Goal: Task Accomplishment & Management: Complete application form

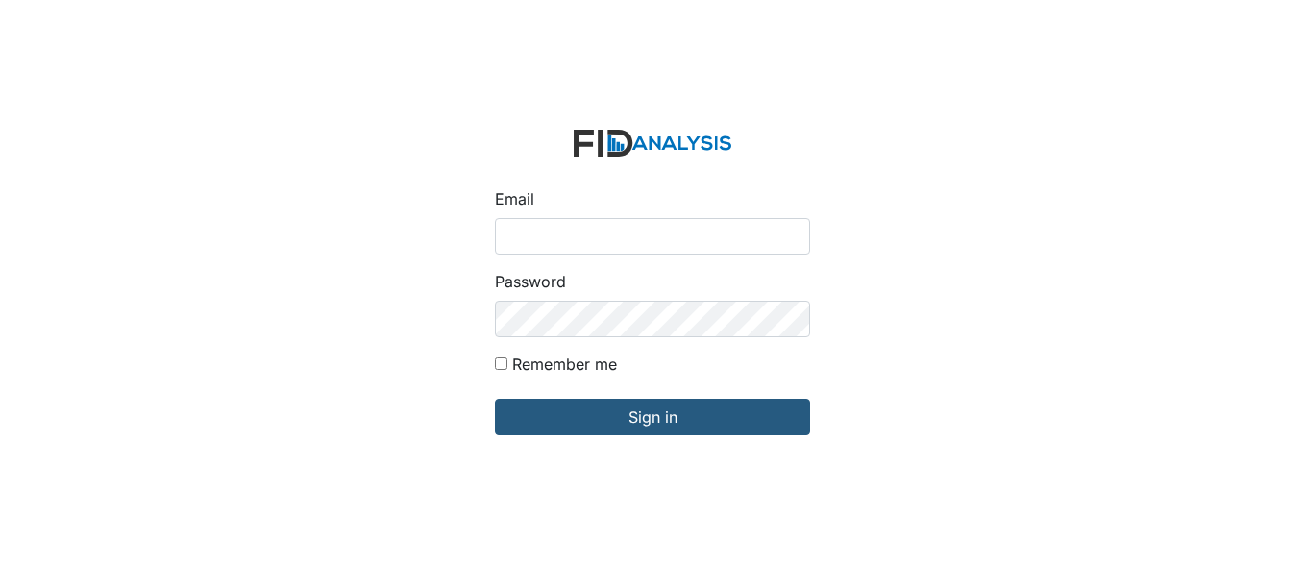
click at [627, 238] on input "Email" at bounding box center [652, 236] width 315 height 37
type input "[EMAIL_ADDRESS][DOMAIN_NAME]"
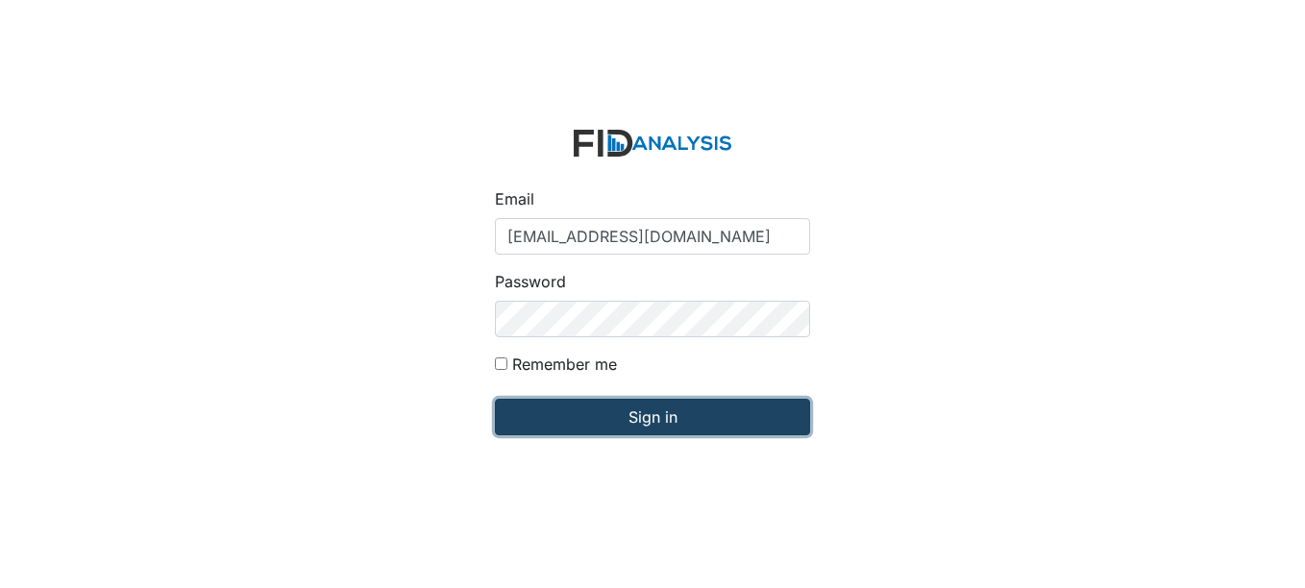
click at [645, 418] on input "Sign in" at bounding box center [652, 417] width 315 height 37
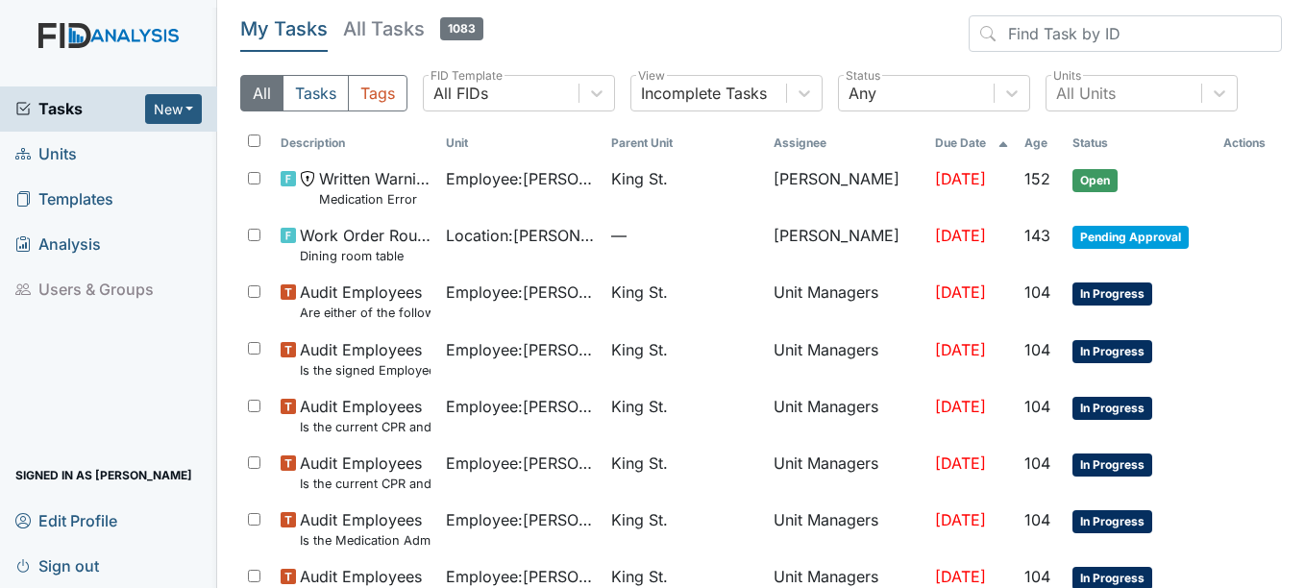
click at [61, 148] on span "Units" at bounding box center [45, 154] width 61 height 30
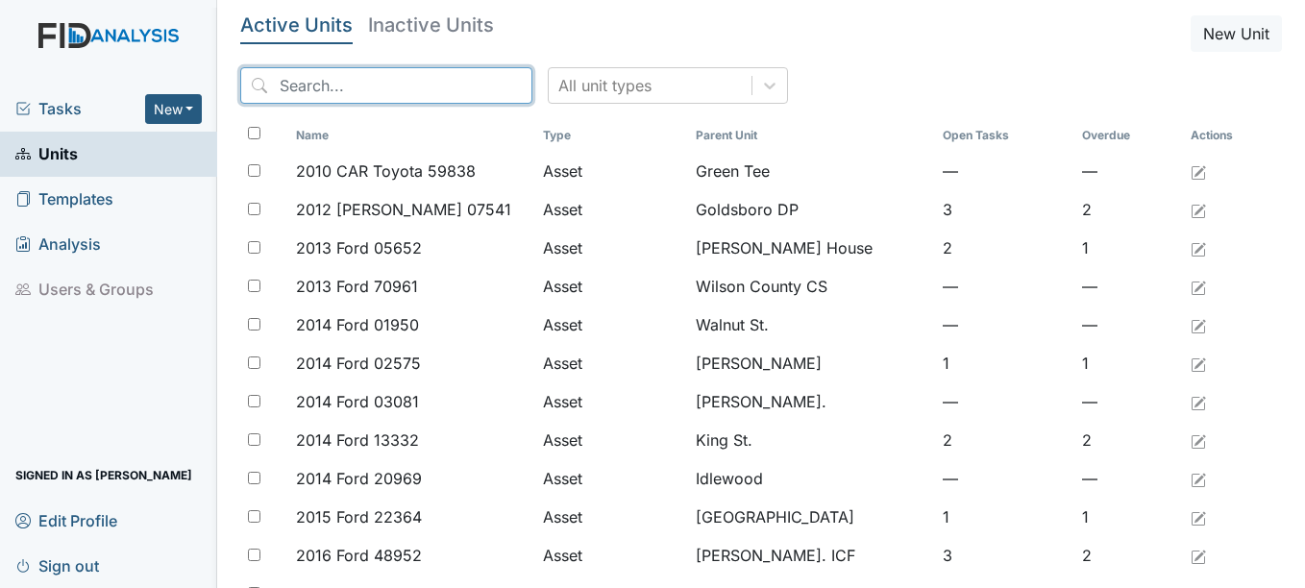
click at [384, 87] on input "search" at bounding box center [386, 85] width 292 height 37
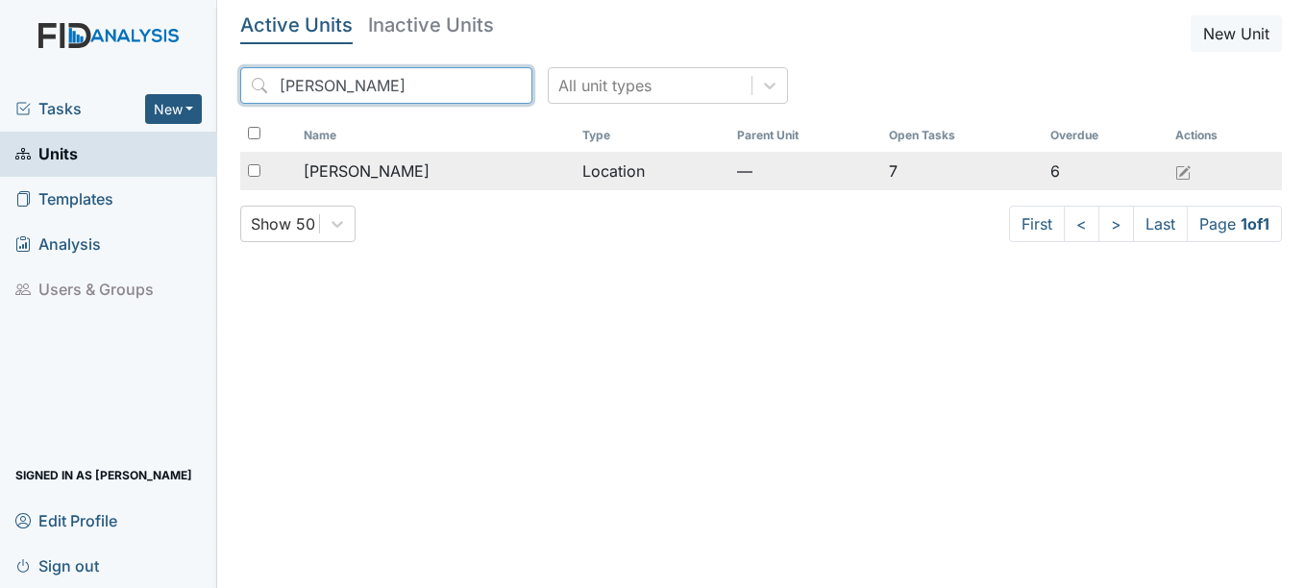
type input "mcfarland"
click at [376, 175] on span "[PERSON_NAME]" at bounding box center [367, 170] width 126 height 23
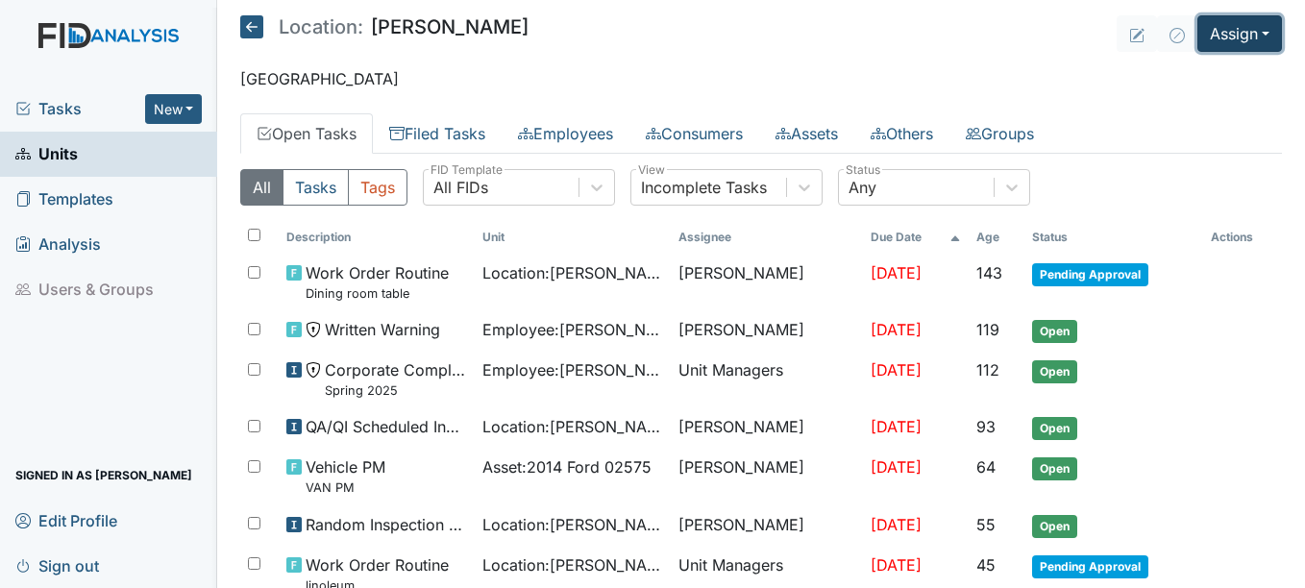
click at [1250, 33] on button "Assign" at bounding box center [1239, 33] width 85 height 37
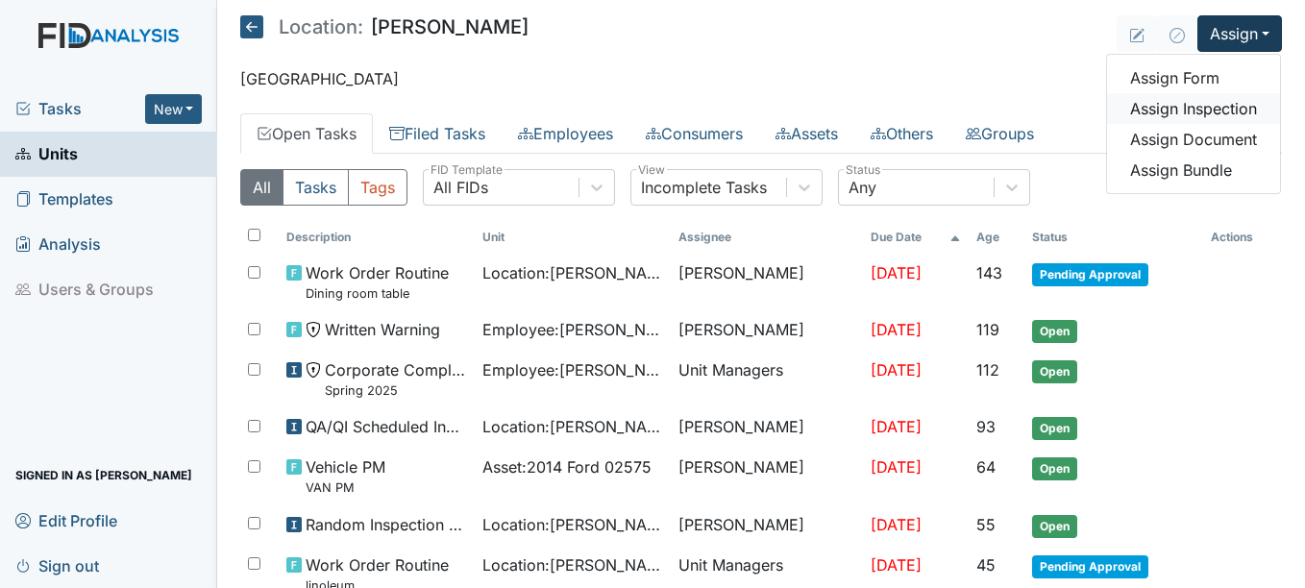
click at [1227, 105] on link "Assign Inspection" at bounding box center [1193, 108] width 173 height 31
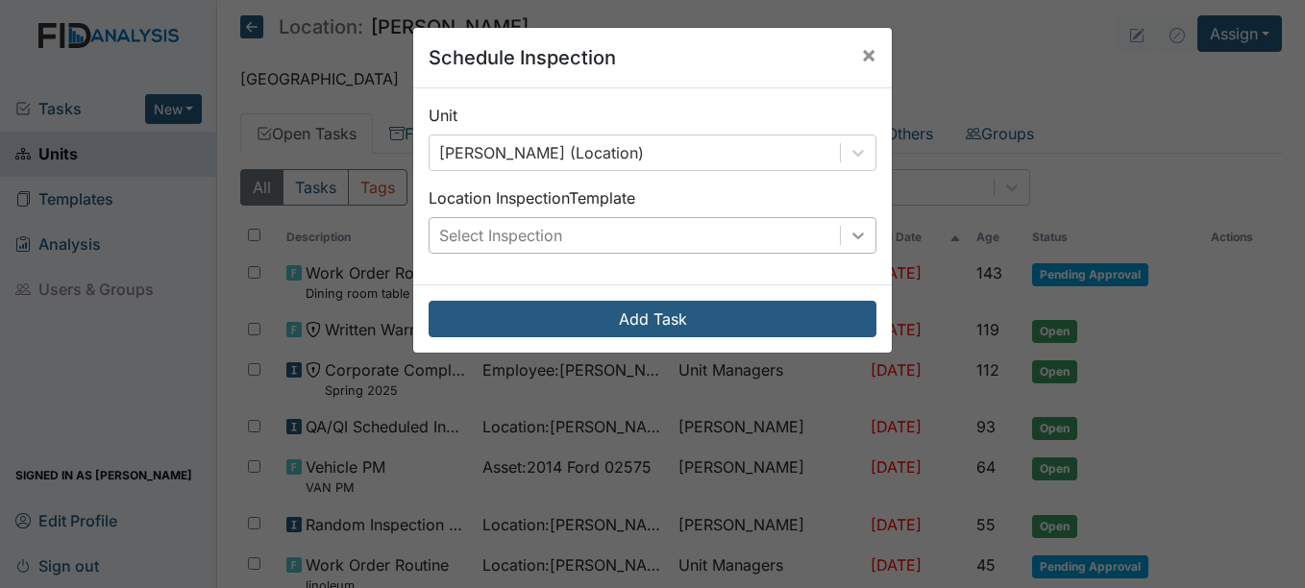
click at [852, 234] on icon at bounding box center [857, 235] width 19 height 19
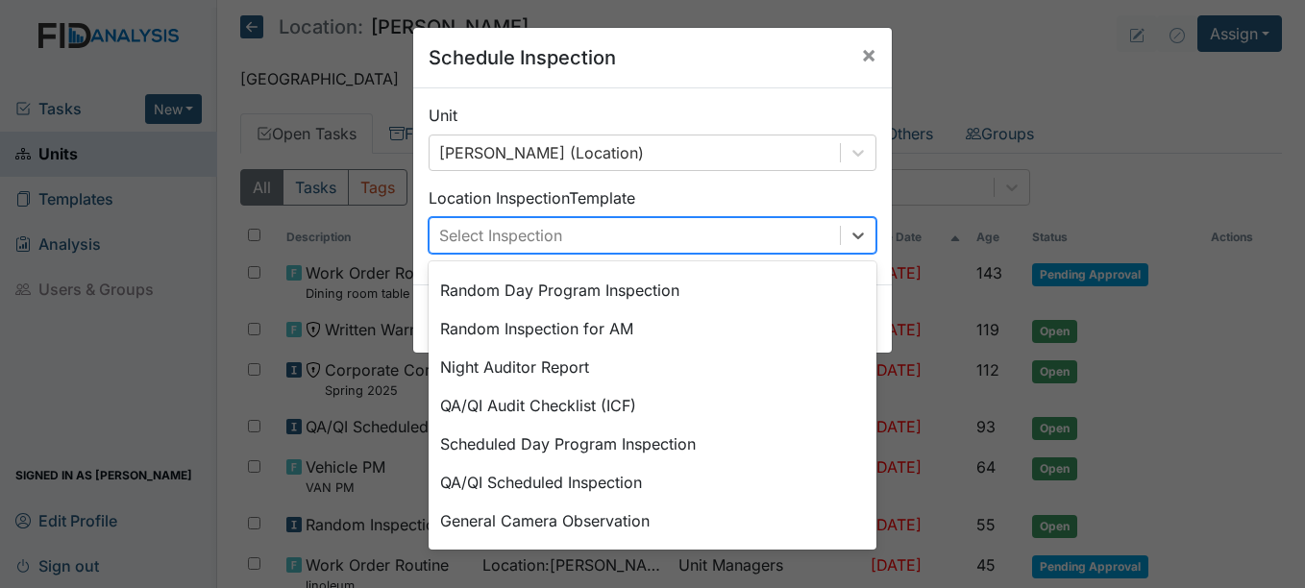
scroll to position [331, 0]
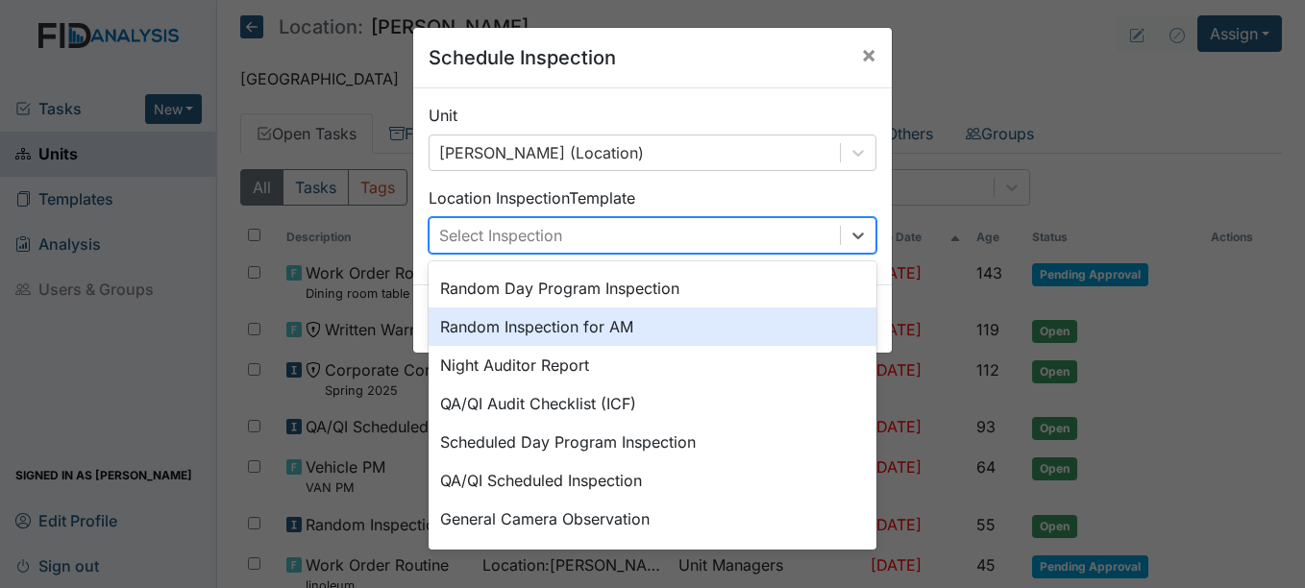
click at [617, 323] on div "Random Inspection for AM" at bounding box center [652, 326] width 448 height 38
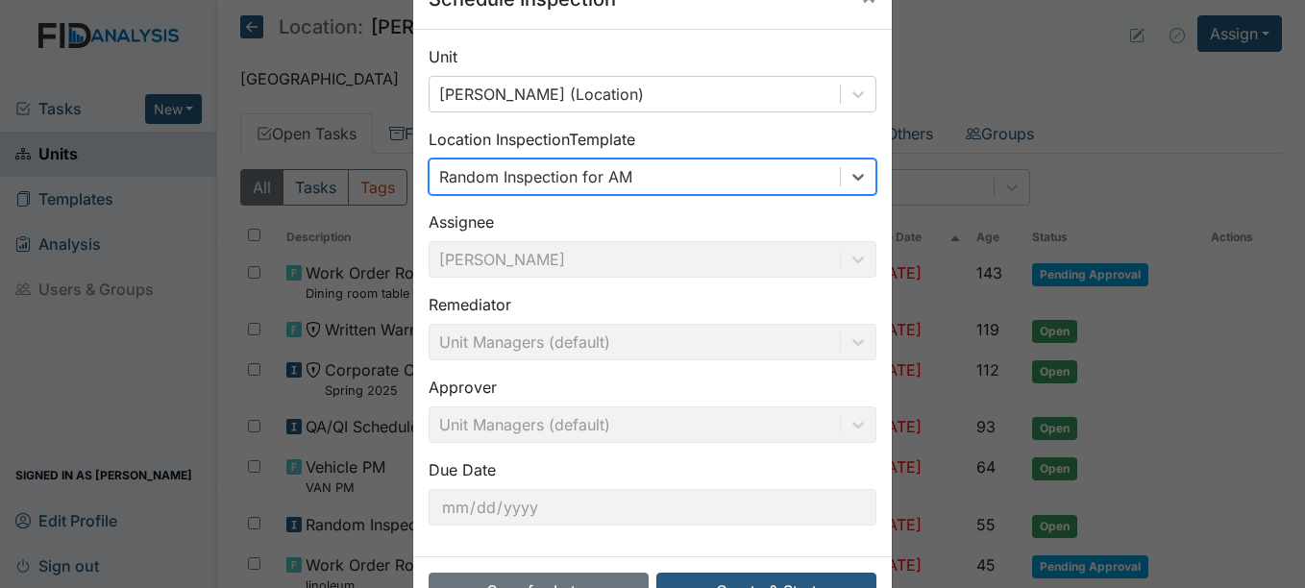
scroll to position [123, 0]
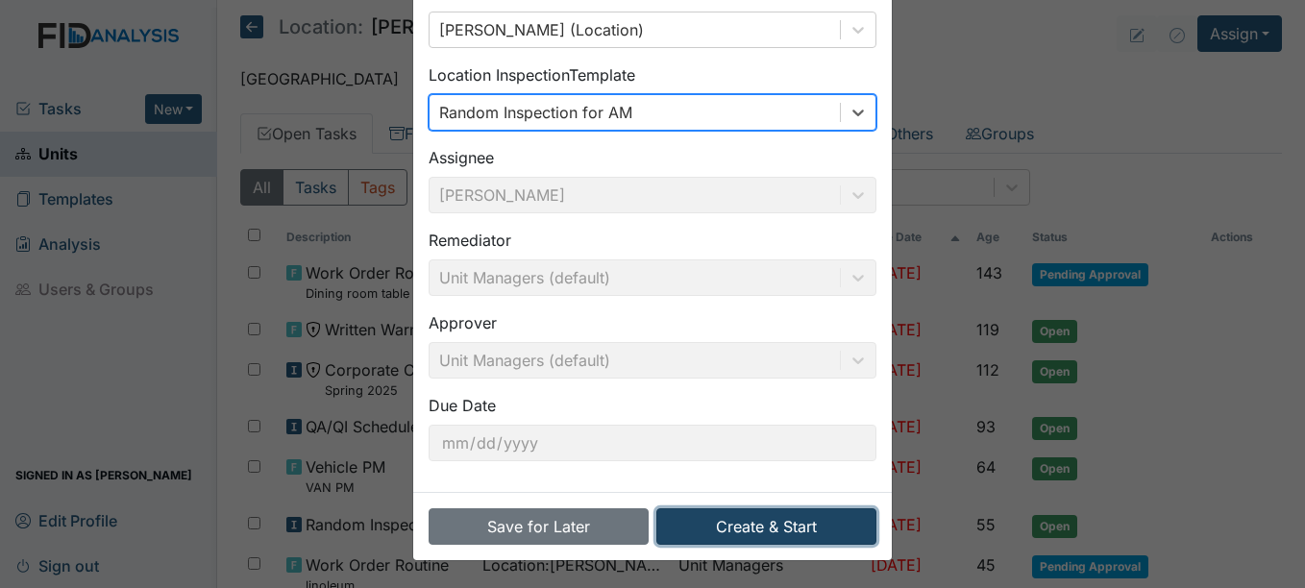
click at [759, 528] on button "Create & Start" at bounding box center [766, 526] width 220 height 37
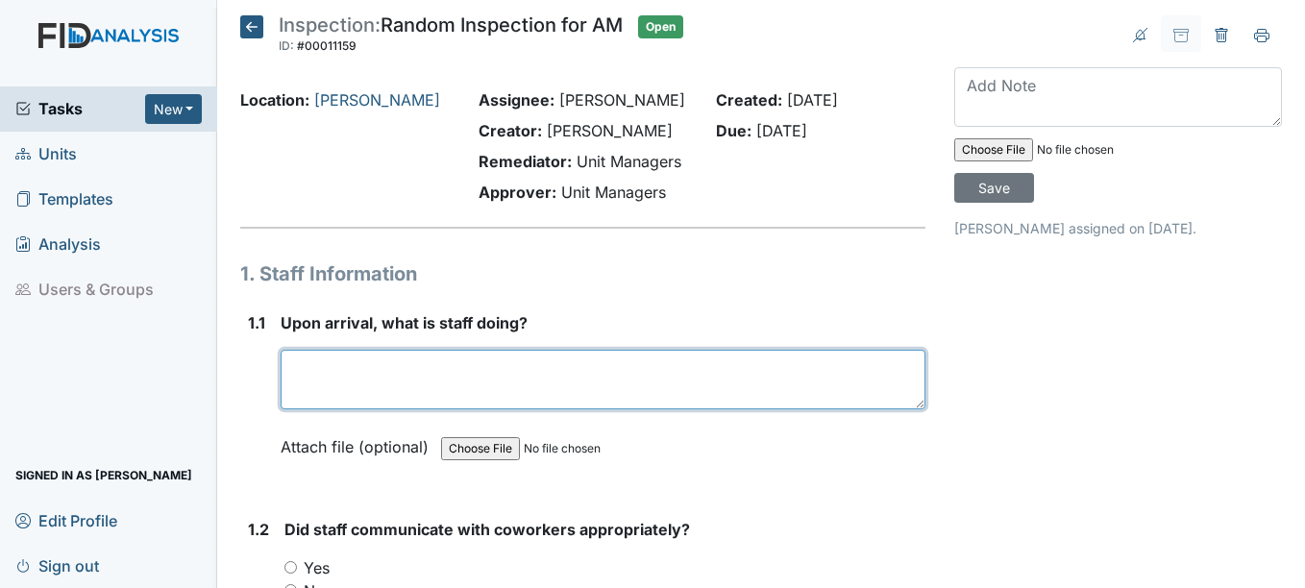
click at [378, 375] on textarea at bounding box center [602, 380] width 644 height 60
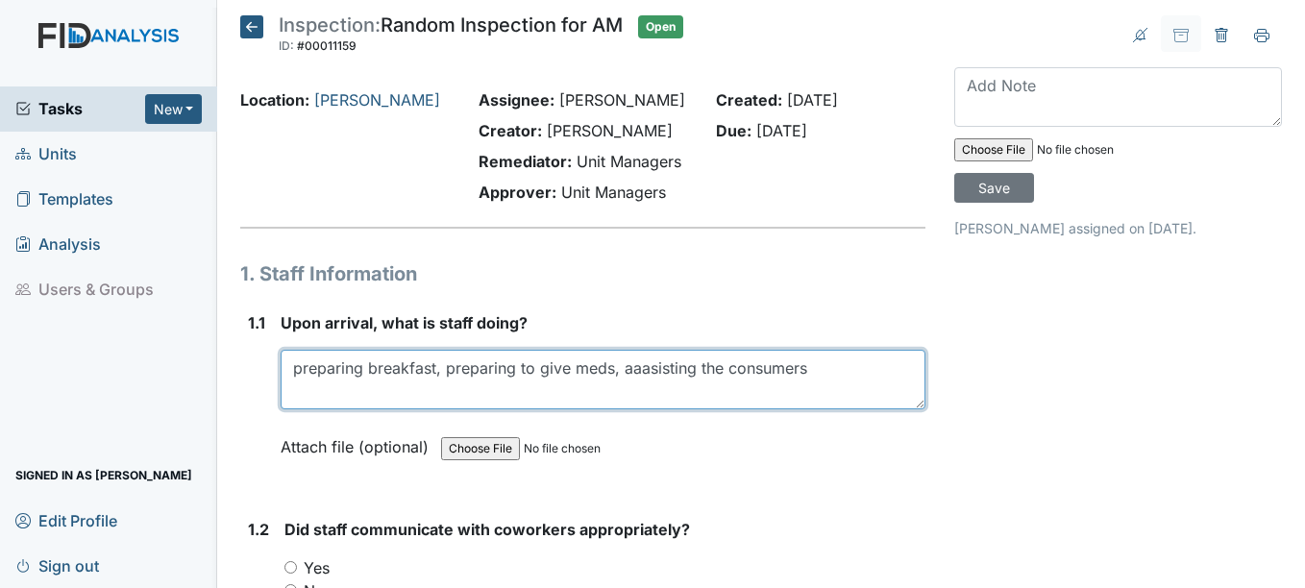
click at [654, 364] on textarea "preparing breakfast, preparing to give meds, aaasisting the consumers" at bounding box center [602, 380] width 644 height 60
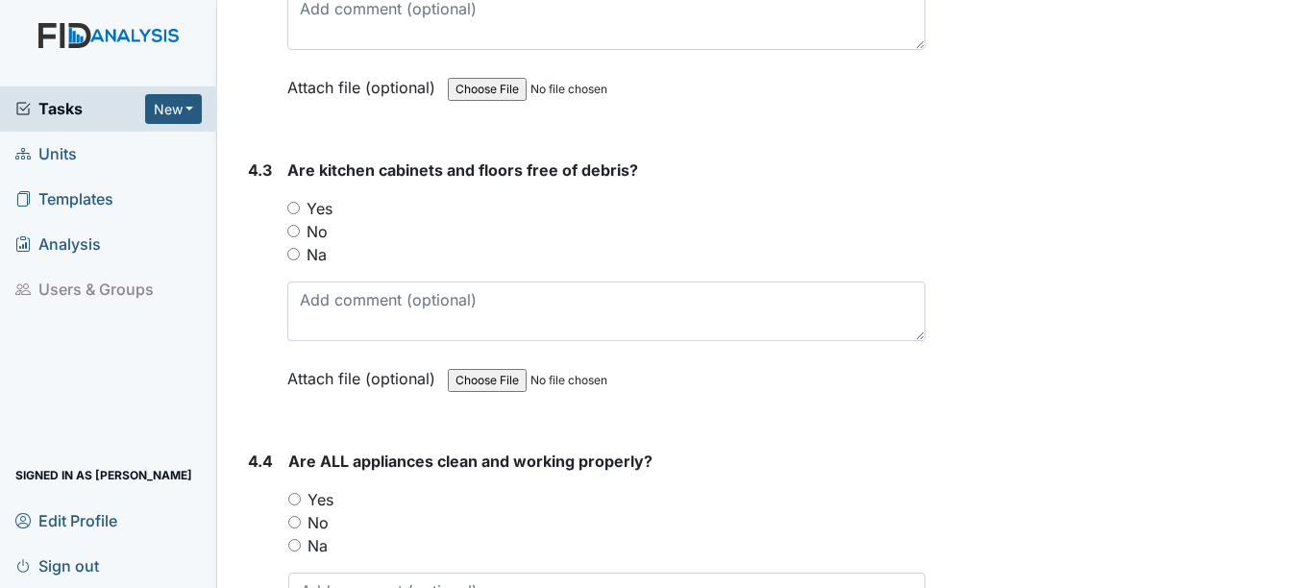
scroll to position [7205, 0]
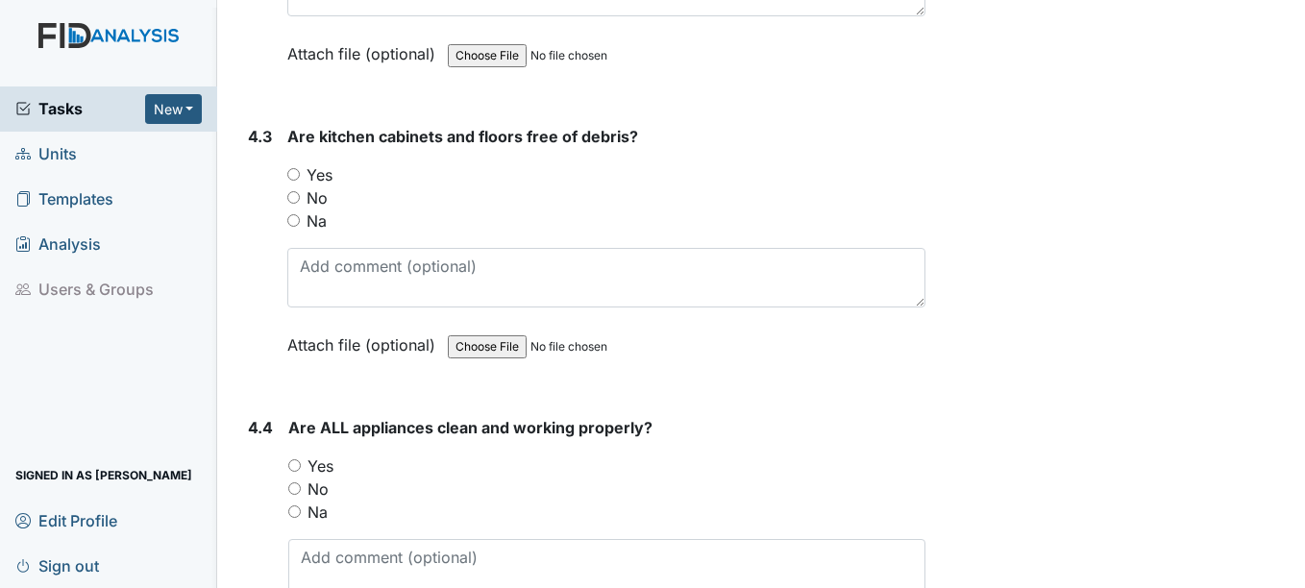
type textarea "preparing breakfast, preparing to give meds, assisting the consumers"
click at [297, 466] on input "Yes" at bounding box center [294, 465] width 12 height 12
radio input "true"
click at [294, 174] on input "Yes" at bounding box center [293, 174] width 12 height 12
radio input "true"
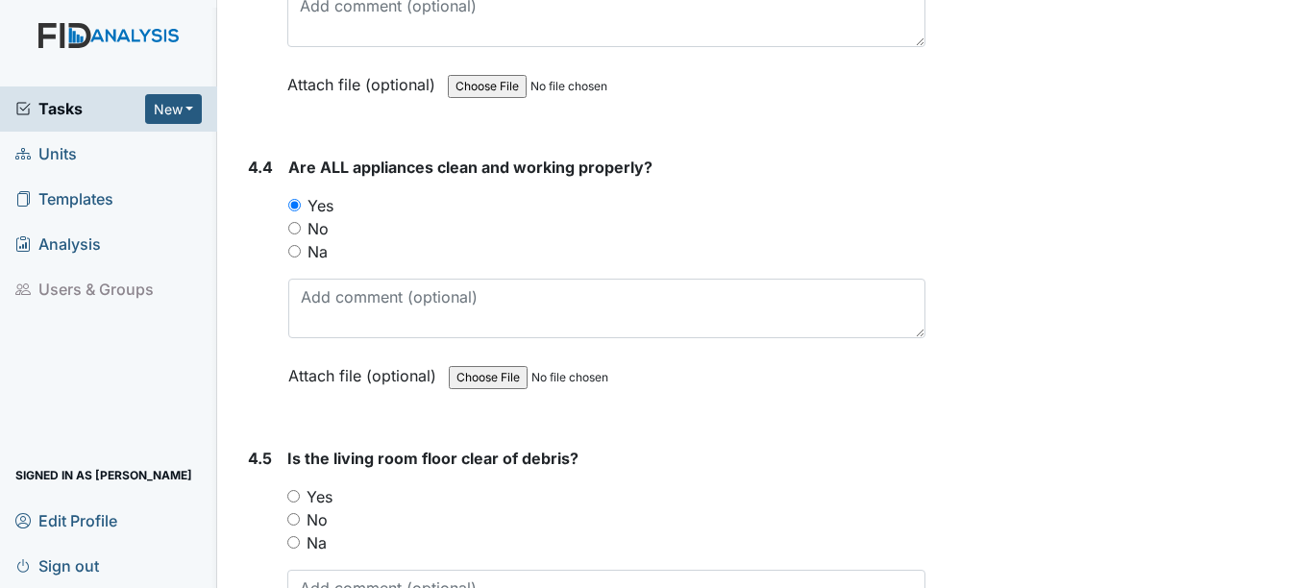
scroll to position [7493, 0]
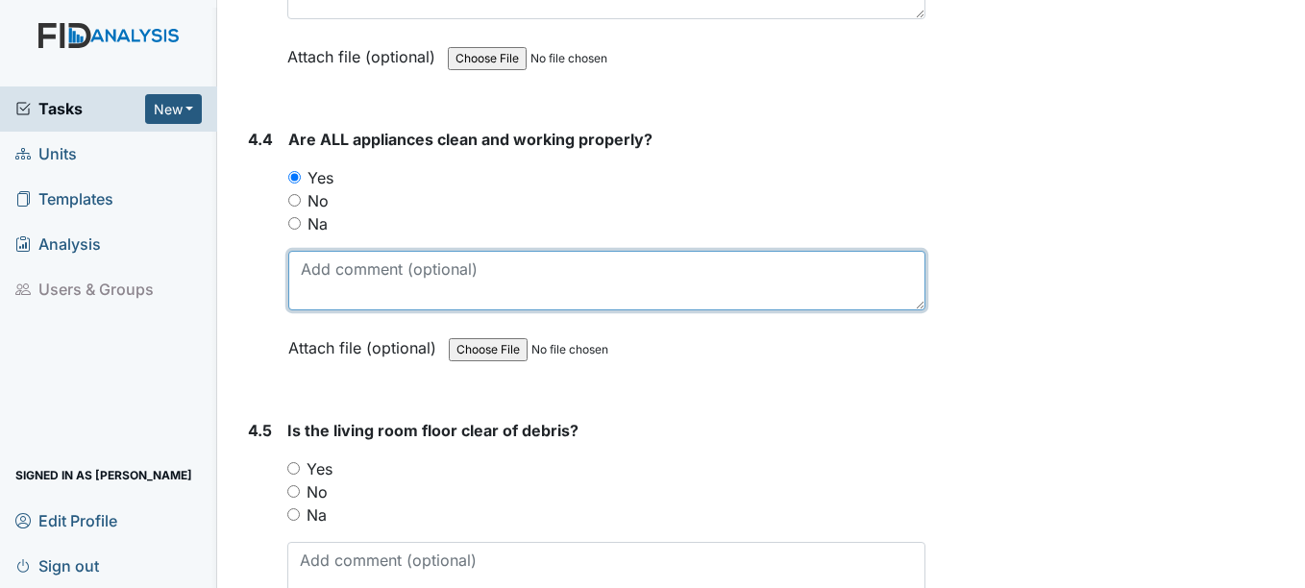
click at [353, 282] on textarea at bounding box center [606, 281] width 636 height 60
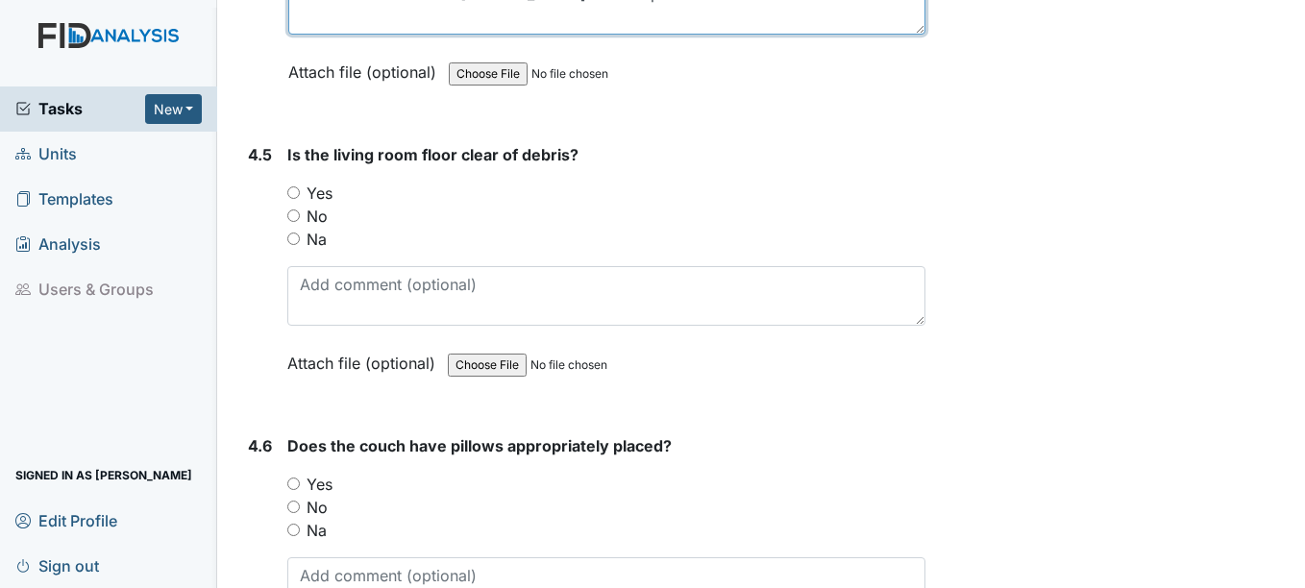
scroll to position [7781, 0]
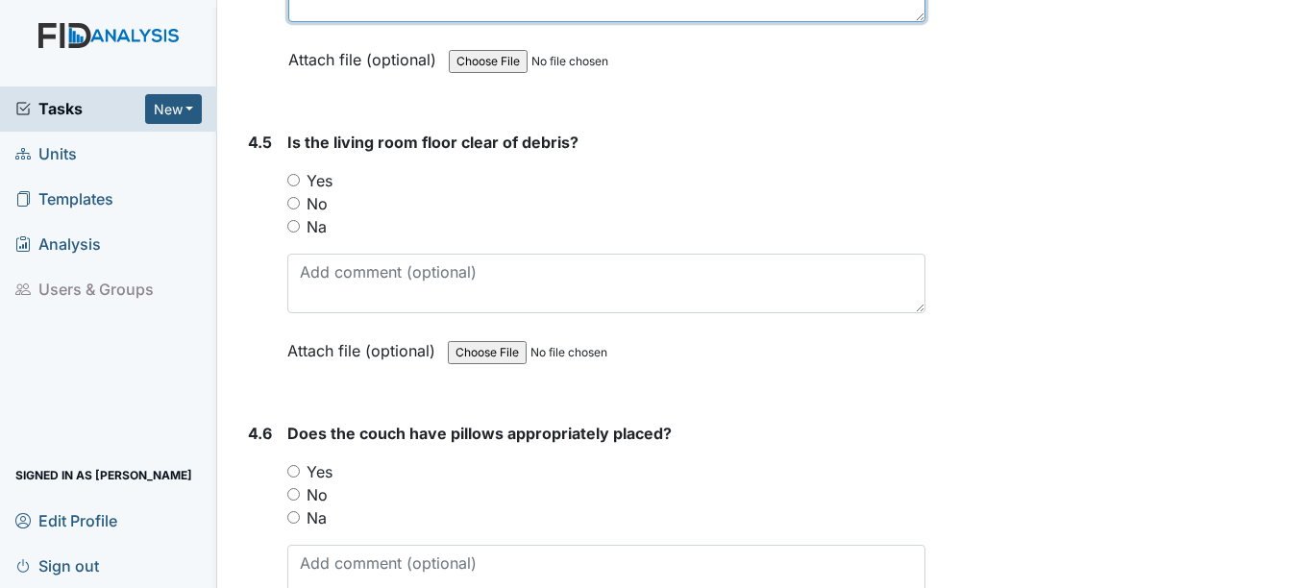
type textarea "need new microwave rusty at the top and sides"
click at [297, 177] on input "Yes" at bounding box center [293, 180] width 12 height 12
radio input "true"
click at [296, 471] on input "Yes" at bounding box center [293, 471] width 12 height 12
radio input "true"
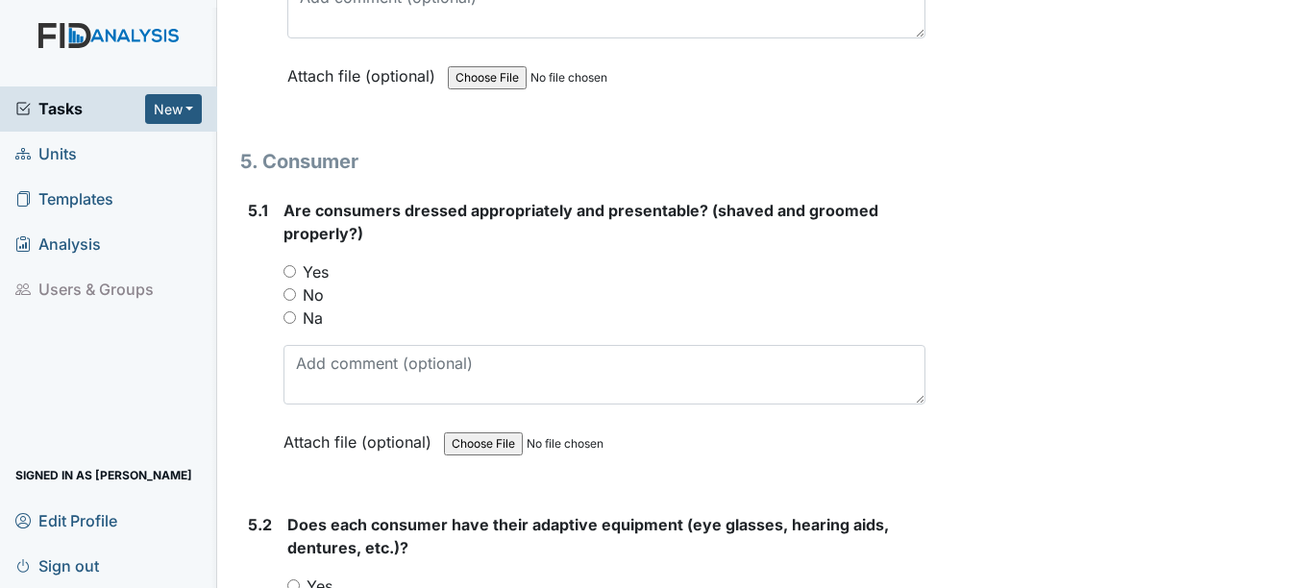
scroll to position [8357, 0]
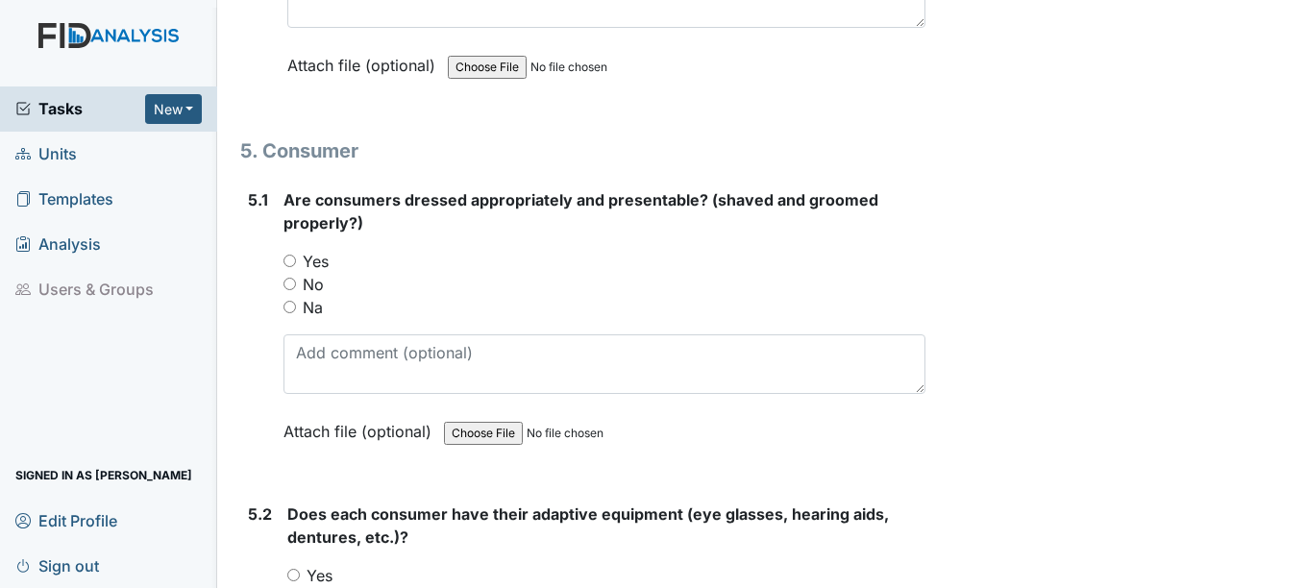
click at [67, 149] on span "Units" at bounding box center [45, 154] width 61 height 30
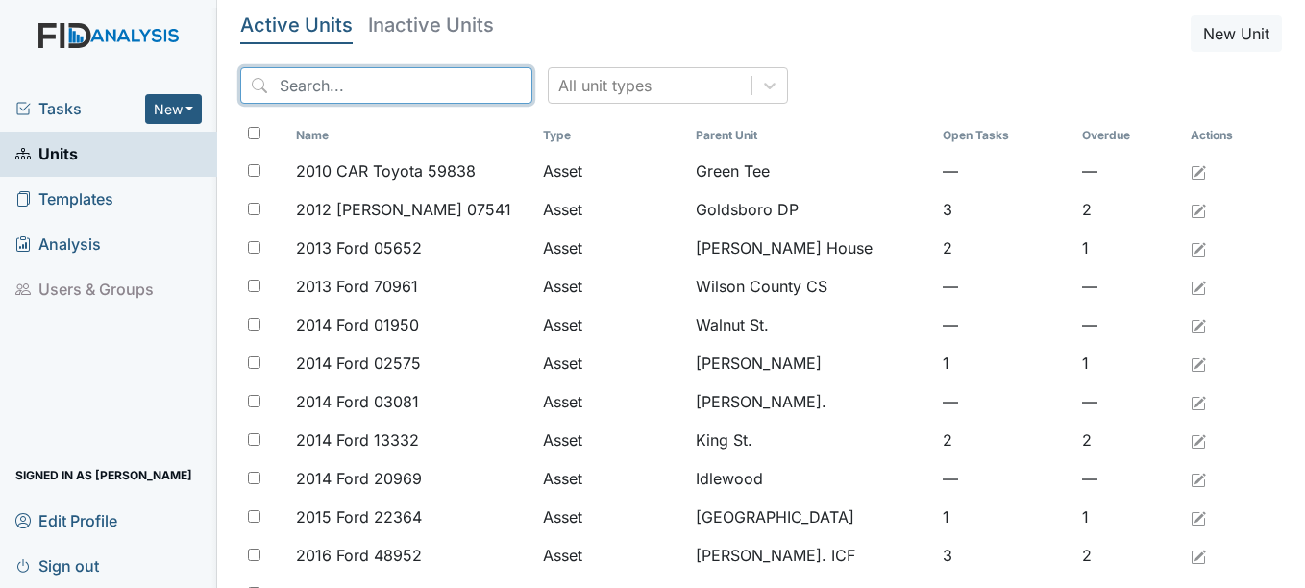
click at [380, 80] on input "search" at bounding box center [386, 85] width 292 height 37
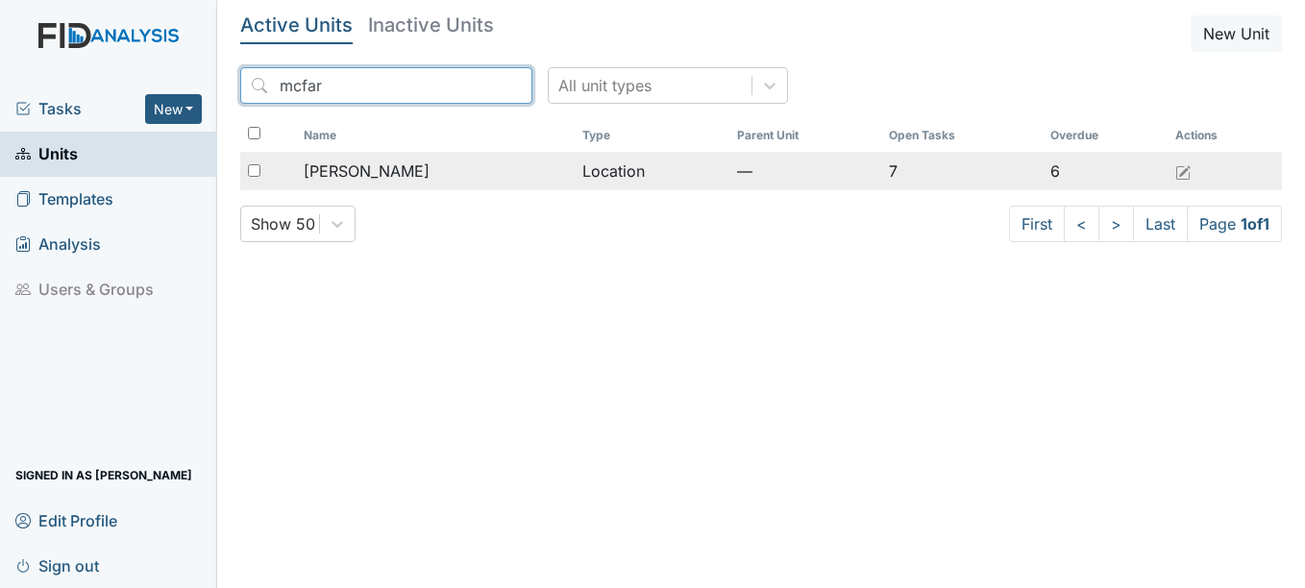
type input "mcfar"
click at [374, 165] on span "McFarland" at bounding box center [367, 170] width 126 height 23
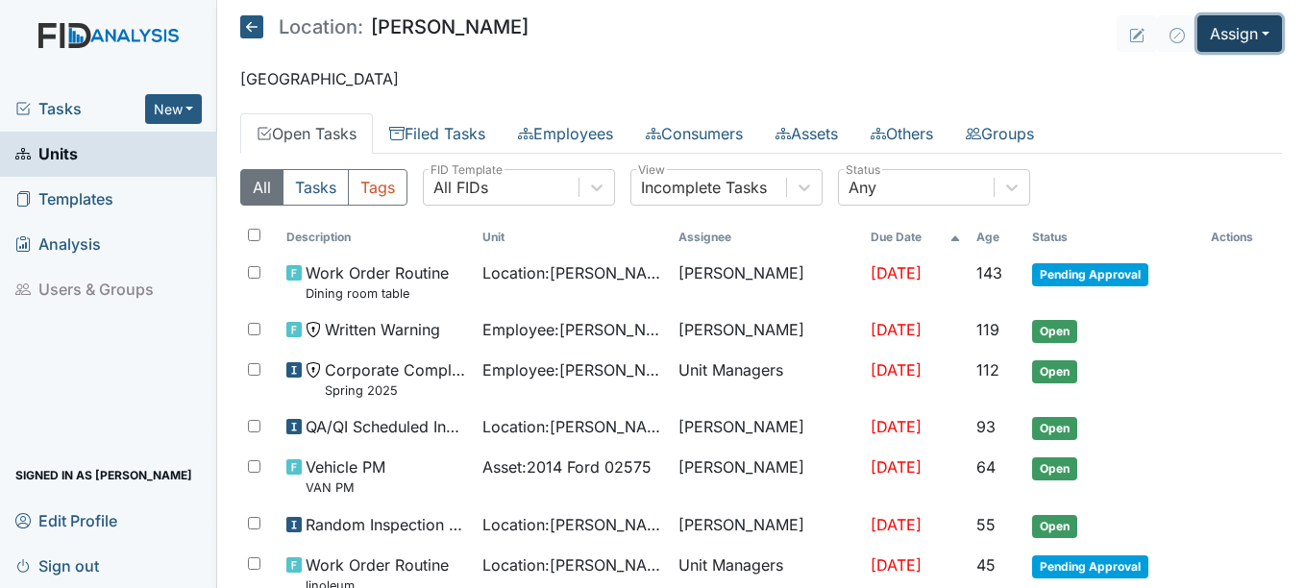
click at [1250, 35] on button "Assign" at bounding box center [1239, 33] width 85 height 37
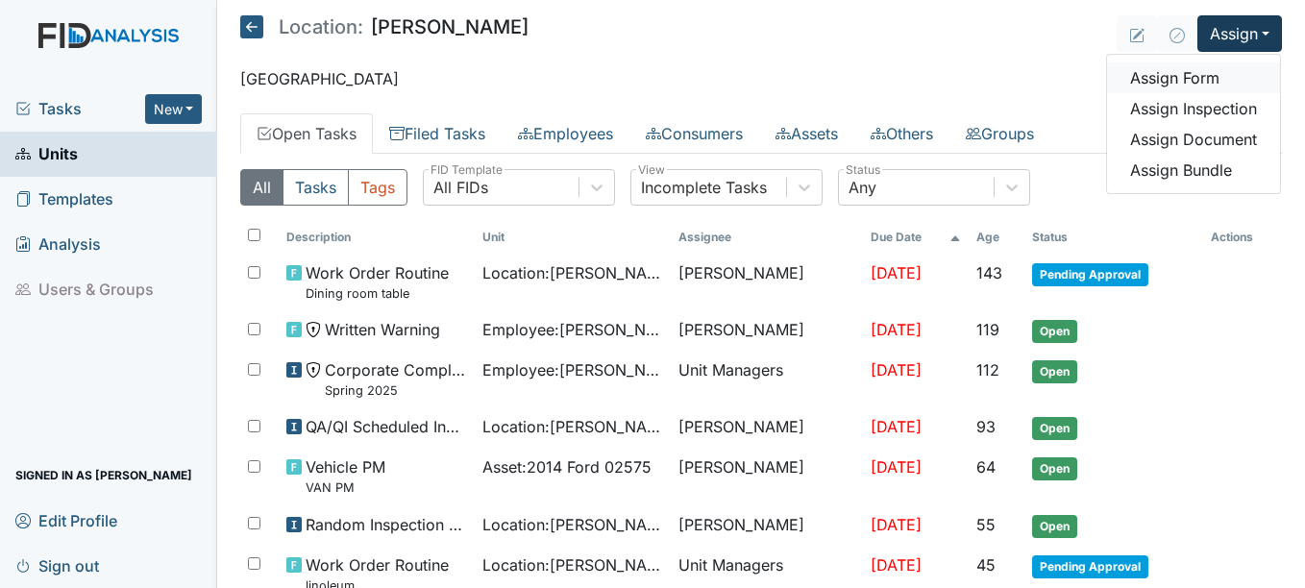
click at [1178, 75] on link "Assign Form" at bounding box center [1193, 77] width 173 height 31
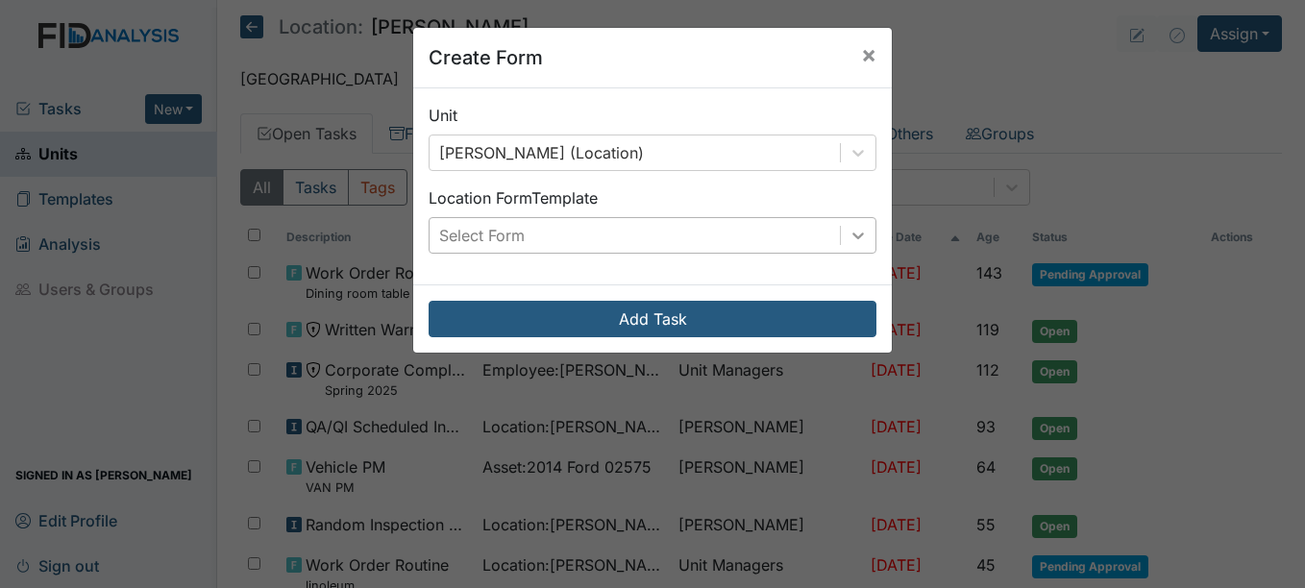
click at [852, 235] on icon at bounding box center [858, 235] width 12 height 7
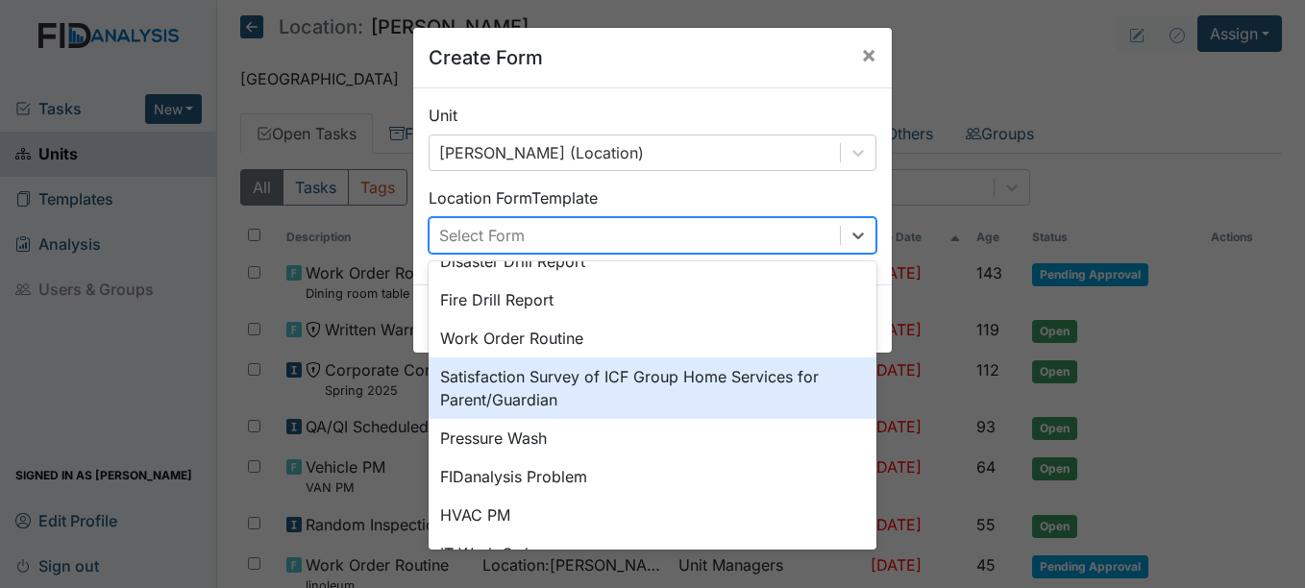
scroll to position [47, 0]
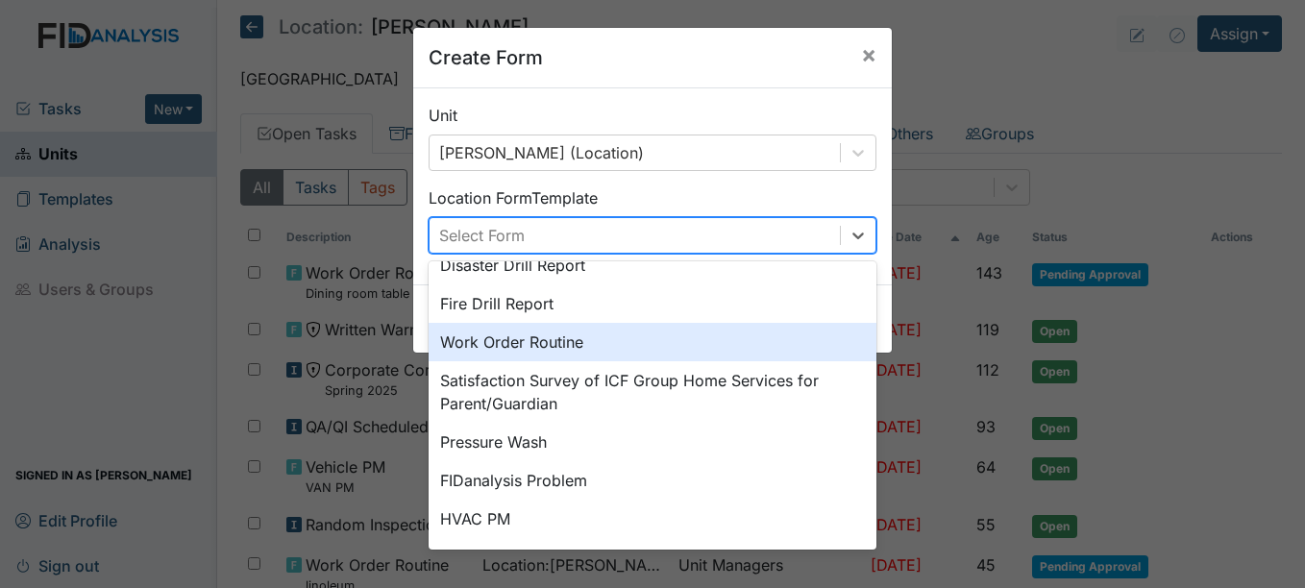
click at [565, 341] on div "Work Order Routine" at bounding box center [652, 342] width 448 height 38
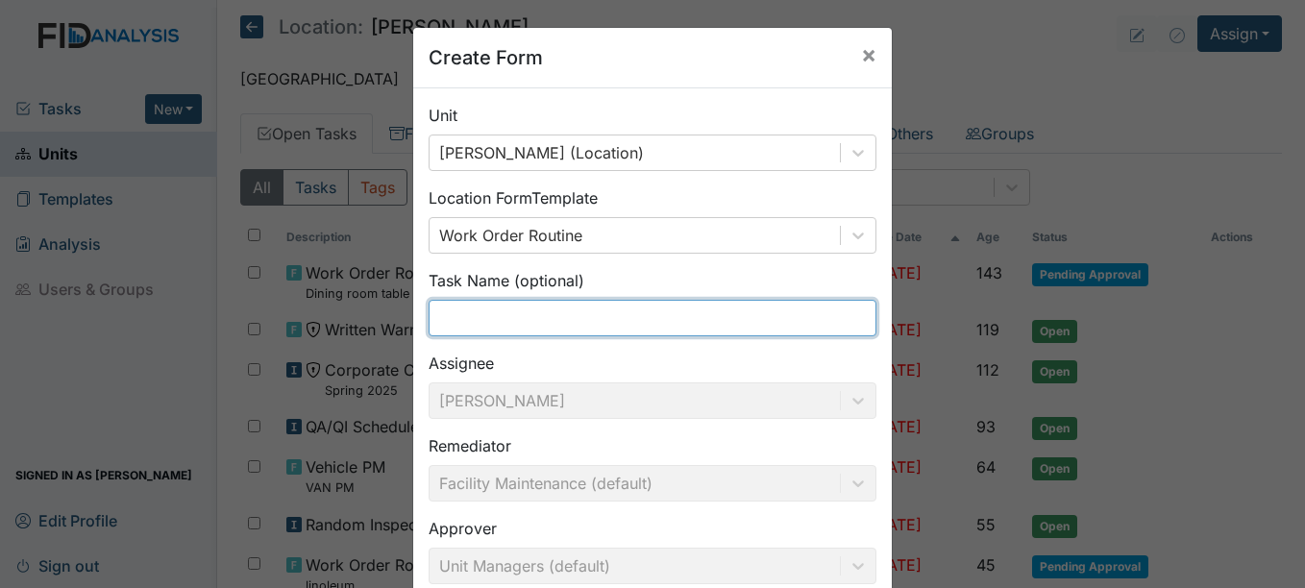
click at [466, 314] on input "text" at bounding box center [652, 318] width 448 height 37
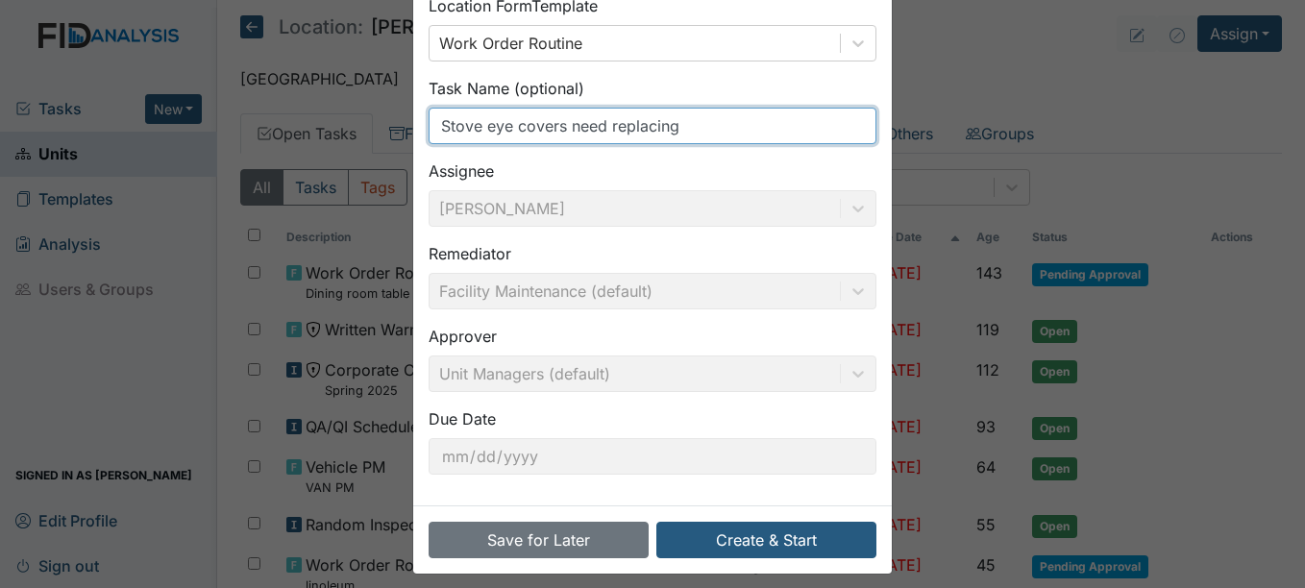
scroll to position [206, 0]
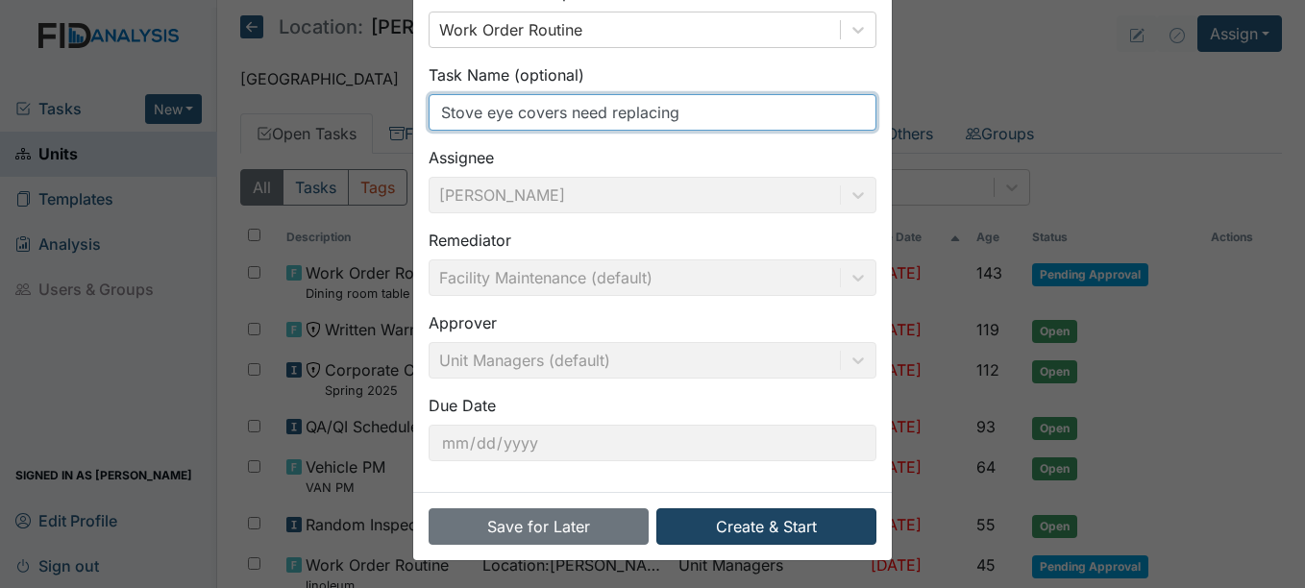
type input "Stove eye covers need replacing"
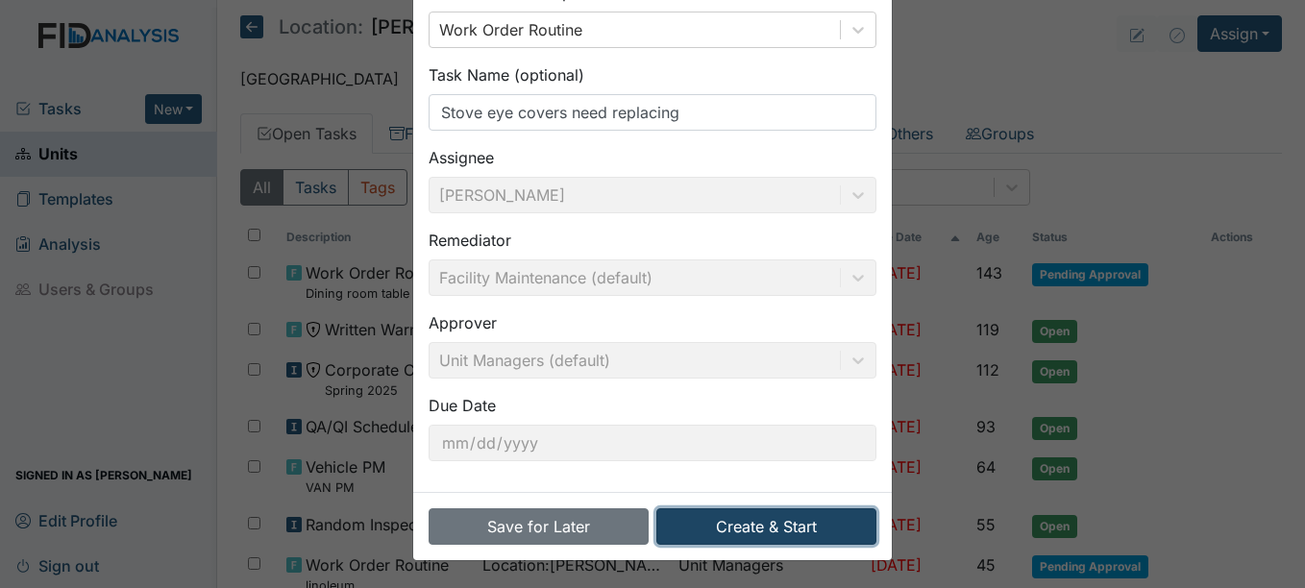
click at [768, 527] on button "Create & Start" at bounding box center [766, 526] width 220 height 37
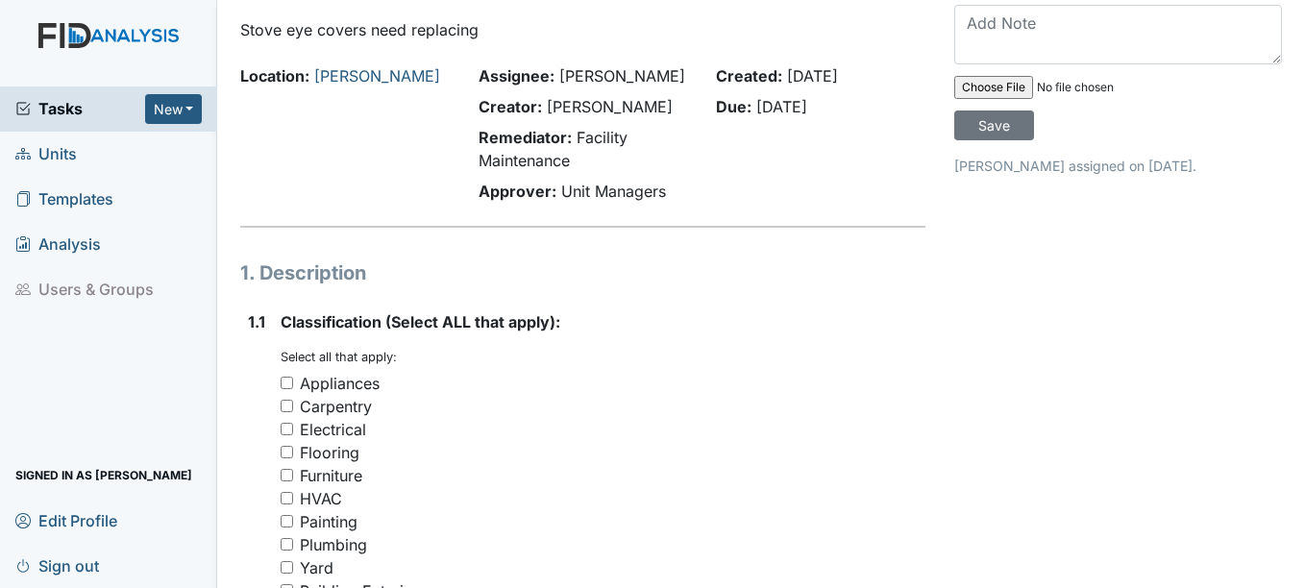
scroll to position [96, 0]
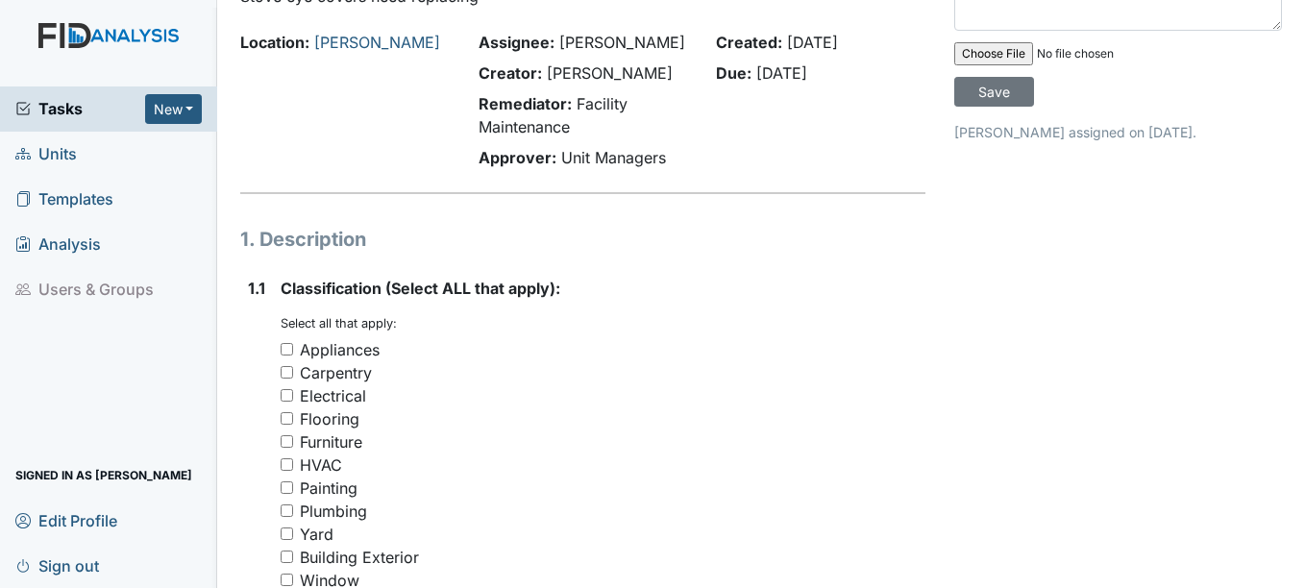
click at [287, 349] on input "Appliances" at bounding box center [286, 349] width 12 height 12
checkbox input "true"
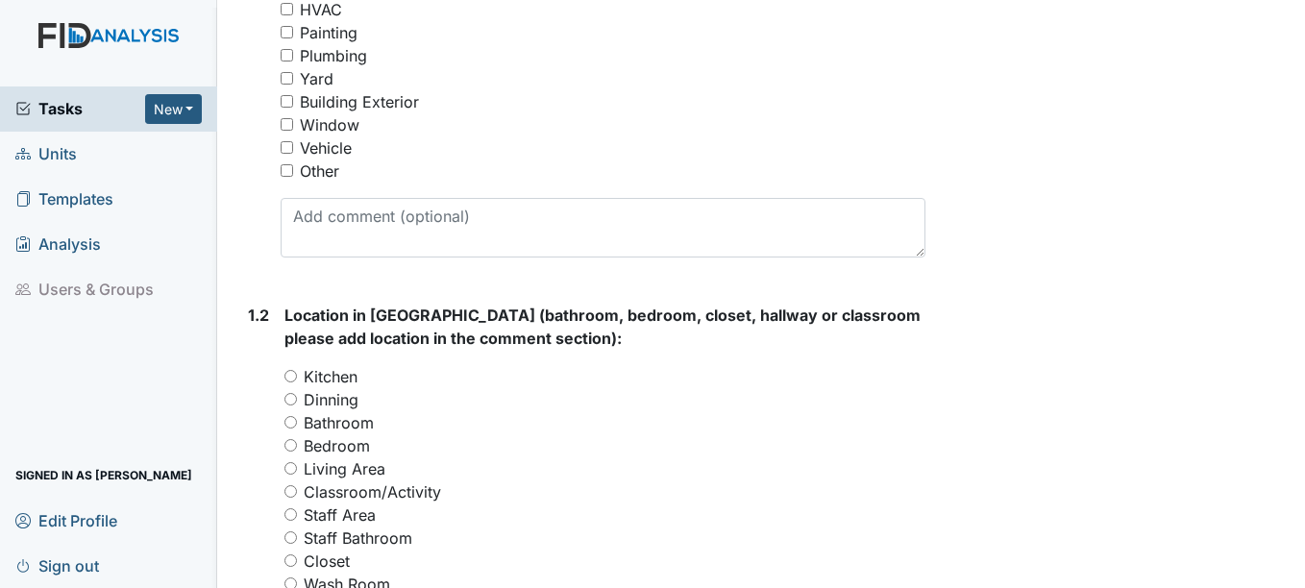
scroll to position [576, 0]
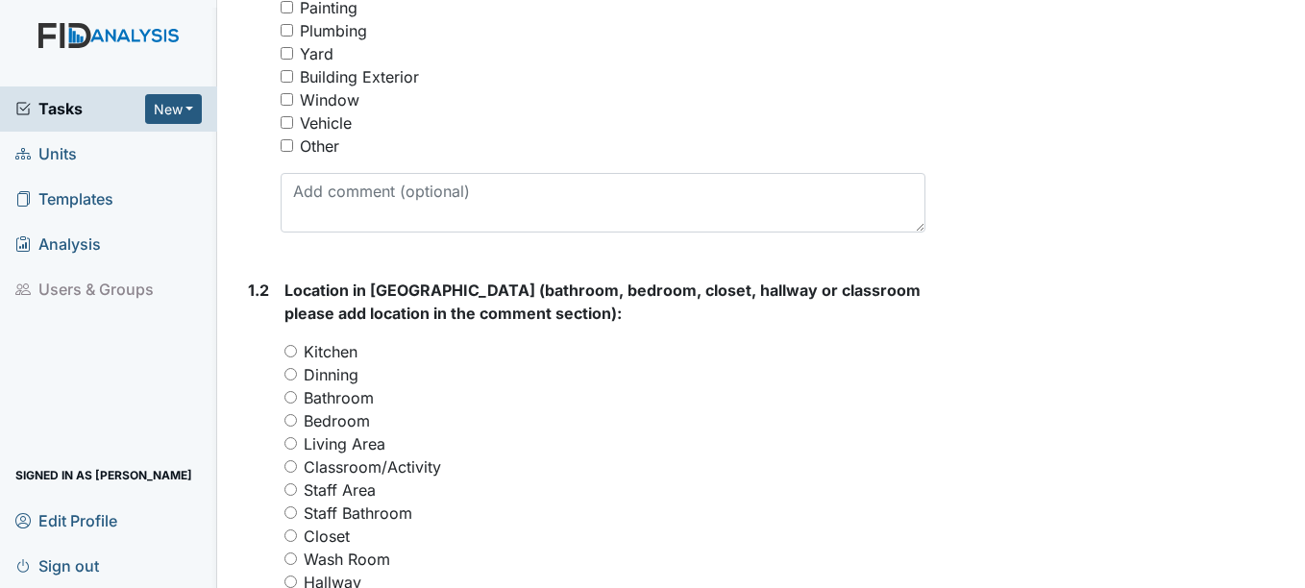
click at [291, 349] on input "Kitchen" at bounding box center [290, 351] width 12 height 12
radio input "true"
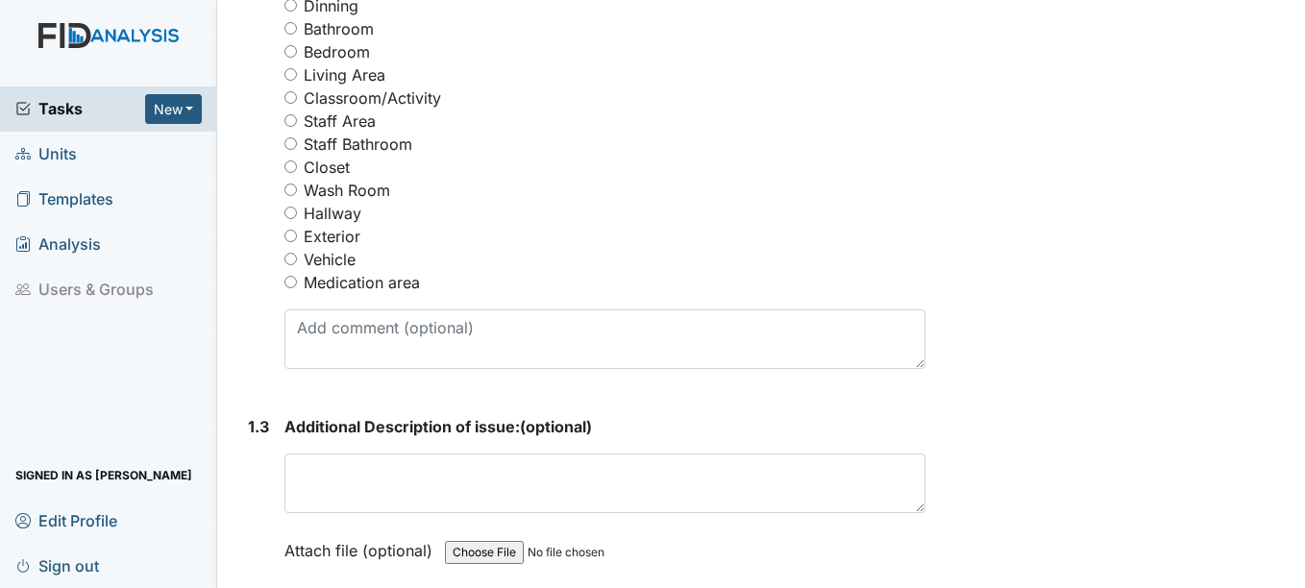
scroll to position [1057, 0]
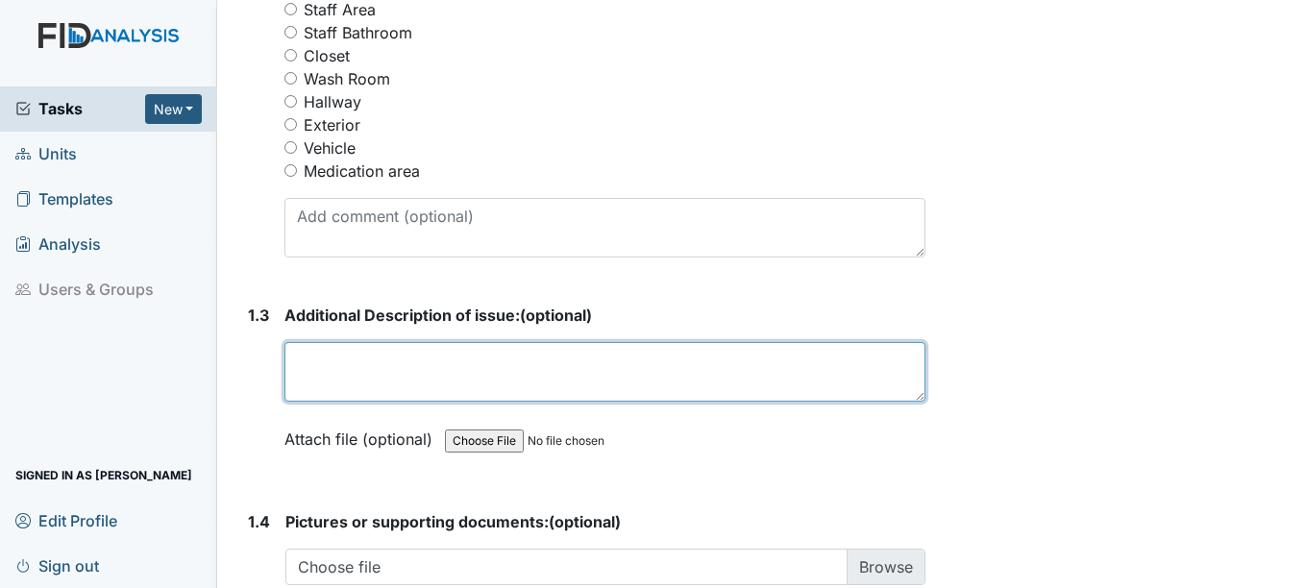
click at [401, 372] on textarea at bounding box center [604, 372] width 640 height 60
click at [371, 358] on textarea "after serveral cleanings" at bounding box center [604, 372] width 640 height 60
click at [485, 364] on textarea "after several cleanings" at bounding box center [604, 372] width 640 height 60
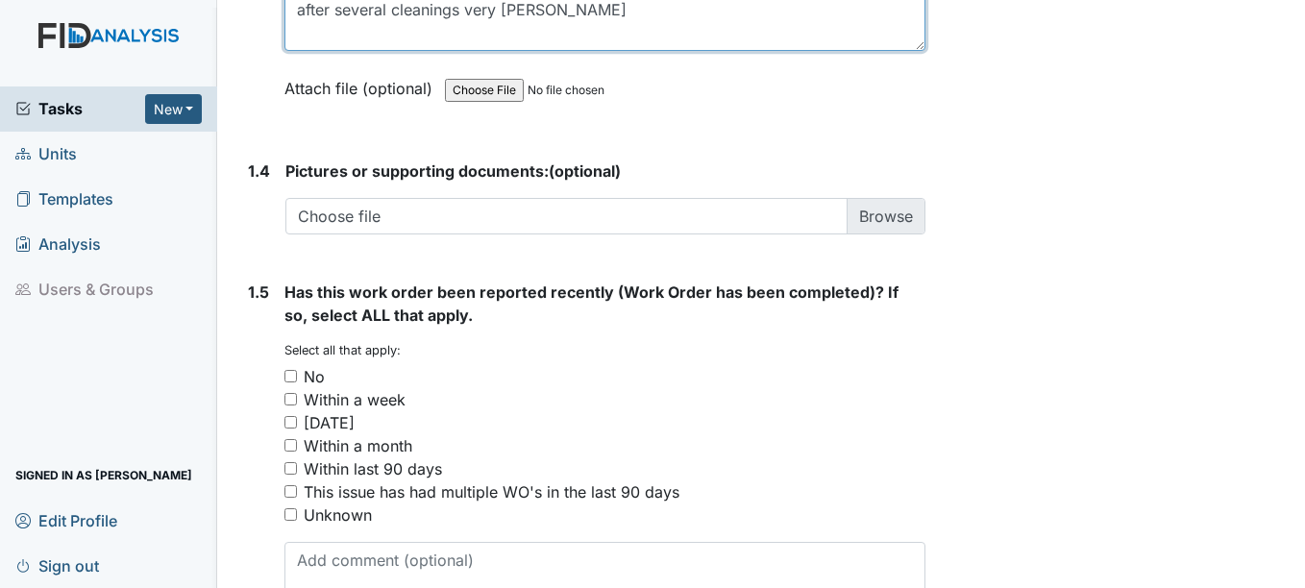
scroll to position [1441, 0]
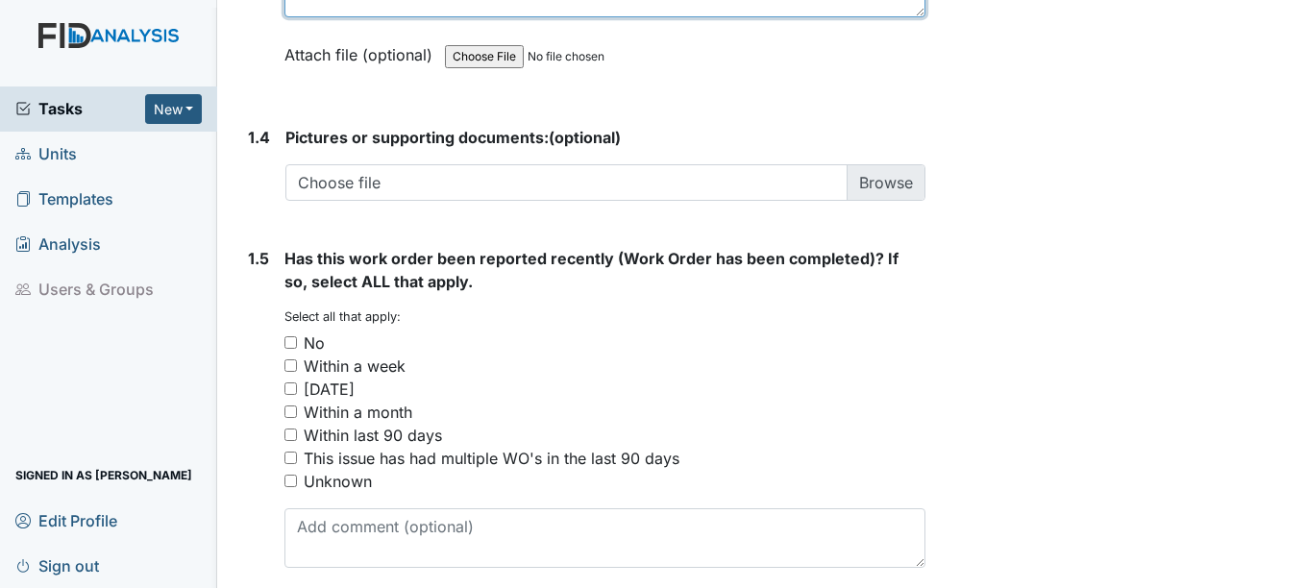
type textarea "after several cleanings very rusty"
click at [293, 341] on input "No" at bounding box center [290, 342] width 12 height 12
checkbox input "true"
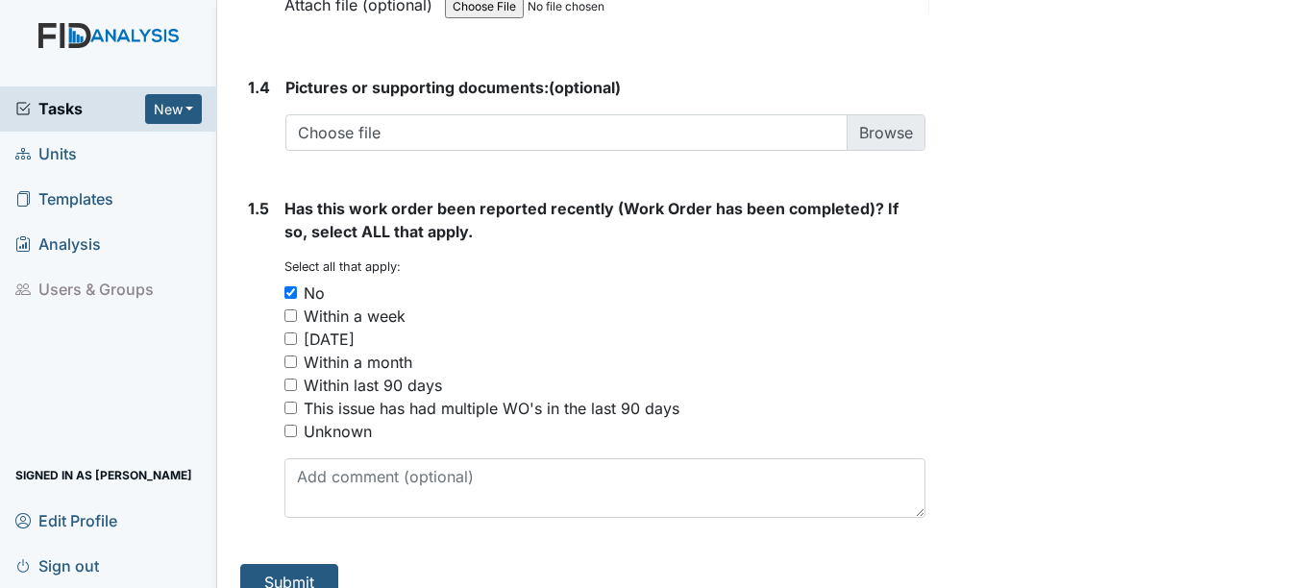
scroll to position [1519, 0]
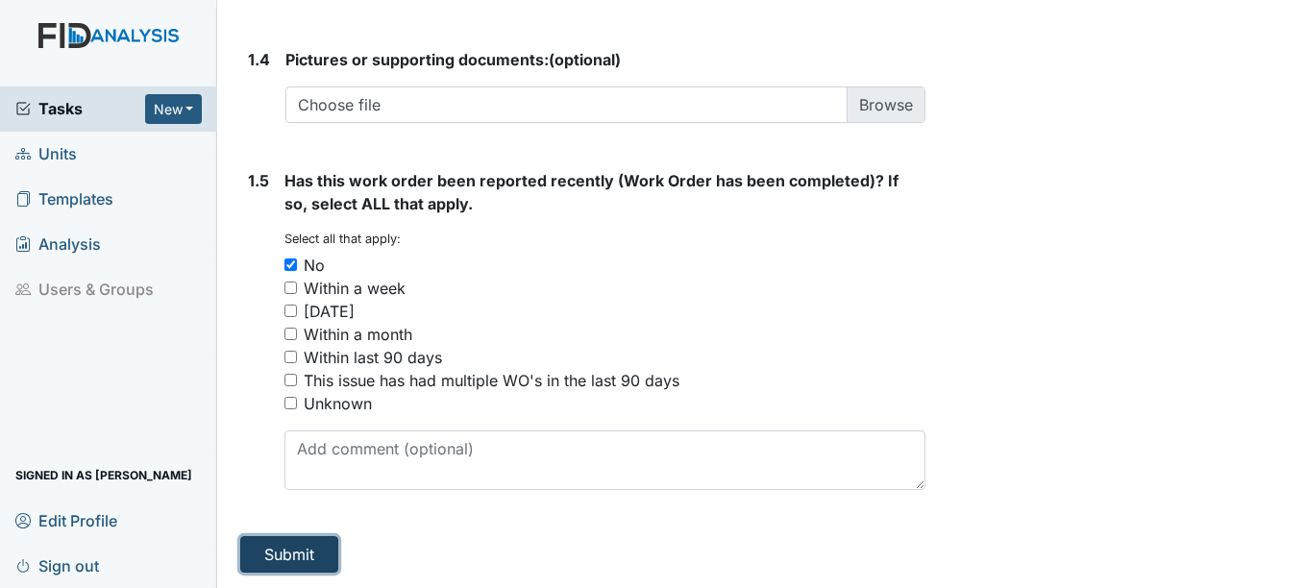
click at [307, 555] on button "Submit" at bounding box center [289, 554] width 98 height 37
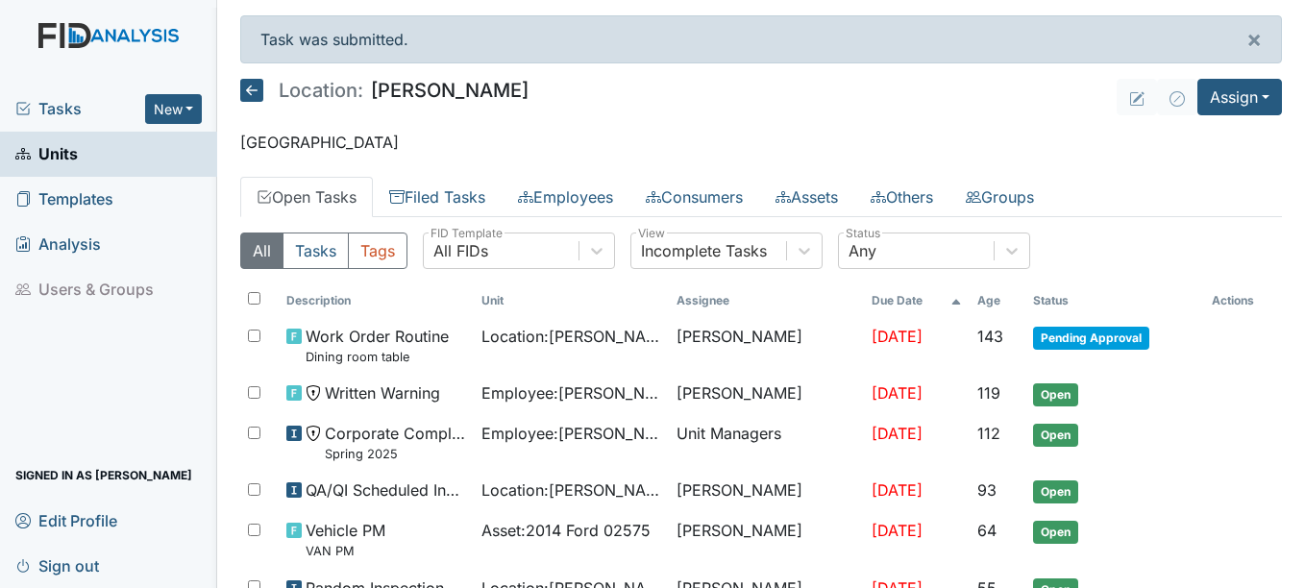
click at [56, 151] on span "Units" at bounding box center [46, 154] width 62 height 30
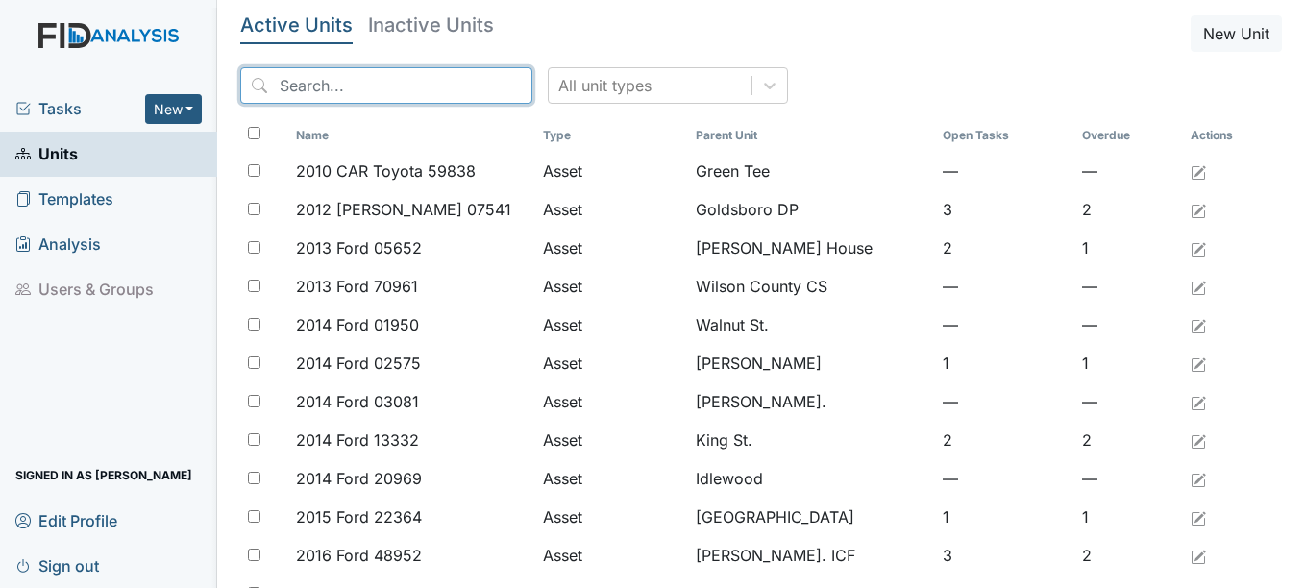
click at [357, 88] on input "search" at bounding box center [386, 85] width 292 height 37
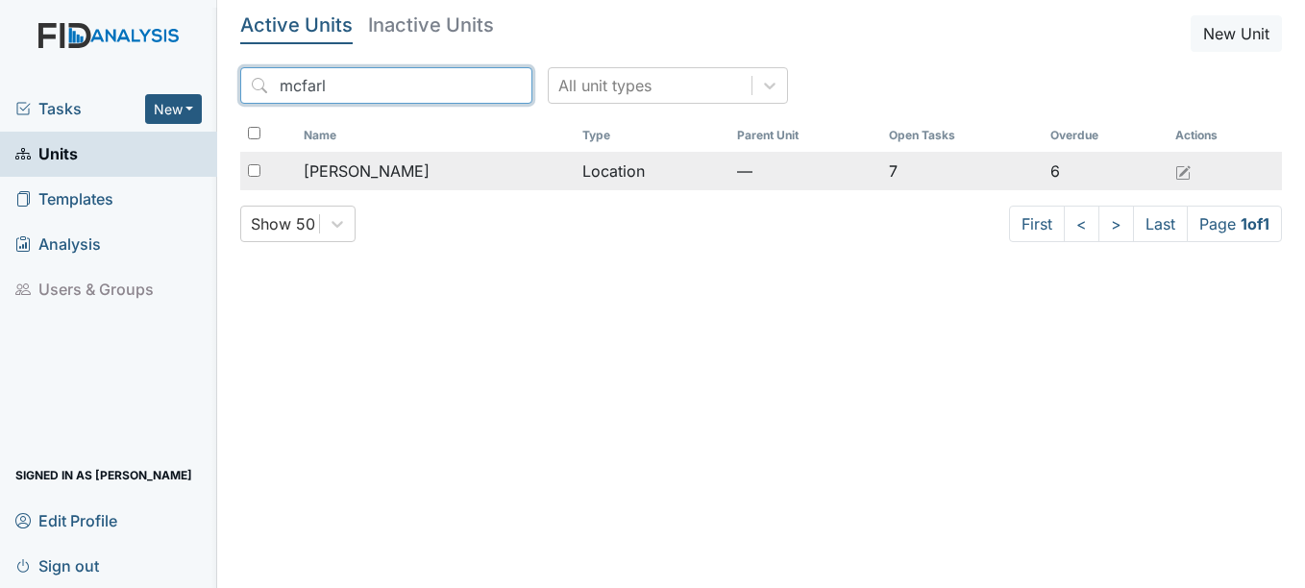
type input "mcfarl"
click at [379, 170] on span "[PERSON_NAME]" at bounding box center [367, 170] width 126 height 23
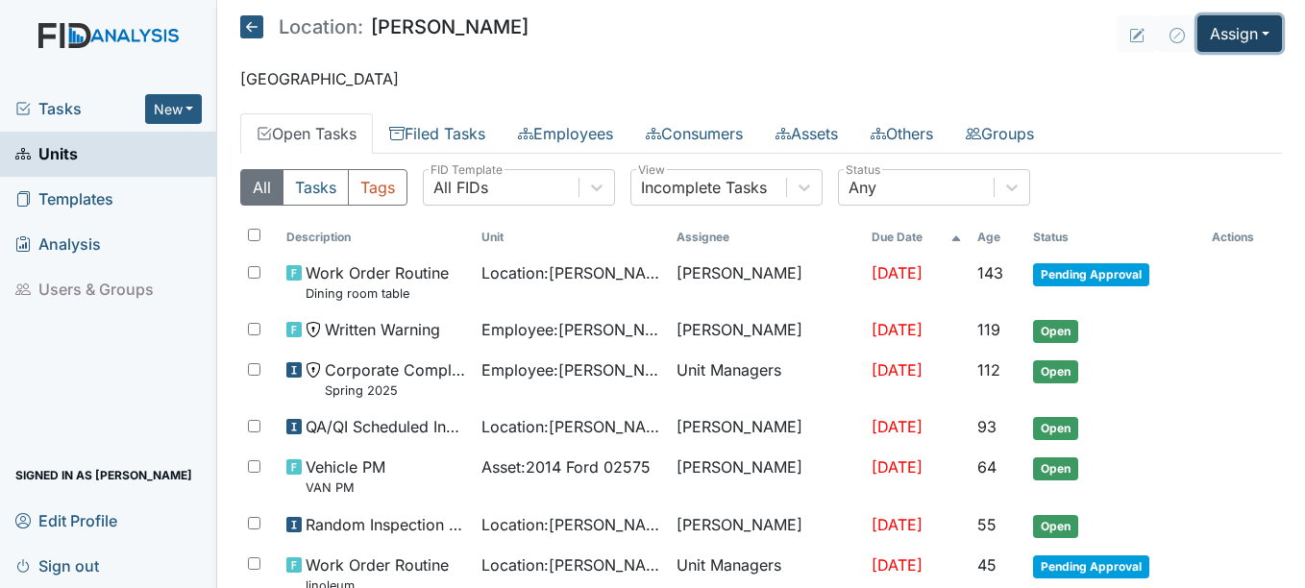
click at [1250, 33] on button "Assign" at bounding box center [1239, 33] width 85 height 37
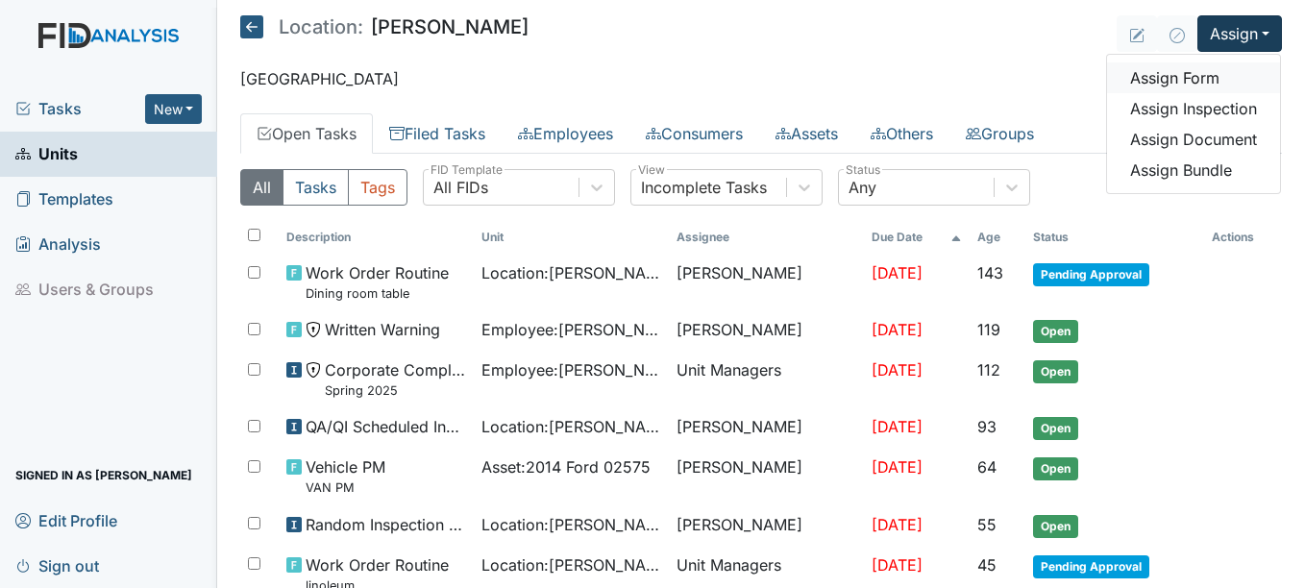
click at [1166, 70] on link "Assign Form" at bounding box center [1193, 77] width 173 height 31
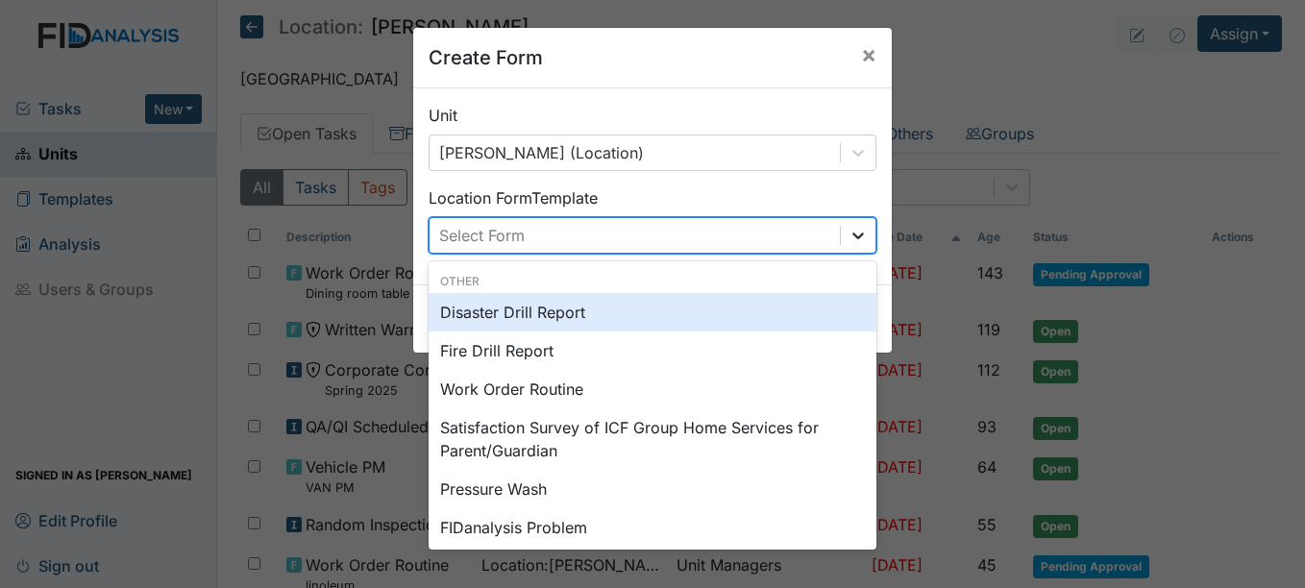
click at [851, 232] on icon at bounding box center [857, 235] width 19 height 19
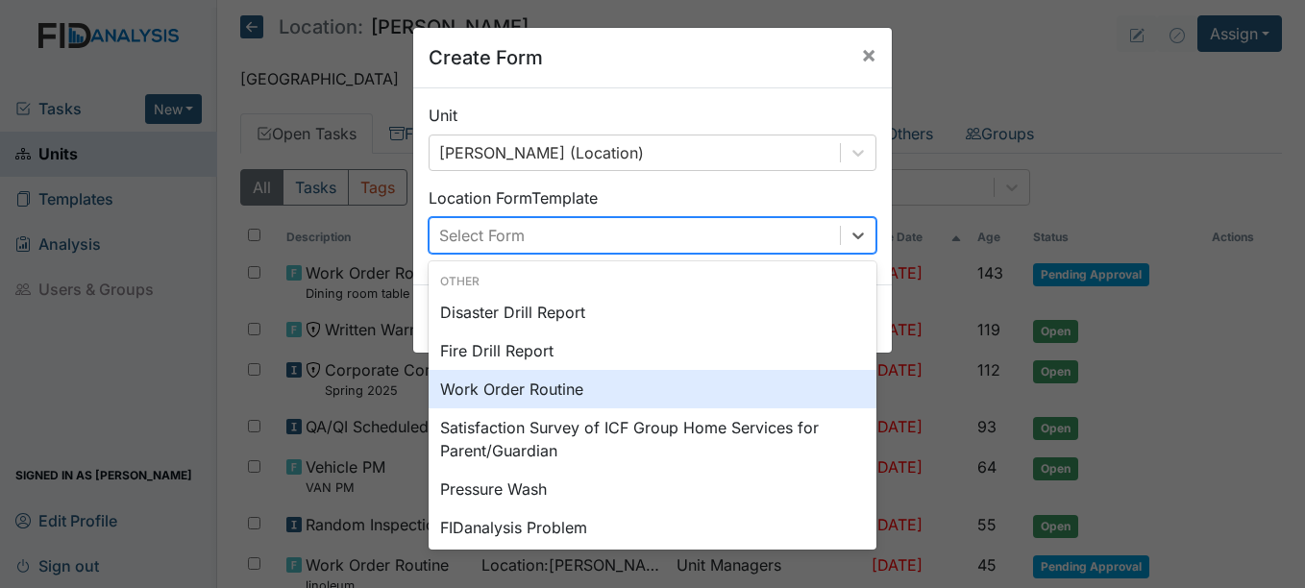
click at [547, 388] on div "Work Order Routine" at bounding box center [652, 389] width 448 height 38
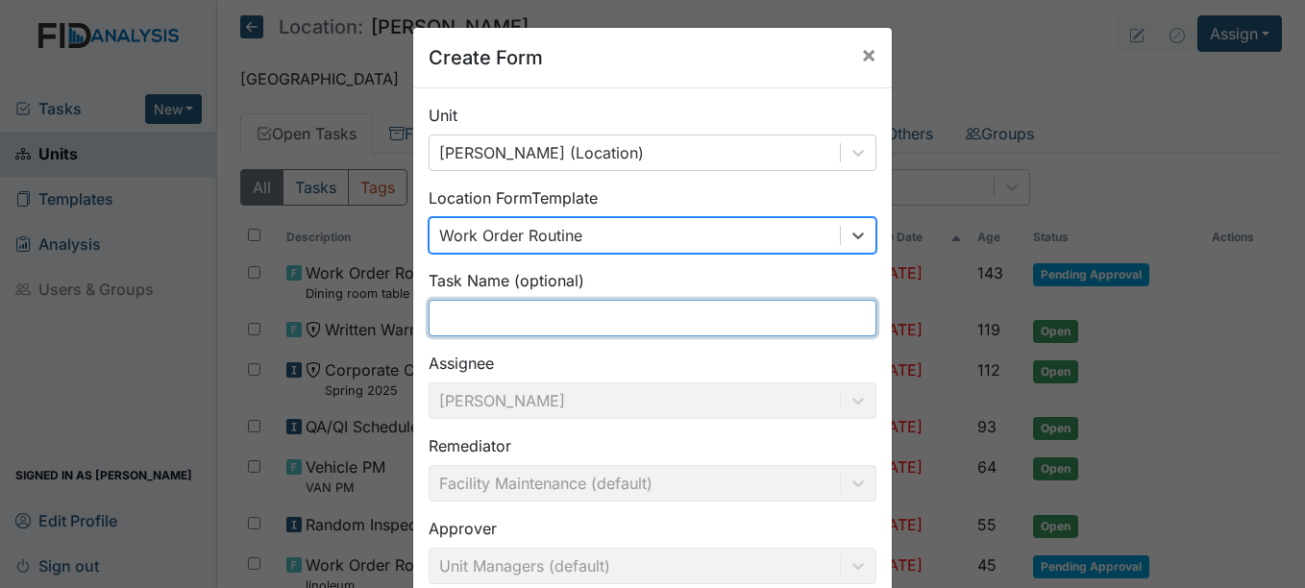
click at [503, 318] on input "text" at bounding box center [652, 318] width 448 height 37
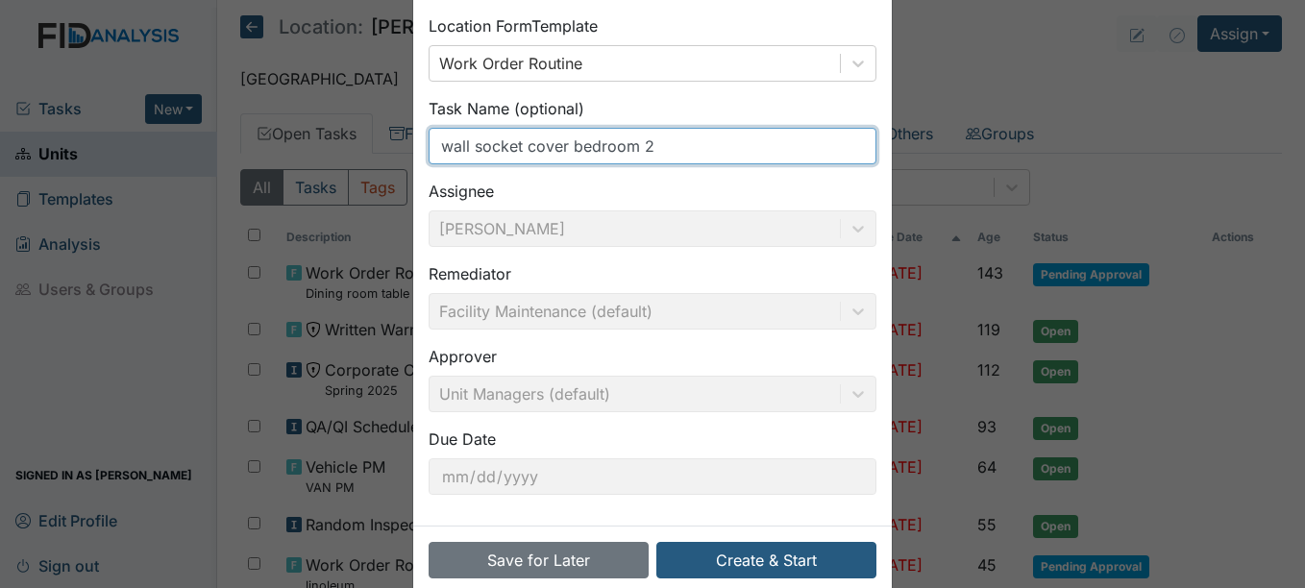
scroll to position [206, 0]
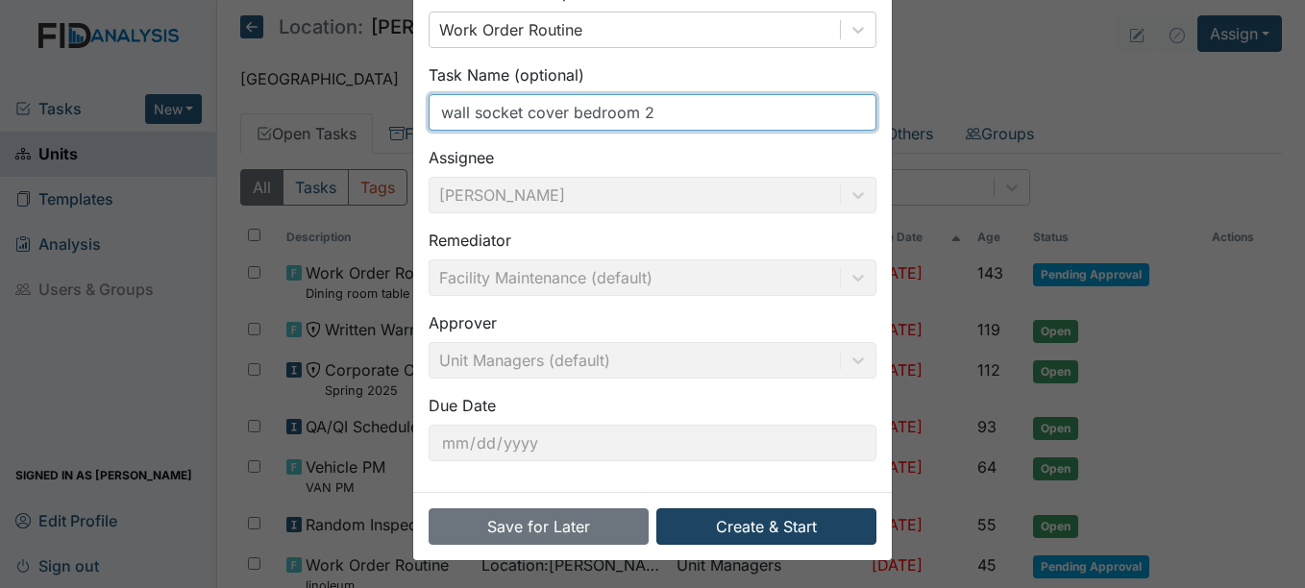
type input "wall socket cover bedroom 2"
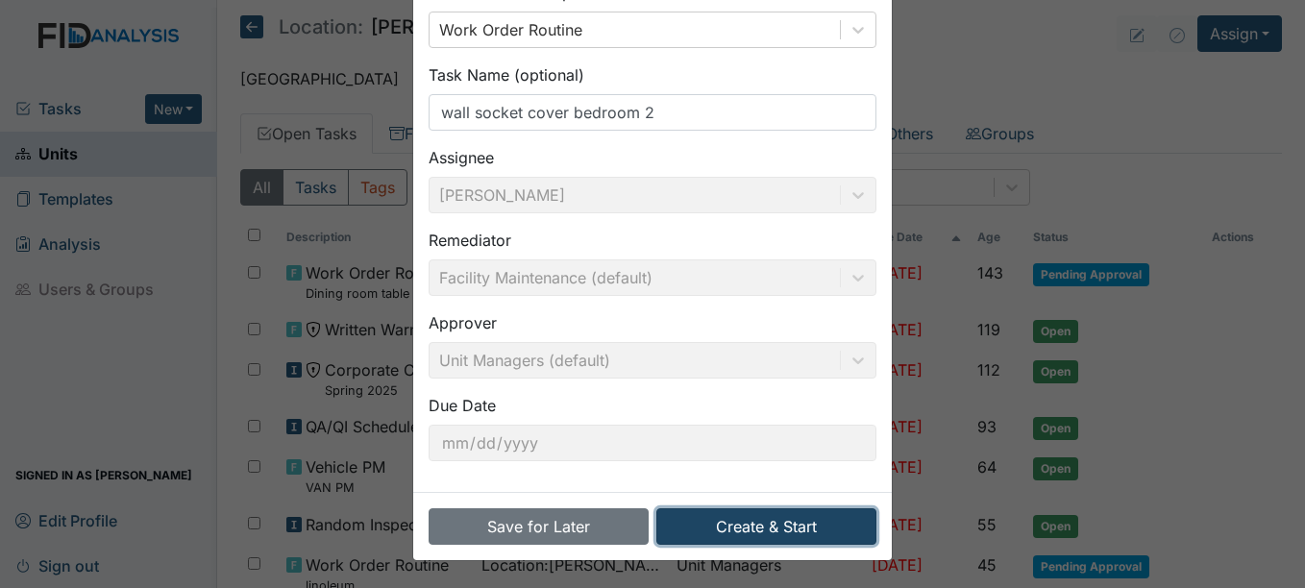
click at [777, 524] on button "Create & Start" at bounding box center [766, 526] width 220 height 37
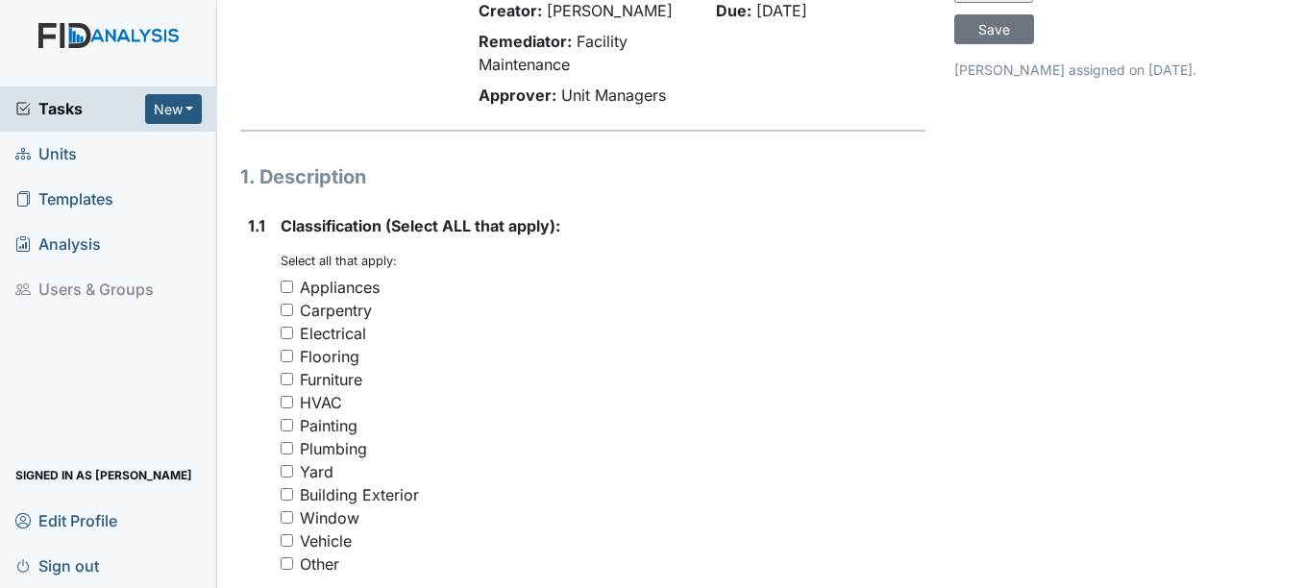
scroll to position [192, 0]
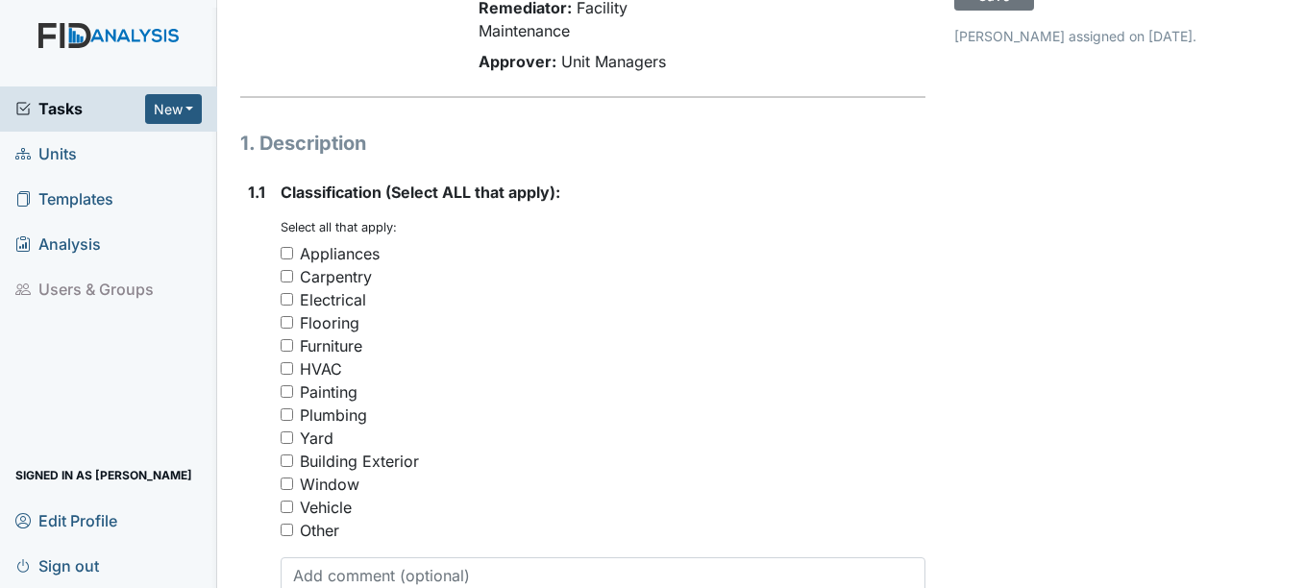
click at [290, 528] on input "Other" at bounding box center [286, 530] width 12 height 12
checkbox input "true"
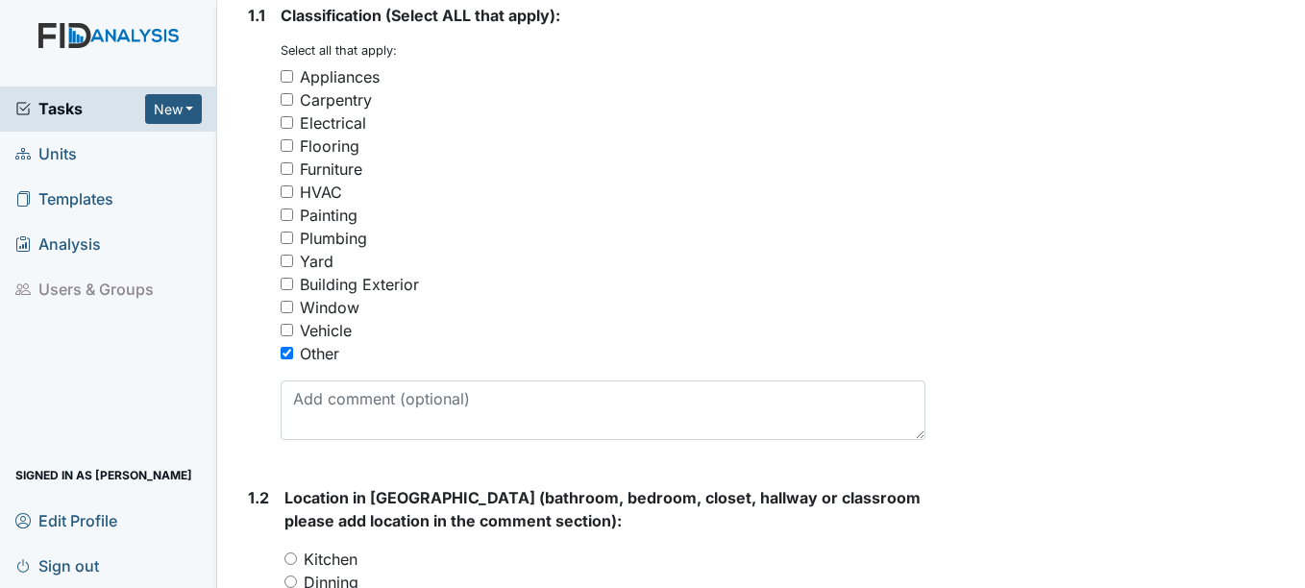
scroll to position [384, 0]
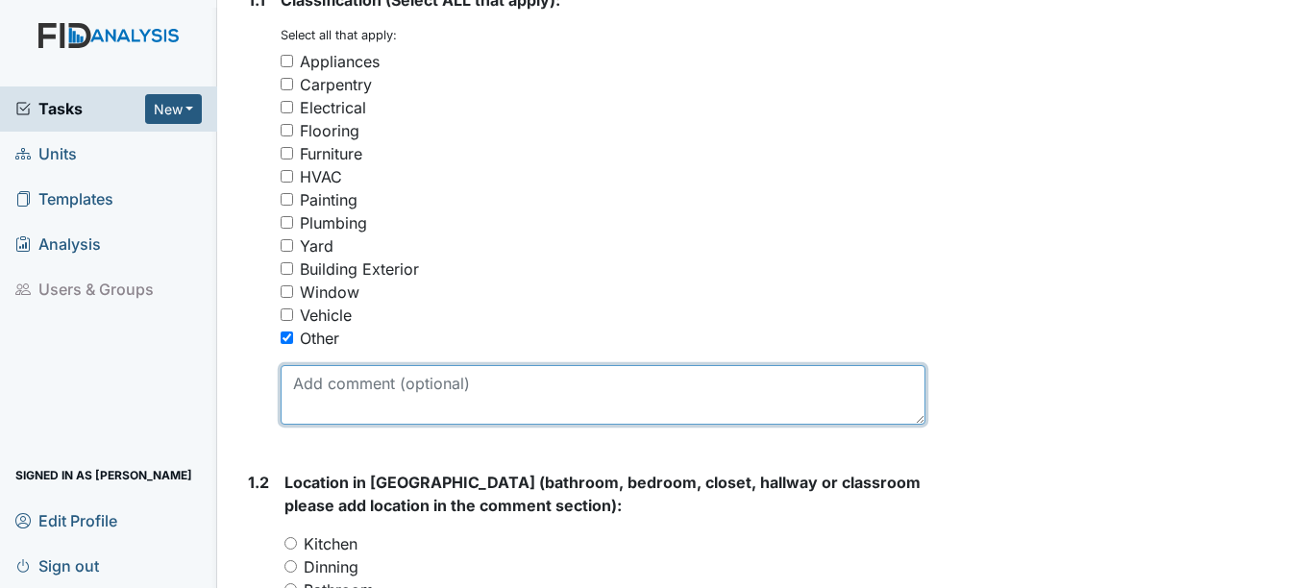
click at [333, 395] on textarea at bounding box center [602, 395] width 644 height 60
type textarea "r"
click at [398, 381] on textarea "cover wall socket in bedroom 2" at bounding box center [602, 395] width 644 height 60
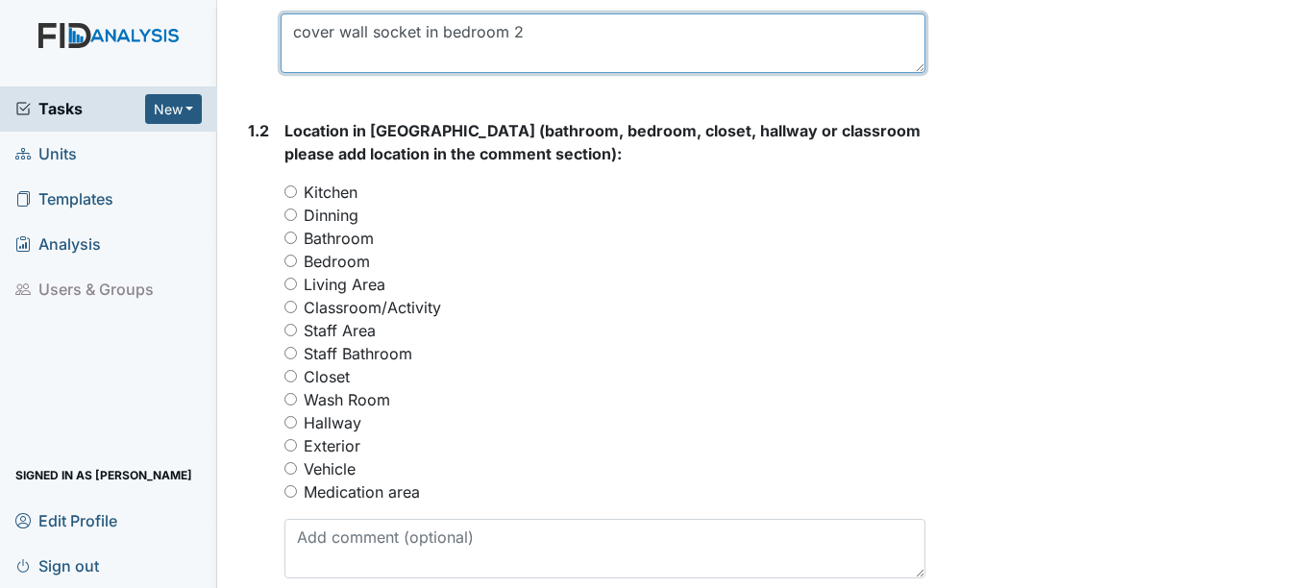
scroll to position [768, 0]
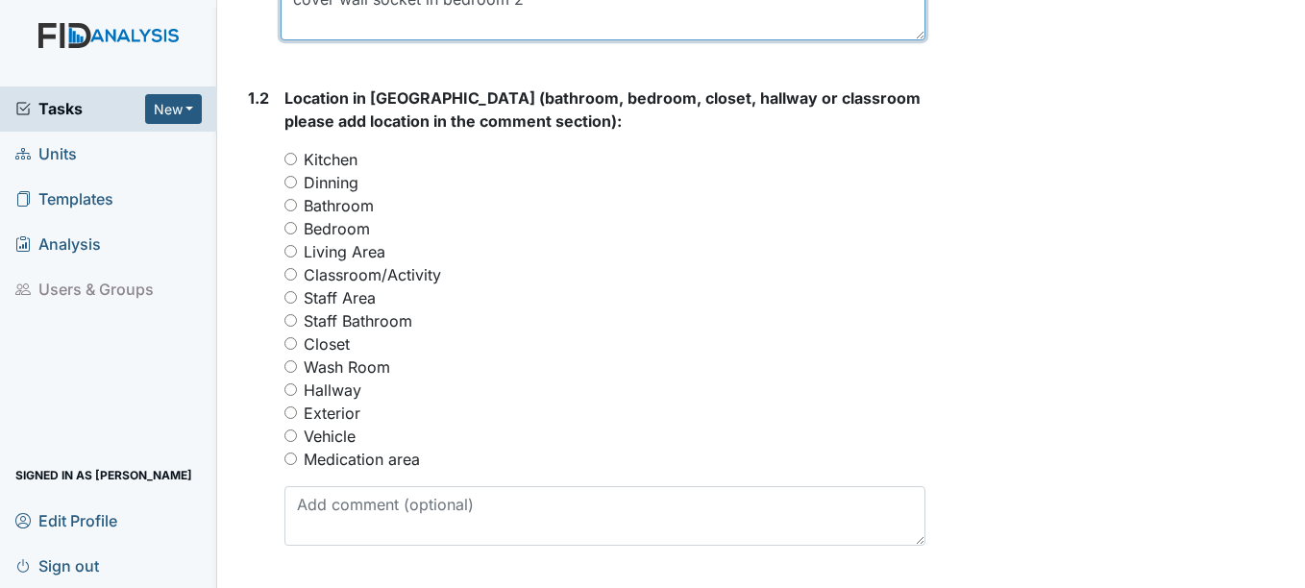
type textarea "cover wall socket in bedroom 2"
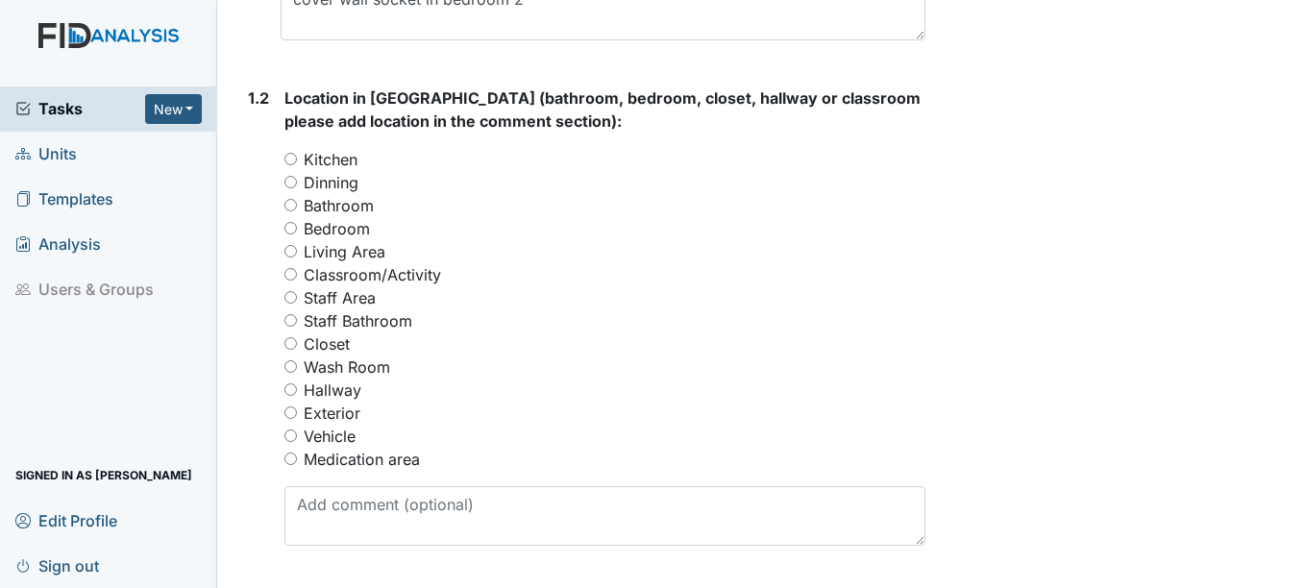
click at [292, 228] on input "Bedroom" at bounding box center [290, 228] width 12 height 12
radio input "true"
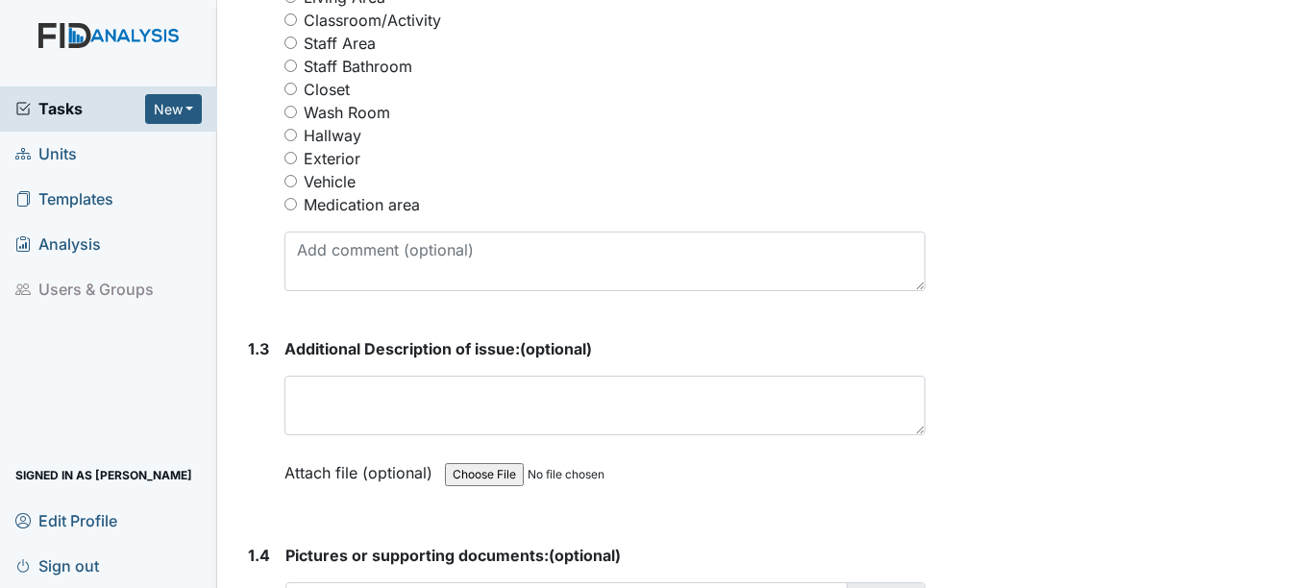
scroll to position [1057, 0]
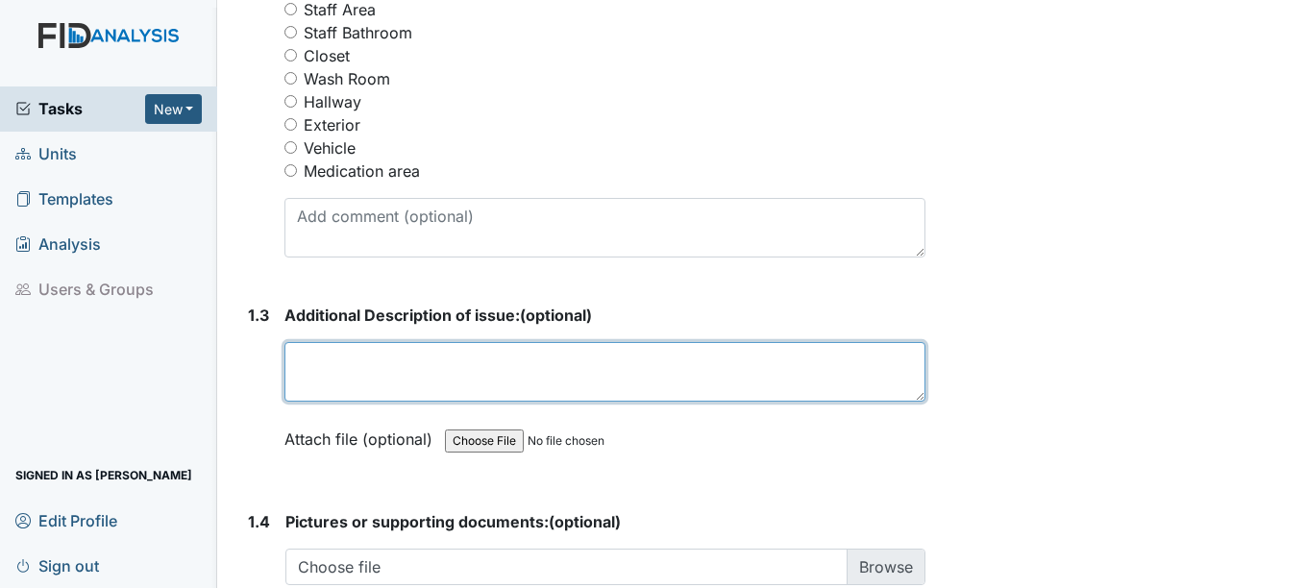
click textarea
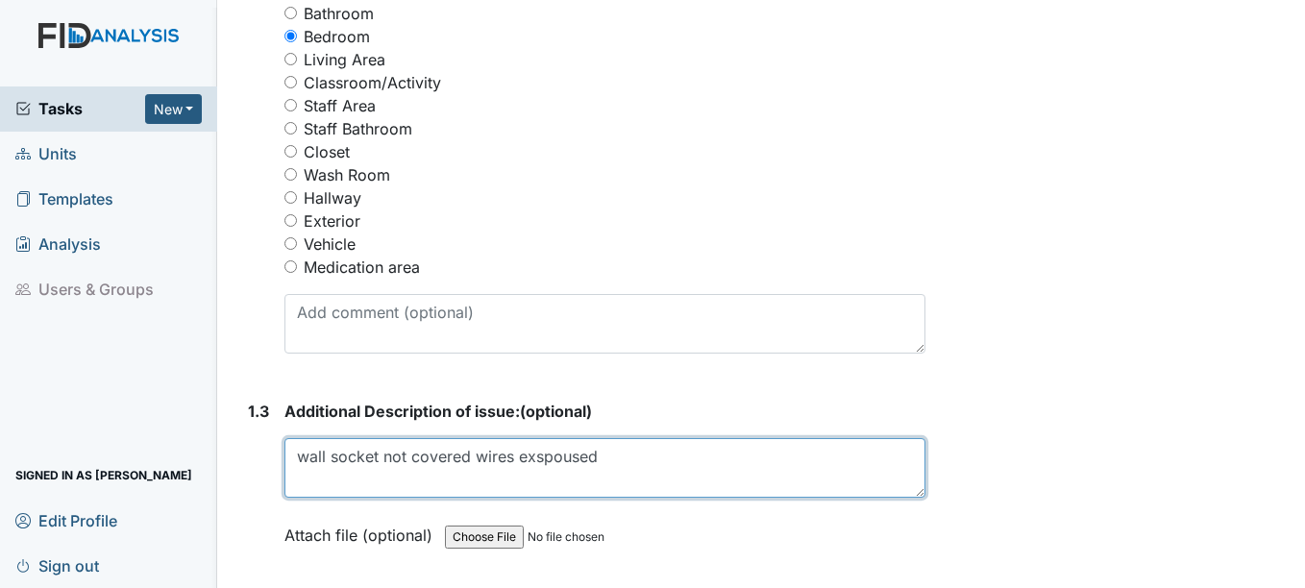
click textarea "wall socket not covered wires exspoused"
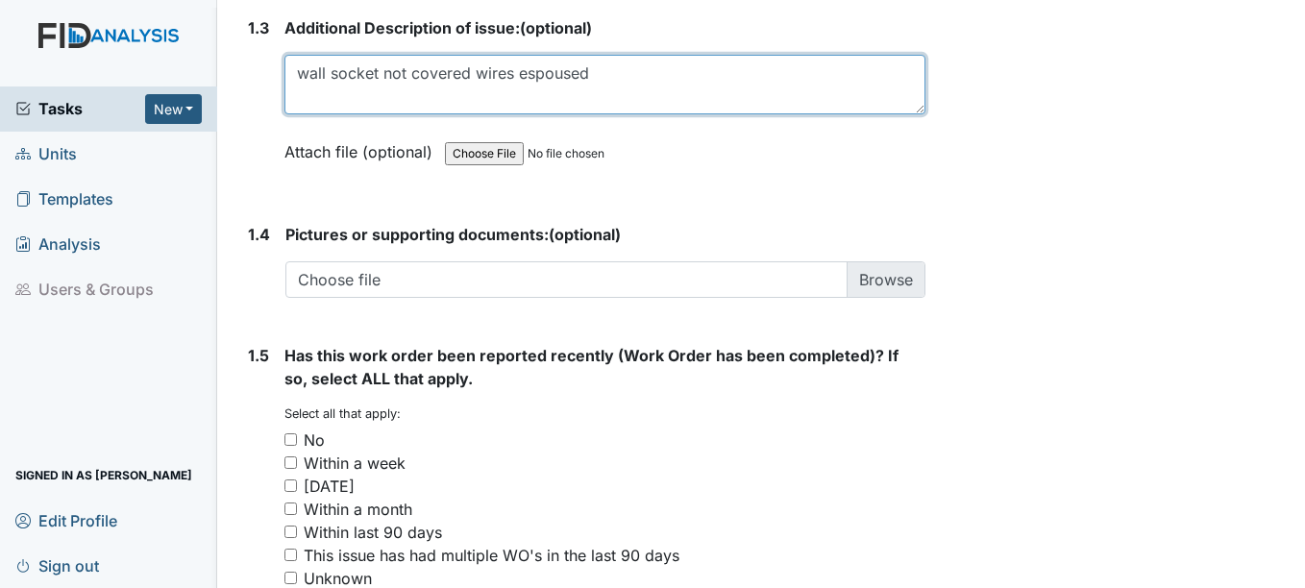
scroll to position [1345, 0]
type textarea "wall socket not covered wires espoused"
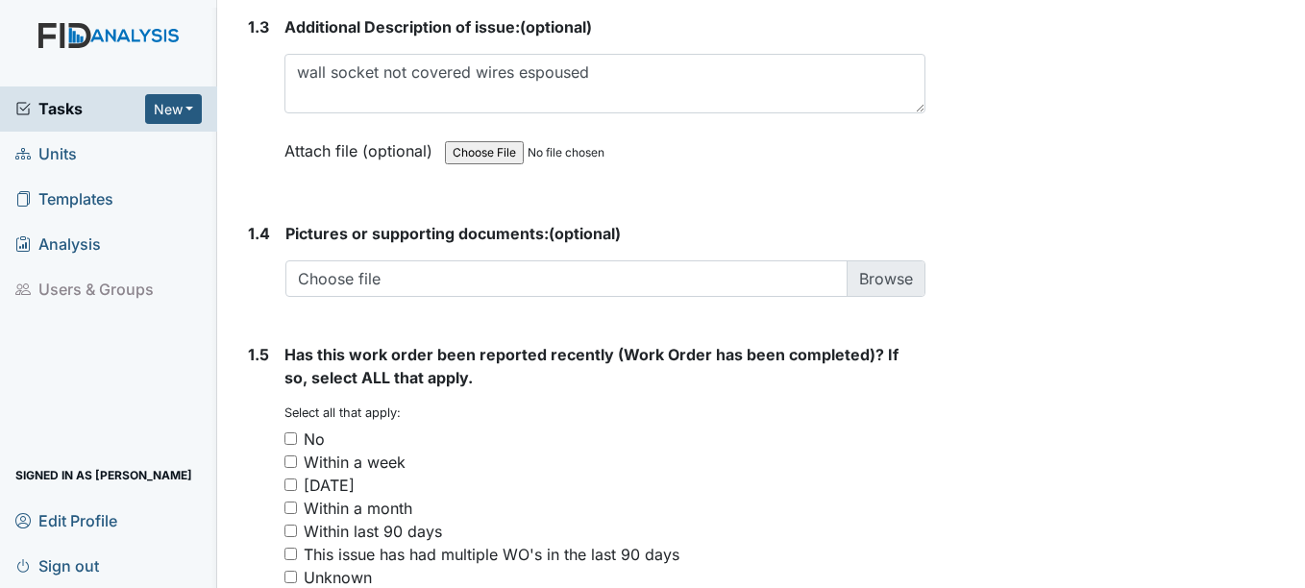
click input "No"
checkbox input "true"
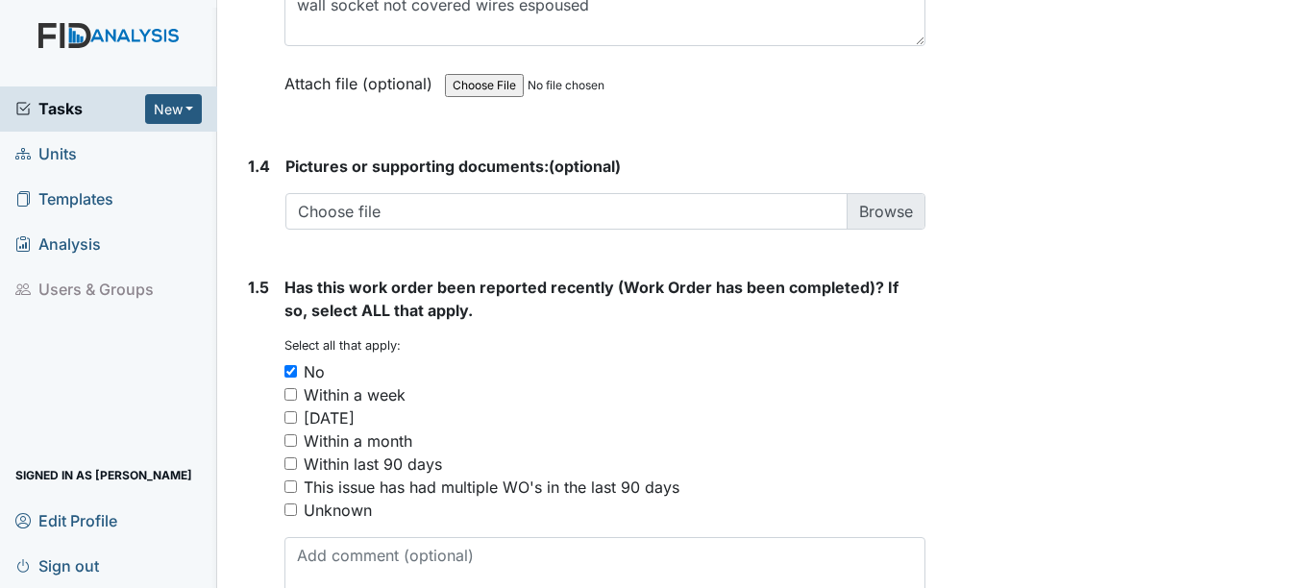
scroll to position [1519, 0]
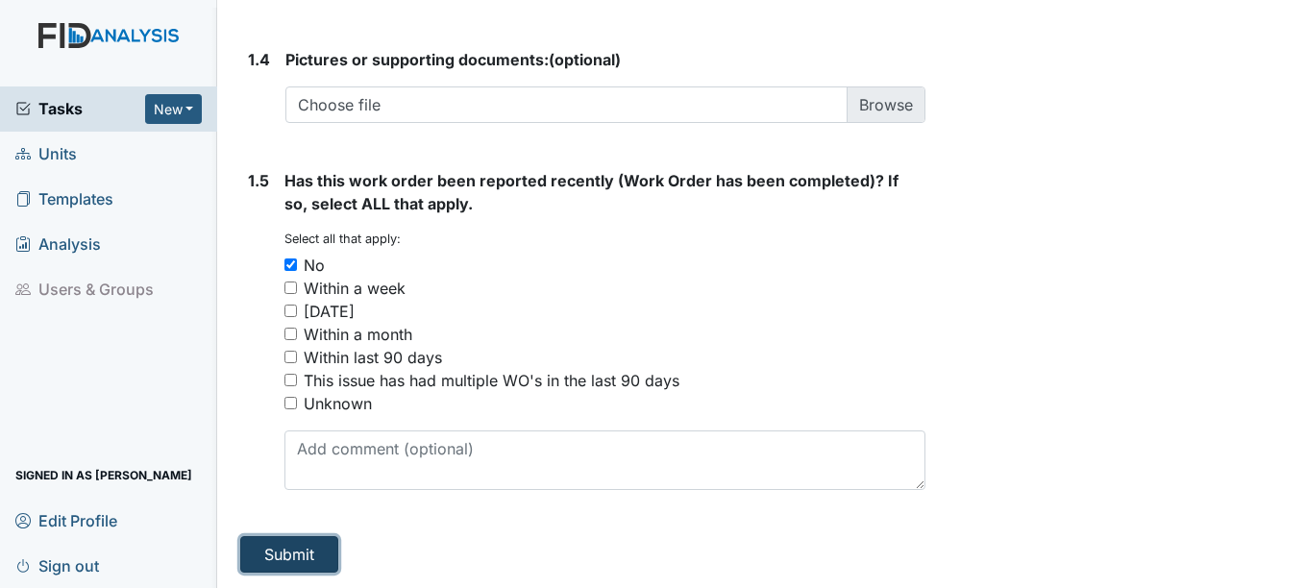
click button "Submit"
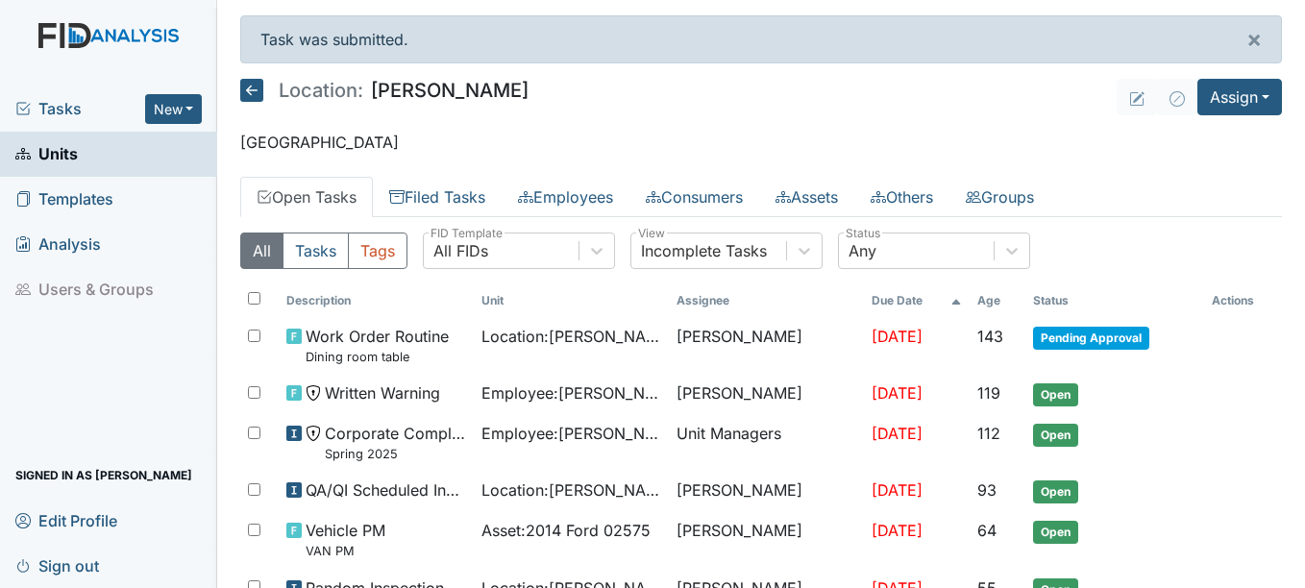
click at [59, 150] on span "Units" at bounding box center [46, 154] width 62 height 30
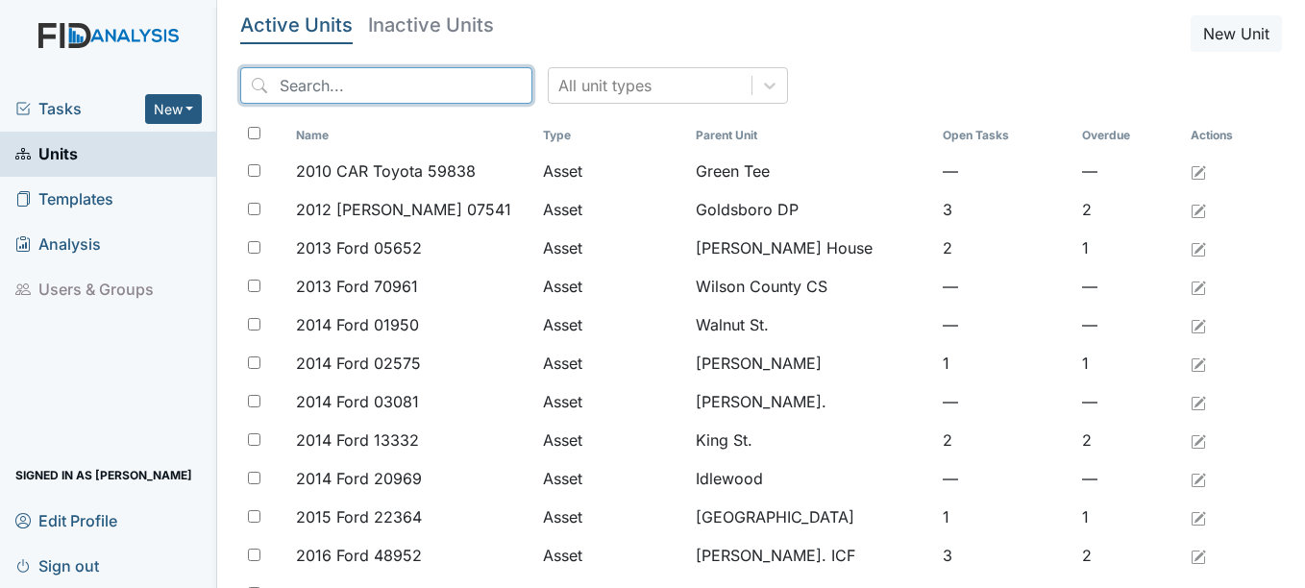
click at [416, 87] on input "search" at bounding box center [386, 85] width 292 height 37
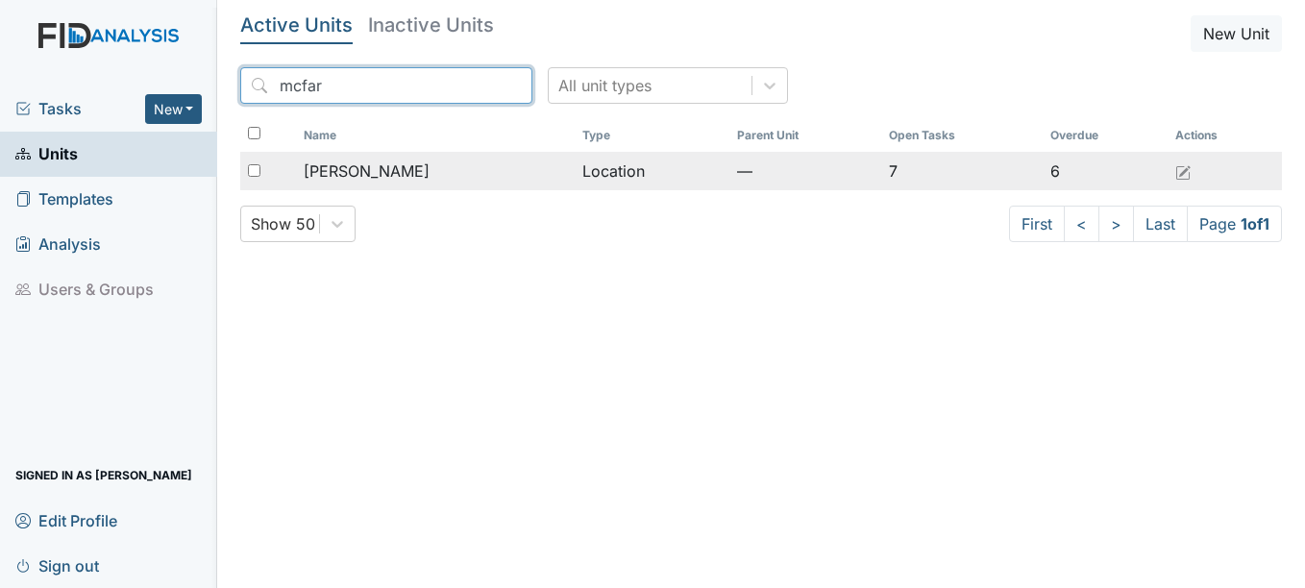
type input "mcfar"
click at [351, 168] on span "[PERSON_NAME]" at bounding box center [367, 170] width 126 height 23
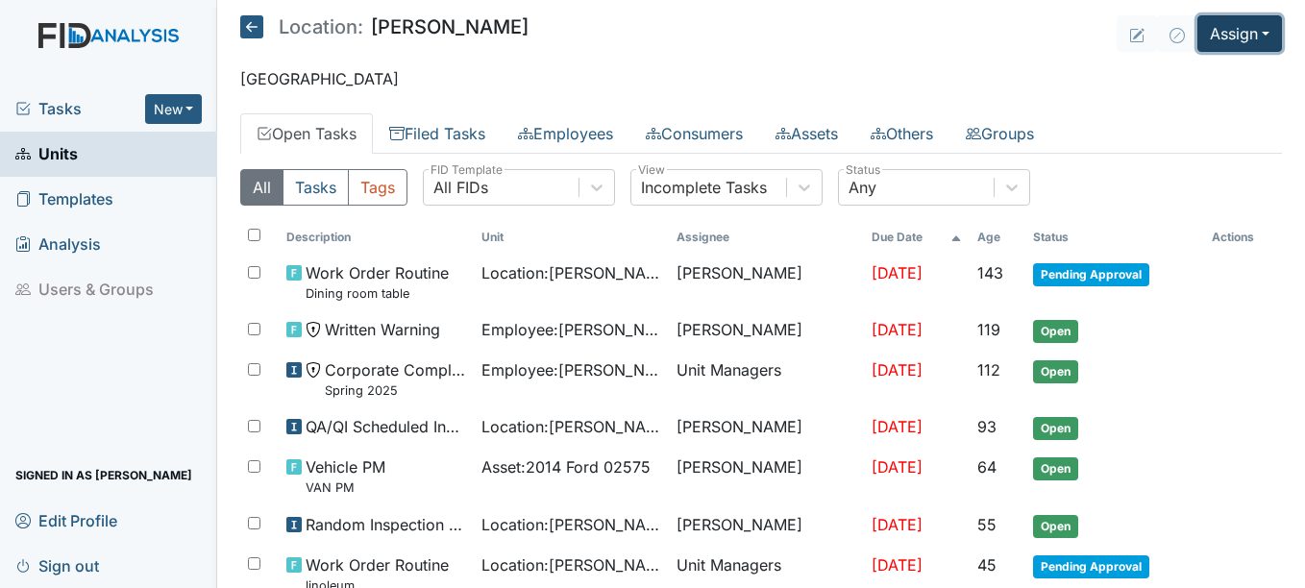
click at [1252, 28] on button "Assign" at bounding box center [1239, 33] width 85 height 37
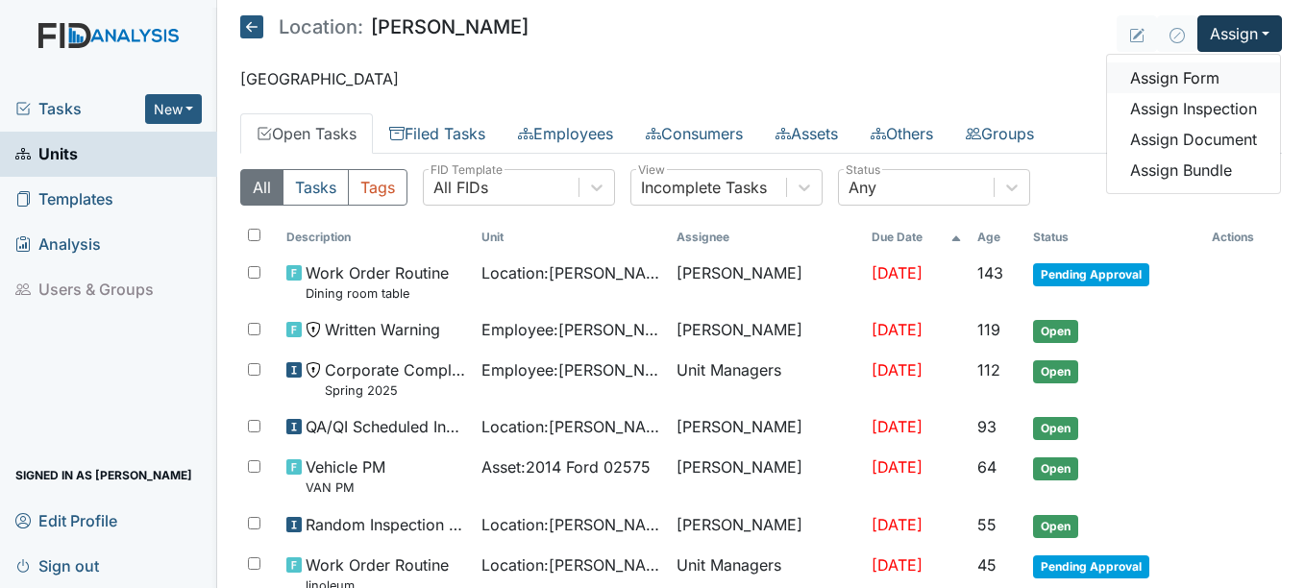
click at [1158, 77] on link "Assign Form" at bounding box center [1193, 77] width 173 height 31
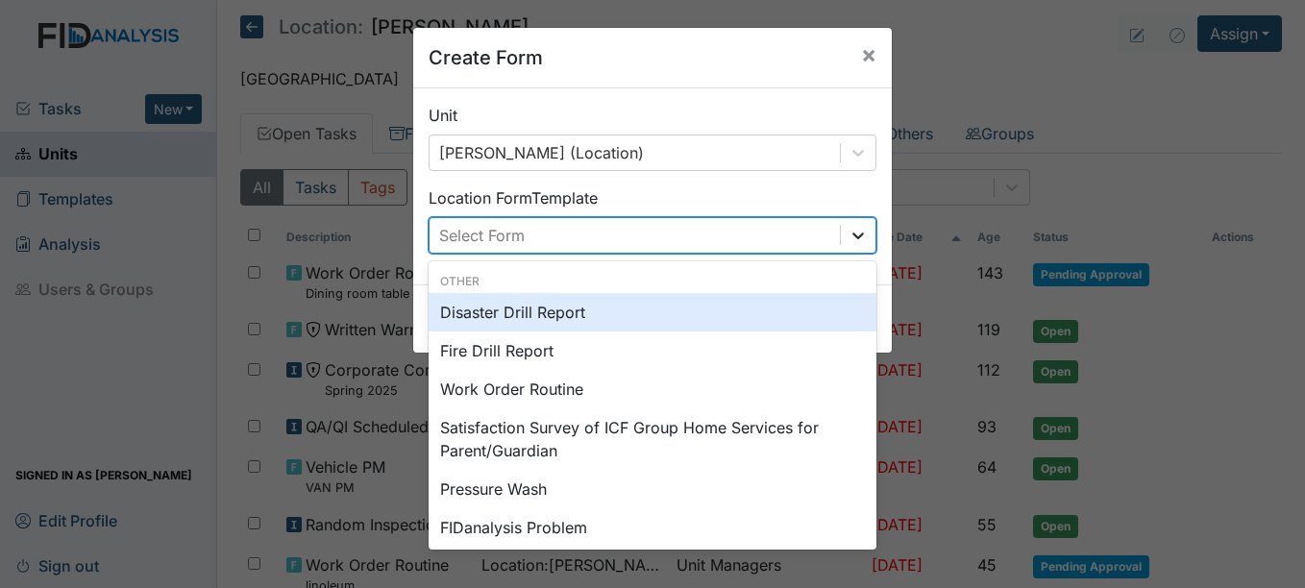
click at [855, 236] on icon at bounding box center [857, 235] width 19 height 19
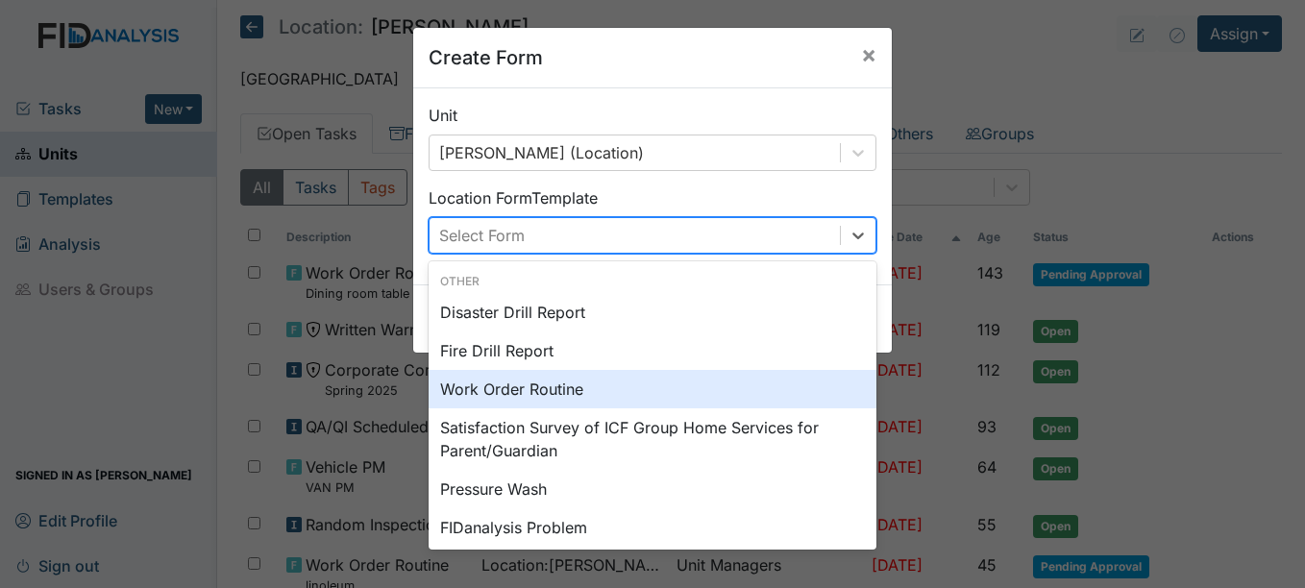
click at [557, 391] on div "Work Order Routine" at bounding box center [652, 389] width 448 height 38
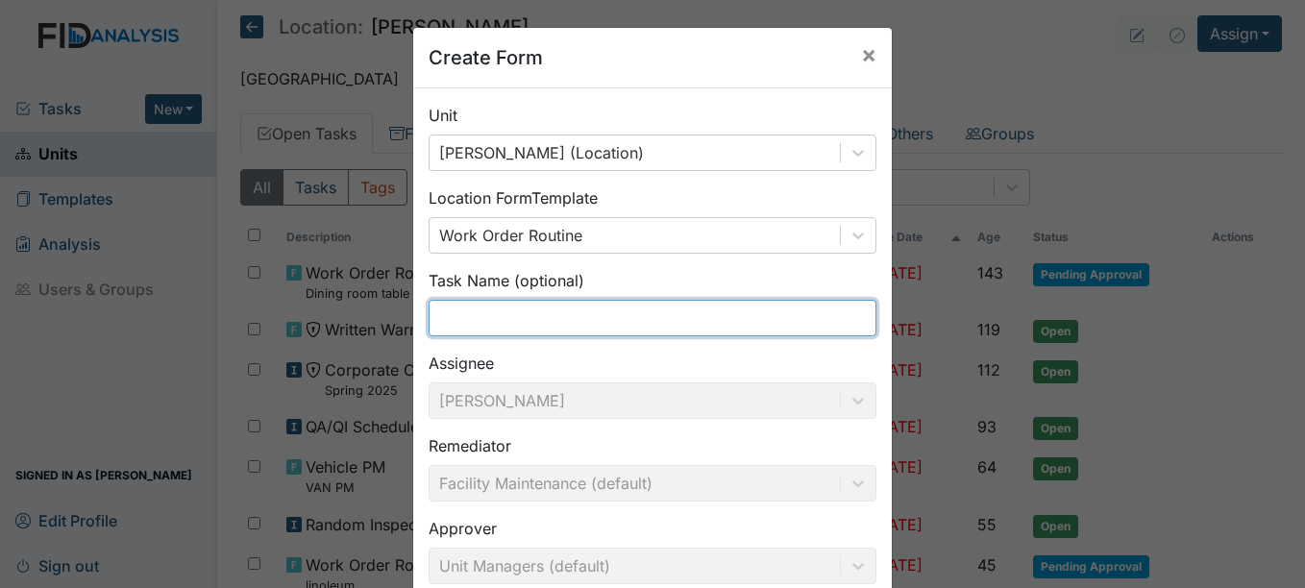
click at [451, 313] on input "text" at bounding box center [652, 318] width 448 height 37
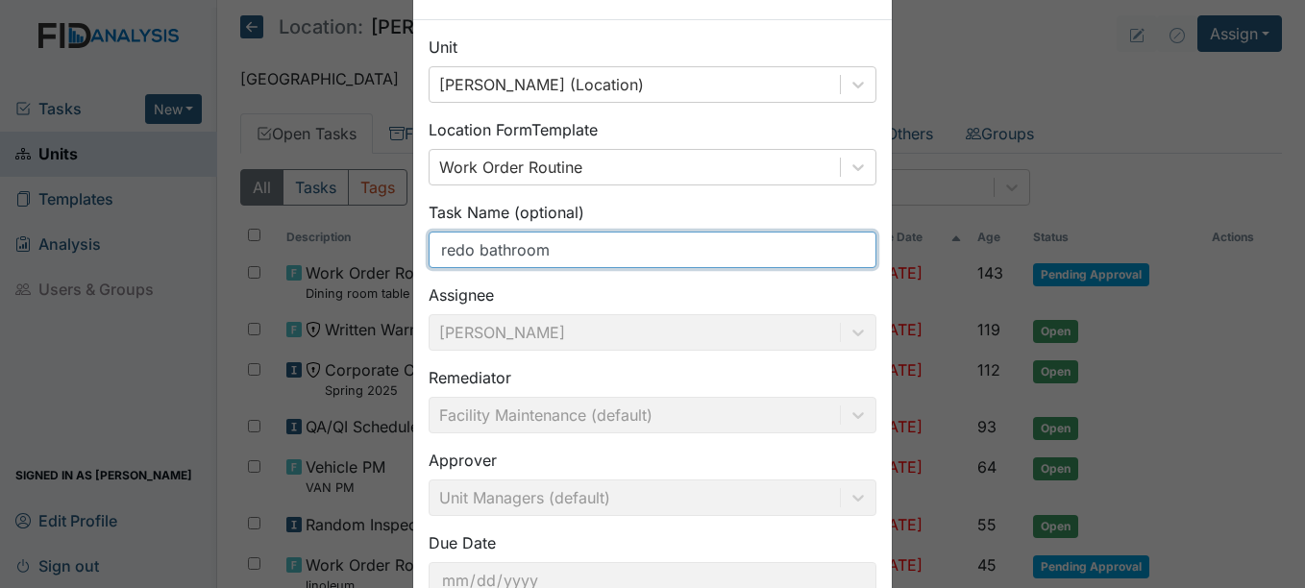
scroll to position [206, 0]
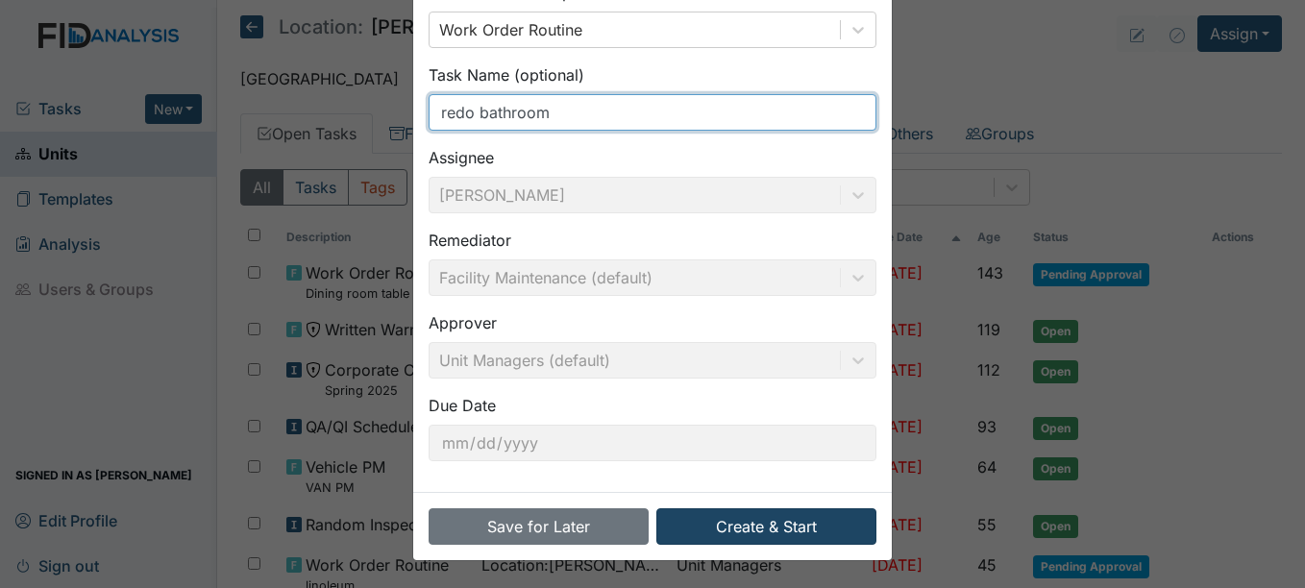
type input "redo bathroom"
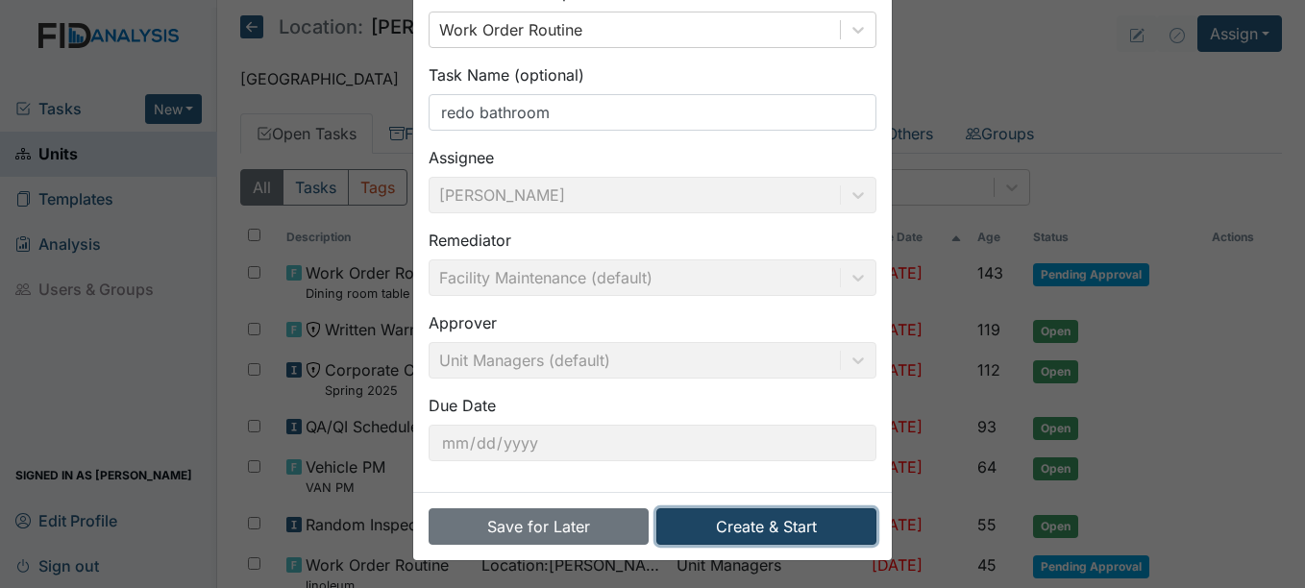
click at [807, 524] on button "Create & Start" at bounding box center [766, 526] width 220 height 37
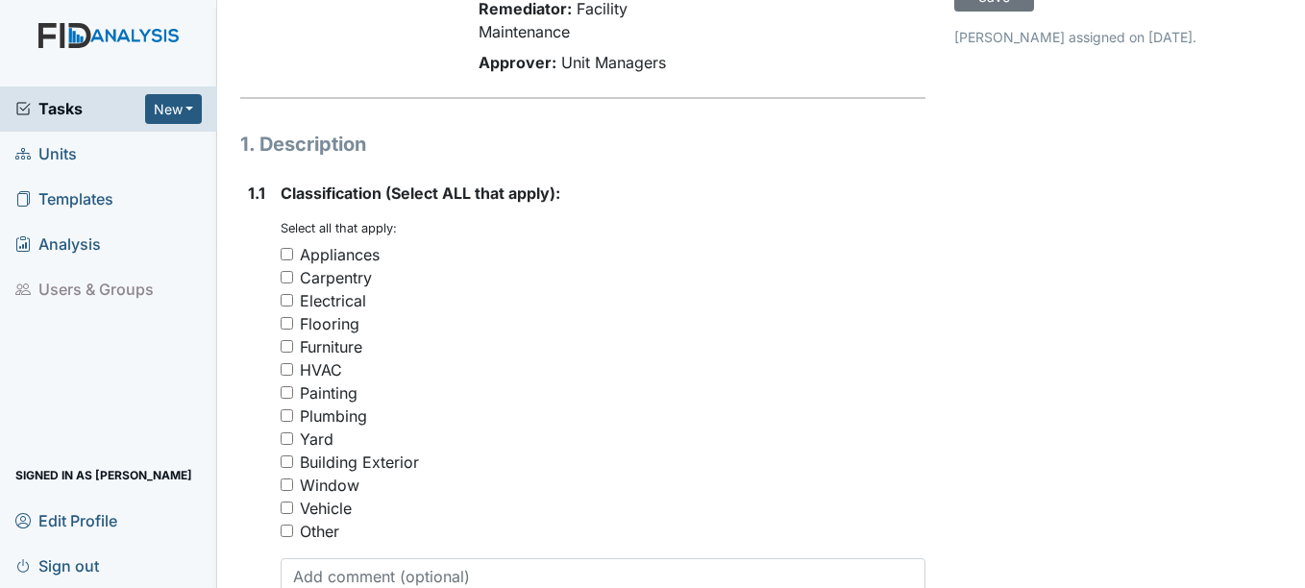
scroll to position [192, 0]
click at [289, 530] on input "Other" at bounding box center [286, 530] width 12 height 12
checkbox input "true"
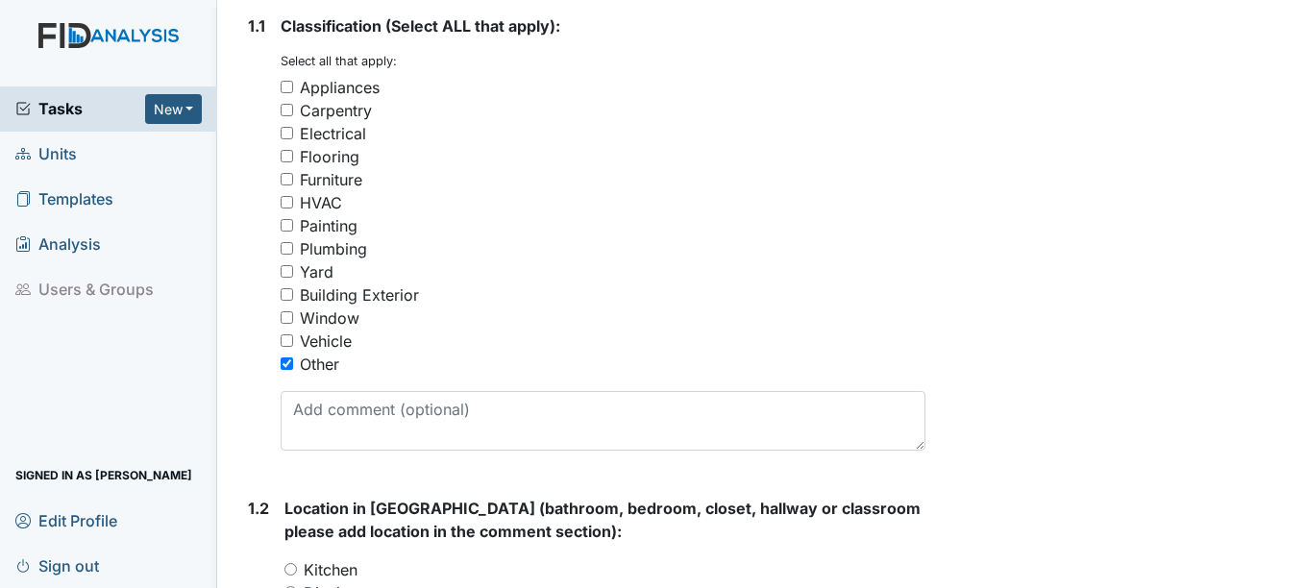
scroll to position [384, 0]
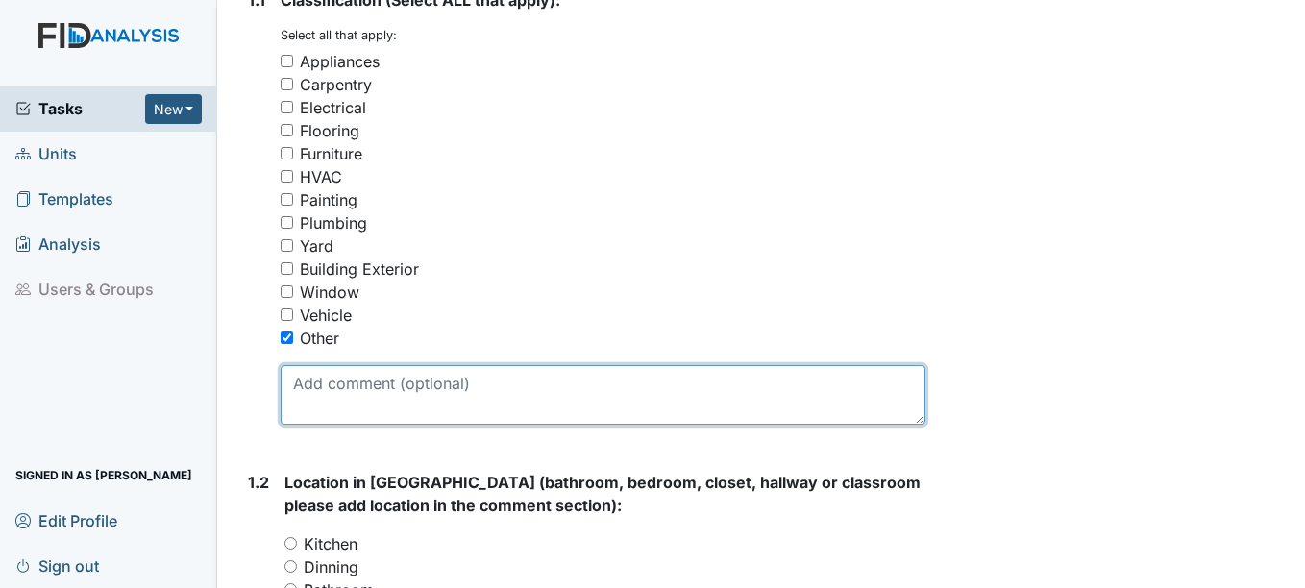
click at [332, 383] on textarea at bounding box center [602, 395] width 644 height 60
click at [366, 381] on textarea "redo handycap bathroom" at bounding box center [602, 395] width 644 height 60
click at [491, 383] on textarea "redo handicap bathroom" at bounding box center [602, 395] width 644 height 60
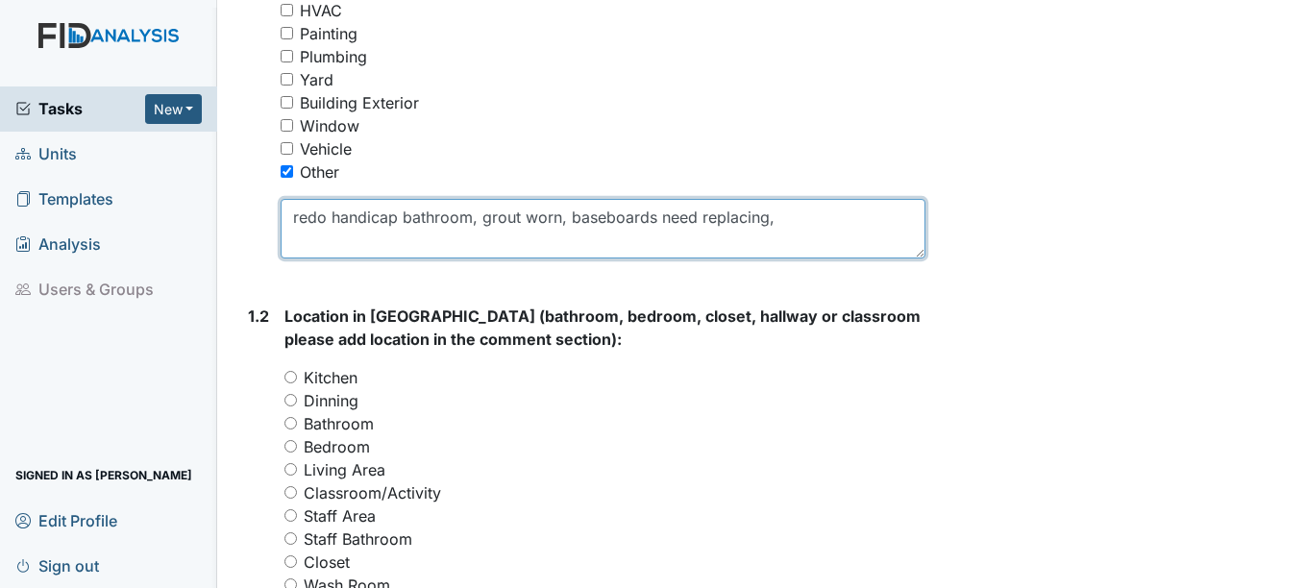
scroll to position [576, 0]
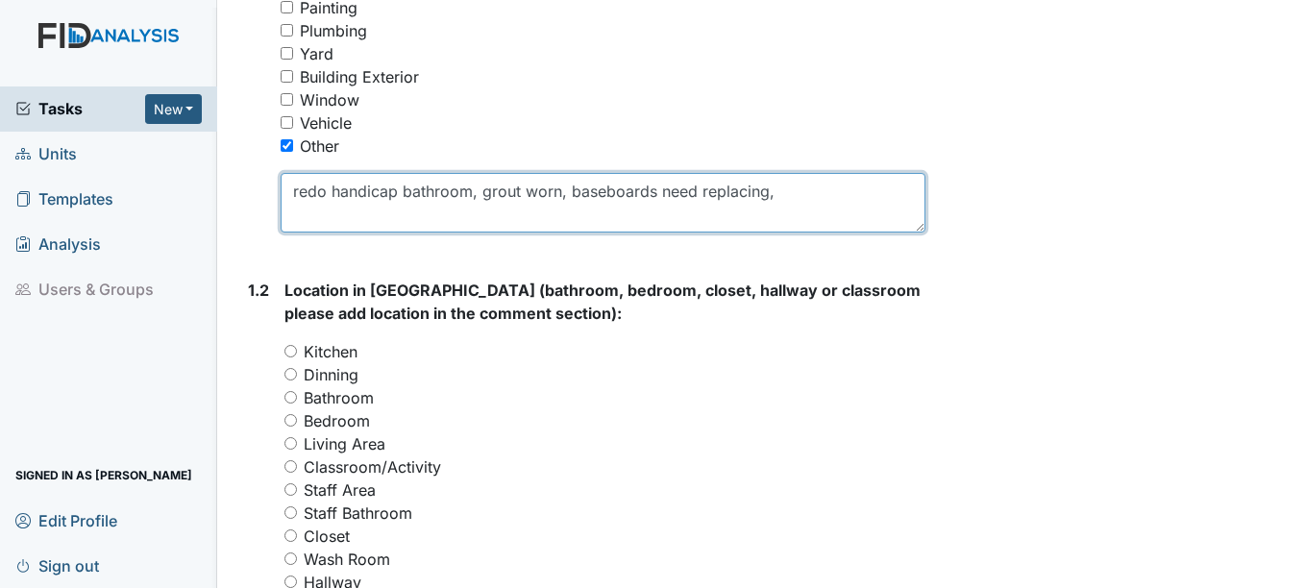
type textarea "redo handicap bathroom, grout worn, baseboards need replacing,"
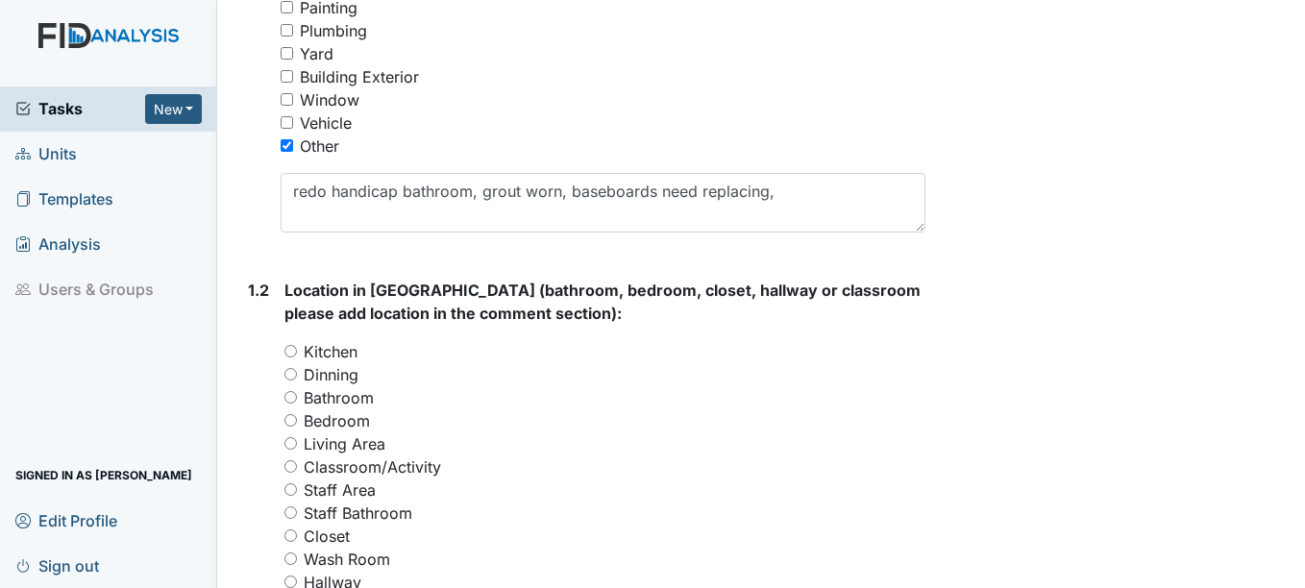
click at [288, 397] on input "Bathroom" at bounding box center [290, 397] width 12 height 12
radio input "true"
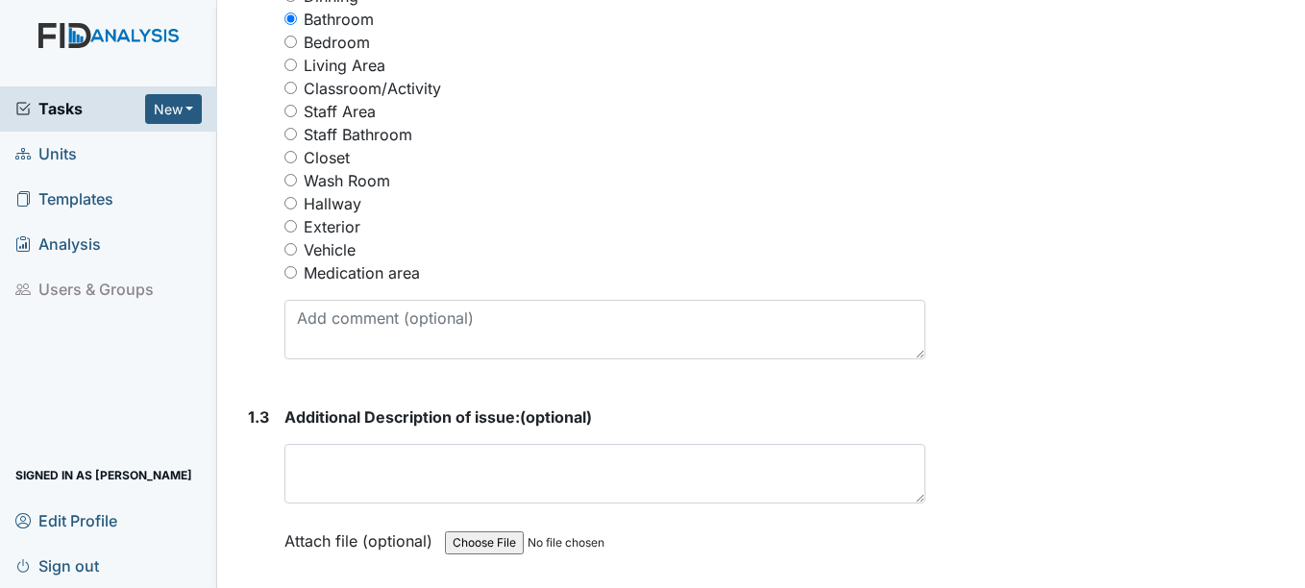
scroll to position [961, 0]
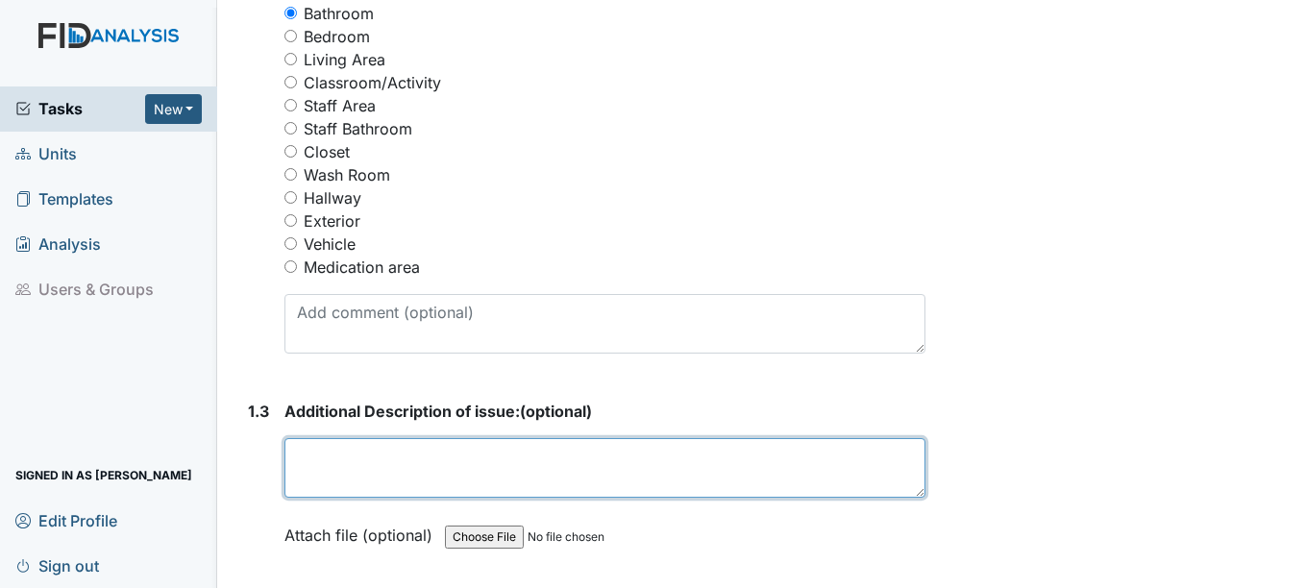
click at [383, 473] on textarea at bounding box center [604, 468] width 640 height 60
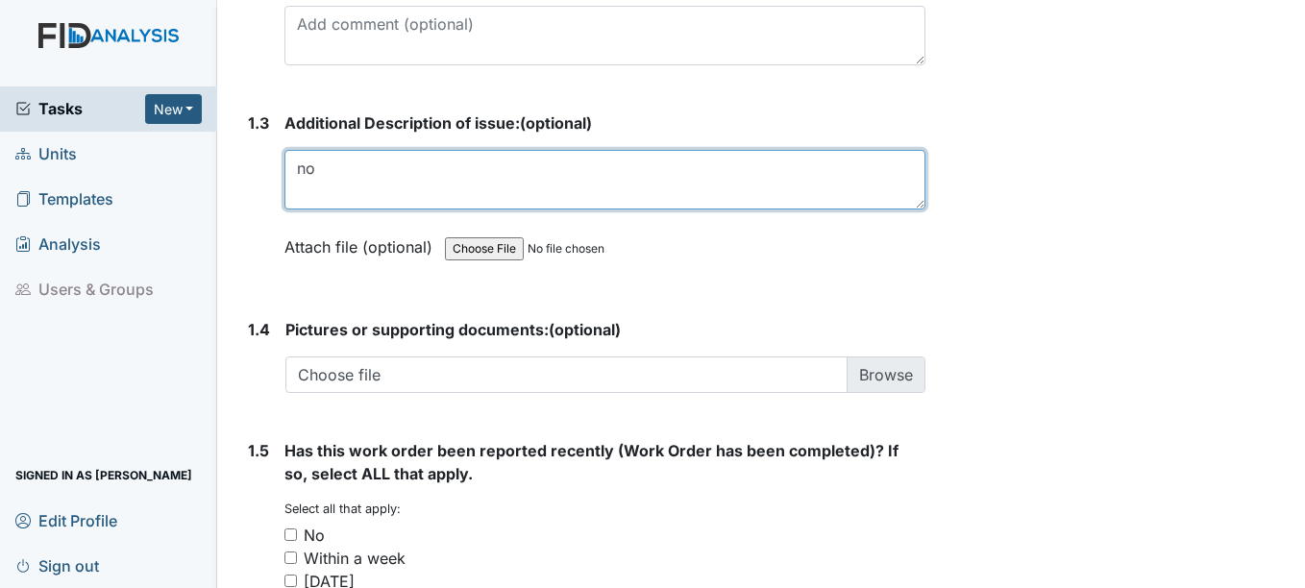
scroll to position [1345, 0]
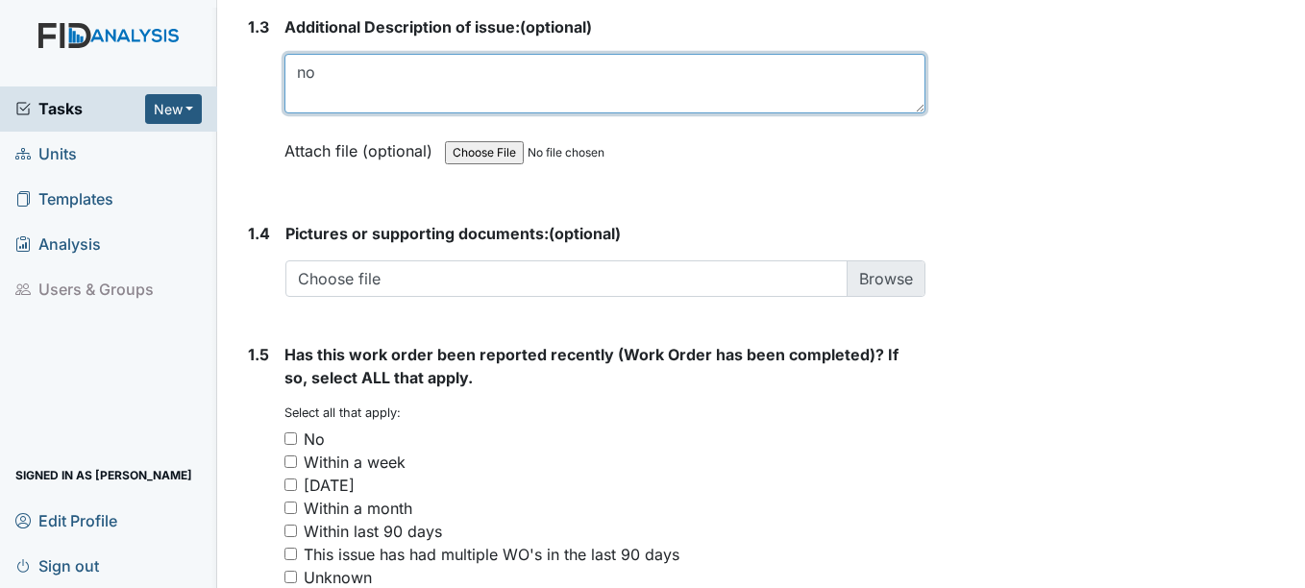
type textarea "no"
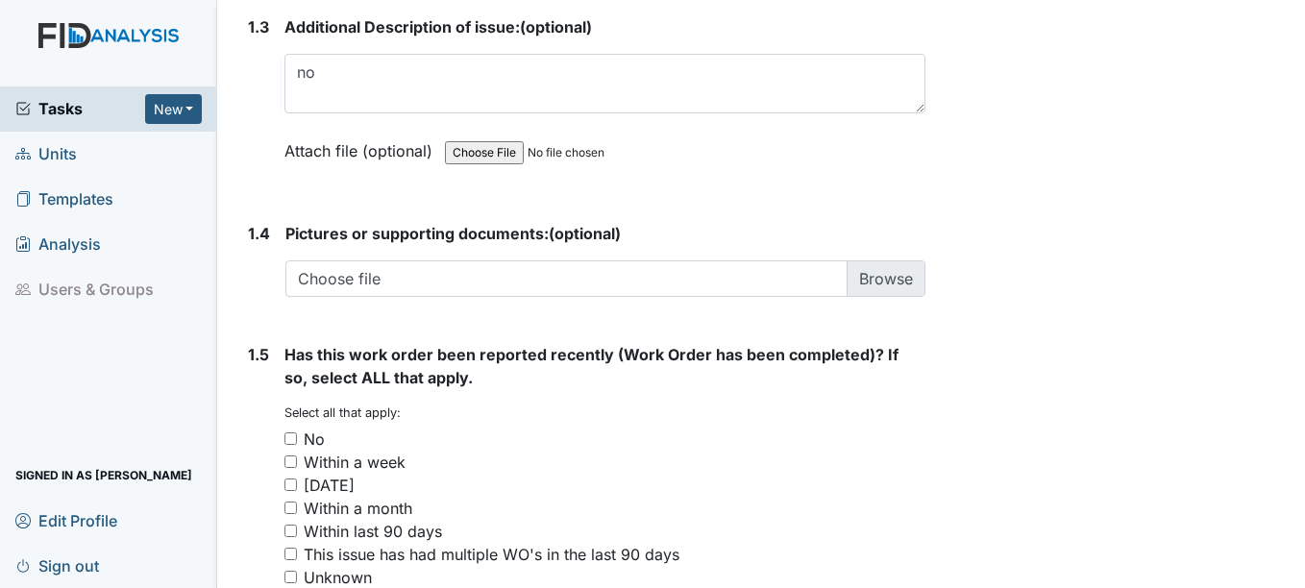
click at [292, 436] on input "No" at bounding box center [290, 438] width 12 height 12
checkbox input "true"
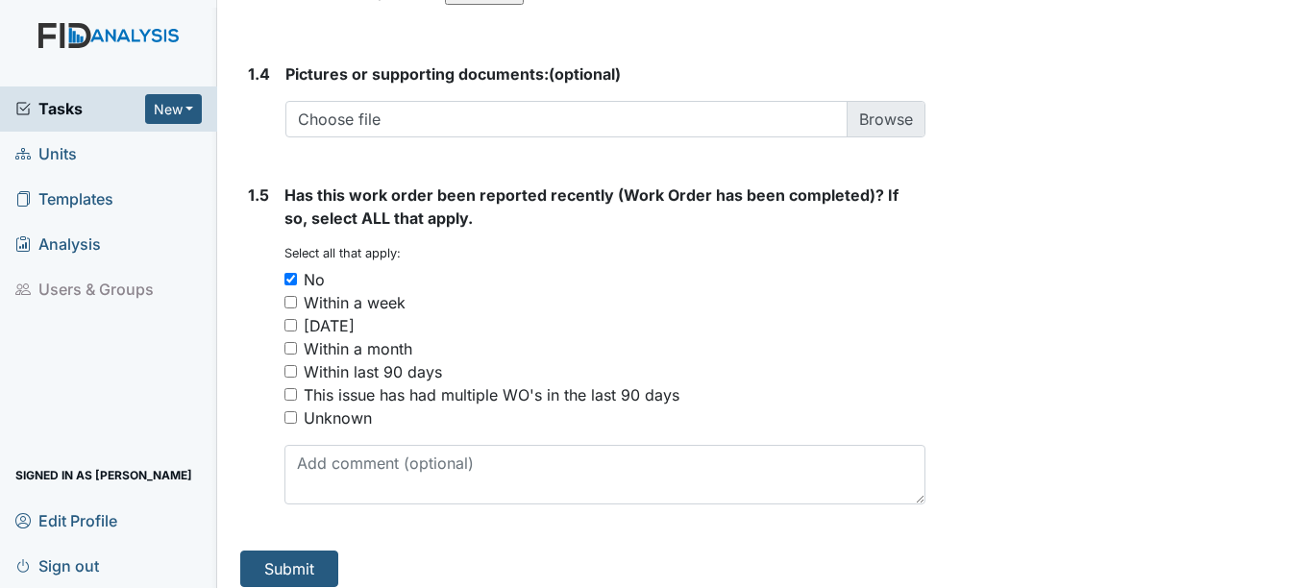
scroll to position [1519, 0]
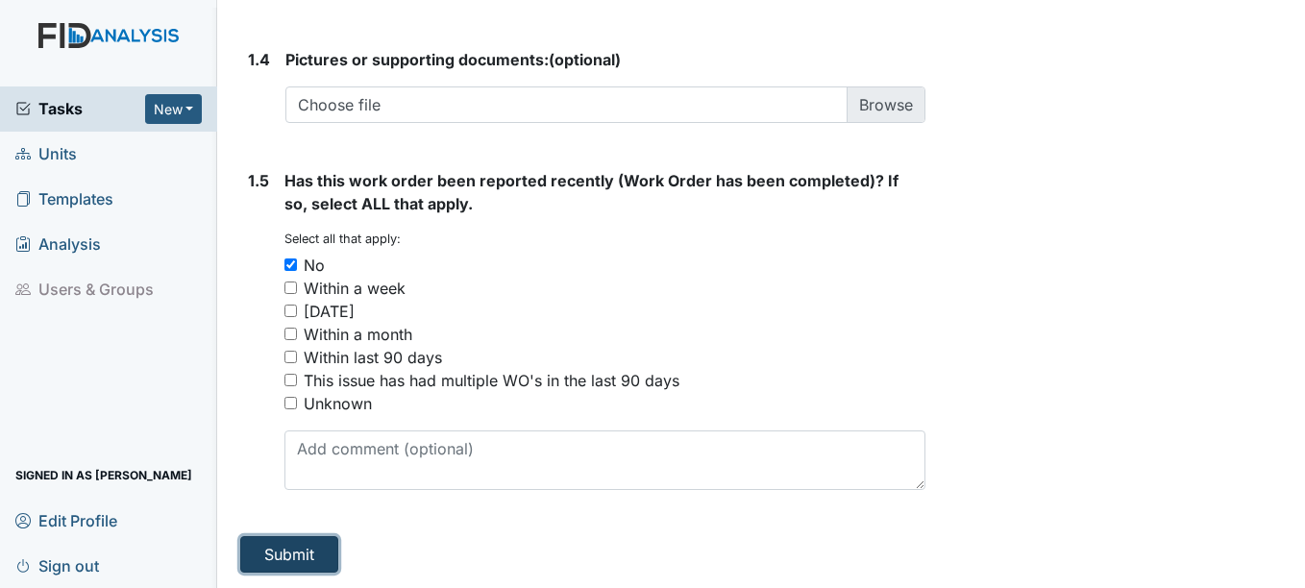
click at [298, 551] on button "Submit" at bounding box center [289, 554] width 98 height 37
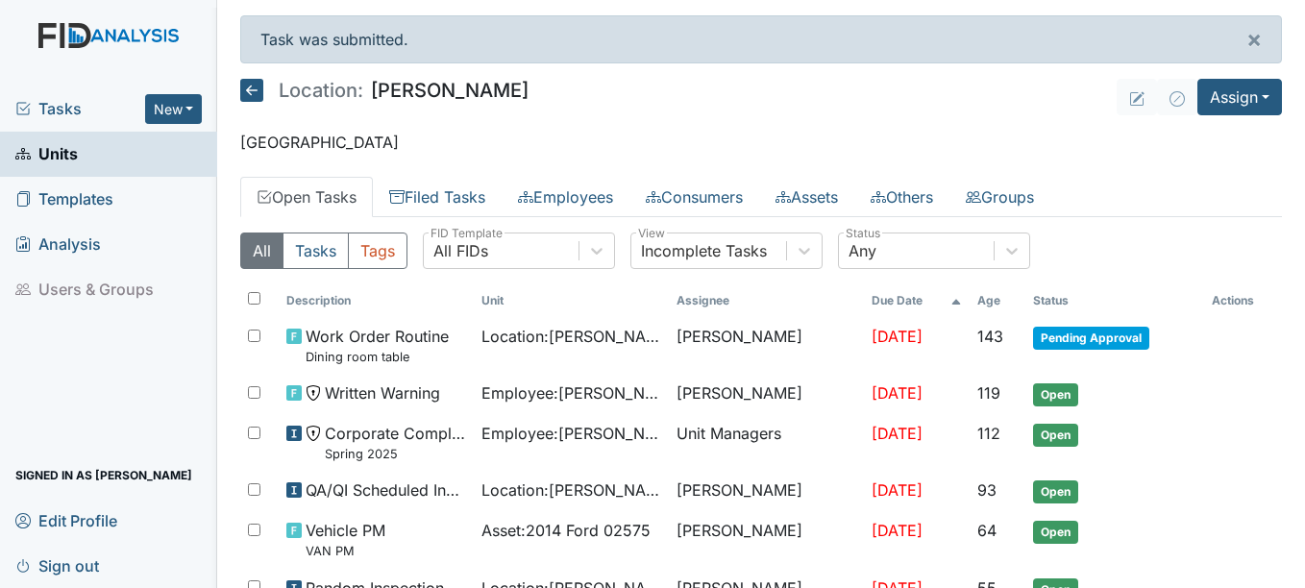
click at [71, 146] on span "Units" at bounding box center [46, 154] width 62 height 30
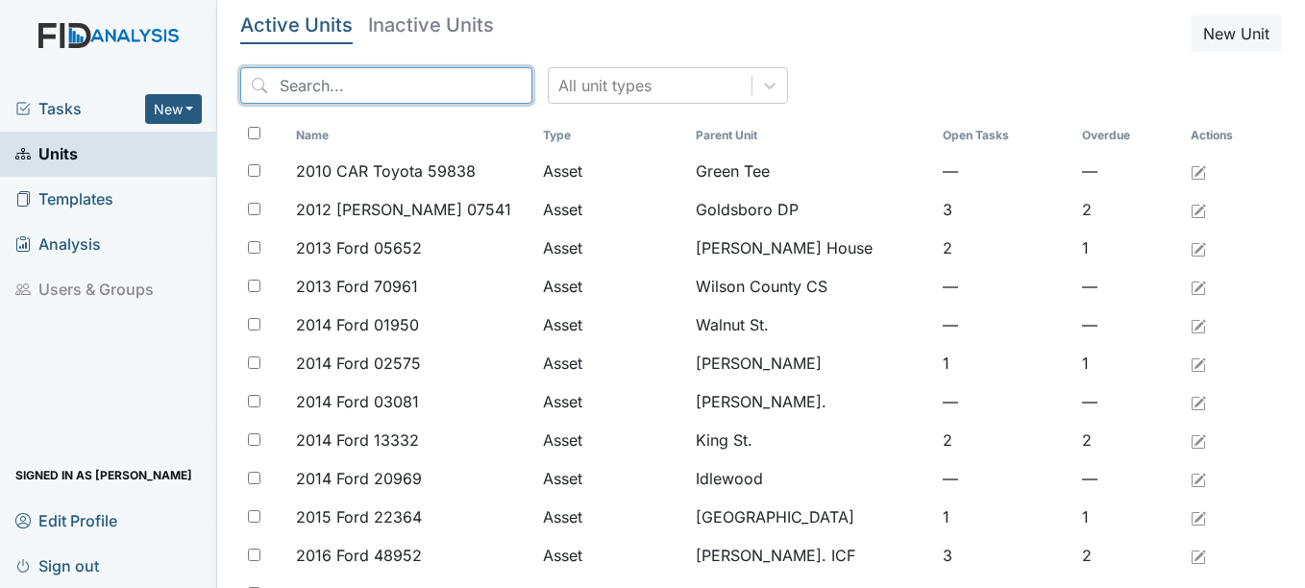
click at [391, 85] on input "search" at bounding box center [386, 85] width 292 height 37
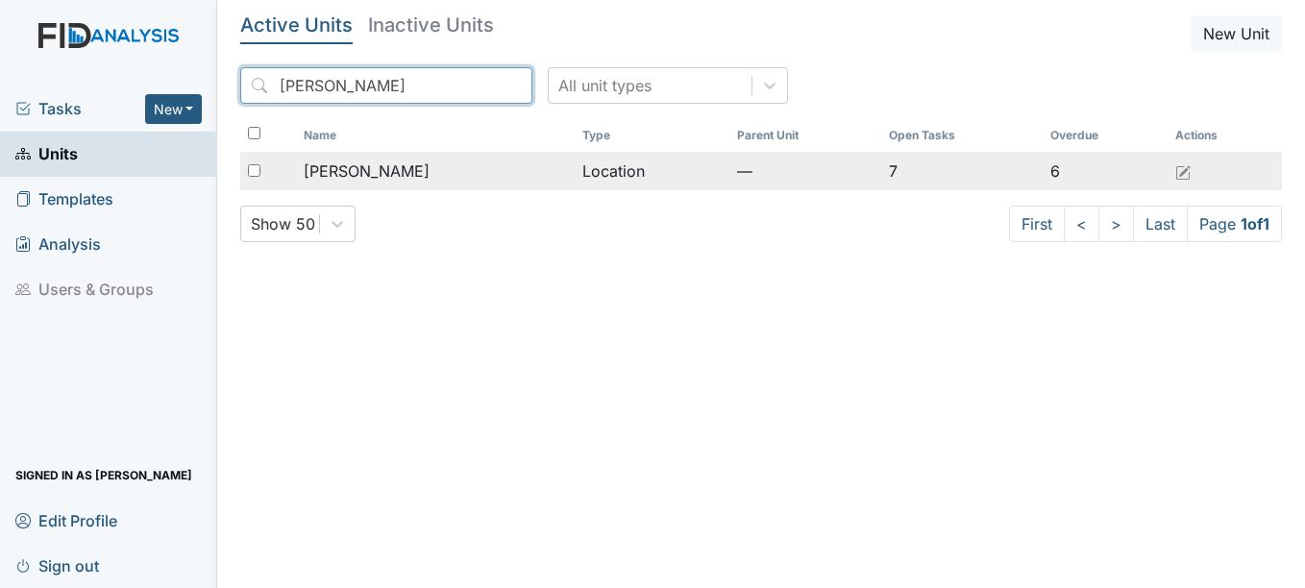
type input "[PERSON_NAME]"
click at [366, 168] on span "[PERSON_NAME]" at bounding box center [367, 170] width 126 height 23
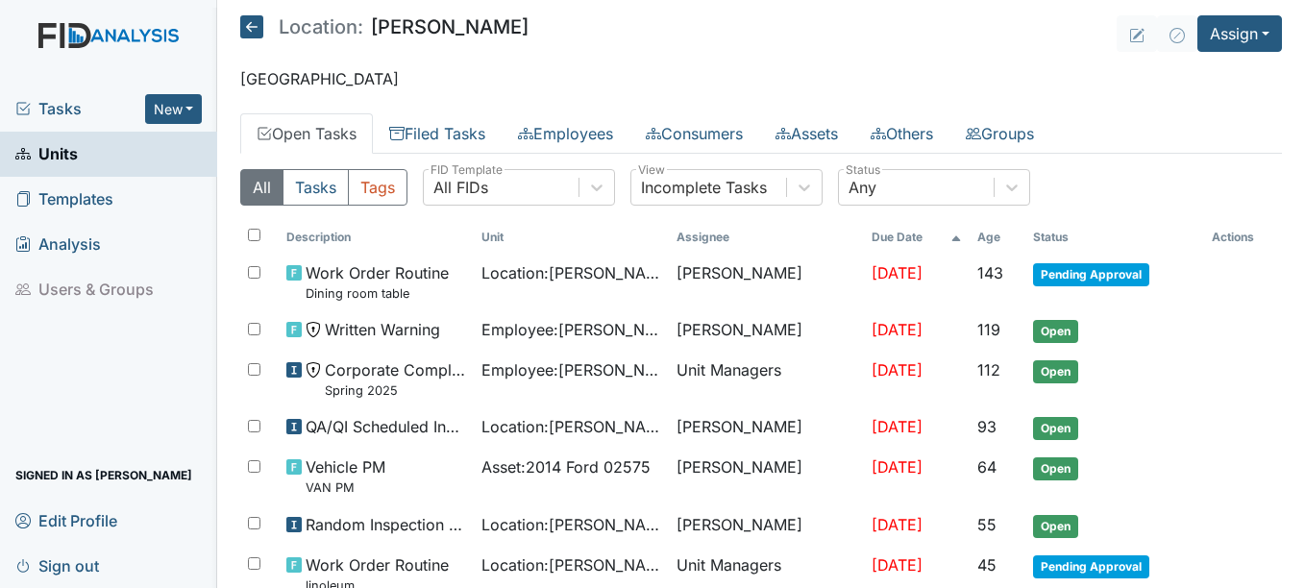
click at [73, 154] on span "Units" at bounding box center [46, 154] width 62 height 30
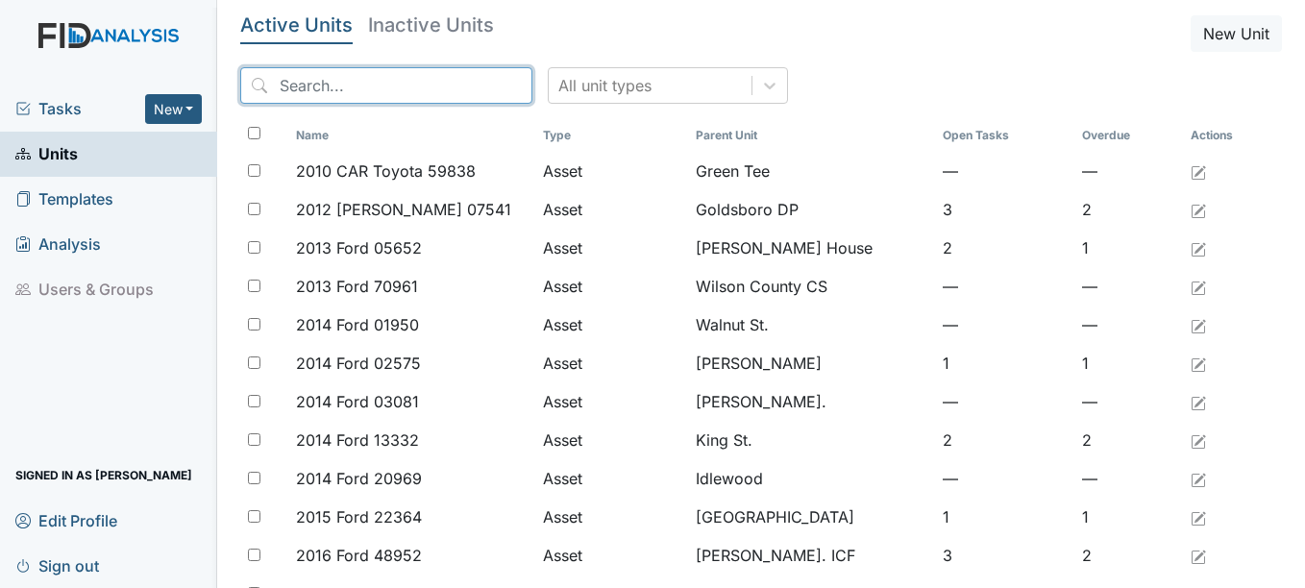
click at [341, 78] on input "search" at bounding box center [386, 85] width 292 height 37
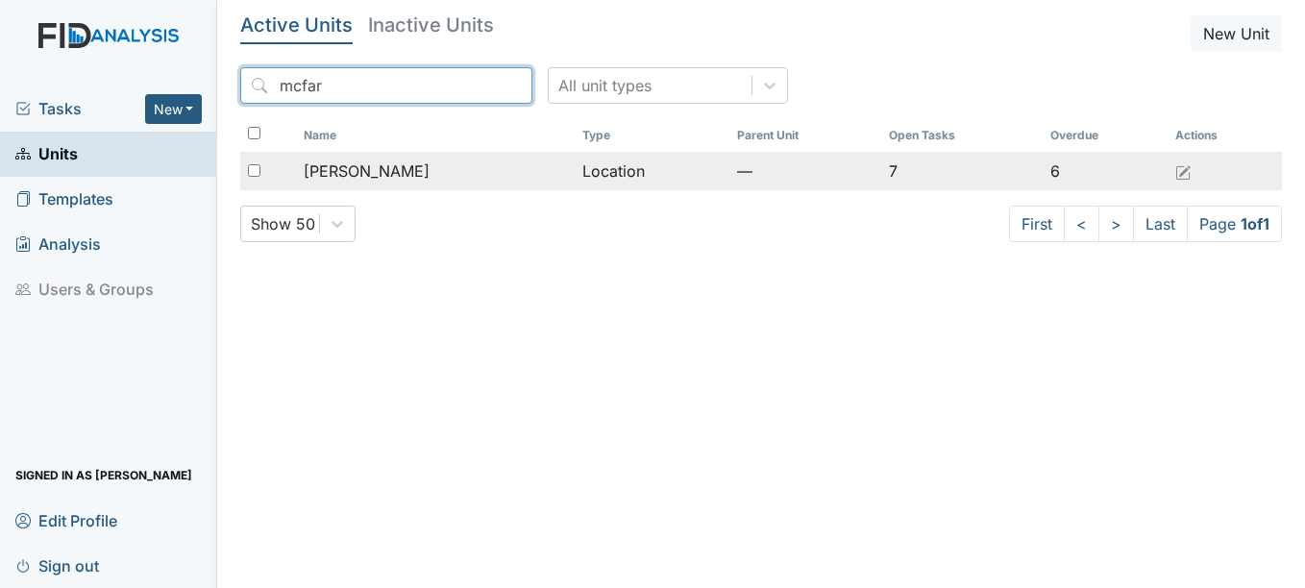
type input "mcfar"
click at [372, 167] on span "[PERSON_NAME]" at bounding box center [367, 170] width 126 height 23
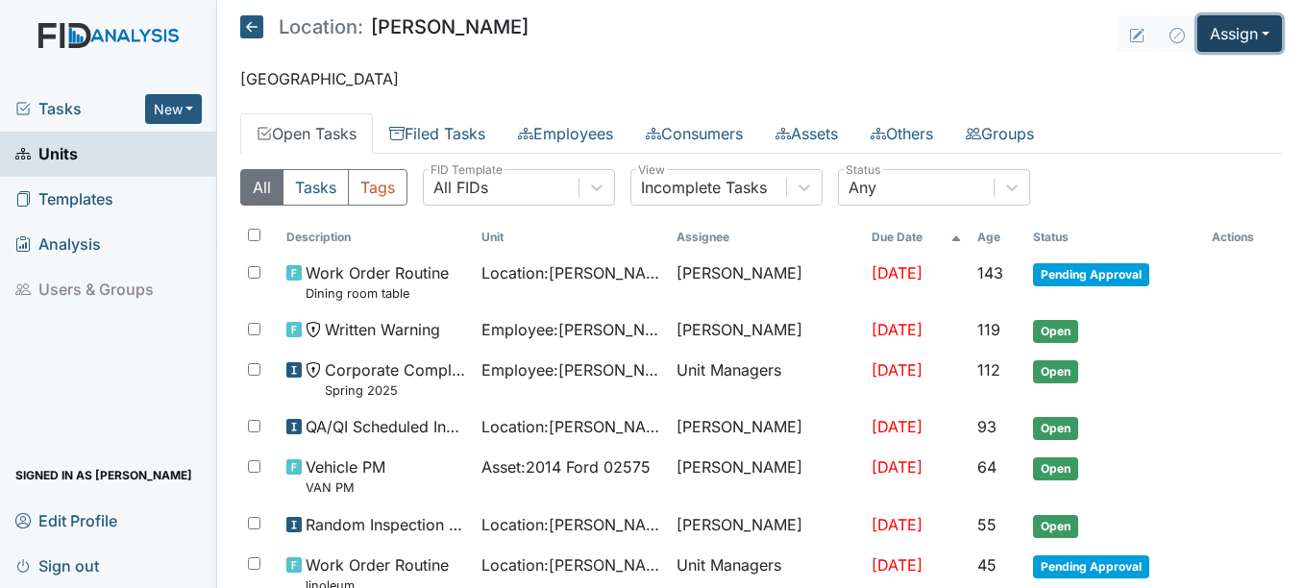
click at [1256, 33] on button "Assign" at bounding box center [1239, 33] width 85 height 37
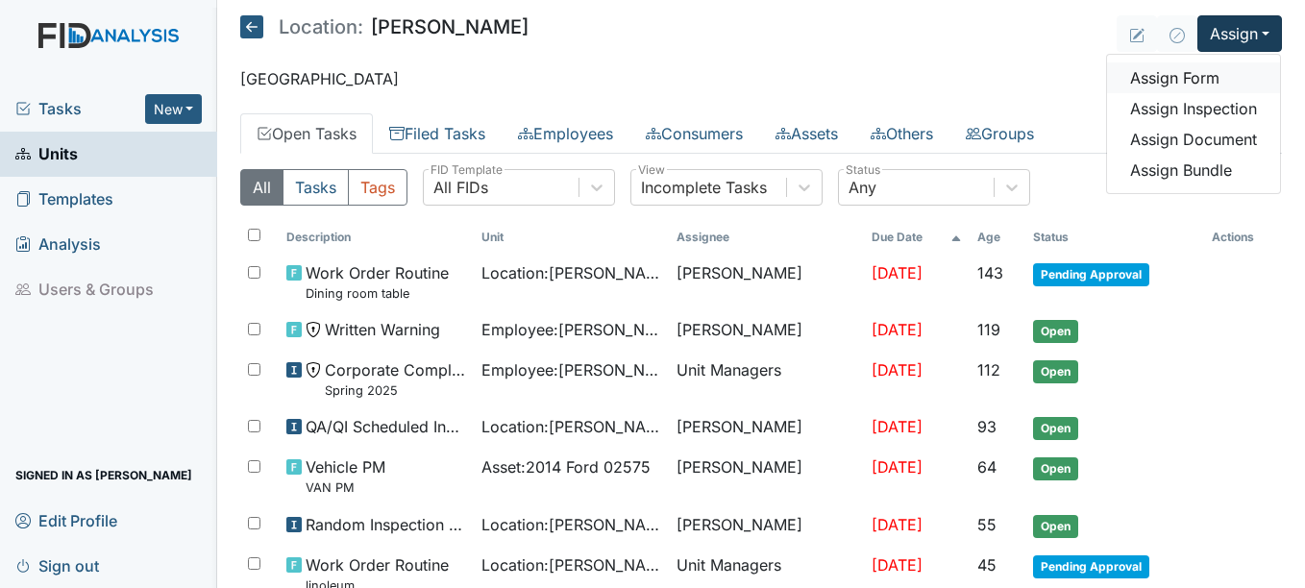
click at [1159, 78] on link "Assign Form" at bounding box center [1193, 77] width 173 height 31
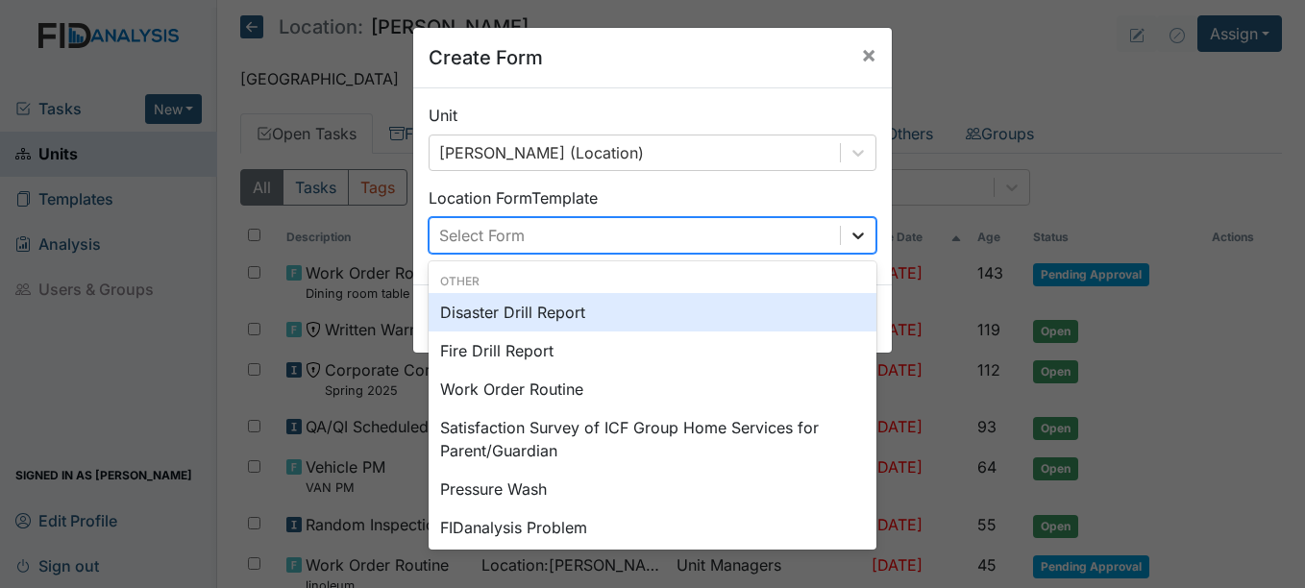
click at [849, 234] on icon at bounding box center [857, 235] width 19 height 19
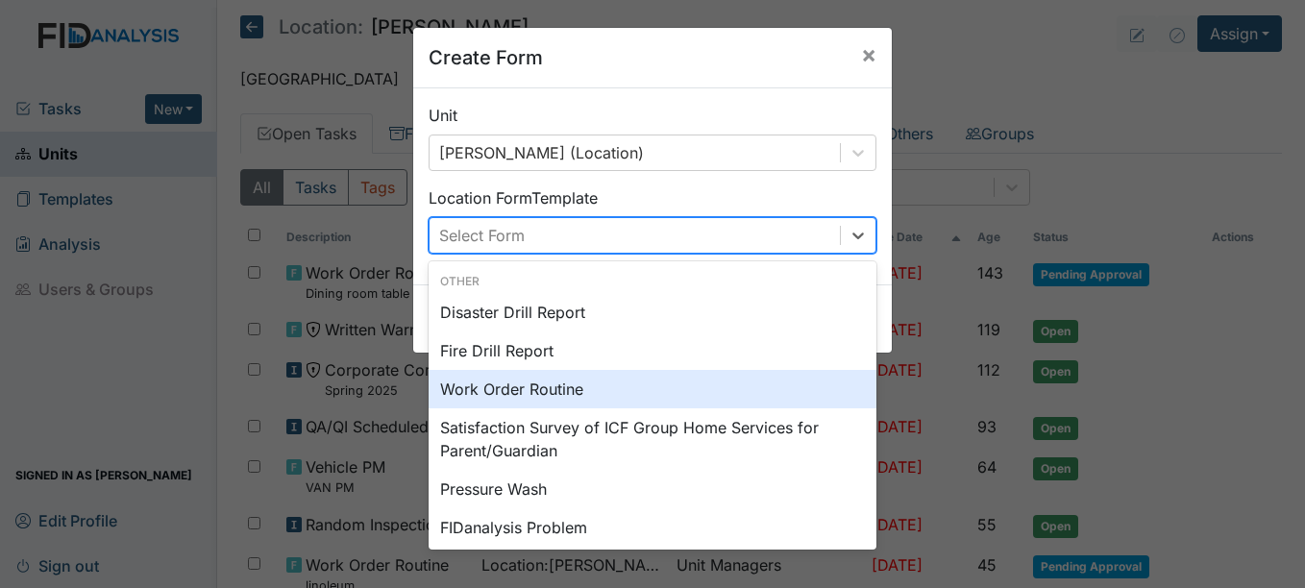
click at [569, 390] on div "Work Order Routine" at bounding box center [652, 389] width 448 height 38
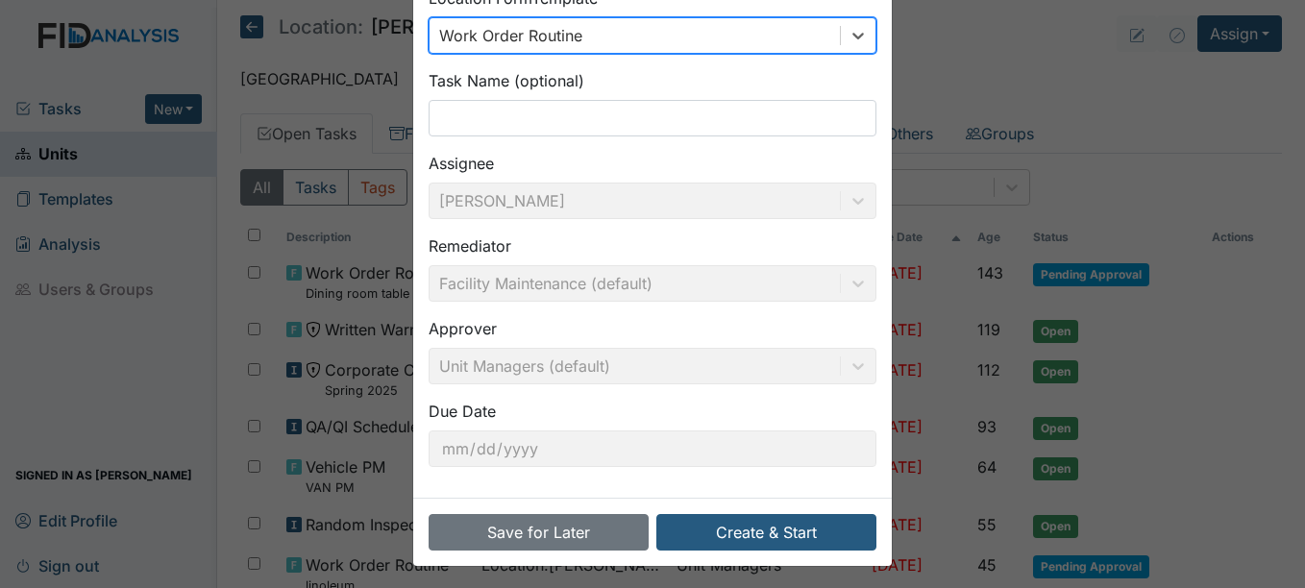
scroll to position [206, 0]
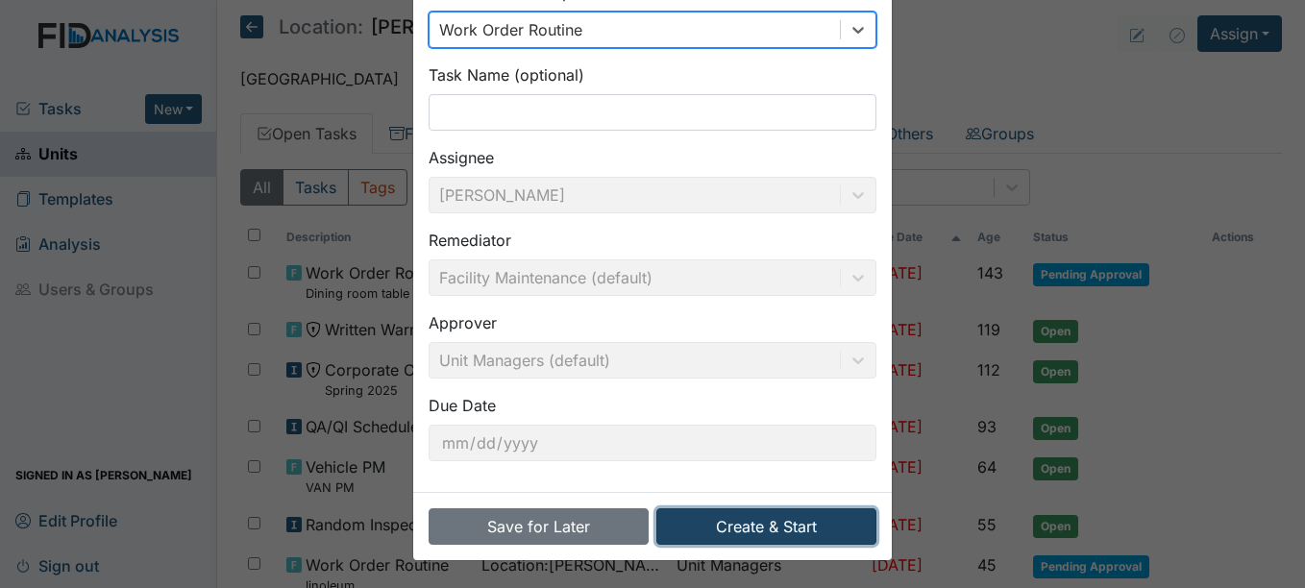
click at [742, 528] on button "Create & Start" at bounding box center [766, 526] width 220 height 37
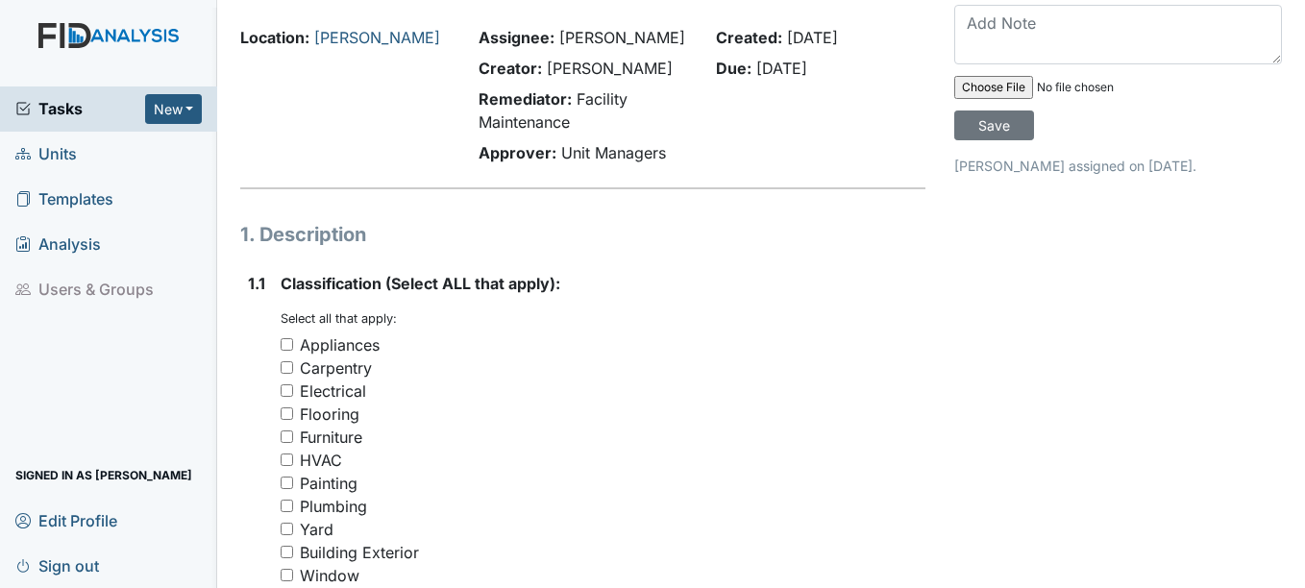
scroll to position [96, 0]
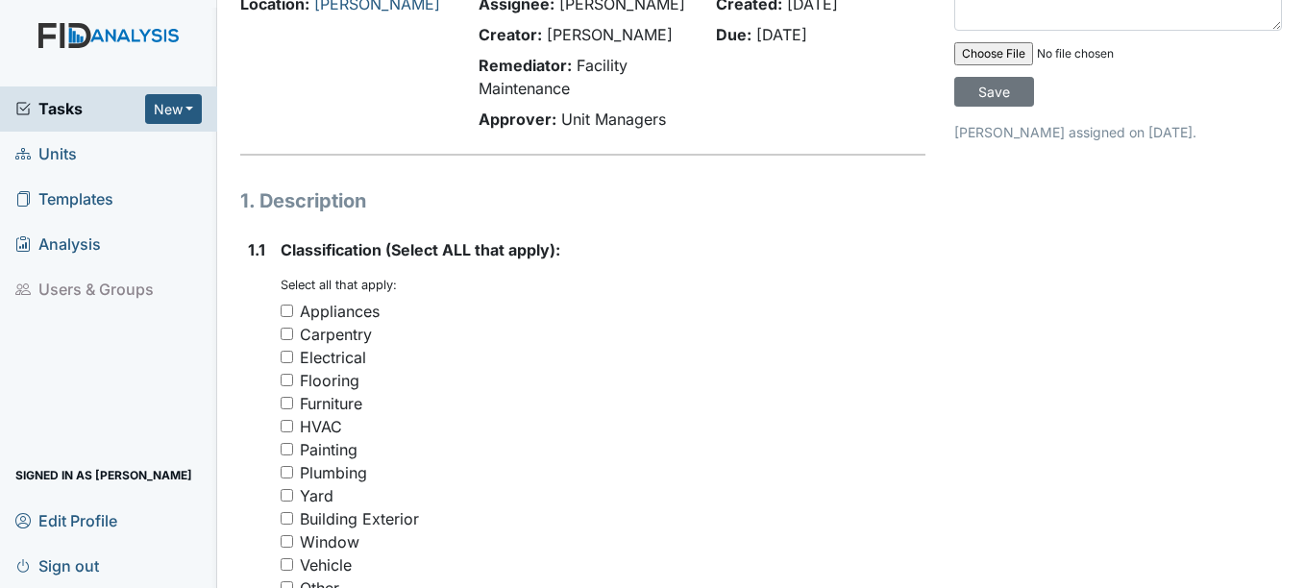
click at [285, 450] on input "Painting" at bounding box center [286, 449] width 12 height 12
checkbox input "true"
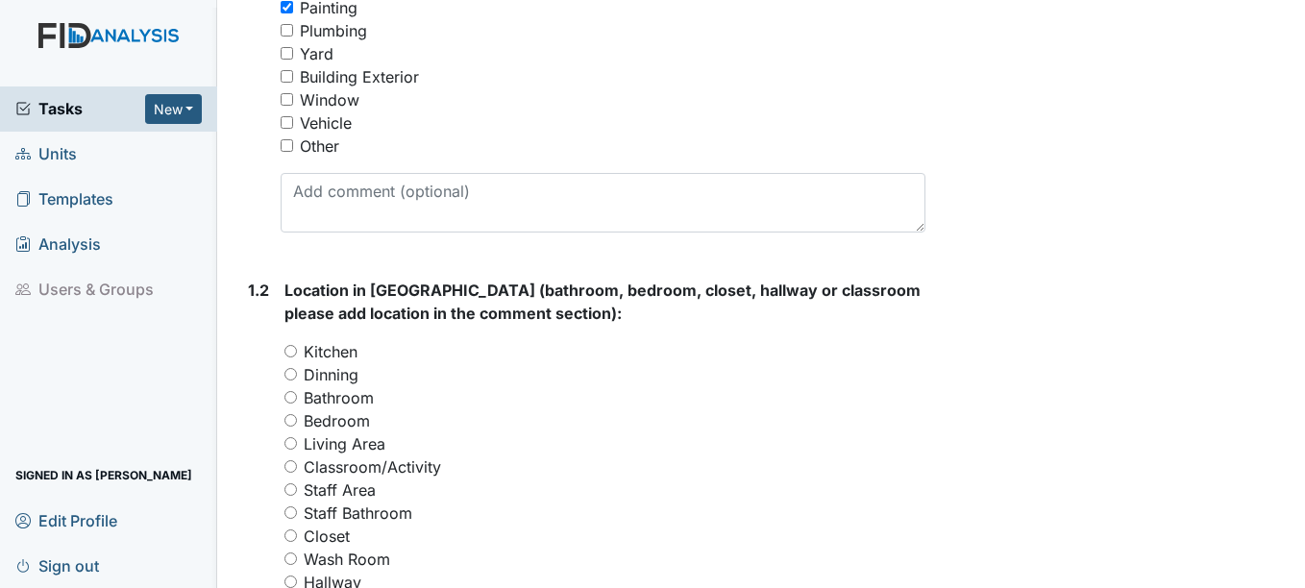
scroll to position [576, 0]
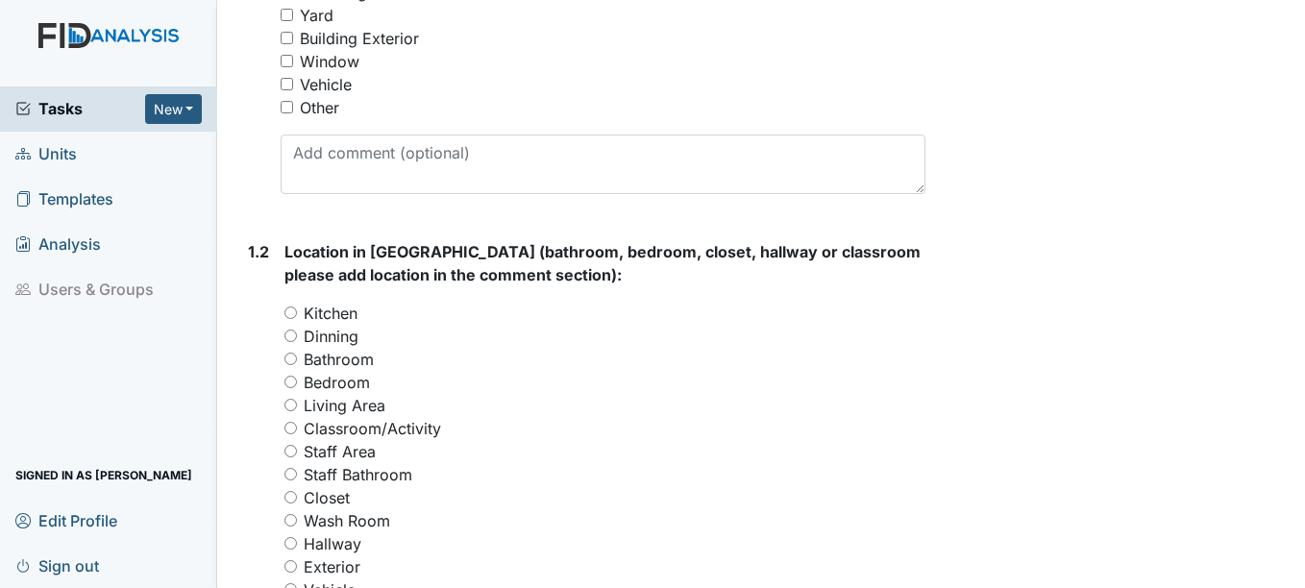
drag, startPoint x: 290, startPoint y: 407, endPoint x: 333, endPoint y: 407, distance: 43.2
click at [290, 407] on input "Living Area" at bounding box center [290, 405] width 12 height 12
radio input "true"
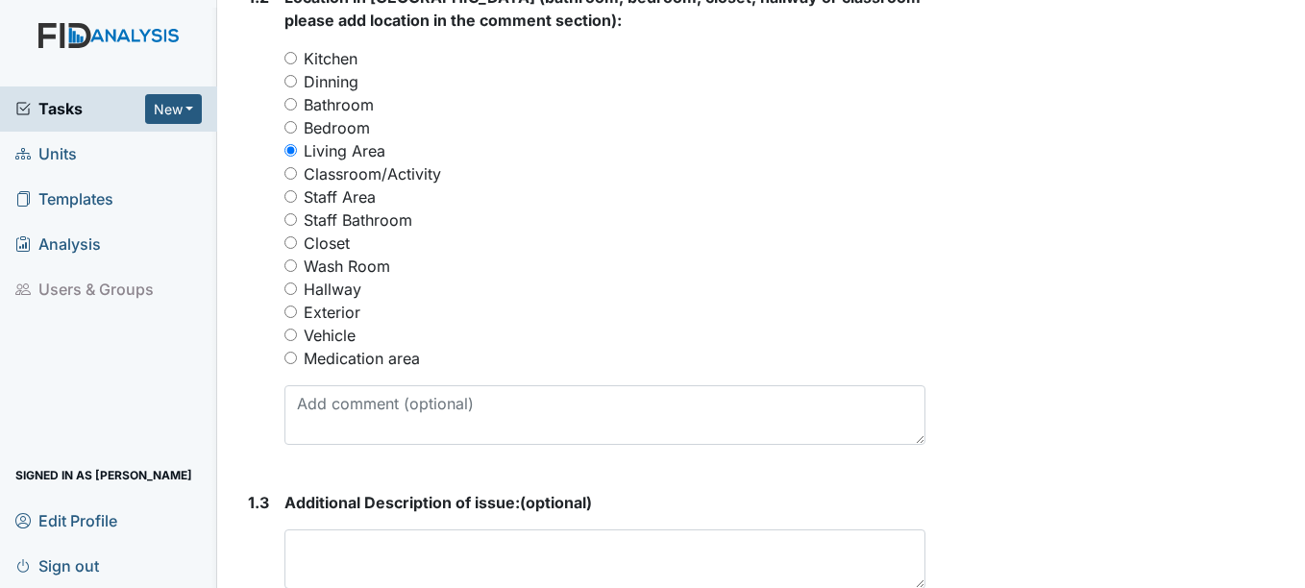
scroll to position [865, 0]
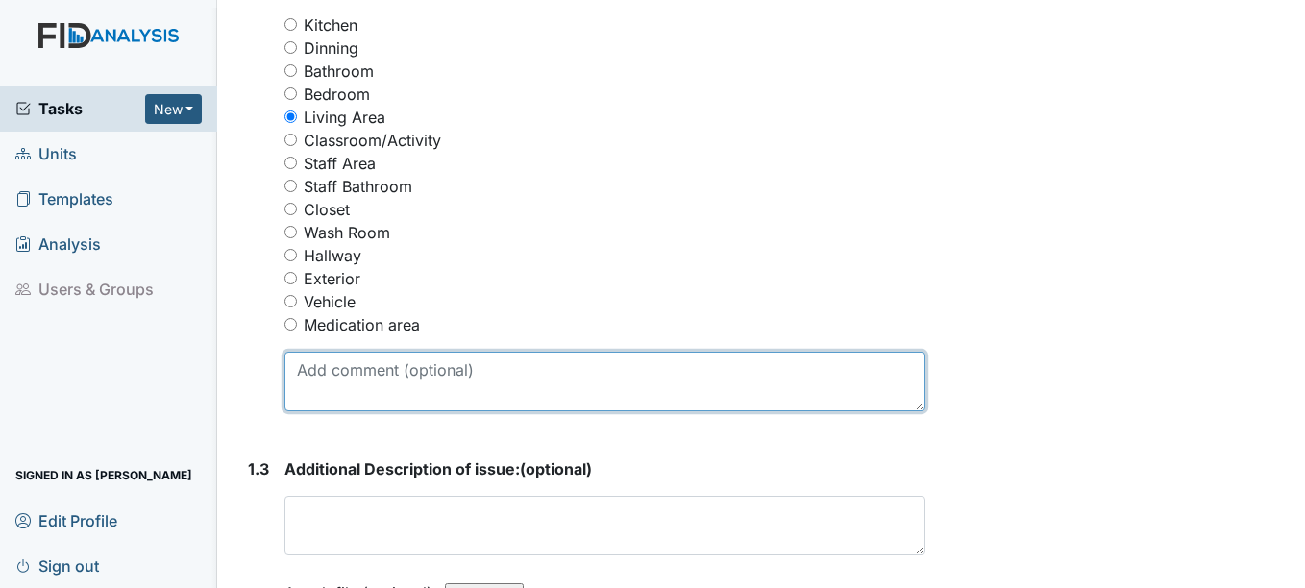
click at [331, 375] on textarea at bounding box center [604, 382] width 640 height 60
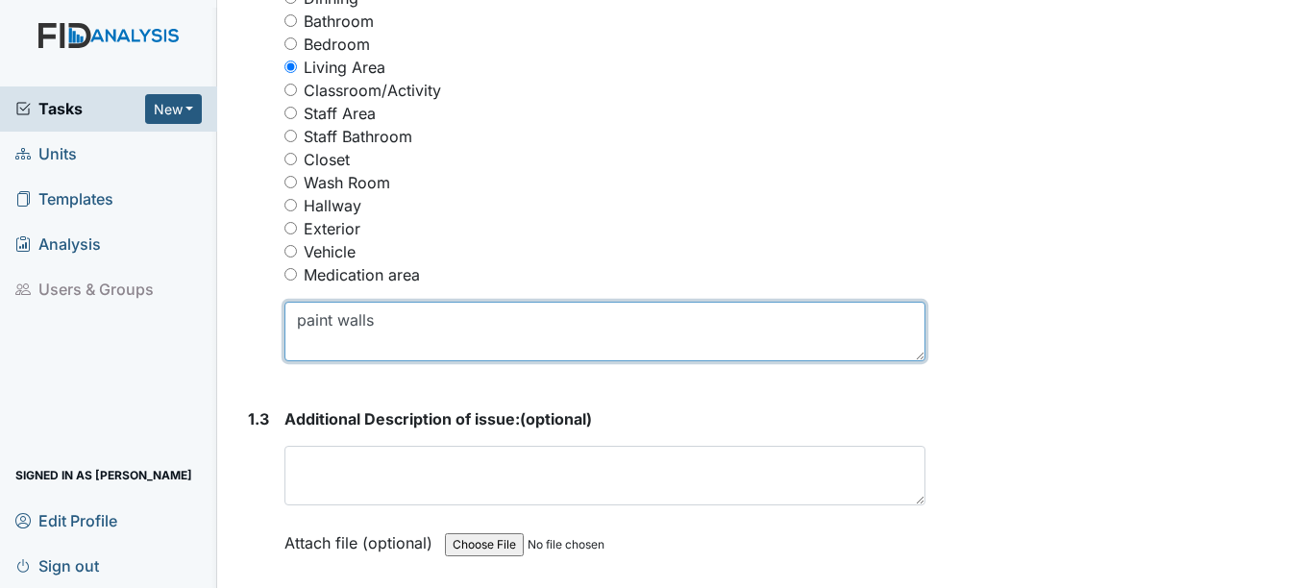
scroll to position [1057, 0]
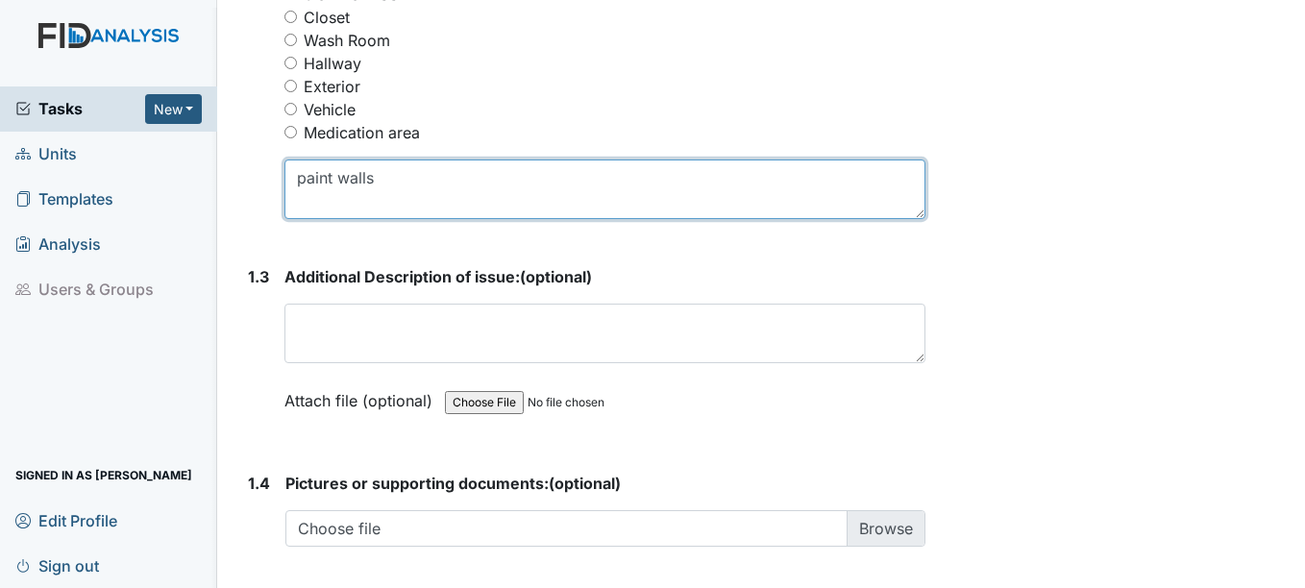
type textarea "paint walls"
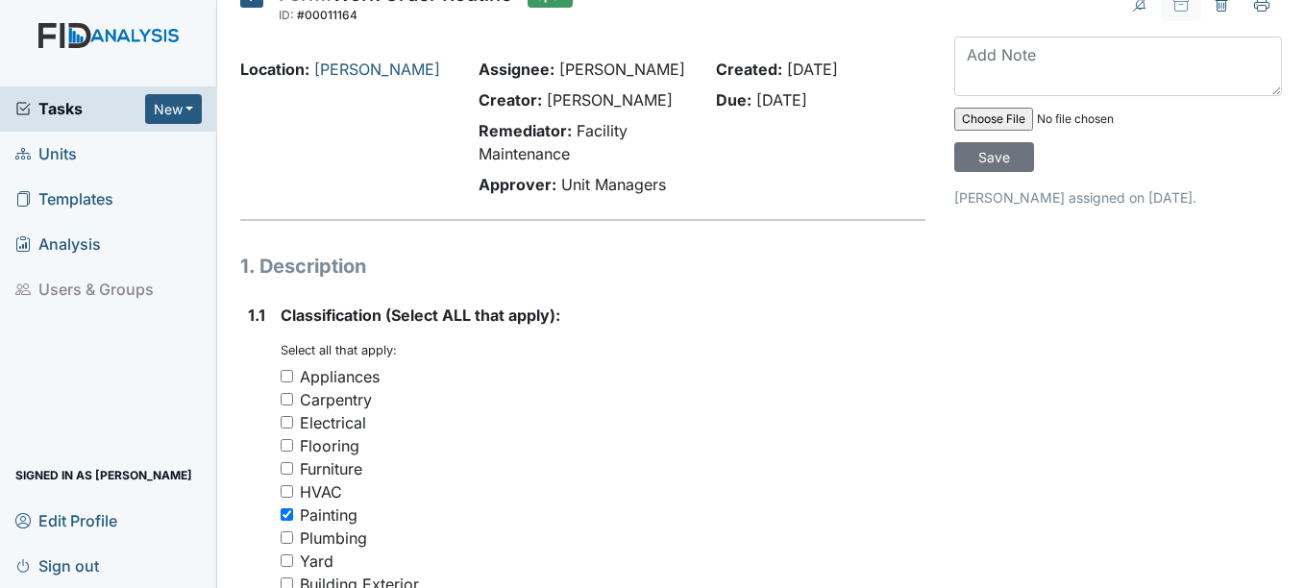
scroll to position [0, 0]
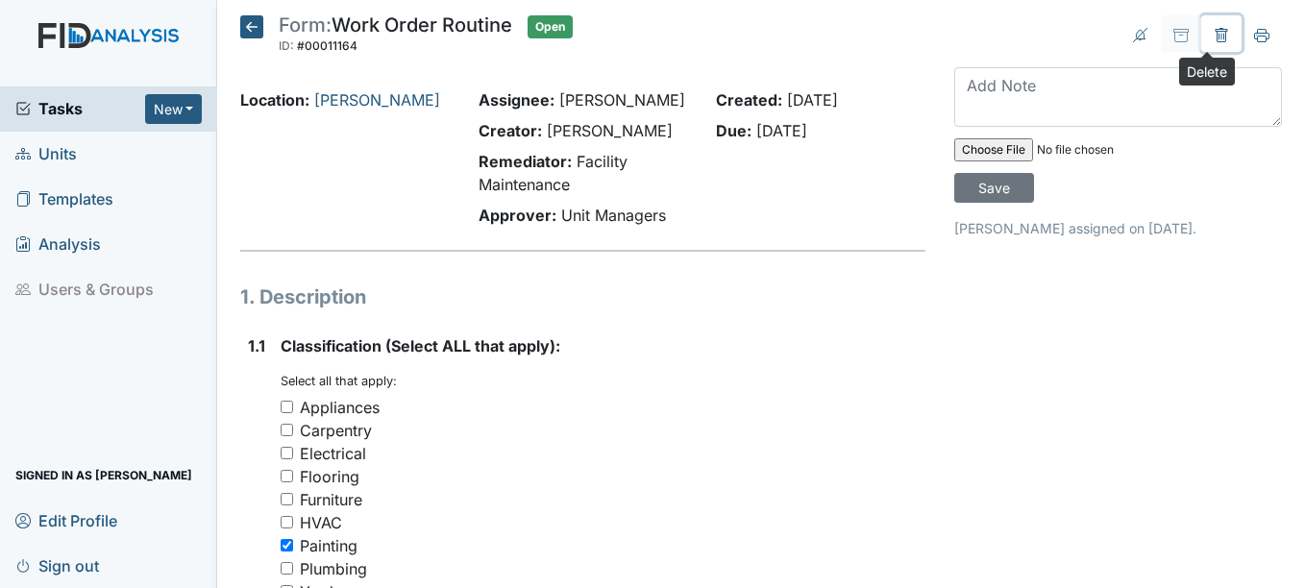
click at [1218, 35] on icon at bounding box center [1221, 36] width 6 height 7
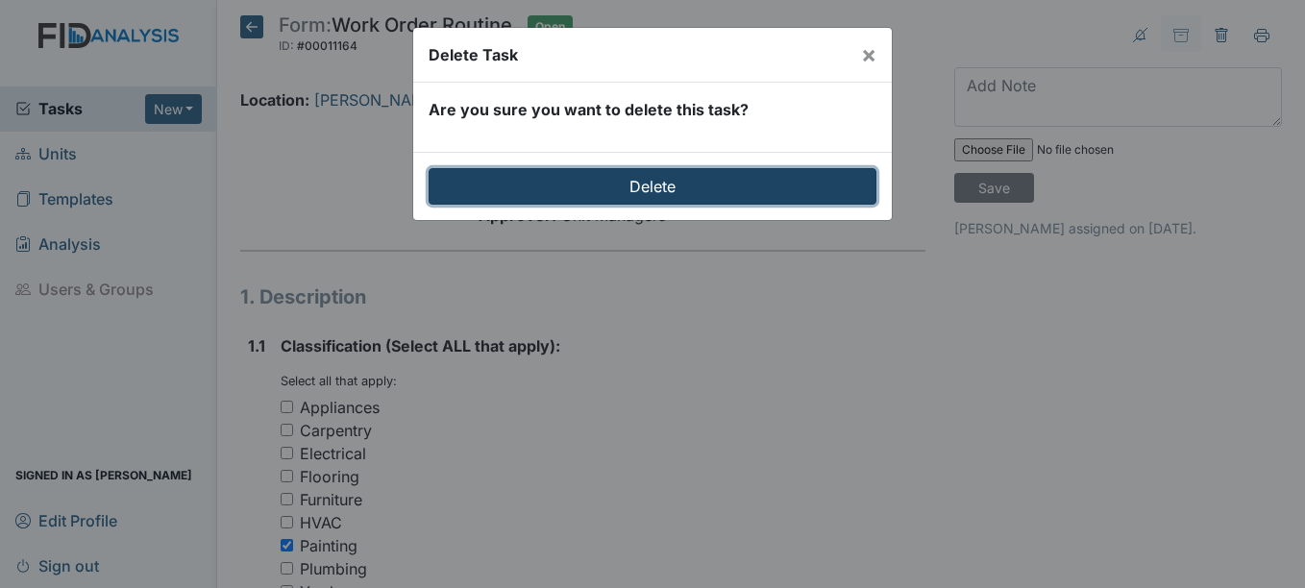
click at [667, 189] on input "Delete" at bounding box center [652, 186] width 448 height 37
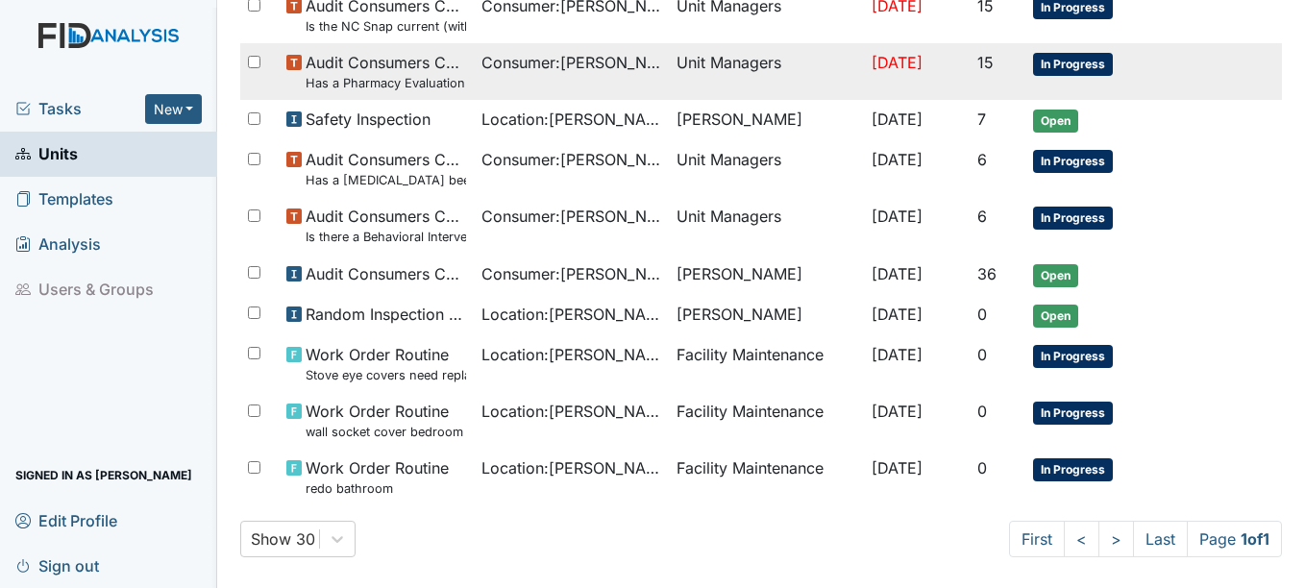
scroll to position [1360, 0]
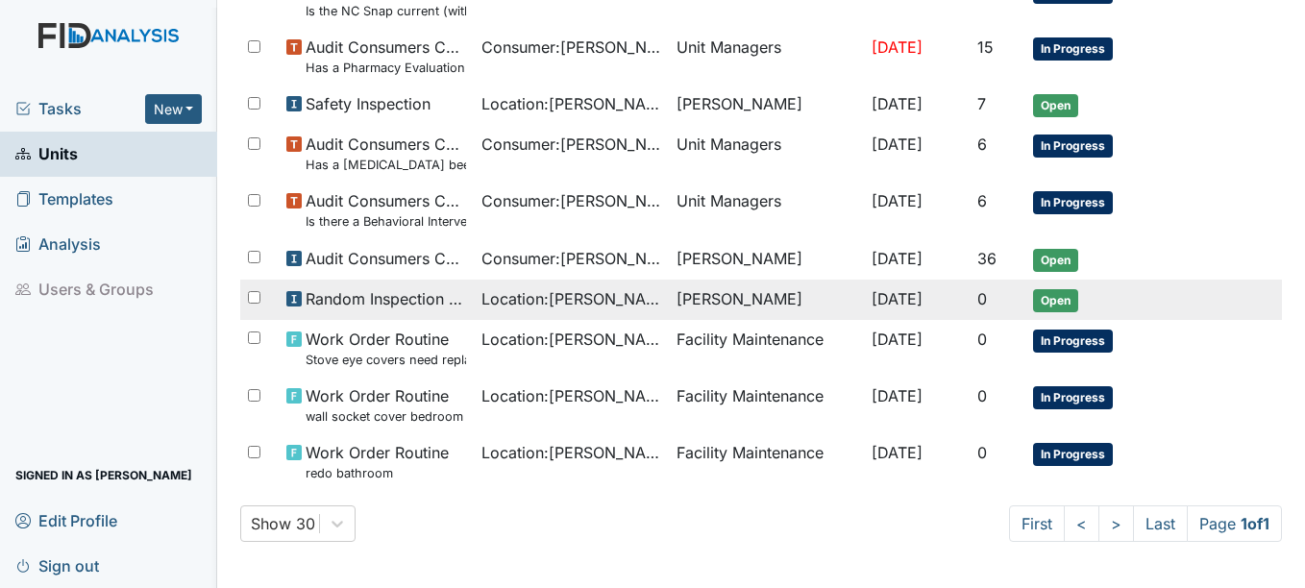
click at [1057, 300] on span "Open" at bounding box center [1055, 300] width 45 height 23
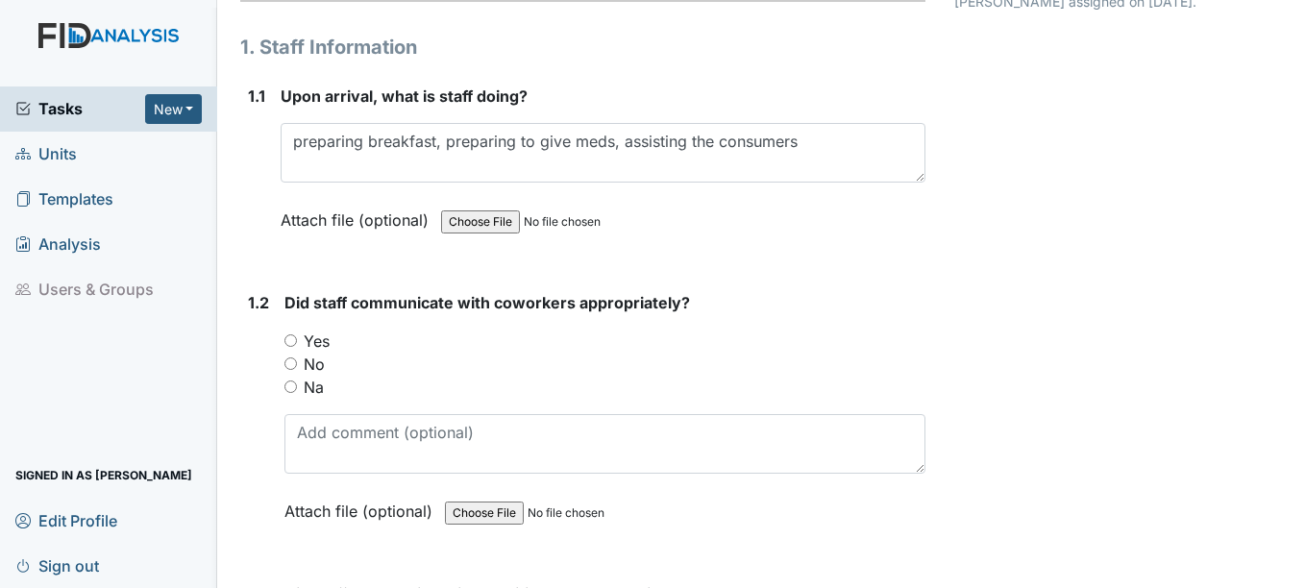
scroll to position [288, 0]
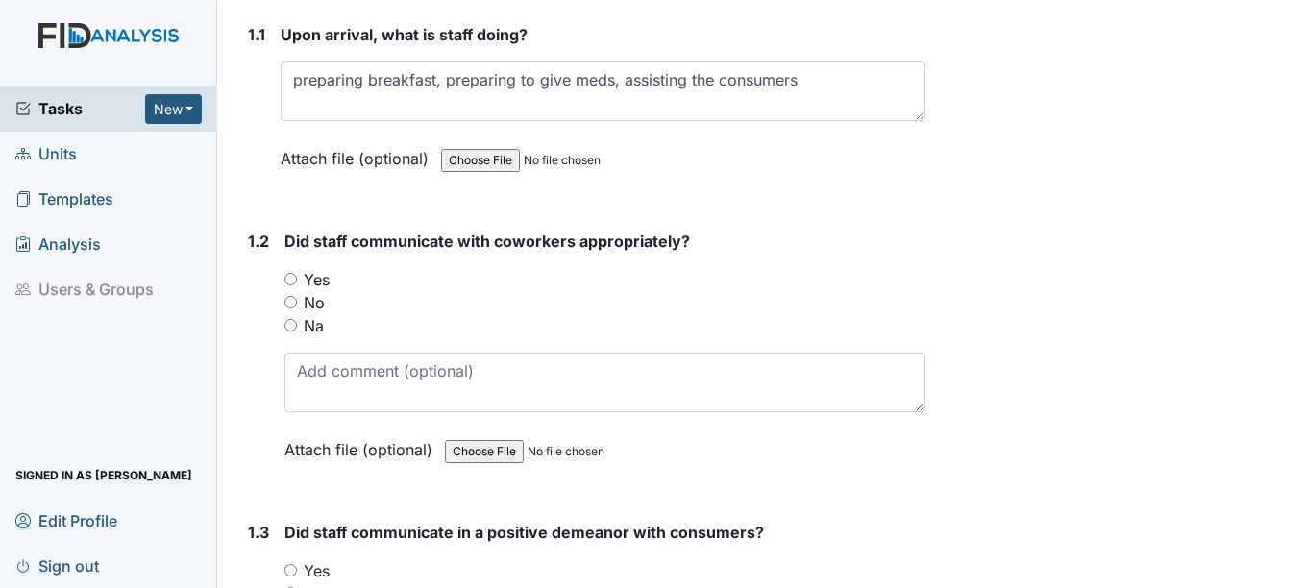
click at [291, 281] on input "Yes" at bounding box center [290, 279] width 12 height 12
radio input "true"
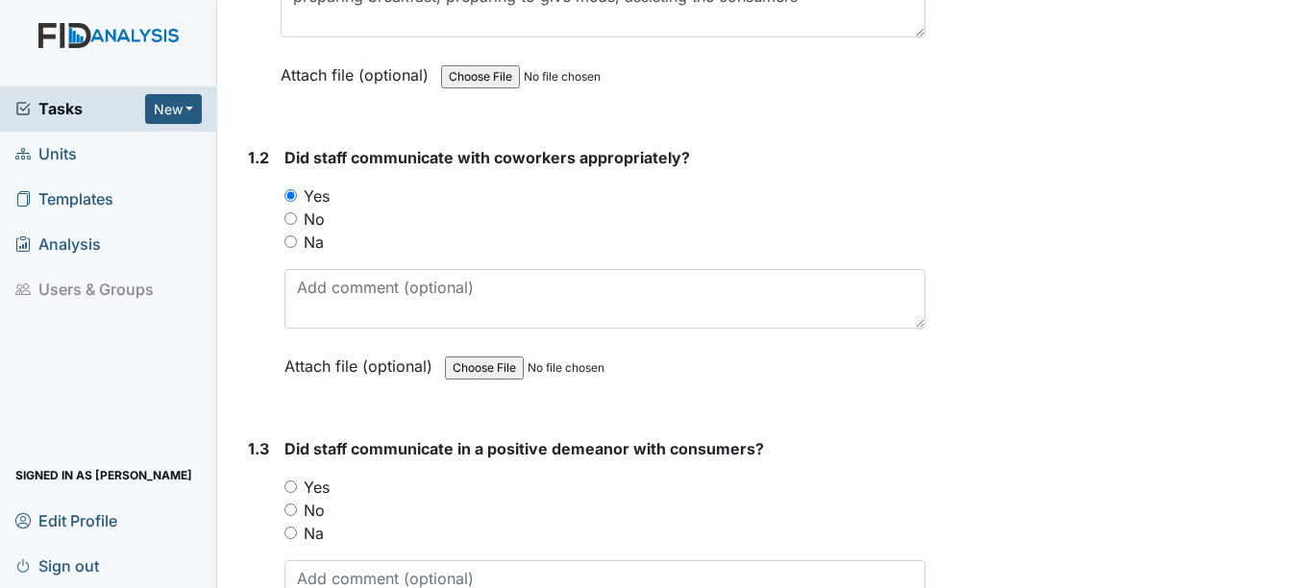
scroll to position [480, 0]
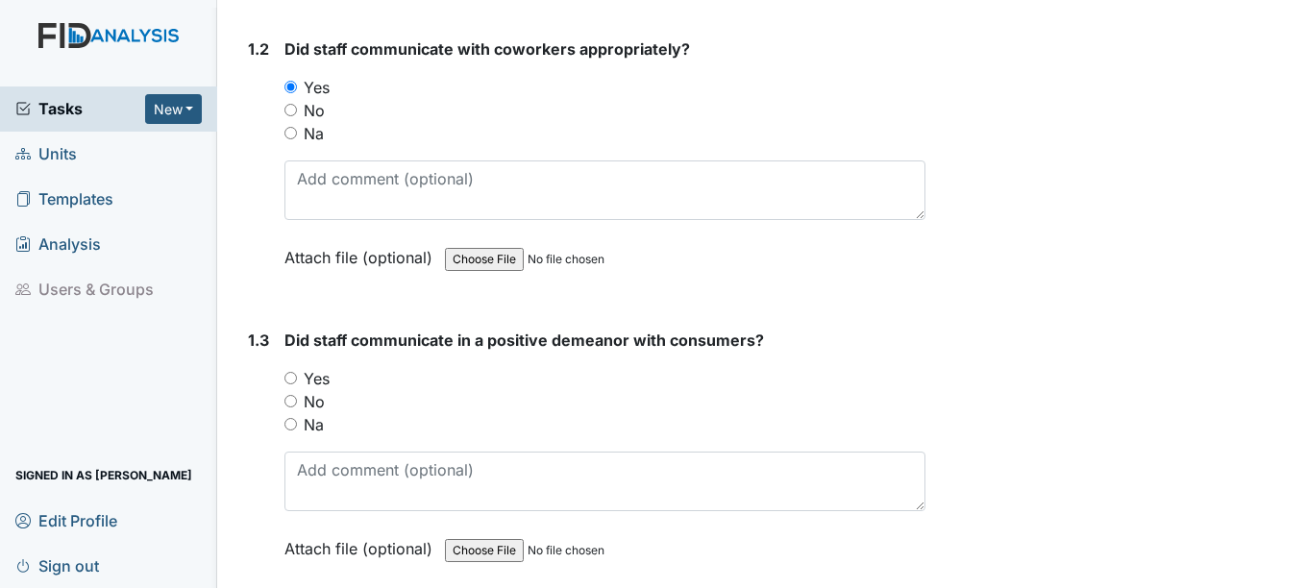
click at [292, 375] on input "Yes" at bounding box center [290, 378] width 12 height 12
radio input "true"
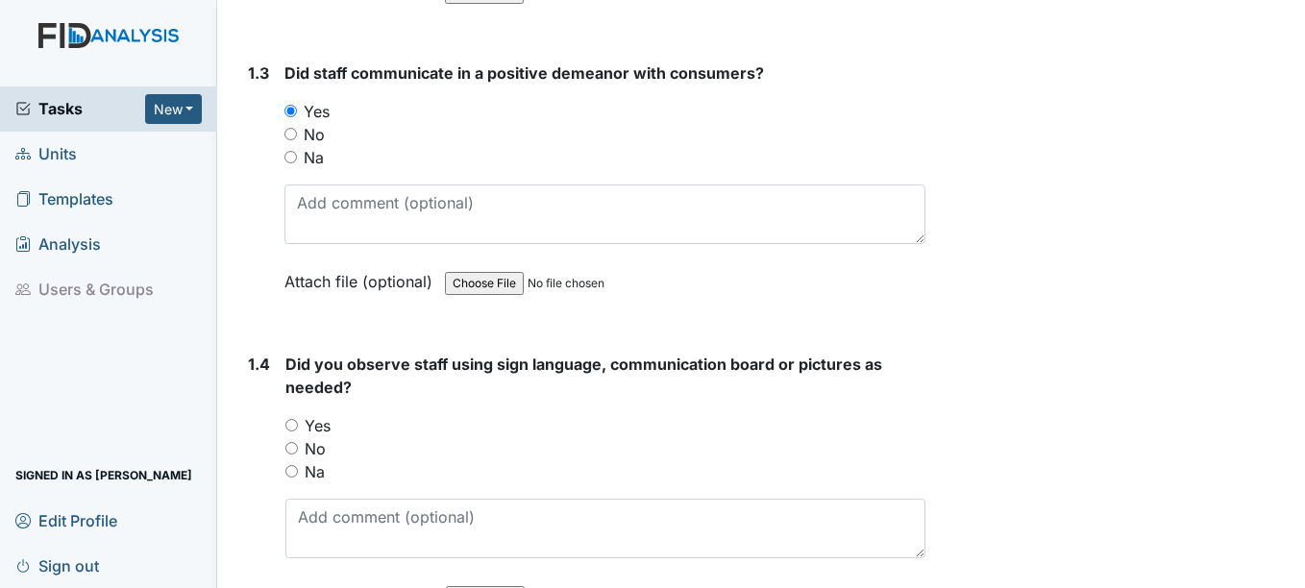
scroll to position [768, 0]
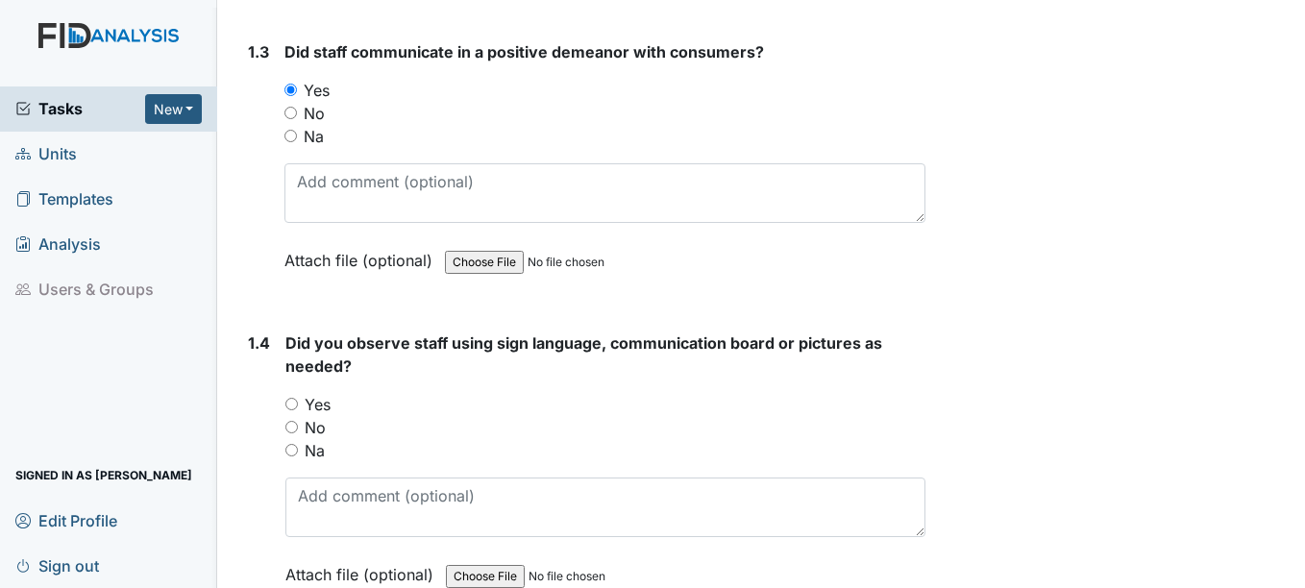
click at [292, 404] on input "Yes" at bounding box center [291, 404] width 12 height 12
radio input "true"
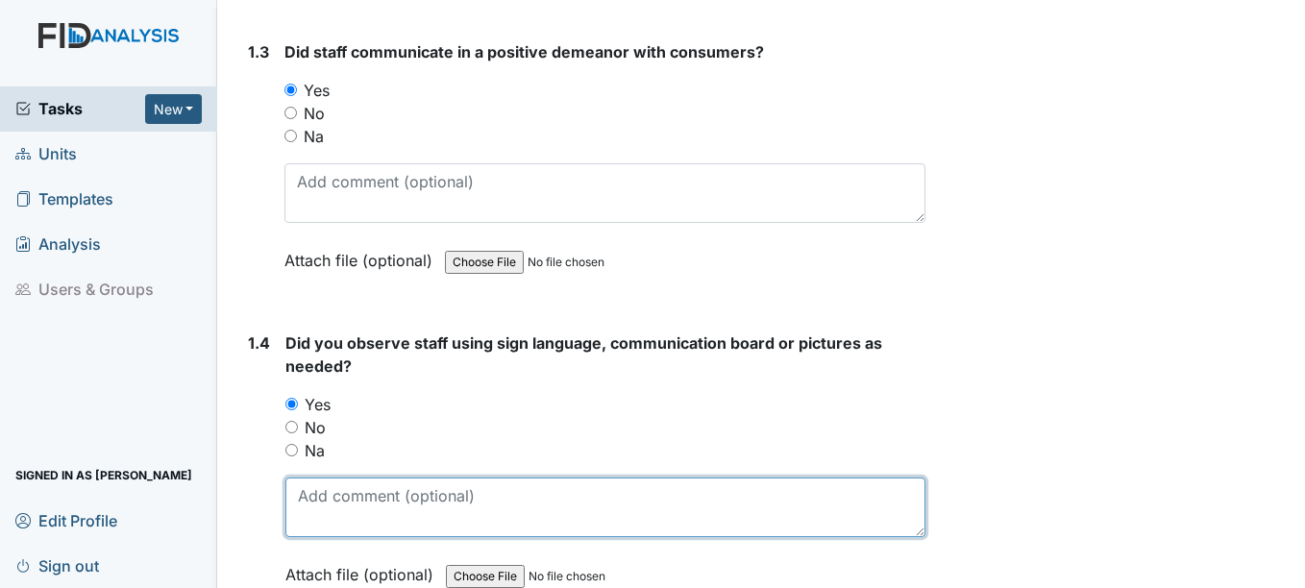
click at [326, 507] on textarea at bounding box center [604, 507] width 639 height 60
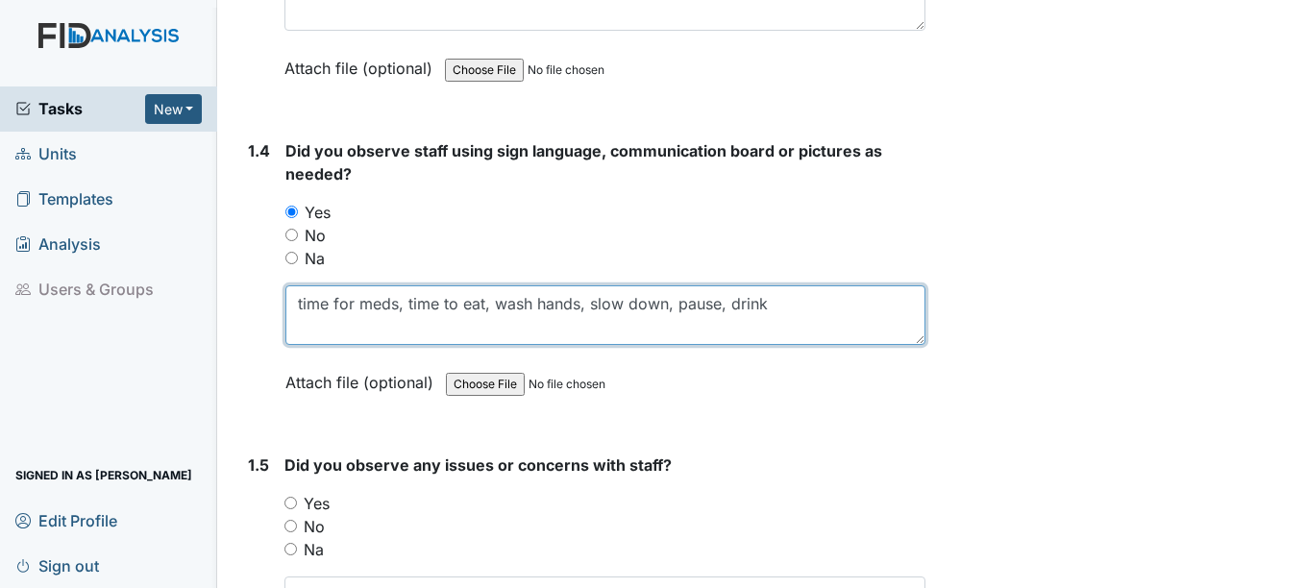
scroll to position [1057, 0]
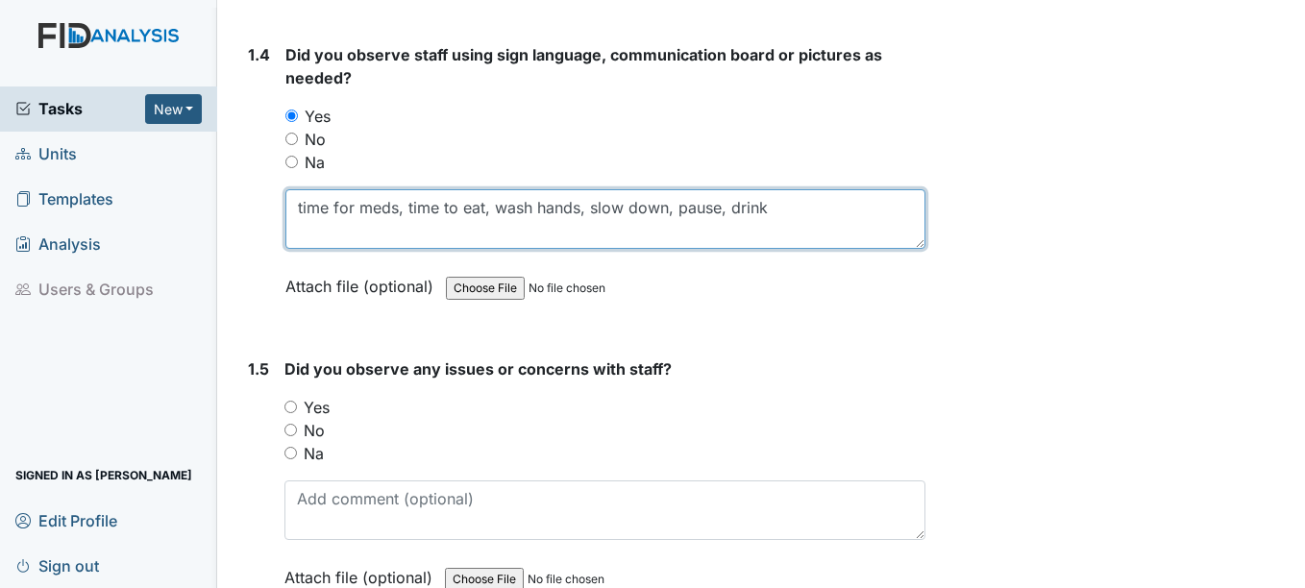
type textarea "time for meds, time to eat, wash hands, slow down, pause, drink"
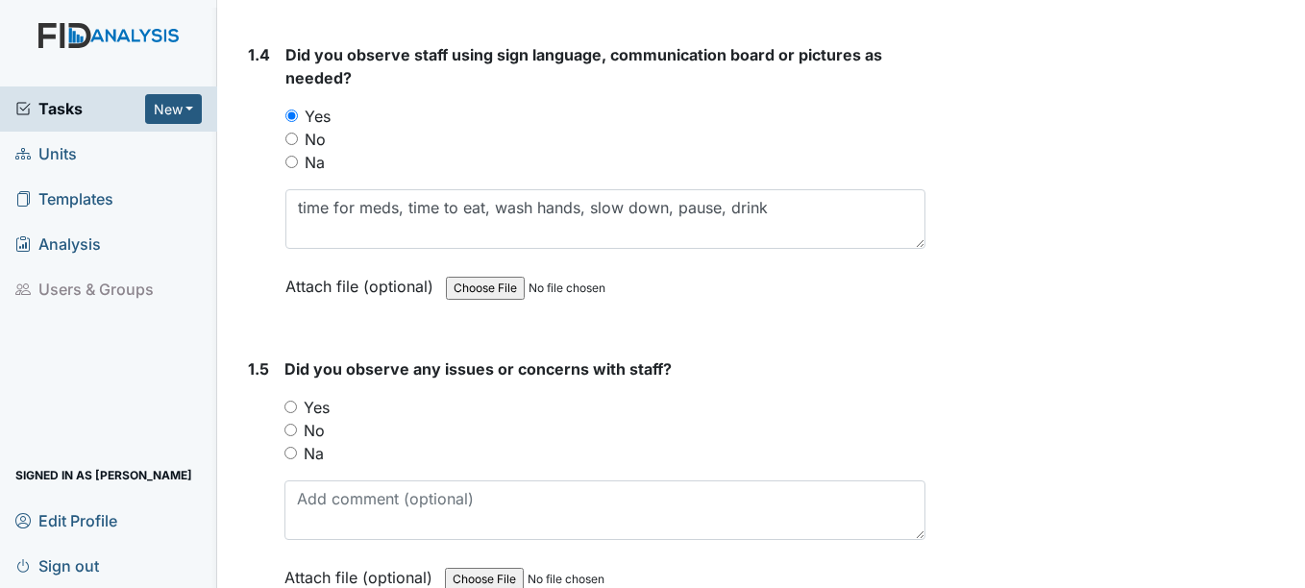
click at [291, 431] on input "No" at bounding box center [290, 430] width 12 height 12
radio input "true"
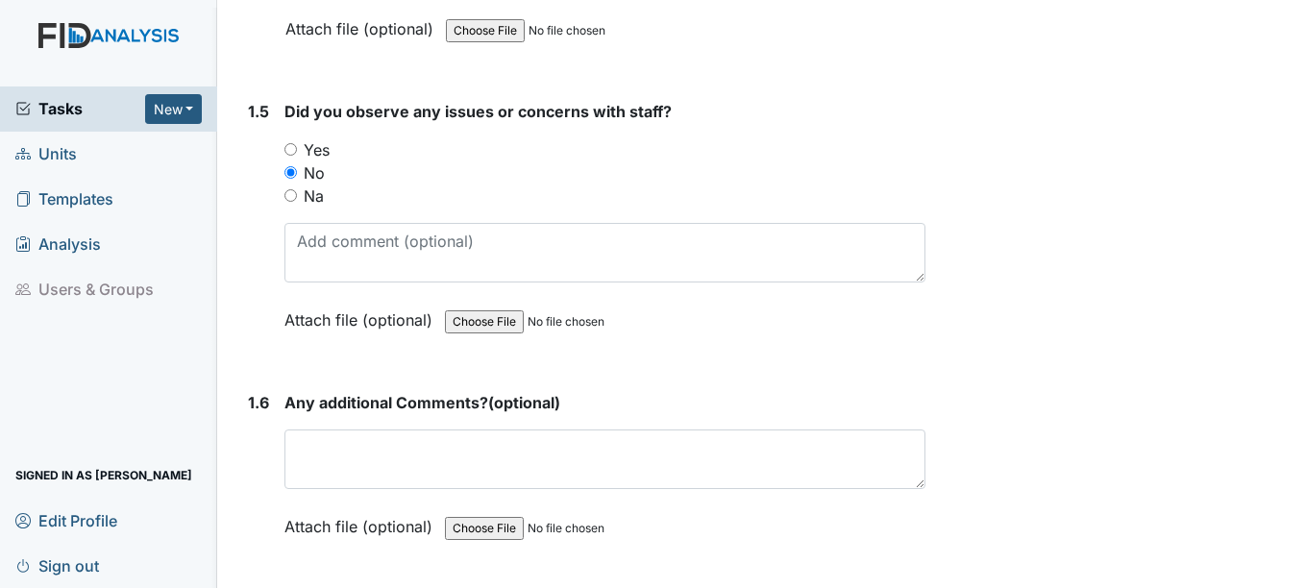
scroll to position [1345, 0]
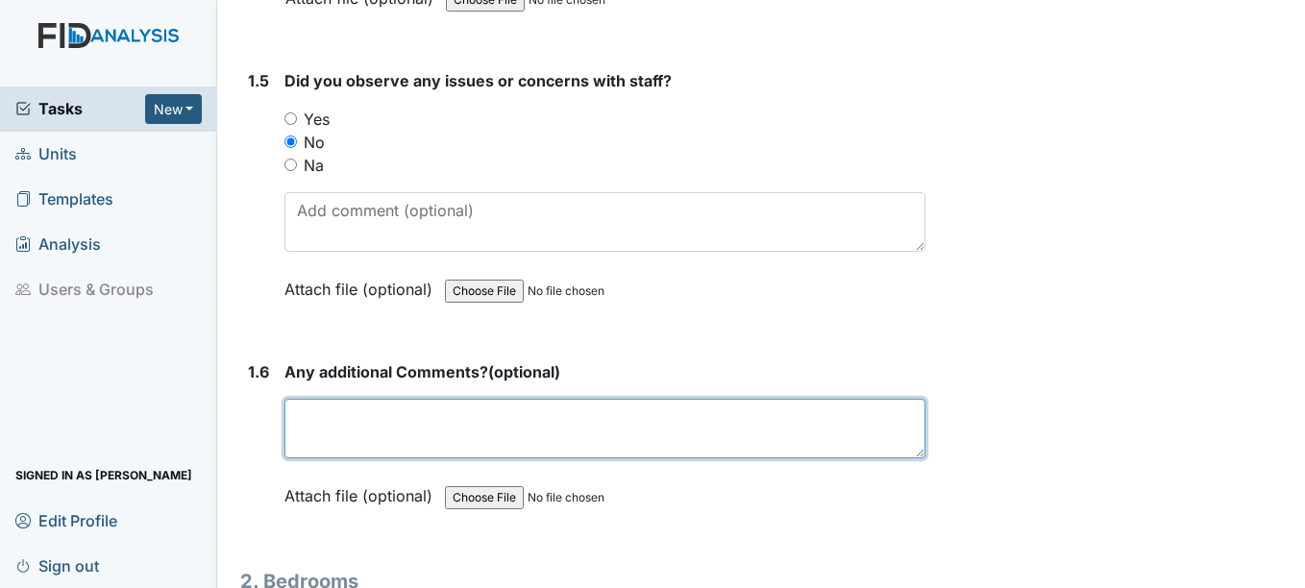
click at [327, 422] on textarea at bounding box center [604, 429] width 640 height 60
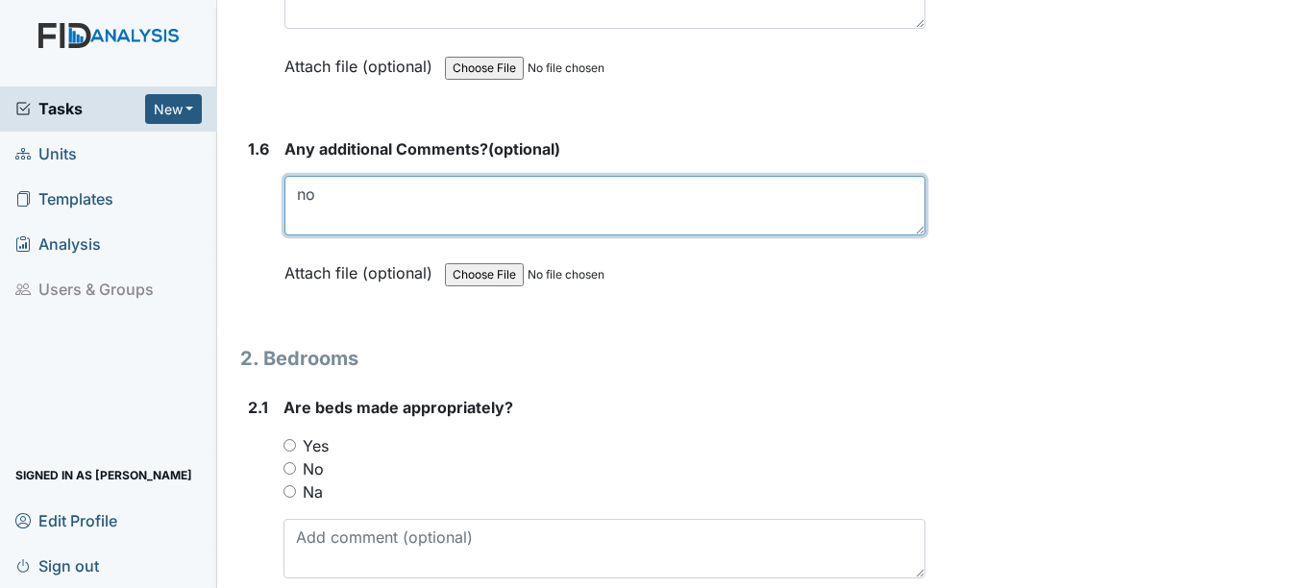
scroll to position [1633, 0]
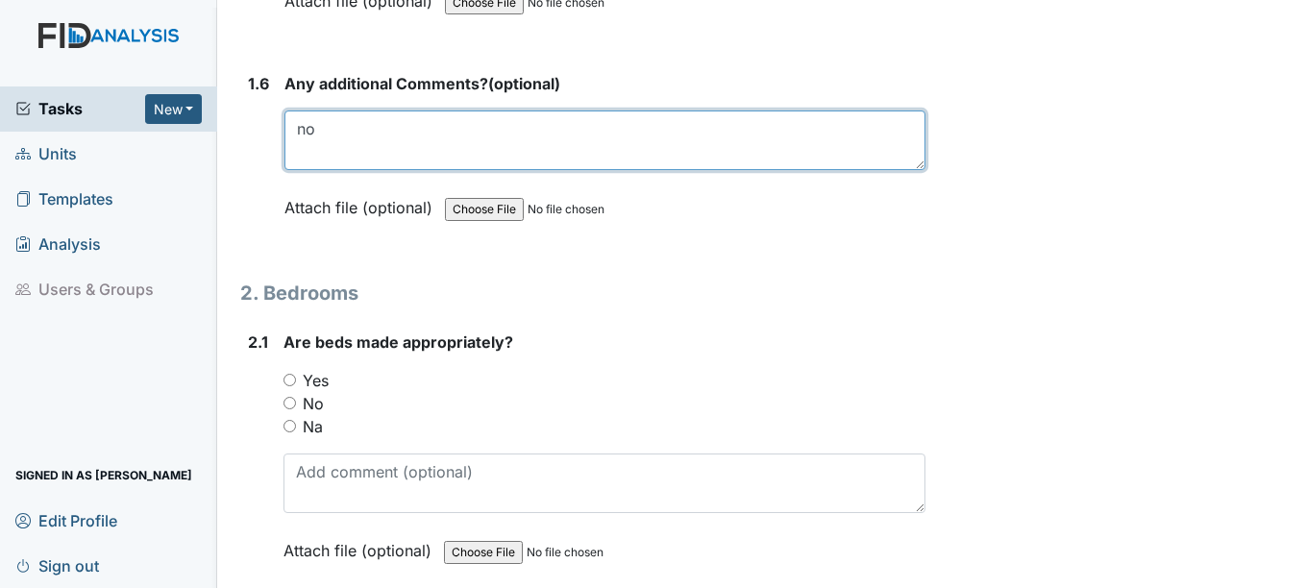
type textarea "no"
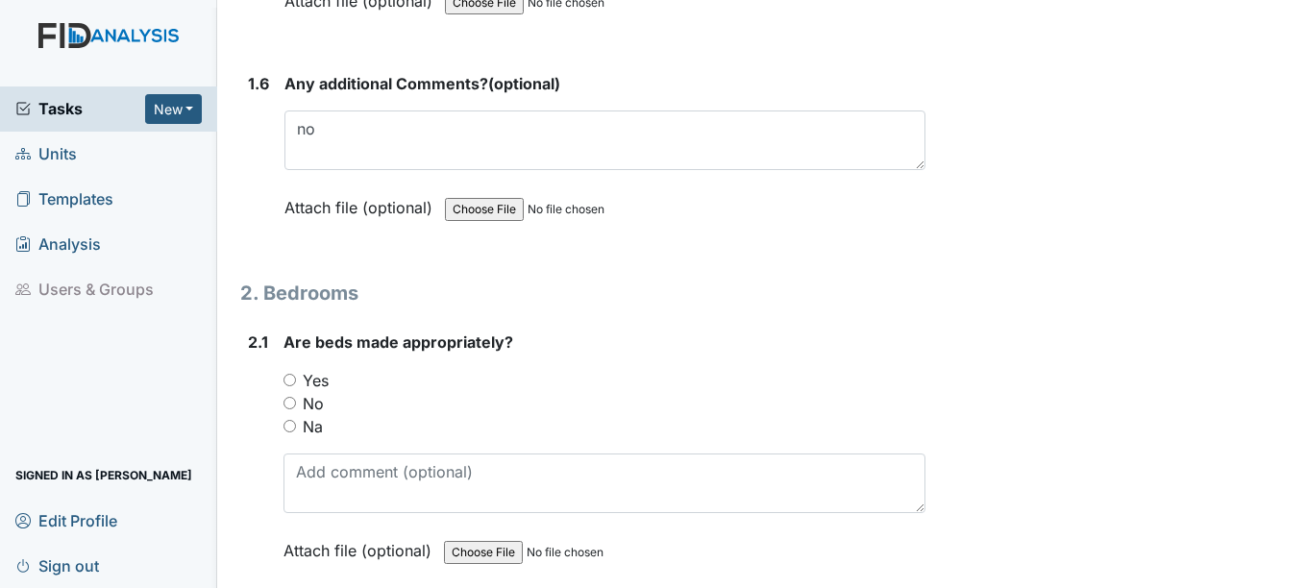
click at [291, 380] on input "Yes" at bounding box center [289, 380] width 12 height 12
radio input "true"
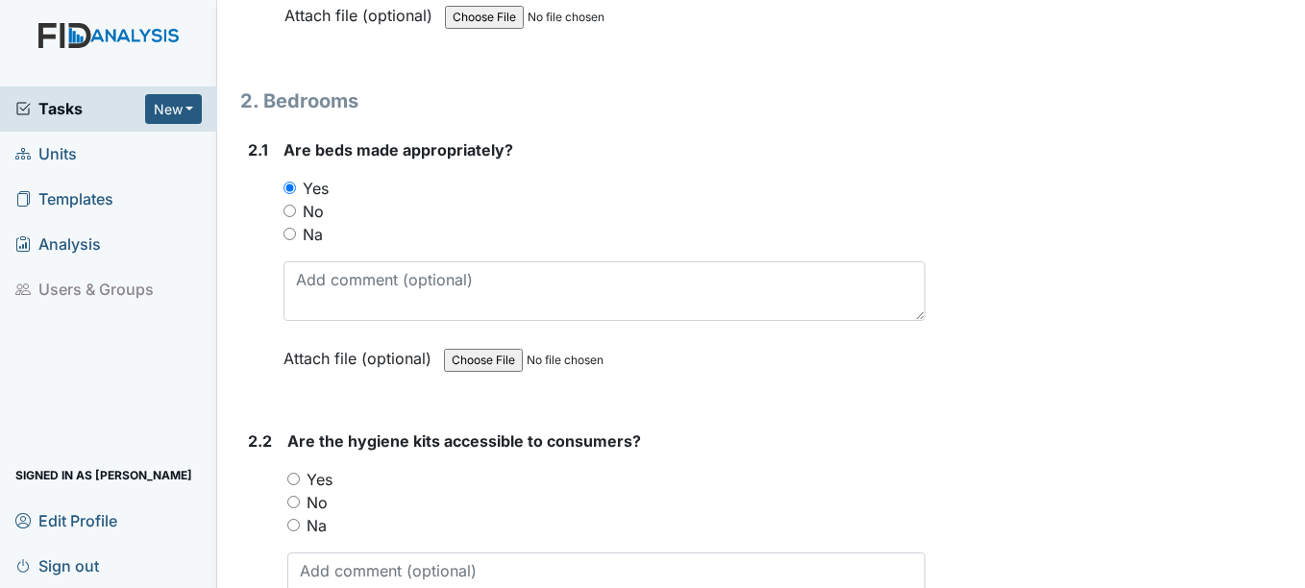
scroll to position [1921, 0]
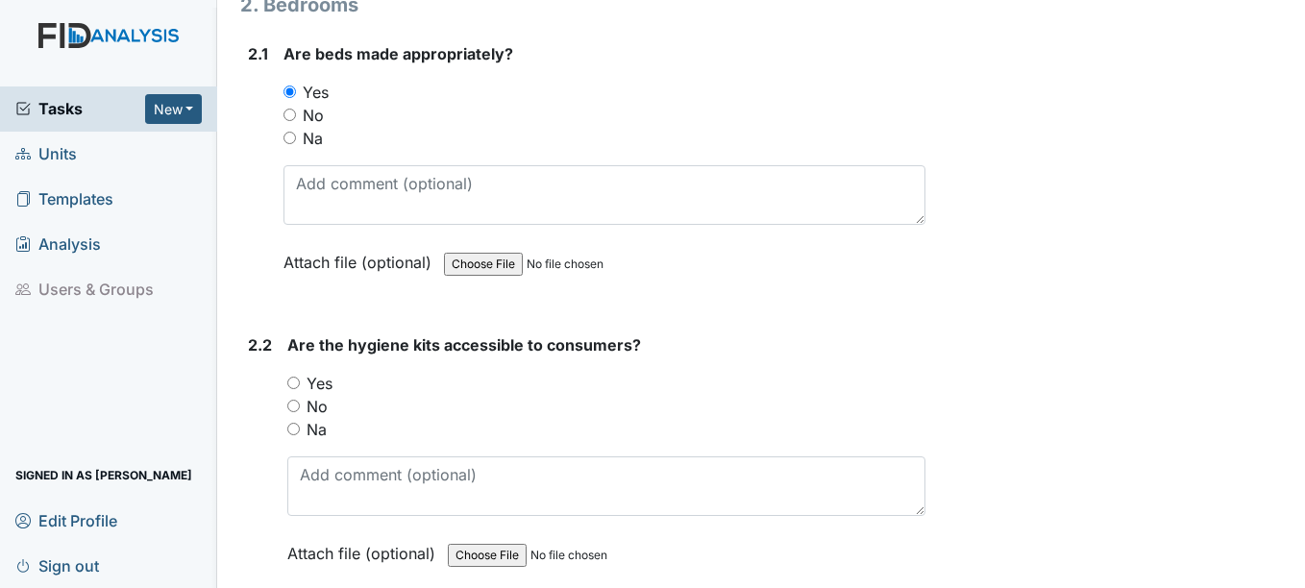
click at [293, 380] on input "Yes" at bounding box center [293, 383] width 12 height 12
radio input "true"
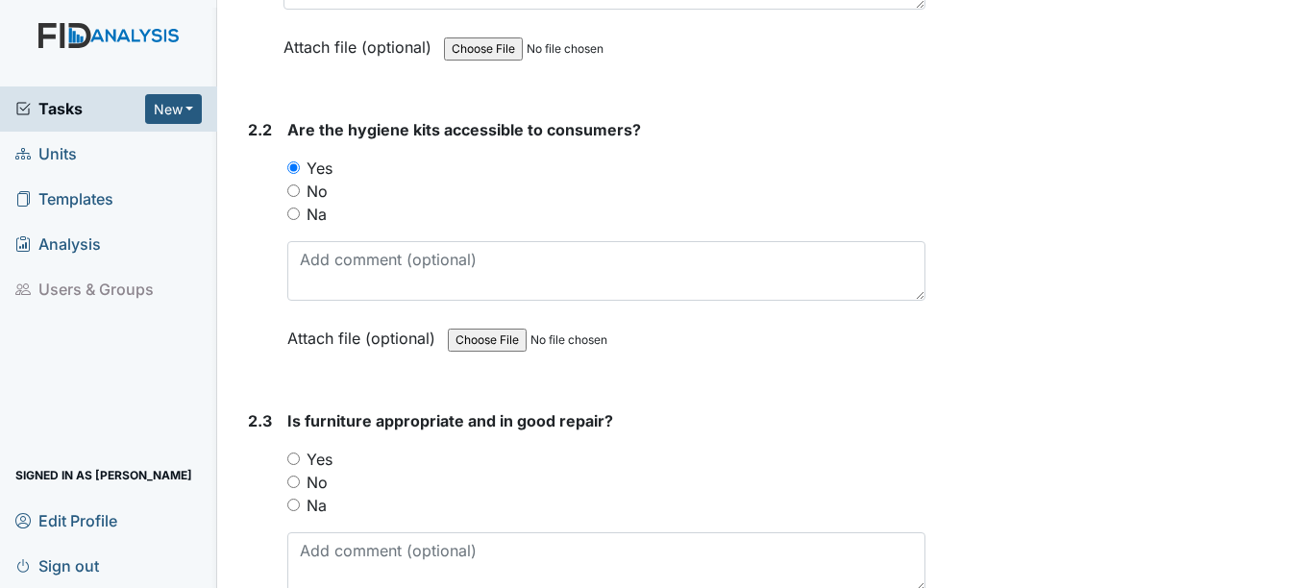
scroll to position [2209, 0]
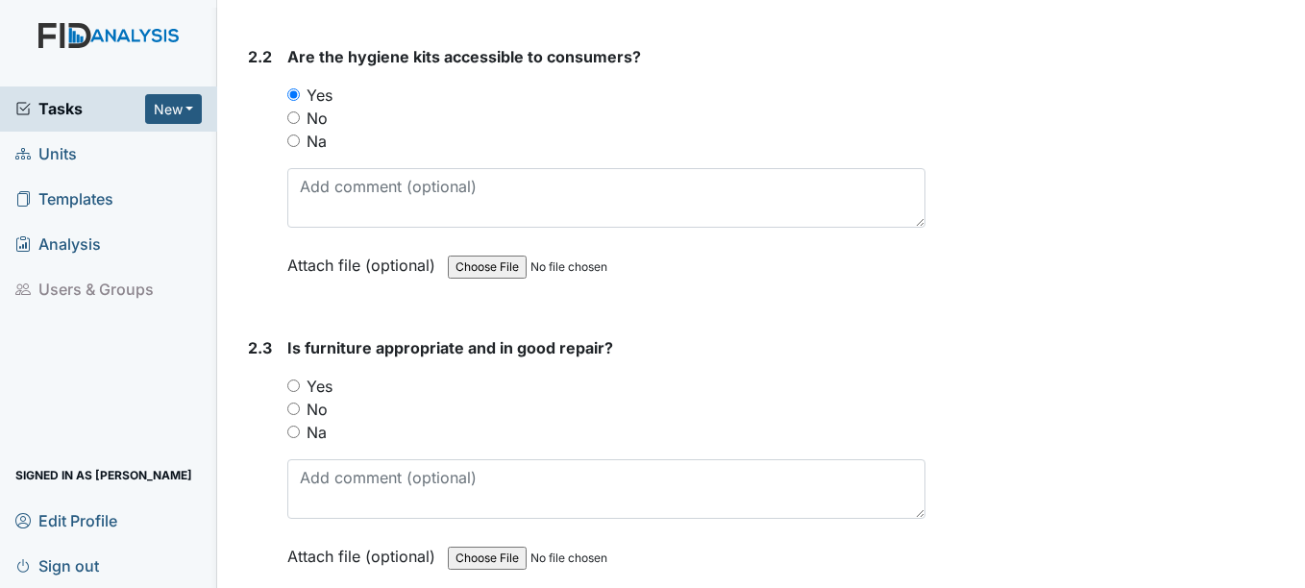
click at [294, 407] on input "No" at bounding box center [293, 408] width 12 height 12
radio input "true"
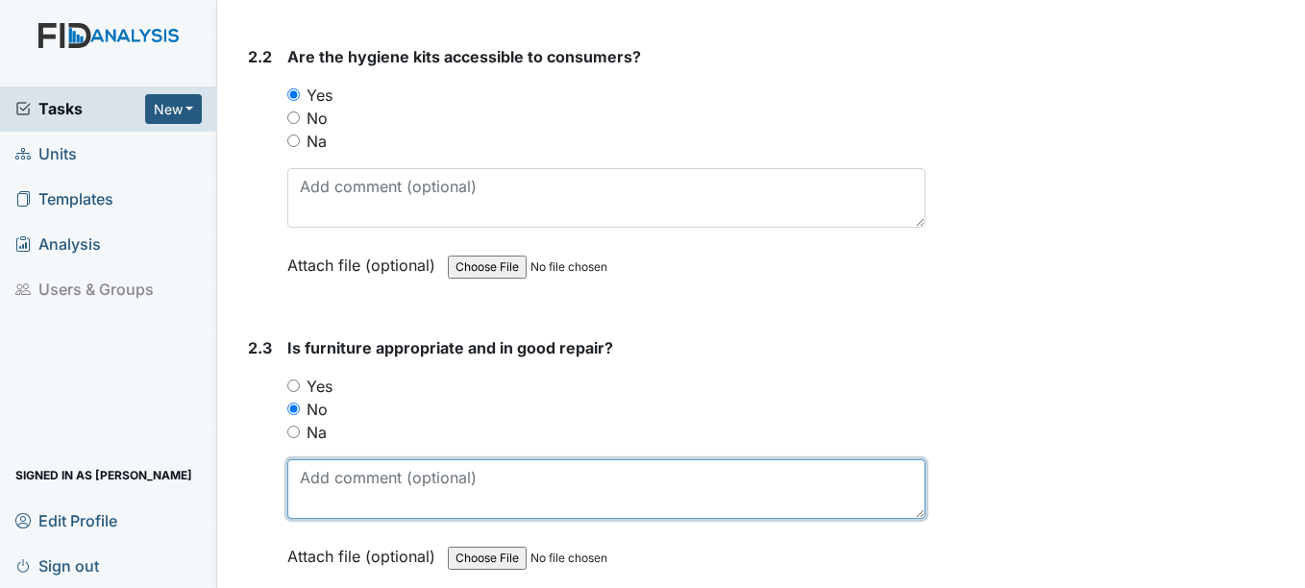
click at [314, 480] on textarea at bounding box center [605, 489] width 637 height 60
click at [314, 480] on textarea "b" at bounding box center [605, 489] width 637 height 60
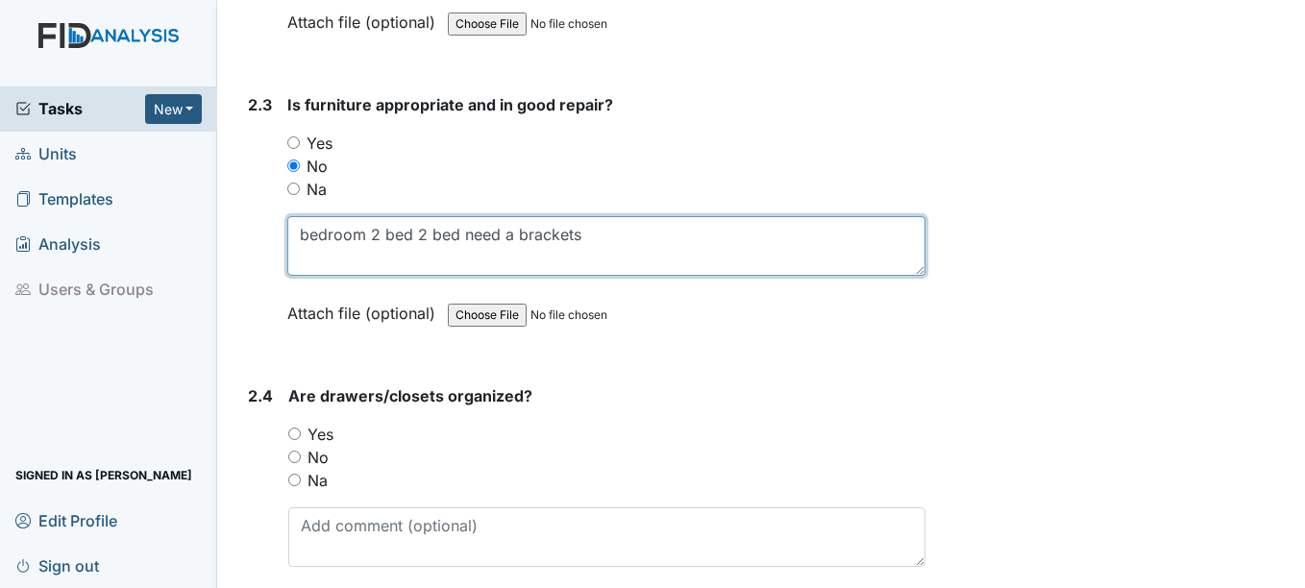
scroll to position [2498, 0]
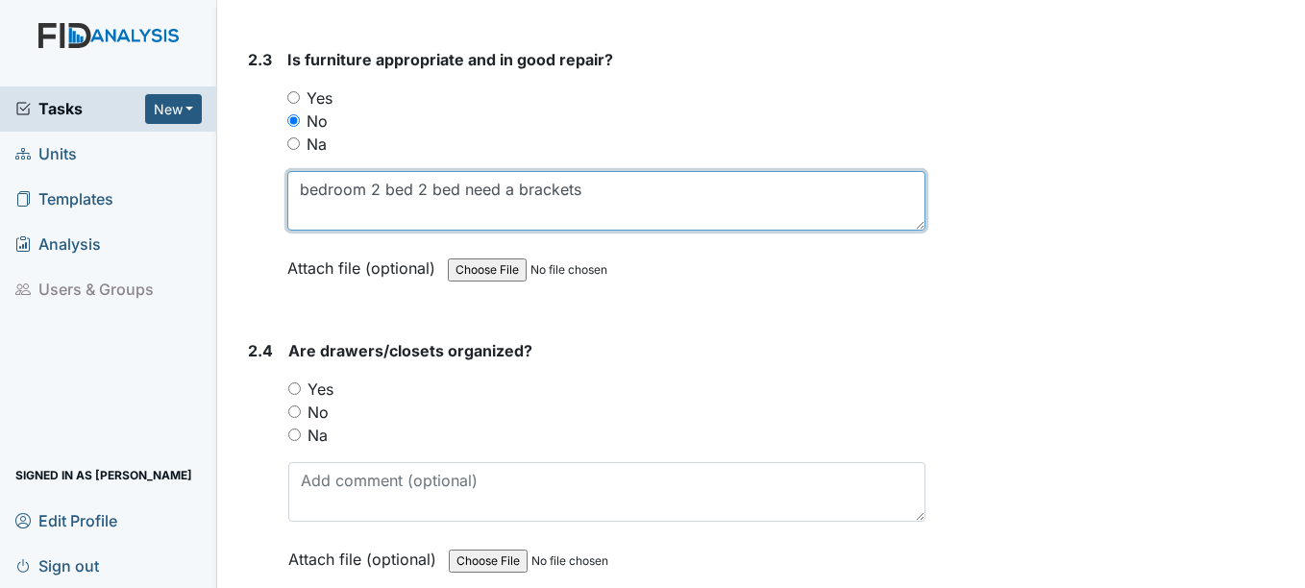
type textarea "bedroom 2 bed 2 bed need a brackets"
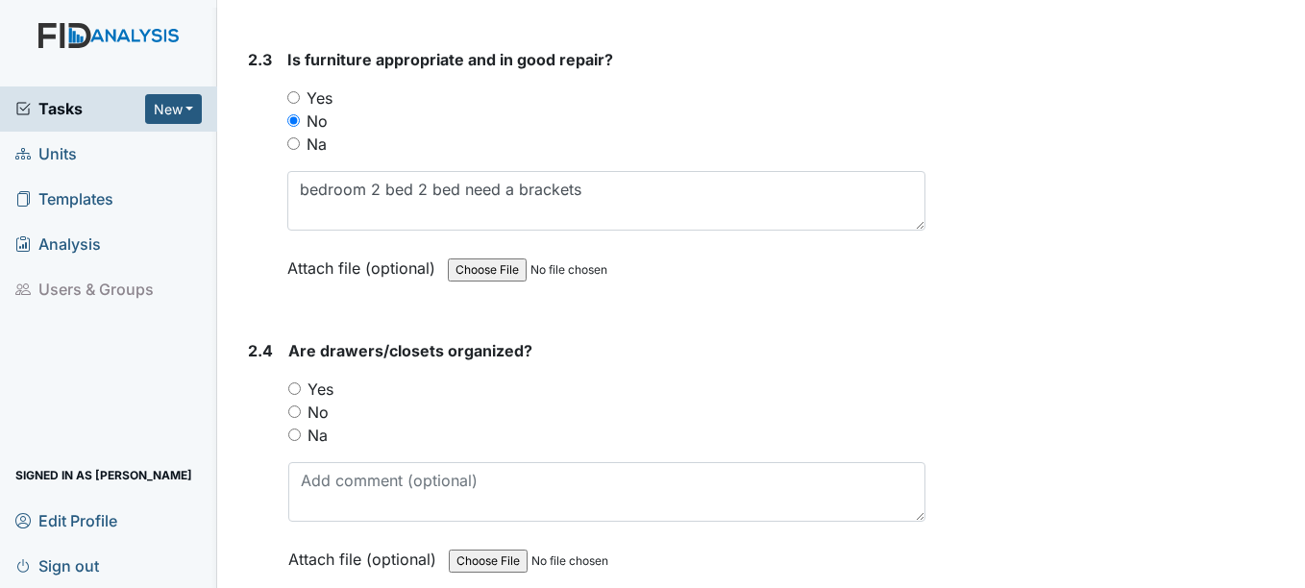
click at [295, 387] on input "Yes" at bounding box center [294, 388] width 12 height 12
radio input "true"
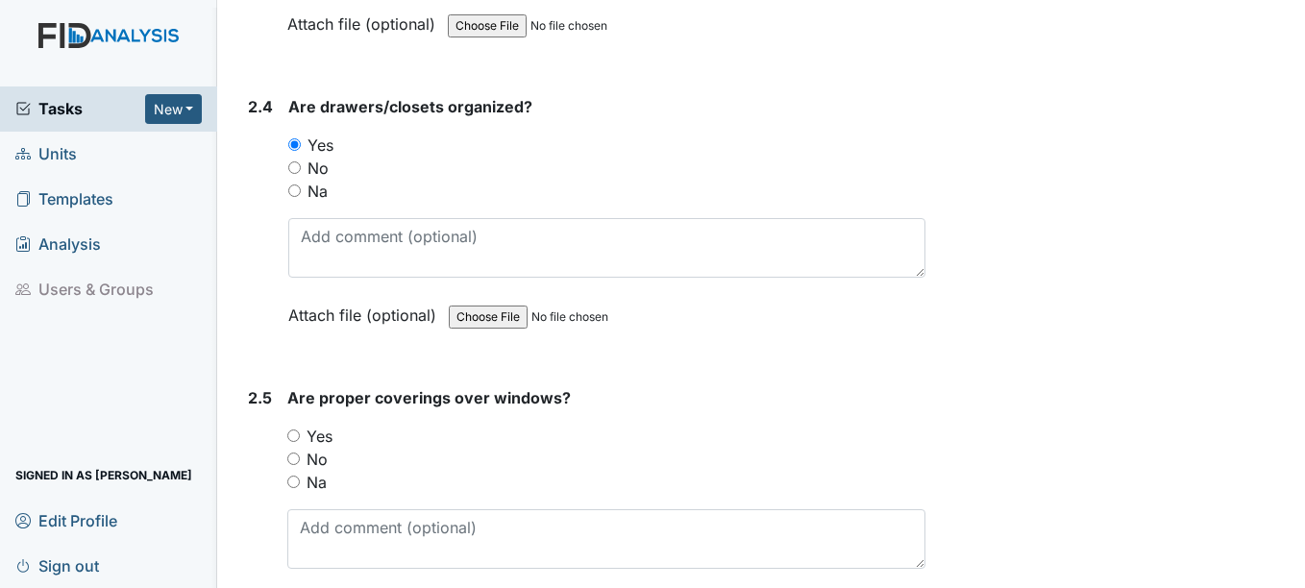
scroll to position [2786, 0]
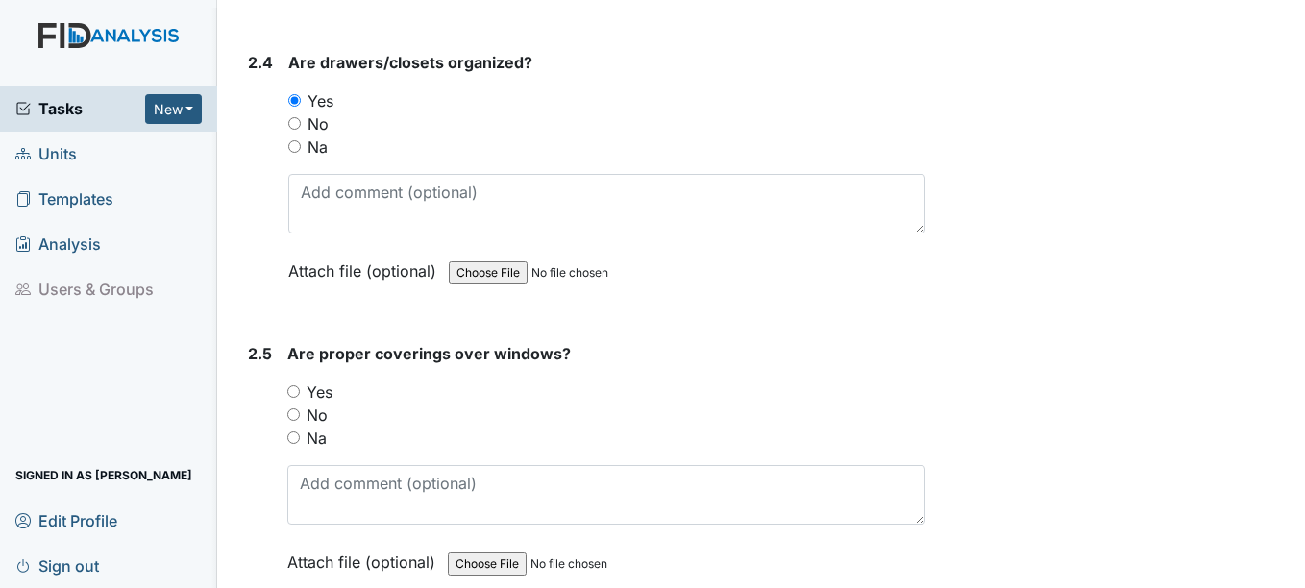
click at [292, 392] on input "Yes" at bounding box center [293, 391] width 12 height 12
radio input "true"
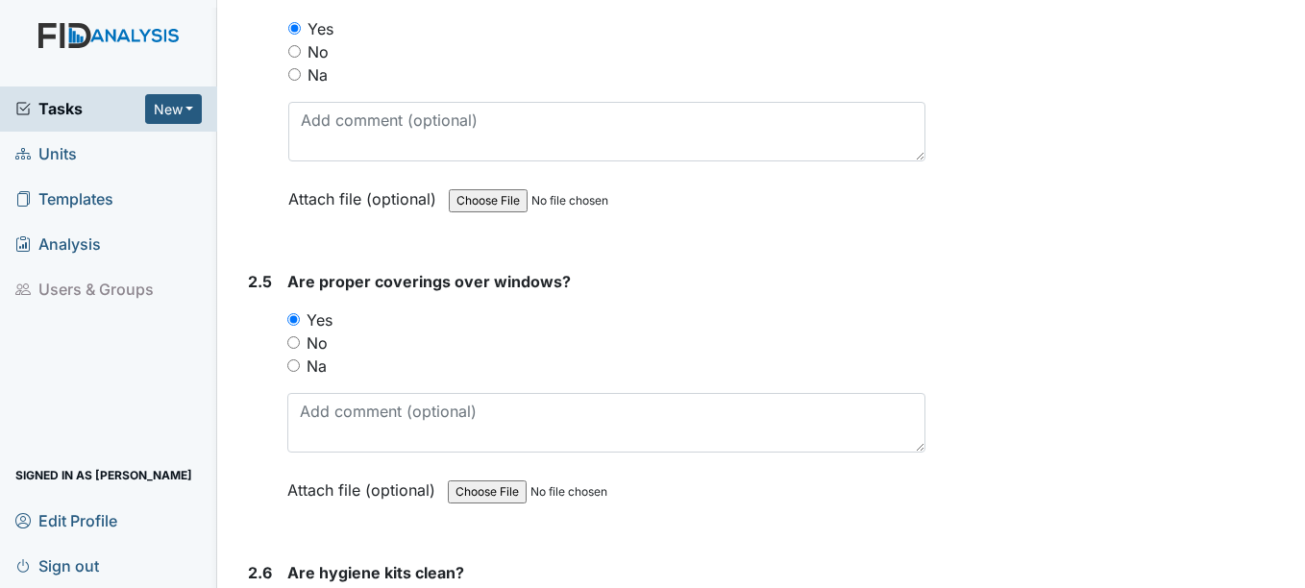
scroll to position [3074, 0]
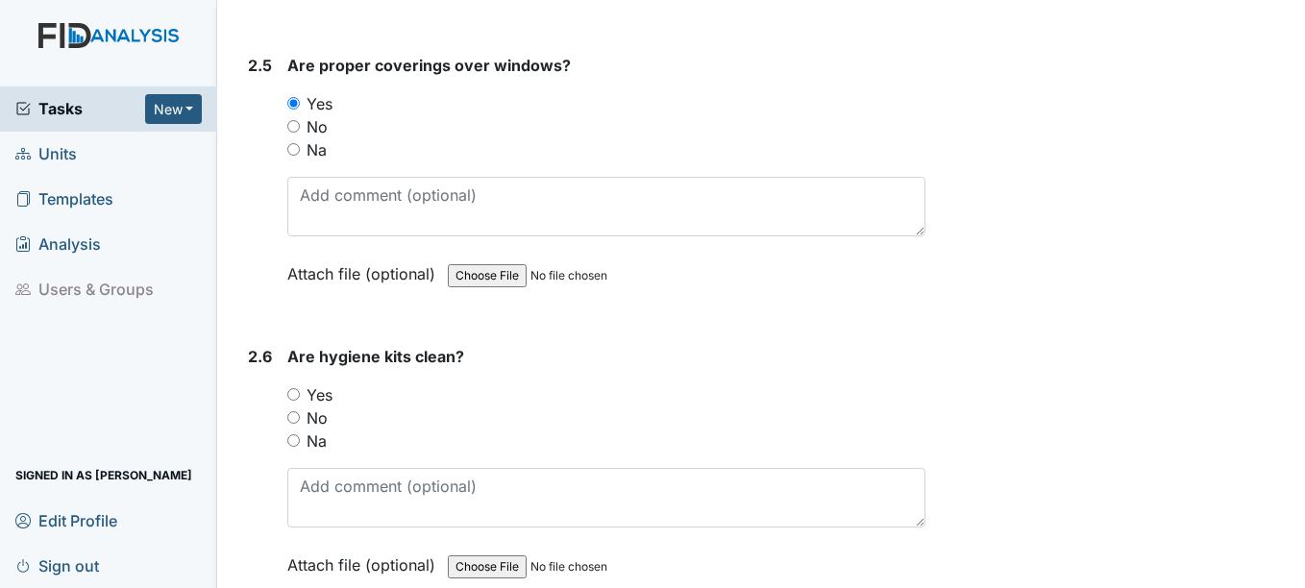
click at [294, 394] on input "Yes" at bounding box center [293, 394] width 12 height 12
radio input "true"
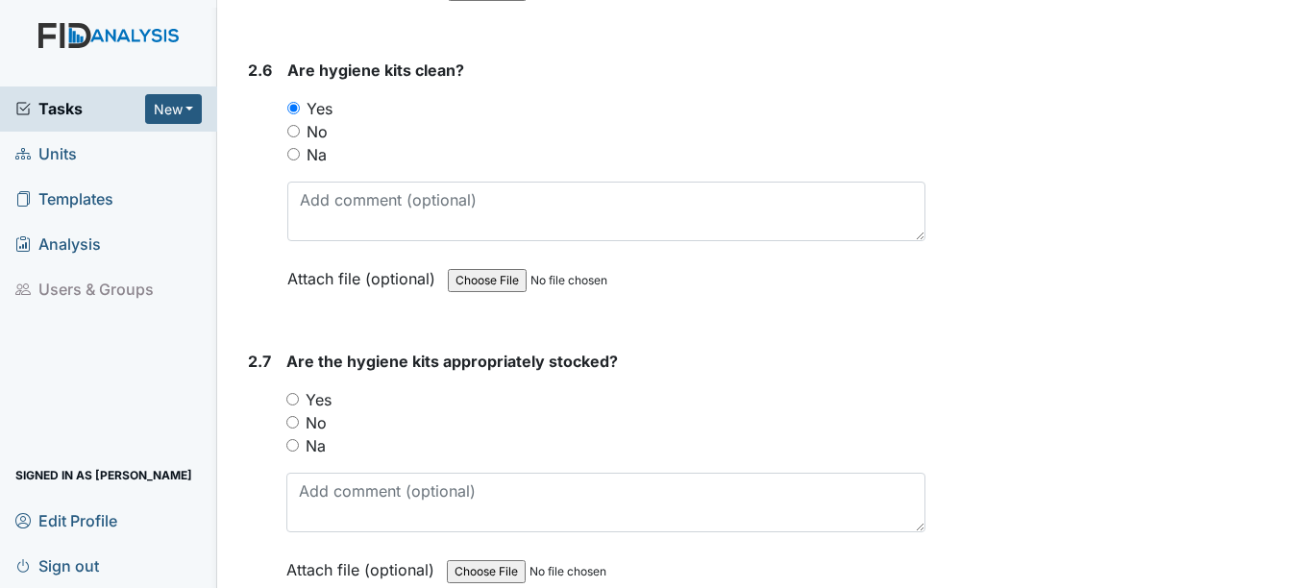
scroll to position [3362, 0]
click at [295, 396] on input "Yes" at bounding box center [292, 397] width 12 height 12
radio input "true"
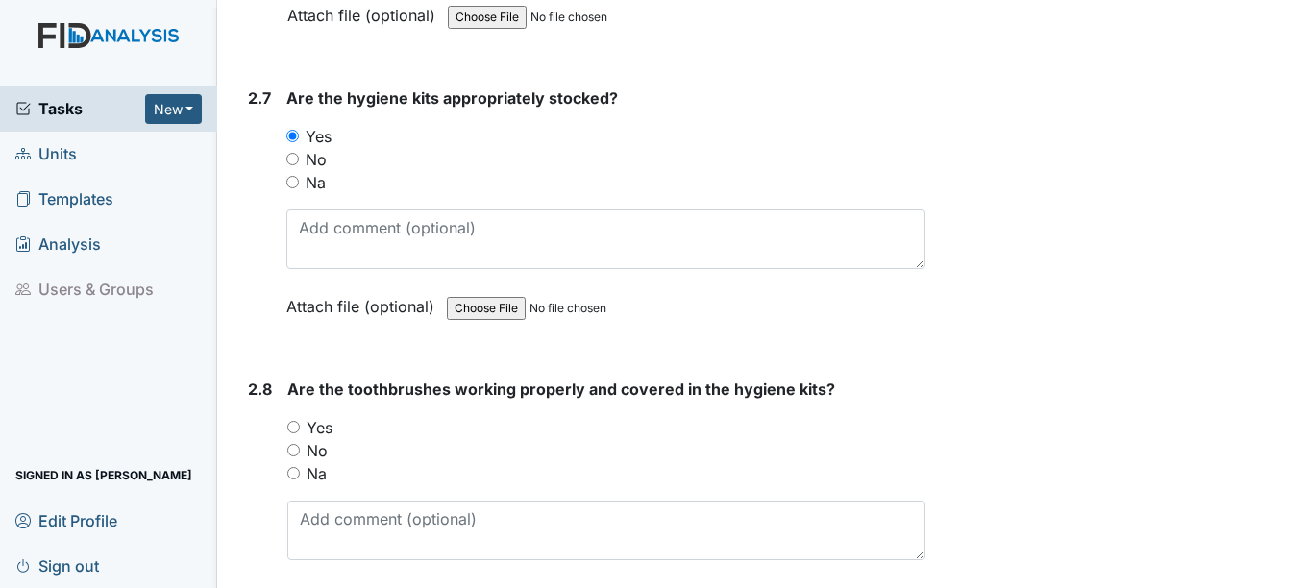
scroll to position [3650, 0]
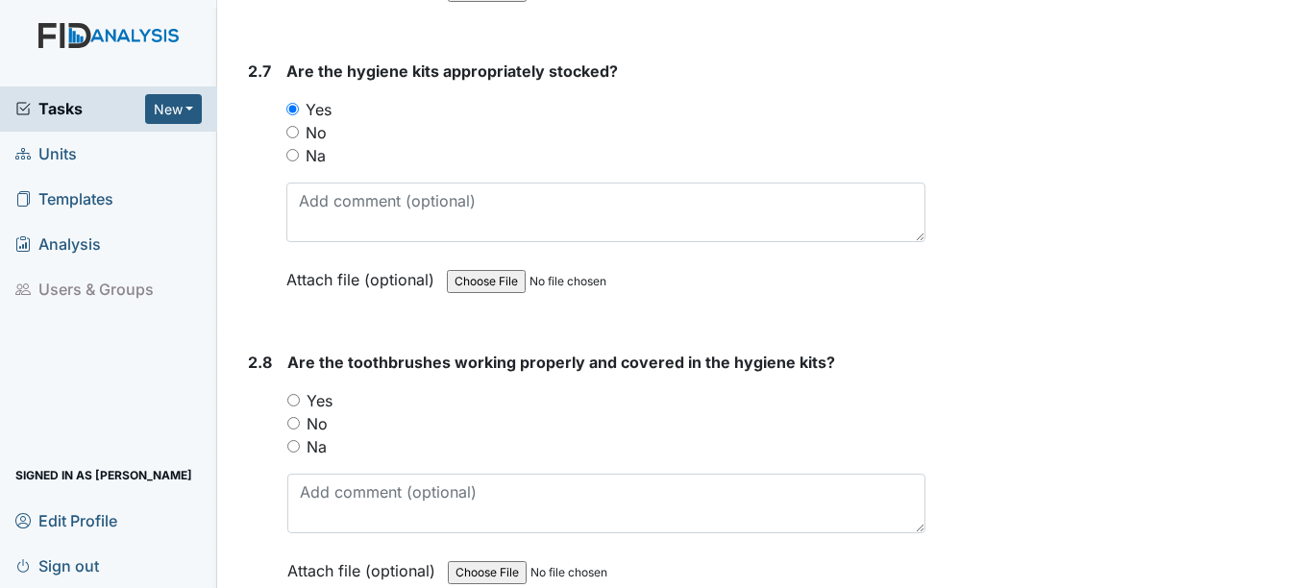
drag, startPoint x: 295, startPoint y: 401, endPoint x: 327, endPoint y: 394, distance: 32.4
click at [295, 401] on input "Yes" at bounding box center [293, 400] width 12 height 12
radio input "true"
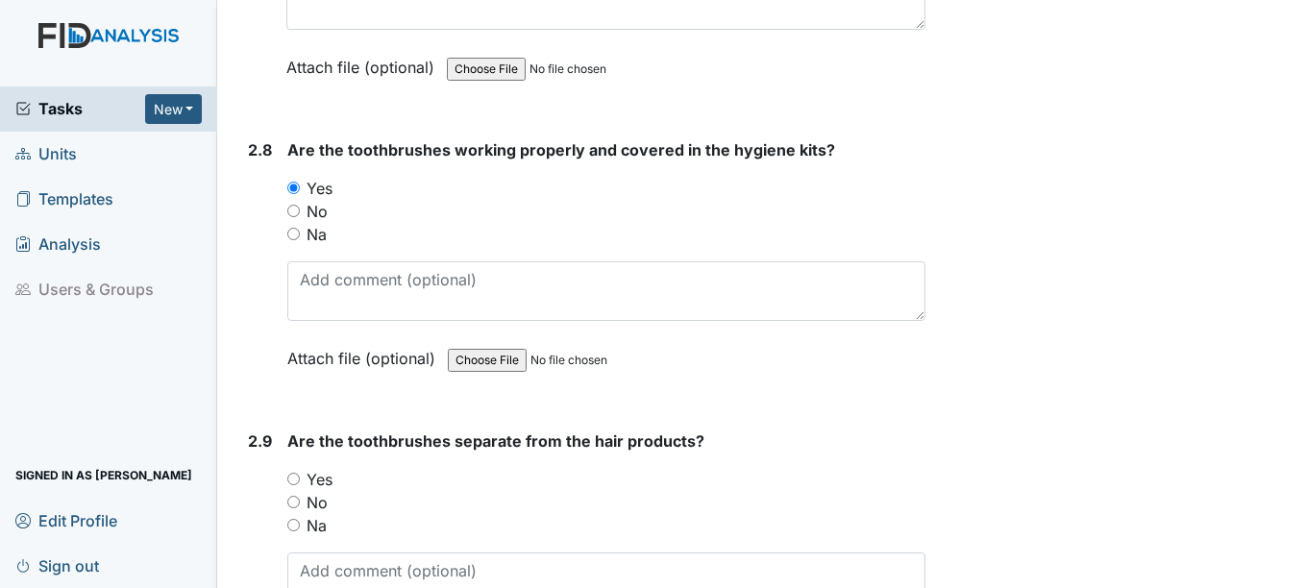
scroll to position [3939, 0]
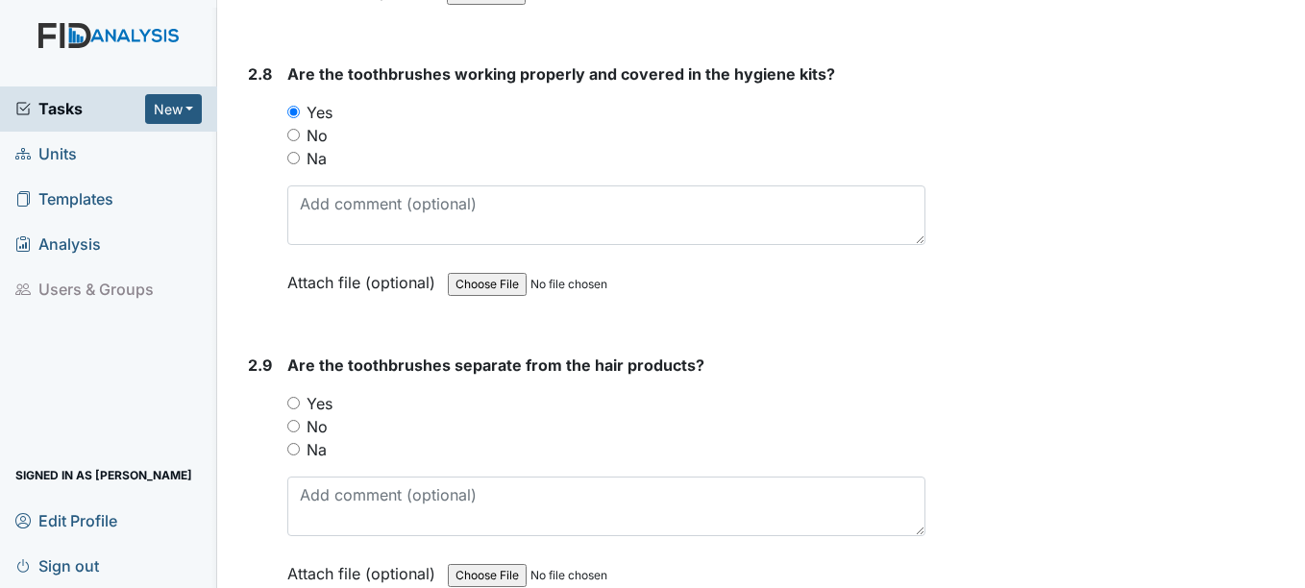
drag, startPoint x: 295, startPoint y: 400, endPoint x: 331, endPoint y: 392, distance: 37.3
click at [295, 400] on input "Yes" at bounding box center [293, 403] width 12 height 12
radio input "true"
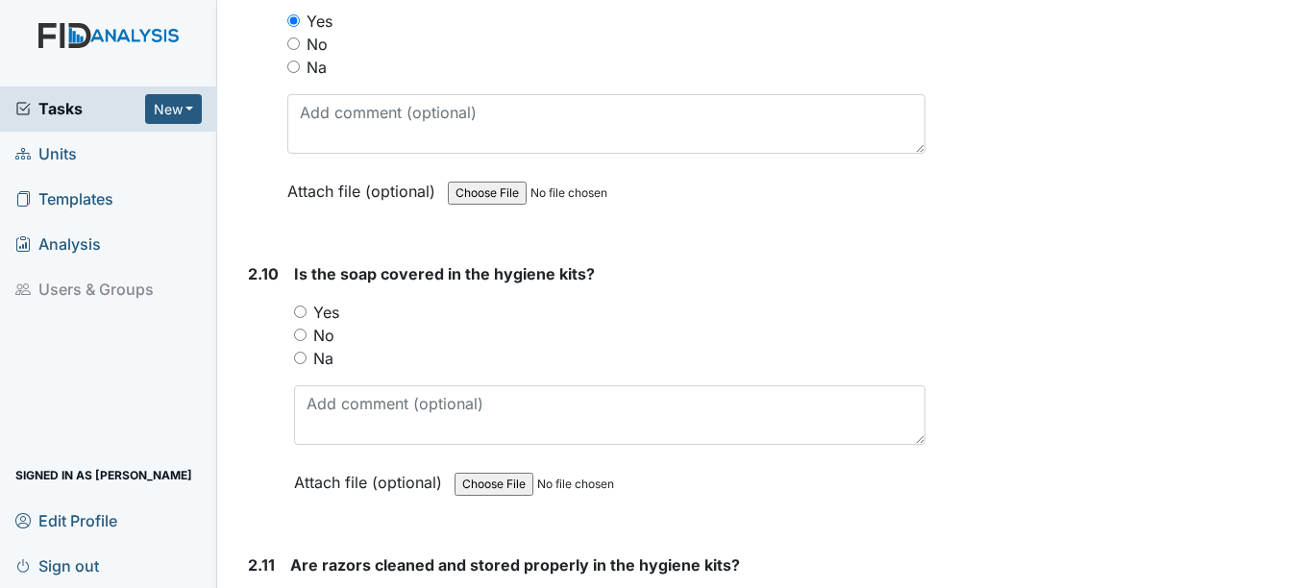
scroll to position [4323, 0]
click at [302, 310] on input "Yes" at bounding box center [300, 310] width 12 height 12
radio input "true"
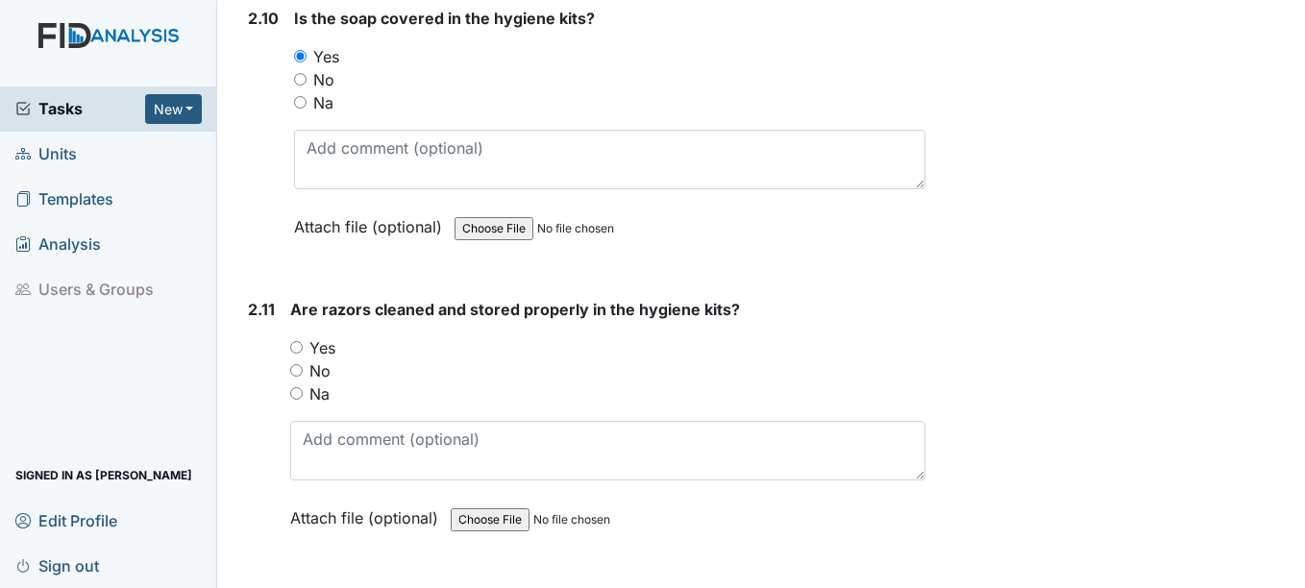
scroll to position [4611, 0]
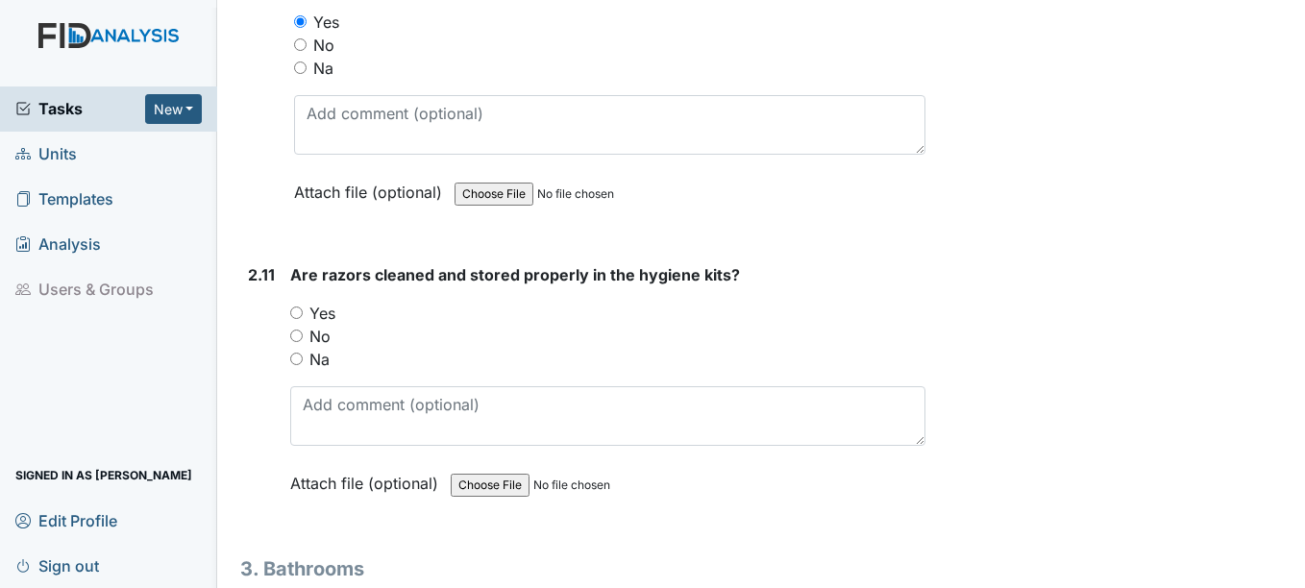
click at [296, 312] on input "Yes" at bounding box center [296, 312] width 12 height 12
radio input "true"
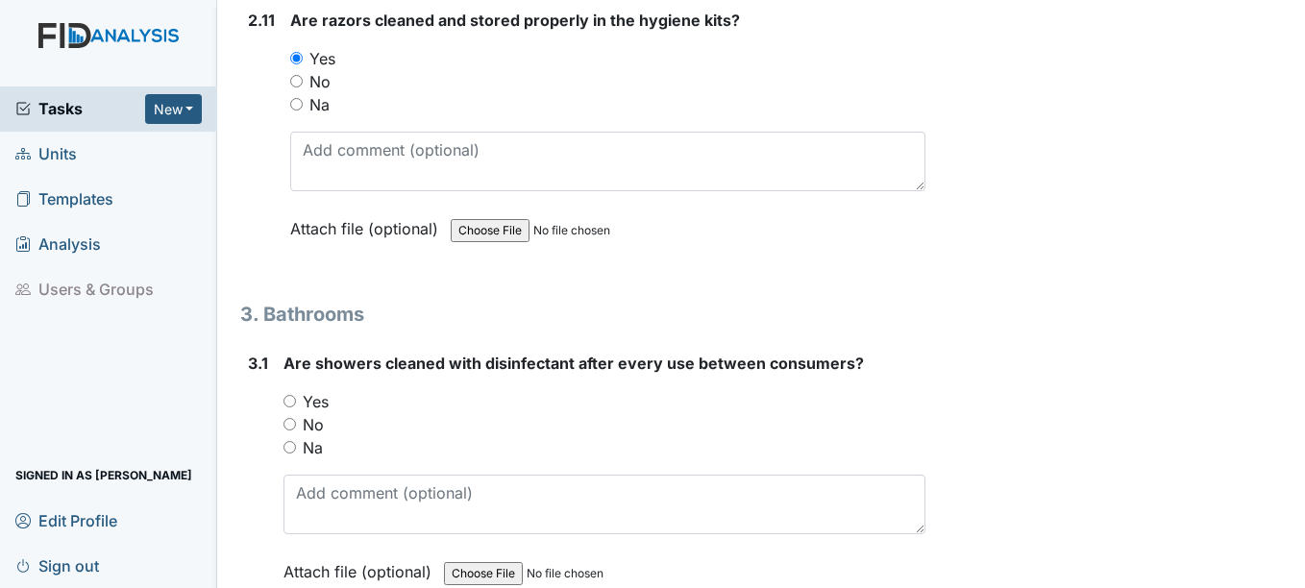
scroll to position [4899, 0]
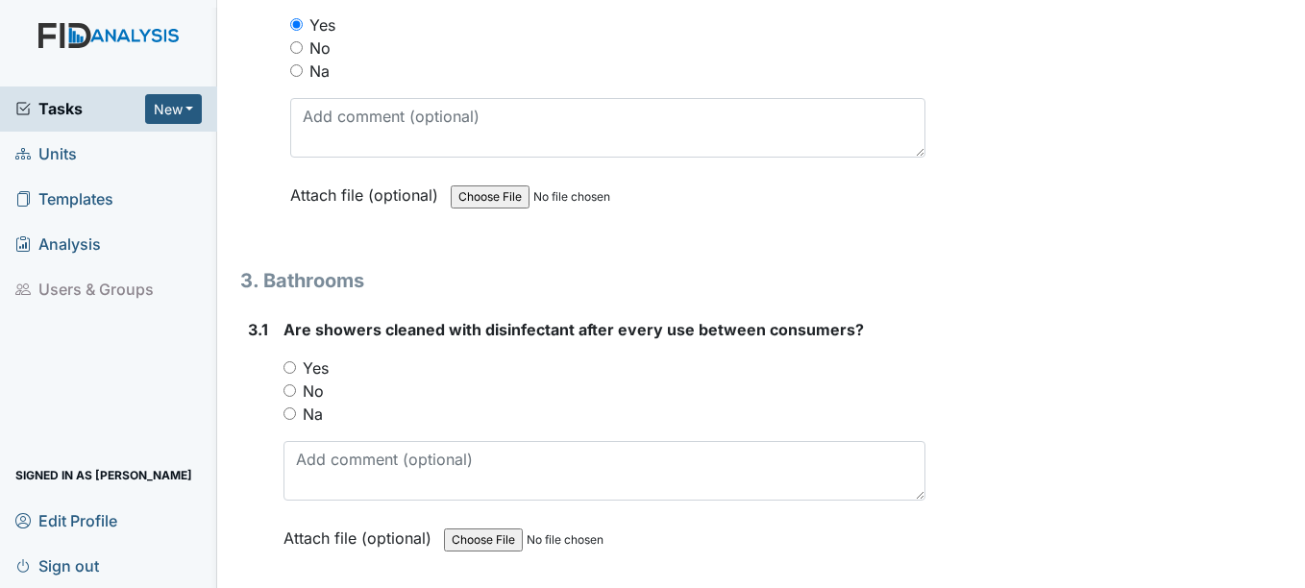
click at [288, 369] on input "Yes" at bounding box center [289, 367] width 12 height 12
radio input "true"
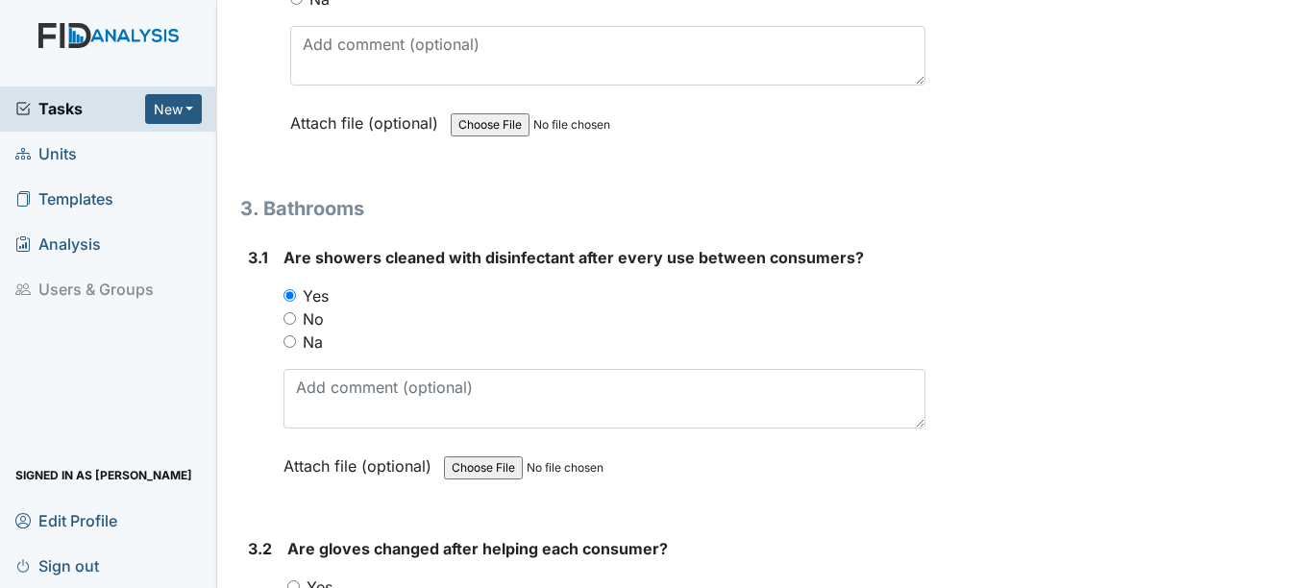
scroll to position [5187, 0]
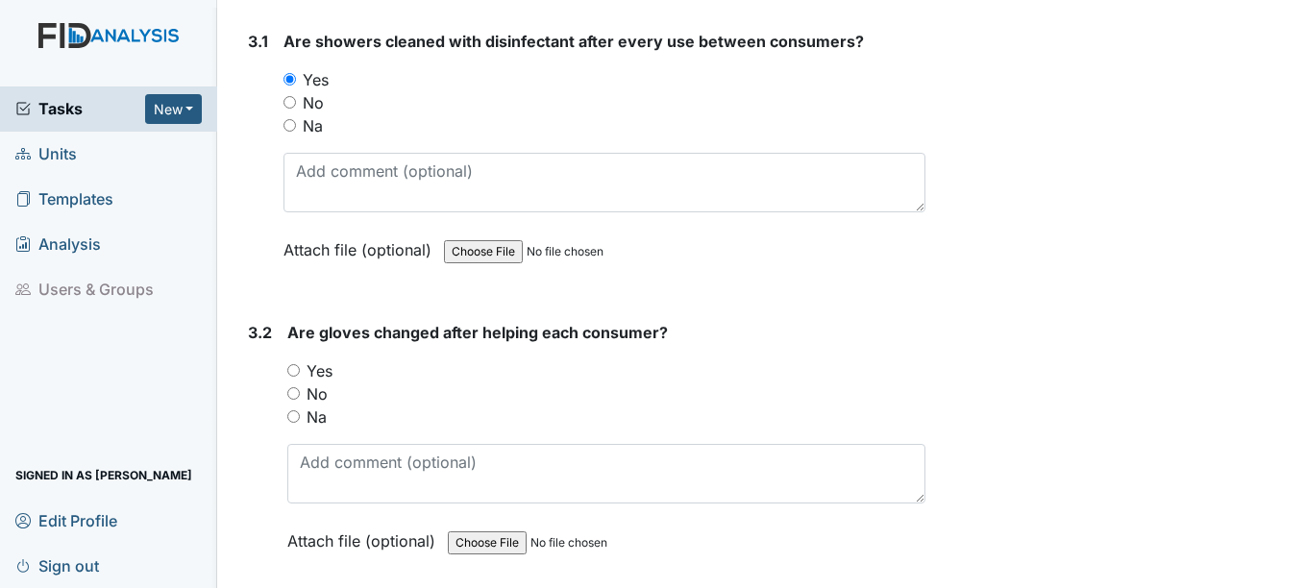
click at [296, 369] on input "Yes" at bounding box center [293, 370] width 12 height 12
radio input "true"
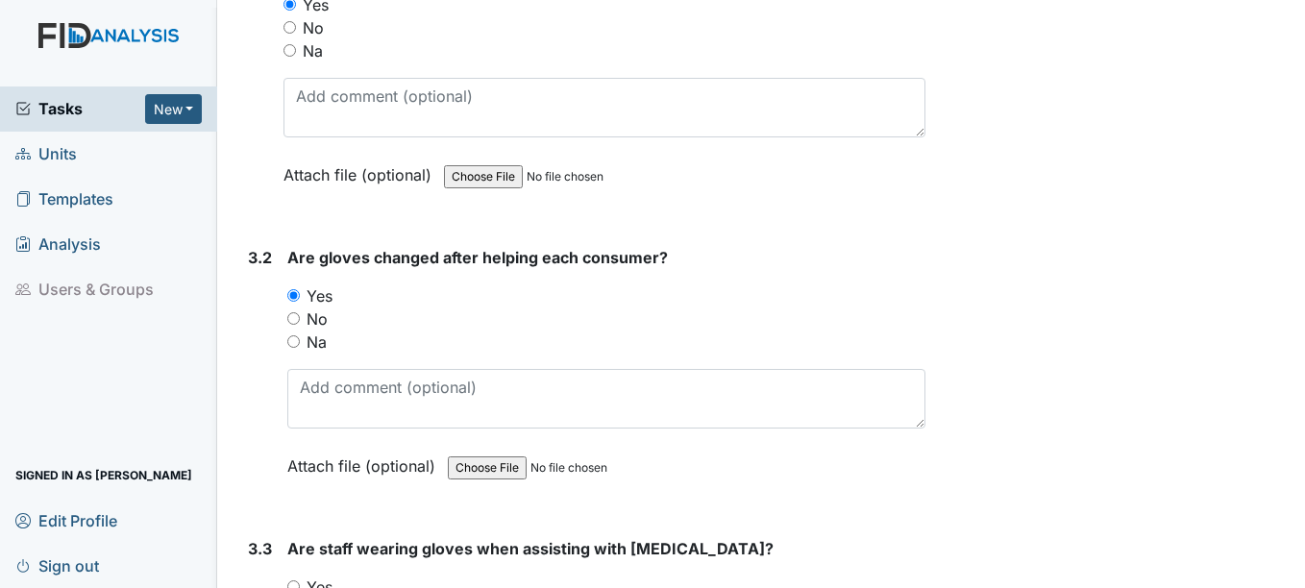
scroll to position [5475, 0]
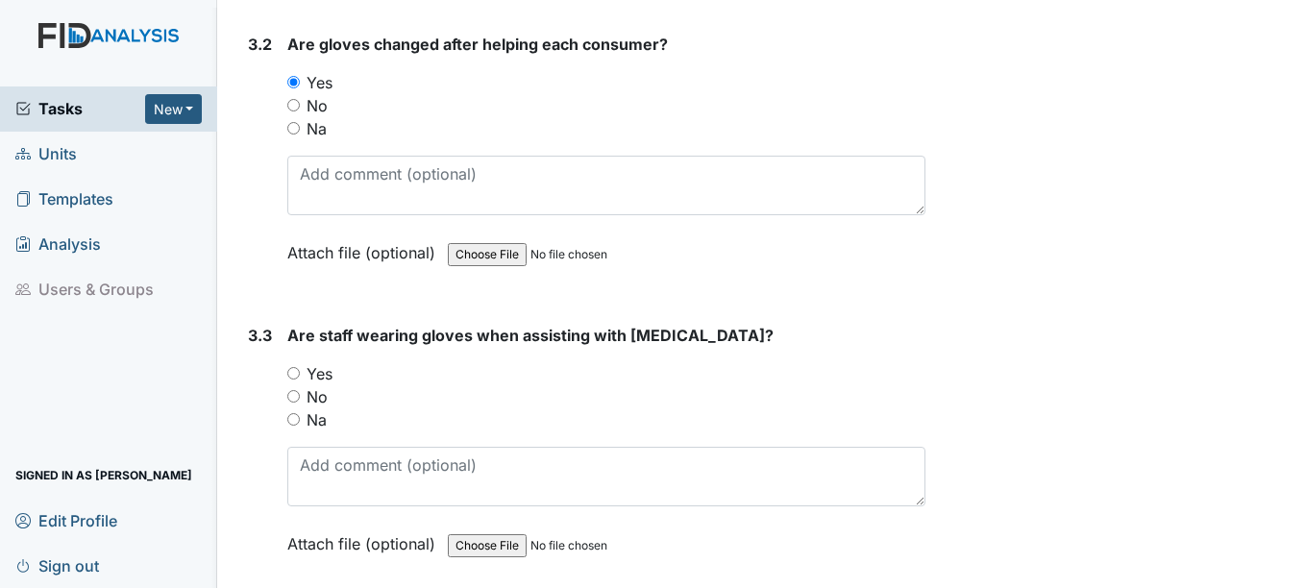
click at [294, 373] on input "Yes" at bounding box center [293, 373] width 12 height 12
radio input "true"
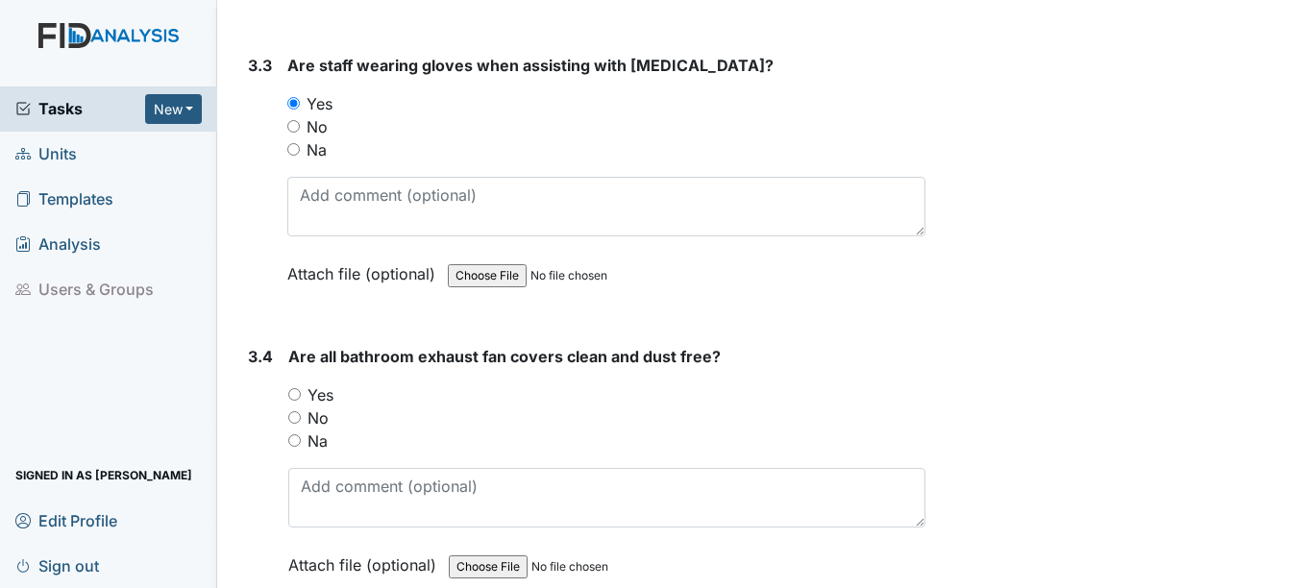
scroll to position [5764, 0]
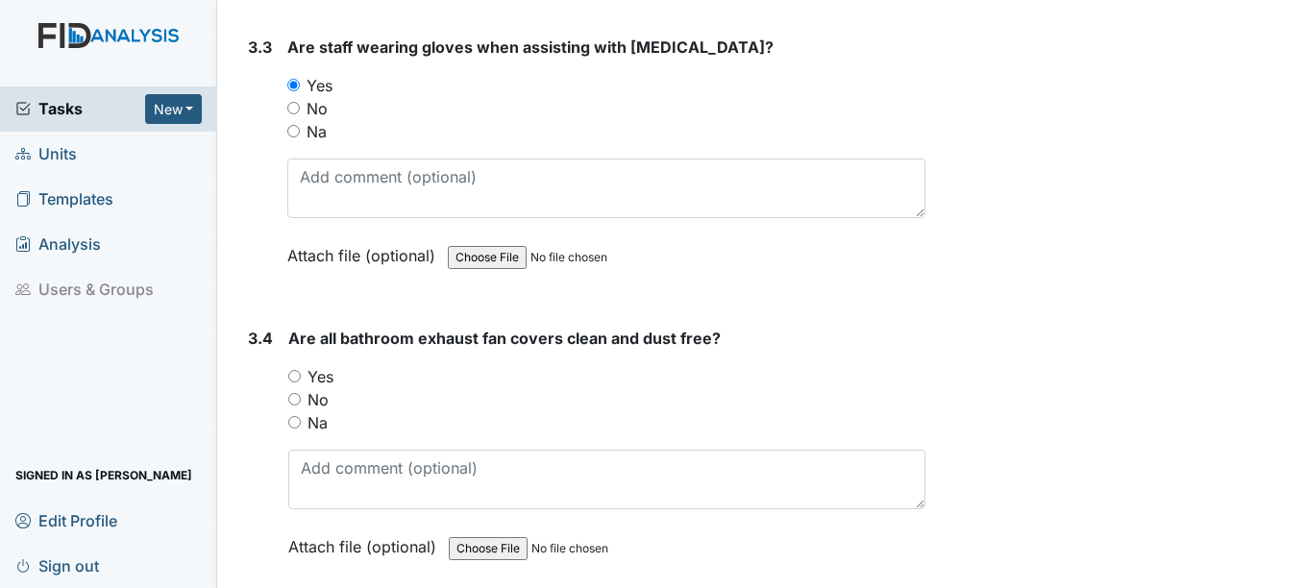
click at [297, 372] on input "Yes" at bounding box center [294, 376] width 12 height 12
radio input "true"
click at [297, 379] on input "Yes" at bounding box center [294, 376] width 12 height 12
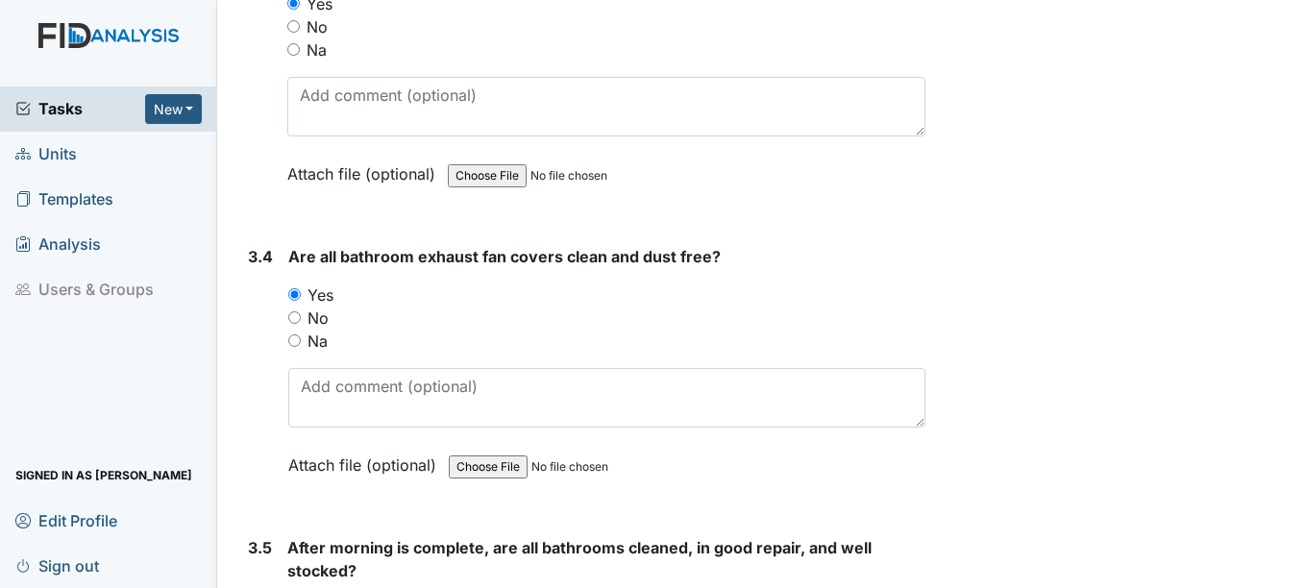
scroll to position [5956, 0]
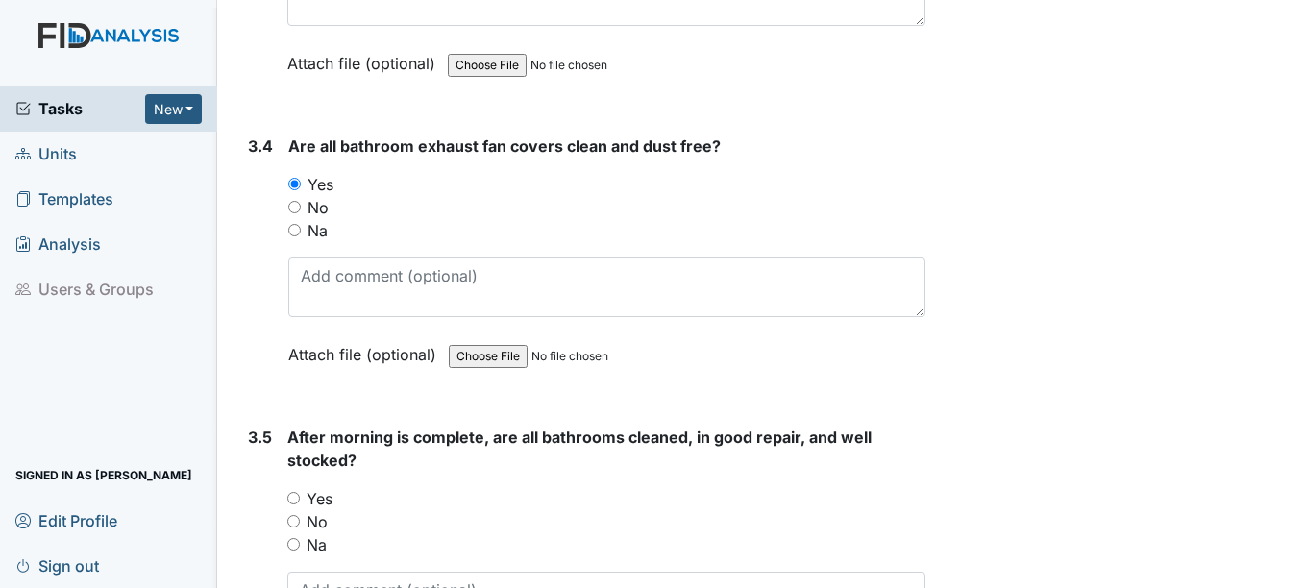
click at [295, 499] on input "Yes" at bounding box center [293, 498] width 12 height 12
radio input "true"
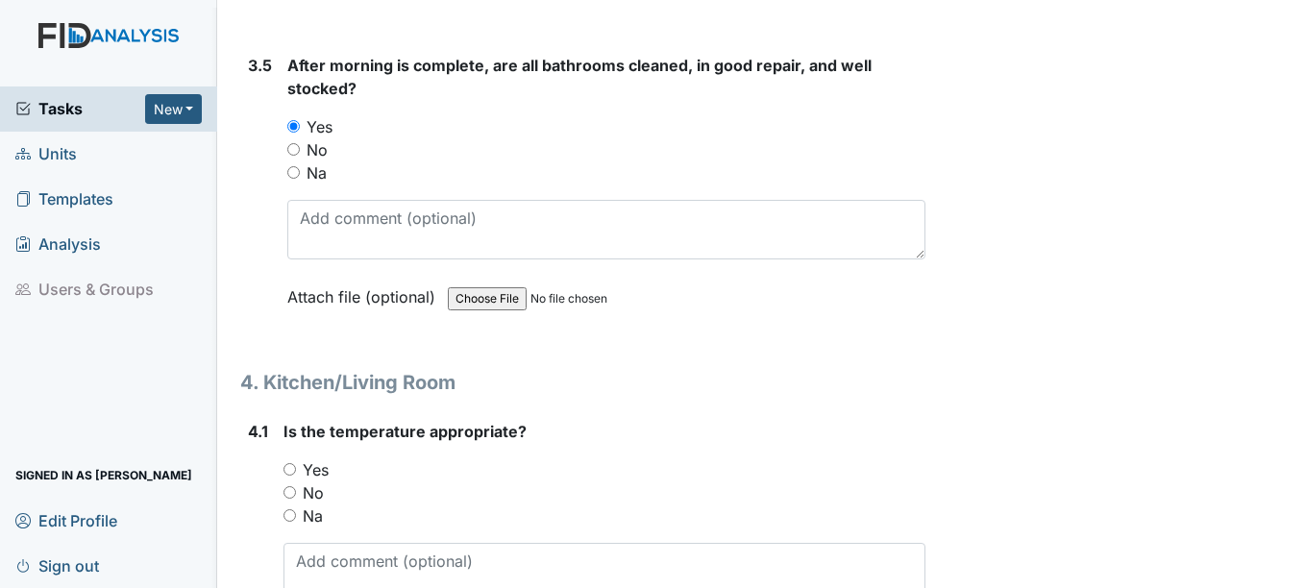
scroll to position [6340, 0]
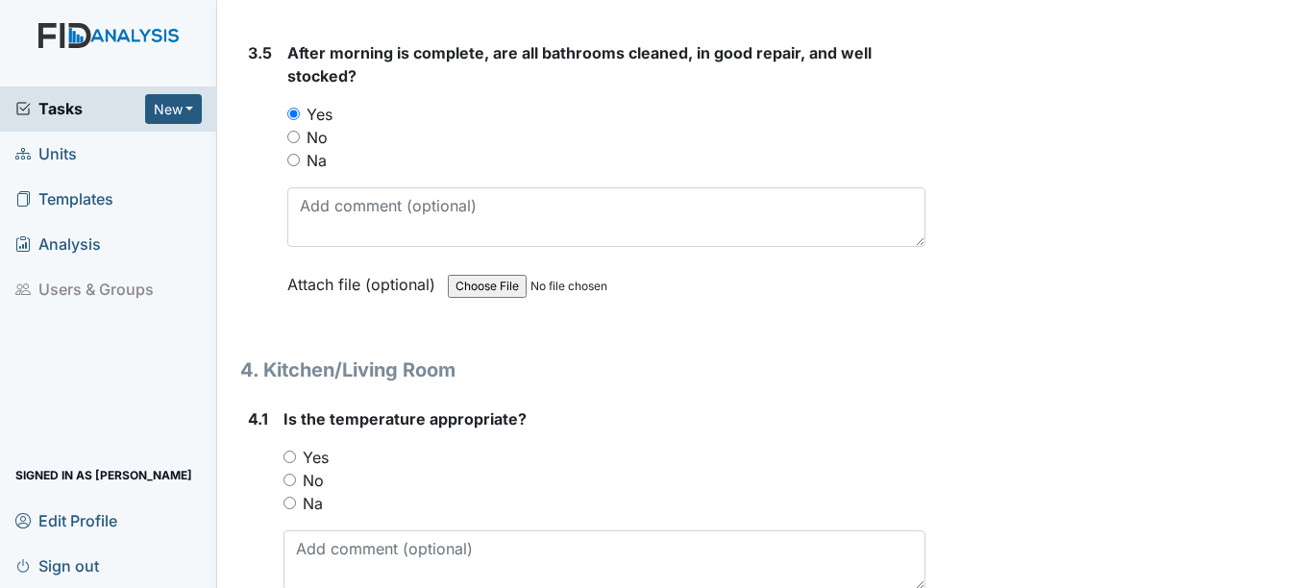
click at [289, 454] on input "Yes" at bounding box center [289, 457] width 12 height 12
radio input "true"
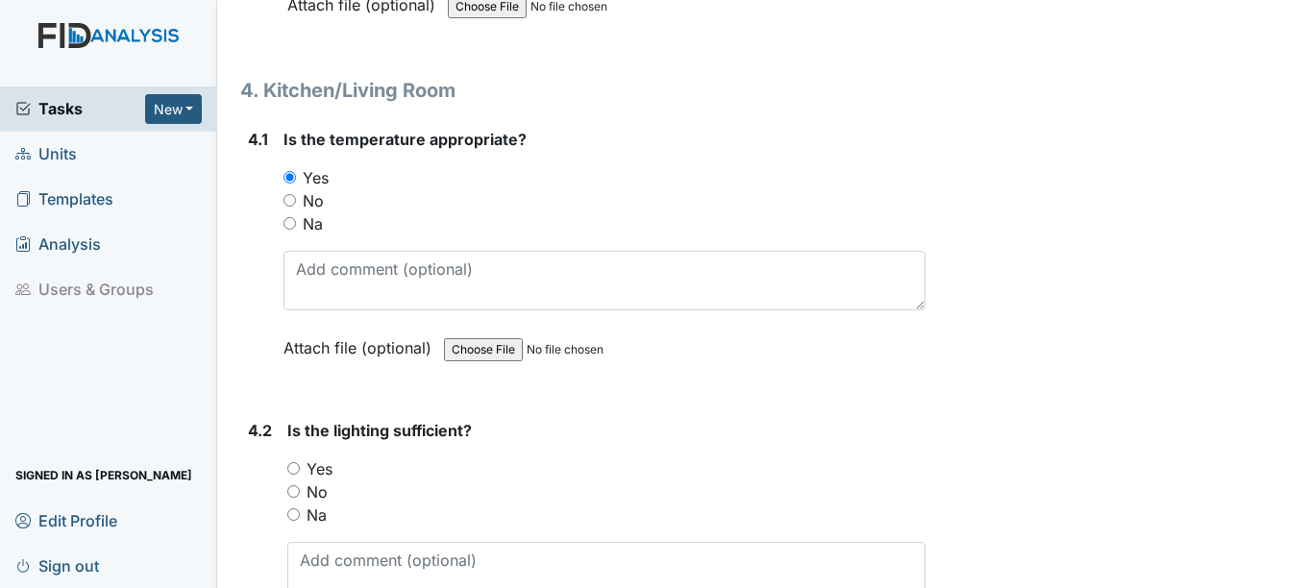
scroll to position [6628, 0]
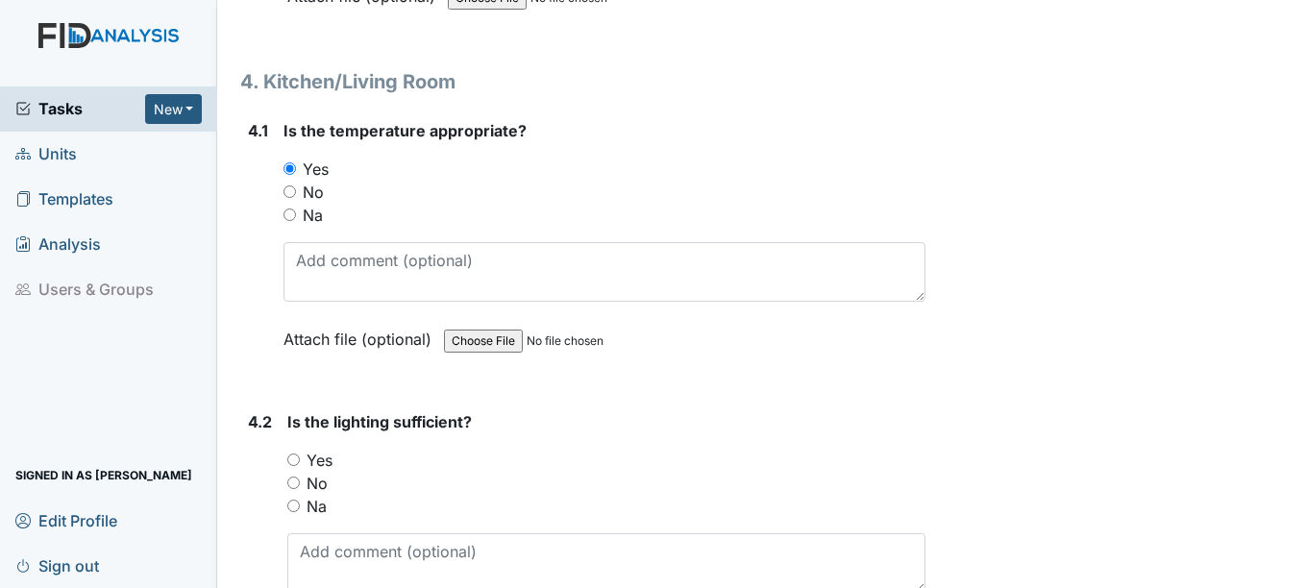
click at [297, 457] on input "Yes" at bounding box center [293, 459] width 12 height 12
radio input "true"
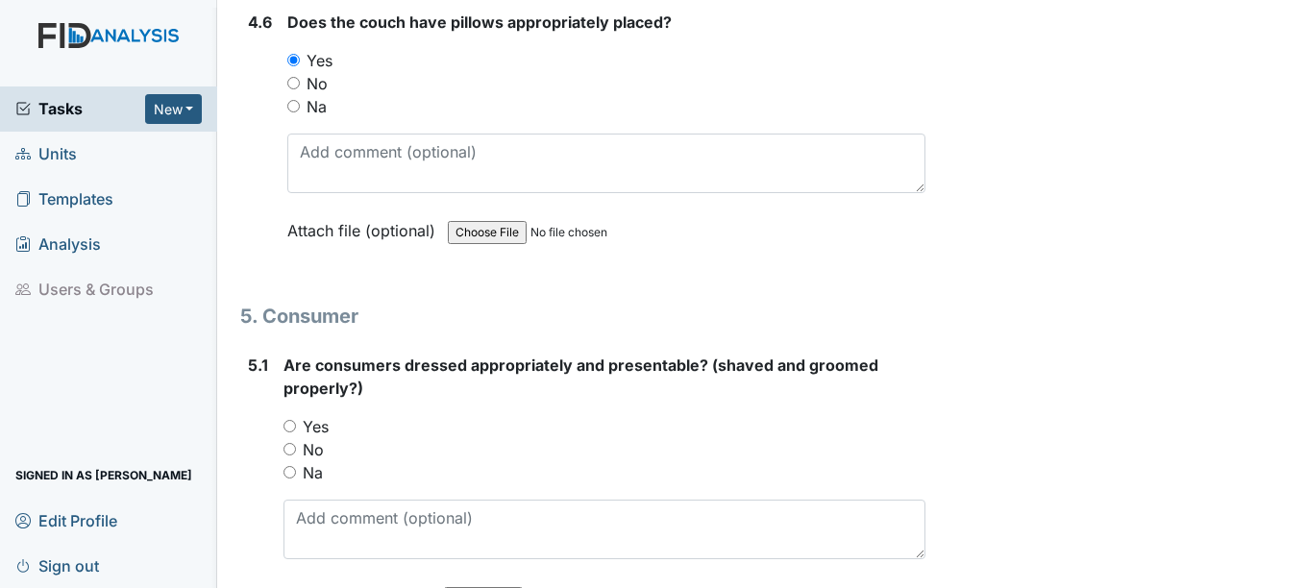
scroll to position [8261, 0]
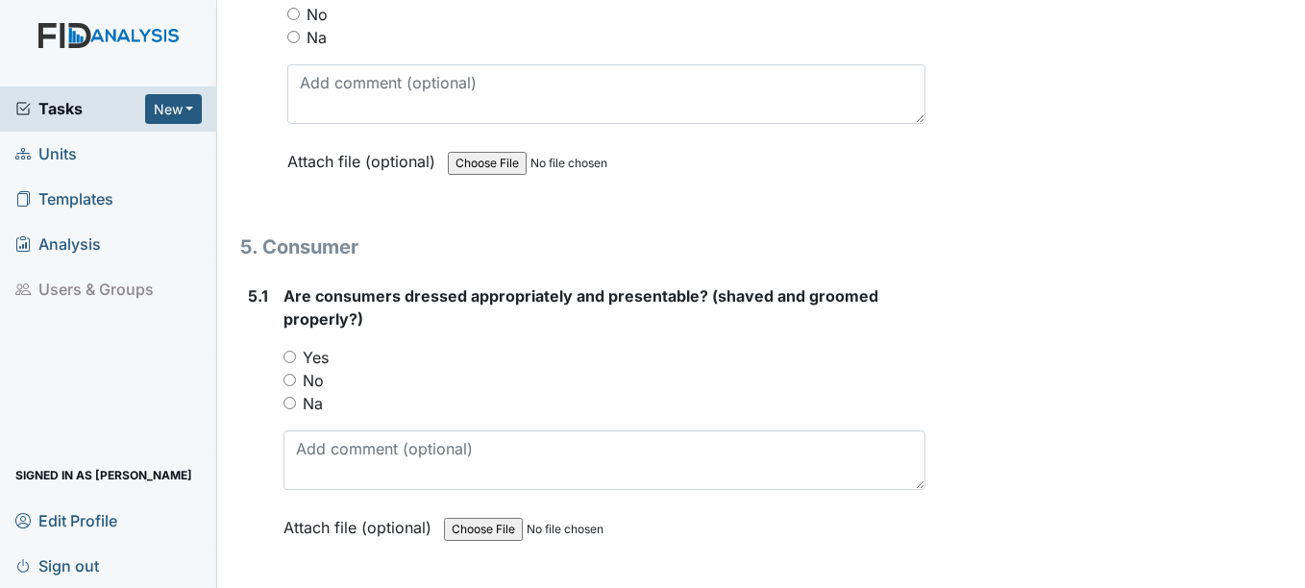
click at [290, 357] on input "Yes" at bounding box center [289, 357] width 12 height 12
radio input "true"
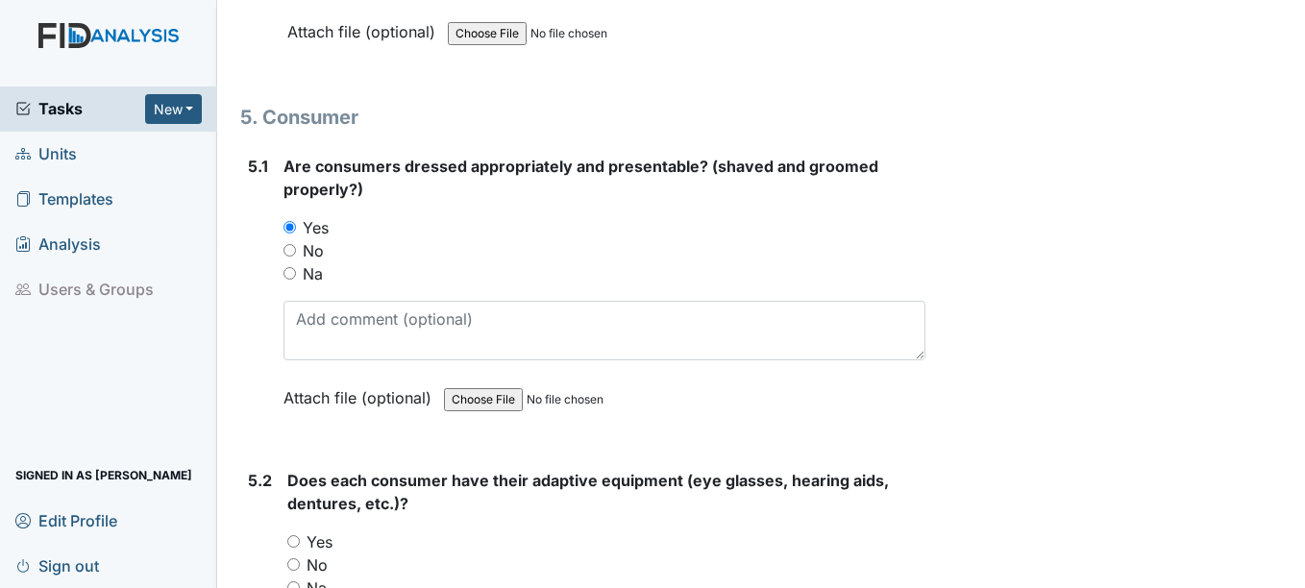
scroll to position [8645, 0]
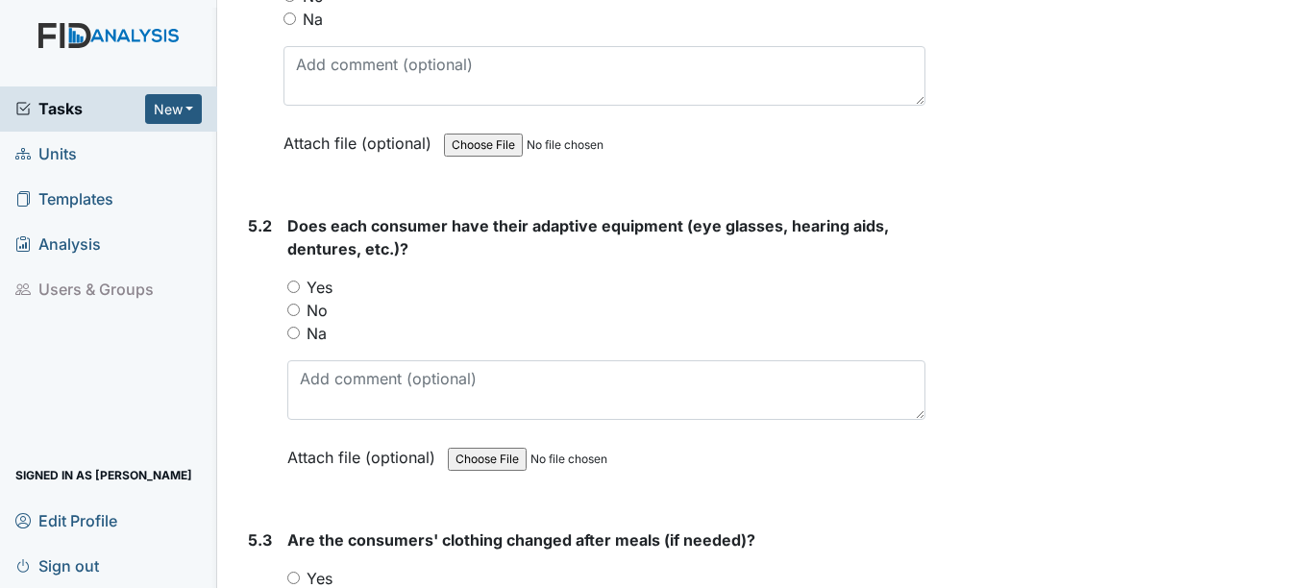
click at [295, 287] on input "Yes" at bounding box center [293, 286] width 12 height 12
radio input "true"
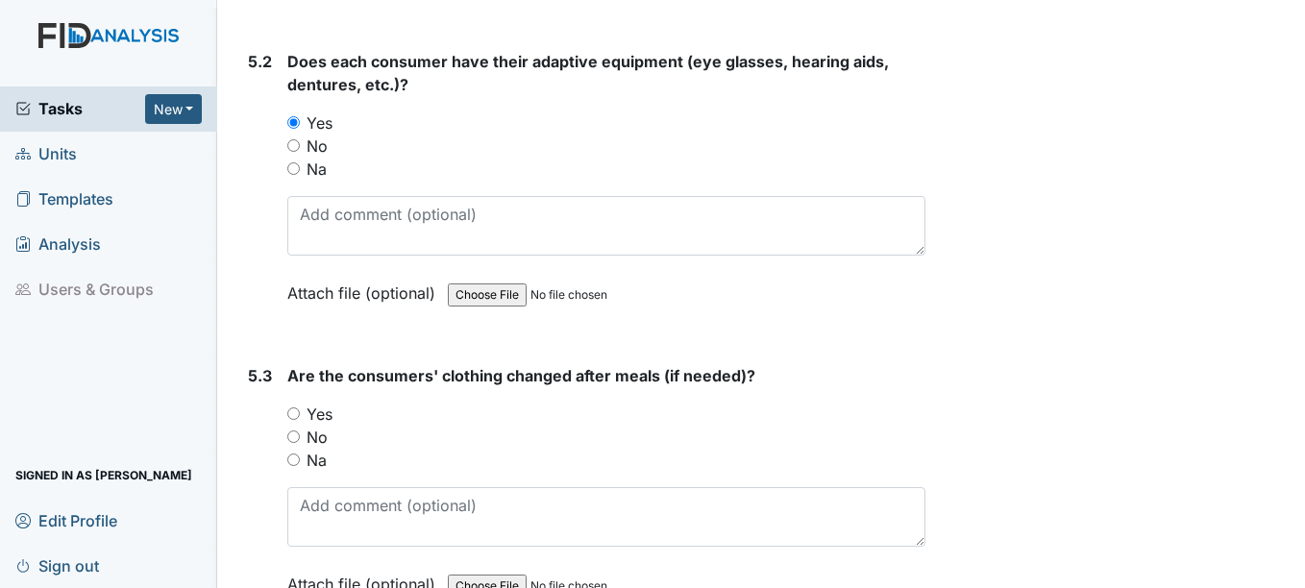
scroll to position [8838, 0]
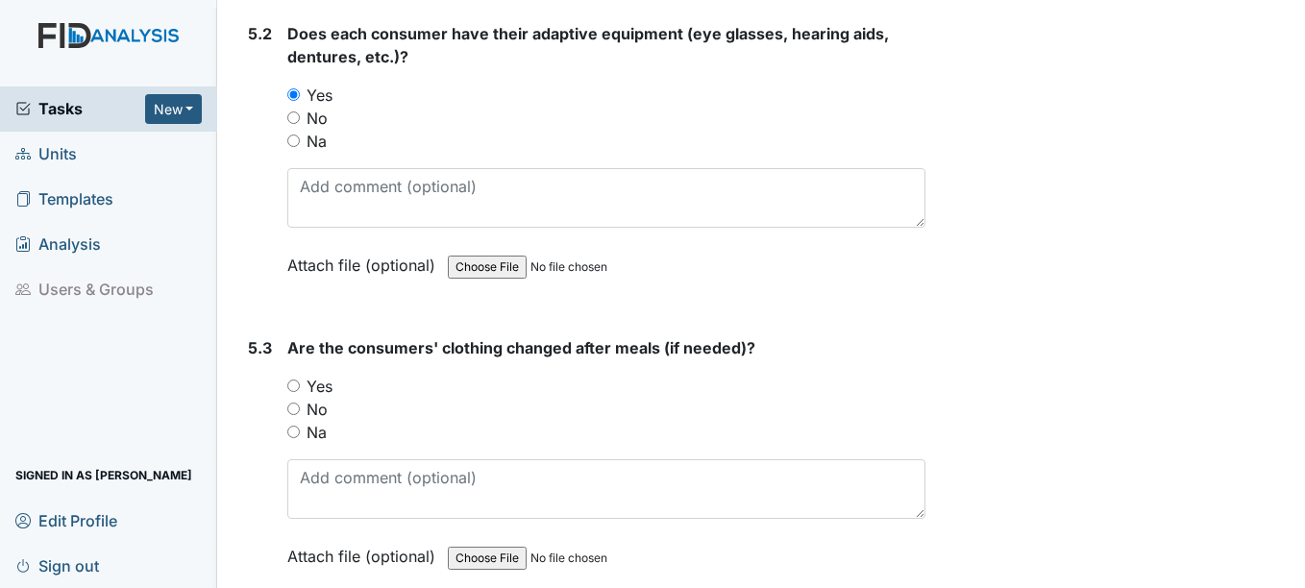
click at [293, 385] on input "Yes" at bounding box center [293, 385] width 12 height 12
radio input "true"
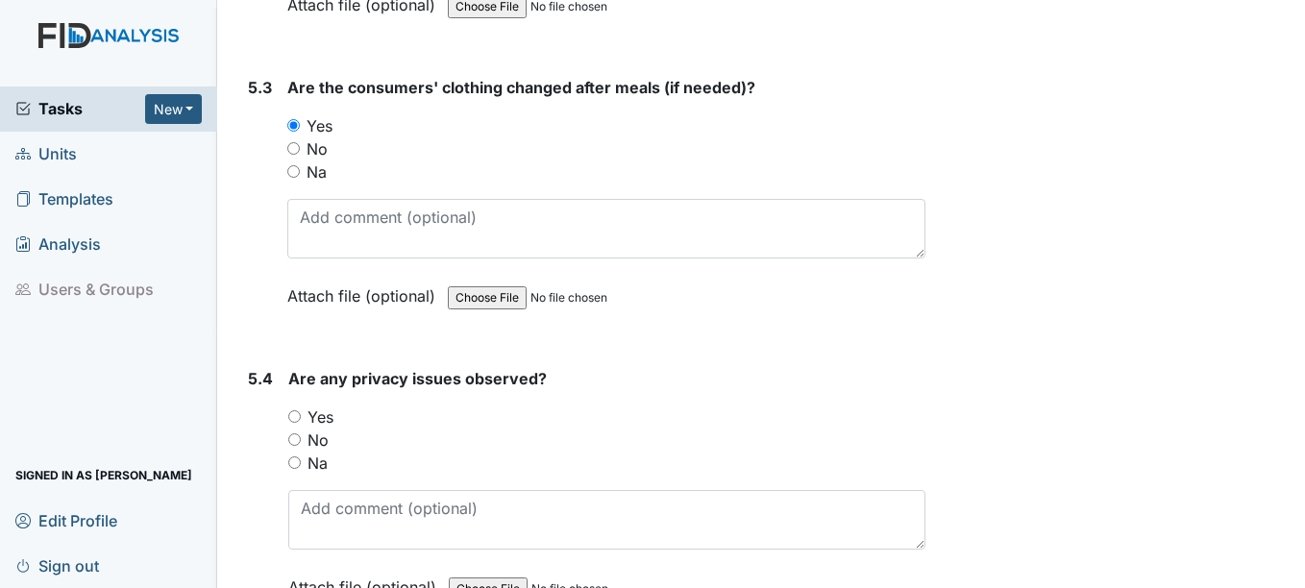
scroll to position [9126, 0]
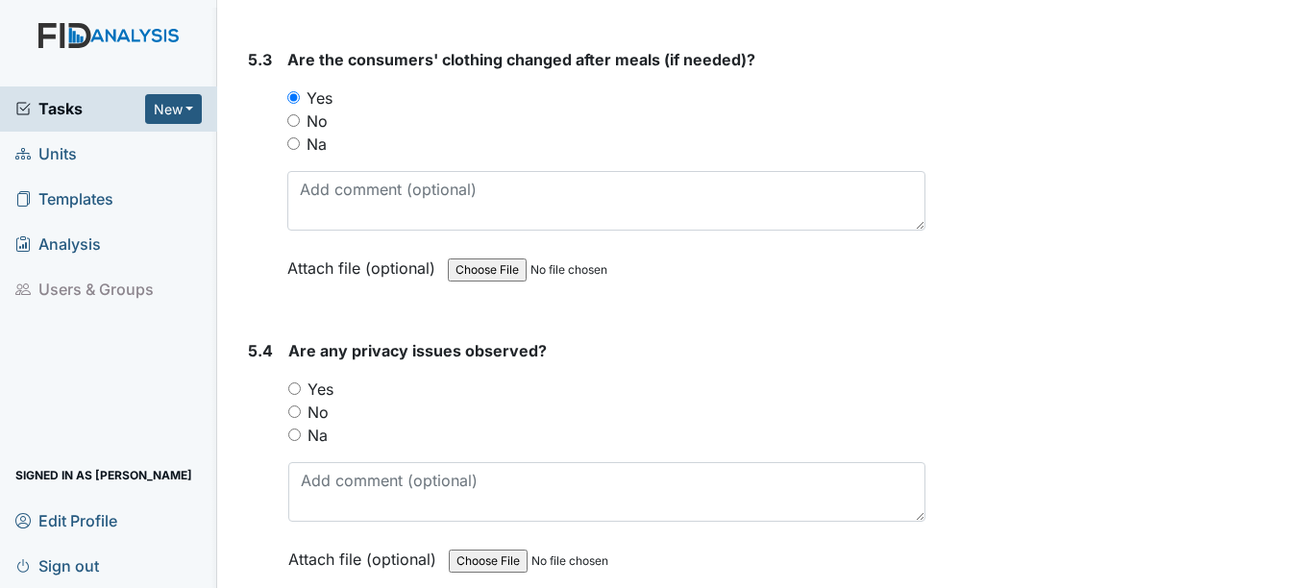
click at [299, 390] on input "Yes" at bounding box center [294, 388] width 12 height 12
radio input "true"
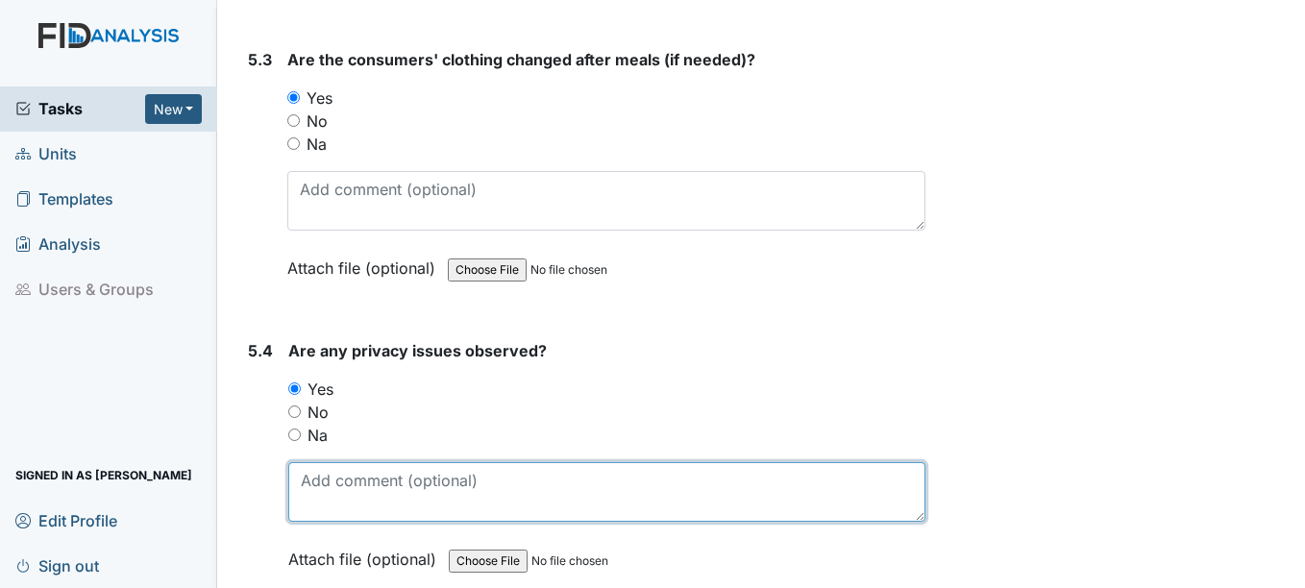
click at [336, 501] on textarea at bounding box center [606, 492] width 636 height 60
type textarea "s"
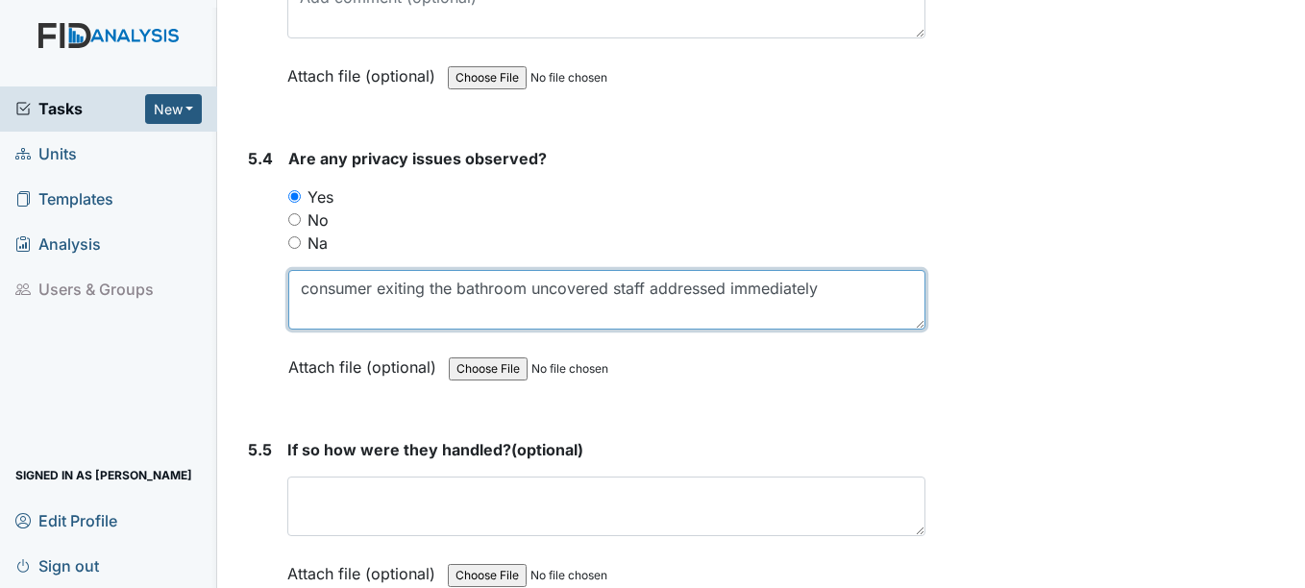
scroll to position [9414, 0]
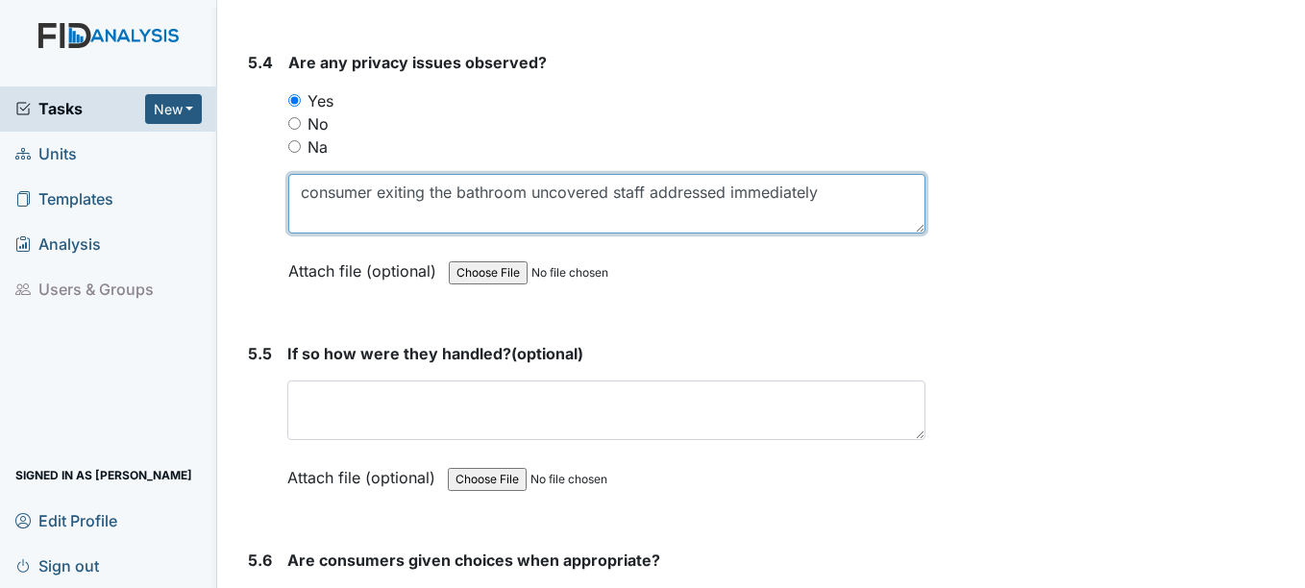
drag, startPoint x: 615, startPoint y: 187, endPoint x: 860, endPoint y: 188, distance: 245.0
click at [860, 188] on textarea "consumer exiting the bathroom uncovered staff addressed immediately" at bounding box center [606, 204] width 636 height 60
type textarea "consumer exiting the bathroom uncovered"
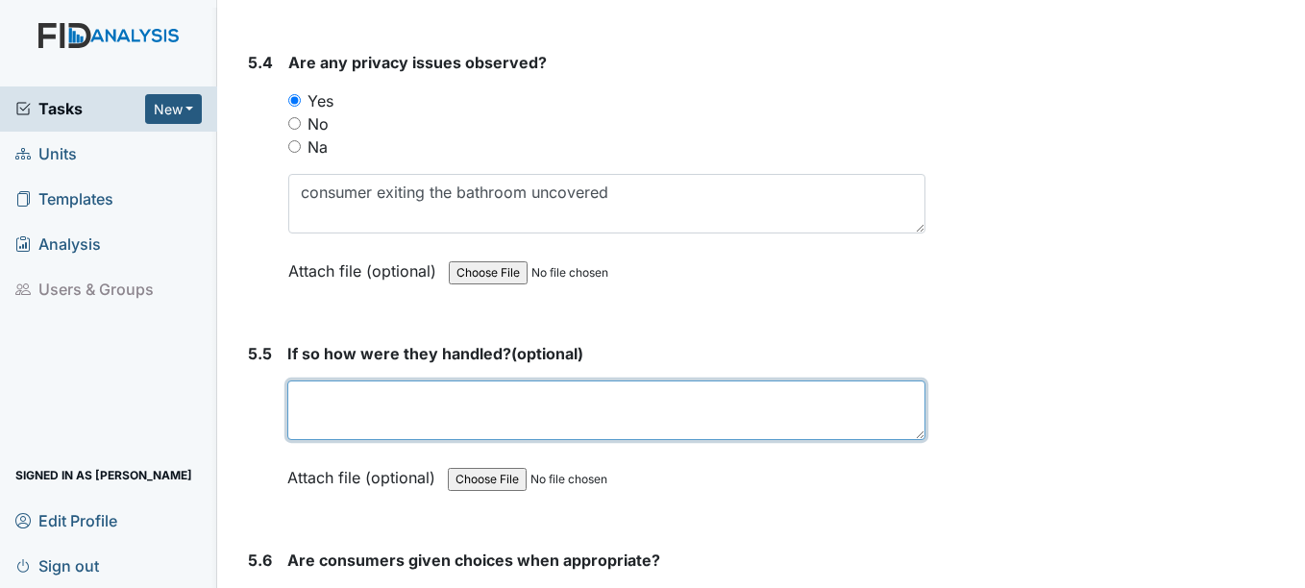
click at [336, 401] on textarea at bounding box center [605, 410] width 637 height 60
paste textarea "staff addressed immediately"
click at [405, 395] on textarea "Pruiscilla addresssed staff addressed immediately" at bounding box center [605, 410] width 637 height 60
click at [322, 397] on textarea "Pruiscilla staff addressed immediately" at bounding box center [605, 410] width 637 height 60
click at [382, 399] on textarea "Priscilla staff addressed immediately" at bounding box center [605, 410] width 637 height 60
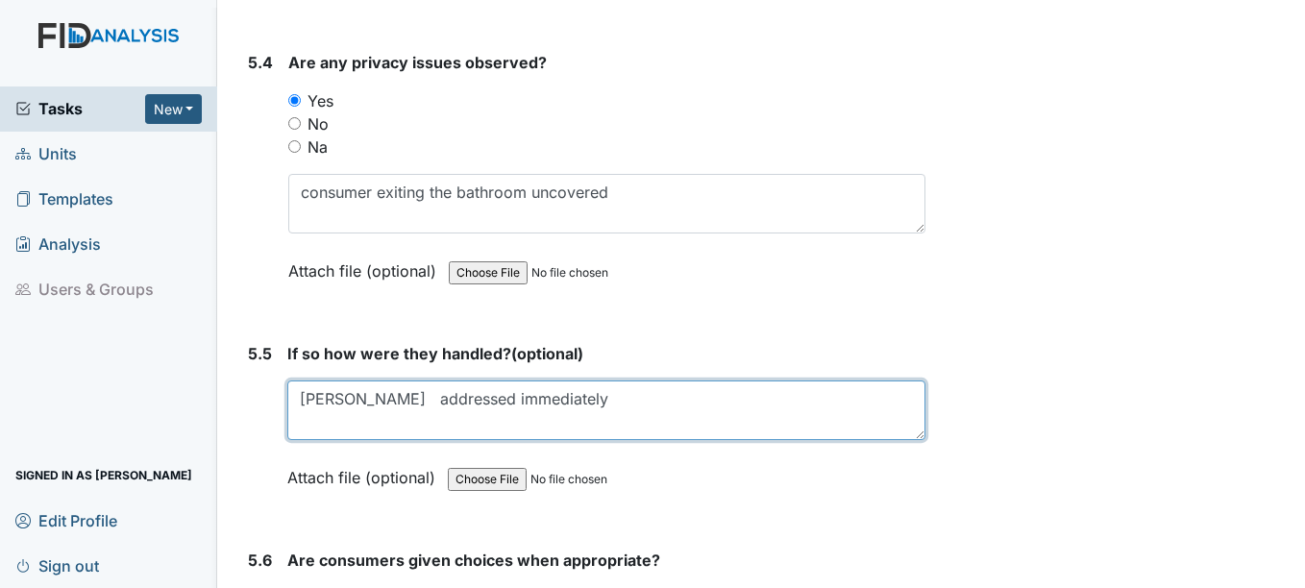
click at [549, 402] on textarea "Priscilla addressed immediately" at bounding box center [605, 410] width 637 height 60
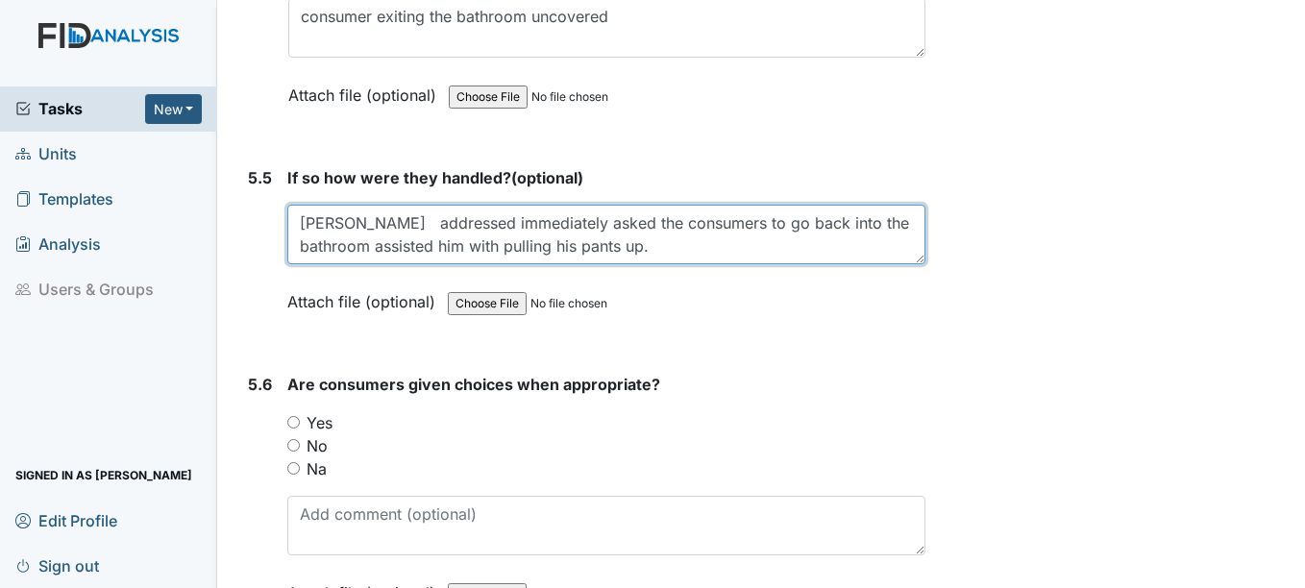
scroll to position [9606, 0]
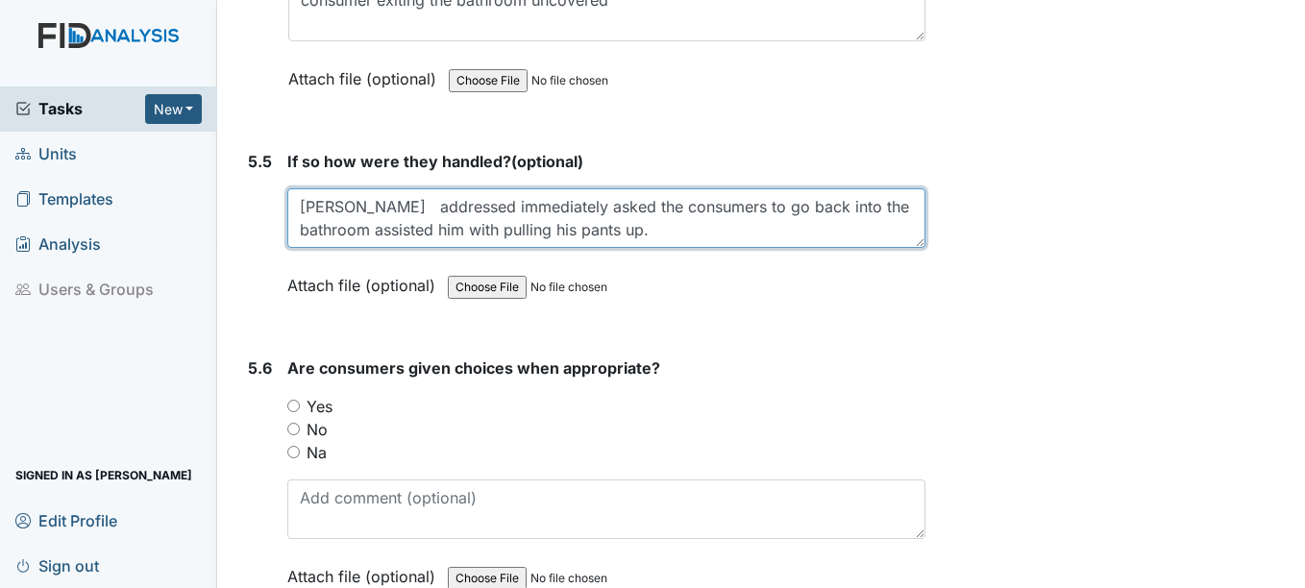
type textarea "Priscilla addressed immediately asked the consumers to go back into the bathroo…"
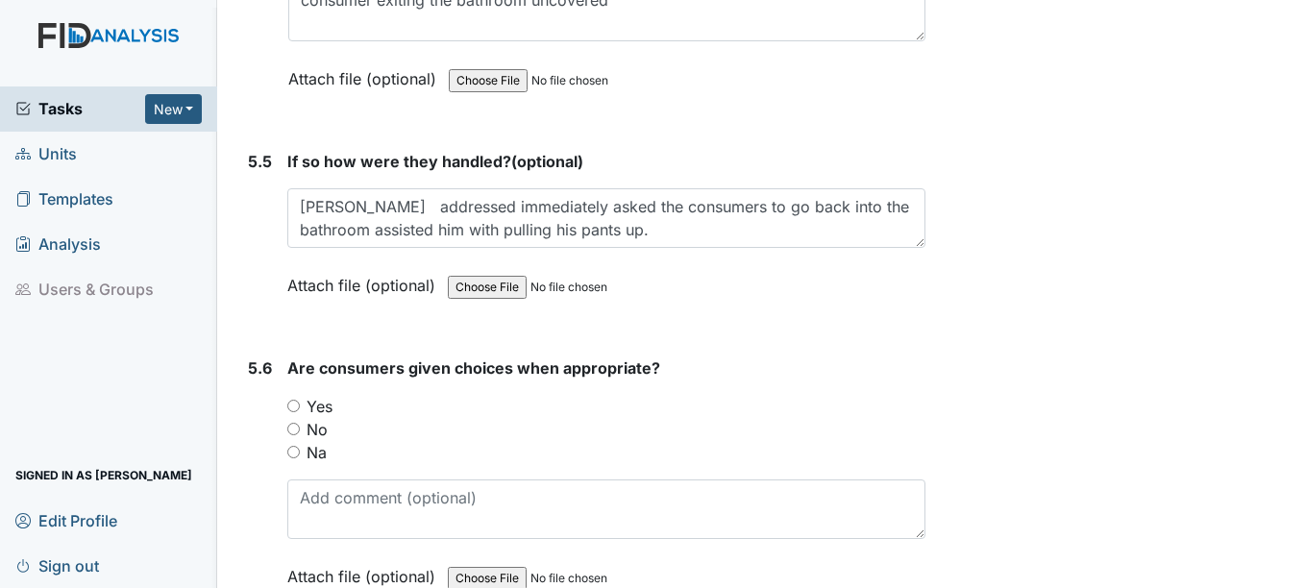
click at [297, 406] on input "Yes" at bounding box center [293, 406] width 12 height 12
radio input "true"
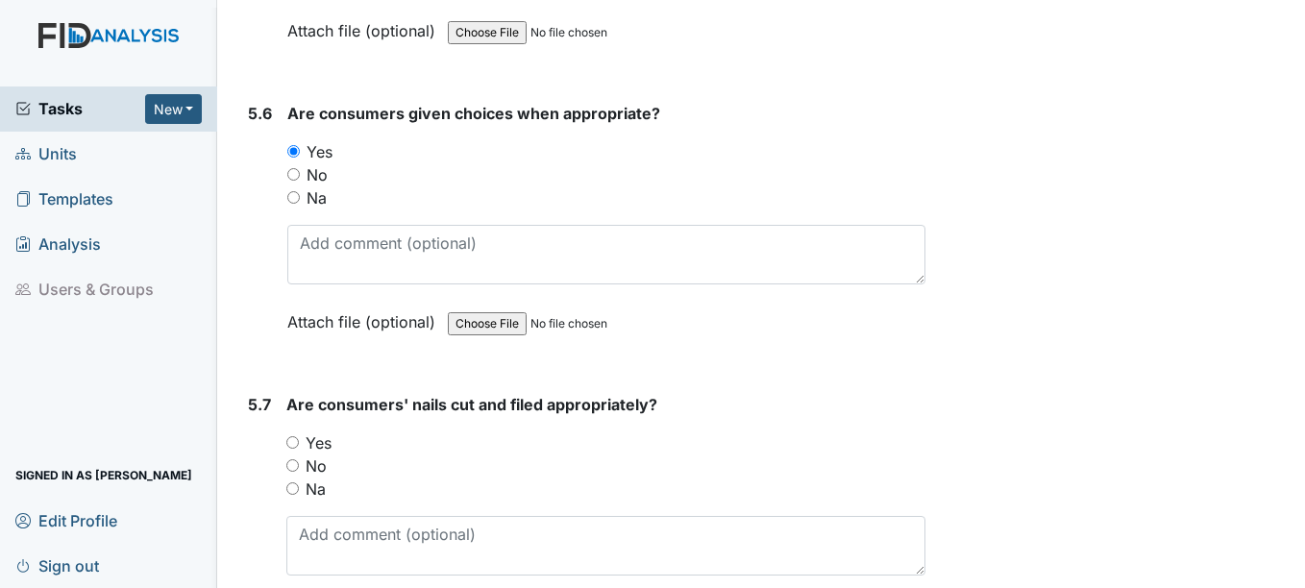
scroll to position [9894, 0]
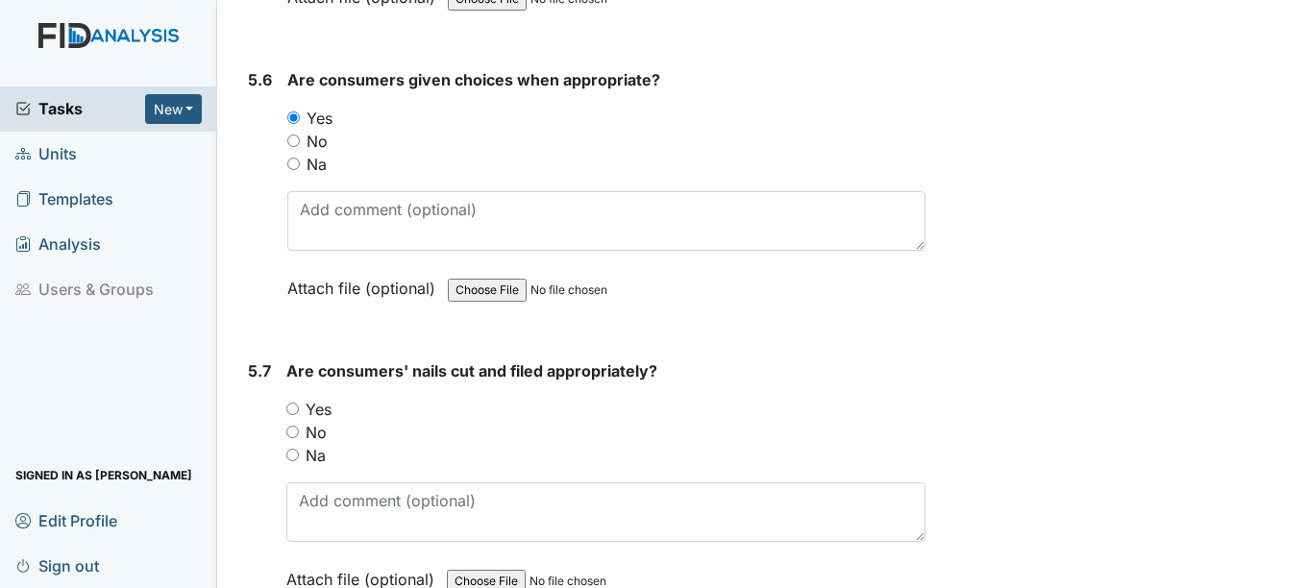
click at [294, 433] on input "No" at bounding box center [292, 432] width 12 height 12
radio input "true"
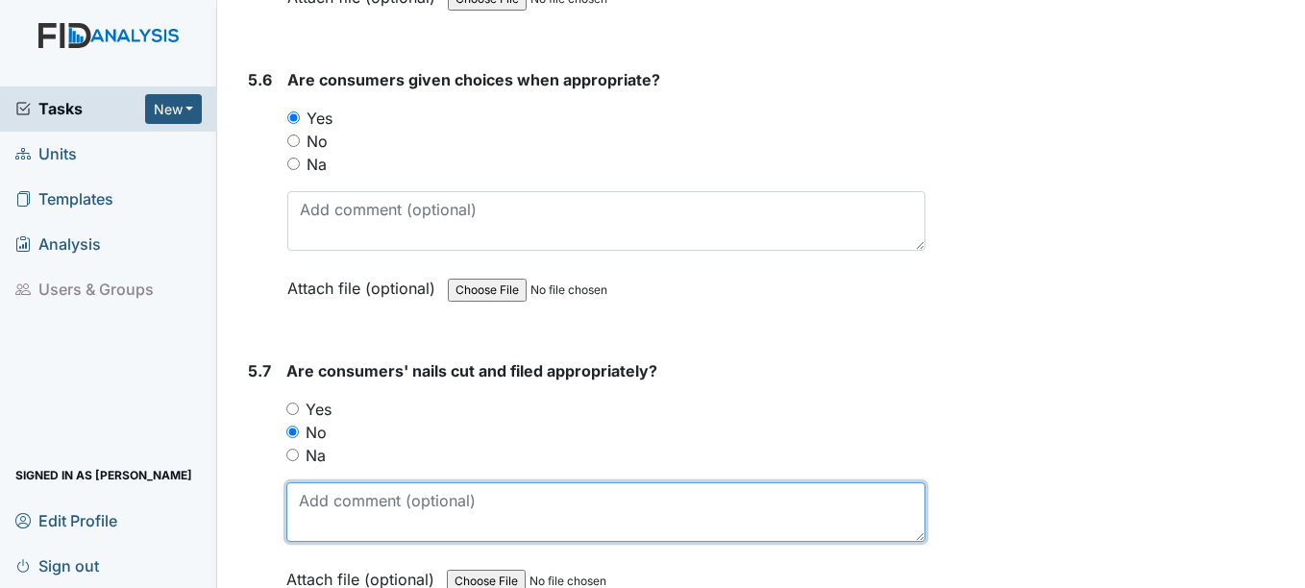
click at [309, 513] on textarea at bounding box center [605, 512] width 638 height 60
click at [493, 500] on textarea "Will address with all staff" at bounding box center [605, 512] width 638 height 60
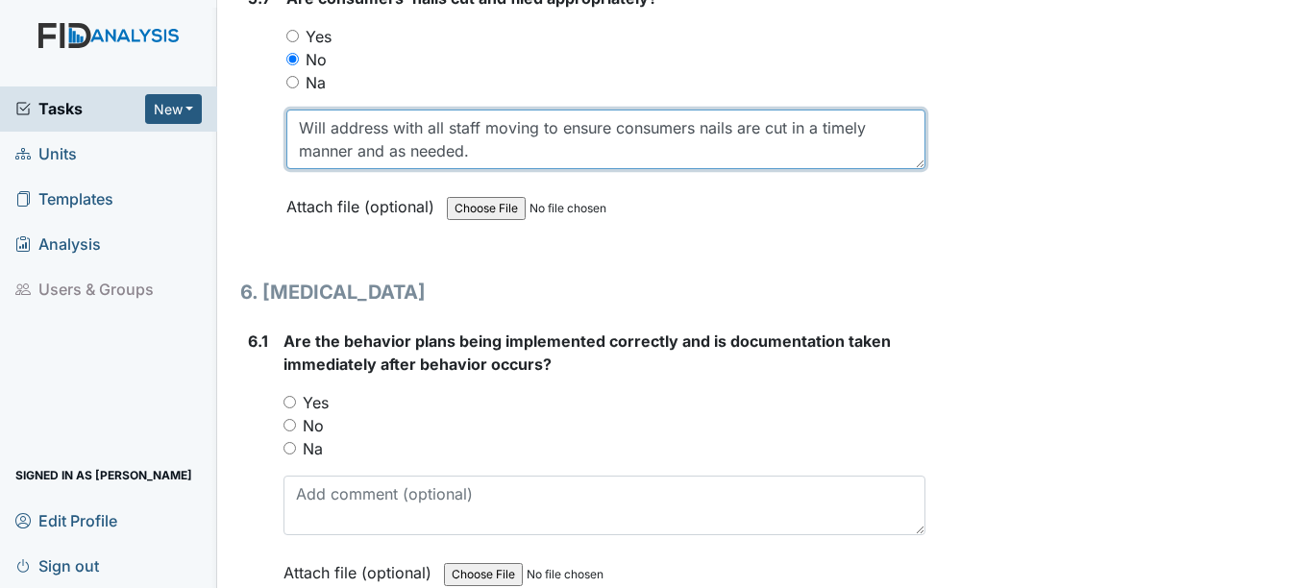
scroll to position [10279, 0]
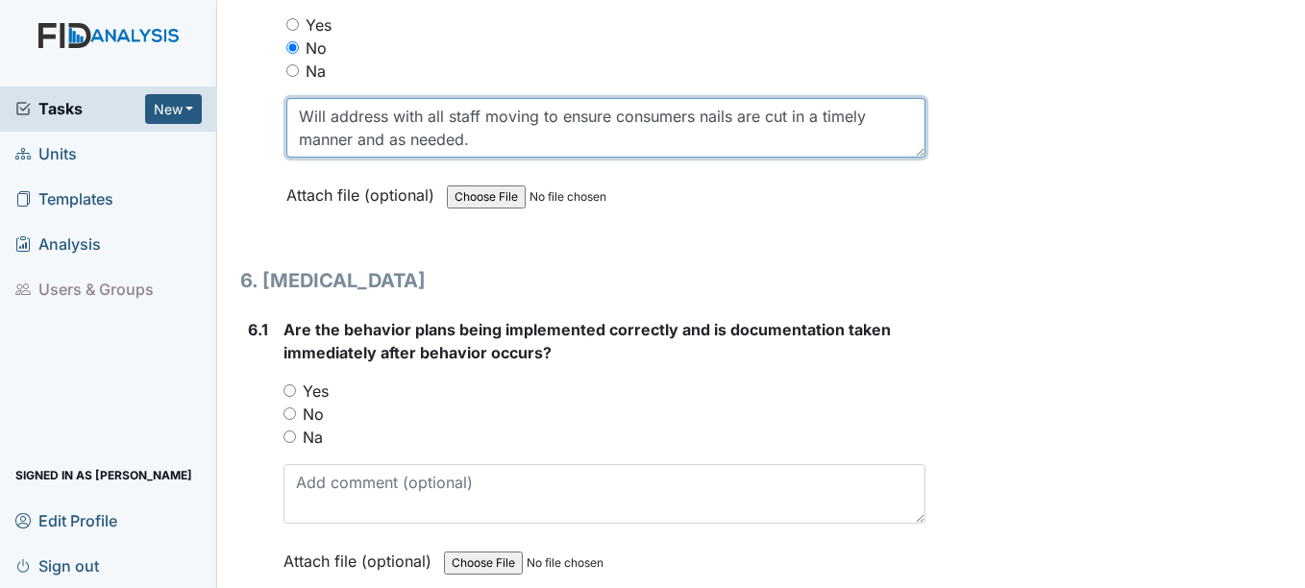
type textarea "Will address with all staff moving to ensure consumers nails are cut in a timel…"
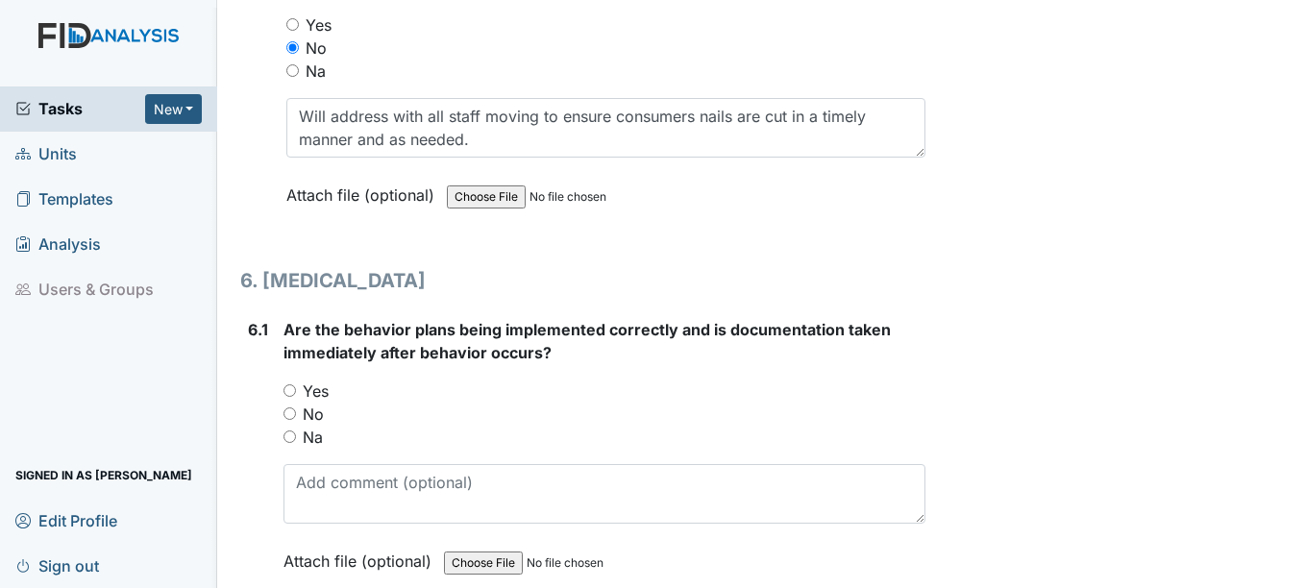
click at [288, 411] on input "No" at bounding box center [289, 413] width 12 height 12
radio input "true"
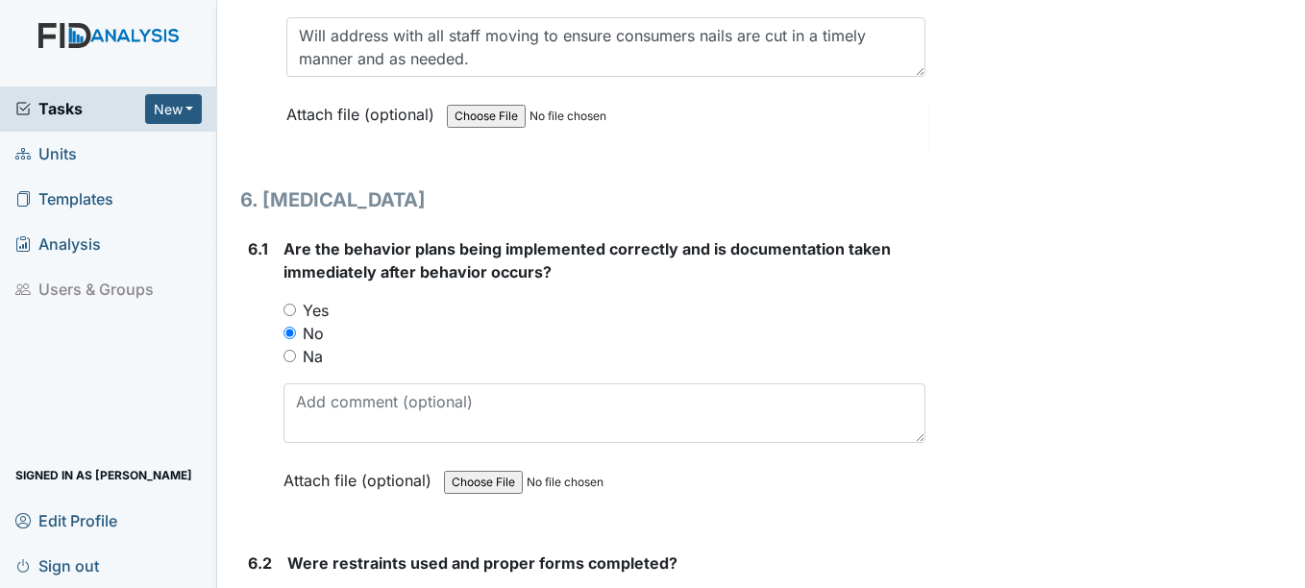
scroll to position [10663, 0]
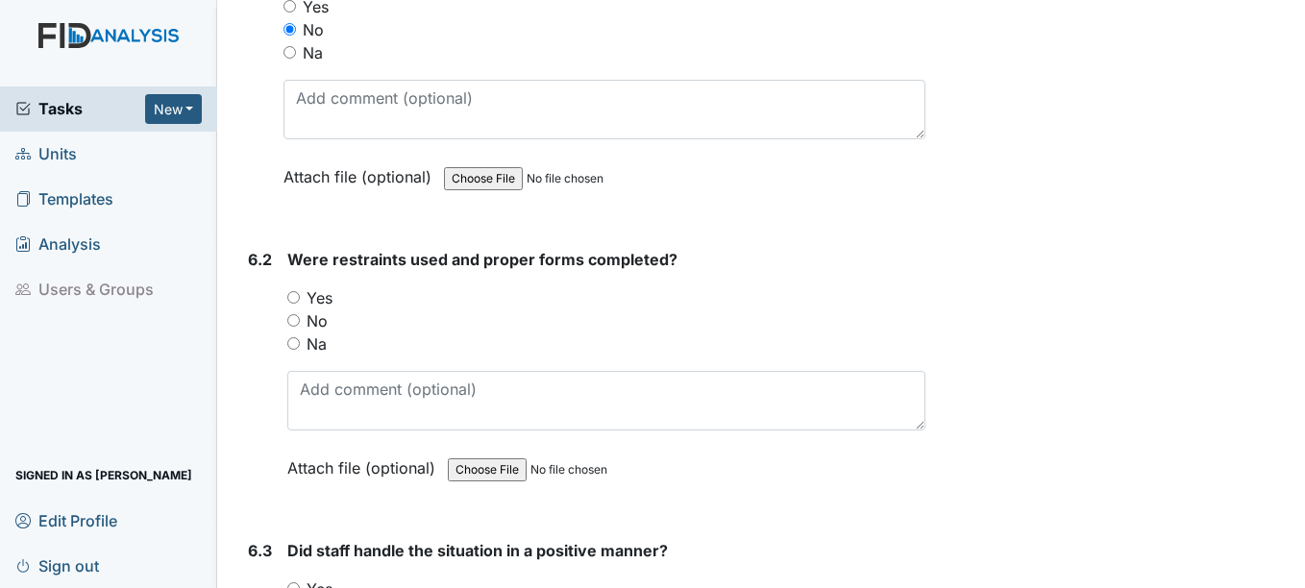
click at [295, 318] on input "No" at bounding box center [293, 320] width 12 height 12
radio input "true"
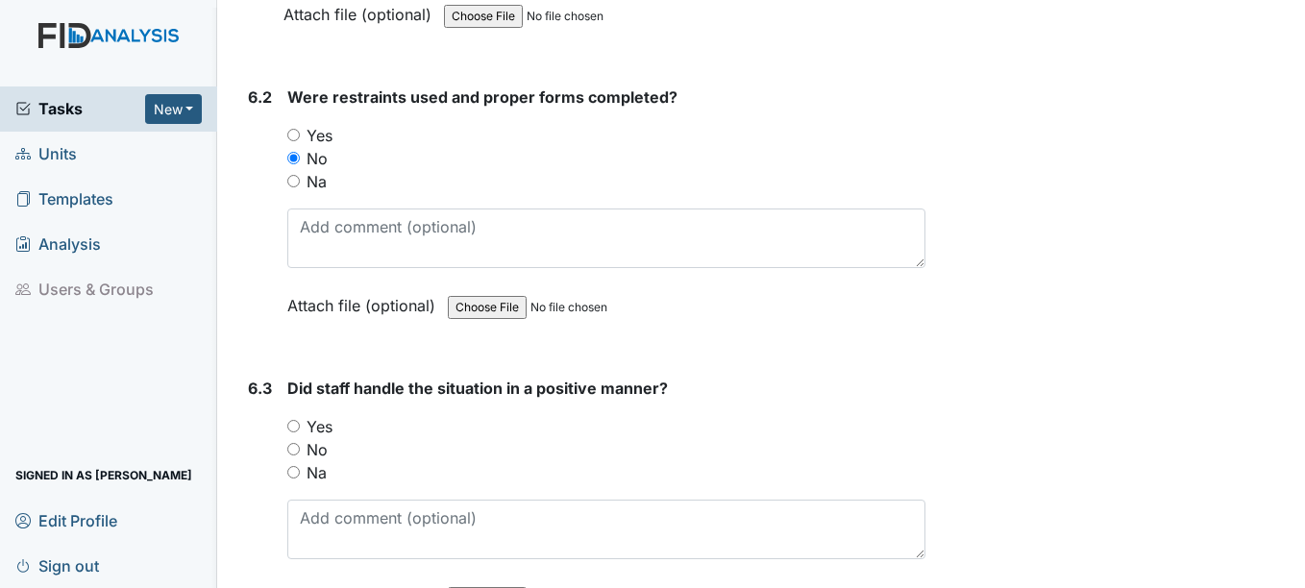
scroll to position [10951, 0]
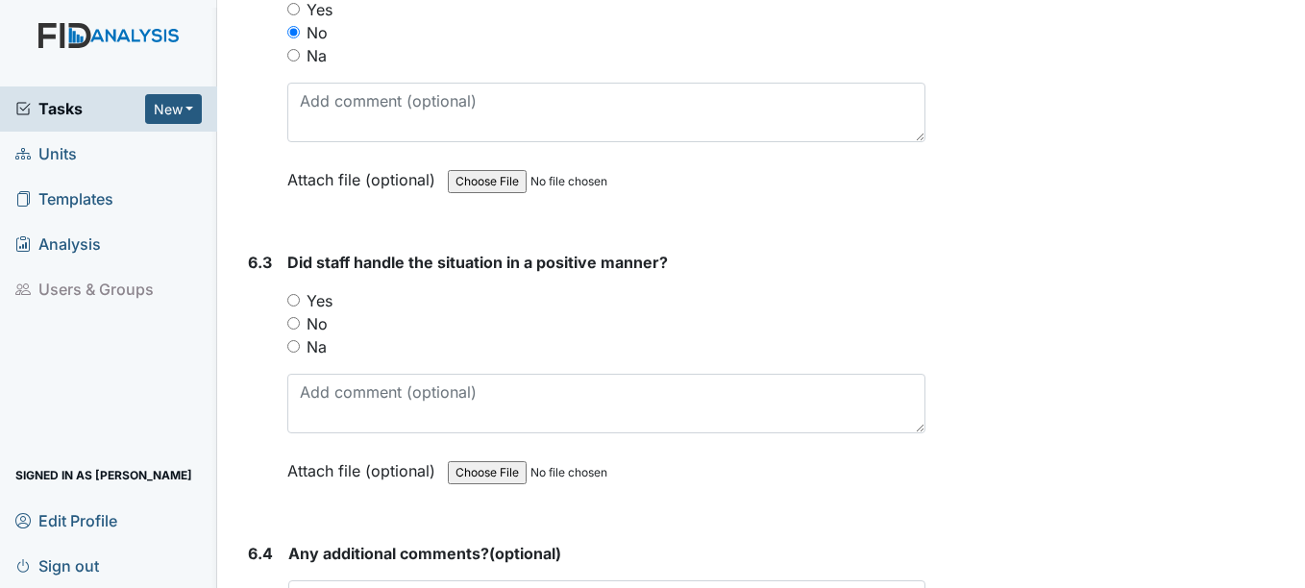
click at [290, 344] on input "Na" at bounding box center [293, 346] width 12 height 12
radio input "true"
click at [295, 56] on input "Na" at bounding box center [293, 55] width 12 height 12
radio input "true"
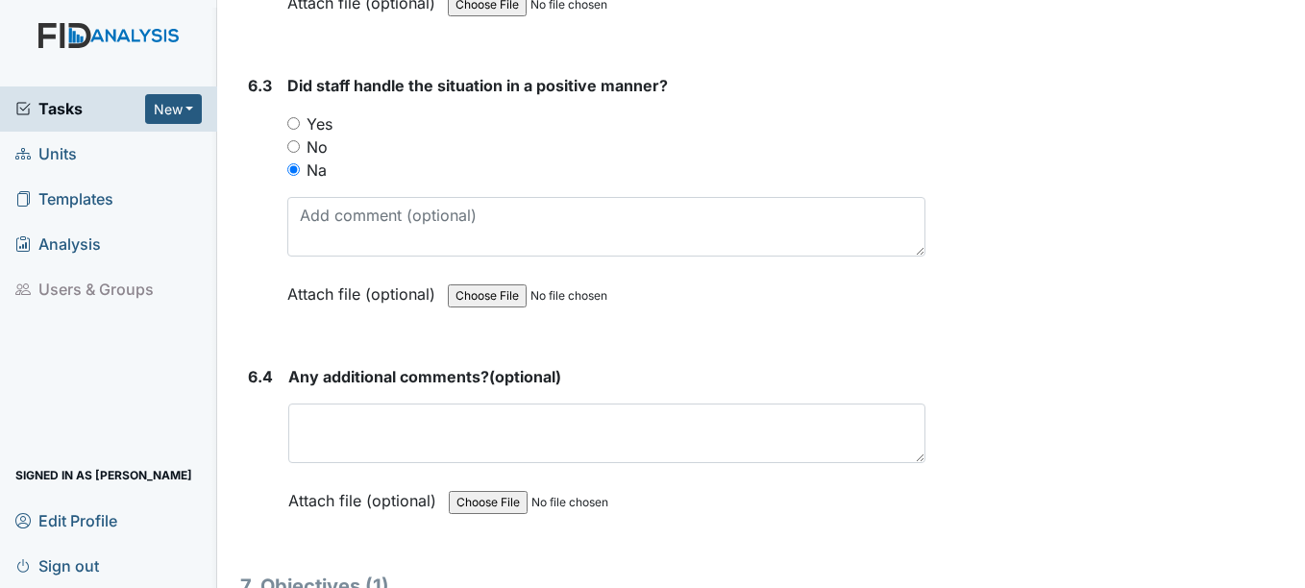
scroll to position [11143, 0]
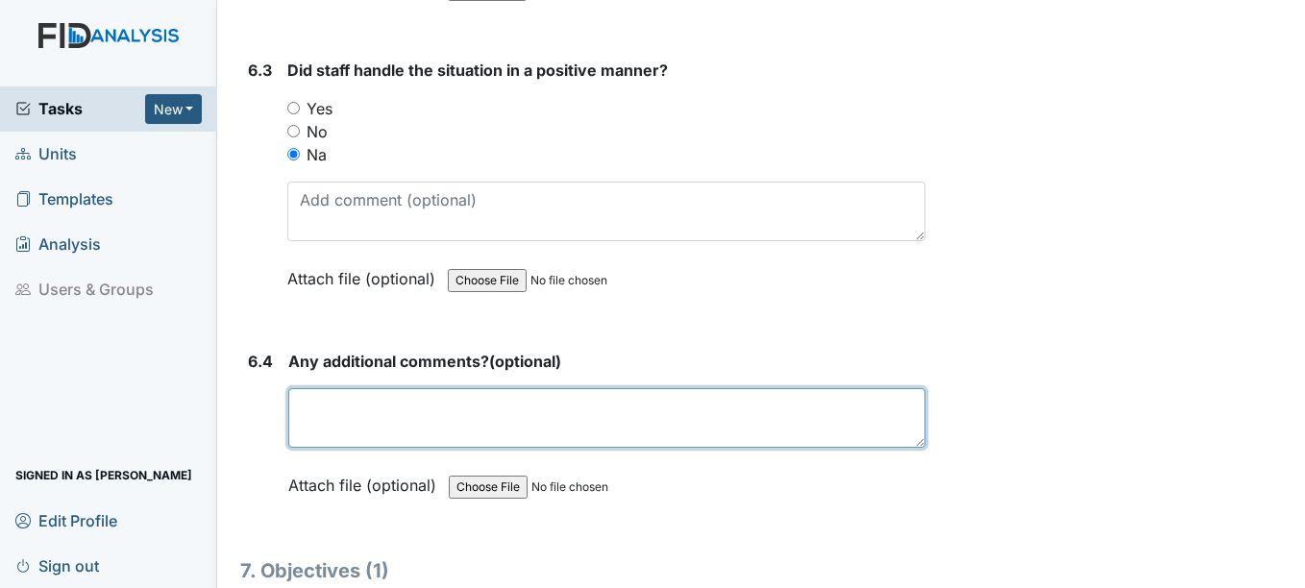
click at [311, 408] on textarea at bounding box center [606, 418] width 636 height 60
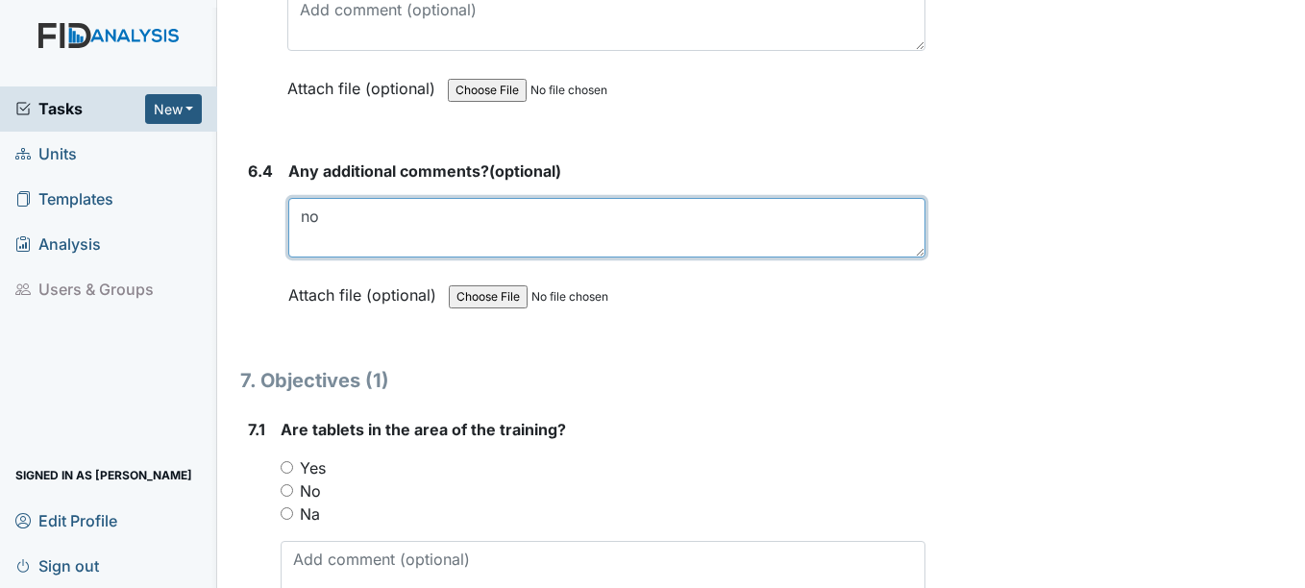
scroll to position [11335, 0]
type textarea "no"
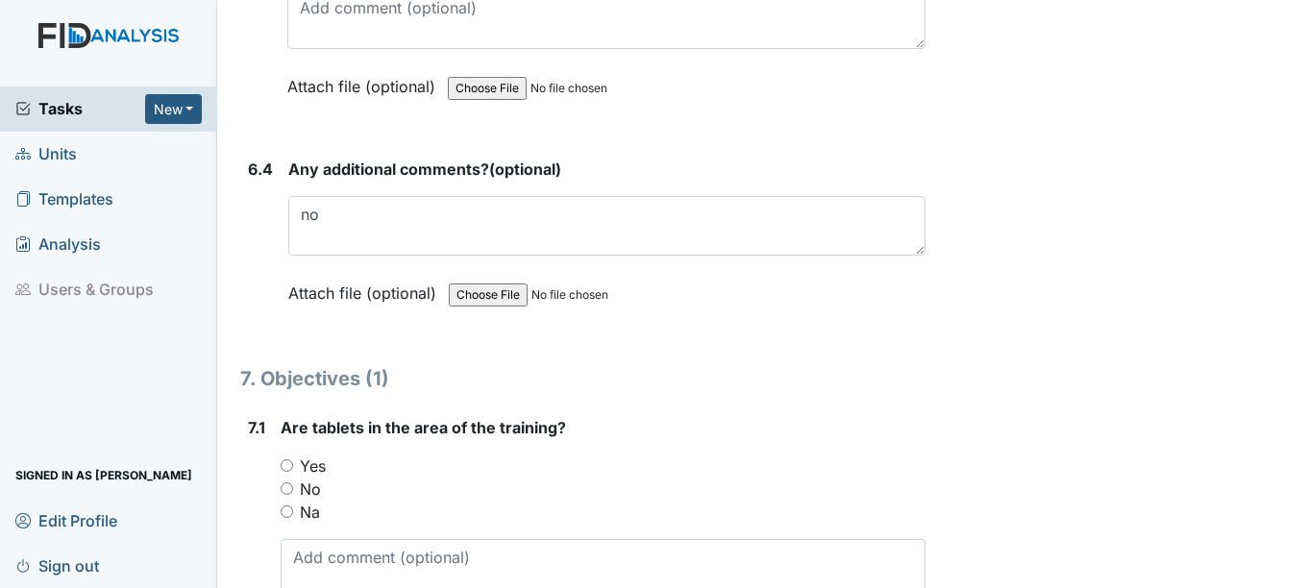
click at [287, 466] on input "Yes" at bounding box center [286, 465] width 12 height 12
radio input "true"
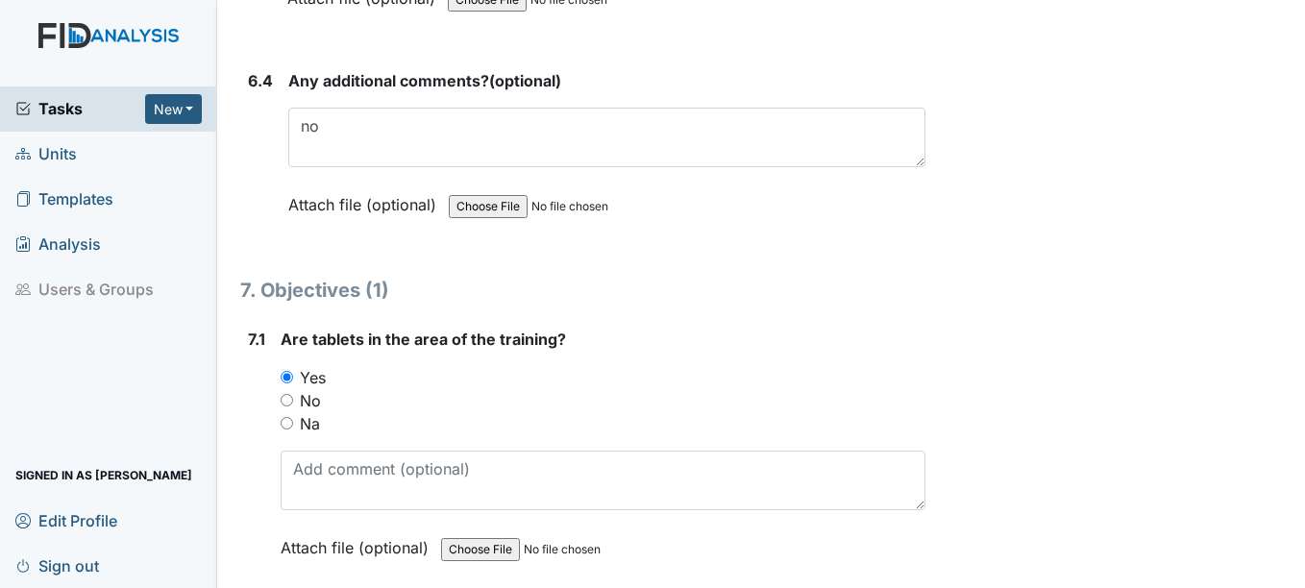
scroll to position [11623, 0]
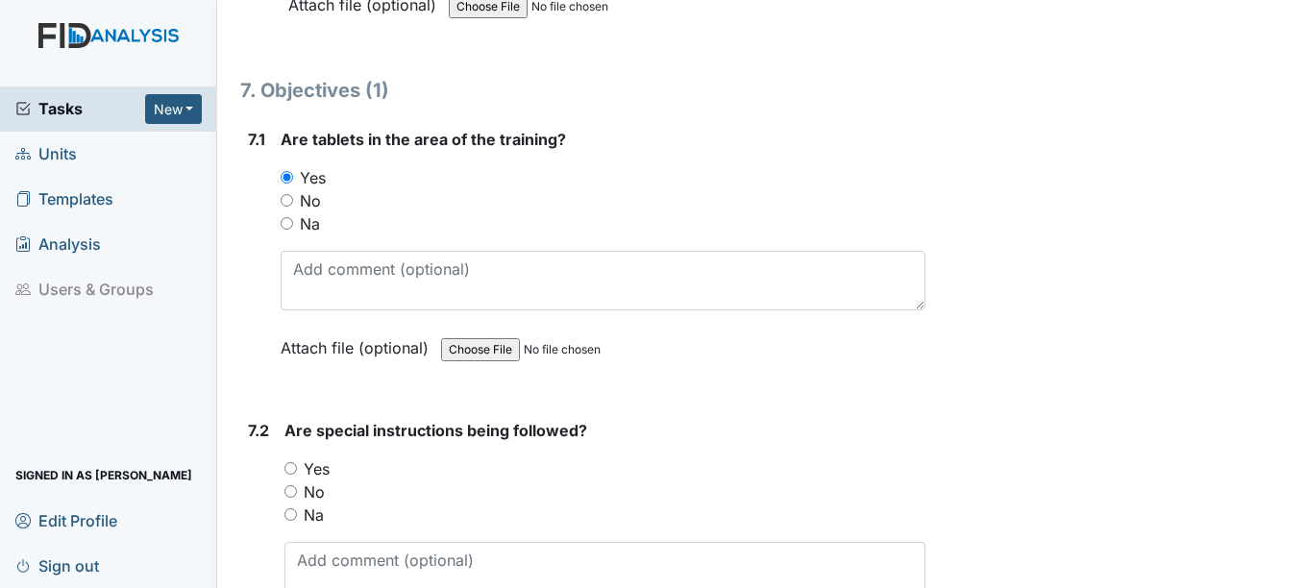
click at [293, 470] on input "Yes" at bounding box center [290, 468] width 12 height 12
radio input "true"
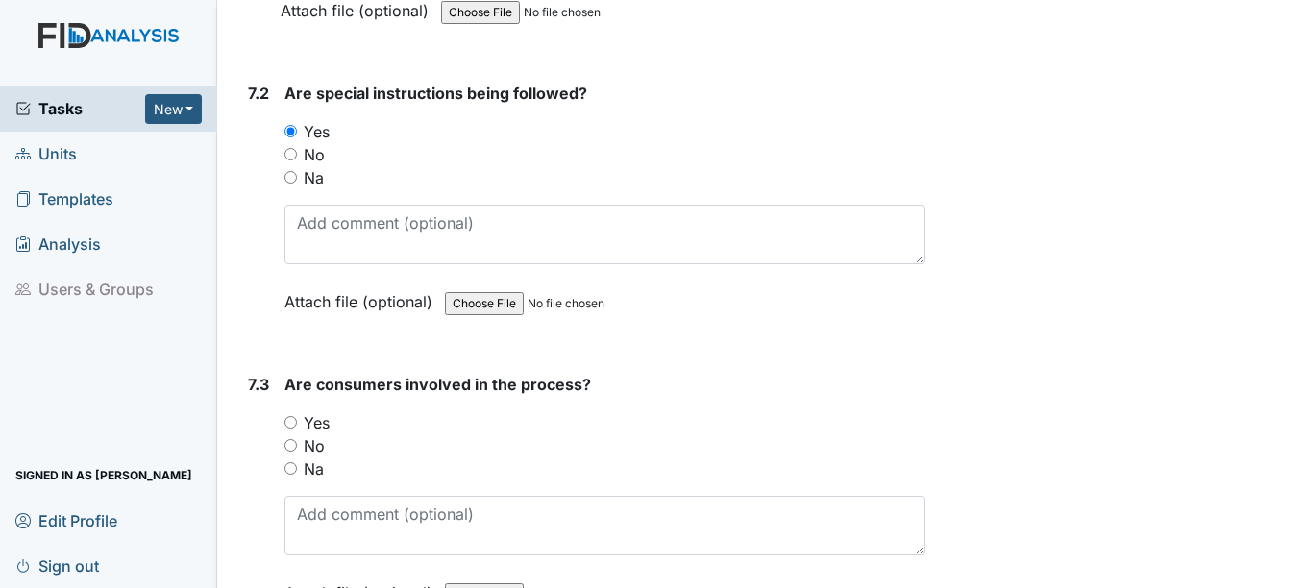
scroll to position [12008, 0]
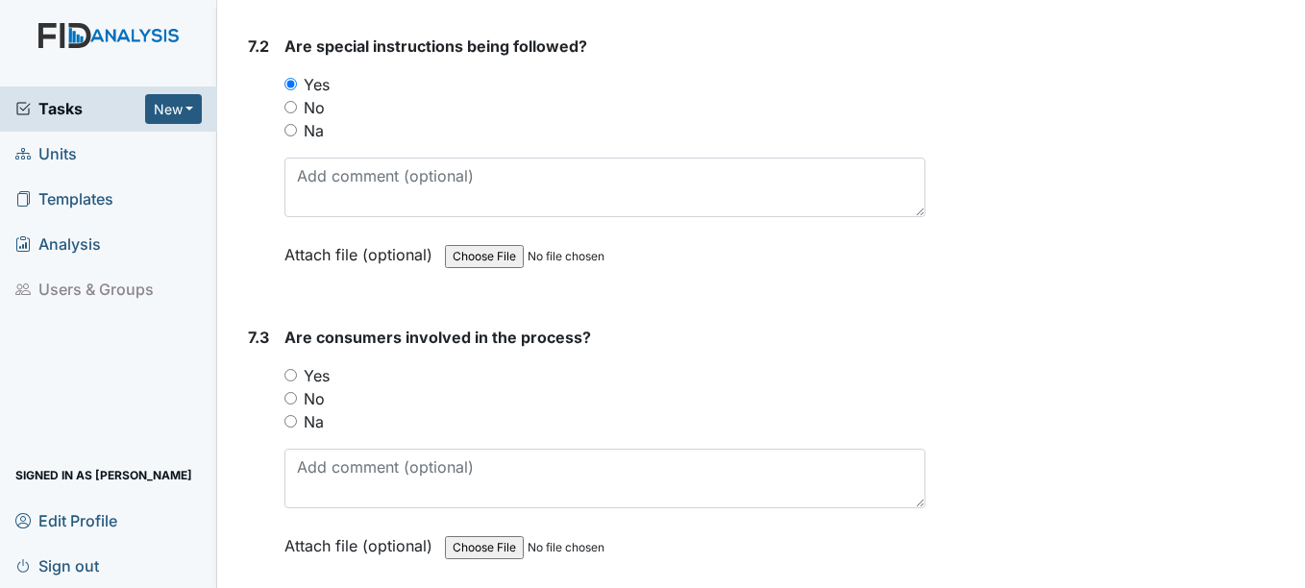
click at [293, 373] on input "Yes" at bounding box center [290, 375] width 12 height 12
radio input "true"
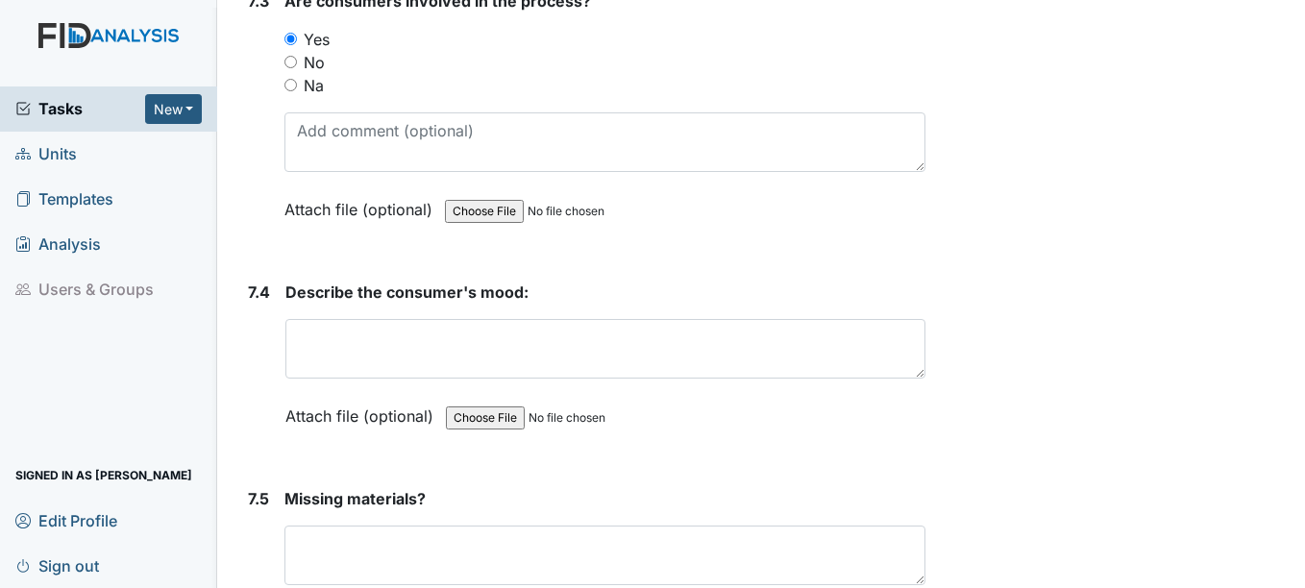
scroll to position [12392, 0]
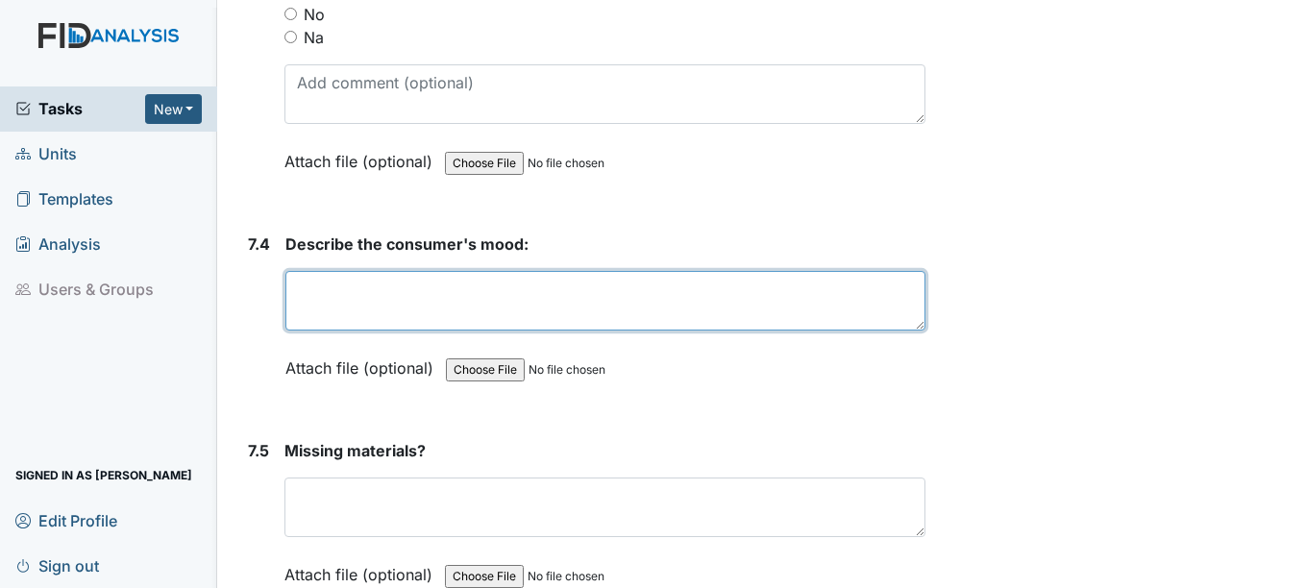
click at [346, 297] on textarea at bounding box center [604, 301] width 639 height 60
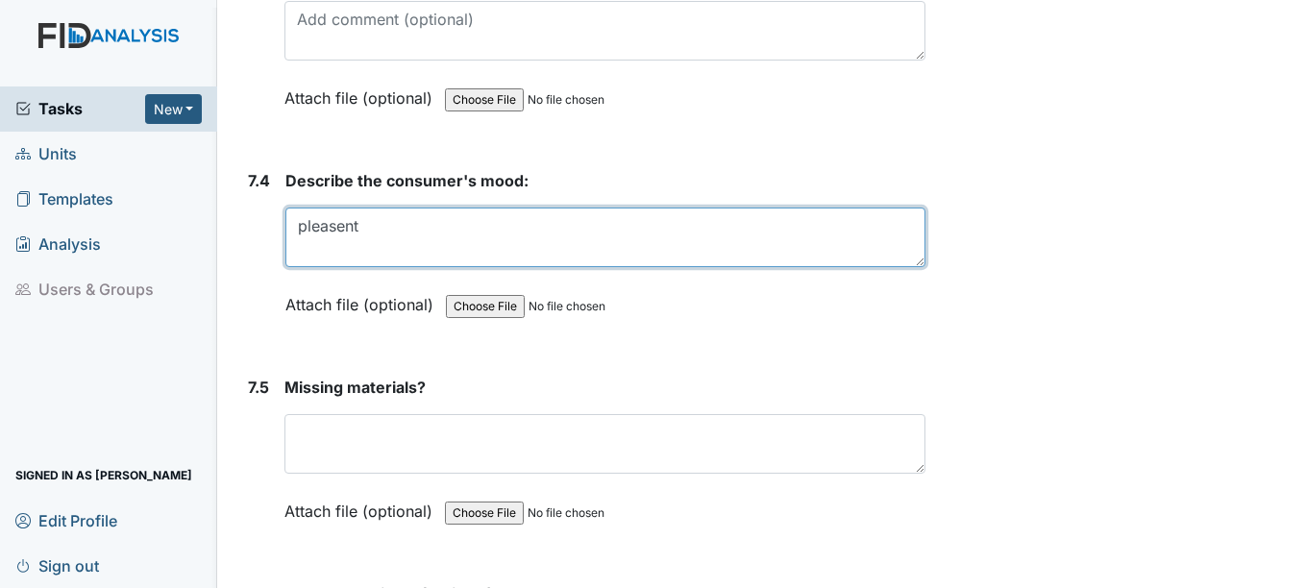
scroll to position [12488, 0]
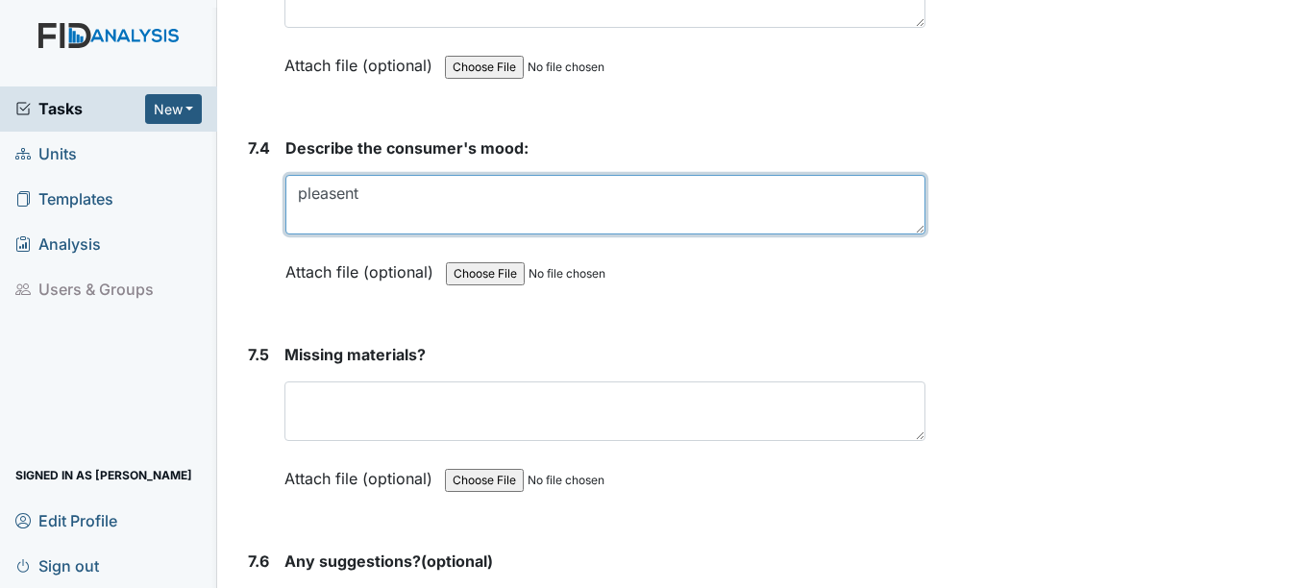
type textarea "pleasent"
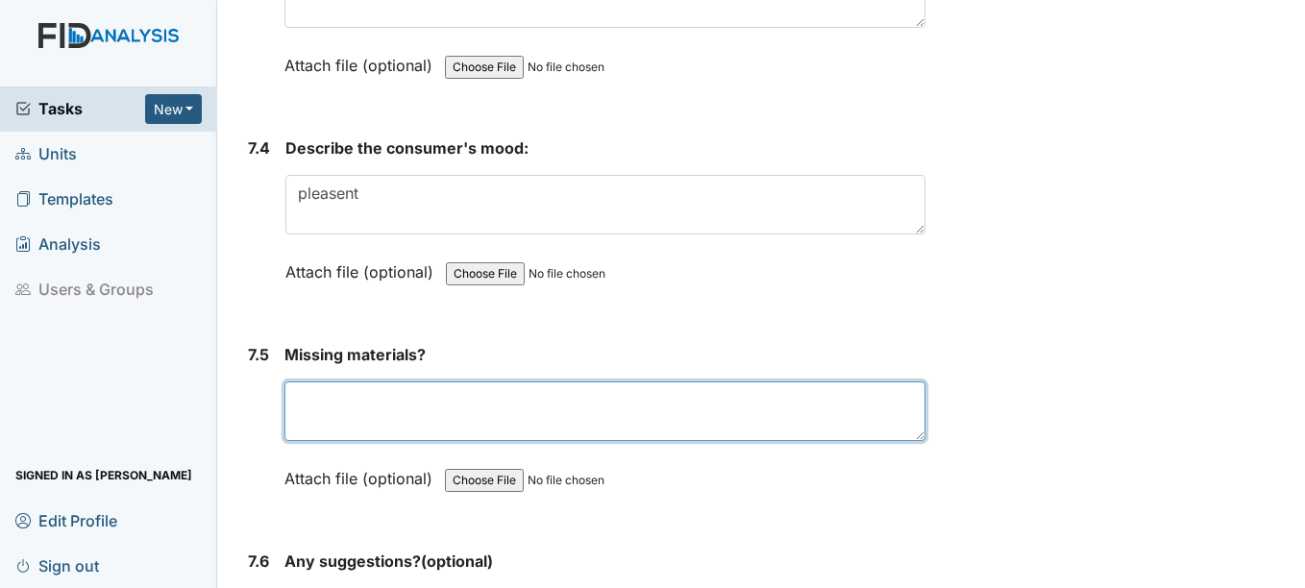
click at [384, 414] on textarea at bounding box center [604, 411] width 640 height 60
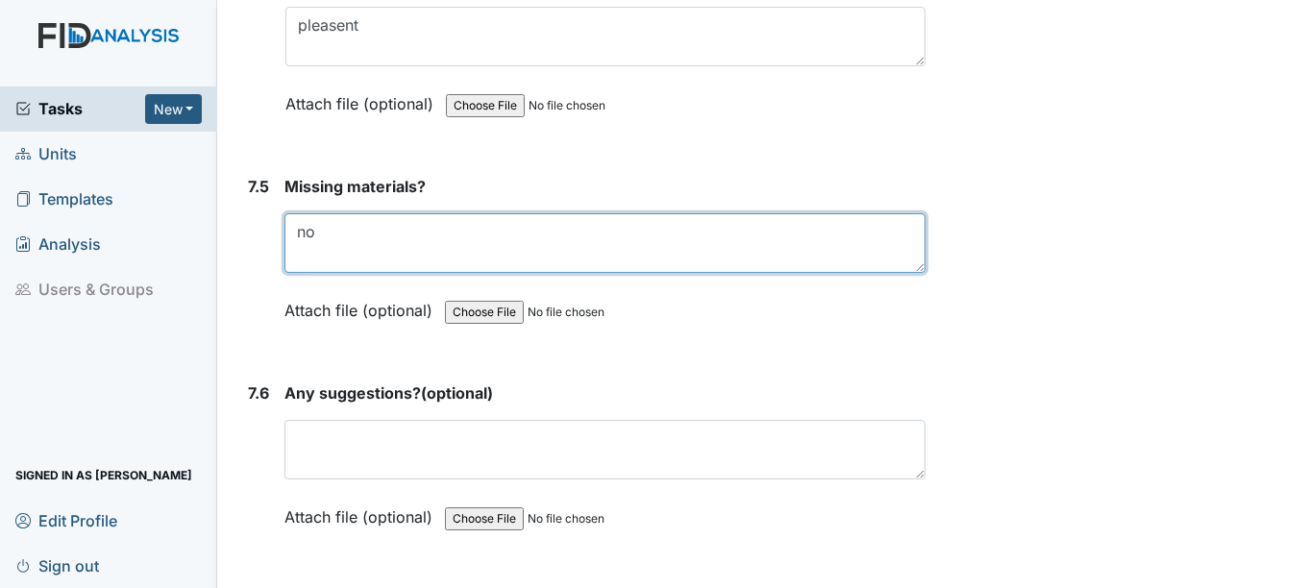
scroll to position [12680, 0]
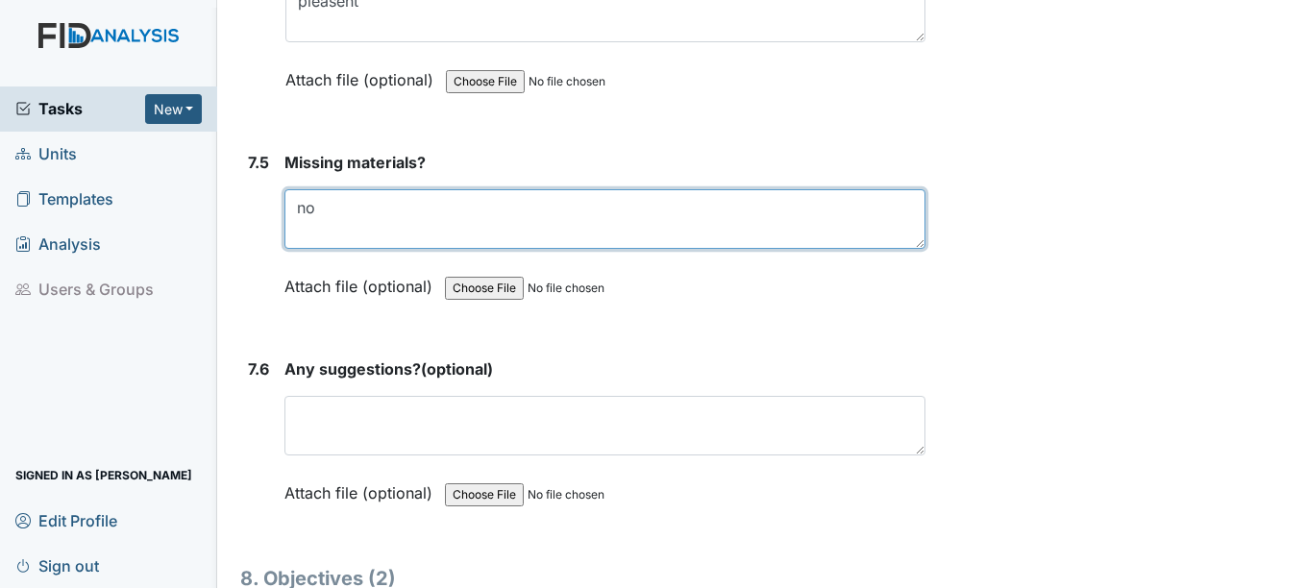
type textarea "no"
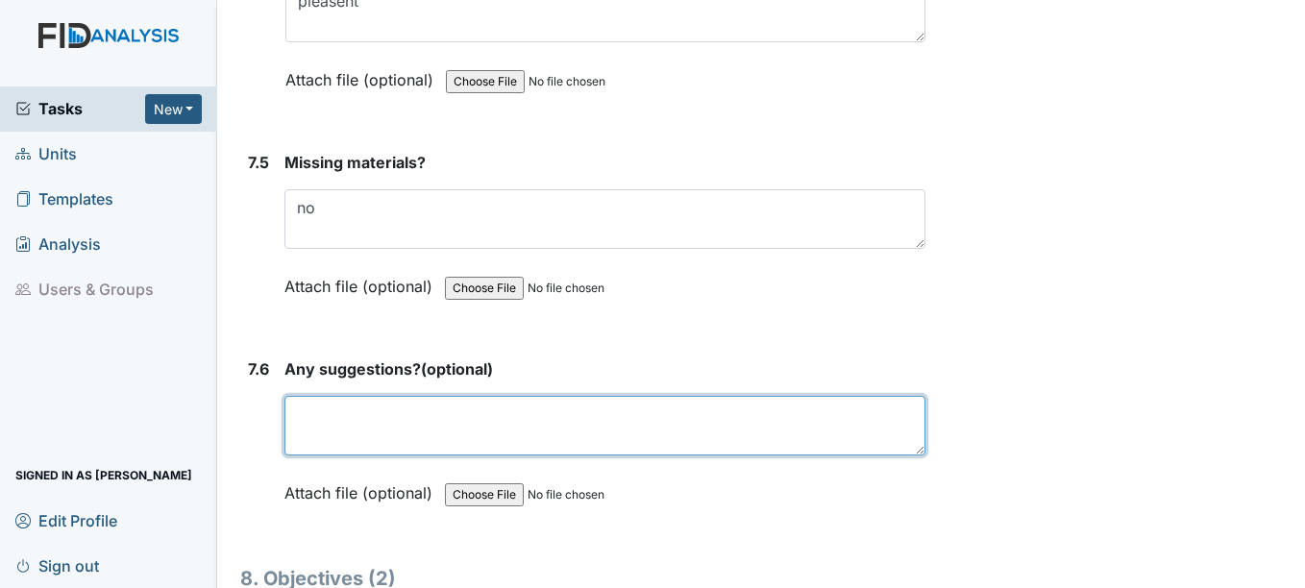
click at [384, 414] on textarea at bounding box center [604, 426] width 640 height 60
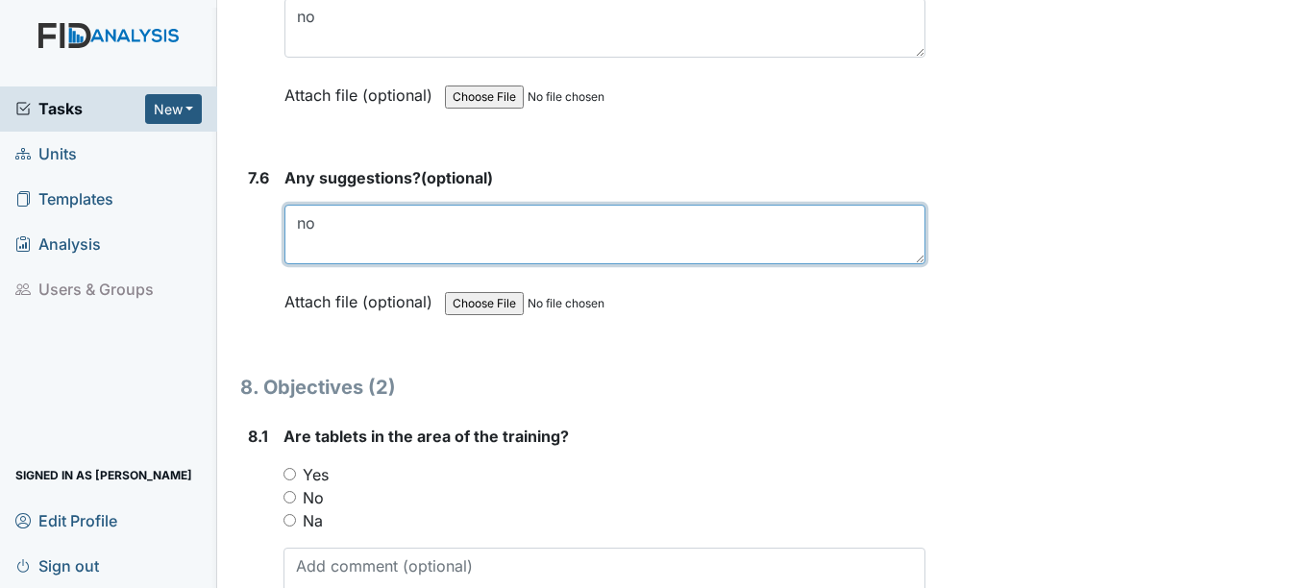
scroll to position [12872, 0]
type textarea "no"
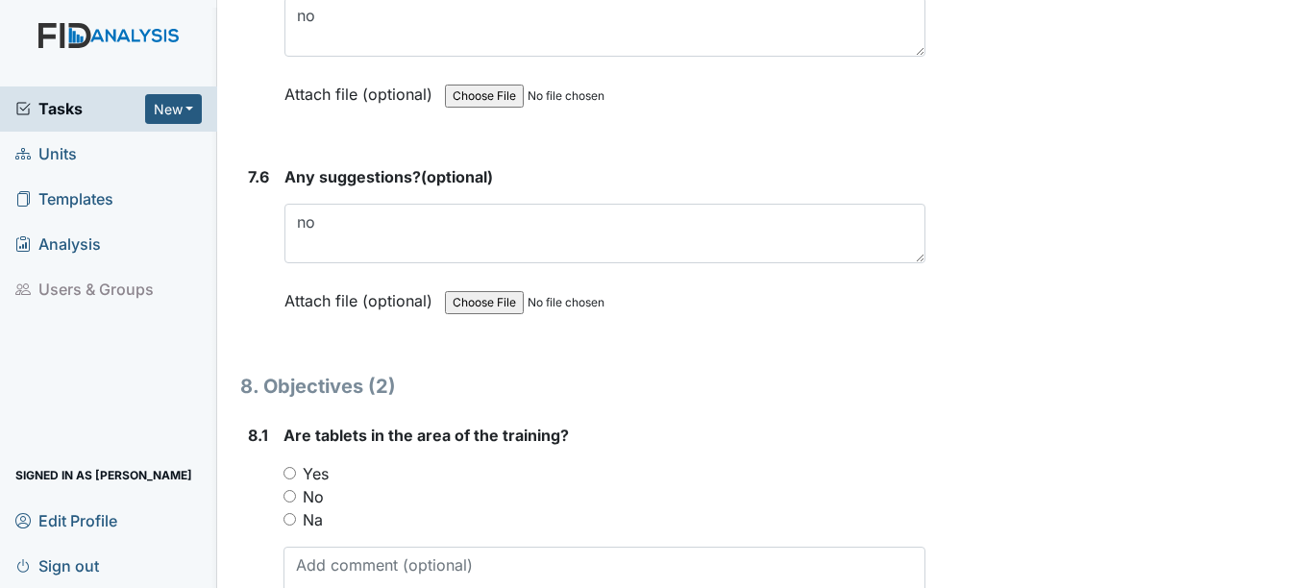
click at [291, 472] on input "Yes" at bounding box center [289, 473] width 12 height 12
radio input "true"
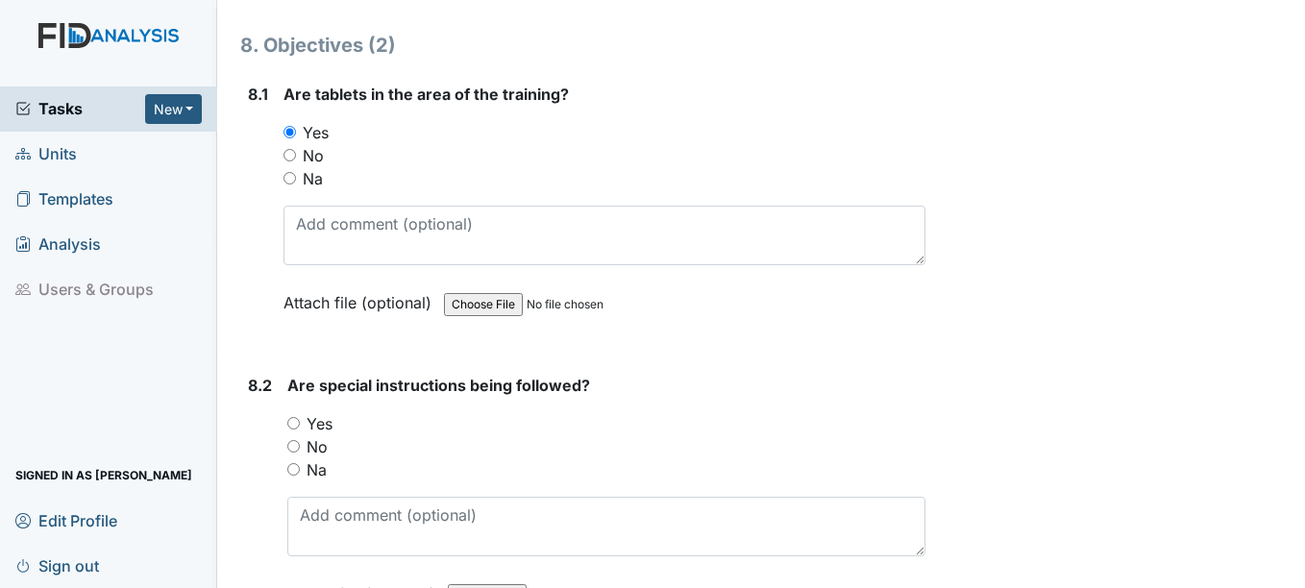
scroll to position [13256, 0]
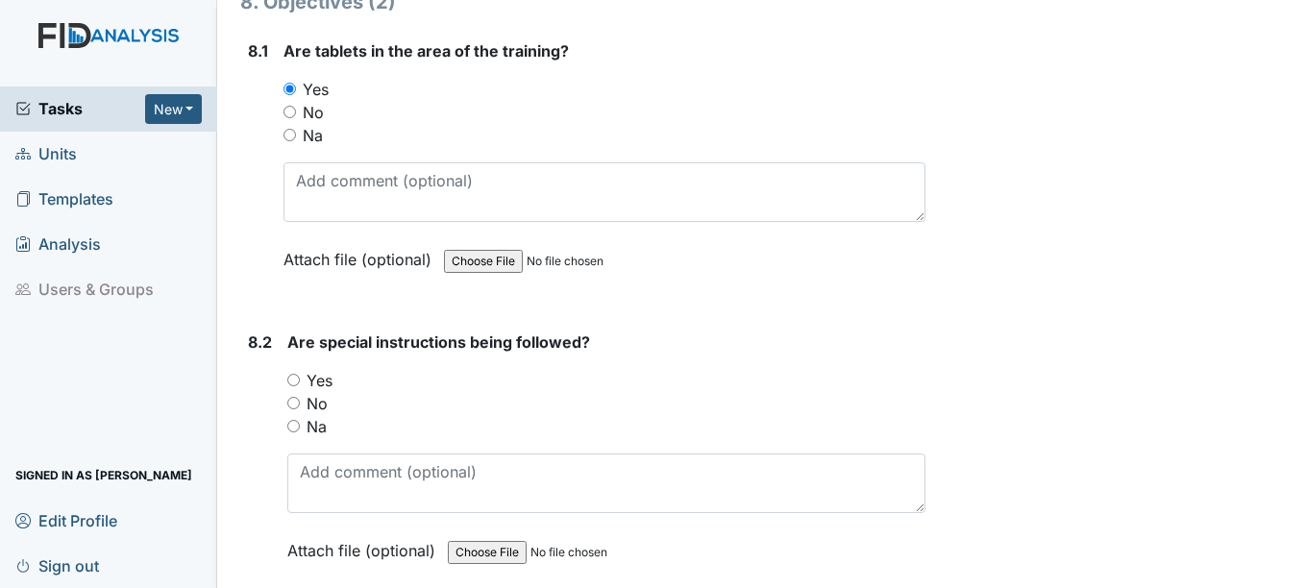
click at [296, 381] on input "Yes" at bounding box center [293, 380] width 12 height 12
radio input "true"
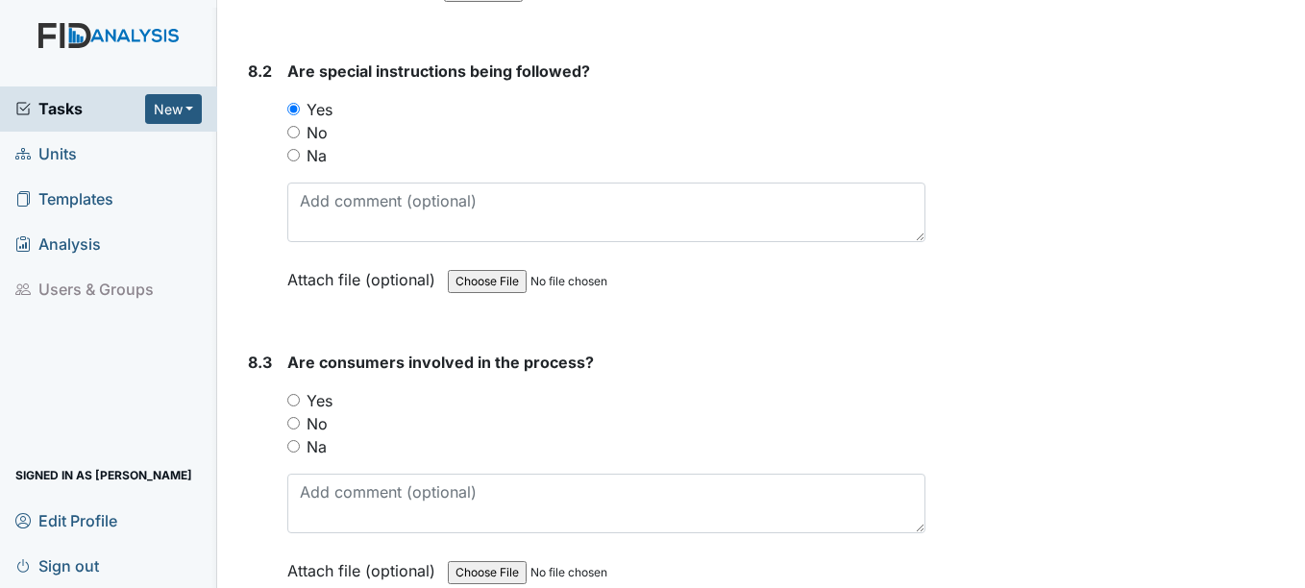
scroll to position [13545, 0]
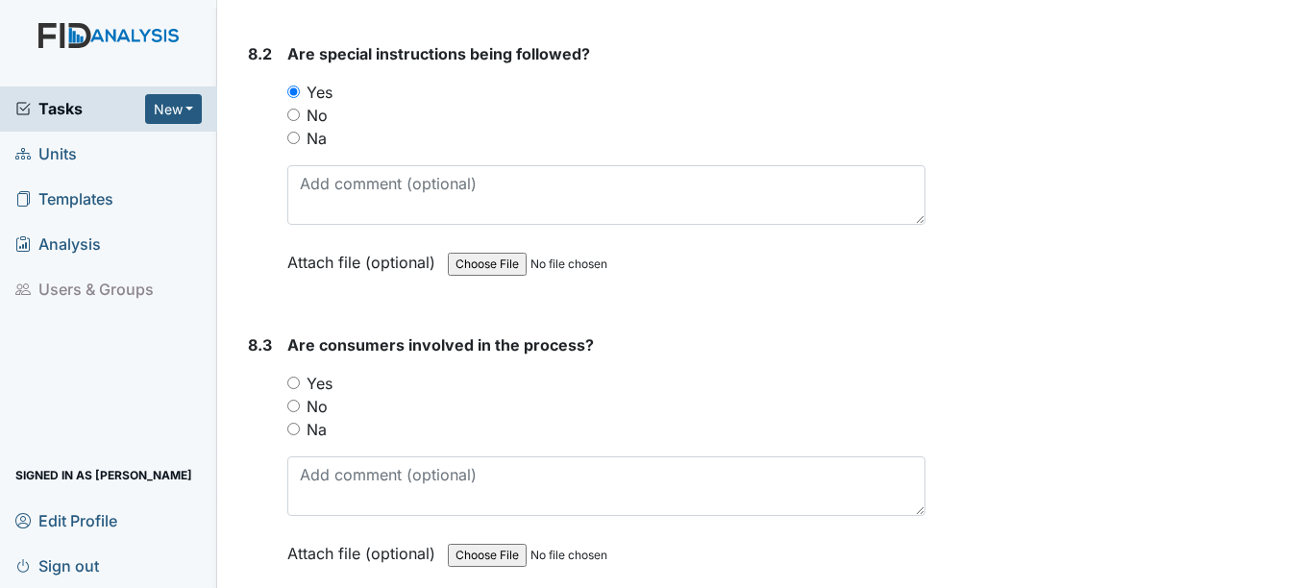
click at [297, 384] on input "Yes" at bounding box center [293, 383] width 12 height 12
radio input "true"
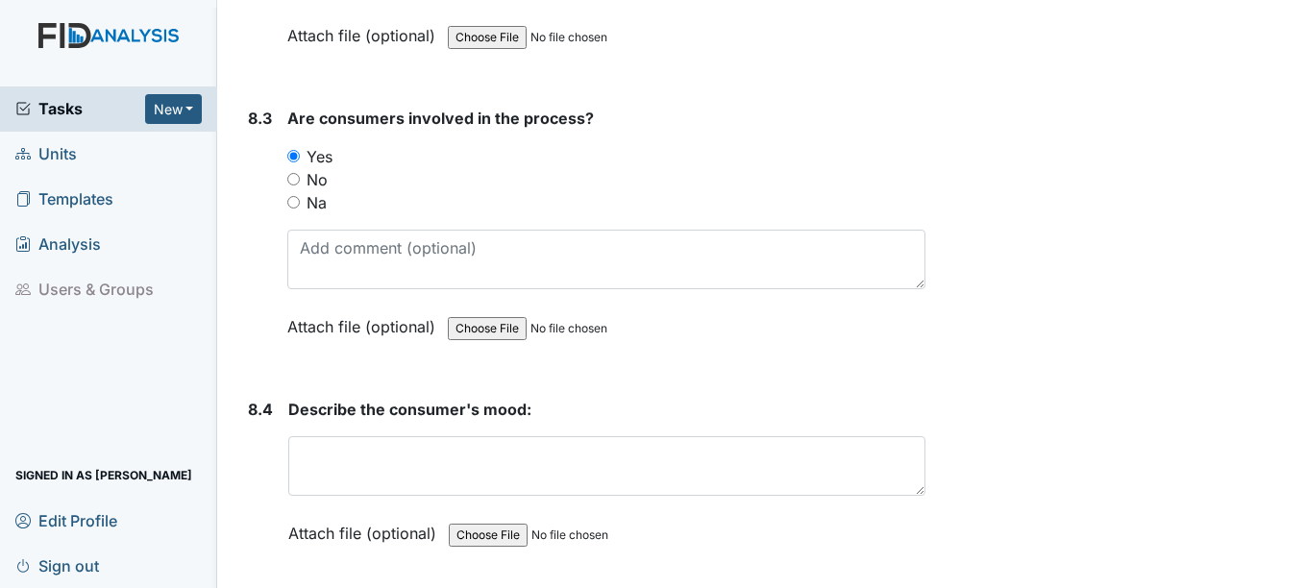
scroll to position [13833, 0]
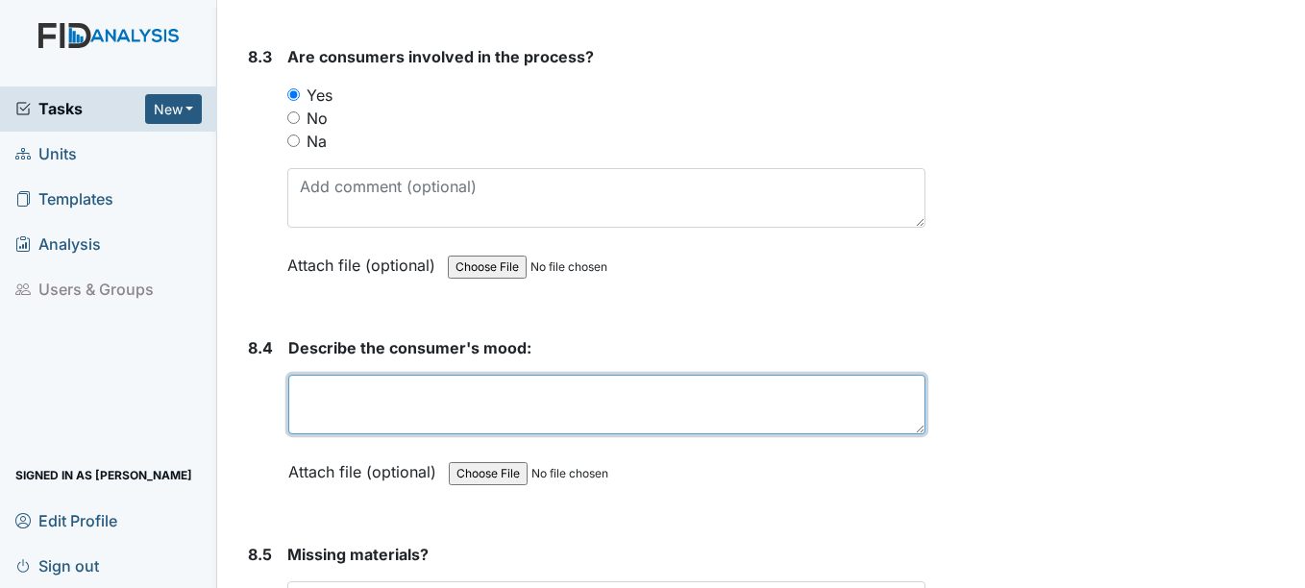
click at [357, 401] on textarea at bounding box center [606, 405] width 636 height 60
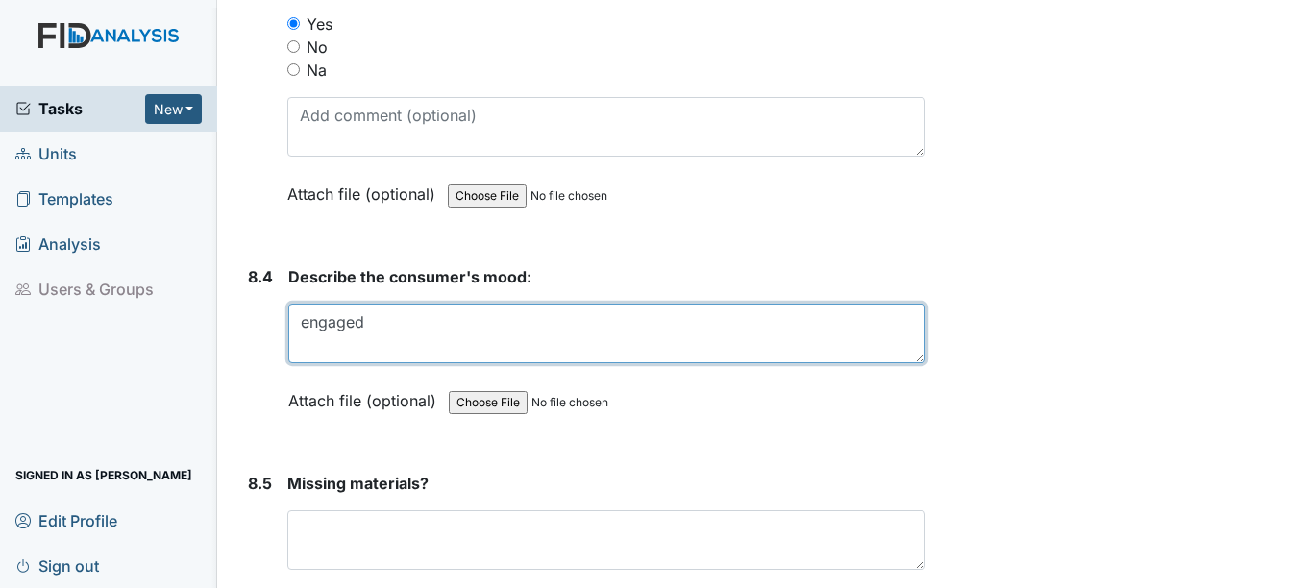
scroll to position [14025, 0]
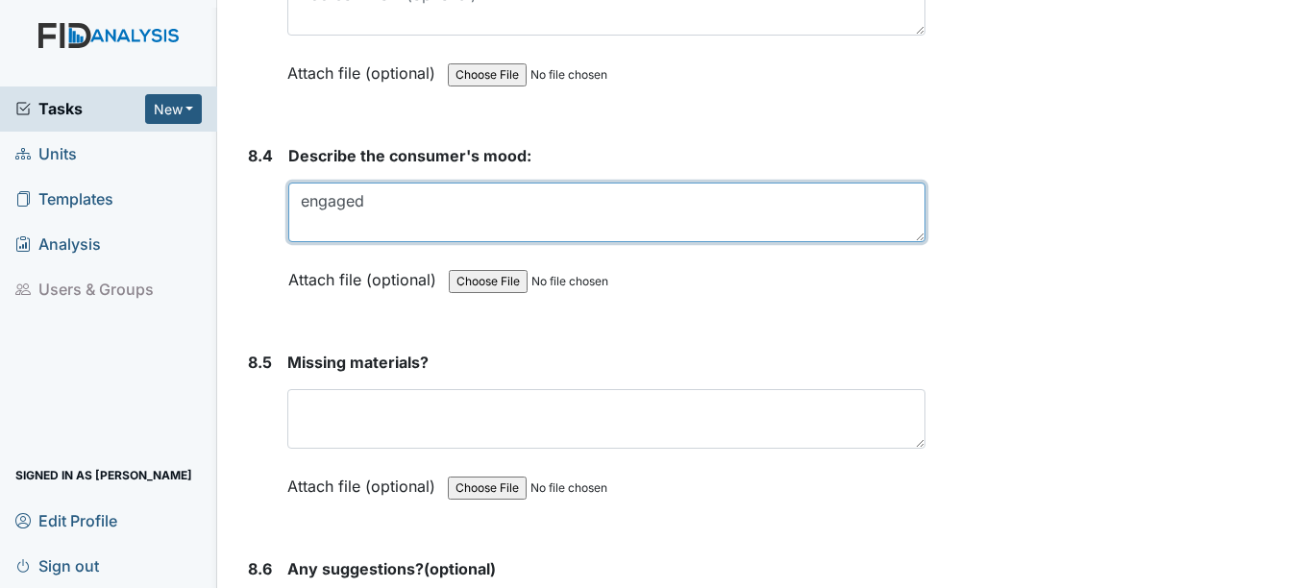
type textarea "engaged"
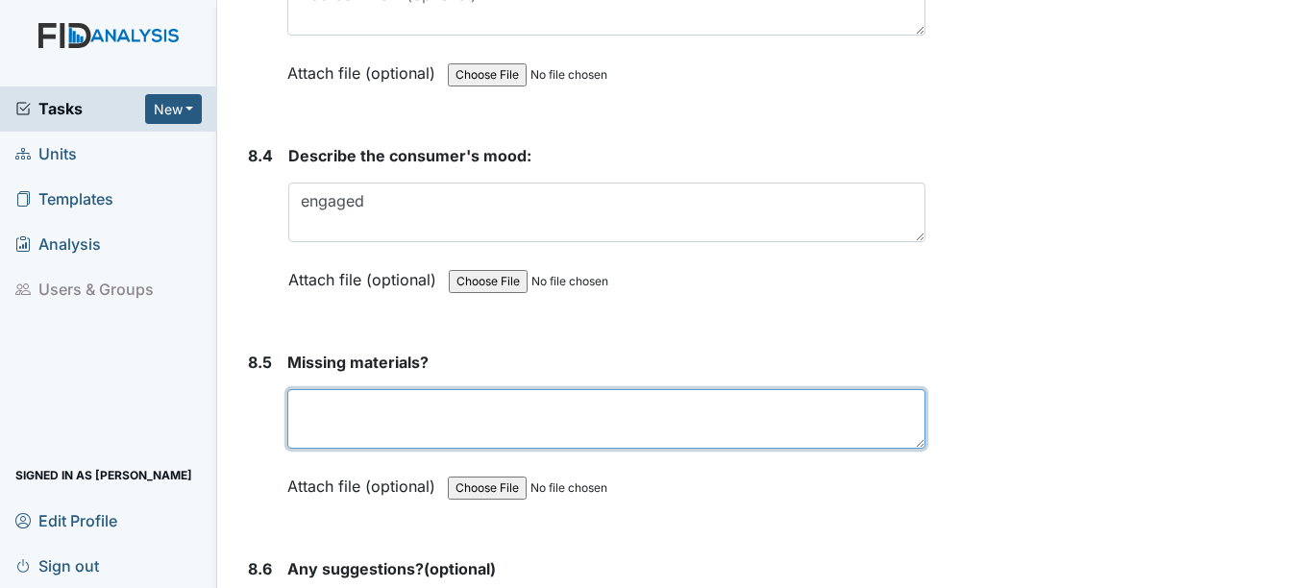
click at [378, 408] on textarea at bounding box center [605, 419] width 637 height 60
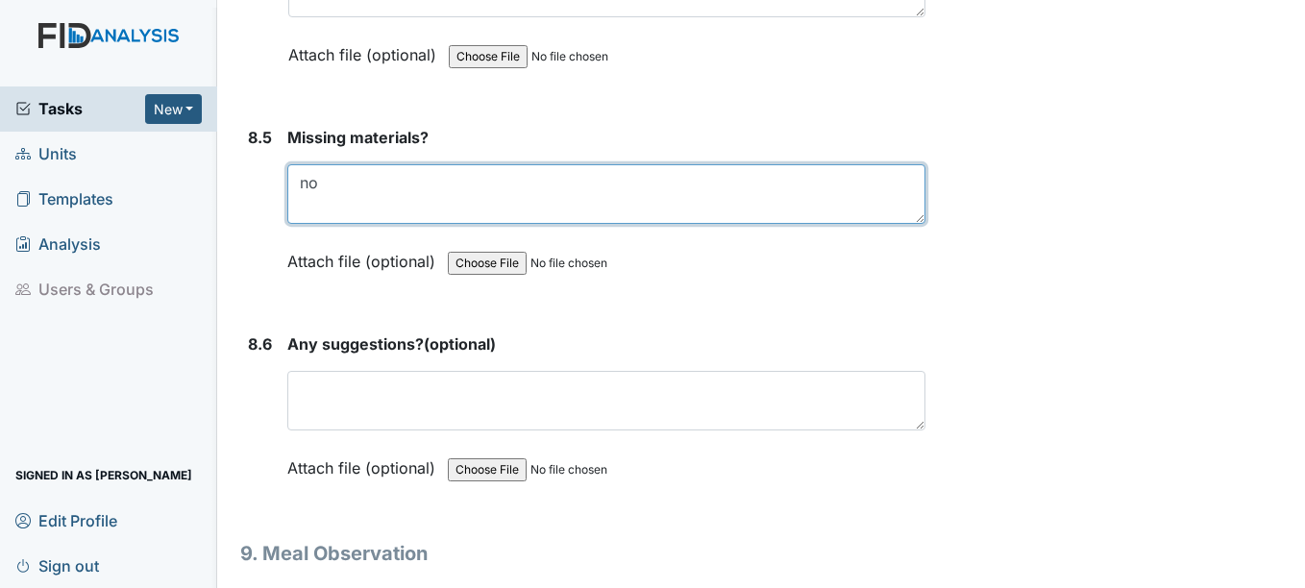
scroll to position [14313, 0]
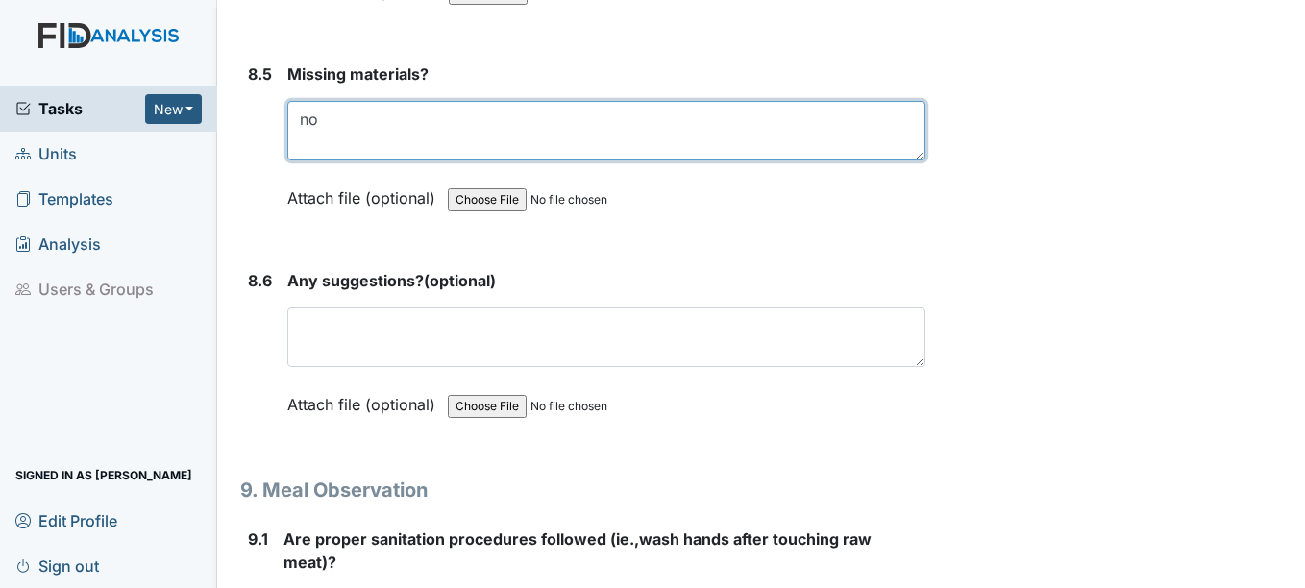
type textarea "no"
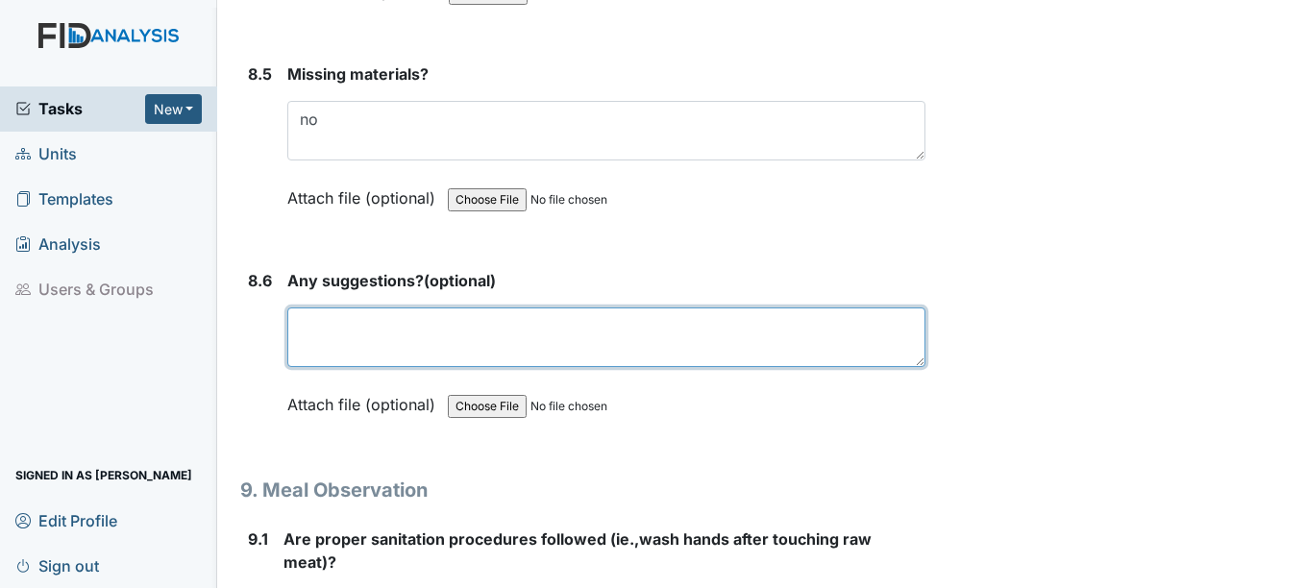
click at [327, 338] on textarea at bounding box center [605, 337] width 637 height 60
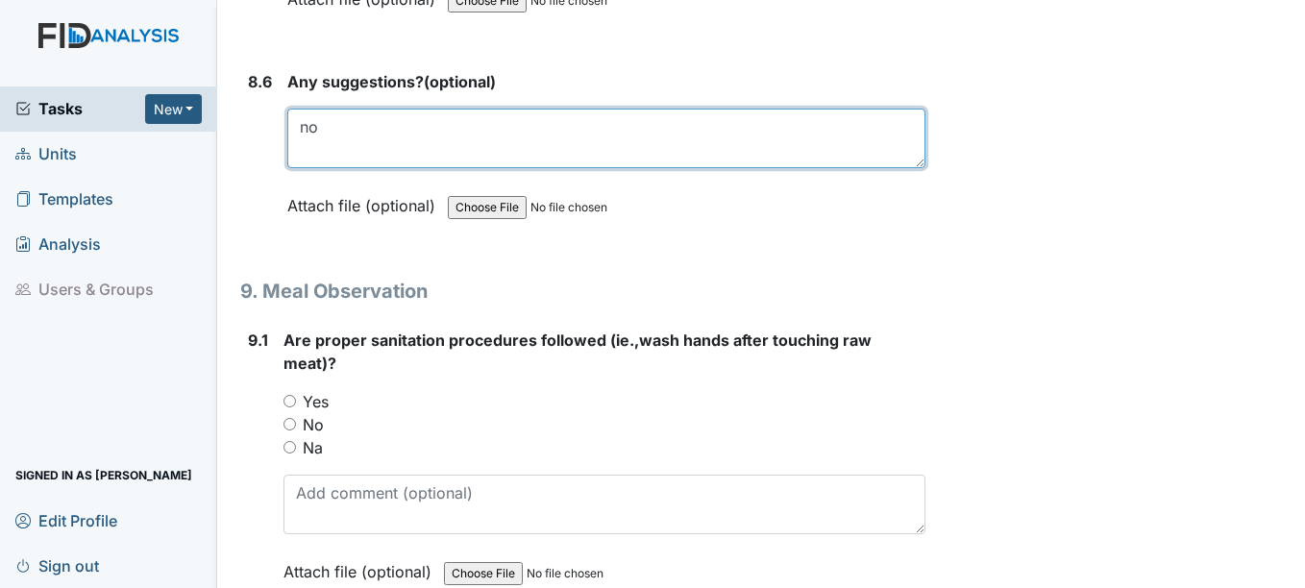
scroll to position [14601, 0]
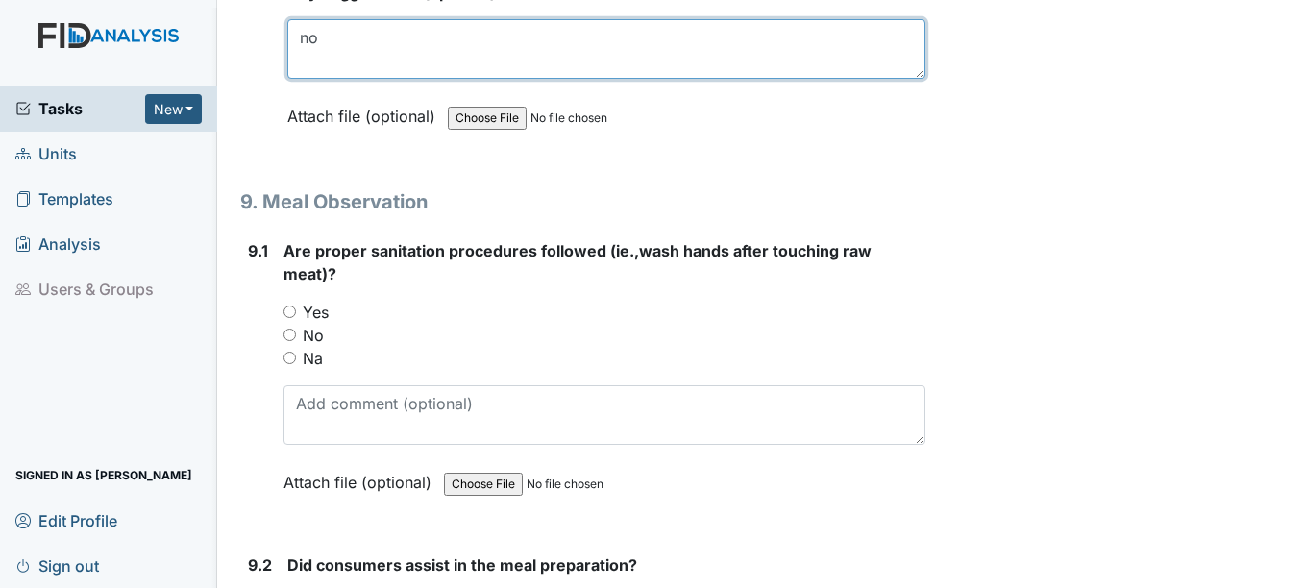
type textarea "no"
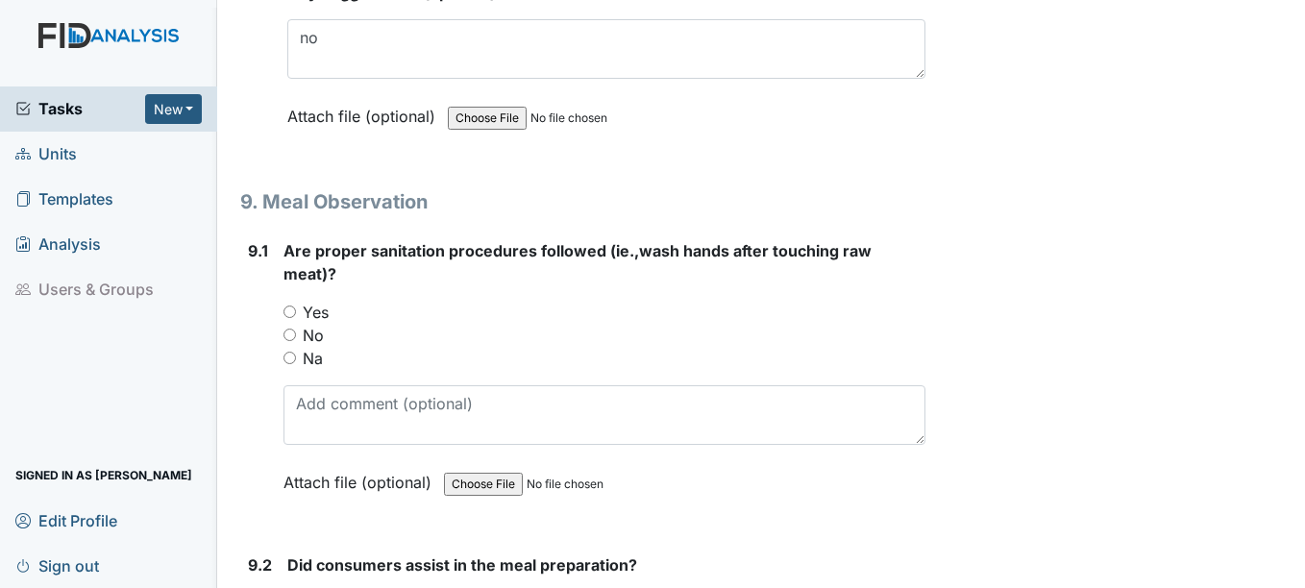
click at [290, 309] on input "Yes" at bounding box center [289, 311] width 12 height 12
radio input "true"
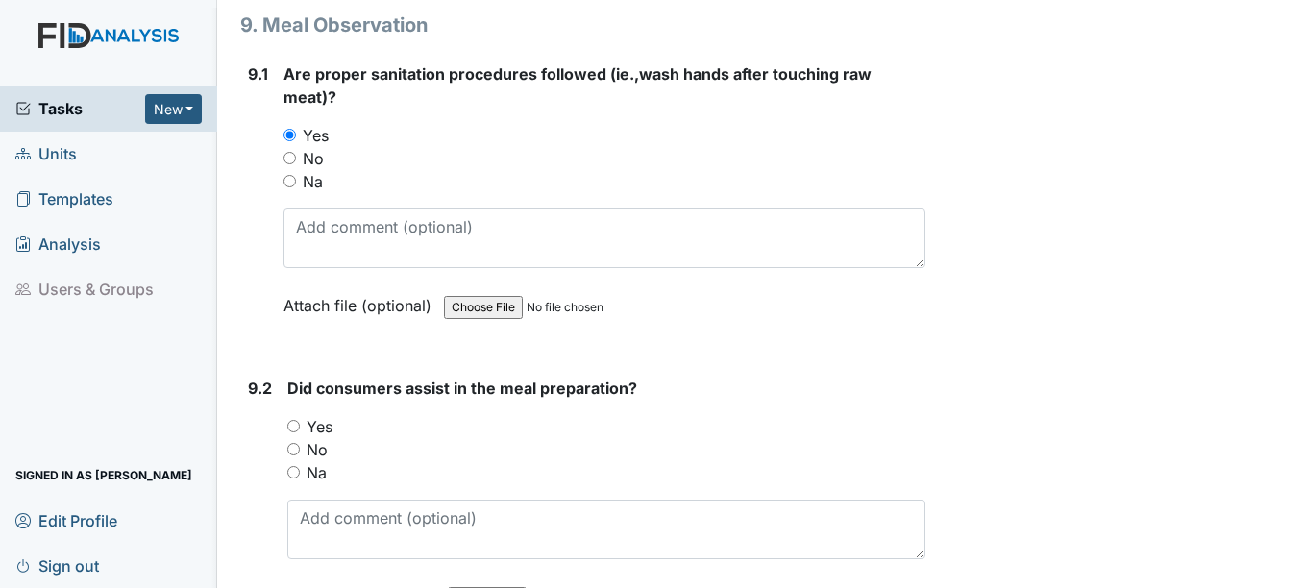
scroll to position [14793, 0]
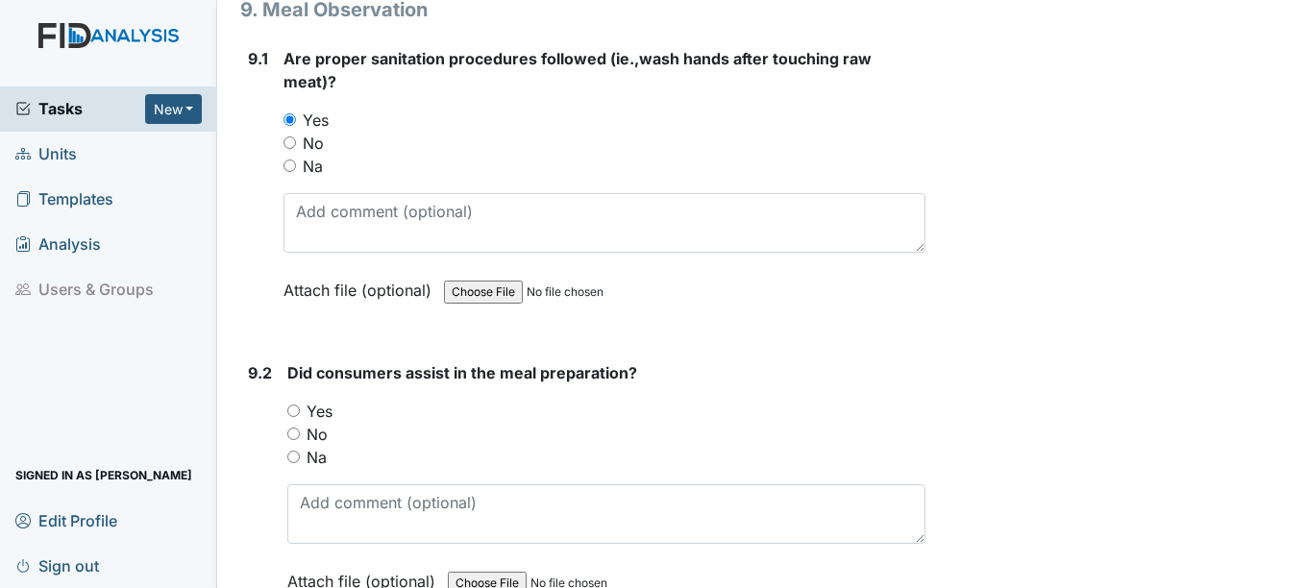
click at [295, 412] on input "Yes" at bounding box center [293, 410] width 12 height 12
radio input "true"
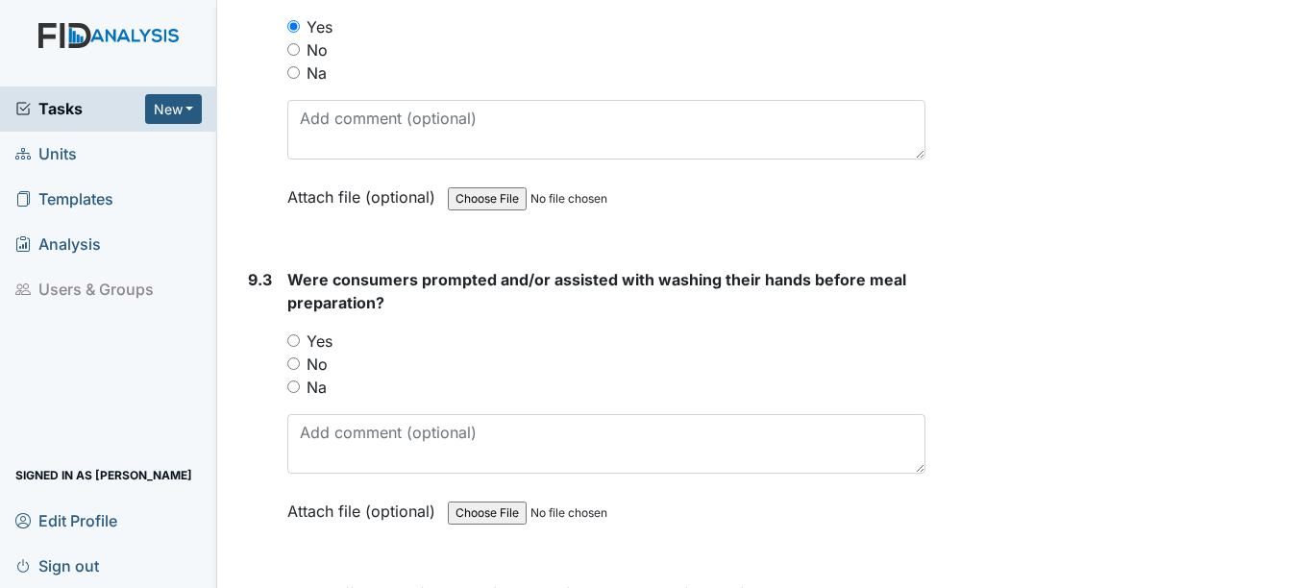
scroll to position [14889, 0]
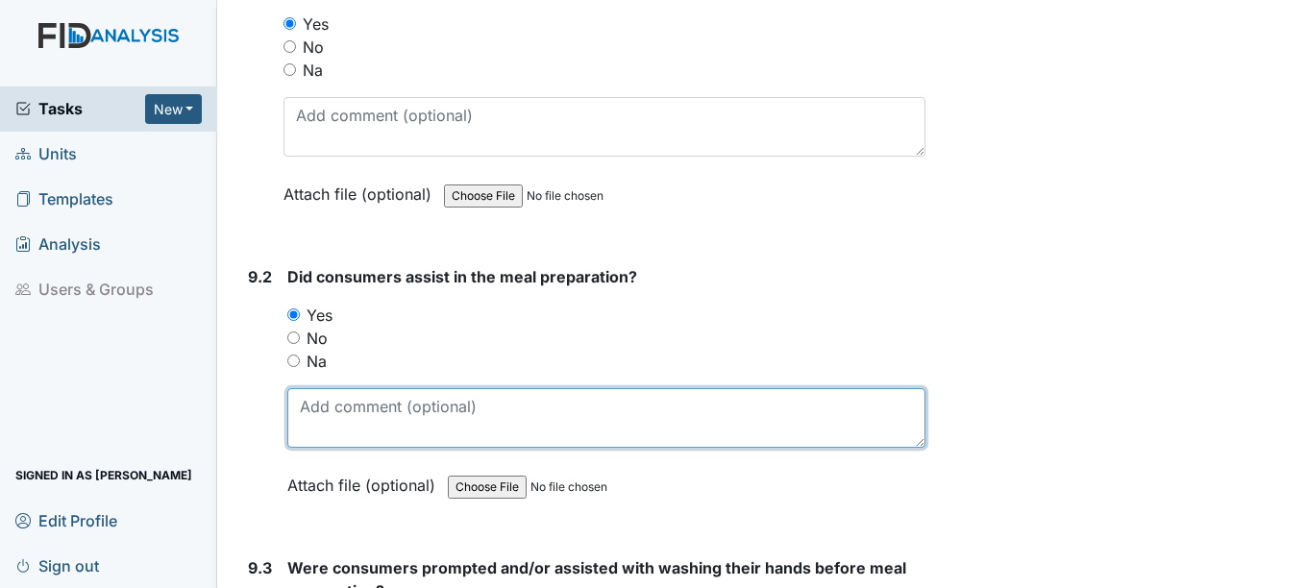
click at [340, 427] on textarea at bounding box center [605, 418] width 637 height 60
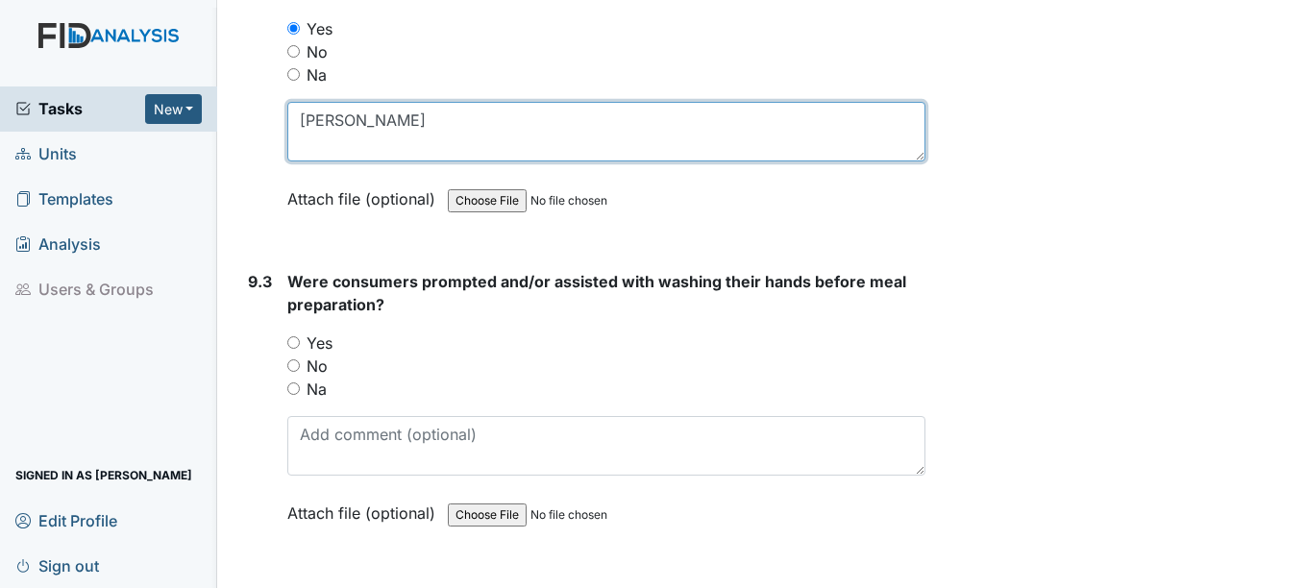
scroll to position [15178, 0]
type textarea "David Vaughn"
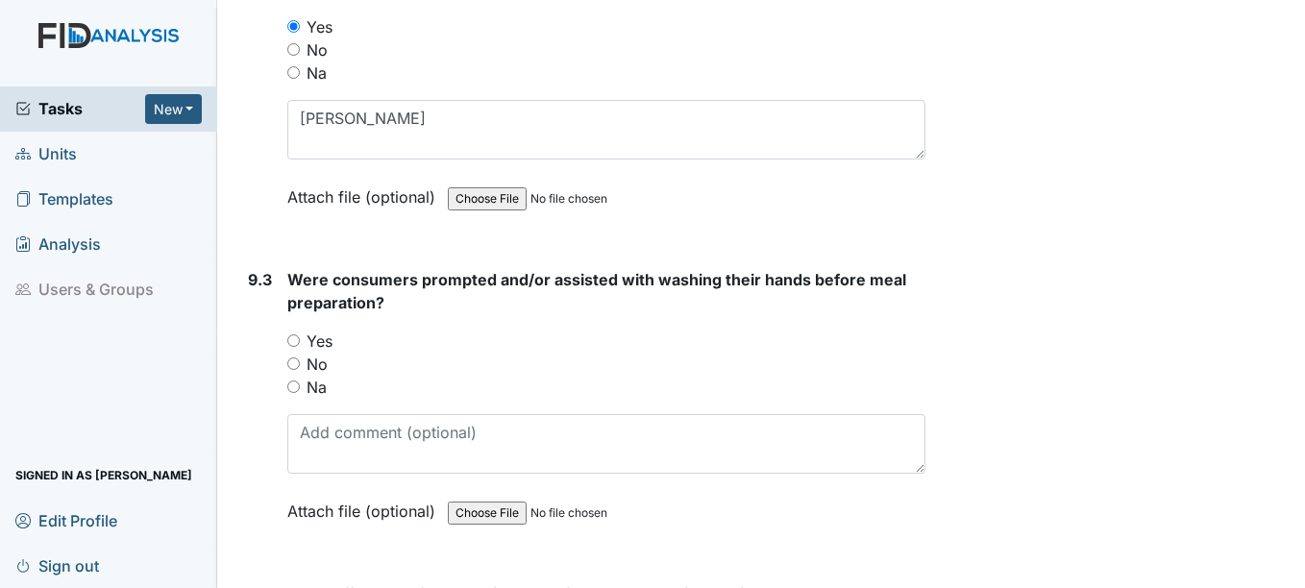
click at [292, 342] on input "Yes" at bounding box center [293, 340] width 12 height 12
radio input "true"
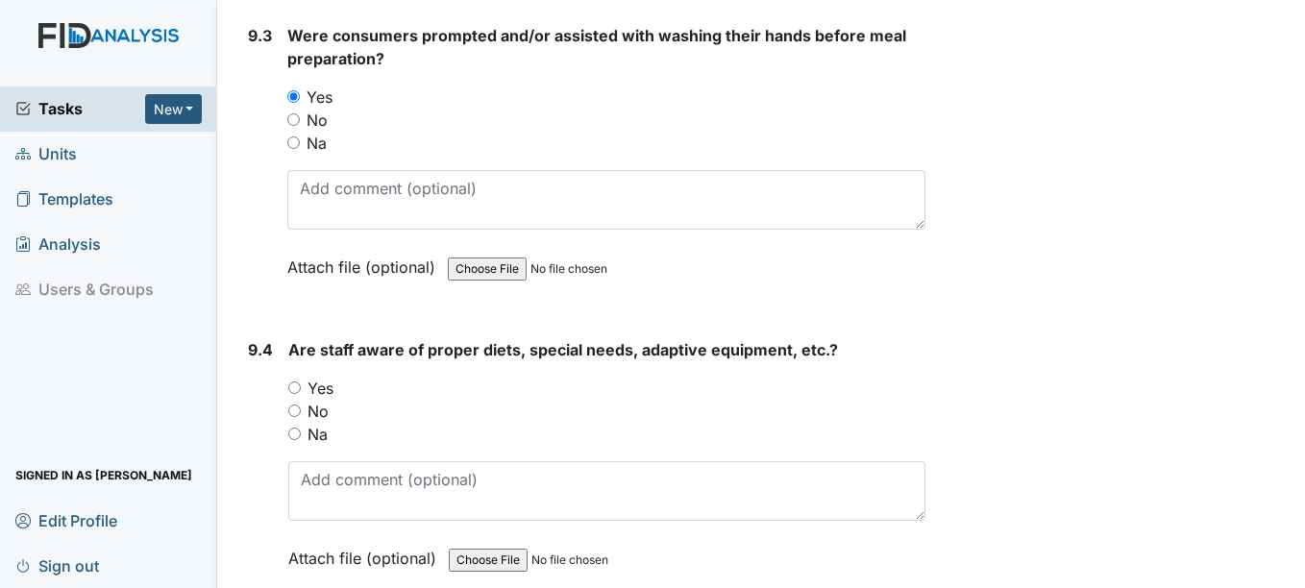
scroll to position [15466, 0]
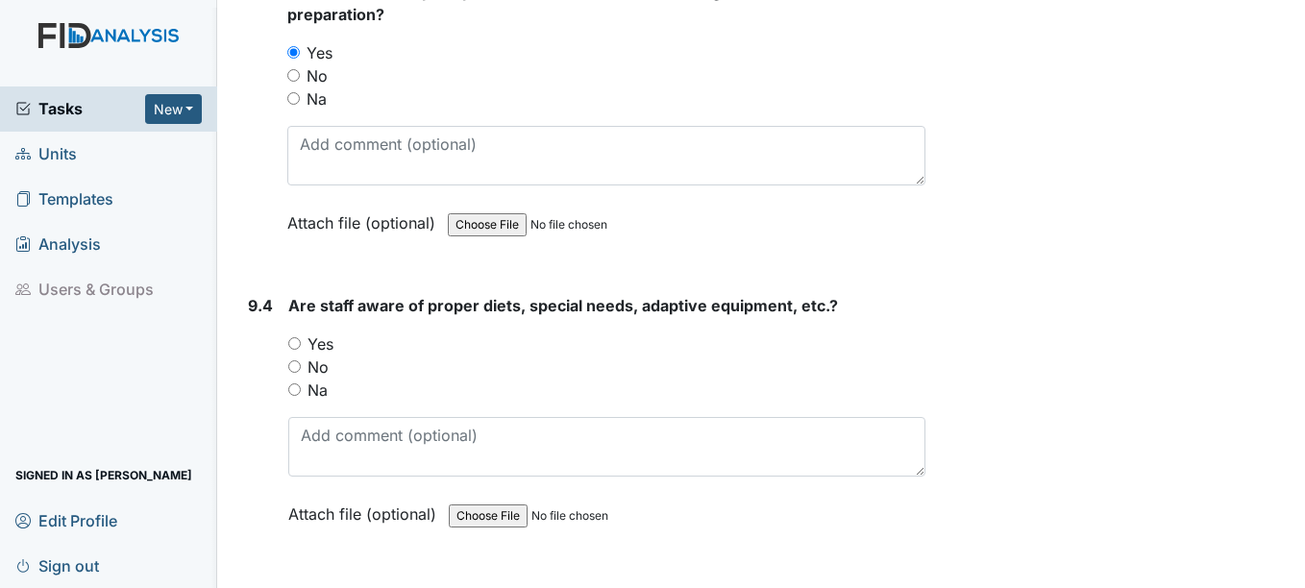
click at [297, 347] on input "Yes" at bounding box center [294, 343] width 12 height 12
radio input "true"
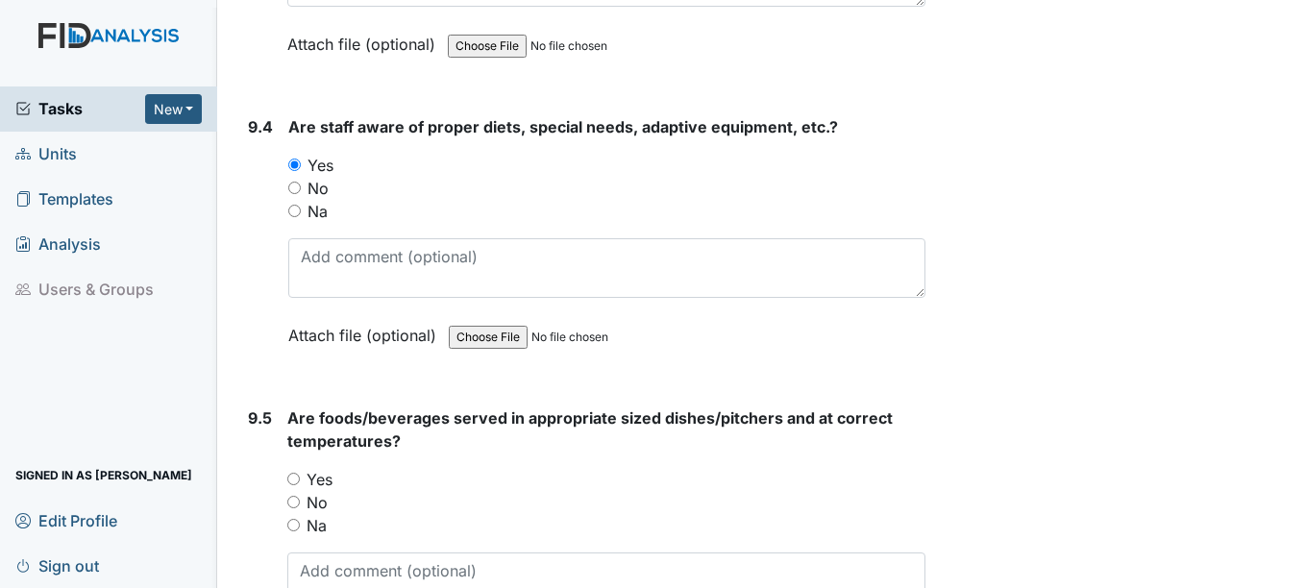
scroll to position [15754, 0]
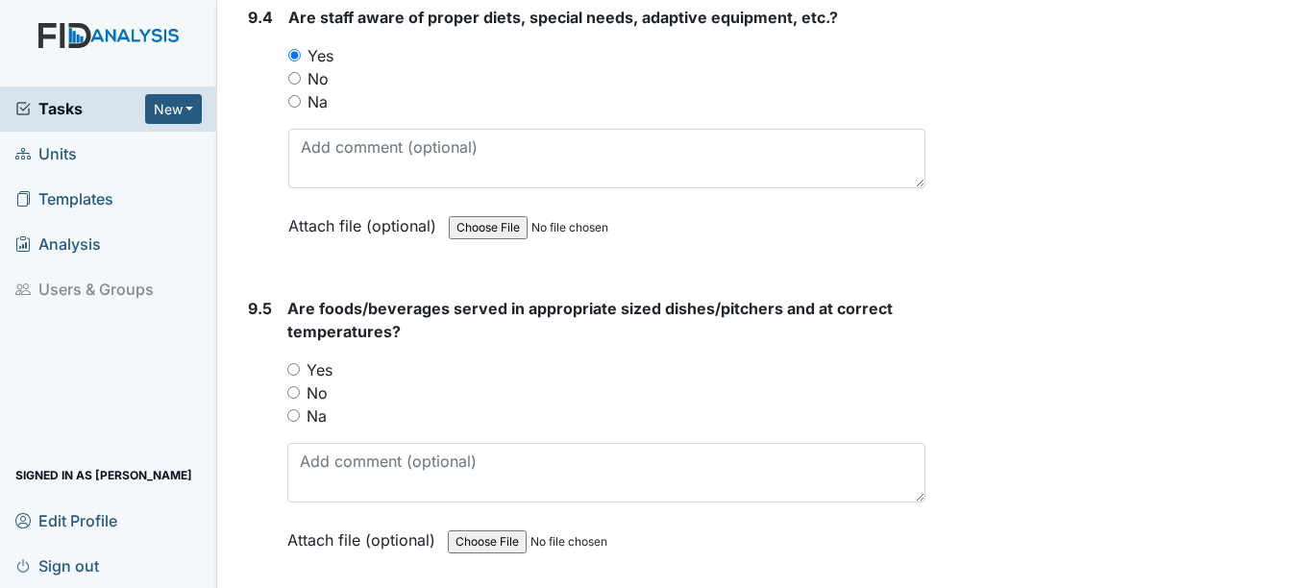
click at [294, 367] on input "Yes" at bounding box center [293, 369] width 12 height 12
radio input "true"
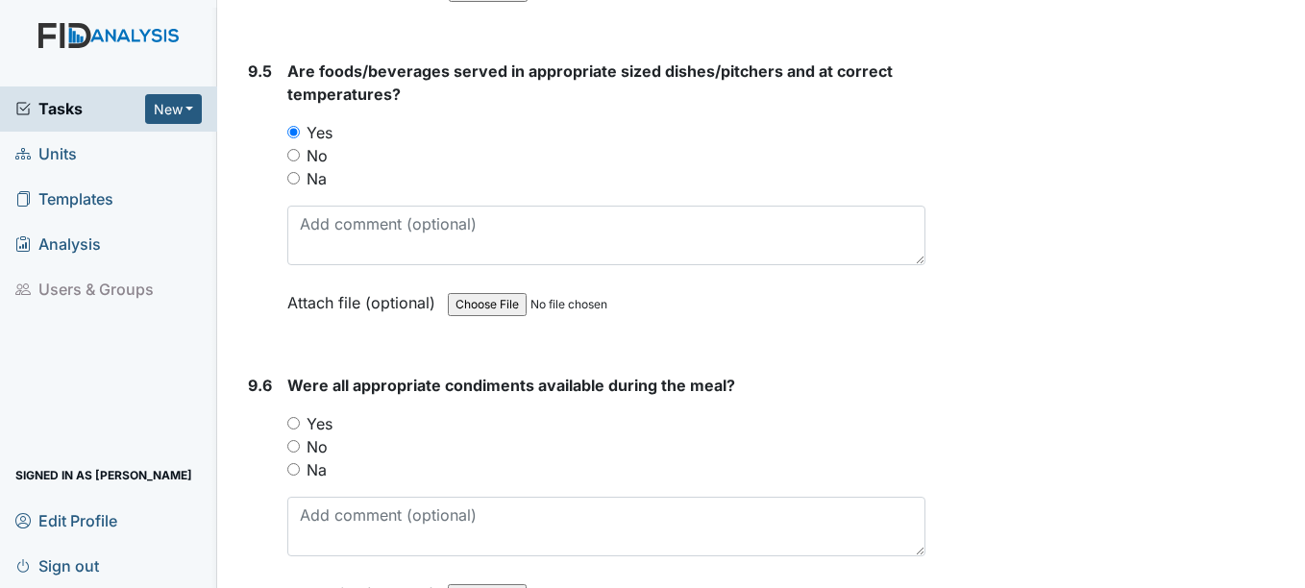
scroll to position [16042, 0]
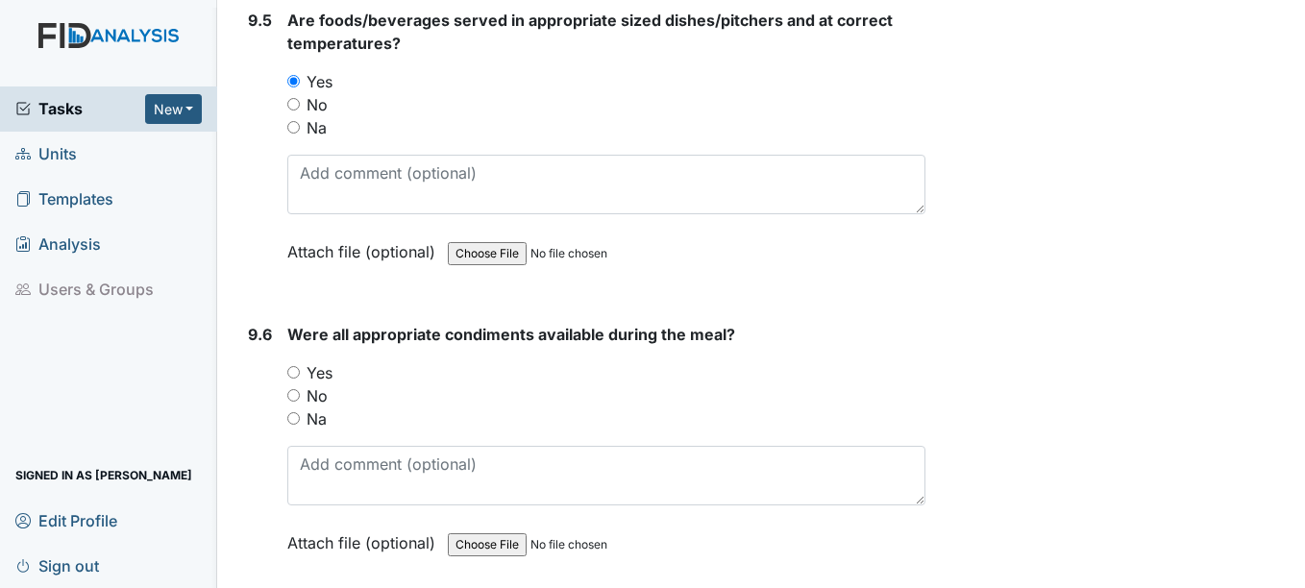
drag, startPoint x: 294, startPoint y: 371, endPoint x: 304, endPoint y: 364, distance: 11.7
click at [294, 370] on input "Yes" at bounding box center [293, 372] width 12 height 12
radio input "true"
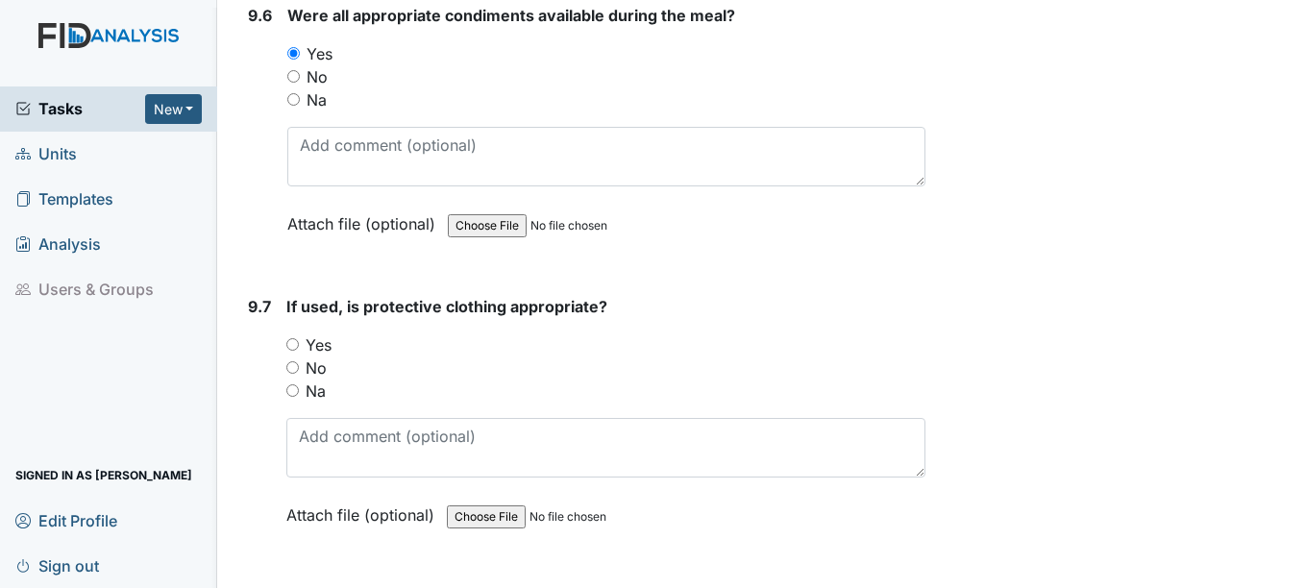
scroll to position [16426, 0]
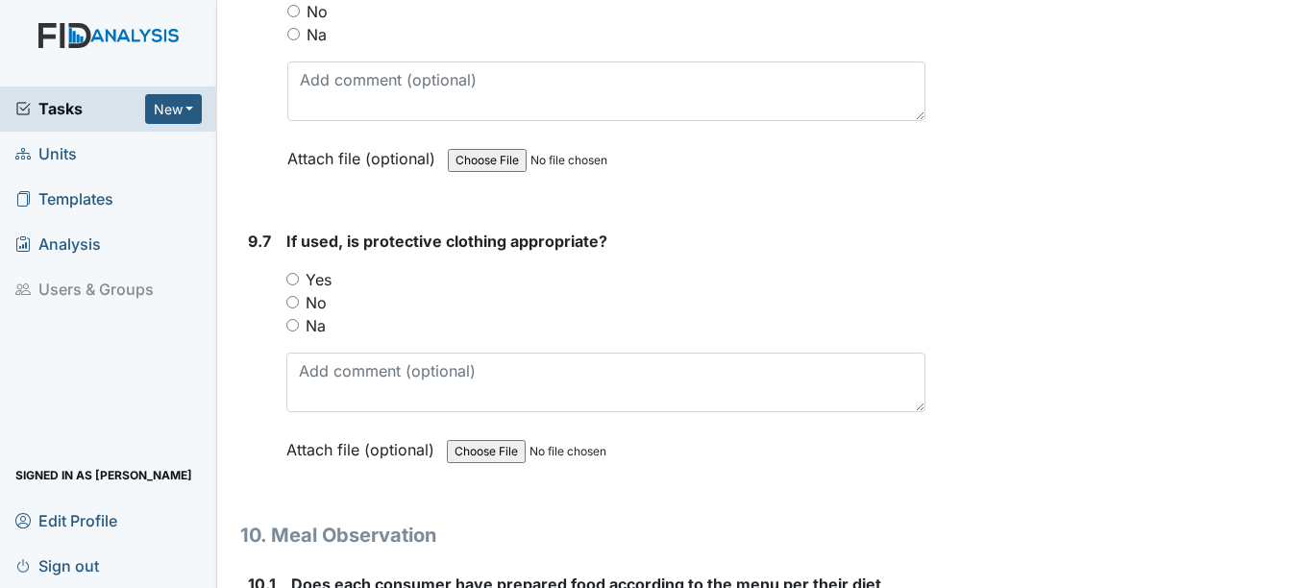
drag, startPoint x: 294, startPoint y: 280, endPoint x: 310, endPoint y: 276, distance: 16.8
click at [294, 279] on input "Yes" at bounding box center [292, 279] width 12 height 12
radio input "true"
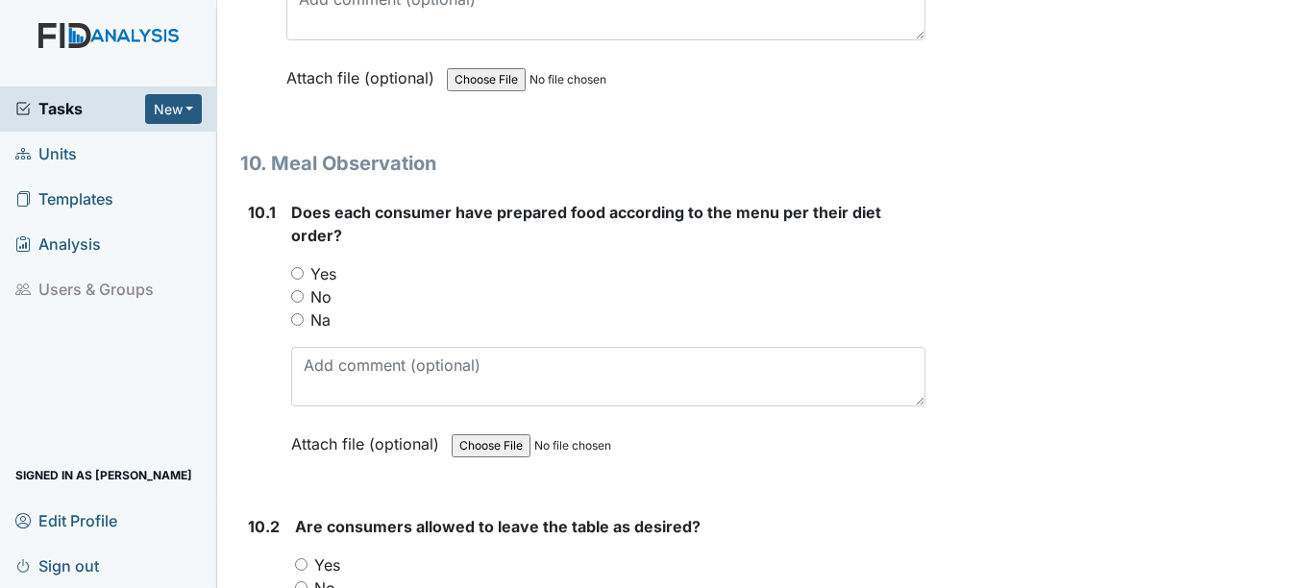
scroll to position [16811, 0]
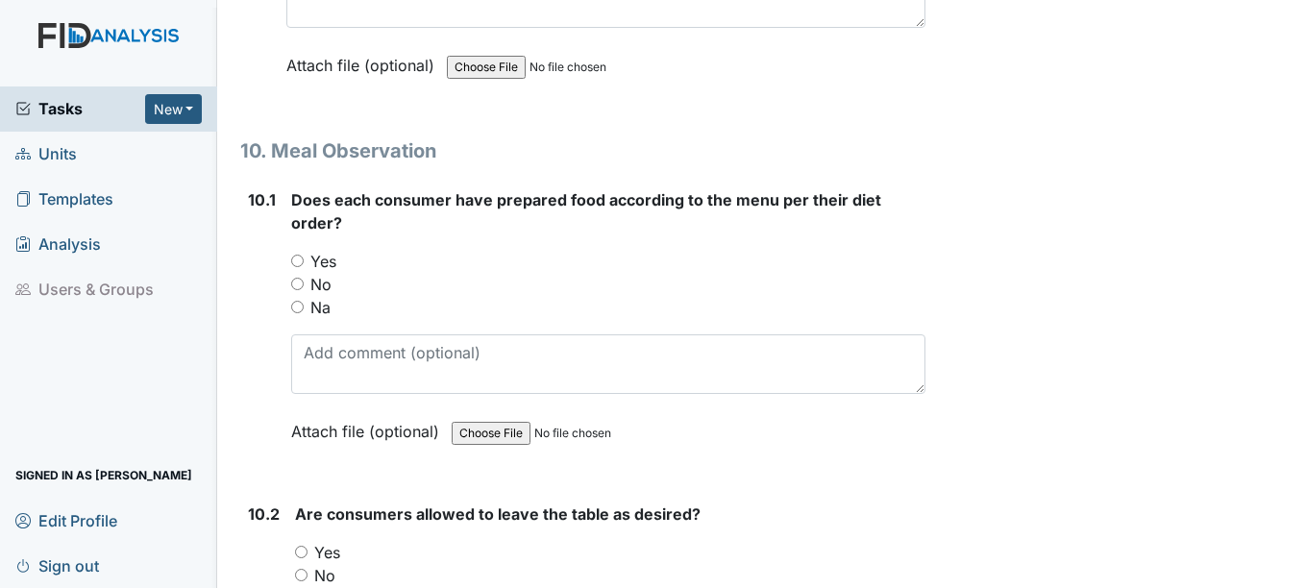
click at [300, 257] on input "Yes" at bounding box center [297, 261] width 12 height 12
radio input "true"
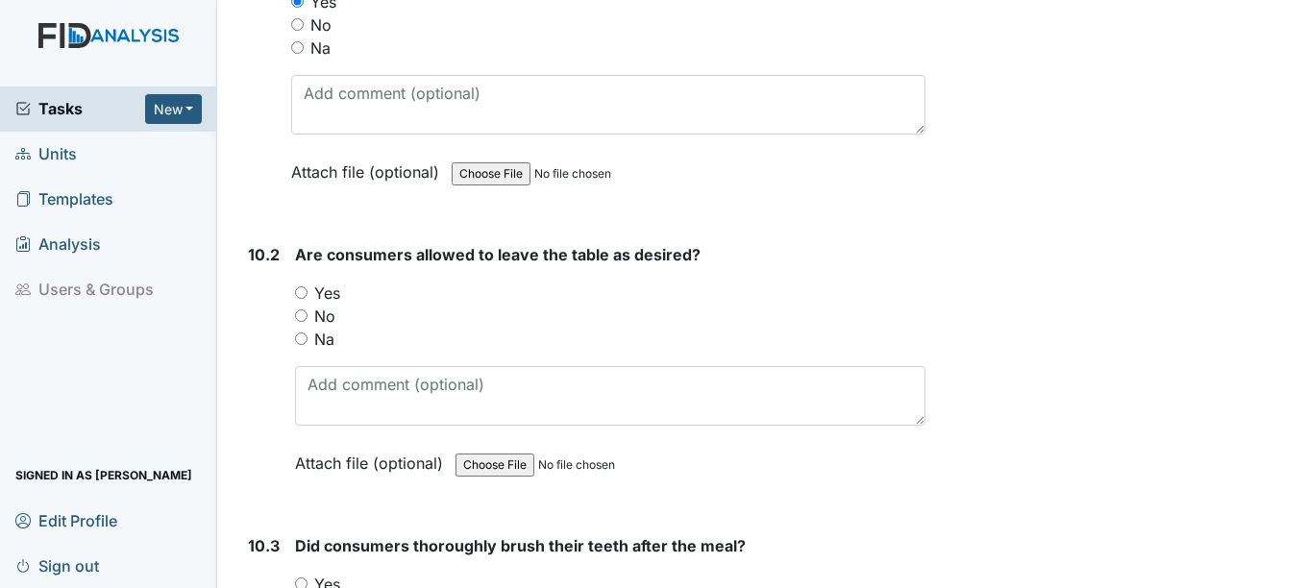
scroll to position [17099, 0]
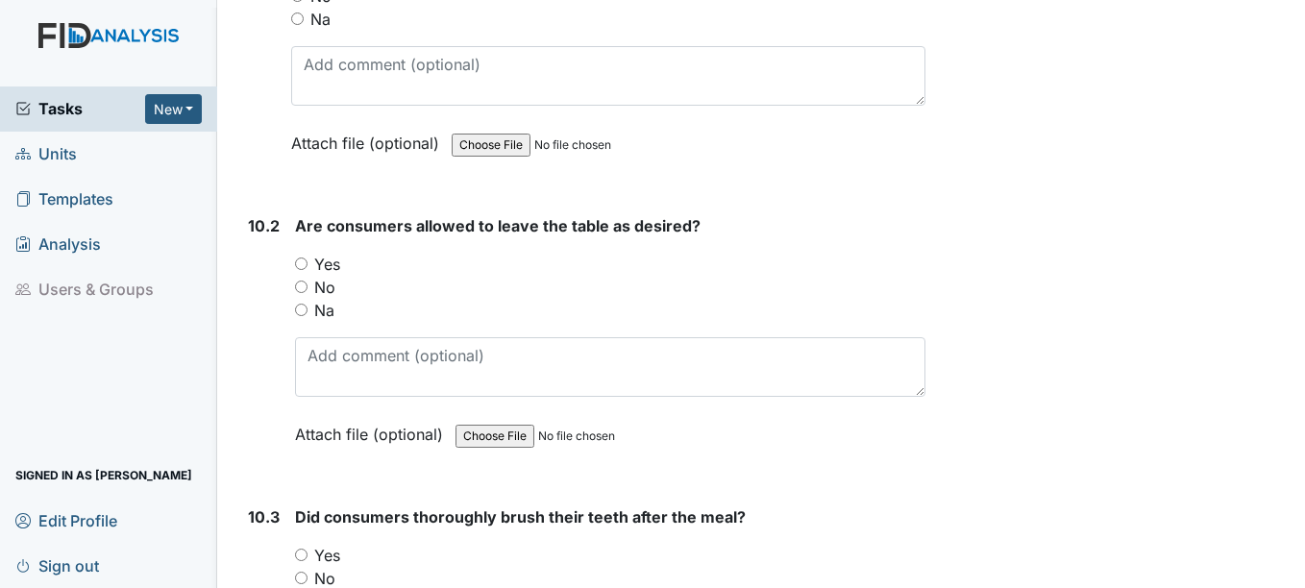
click at [304, 263] on input "Yes" at bounding box center [301, 263] width 12 height 12
radio input "true"
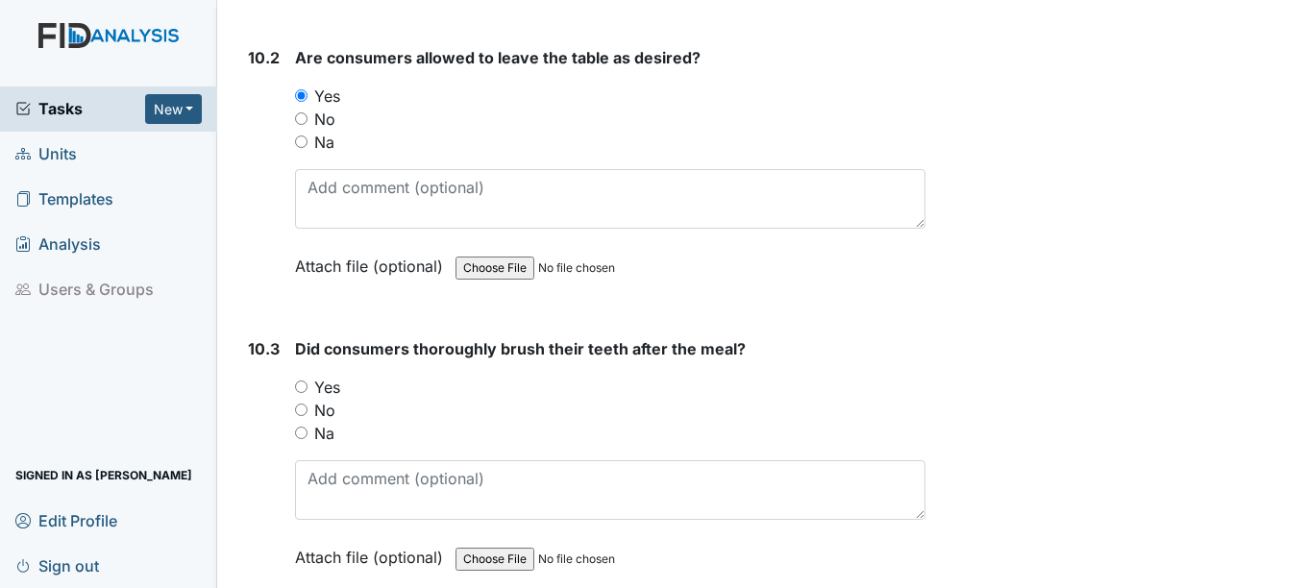
scroll to position [17291, 0]
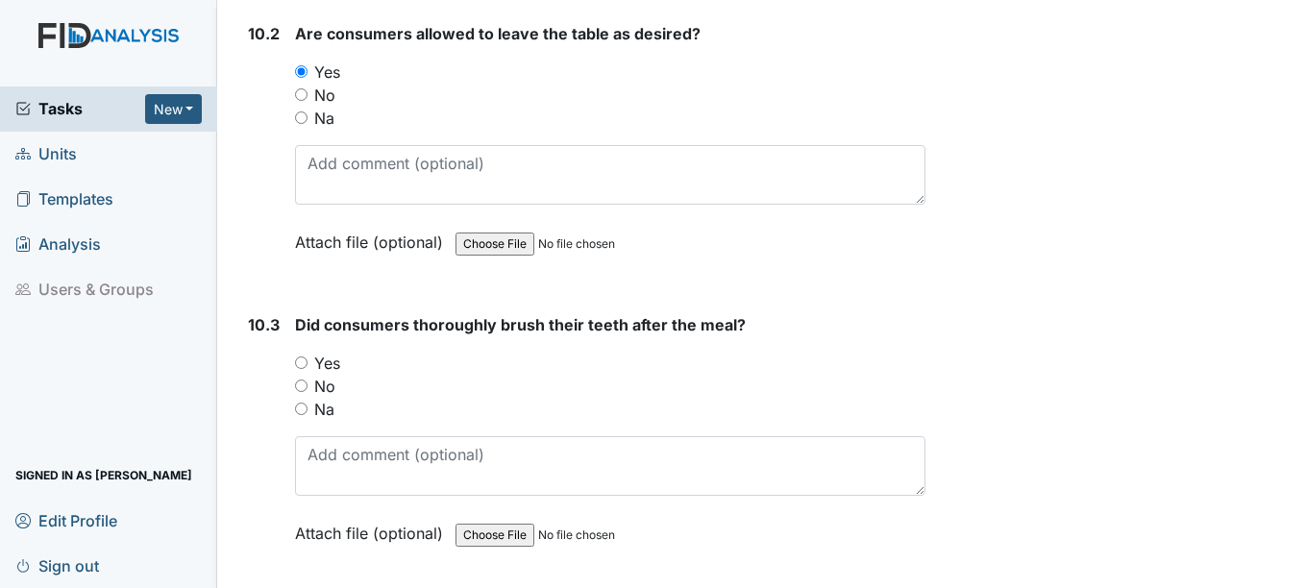
click at [299, 361] on input "Yes" at bounding box center [301, 362] width 12 height 12
radio input "true"
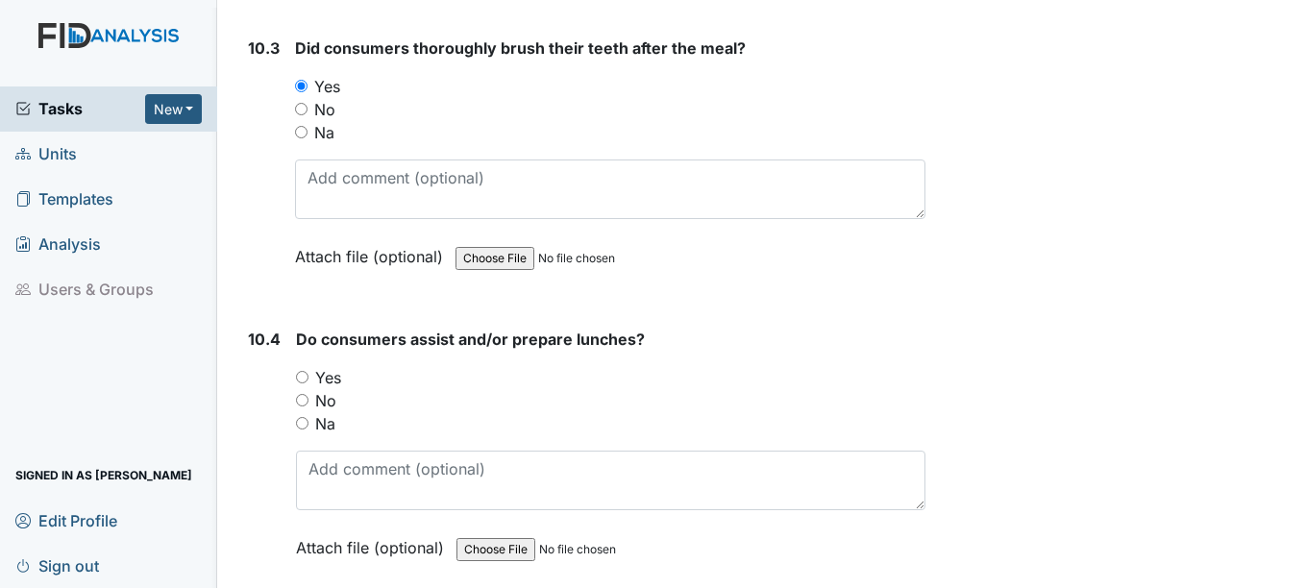
scroll to position [17675, 0]
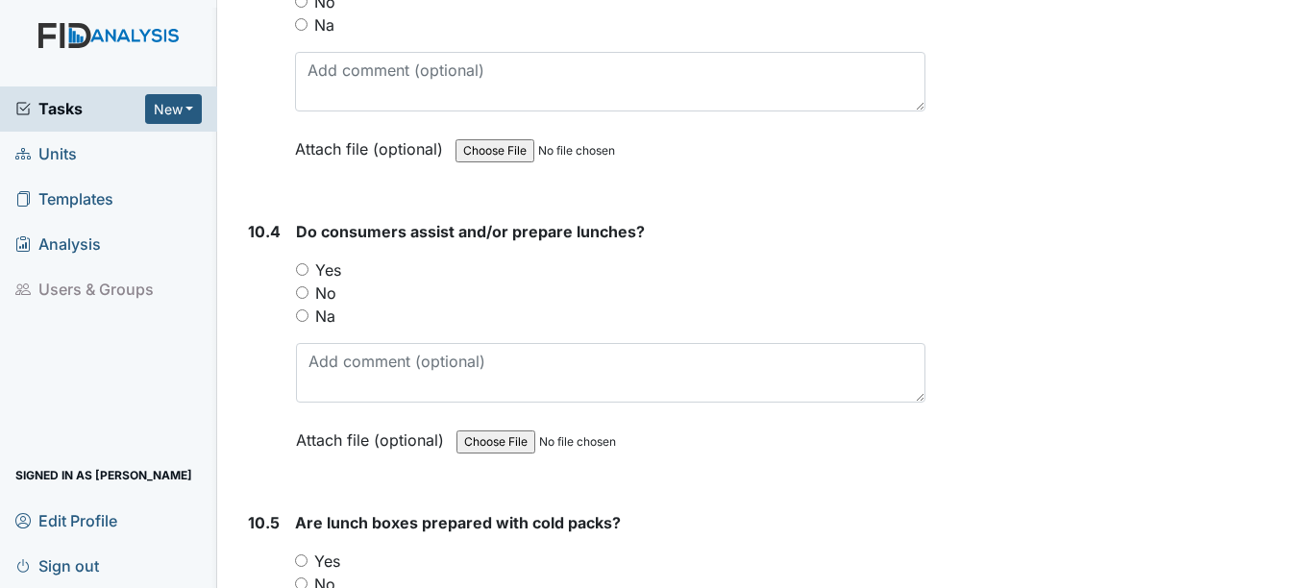
click at [305, 271] on input "Yes" at bounding box center [302, 269] width 12 height 12
radio input "true"
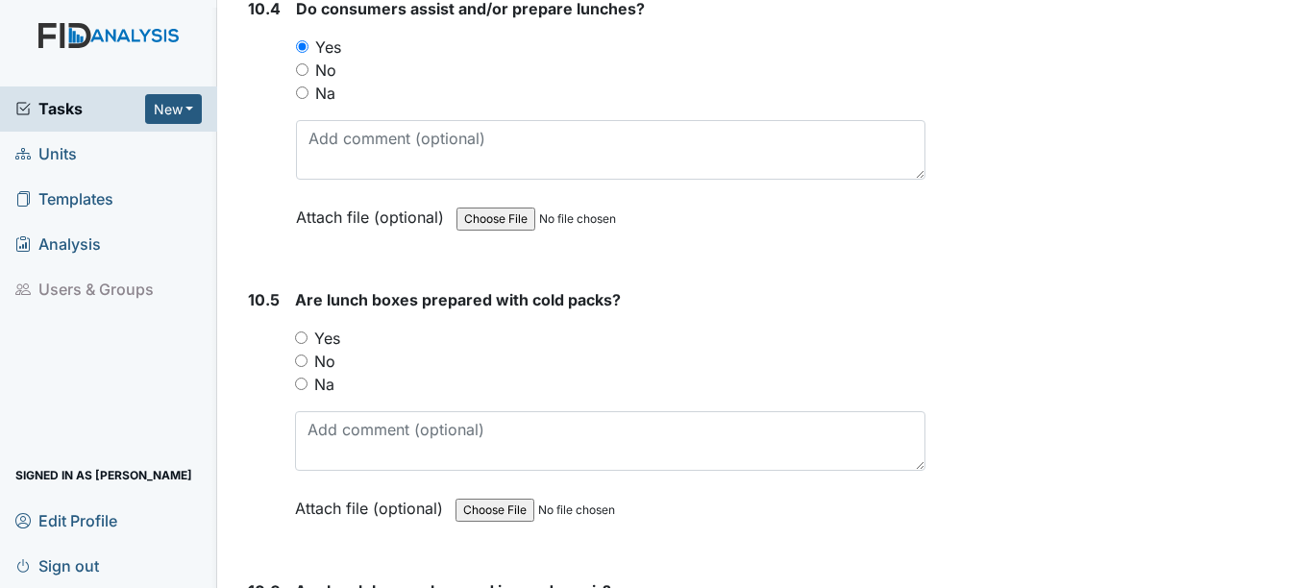
scroll to position [17963, 0]
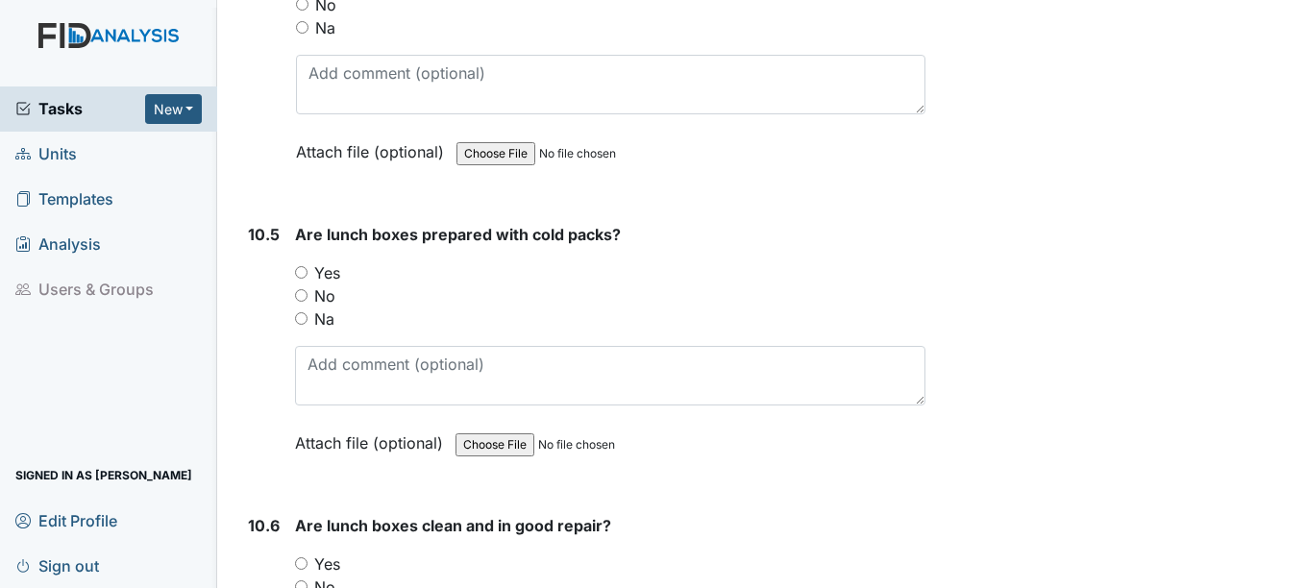
click at [299, 274] on input "Yes" at bounding box center [301, 272] width 12 height 12
radio input "true"
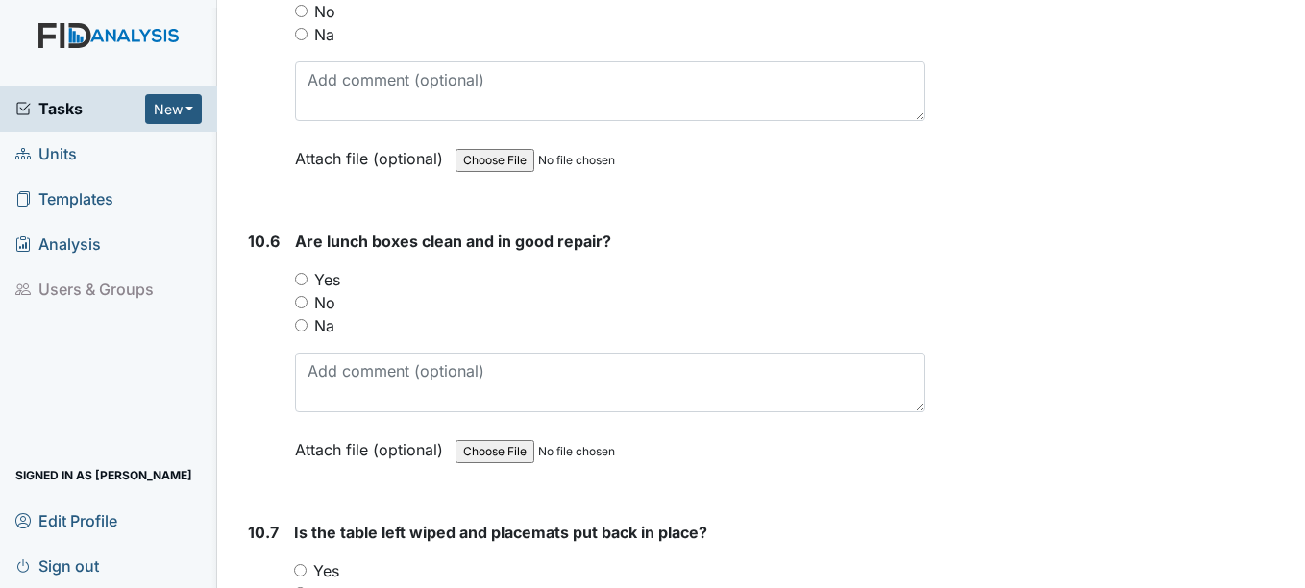
scroll to position [18252, 0]
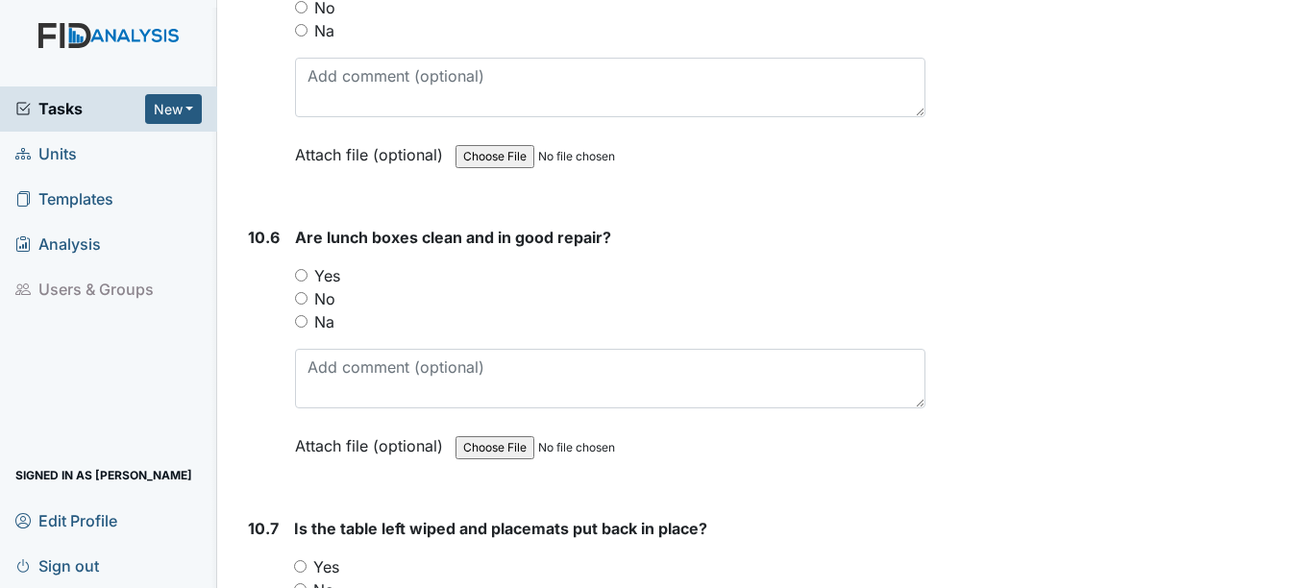
click at [300, 274] on input "Yes" at bounding box center [301, 275] width 12 height 12
radio input "true"
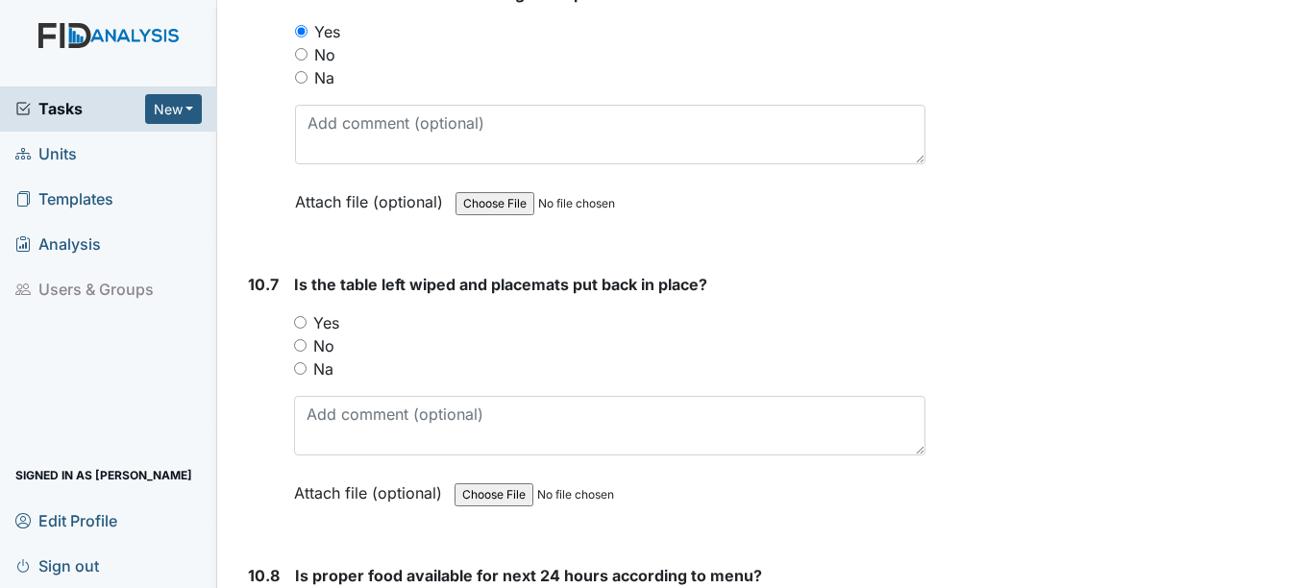
scroll to position [18540, 0]
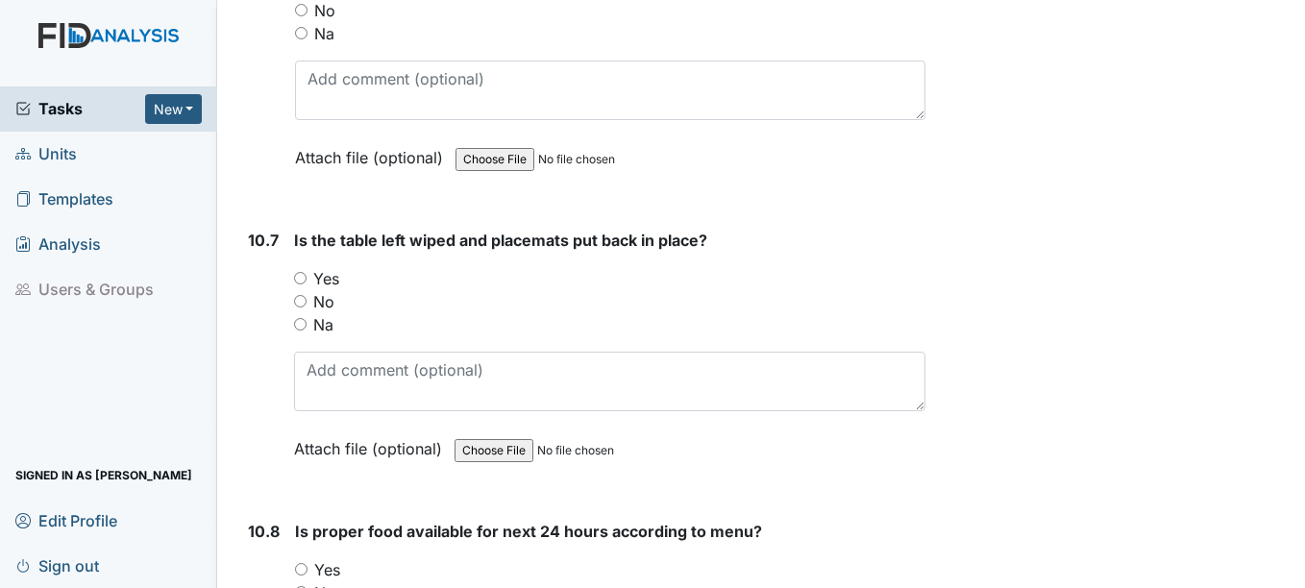
click at [299, 273] on input "Yes" at bounding box center [300, 278] width 12 height 12
radio input "true"
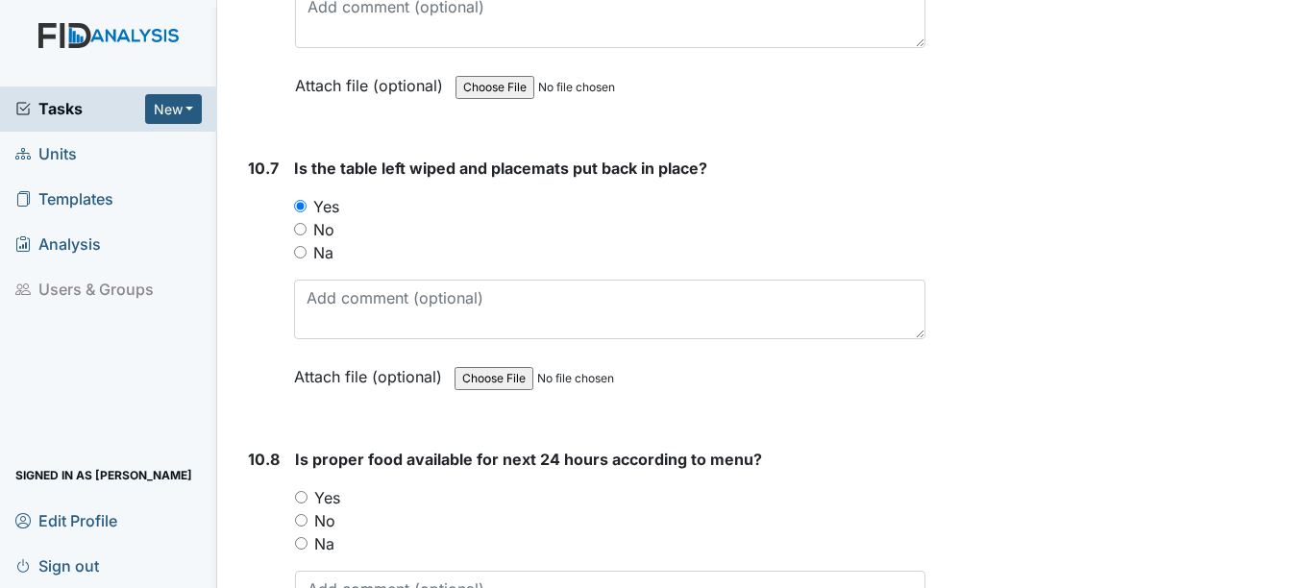
scroll to position [18828, 0]
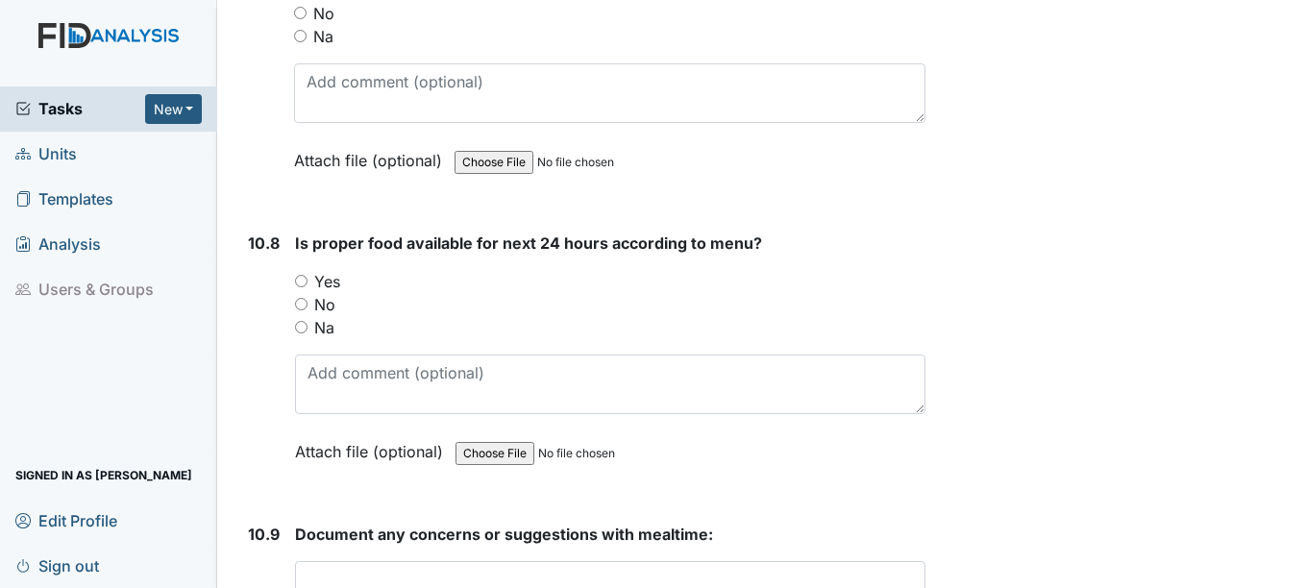
click at [303, 282] on input "Yes" at bounding box center [301, 281] width 12 height 12
radio input "true"
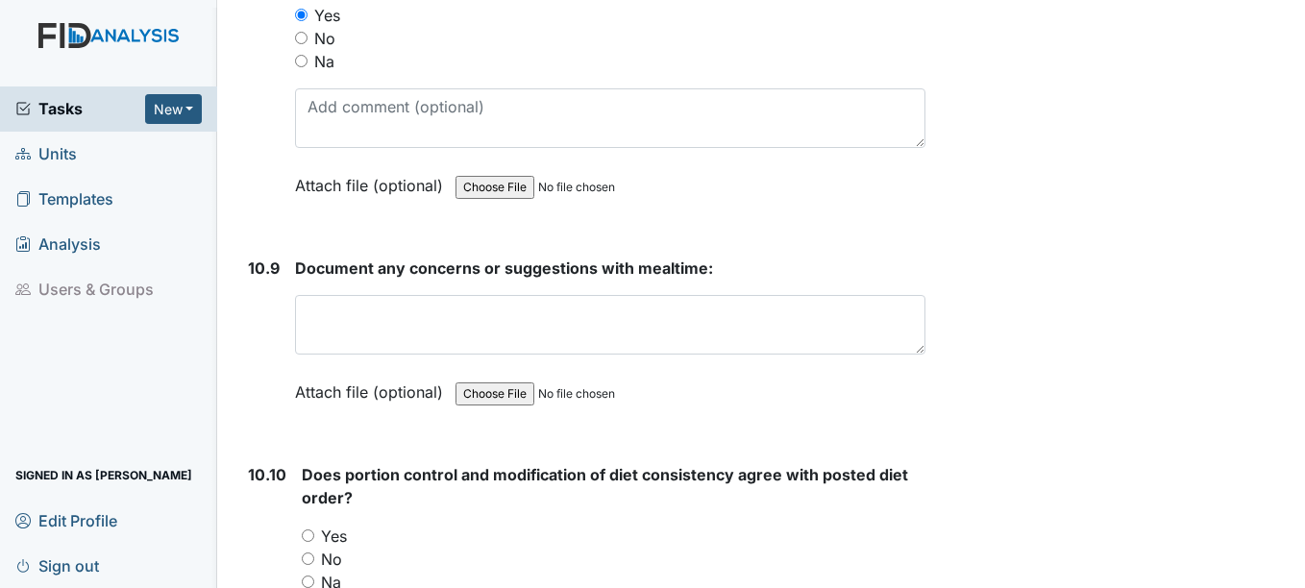
scroll to position [19116, 0]
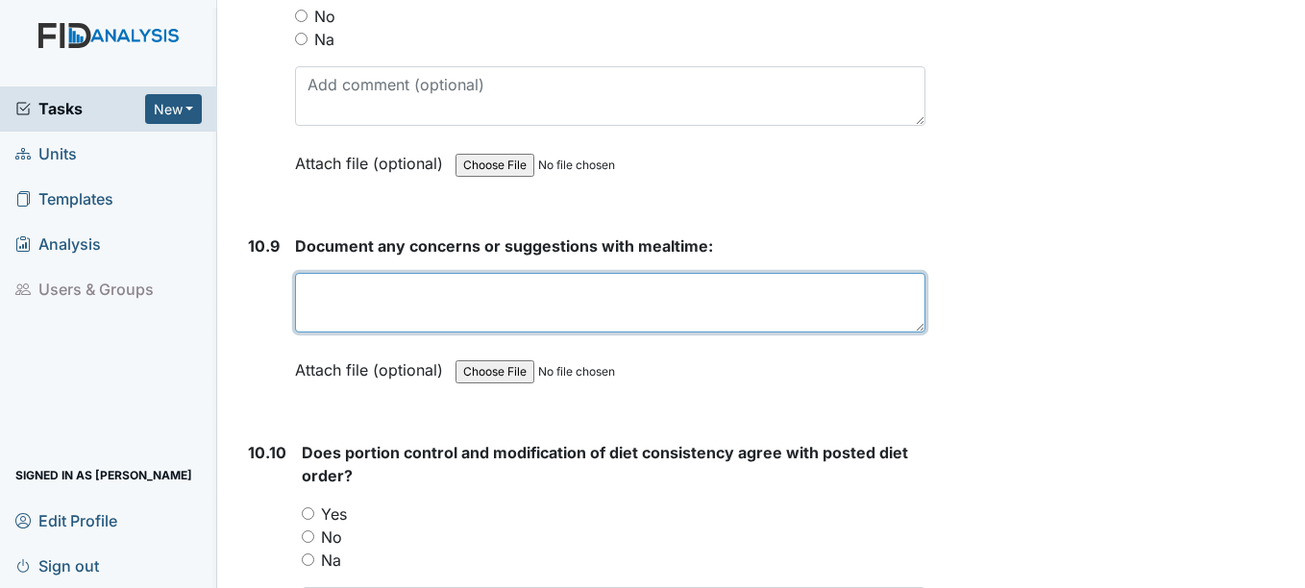
click at [339, 304] on textarea at bounding box center [609, 303] width 629 height 60
type textarea "not at this time"
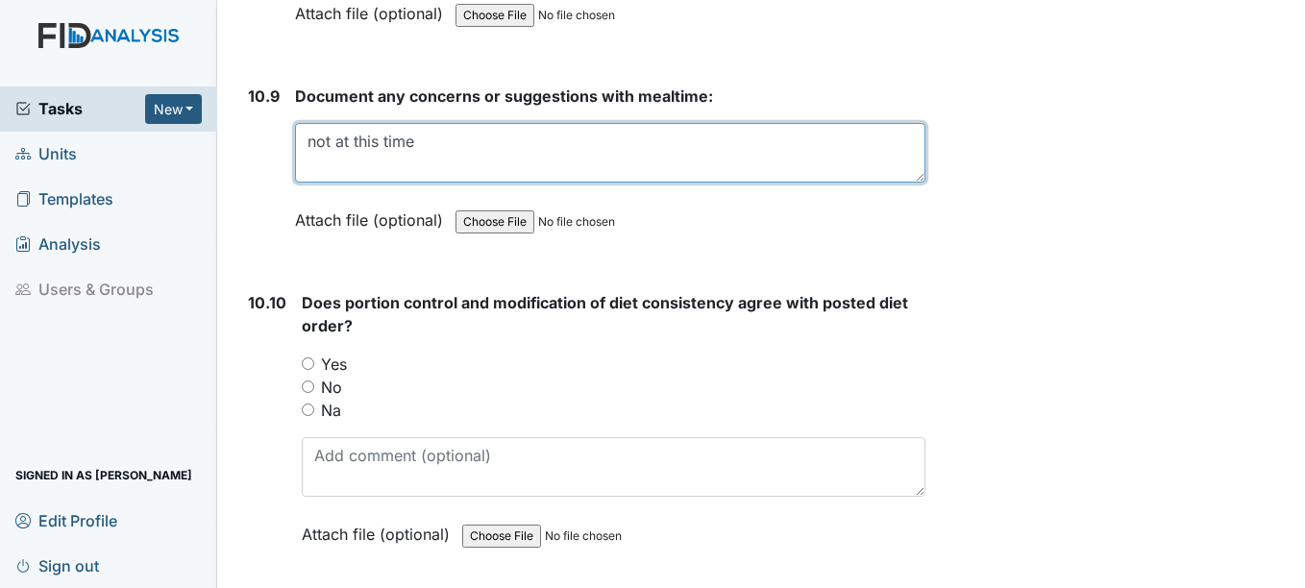
scroll to position [19308, 0]
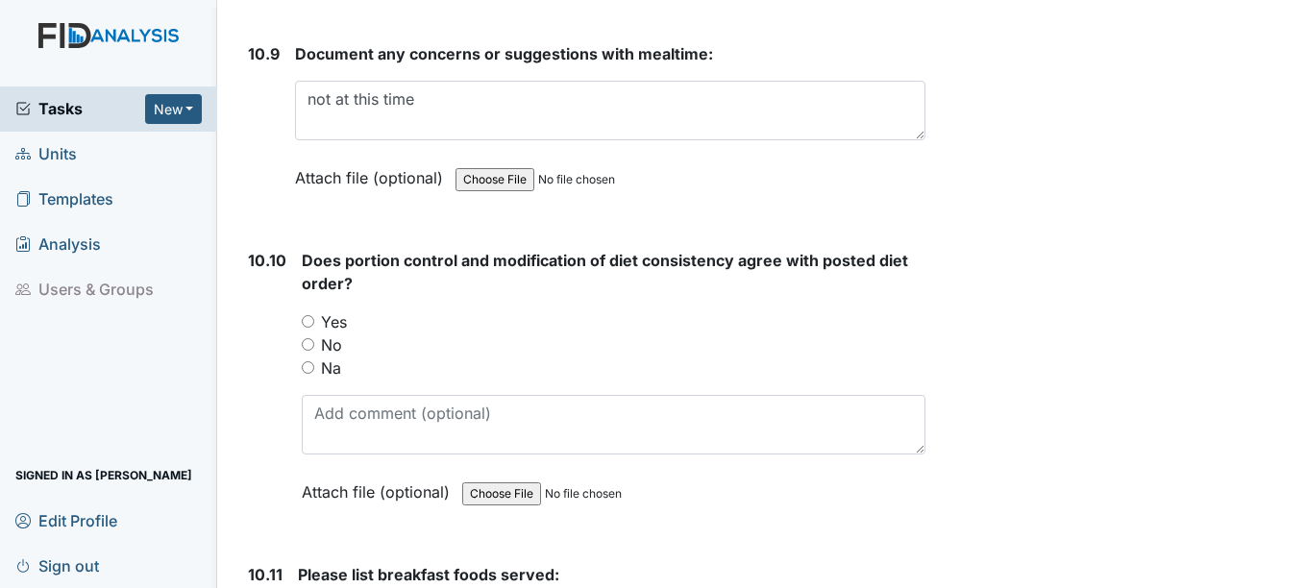
click at [305, 321] on input "Yes" at bounding box center [308, 321] width 12 height 12
radio input "true"
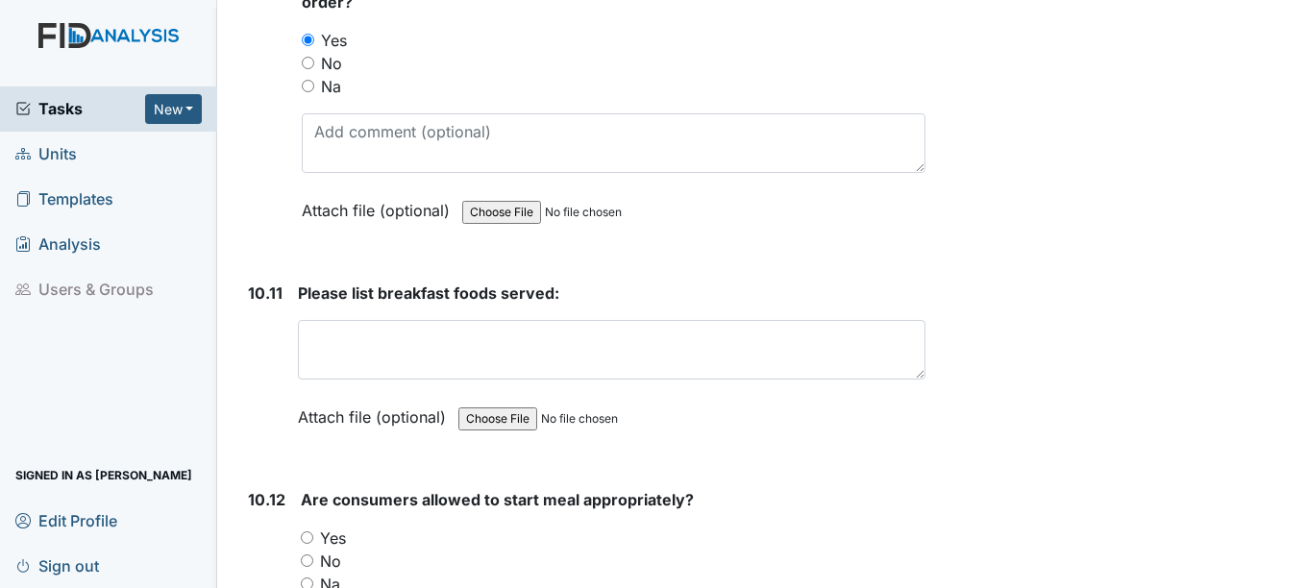
scroll to position [19596, 0]
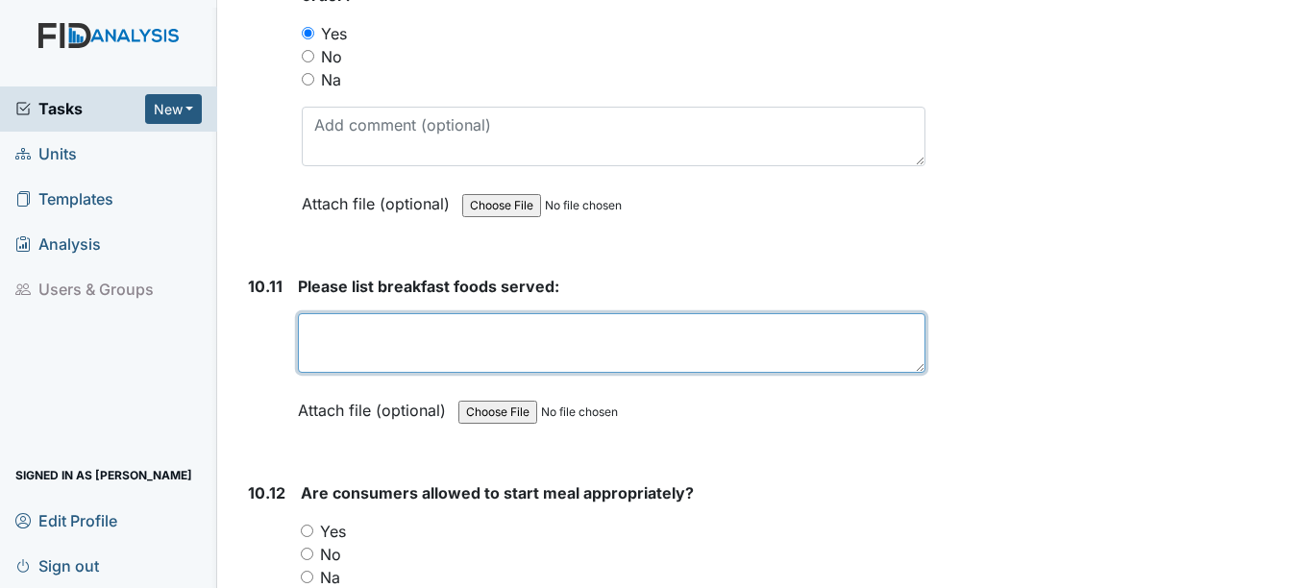
click at [325, 329] on textarea at bounding box center [611, 343] width 626 height 60
type textarea "toast w/cream cheese, sugar free jelly"
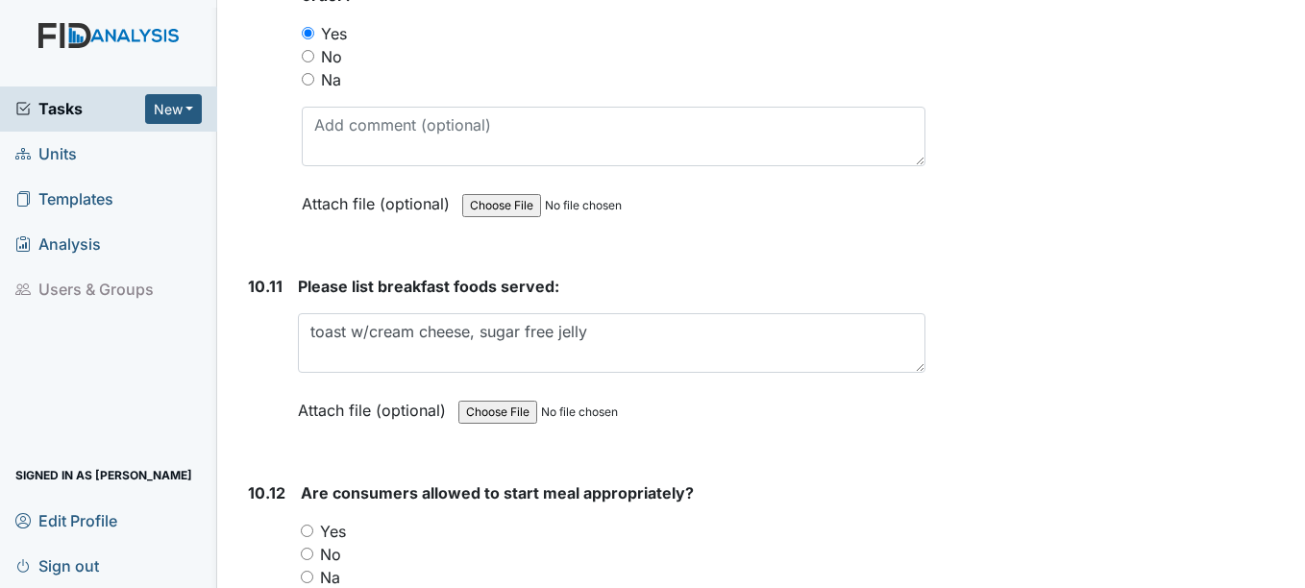
click at [67, 155] on span "Units" at bounding box center [45, 154] width 61 height 30
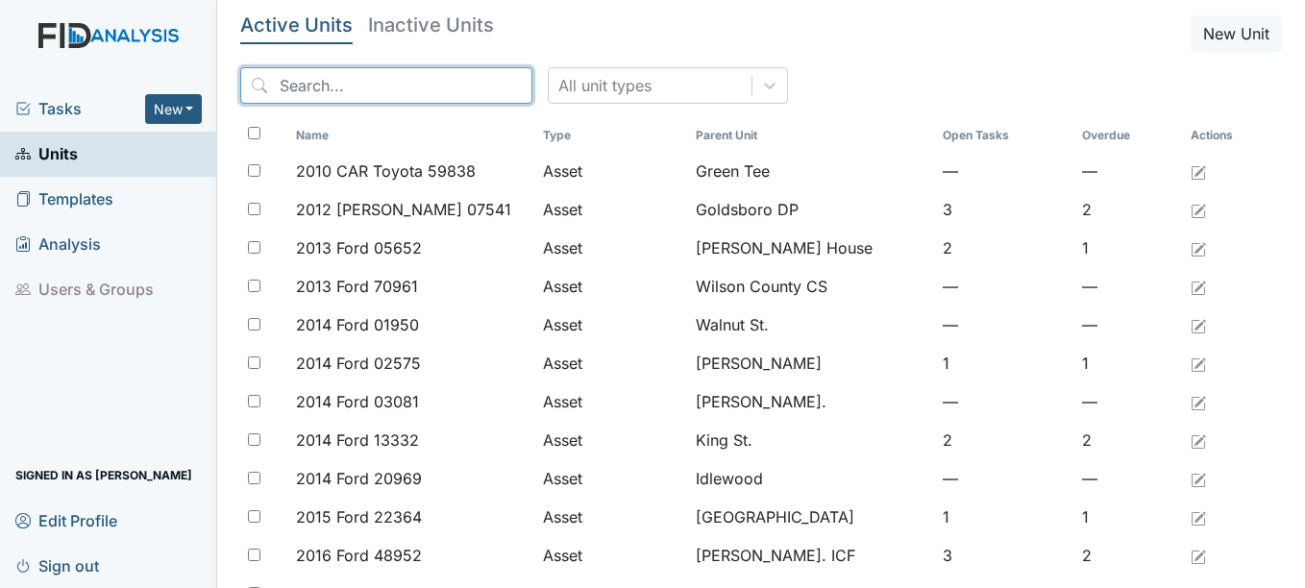
click at [438, 81] on input "search" at bounding box center [386, 85] width 292 height 37
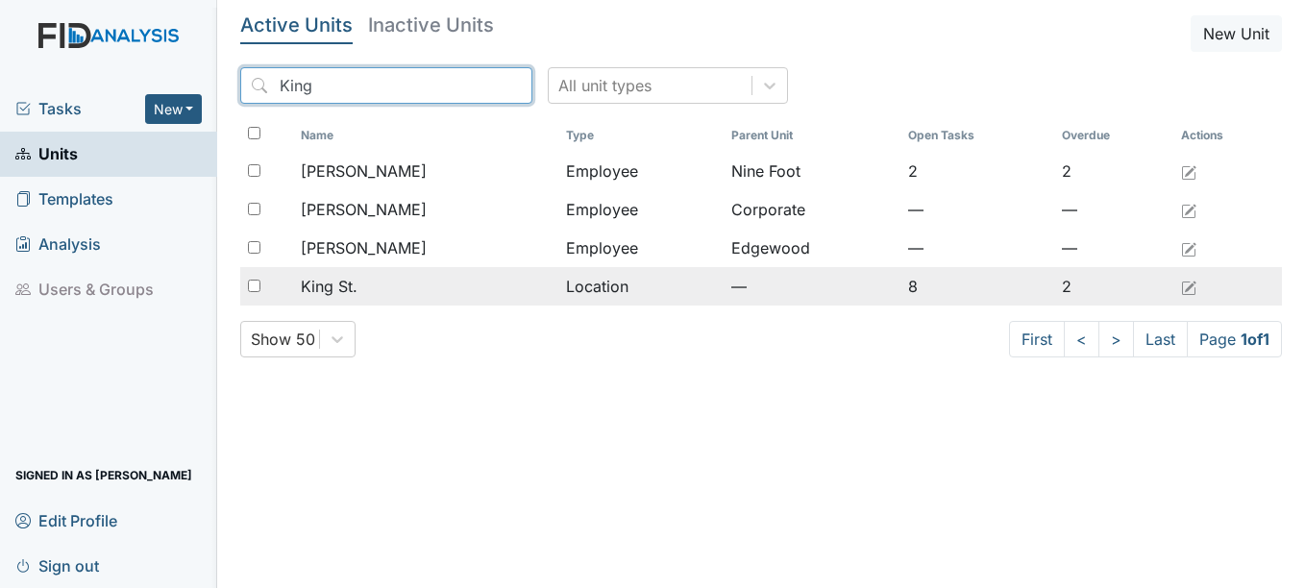
type input "King"
click at [346, 284] on span "King St." at bounding box center [329, 286] width 57 height 23
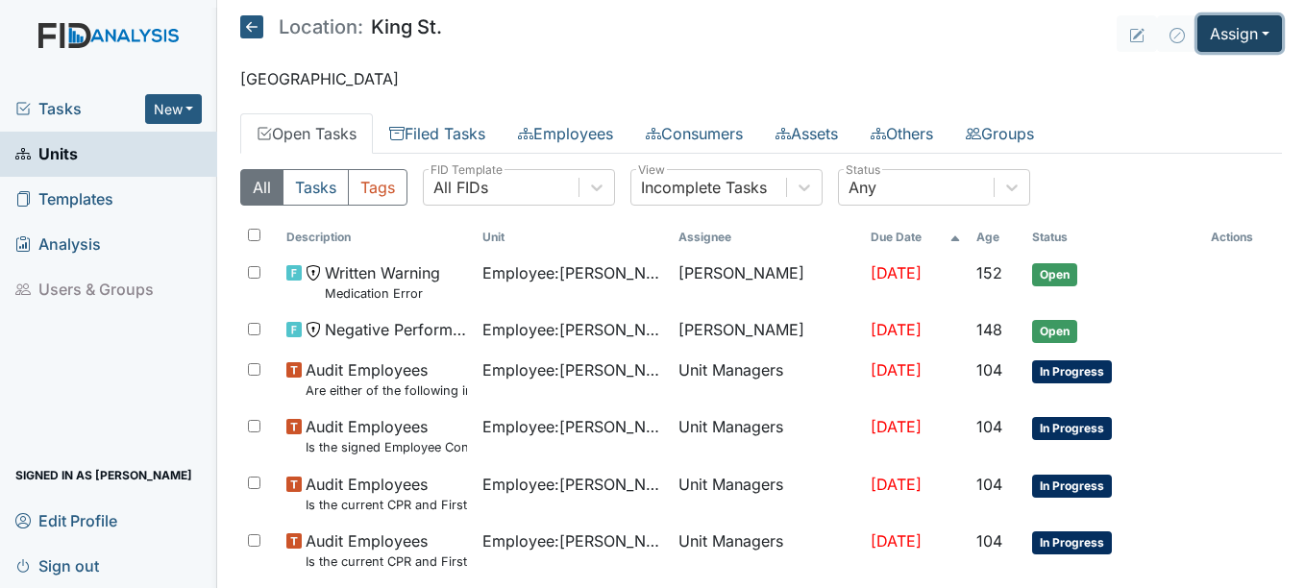
click at [1256, 30] on button "Assign" at bounding box center [1239, 33] width 85 height 37
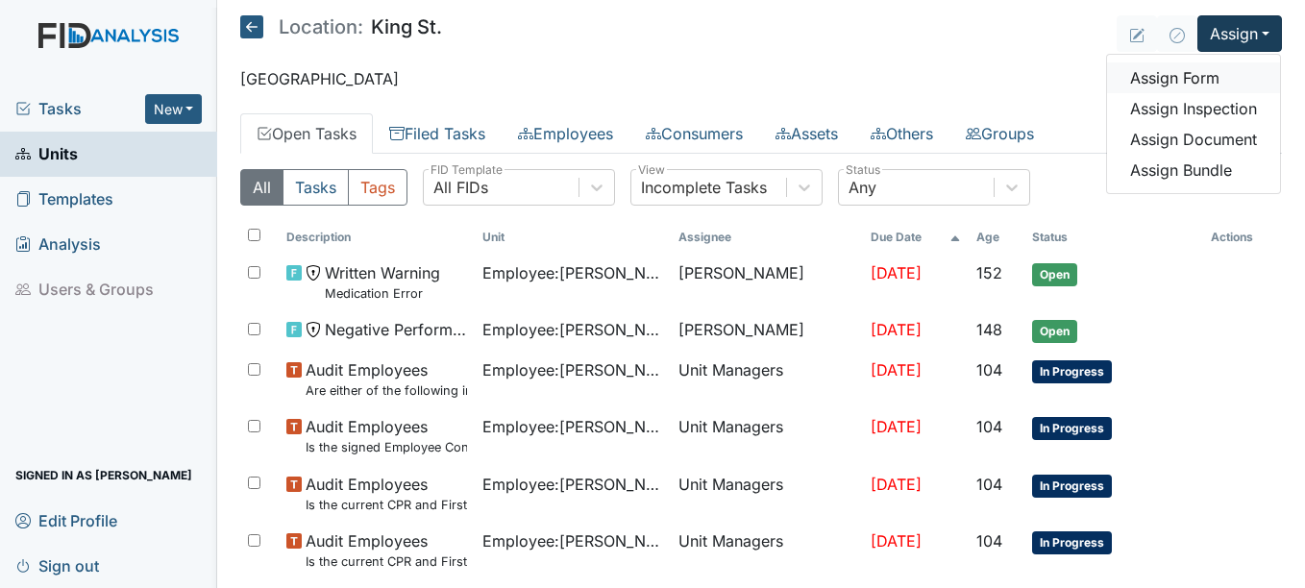
click at [1190, 74] on link "Assign Form" at bounding box center [1193, 77] width 173 height 31
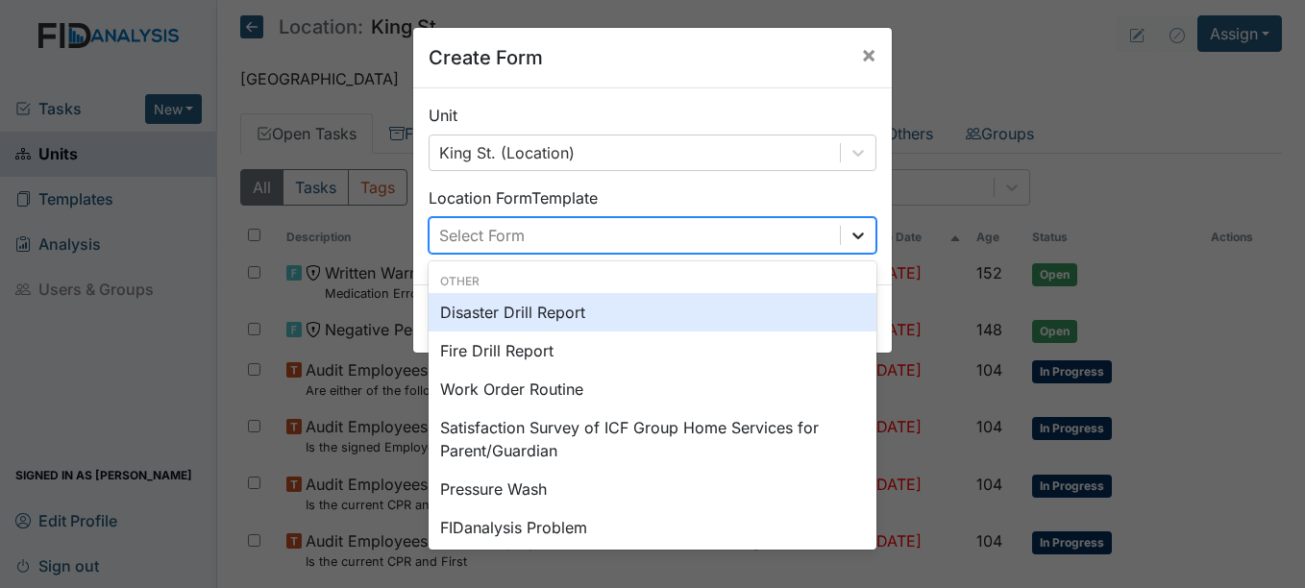
click at [854, 233] on icon at bounding box center [858, 235] width 12 height 7
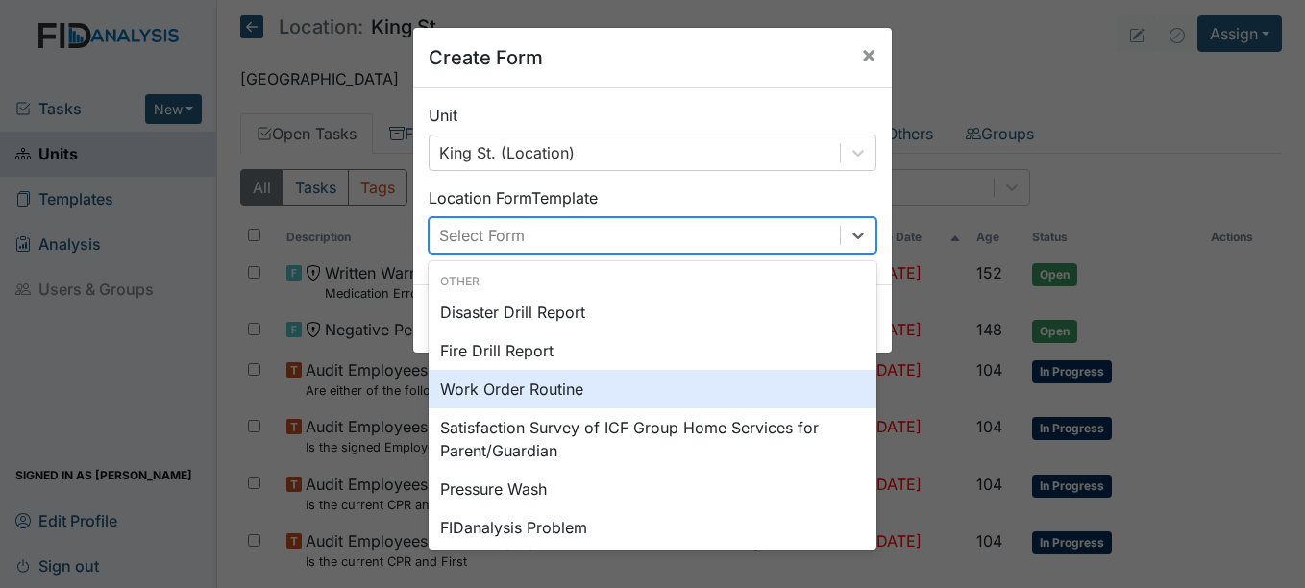
click at [537, 388] on div "Work Order Routine" at bounding box center [652, 389] width 448 height 38
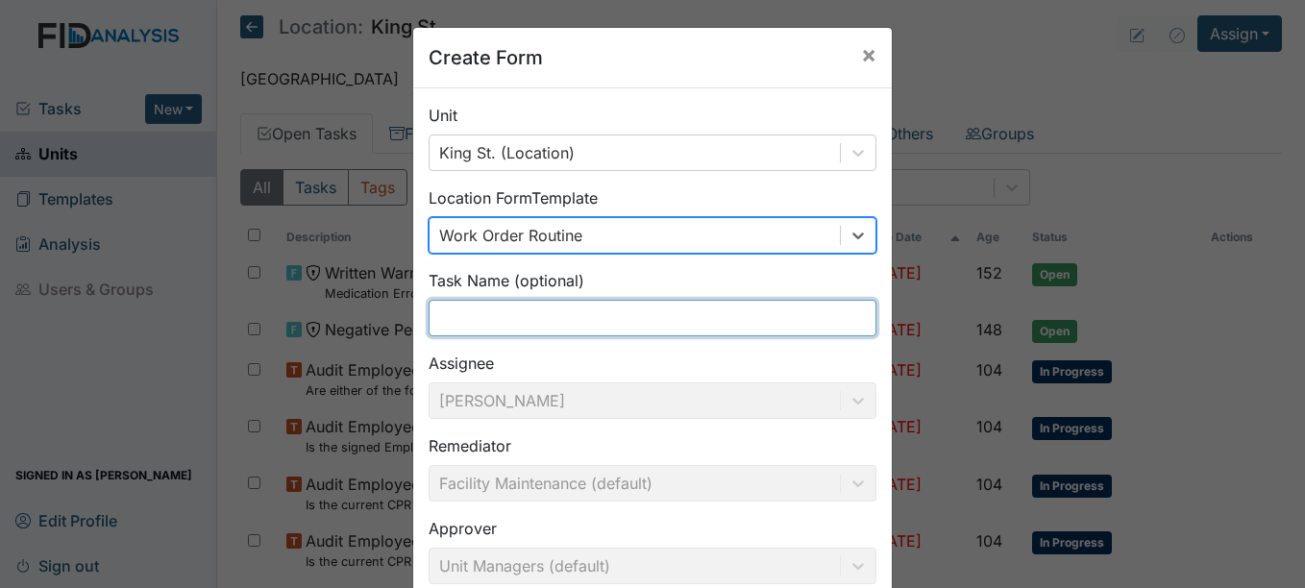
click at [470, 320] on input "text" at bounding box center [652, 318] width 448 height 37
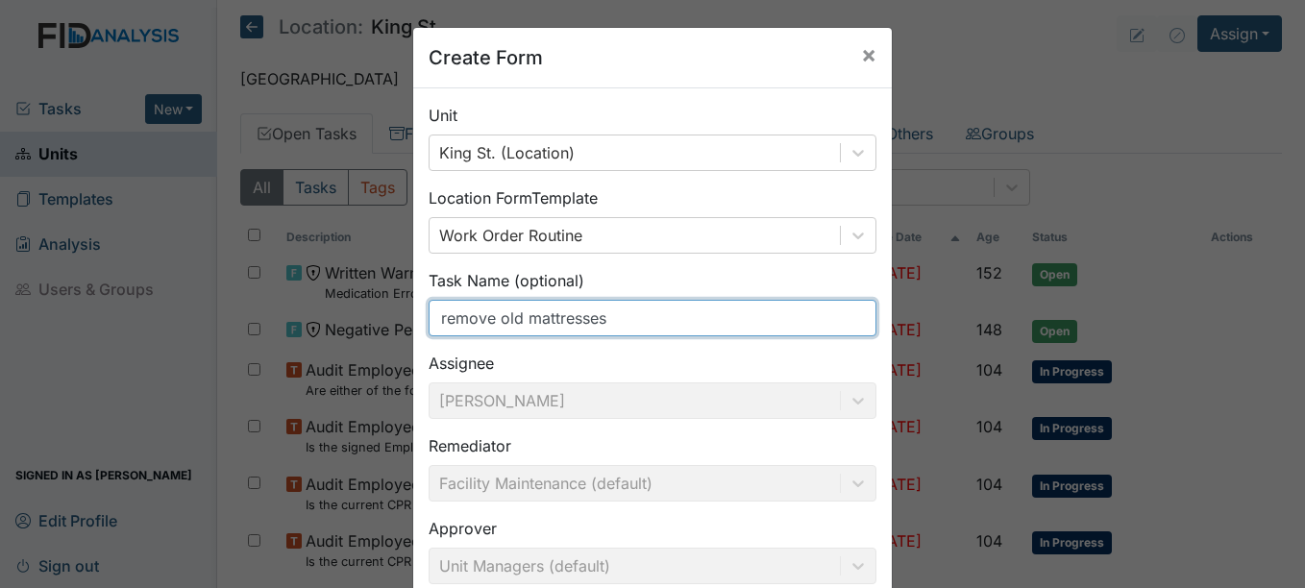
click at [714, 313] on input "remove old mattresses" at bounding box center [652, 318] width 448 height 37
type input "remove old mattresses"
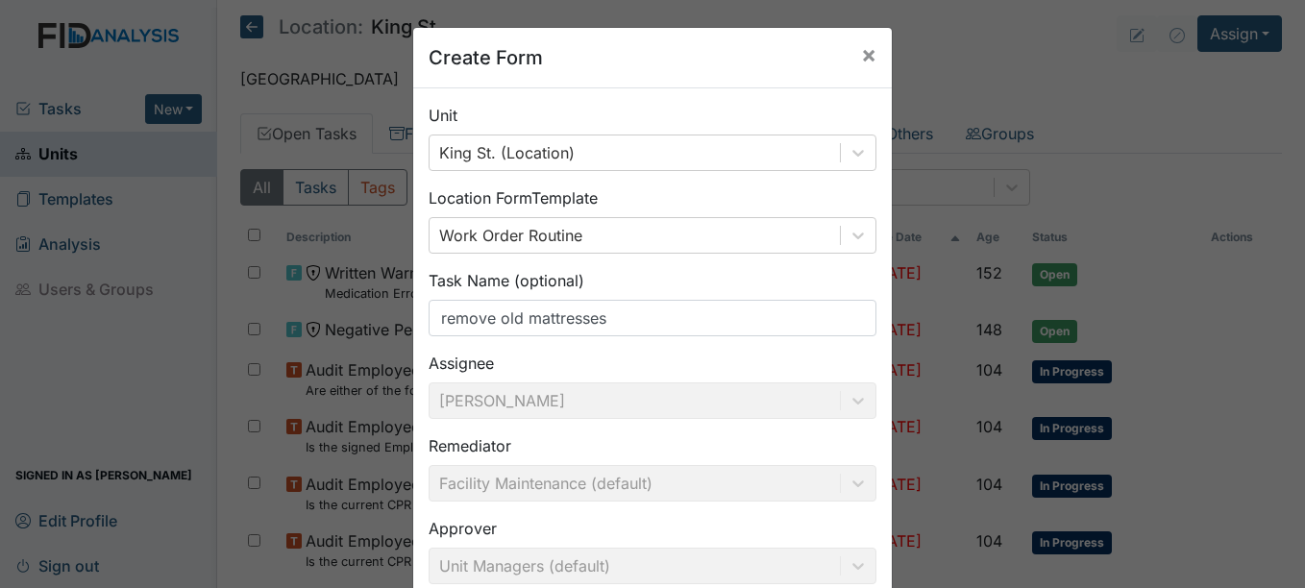
click at [716, 98] on div "Unit King St. (Location) Location Form Template Work Order Routine Task Name (o…" at bounding box center [652, 392] width 478 height 609
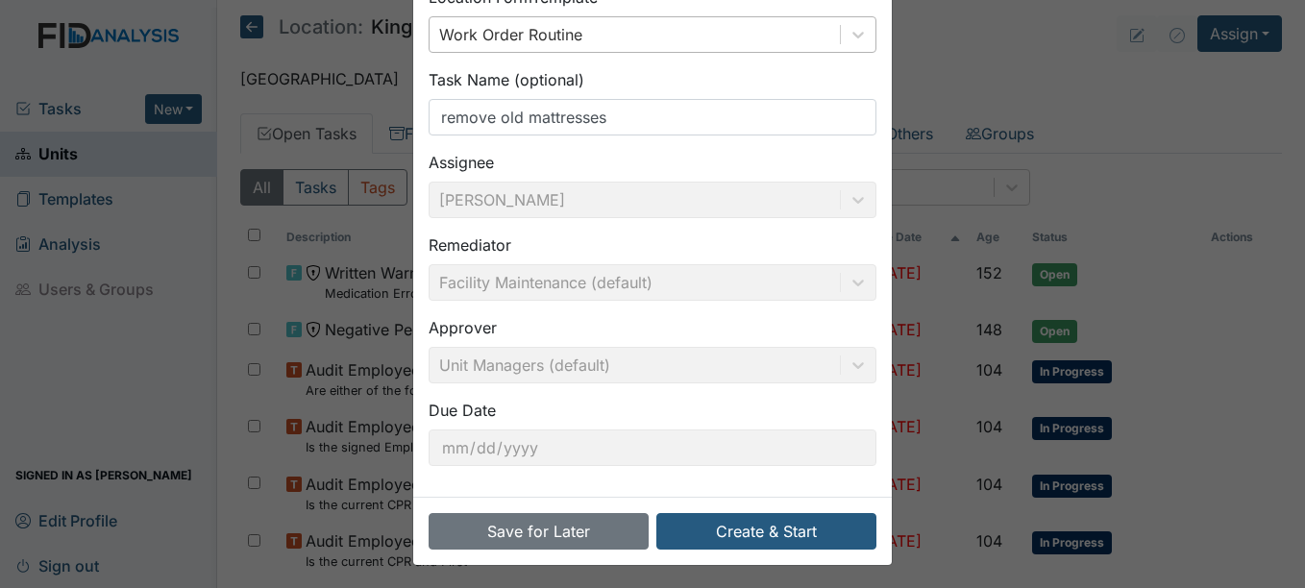
scroll to position [206, 0]
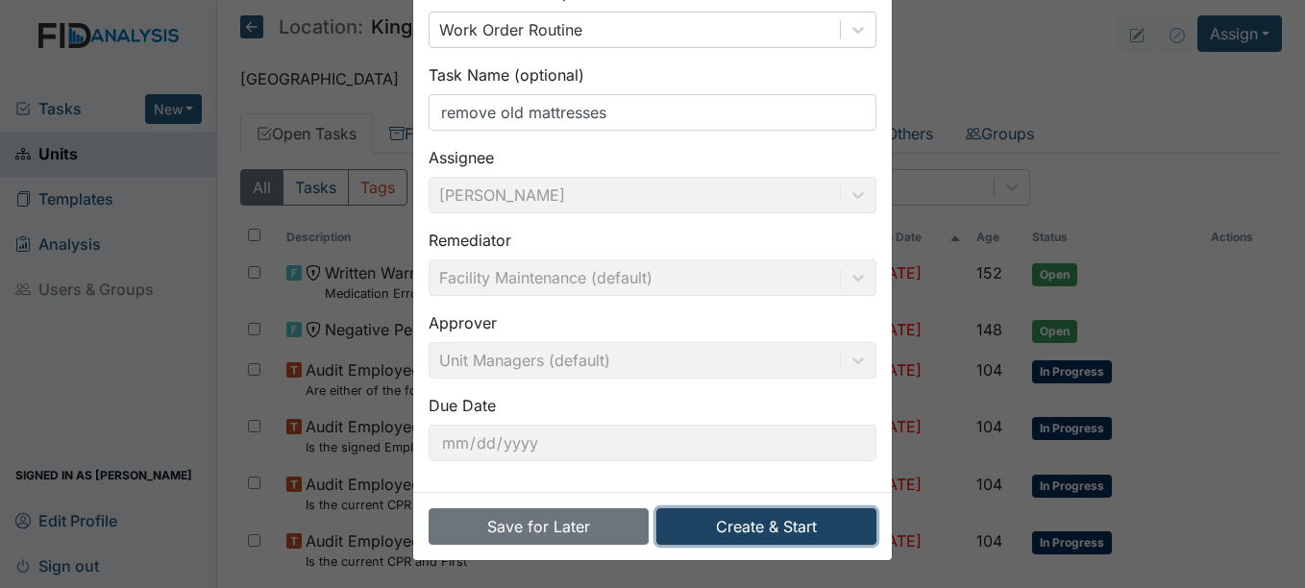
click at [791, 523] on button "Create & Start" at bounding box center [766, 526] width 220 height 37
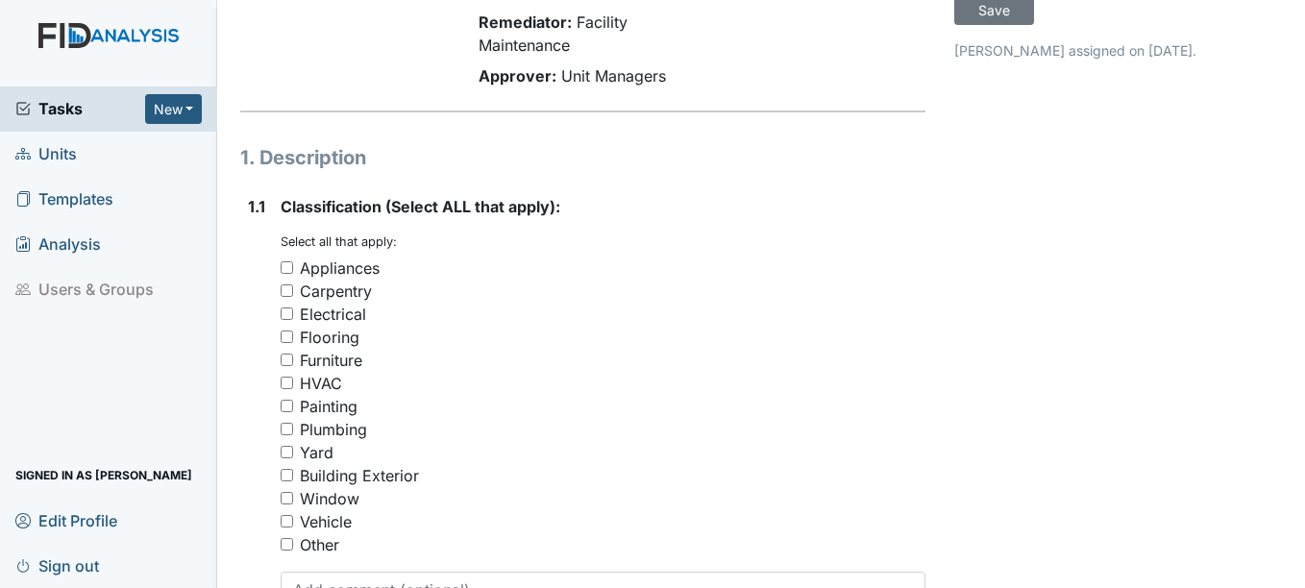
scroll to position [192, 0]
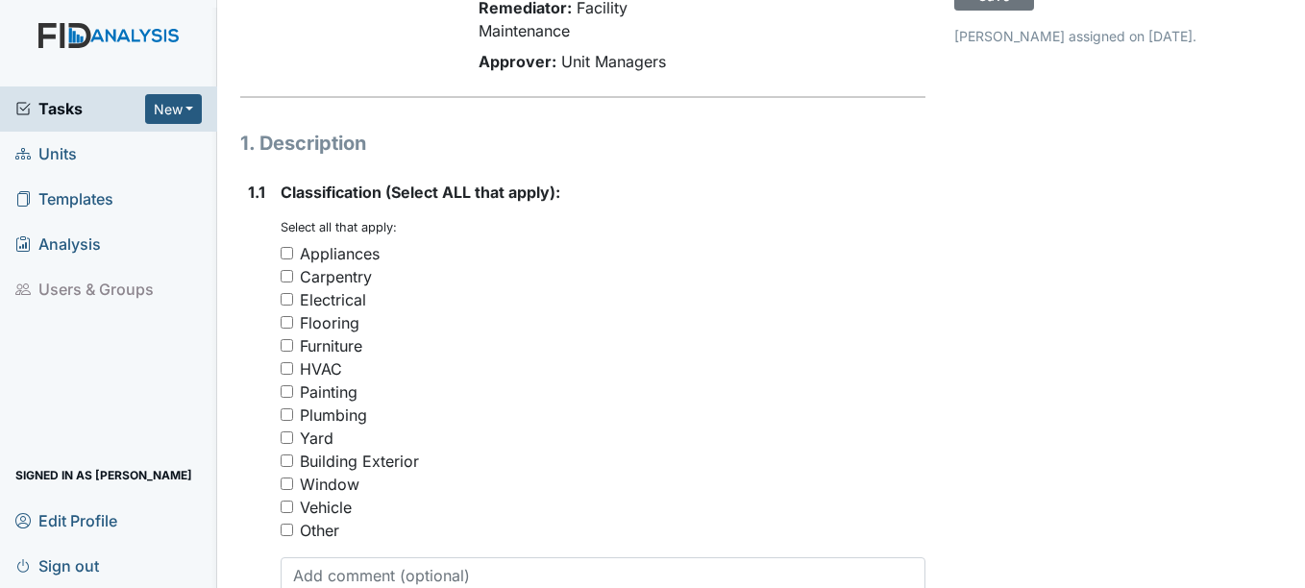
click at [287, 342] on input "Furniture" at bounding box center [286, 345] width 12 height 12
checkbox input "true"
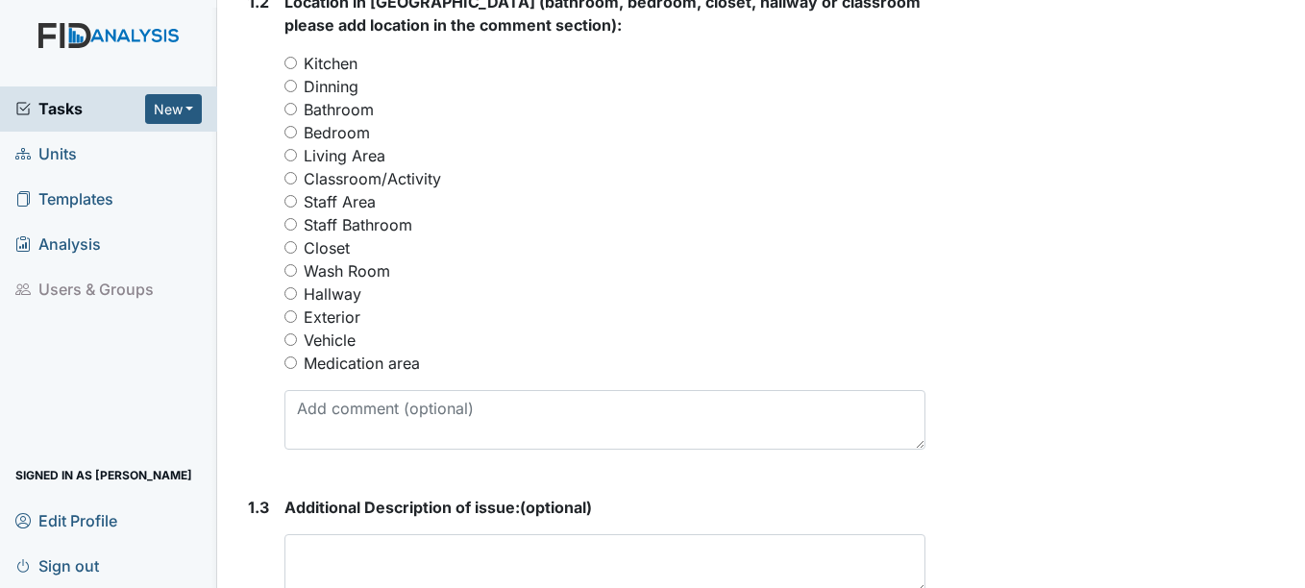
scroll to position [768, 0]
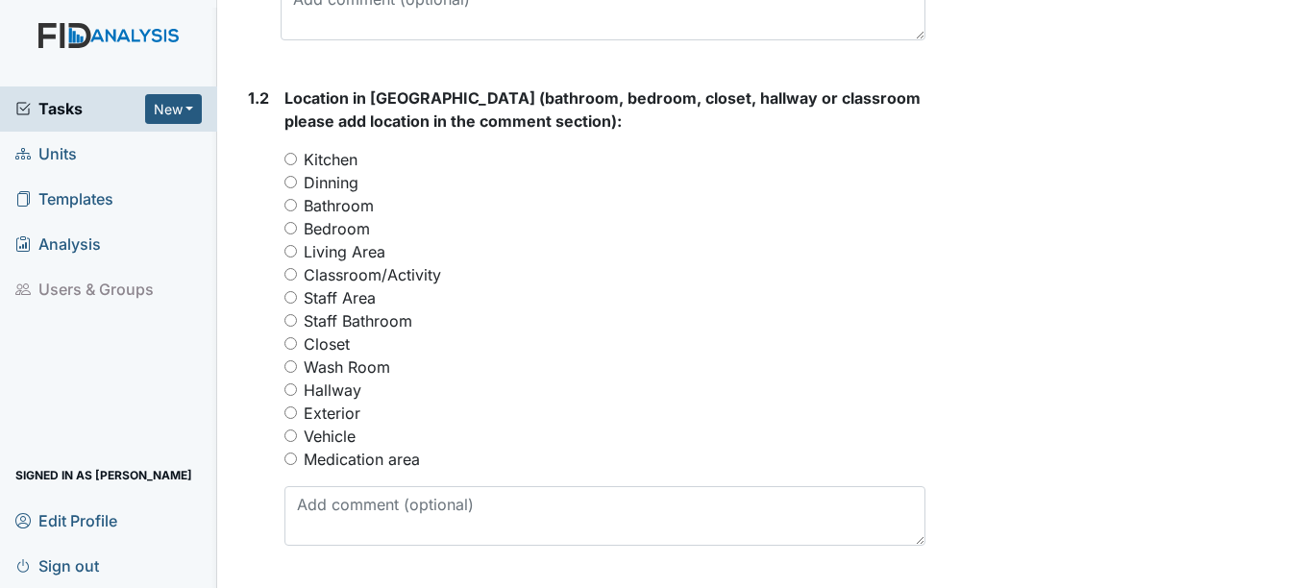
click at [290, 275] on input "Classroom/Activity" at bounding box center [290, 274] width 12 height 12
radio input "true"
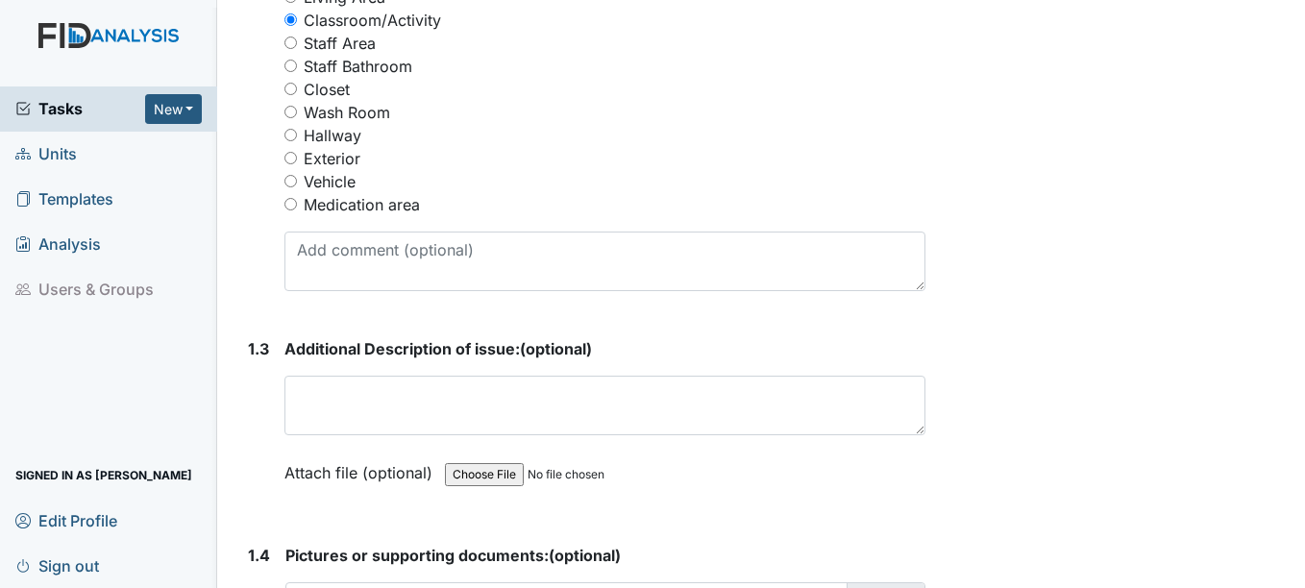
scroll to position [1057, 0]
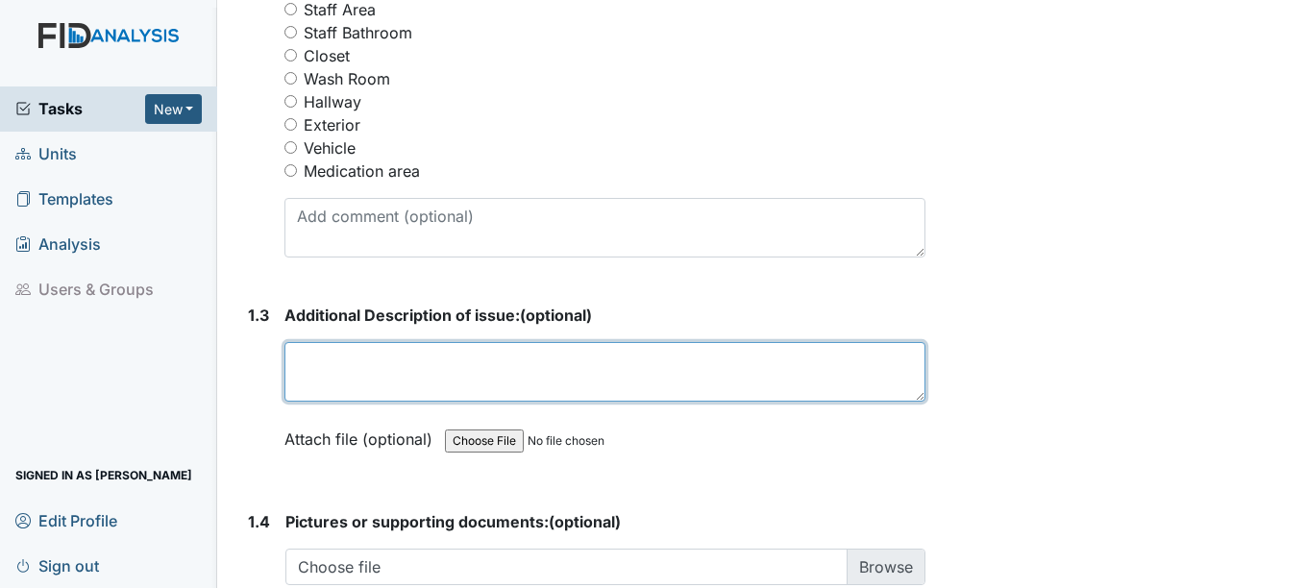
click at [345, 369] on textarea at bounding box center [604, 372] width 640 height 60
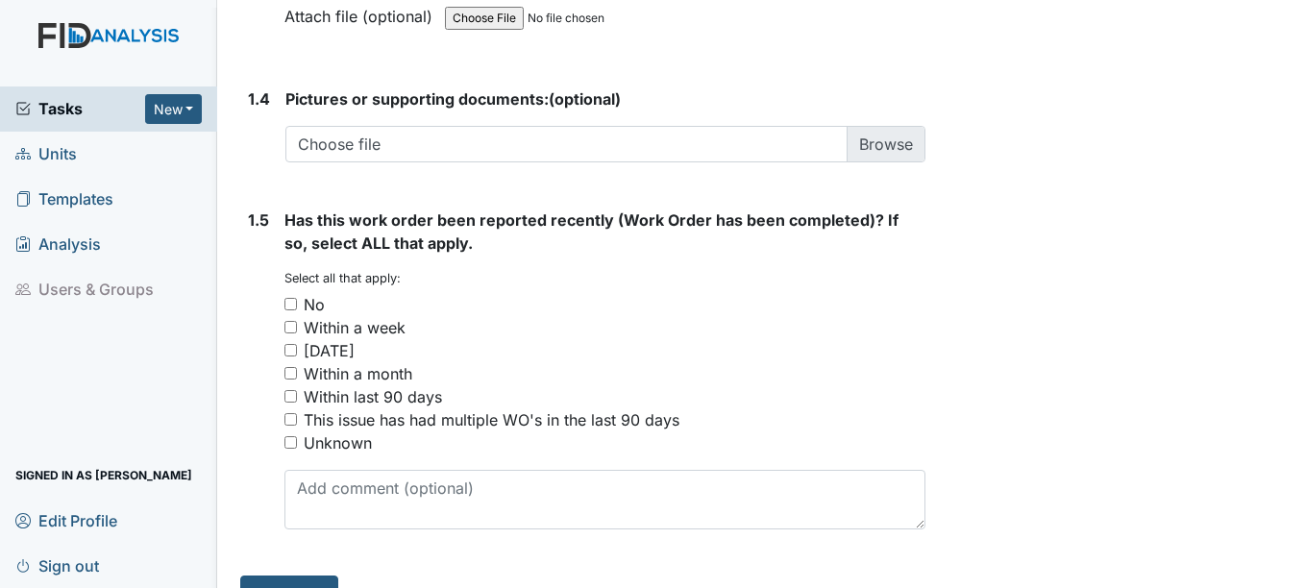
scroll to position [1519, 0]
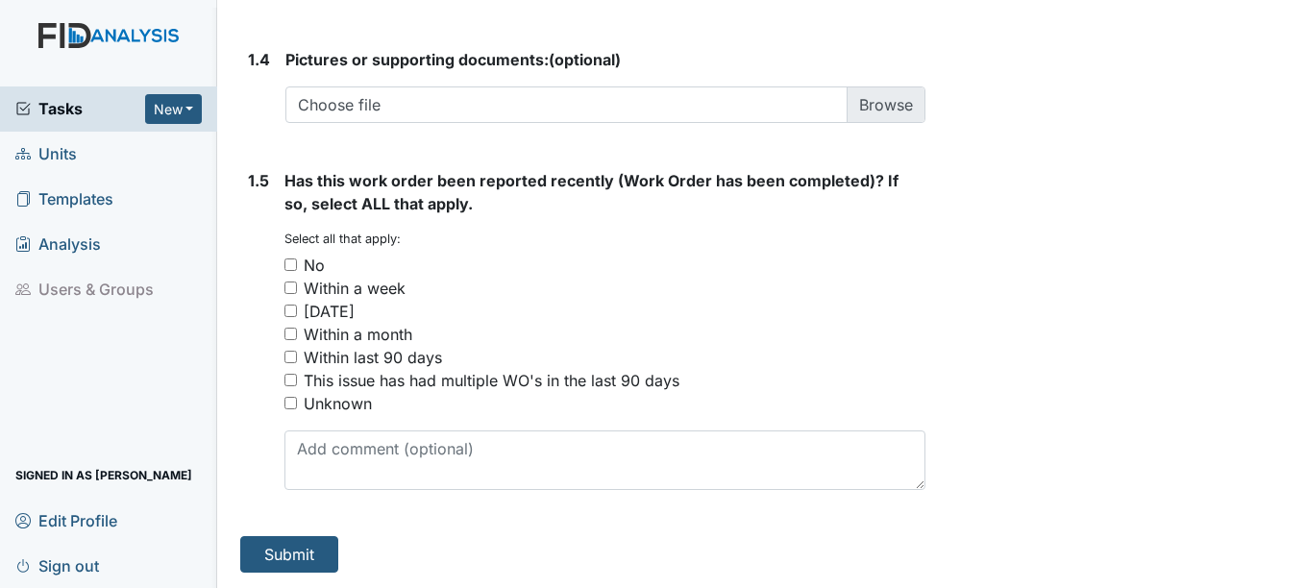
type textarea "remove mattress"
click at [293, 266] on input "No" at bounding box center [290, 264] width 12 height 12
checkbox input "true"
click at [288, 554] on button "Submit" at bounding box center [289, 554] width 98 height 37
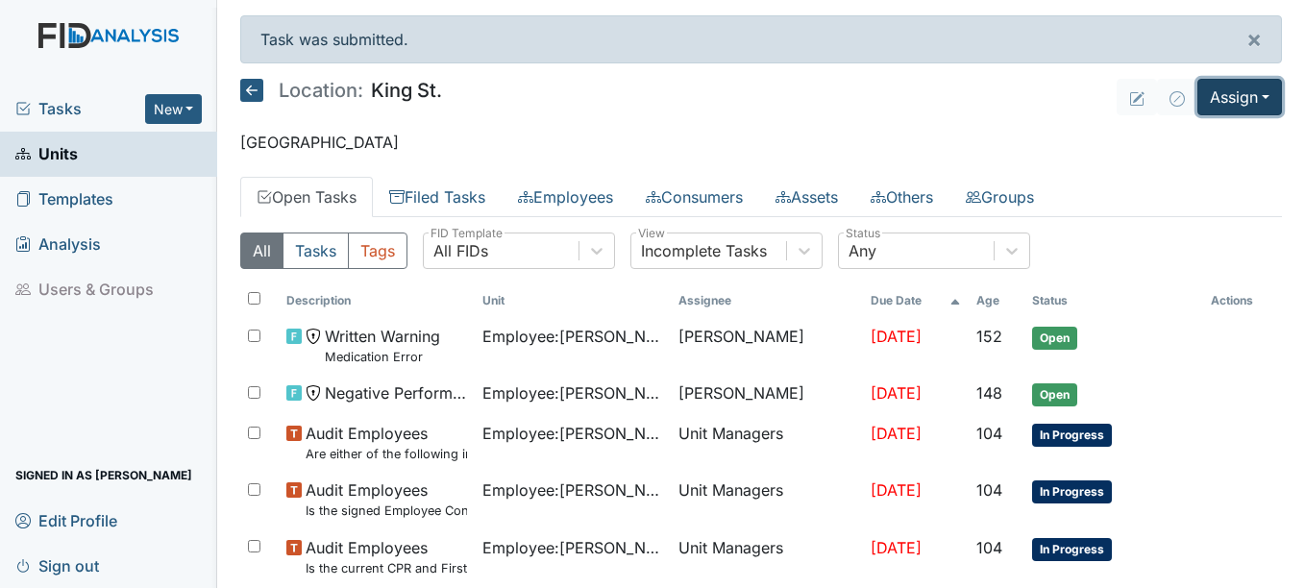
click at [1254, 95] on button "Assign" at bounding box center [1239, 97] width 85 height 37
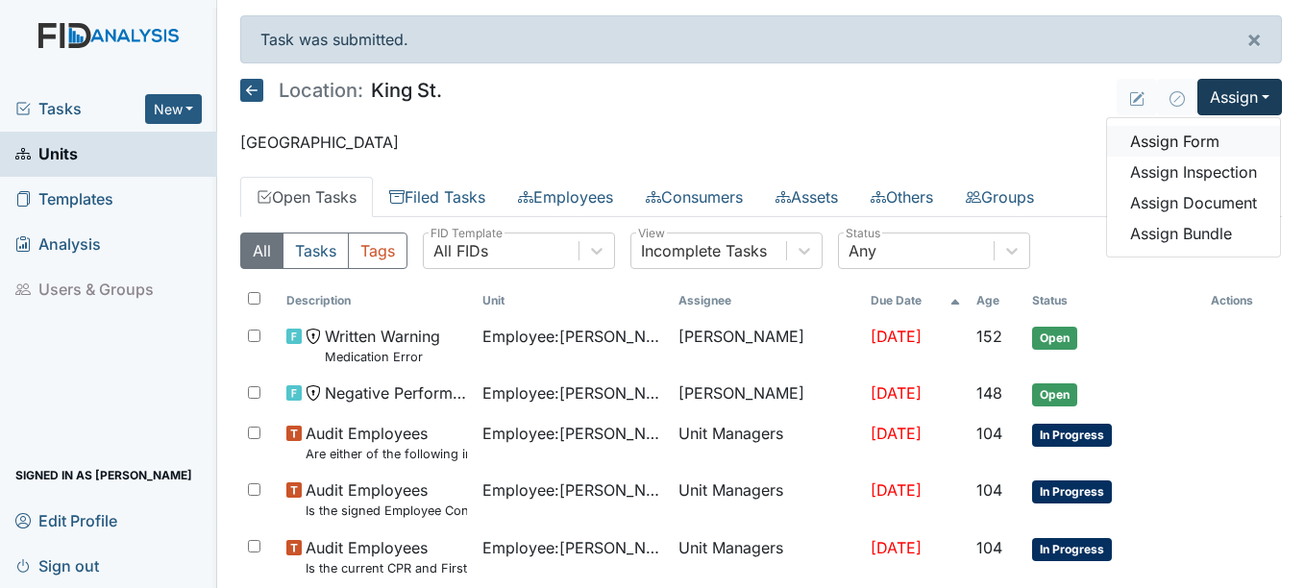
click at [1171, 134] on link "Assign Form" at bounding box center [1193, 141] width 173 height 31
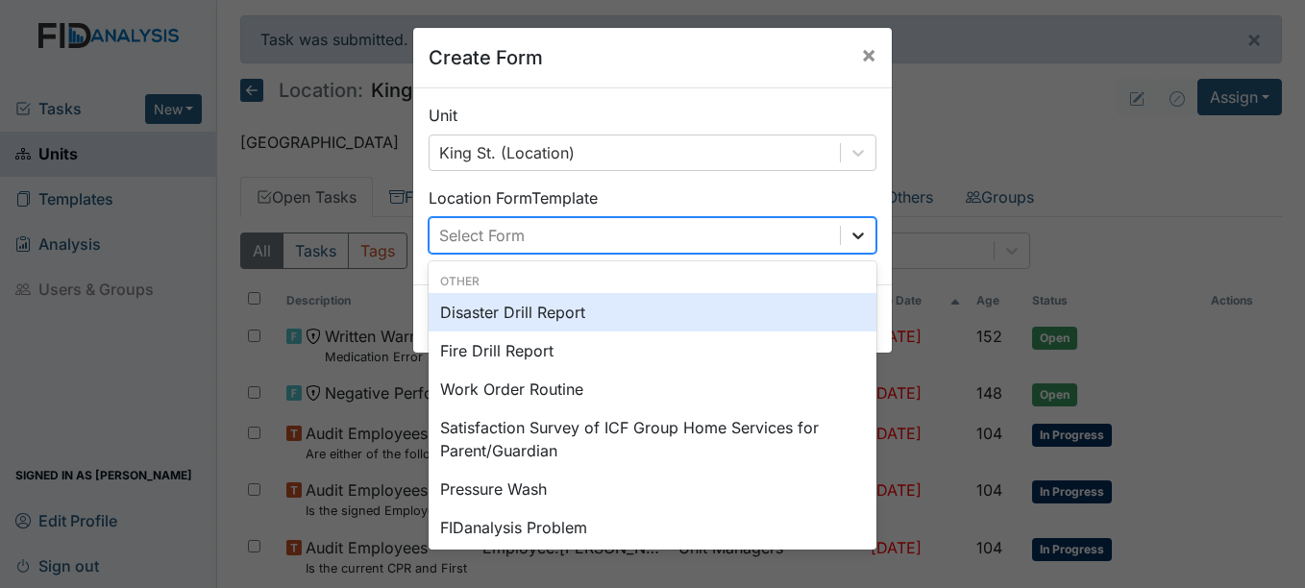
click at [852, 235] on icon at bounding box center [858, 235] width 12 height 7
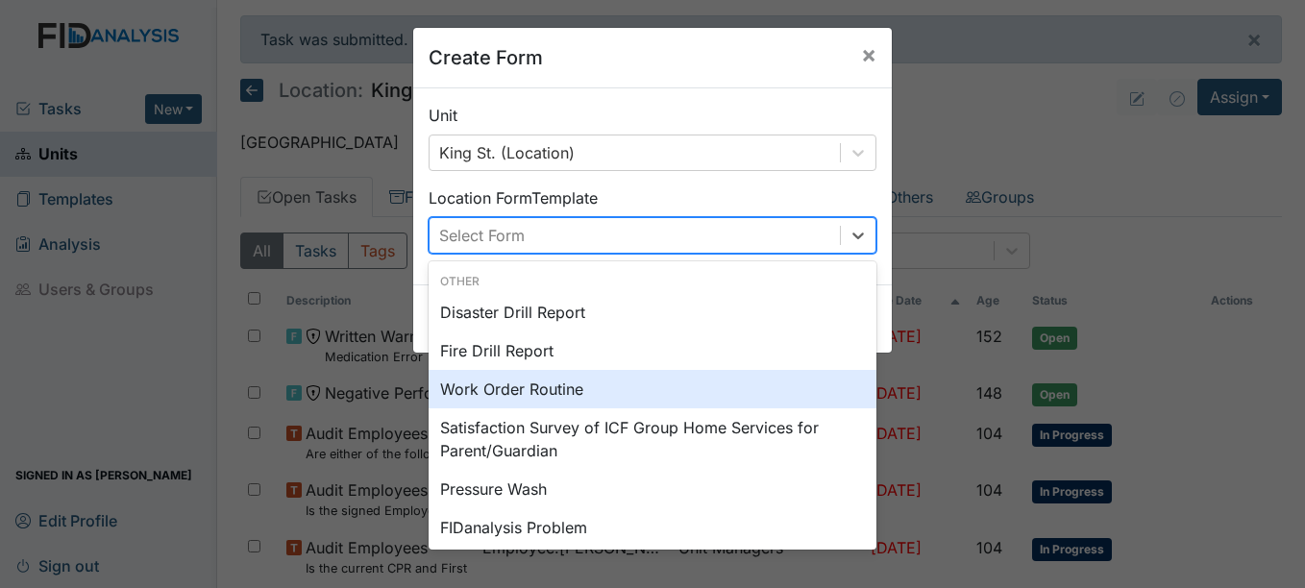
click at [557, 390] on div "Work Order Routine" at bounding box center [652, 389] width 448 height 38
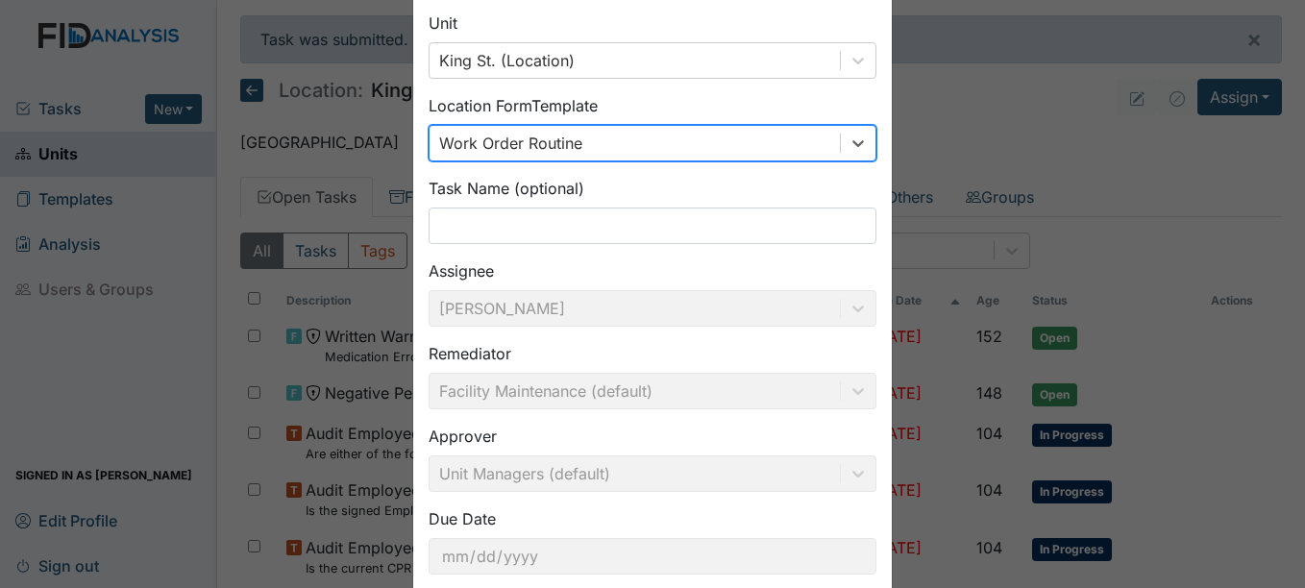
scroll to position [206, 0]
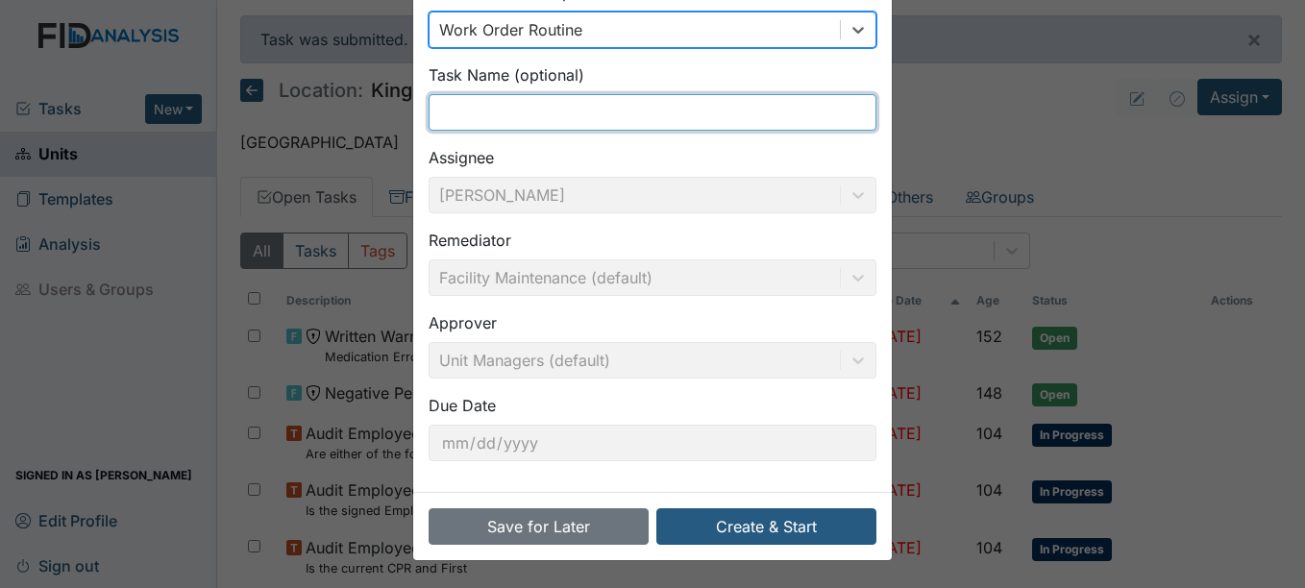
click at [475, 107] on input "text" at bounding box center [652, 112] width 448 height 37
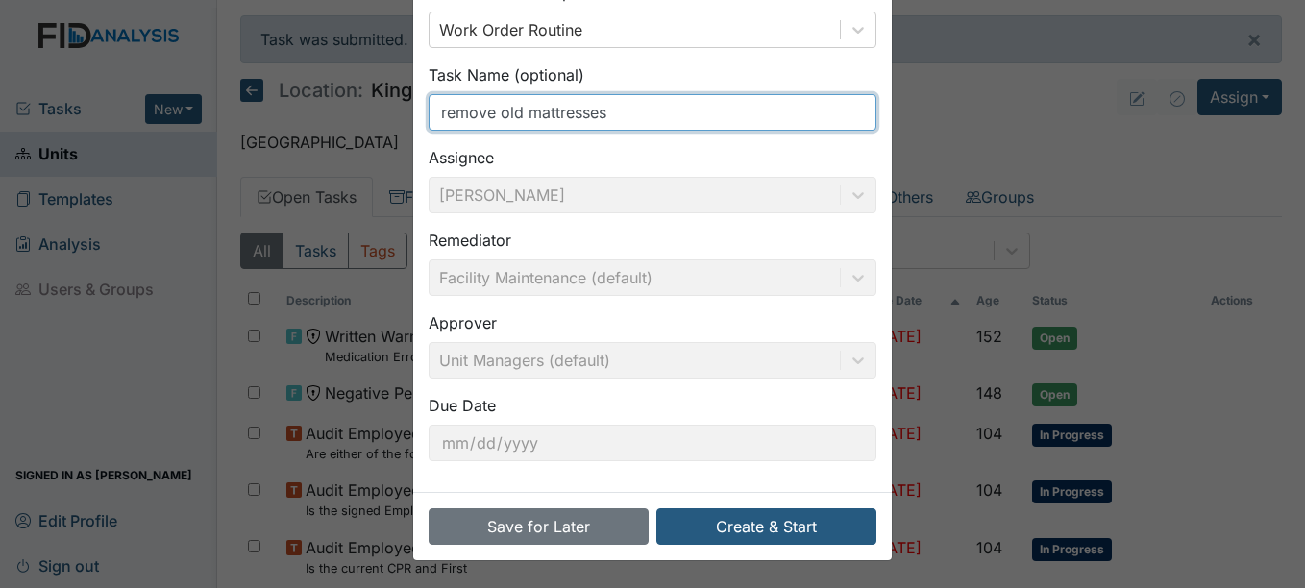
click at [605, 113] on input "remove old mattresses" at bounding box center [652, 112] width 448 height 37
type input "remove old mattress"
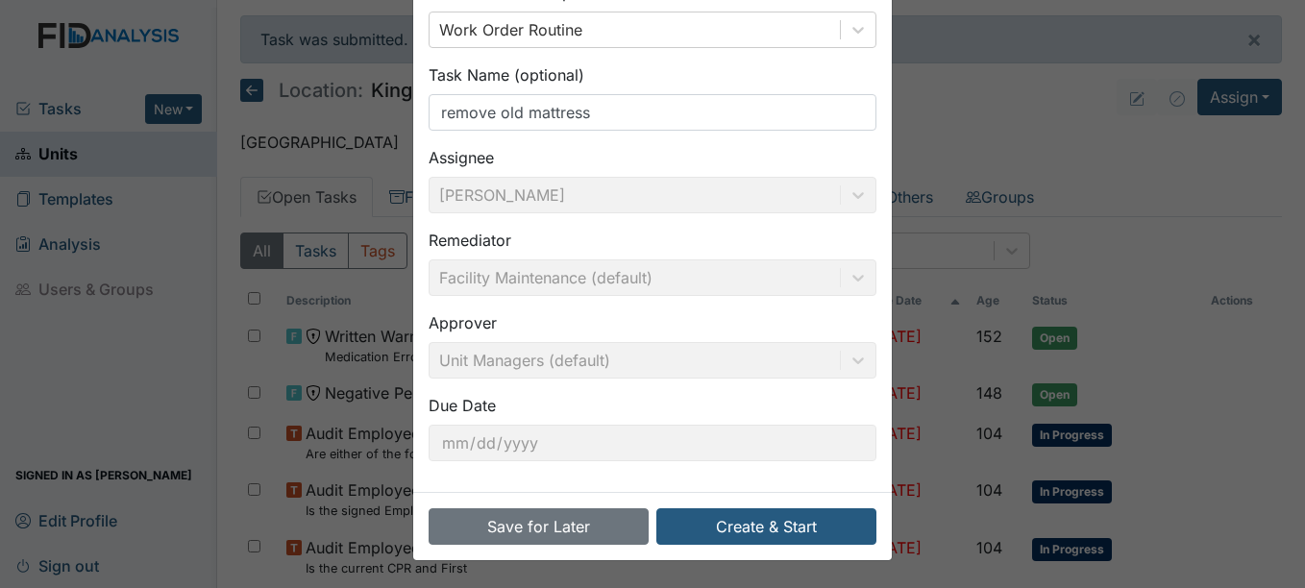
click at [777, 233] on div "Remediator Facility Maintenance (default)" at bounding box center [652, 262] width 448 height 67
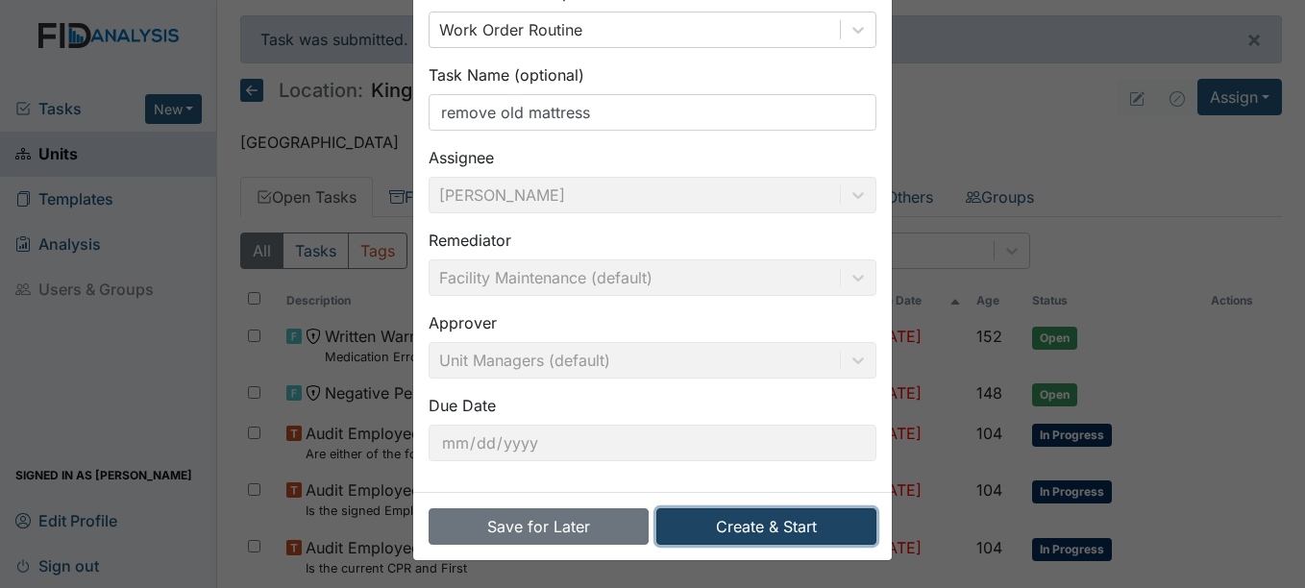
click at [755, 522] on button "Create & Start" at bounding box center [766, 526] width 220 height 37
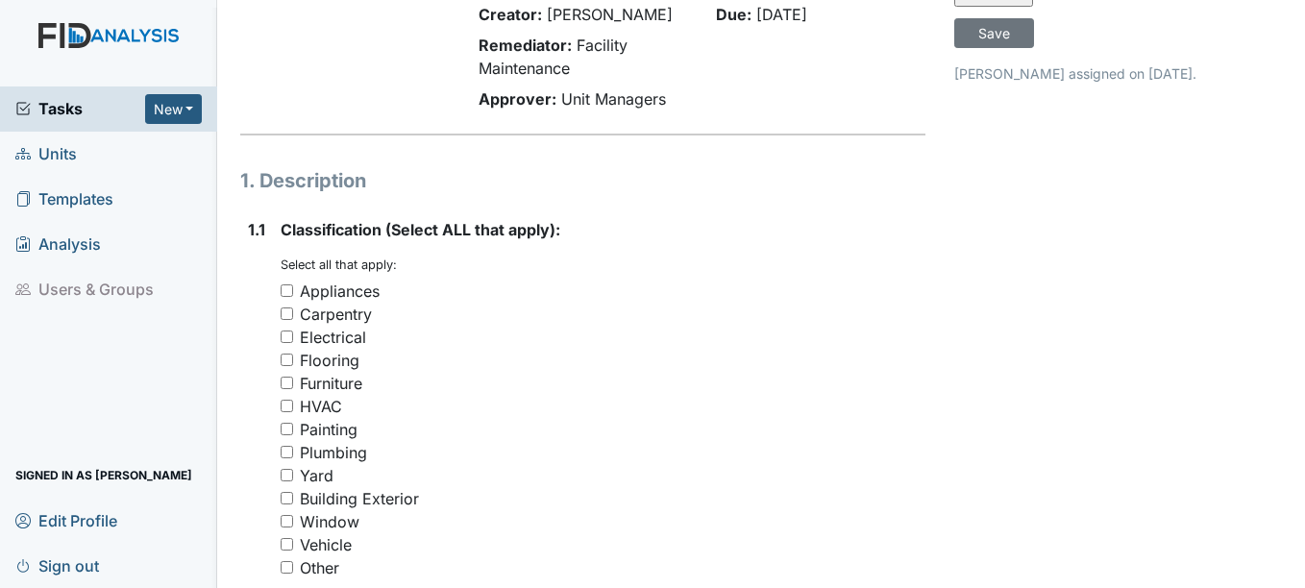
scroll to position [192, 0]
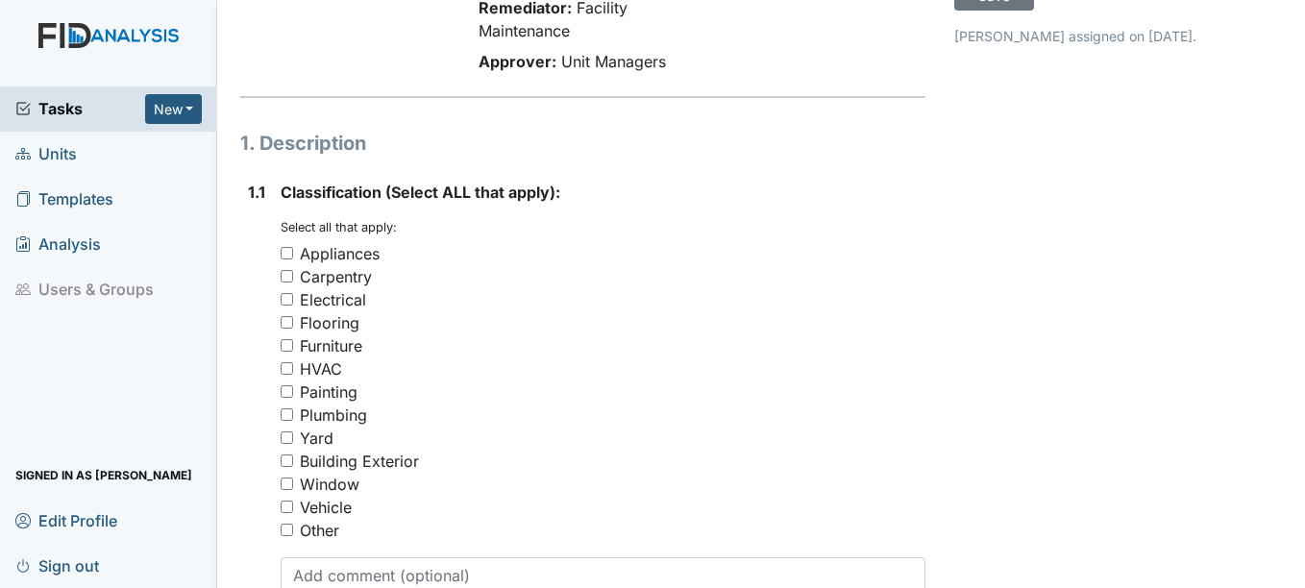
click at [286, 342] on input "Furniture" at bounding box center [286, 345] width 12 height 12
checkbox input "true"
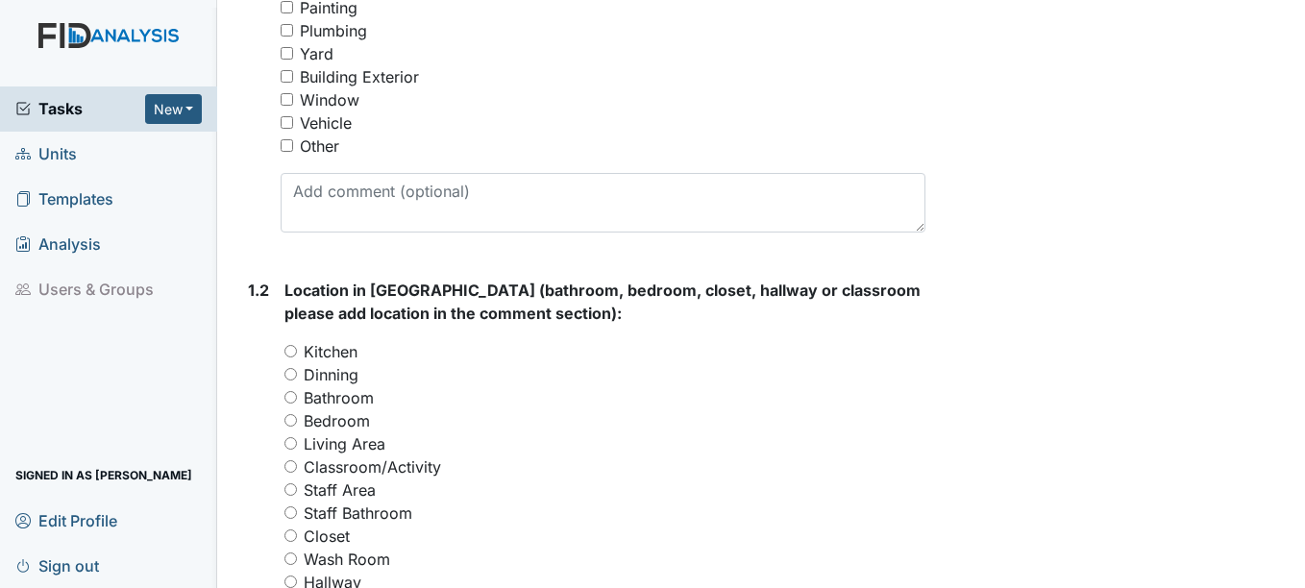
scroll to position [672, 0]
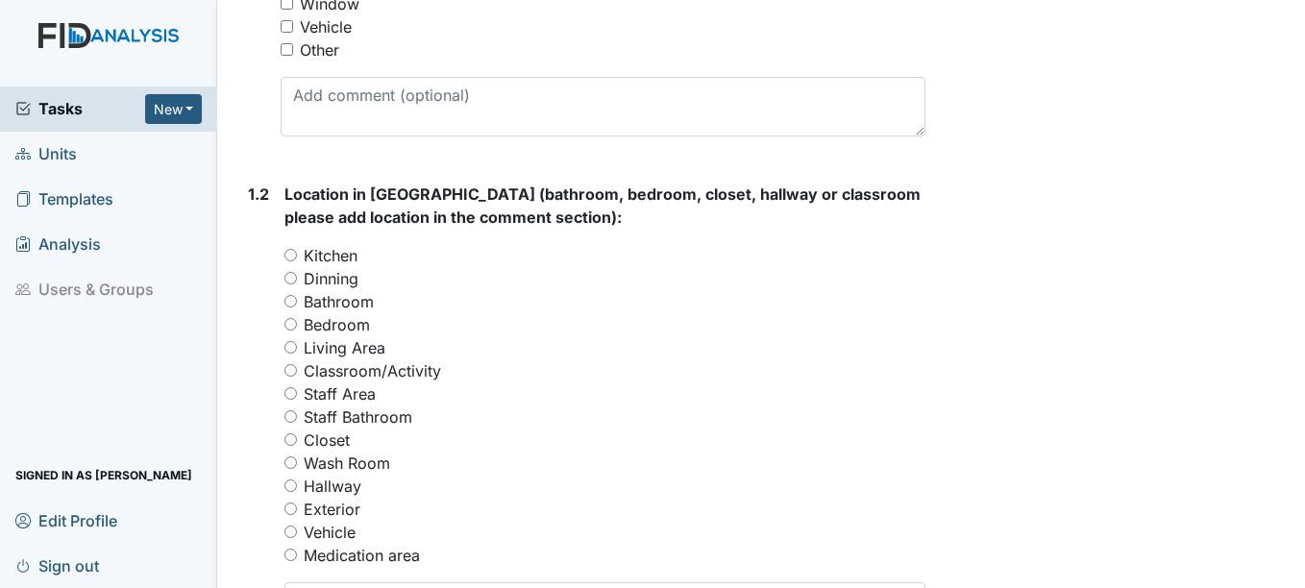
click at [290, 502] on input "Exterior" at bounding box center [290, 508] width 12 height 12
radio input "true"
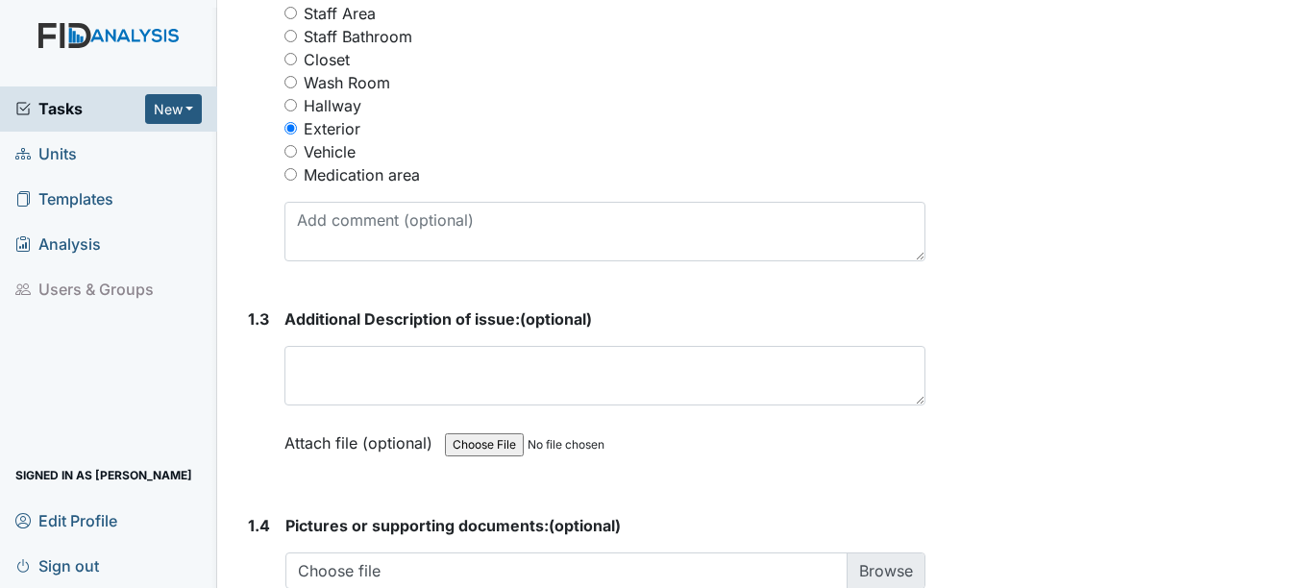
scroll to position [1057, 0]
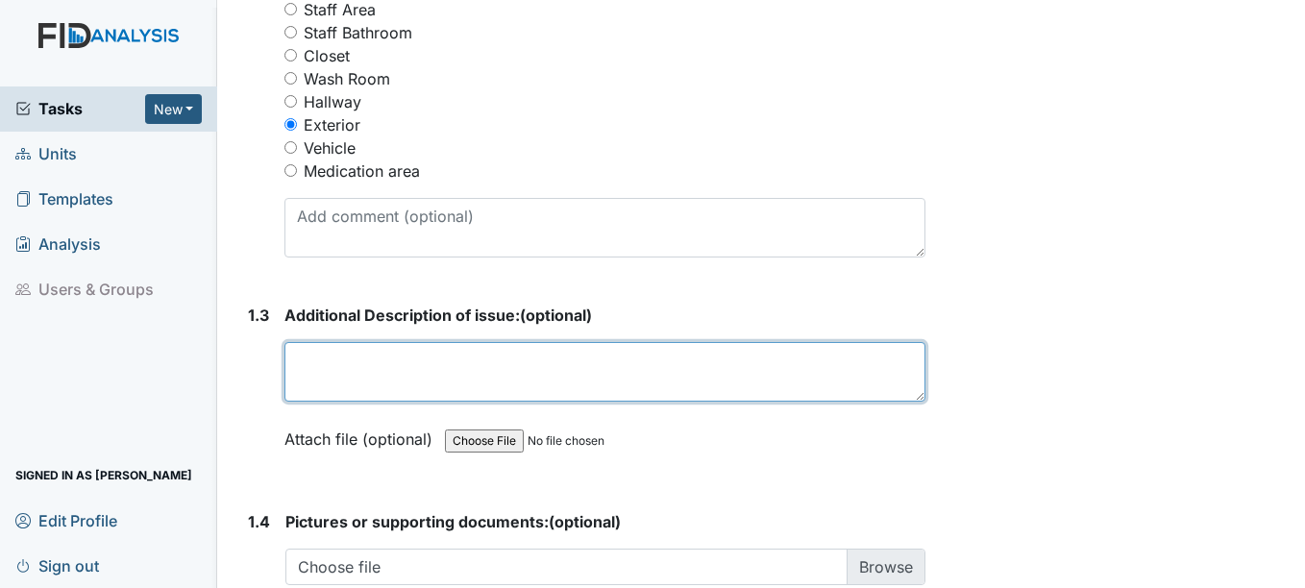
click at [344, 373] on textarea at bounding box center [604, 372] width 640 height 60
click at [400, 362] on textarea "box spring matress" at bounding box center [604, 372] width 640 height 60
click at [468, 359] on textarea "box spring mattress outsude" at bounding box center [604, 372] width 640 height 60
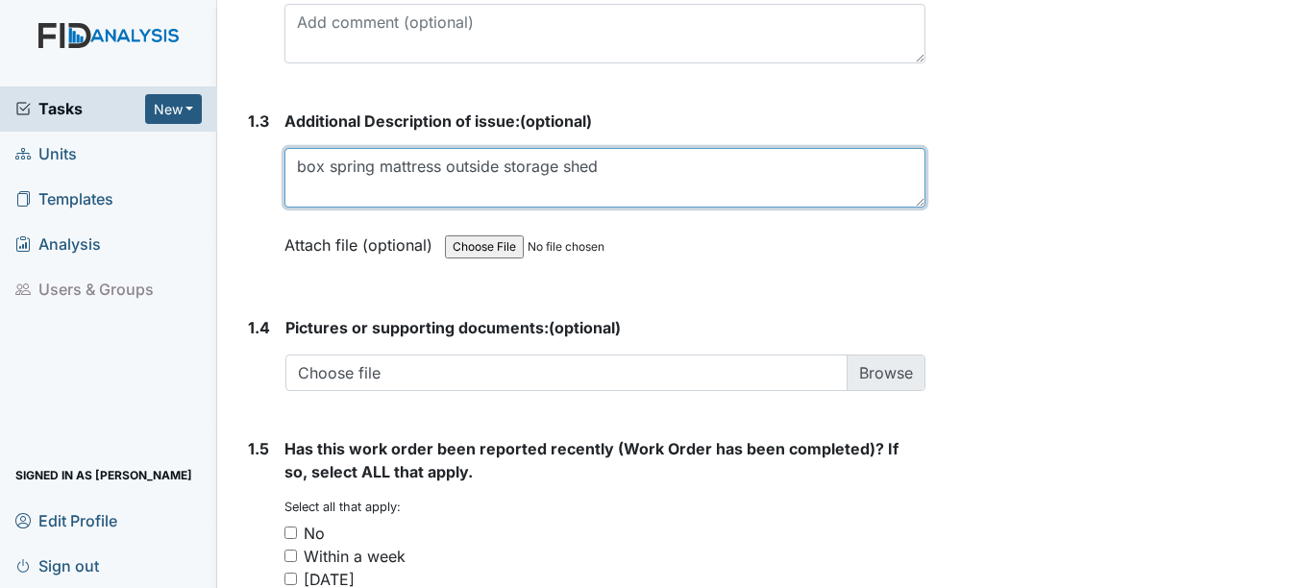
scroll to position [1345, 0]
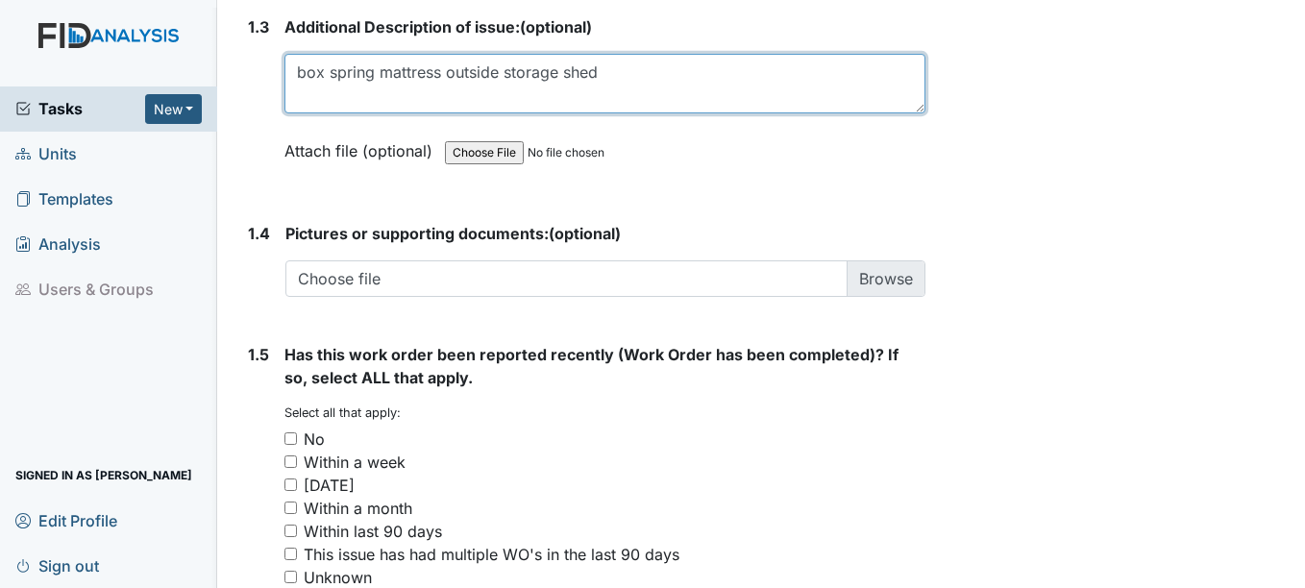
type textarea "box spring mattress outside storage shed"
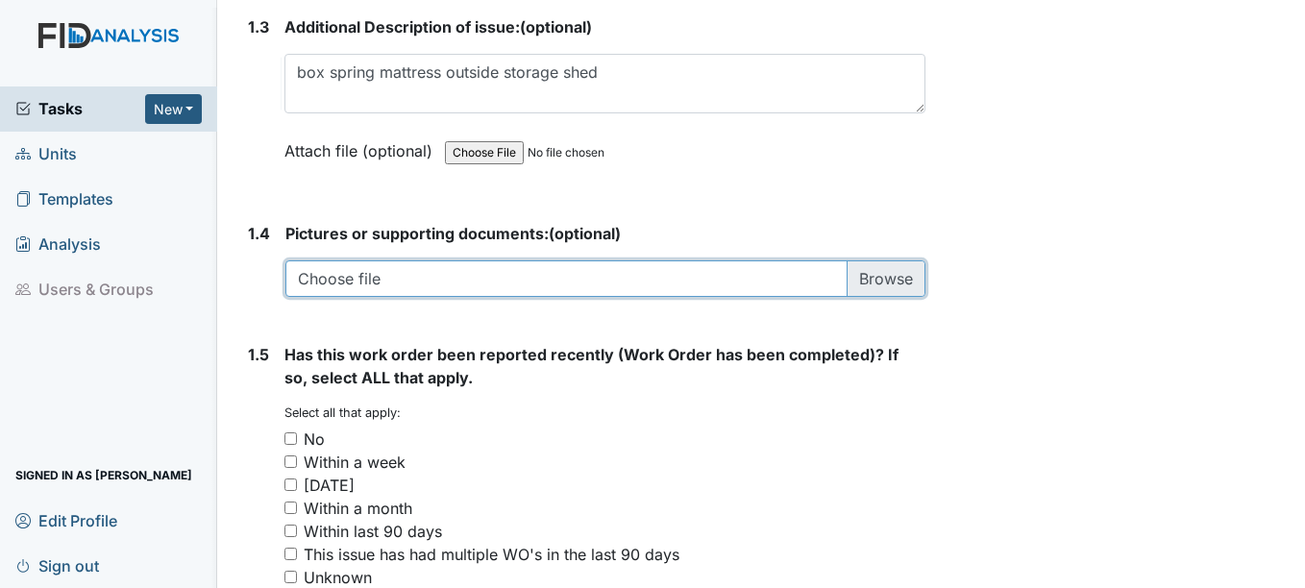
click at [464, 280] on input "file" at bounding box center [604, 278] width 639 height 37
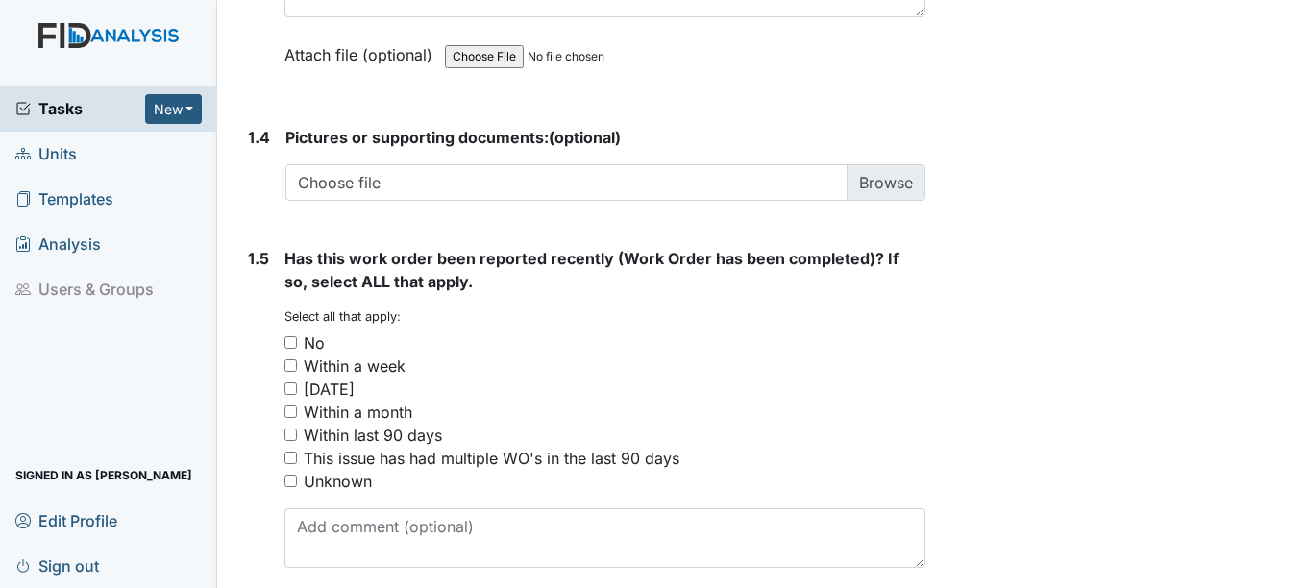
click at [290, 346] on input "No" at bounding box center [290, 342] width 12 height 12
checkbox input "true"
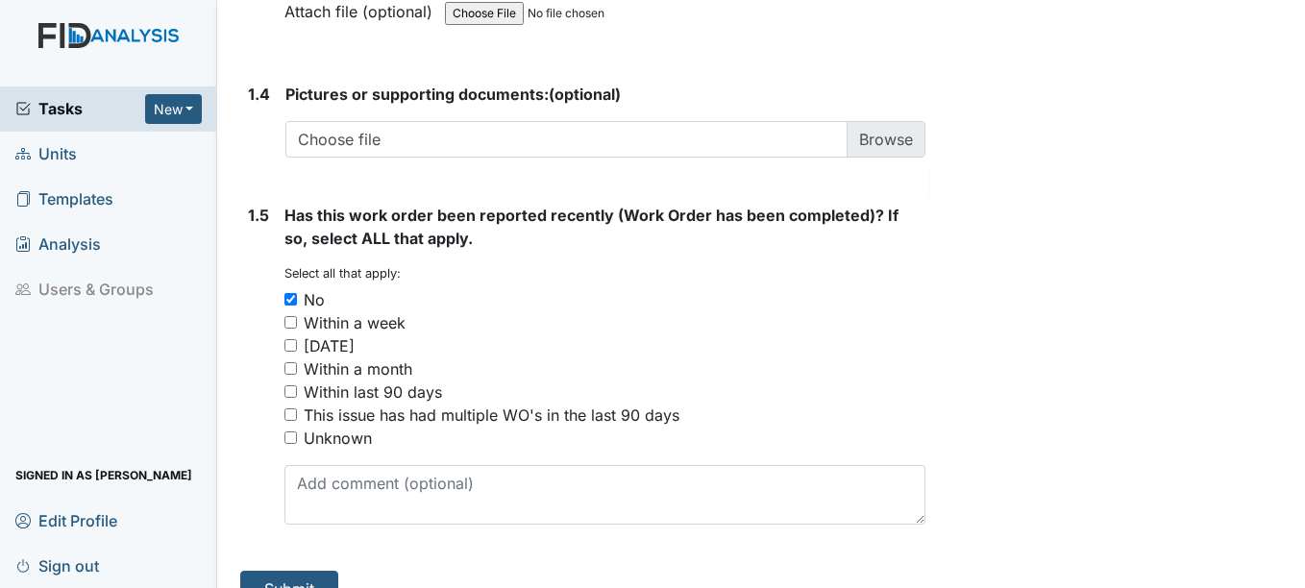
scroll to position [1519, 0]
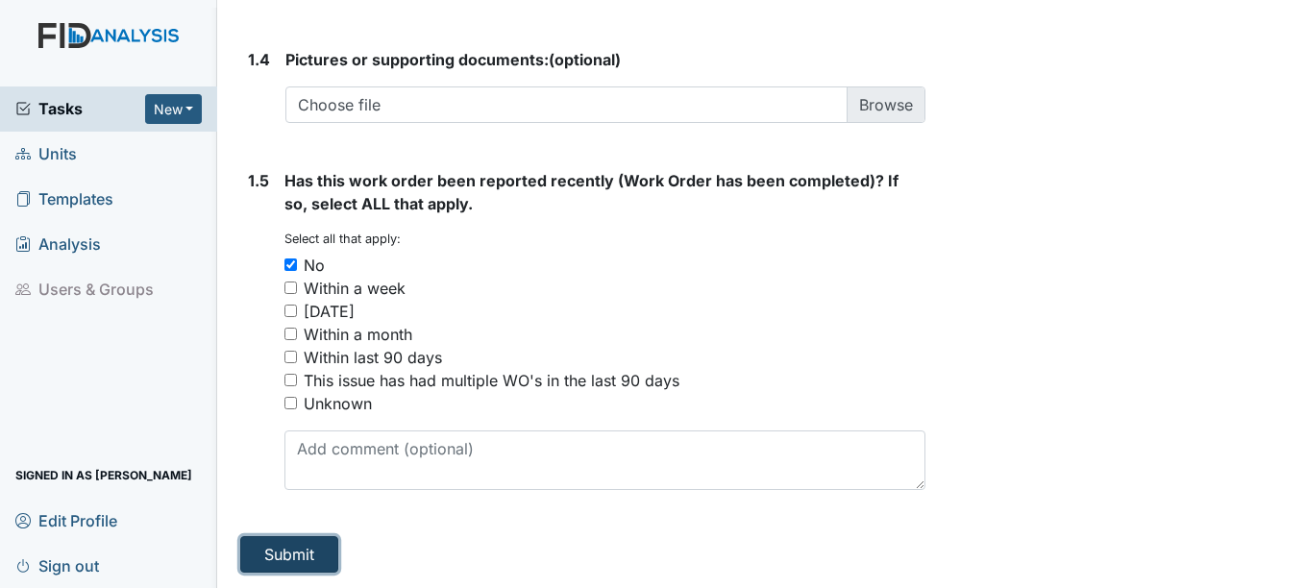
click at [300, 549] on button "Submit" at bounding box center [289, 554] width 98 height 37
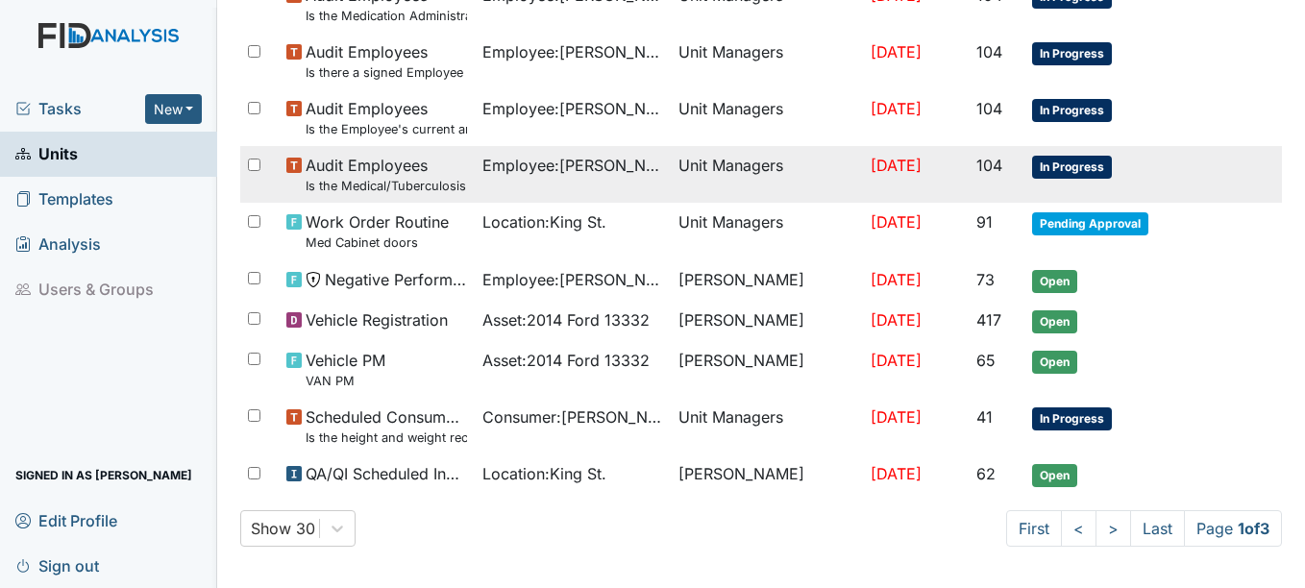
scroll to position [1467, 0]
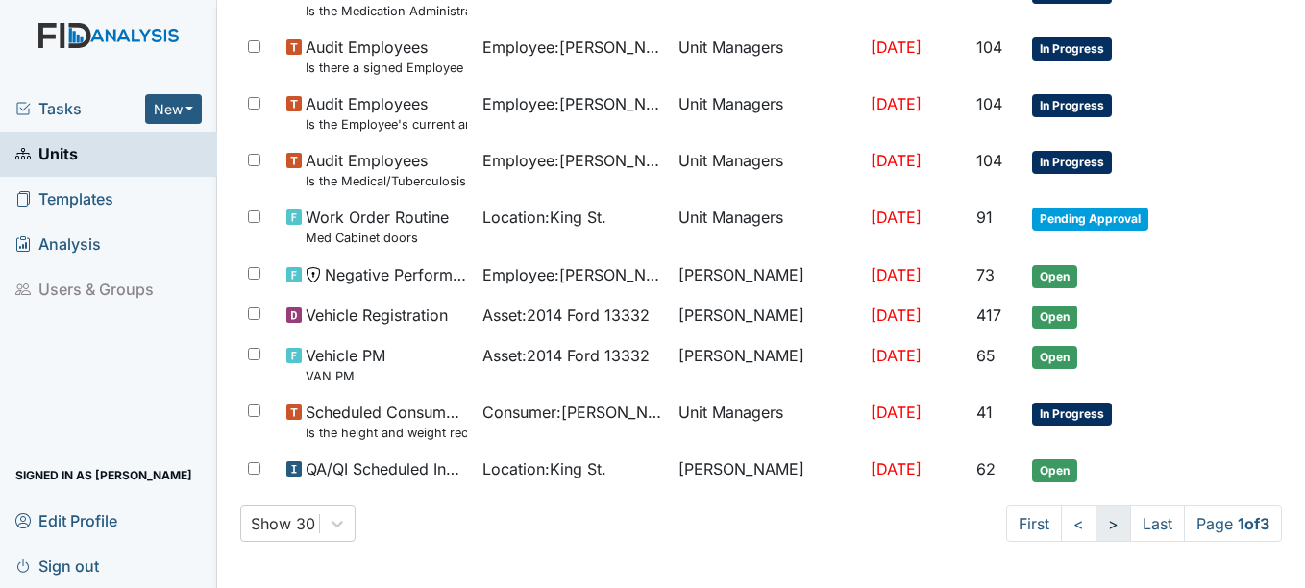
click at [1095, 524] on link ">" at bounding box center [1113, 523] width 36 height 37
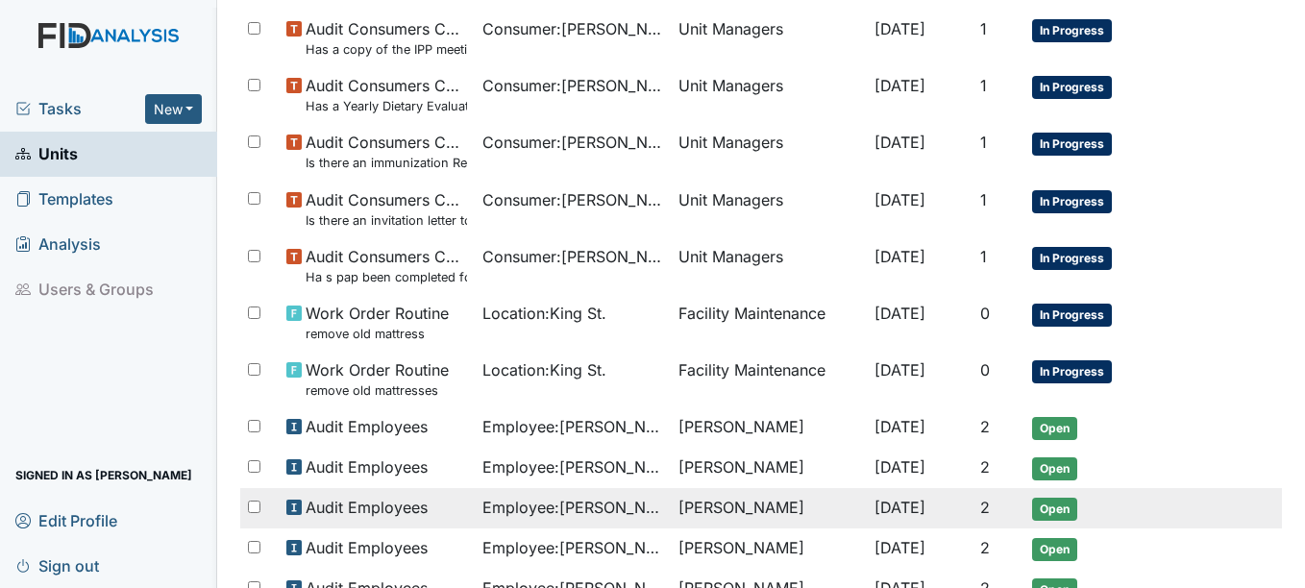
scroll to position [1225, 0]
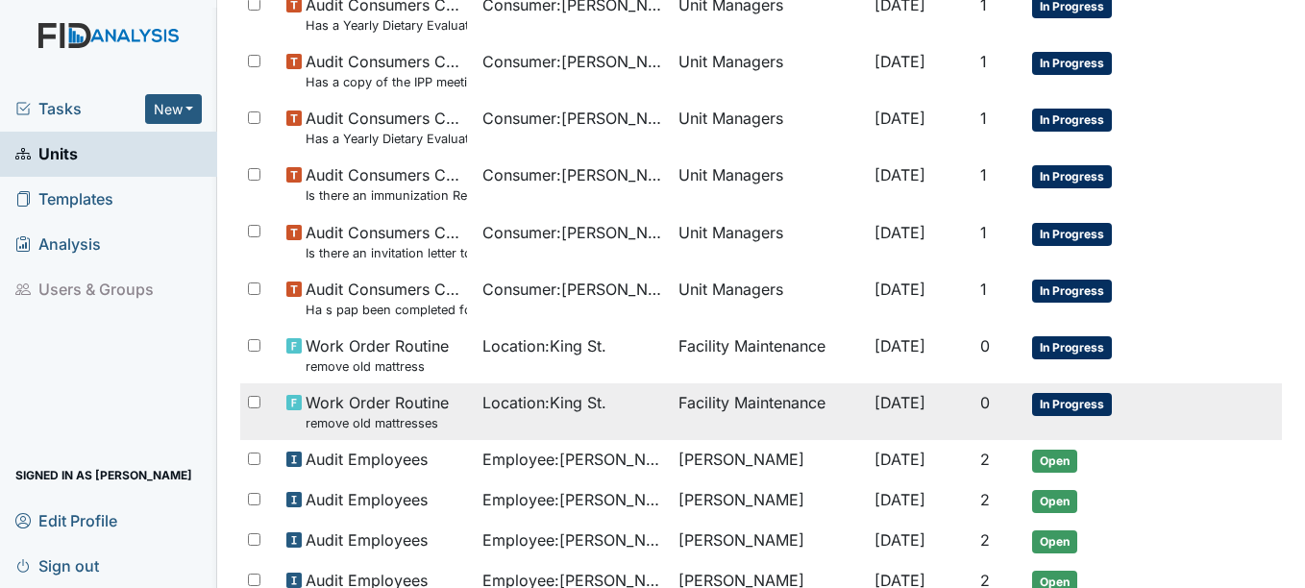
click at [412, 423] on small "remove old mattresses" at bounding box center [376, 423] width 143 height 18
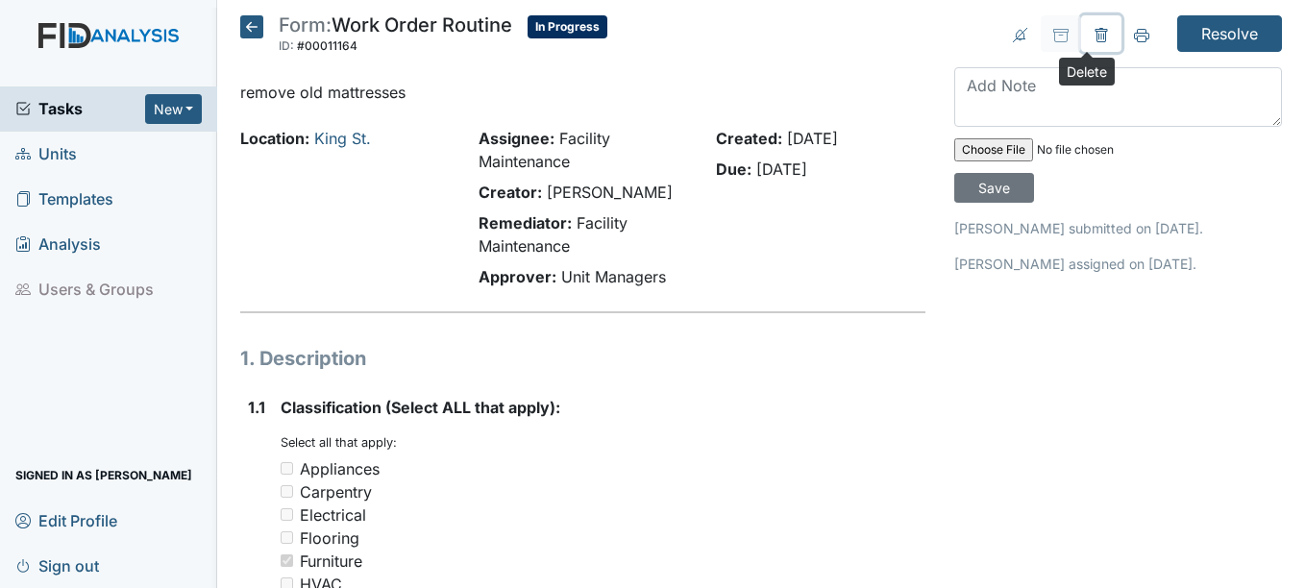
click at [1093, 32] on icon at bounding box center [1100, 35] width 15 height 15
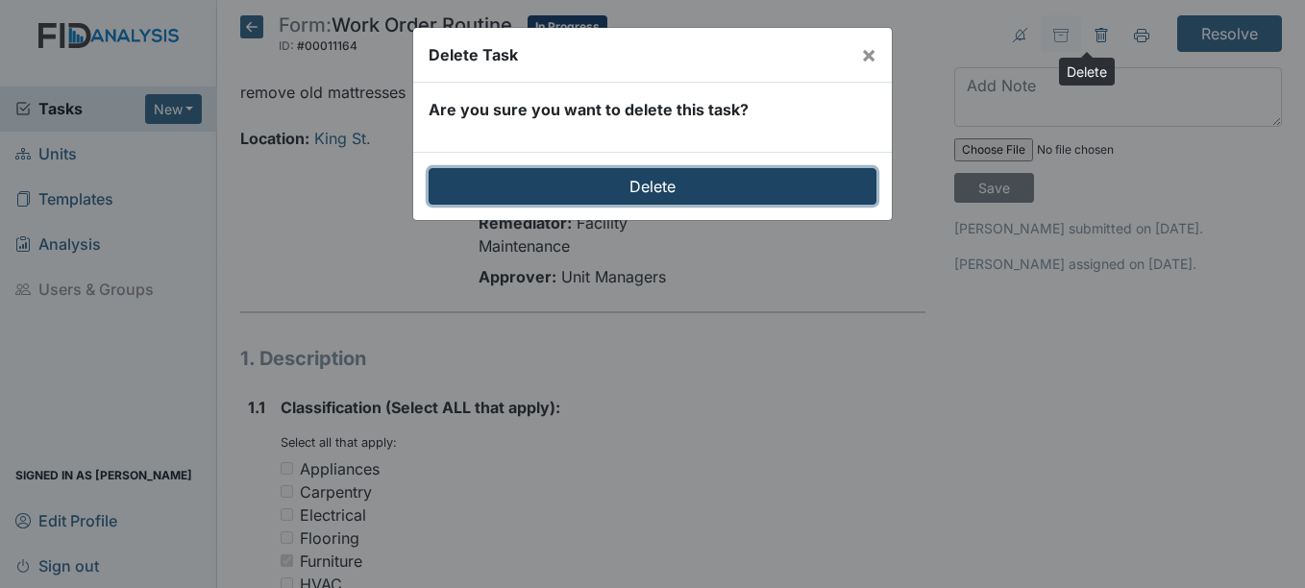
click at [648, 183] on input "Delete" at bounding box center [652, 186] width 448 height 37
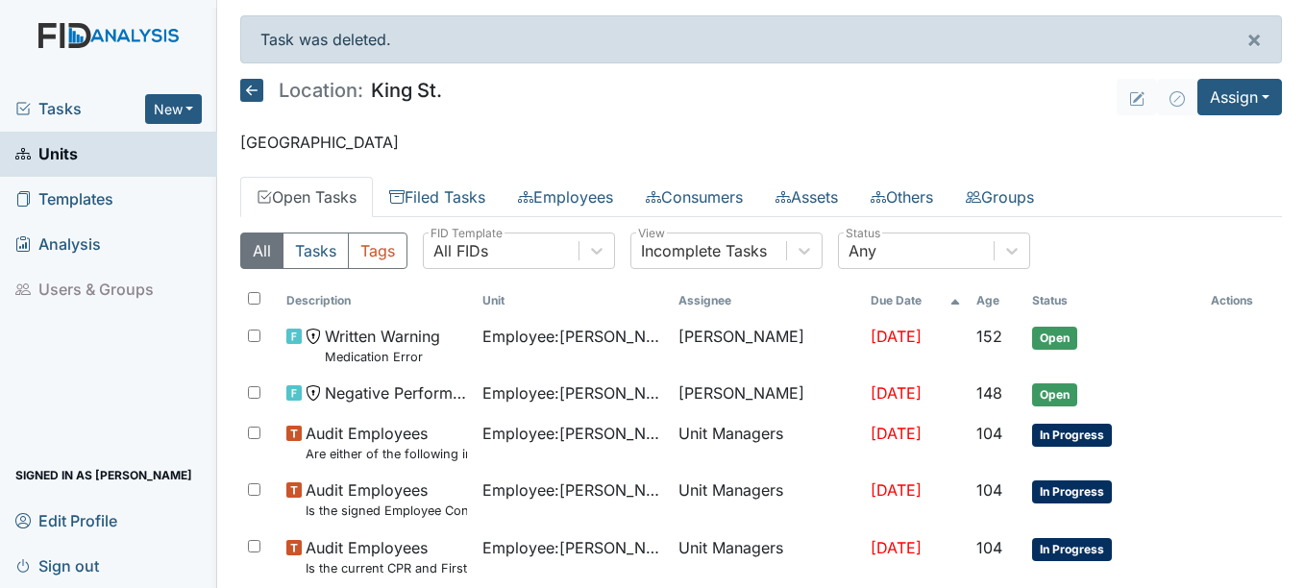
click at [64, 154] on span "Units" at bounding box center [46, 154] width 62 height 30
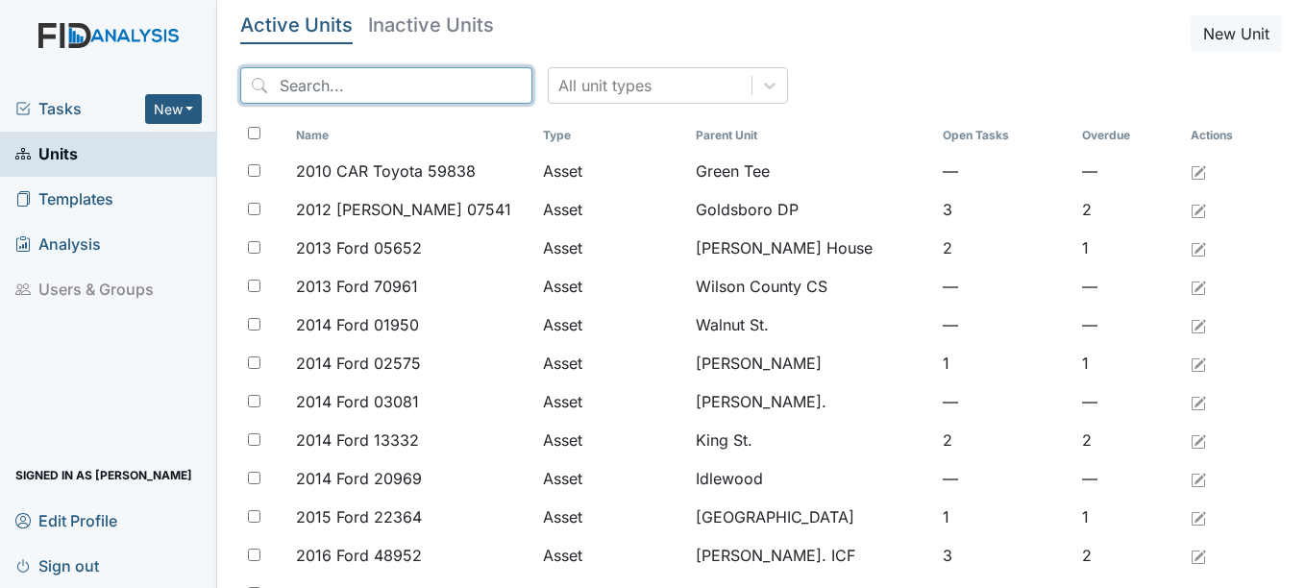
click at [427, 80] on input "search" at bounding box center [386, 85] width 292 height 37
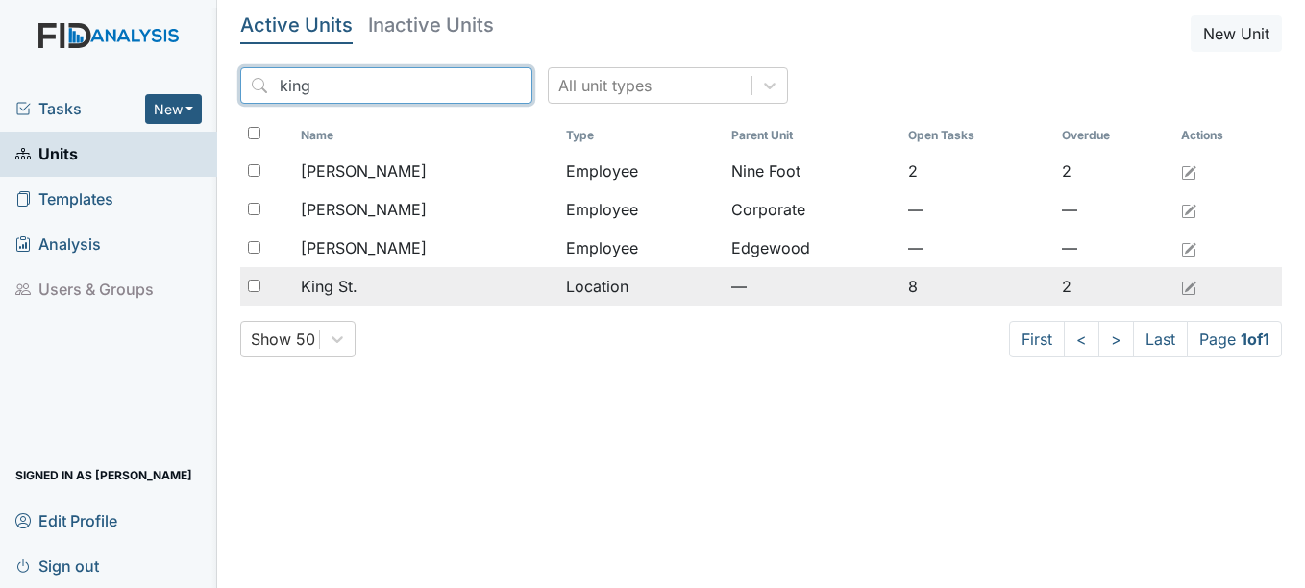
type input "king"
click at [356, 281] on span "King St." at bounding box center [329, 286] width 57 height 23
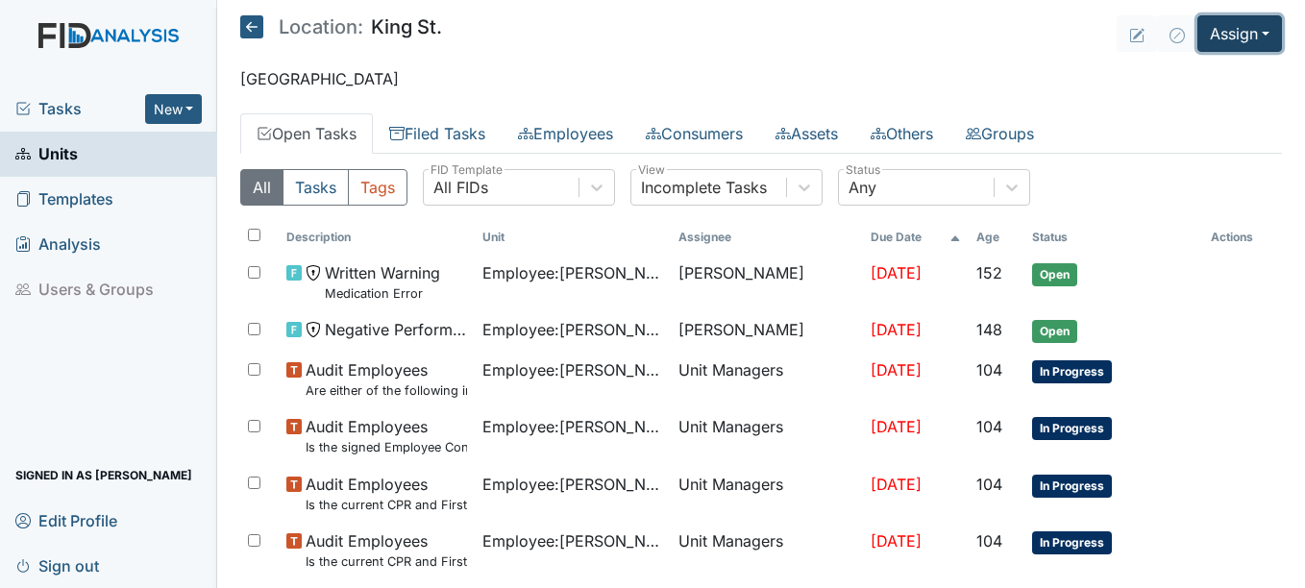
click at [1253, 31] on button "Assign" at bounding box center [1239, 33] width 85 height 37
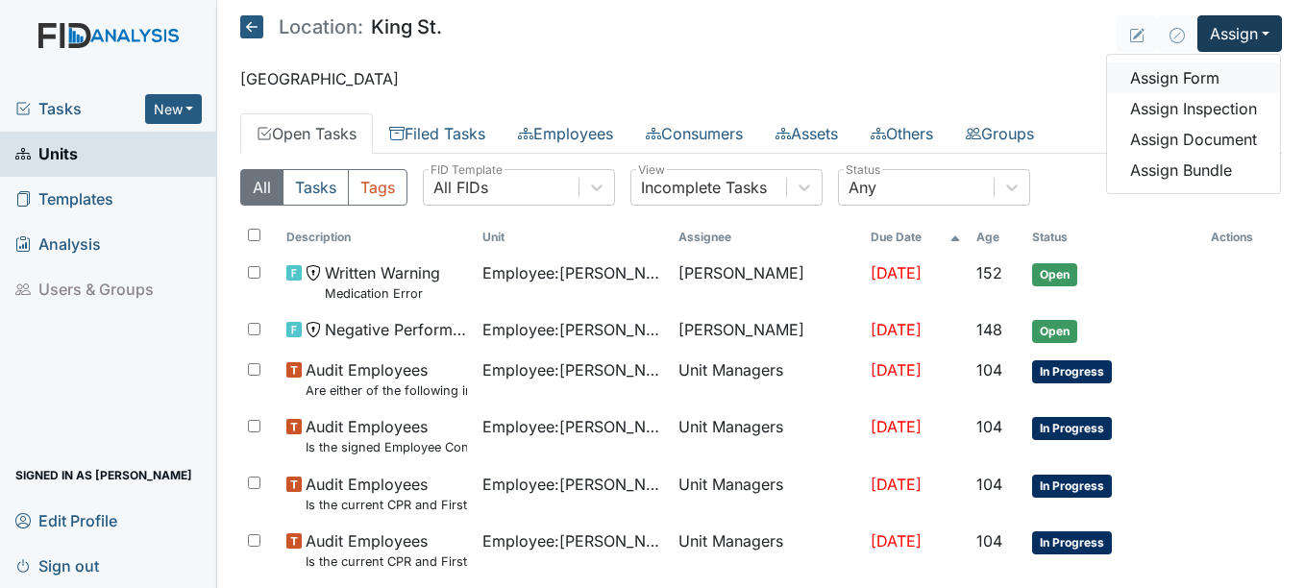
click at [1178, 79] on link "Assign Form" at bounding box center [1193, 77] width 173 height 31
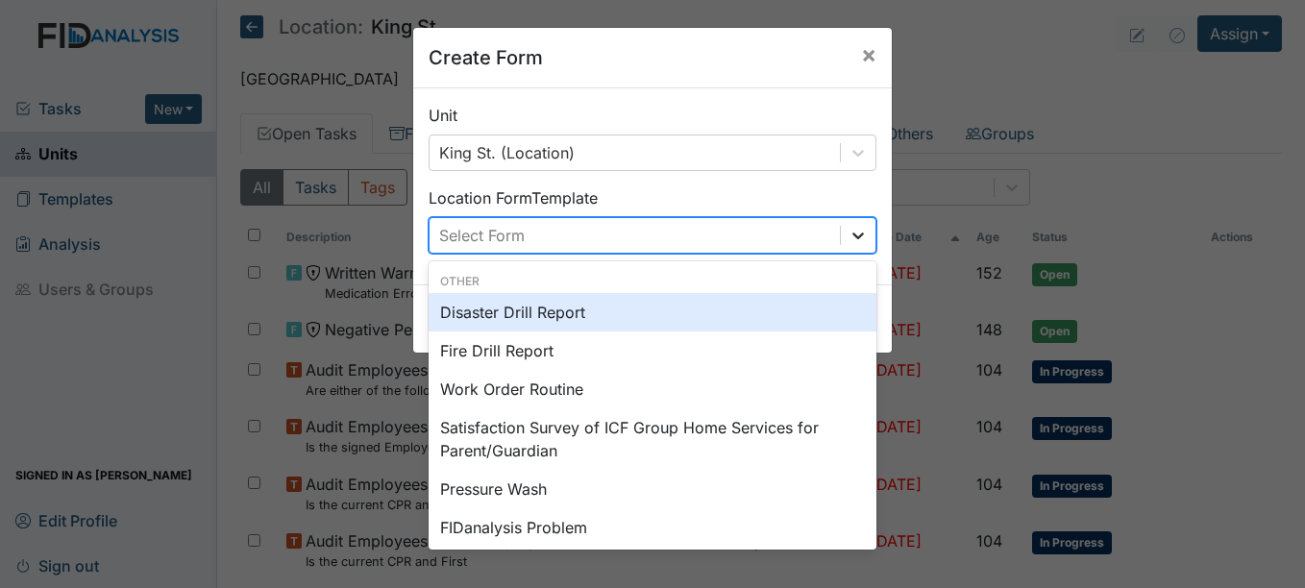
click at [852, 232] on icon at bounding box center [857, 235] width 19 height 19
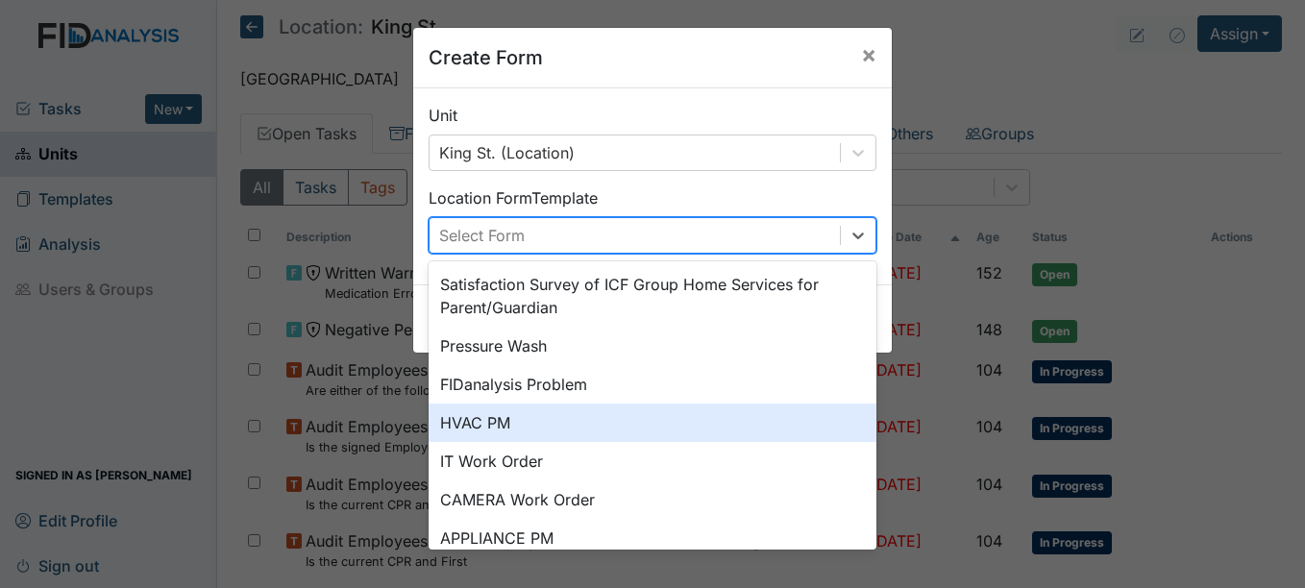
scroll to position [47, 0]
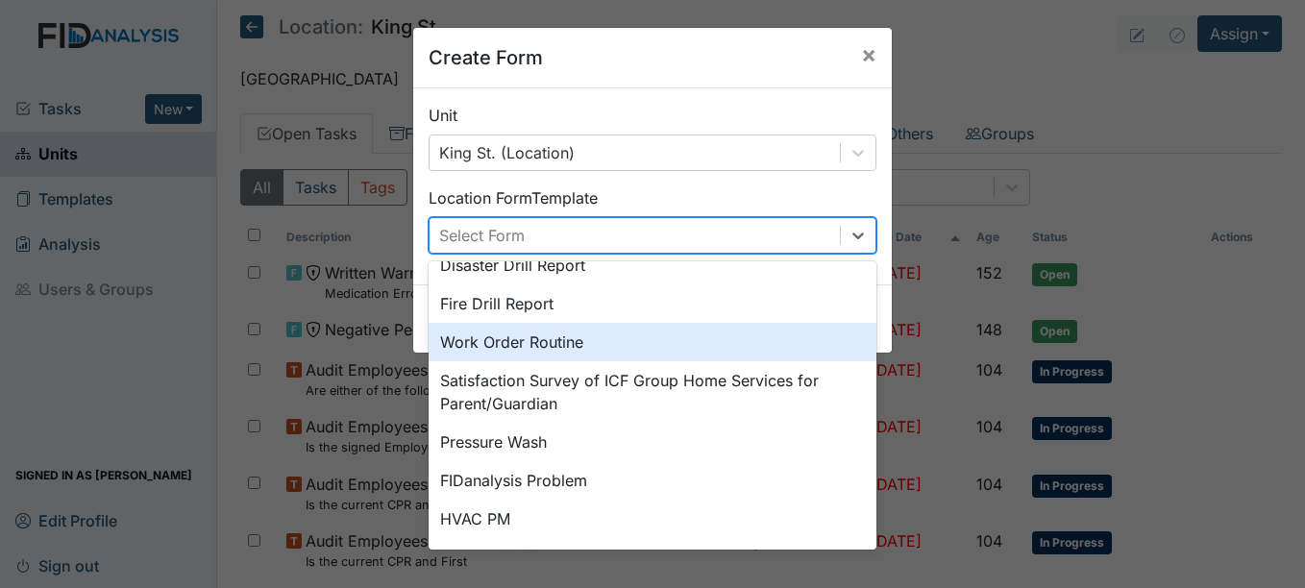
click at [567, 344] on div "Work Order Routine" at bounding box center [652, 342] width 448 height 38
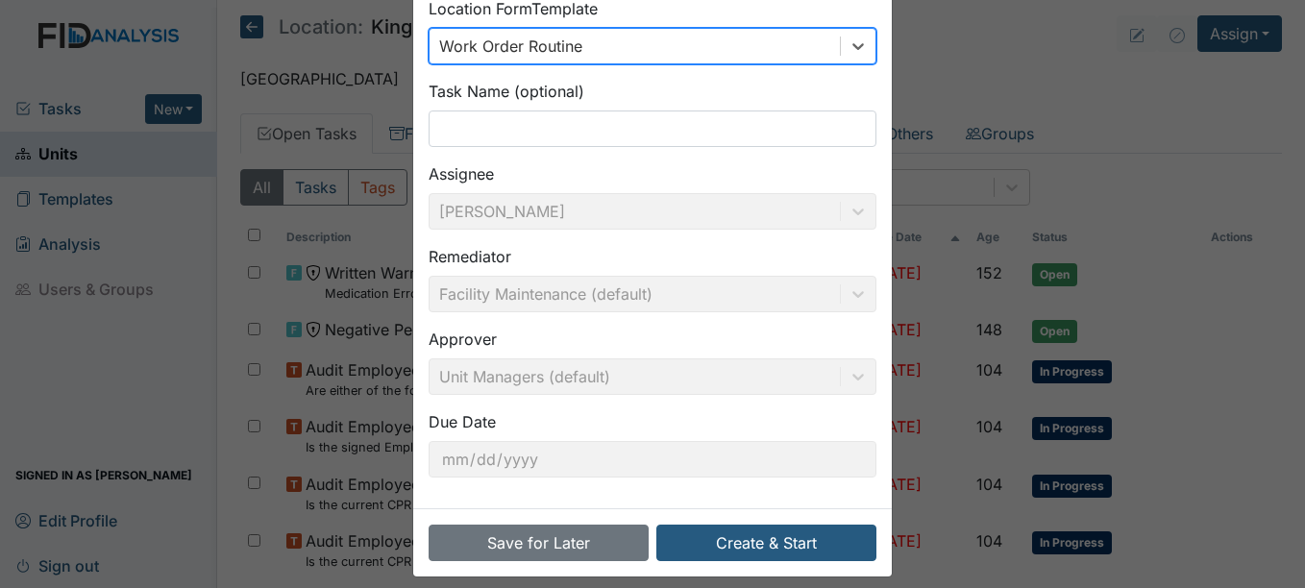
scroll to position [206, 0]
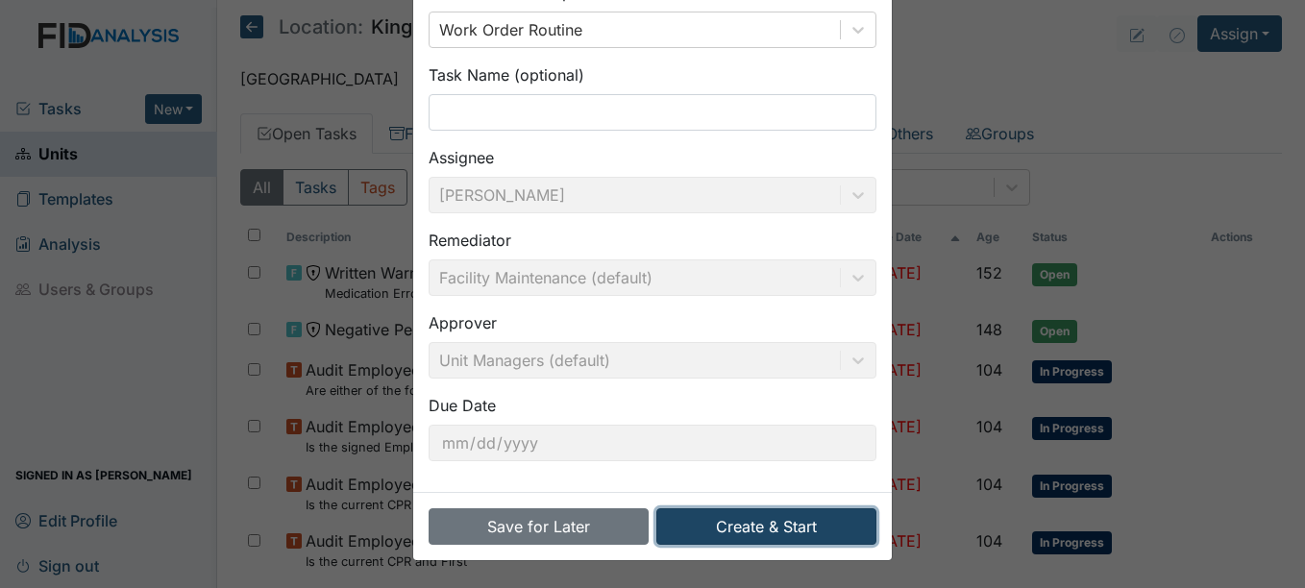
click at [814, 526] on button "Create & Start" at bounding box center [766, 526] width 220 height 37
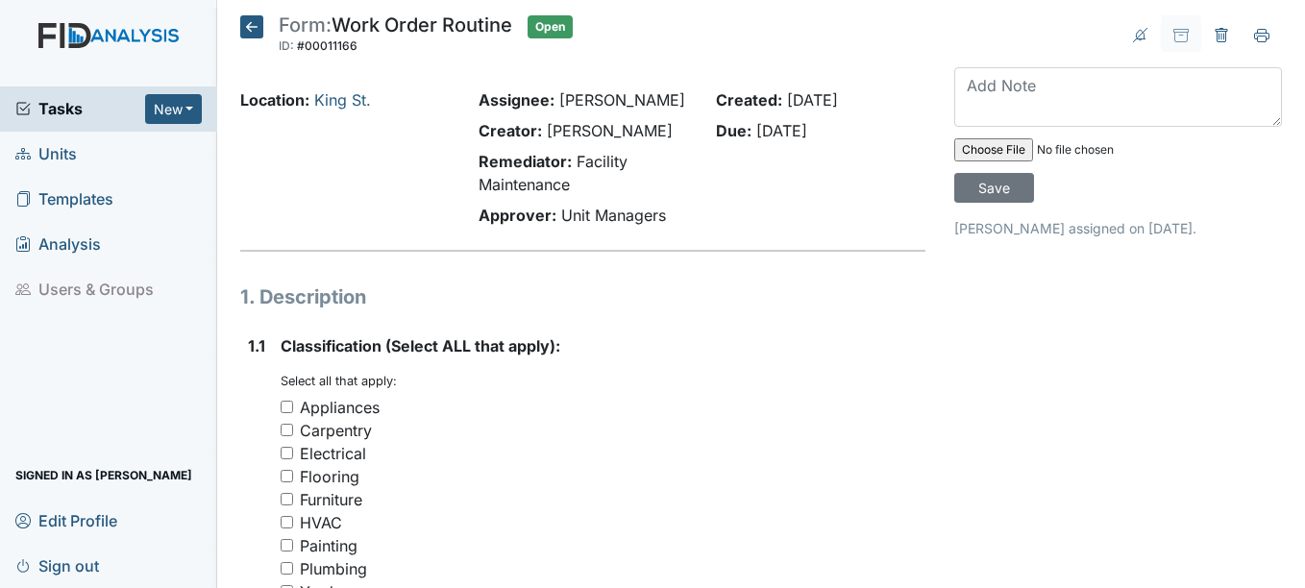
click at [286, 498] on input "Furniture" at bounding box center [286, 499] width 12 height 12
checkbox input "true"
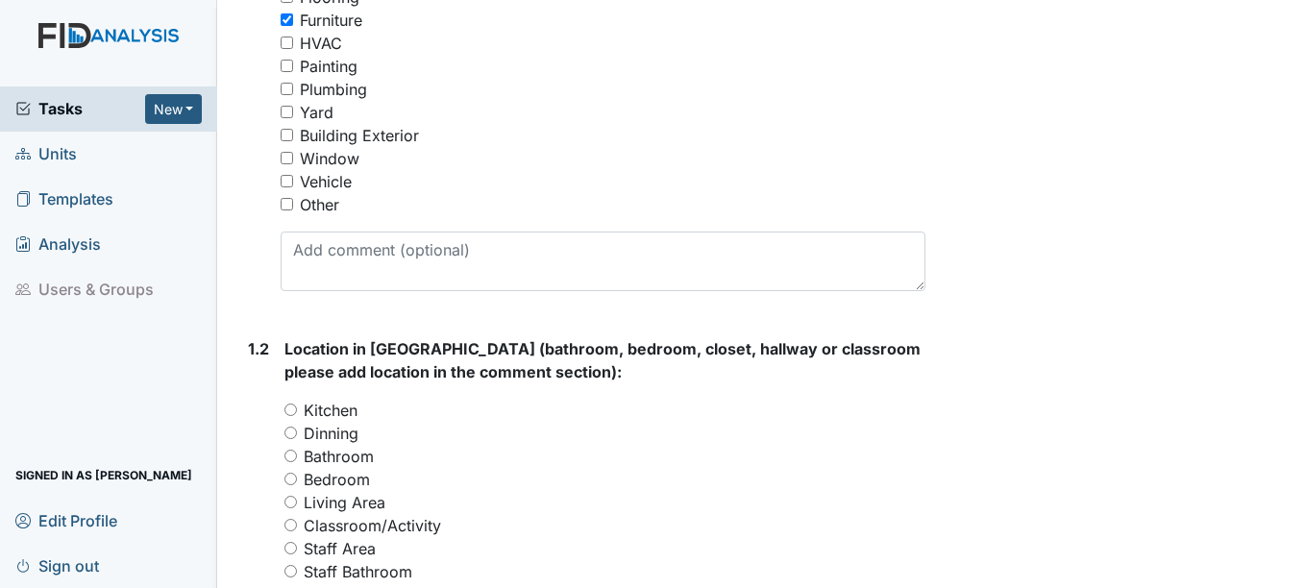
scroll to position [480, 0]
click at [291, 522] on input "Classroom/Activity" at bounding box center [290, 524] width 12 height 12
radio input "true"
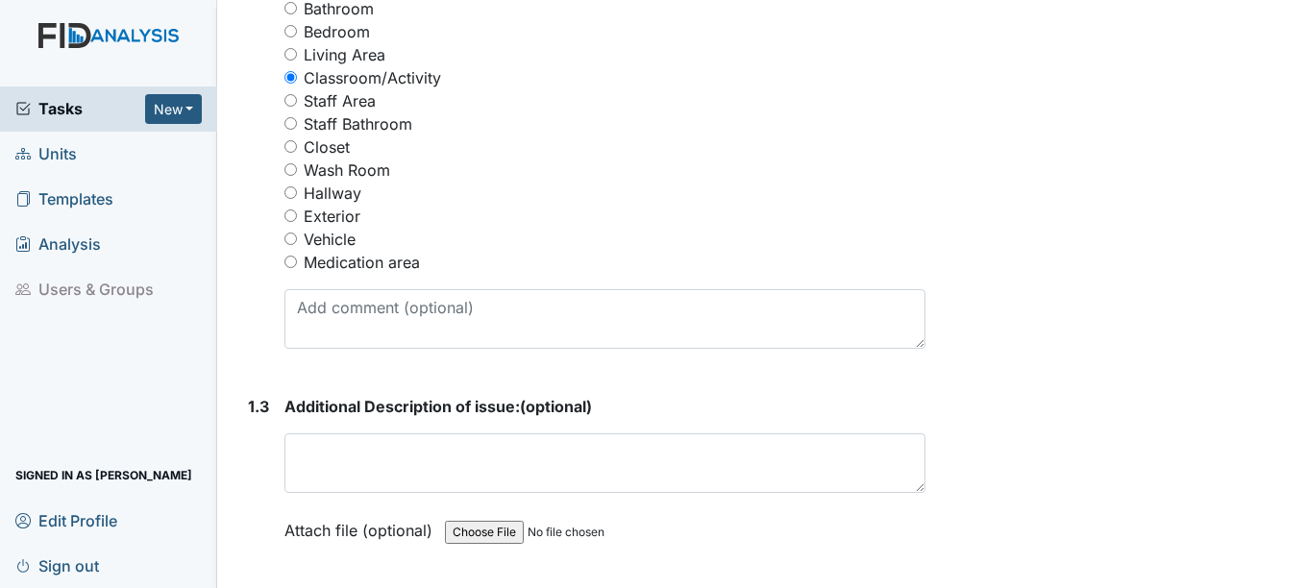
scroll to position [961, 0]
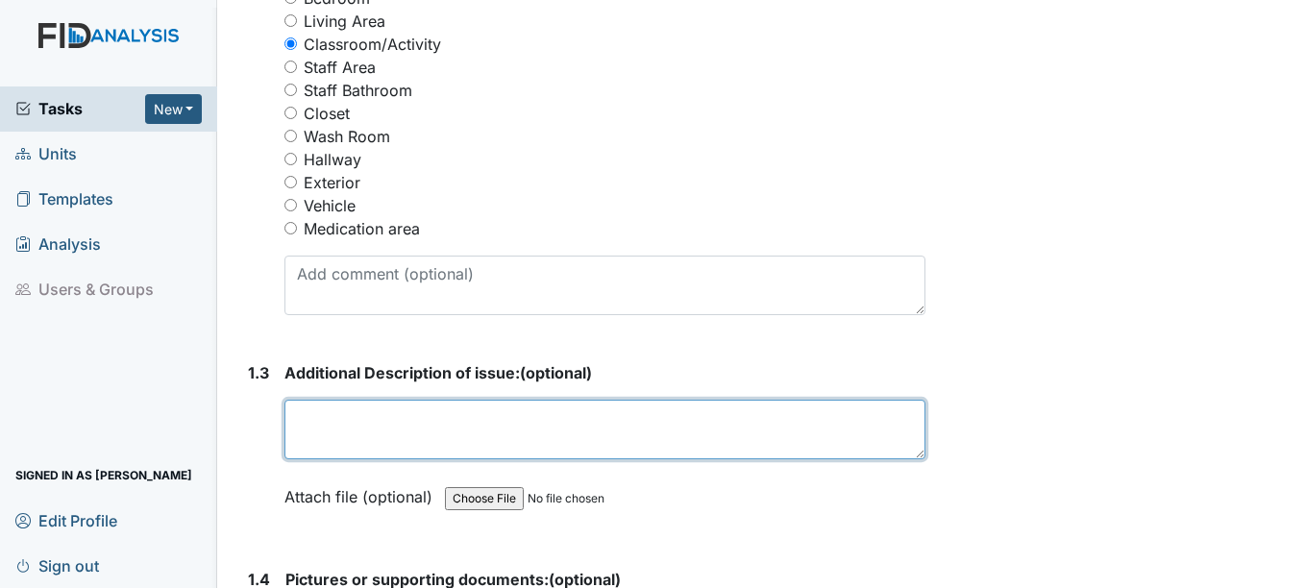
click at [329, 422] on textarea at bounding box center [604, 430] width 640 height 60
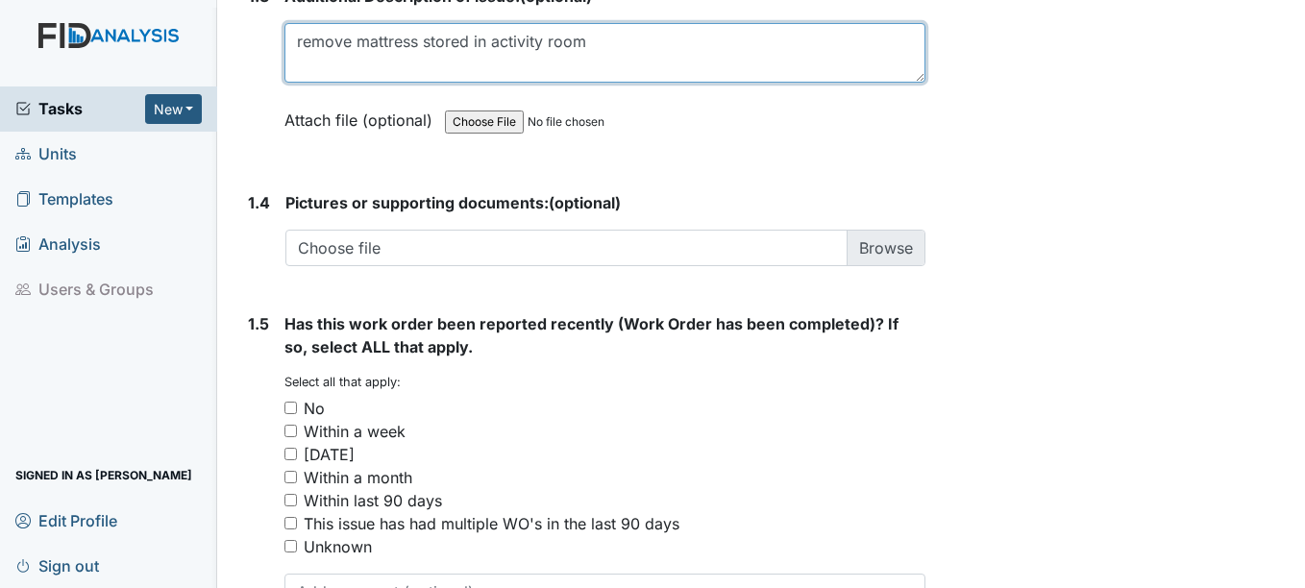
scroll to position [1345, 0]
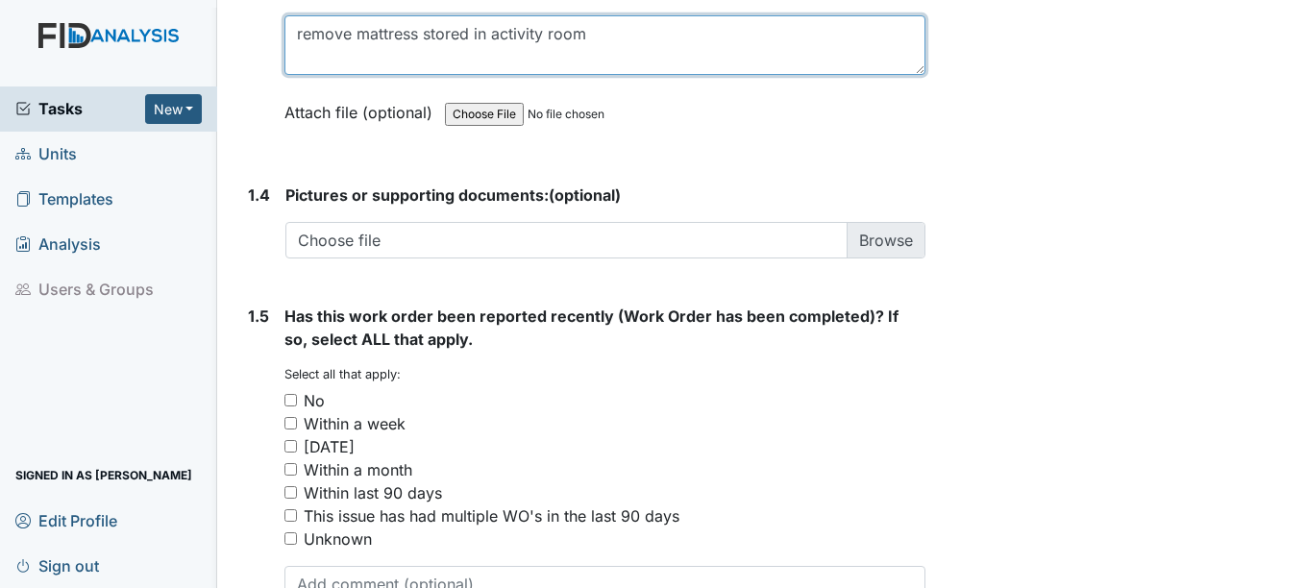
type textarea "remove mattress stored in activity room"
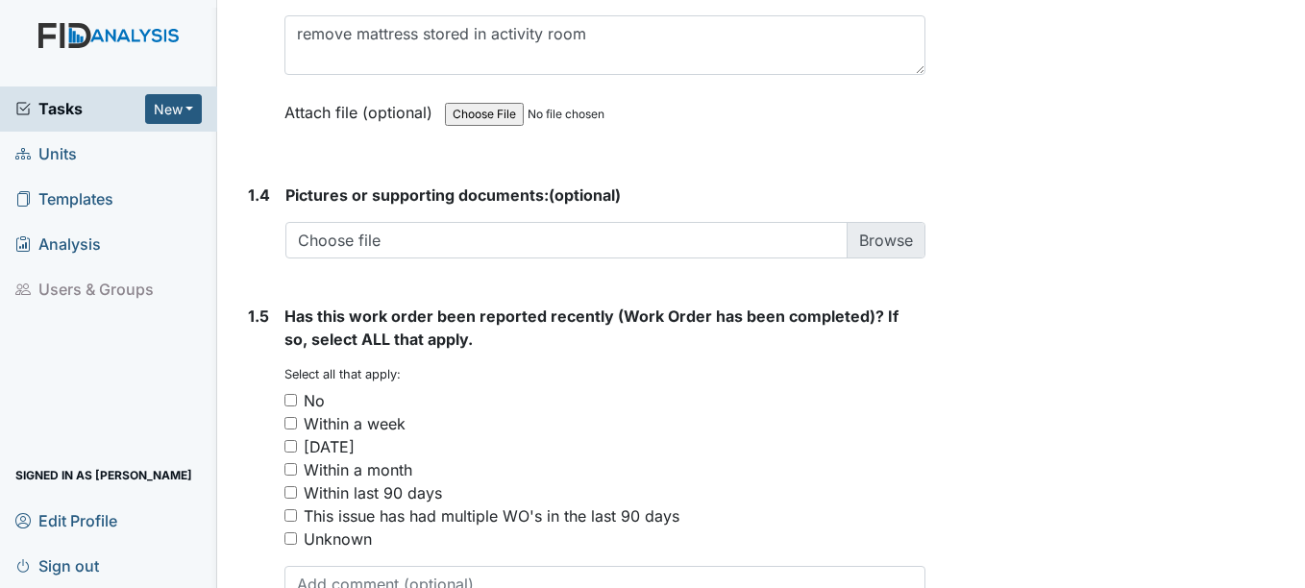
click at [291, 400] on input "No" at bounding box center [290, 400] width 12 height 12
checkbox input "true"
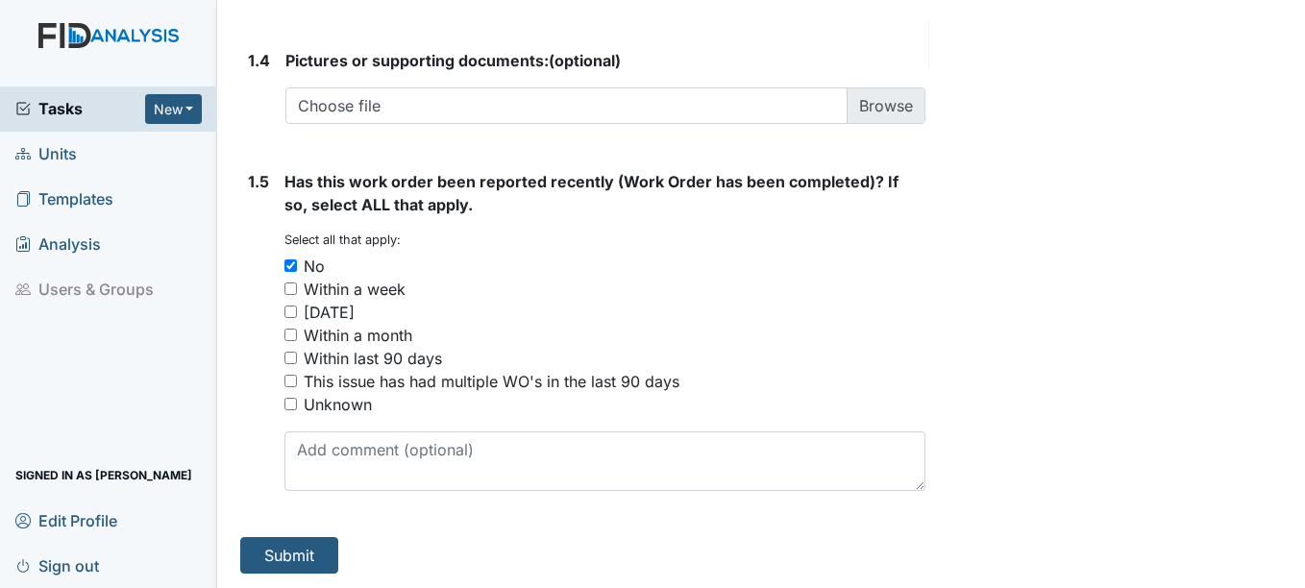
scroll to position [1480, 0]
click at [306, 554] on button "Submit" at bounding box center [289, 554] width 98 height 37
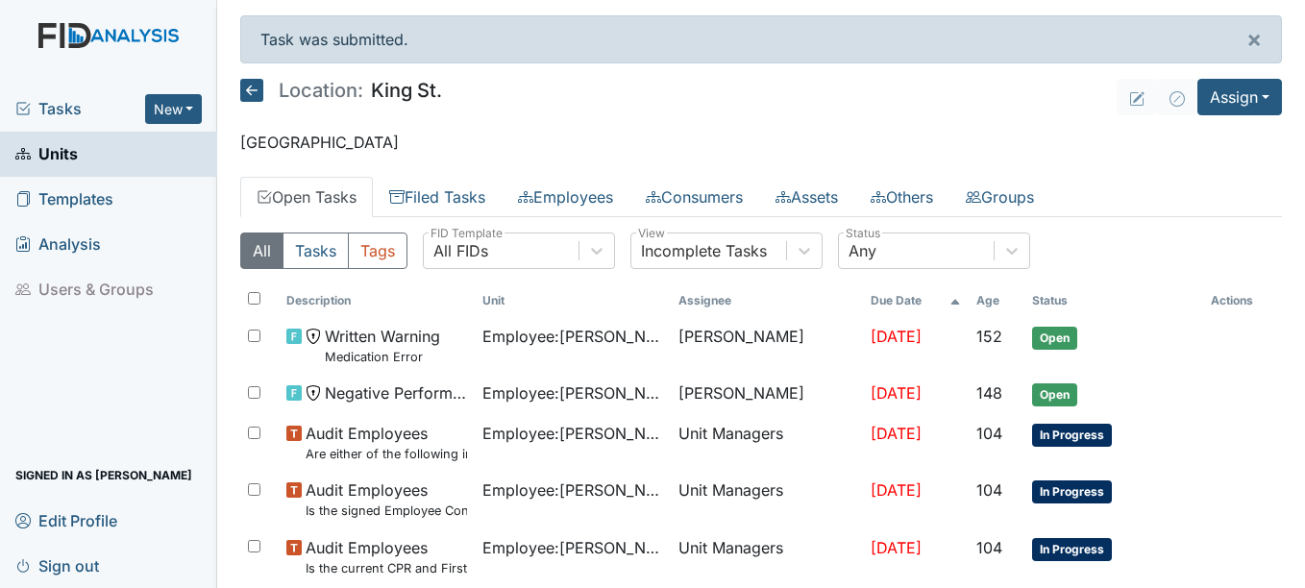
click at [83, 154] on link "Units" at bounding box center [108, 154] width 217 height 45
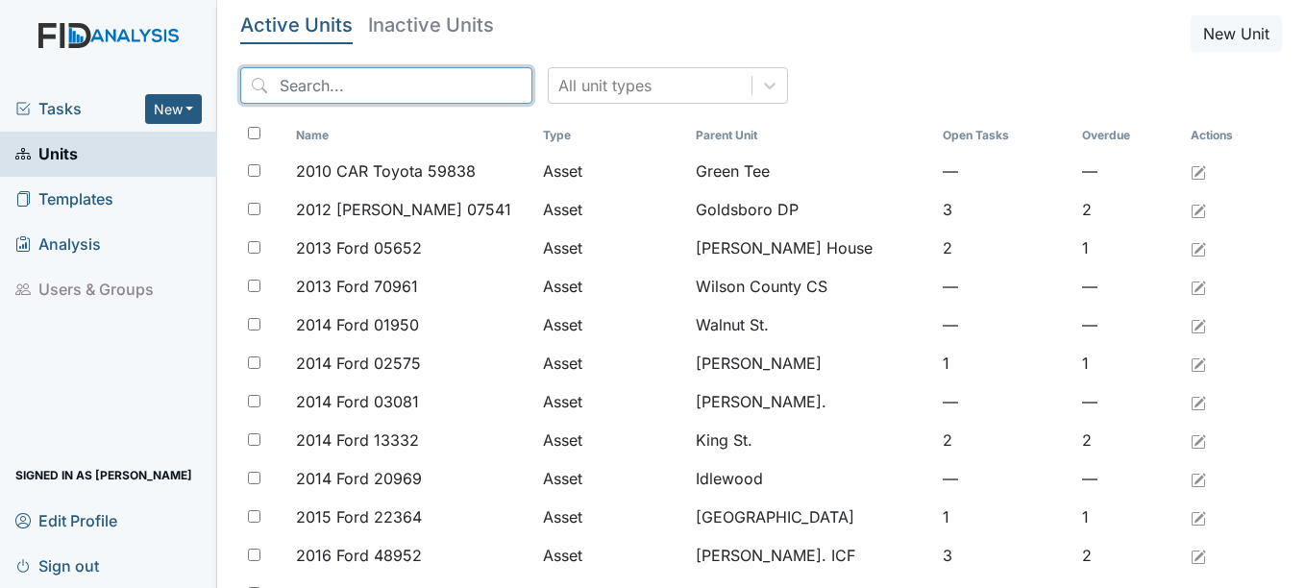
click at [355, 84] on input "search" at bounding box center [386, 85] width 292 height 37
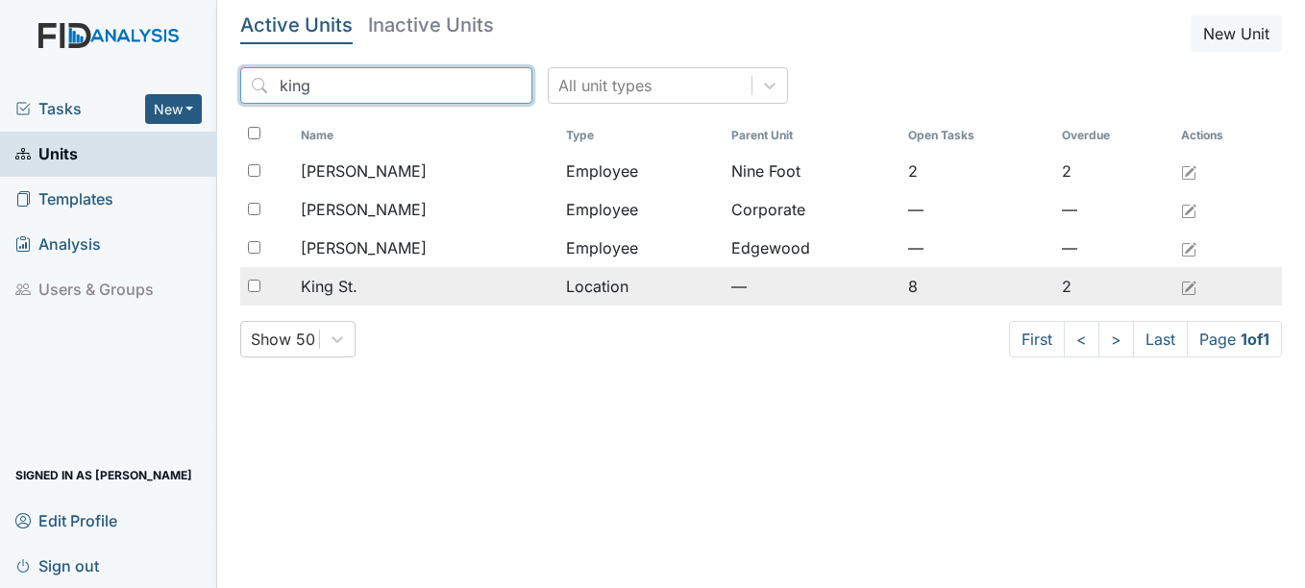
type input "king"
click at [350, 283] on span "King St." at bounding box center [329, 286] width 57 height 23
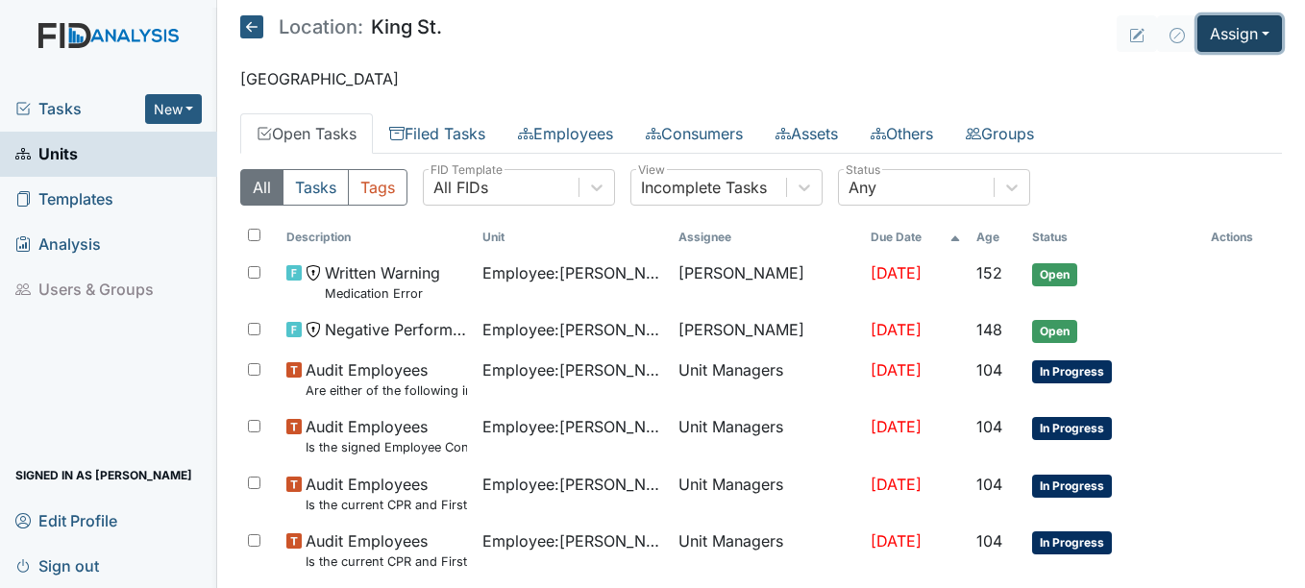
click at [1254, 31] on button "Assign" at bounding box center [1239, 33] width 85 height 37
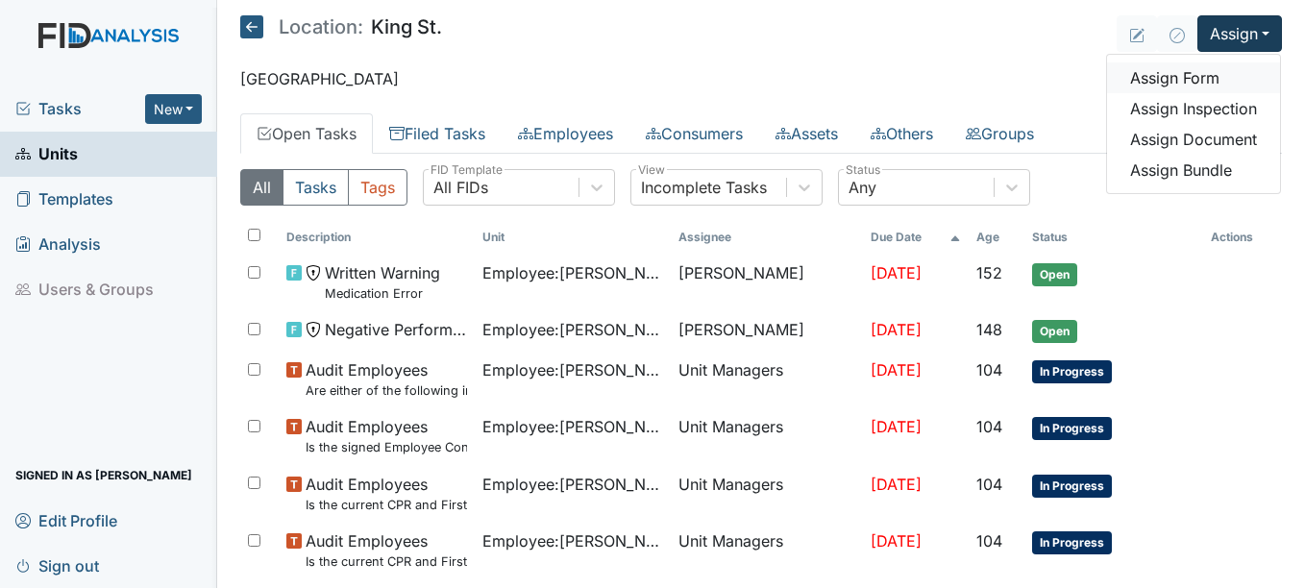
click at [1185, 74] on link "Assign Form" at bounding box center [1193, 77] width 173 height 31
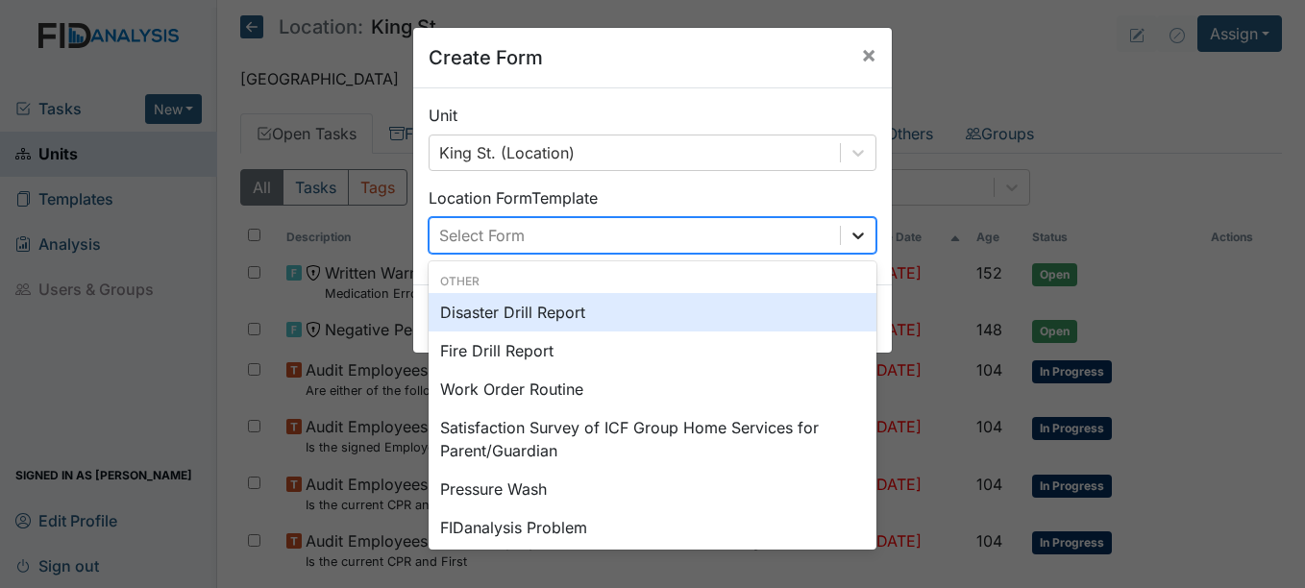
click at [850, 233] on icon at bounding box center [857, 235] width 19 height 19
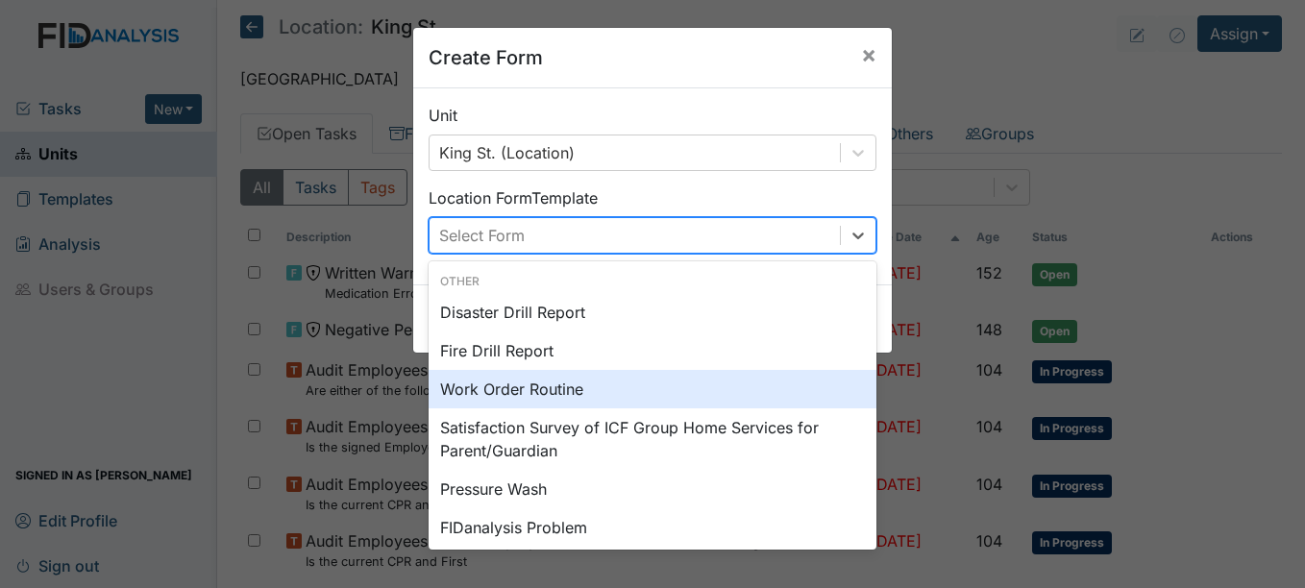
click at [580, 388] on div "Work Order Routine" at bounding box center [652, 389] width 448 height 38
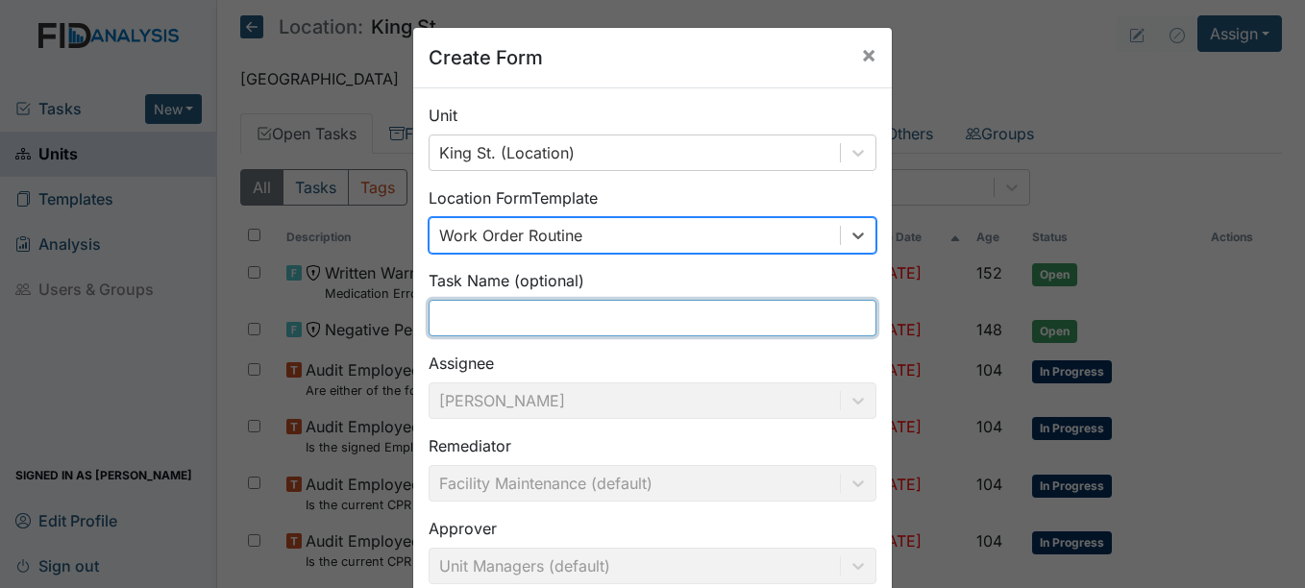
click at [465, 315] on input "text" at bounding box center [652, 318] width 448 height 37
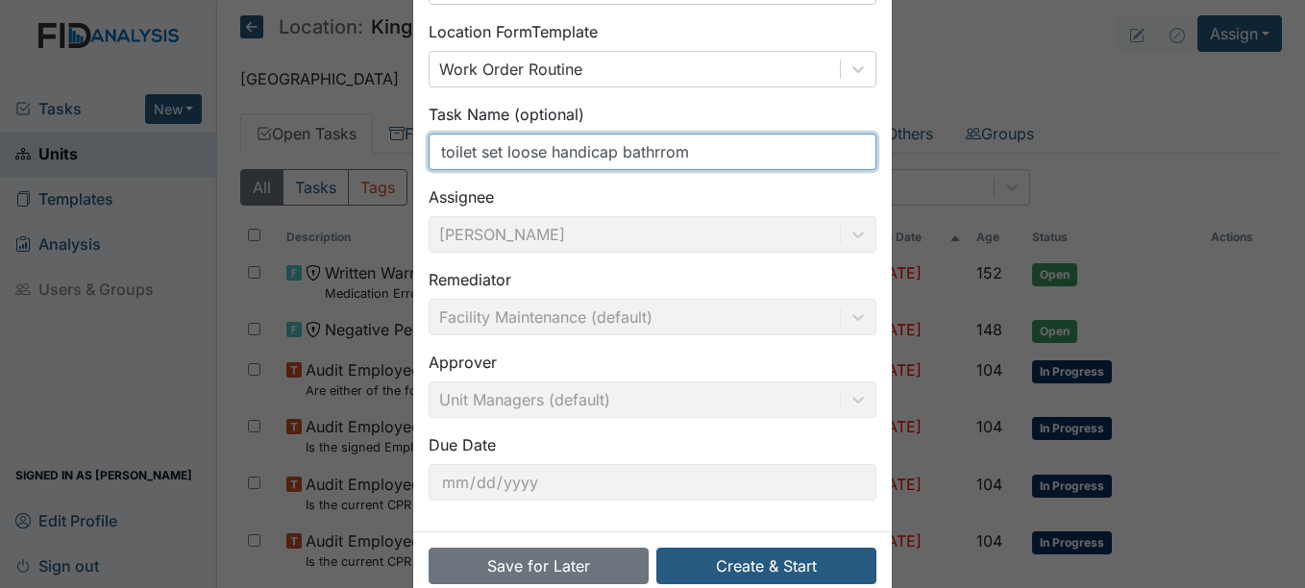
scroll to position [206, 0]
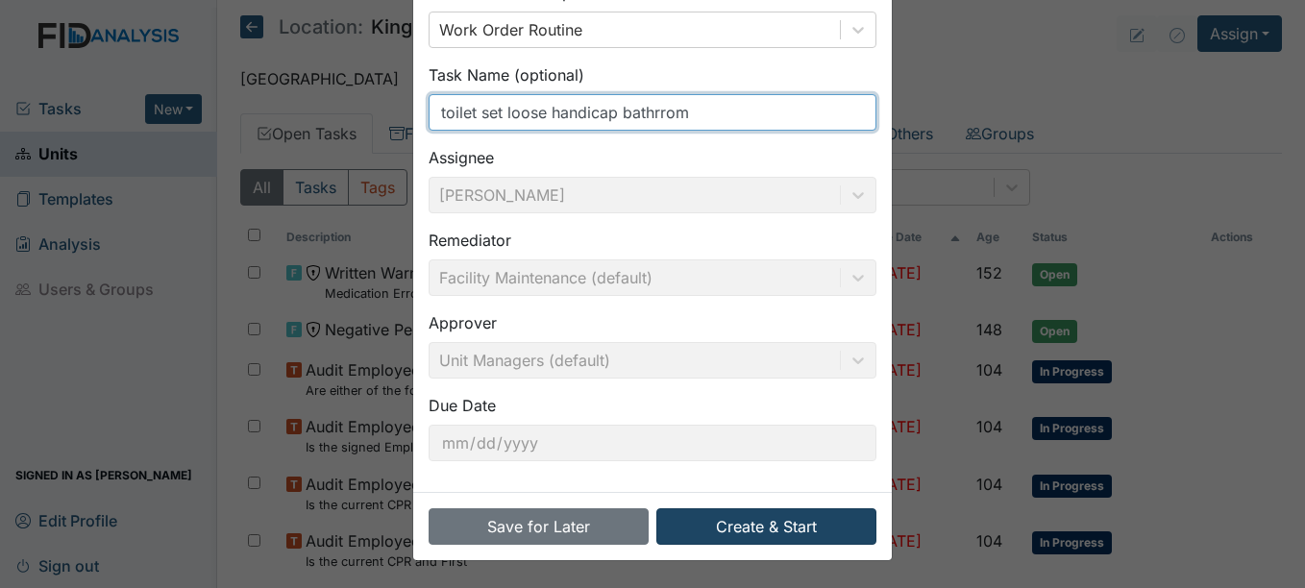
type input "toilet set loose handicap bathrrom"
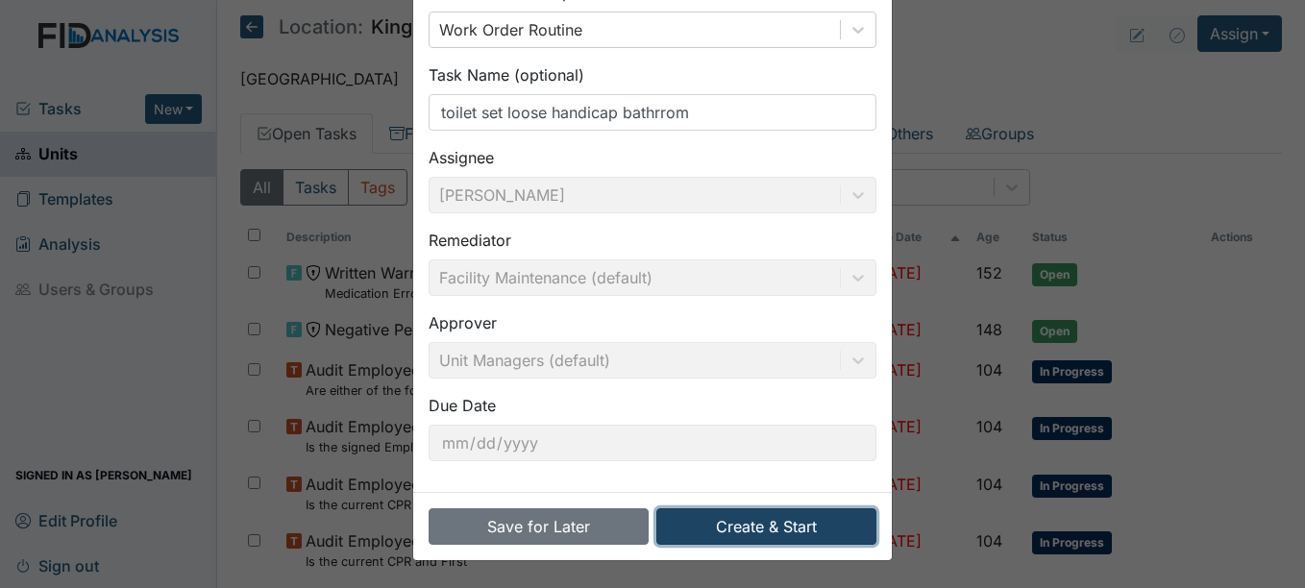
click at [787, 524] on button "Create & Start" at bounding box center [766, 526] width 220 height 37
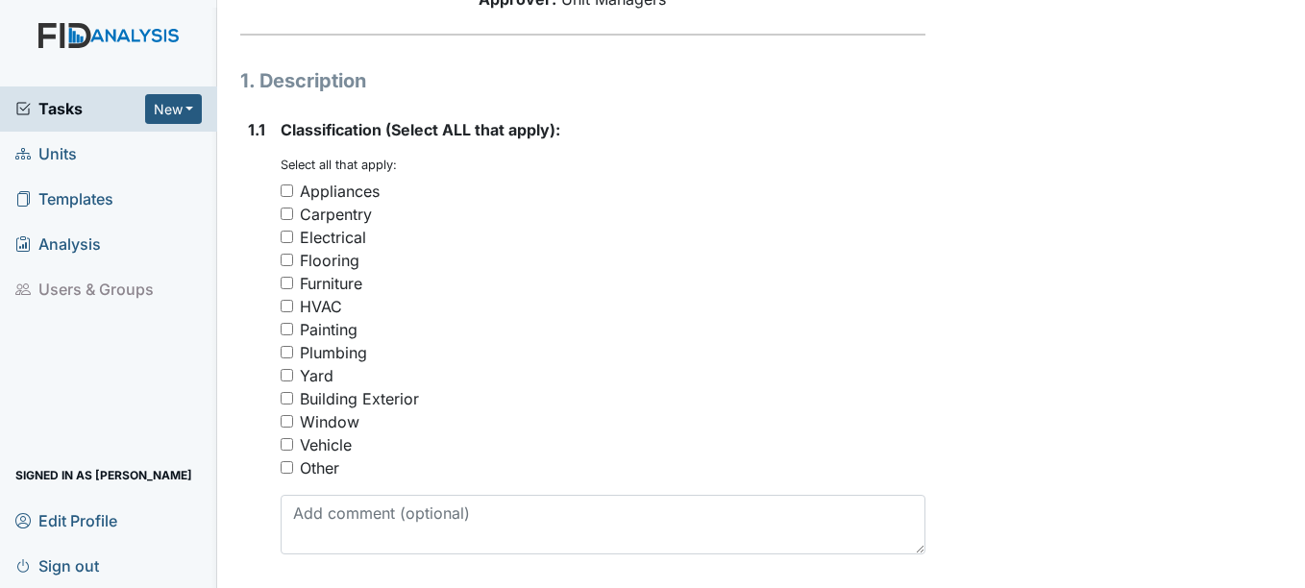
scroll to position [288, 0]
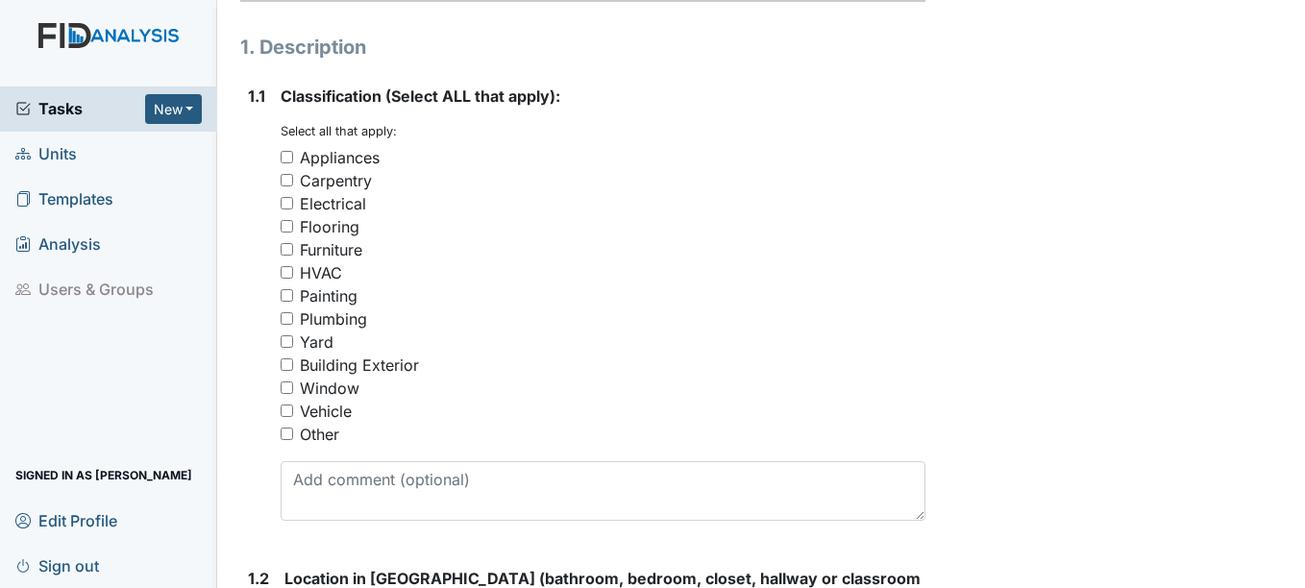
click at [285, 433] on input "Other" at bounding box center [286, 433] width 12 height 12
checkbox input "true"
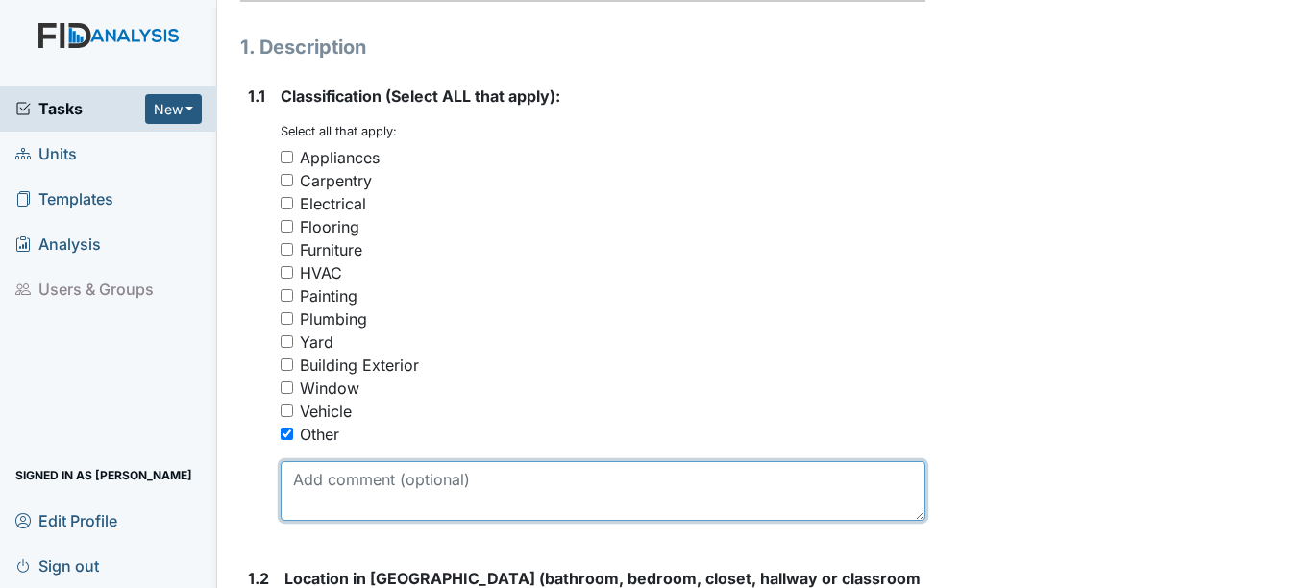
click at [313, 493] on textarea at bounding box center [602, 491] width 644 height 60
type textarea "r"
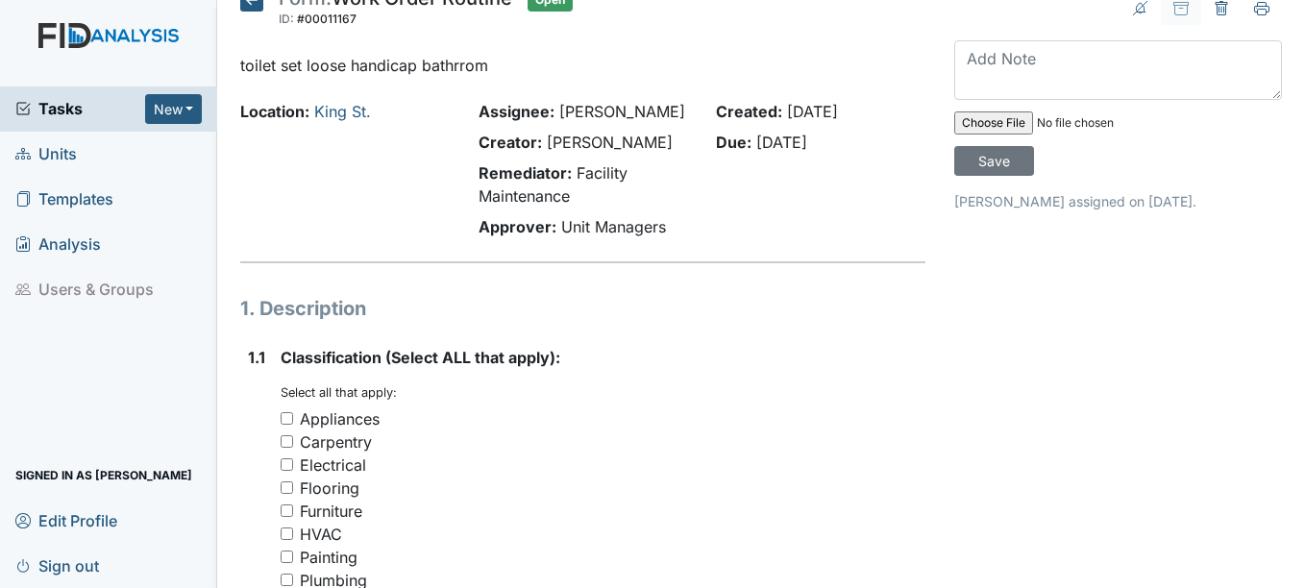
scroll to position [0, 0]
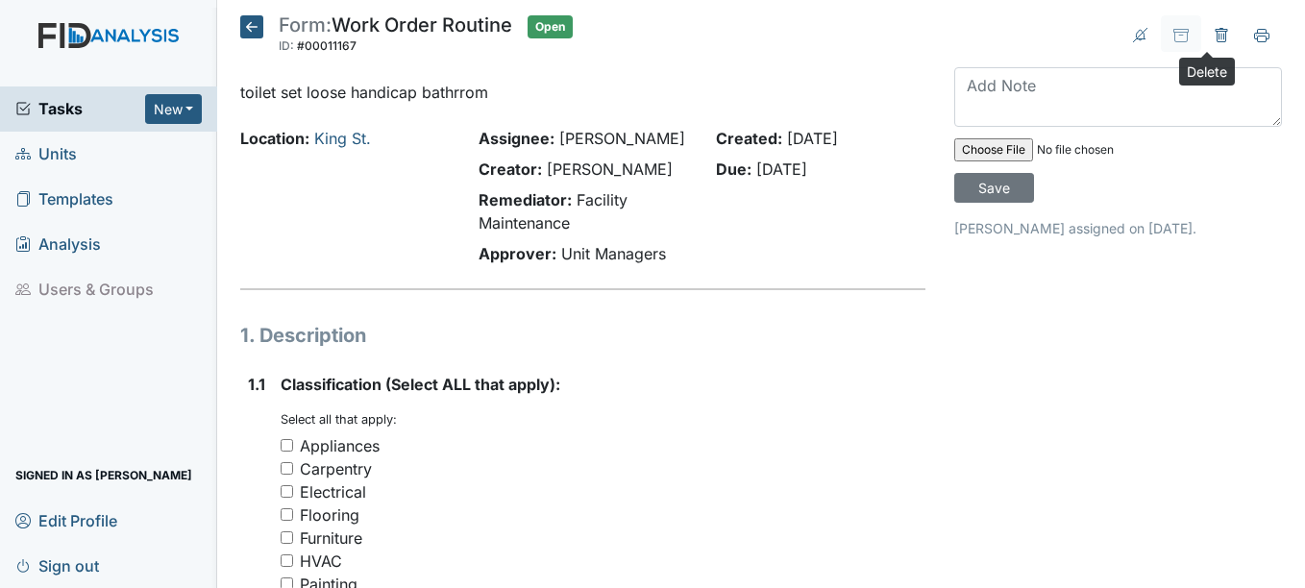
type textarea "tigh"
click at [1215, 31] on icon at bounding box center [1221, 35] width 12 height 14
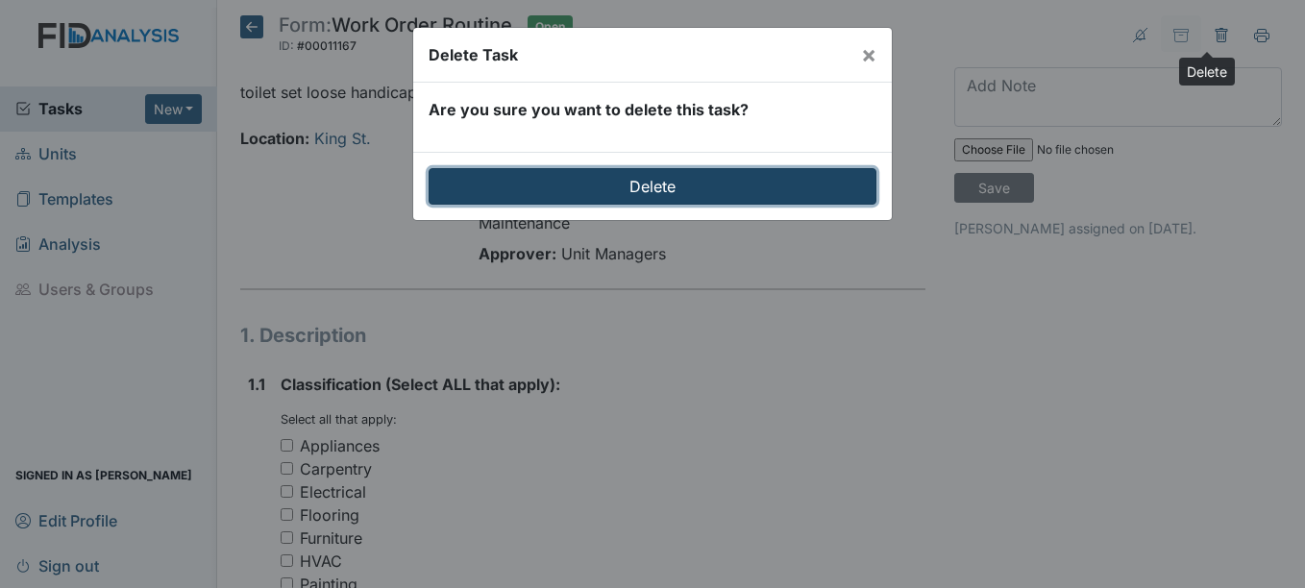
click at [645, 185] on input "Delete" at bounding box center [652, 186] width 448 height 37
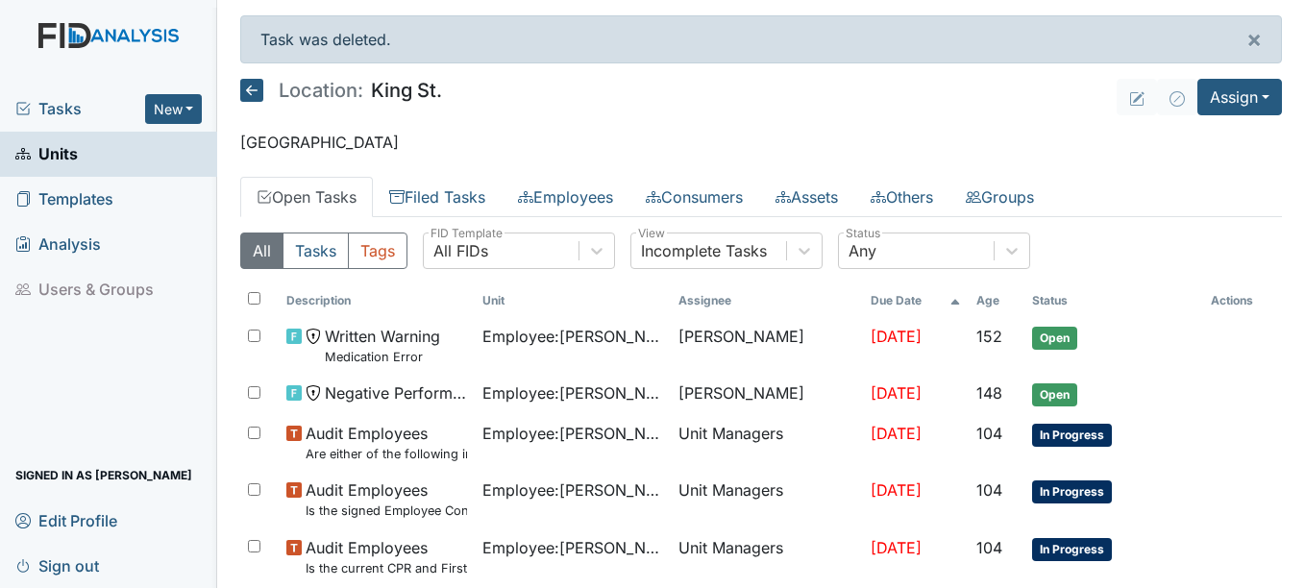
click at [61, 155] on span "Units" at bounding box center [46, 154] width 62 height 30
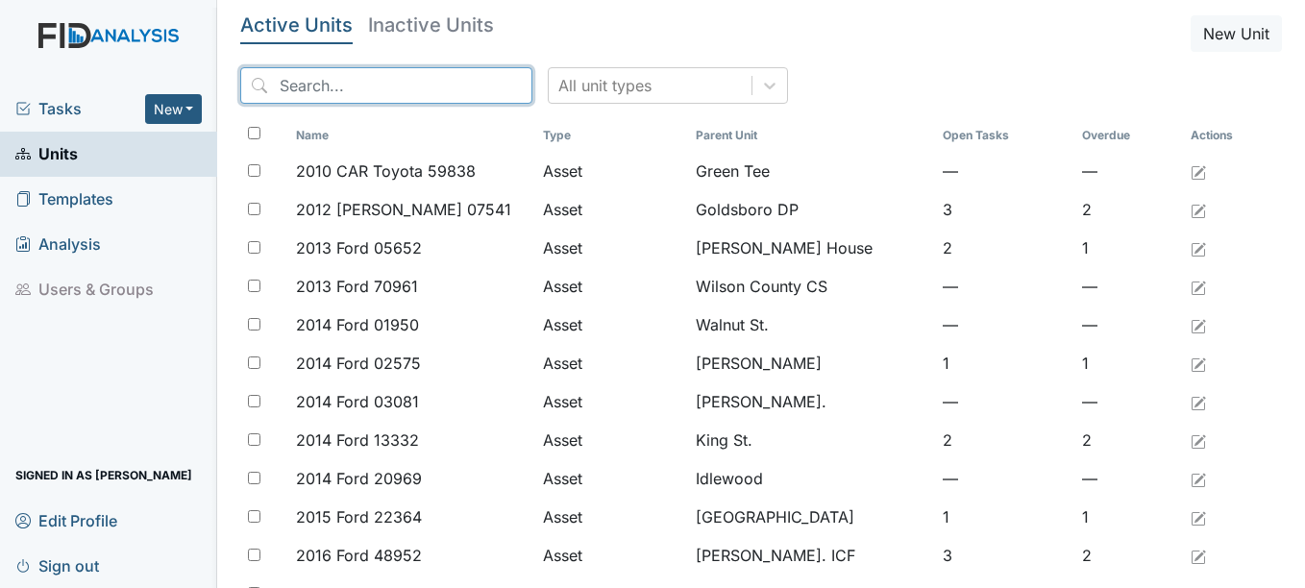
click at [362, 82] on input "search" at bounding box center [386, 85] width 292 height 37
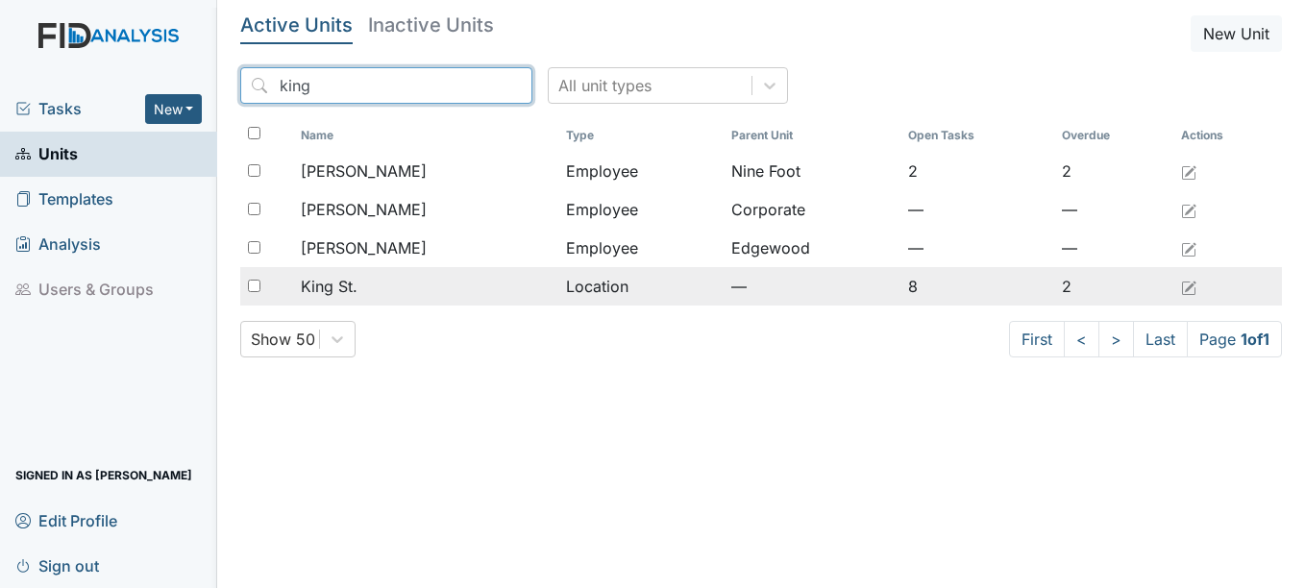
type input "king"
click at [355, 286] on span "King St." at bounding box center [329, 286] width 57 height 23
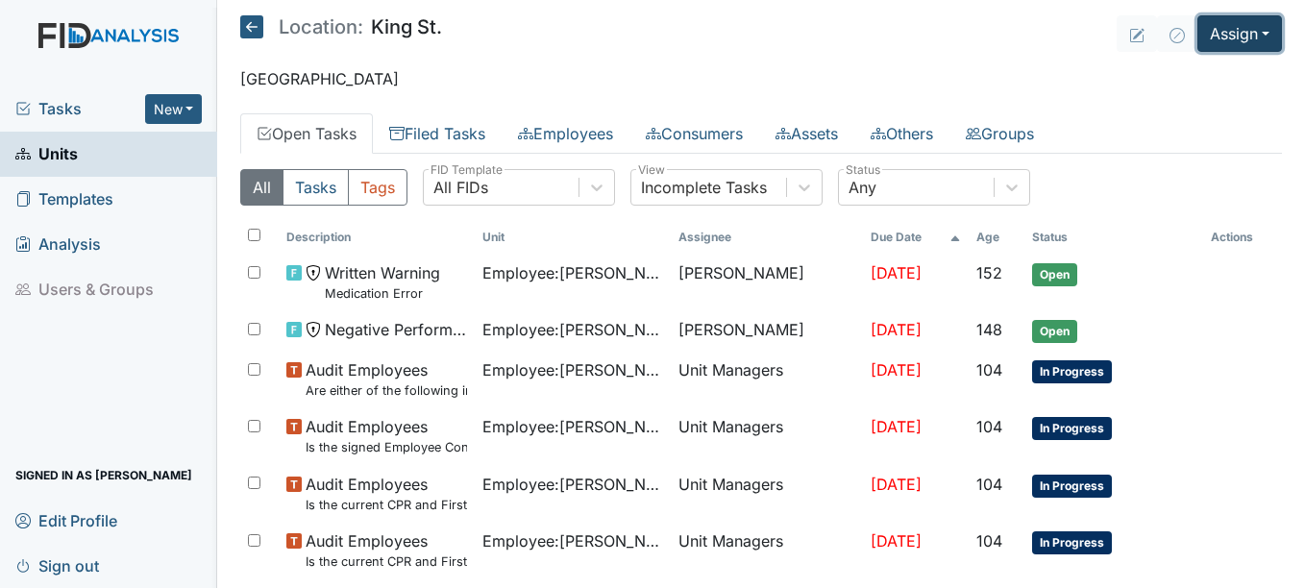
click at [1252, 32] on button "Assign" at bounding box center [1239, 33] width 85 height 37
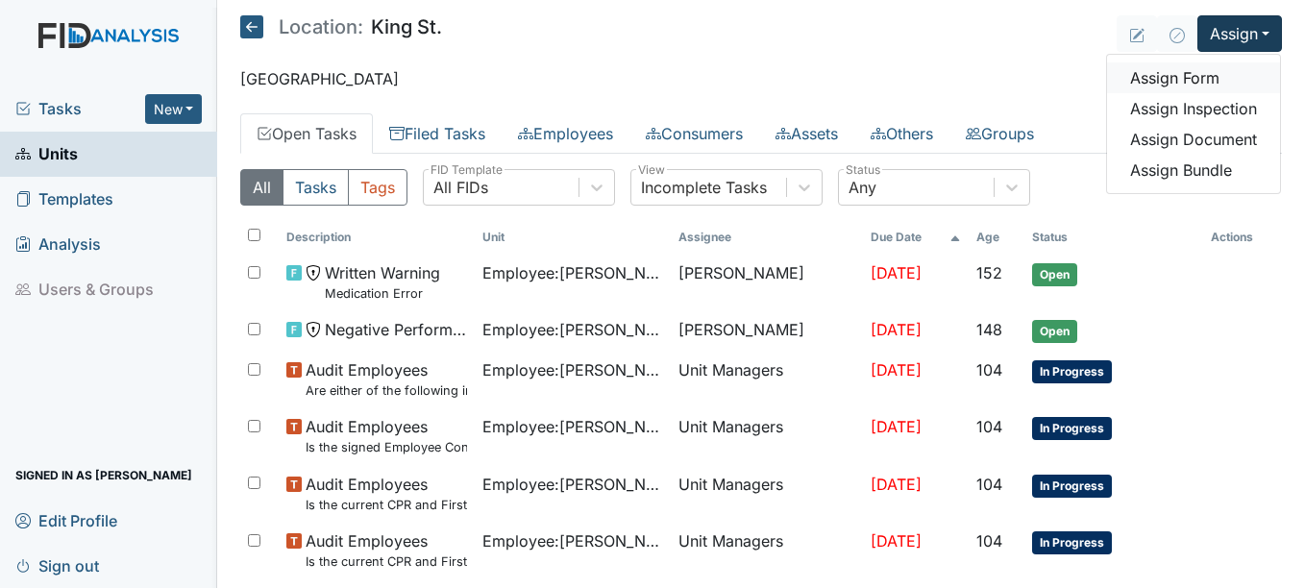
click at [1185, 71] on link "Assign Form" at bounding box center [1193, 77] width 173 height 31
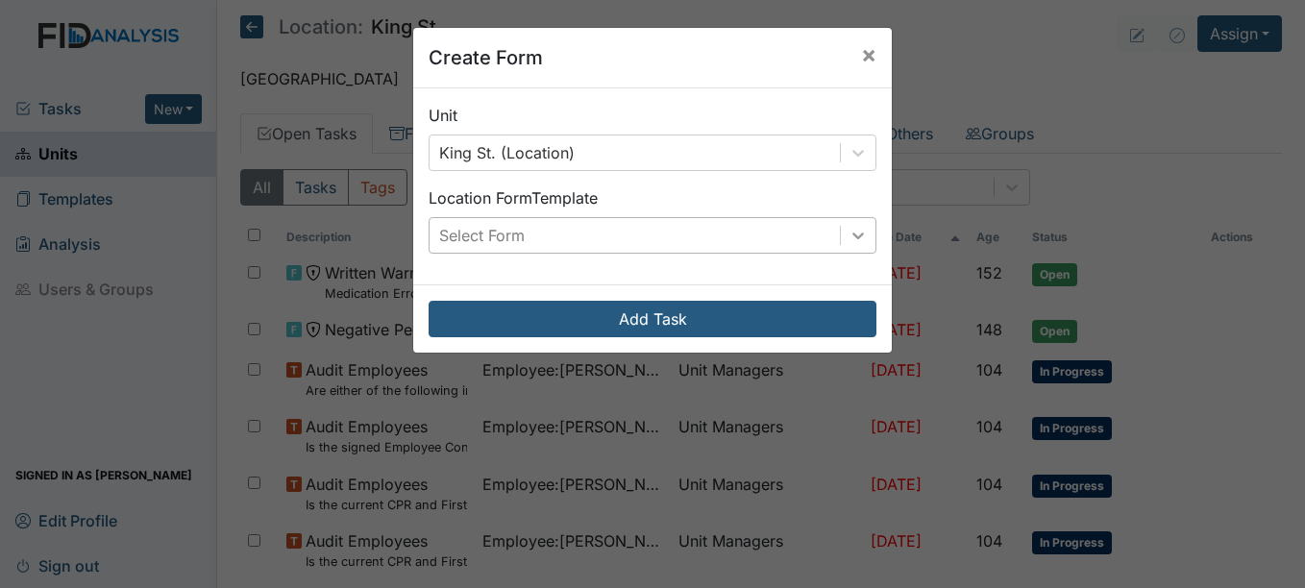
click at [852, 234] on icon at bounding box center [858, 235] width 12 height 7
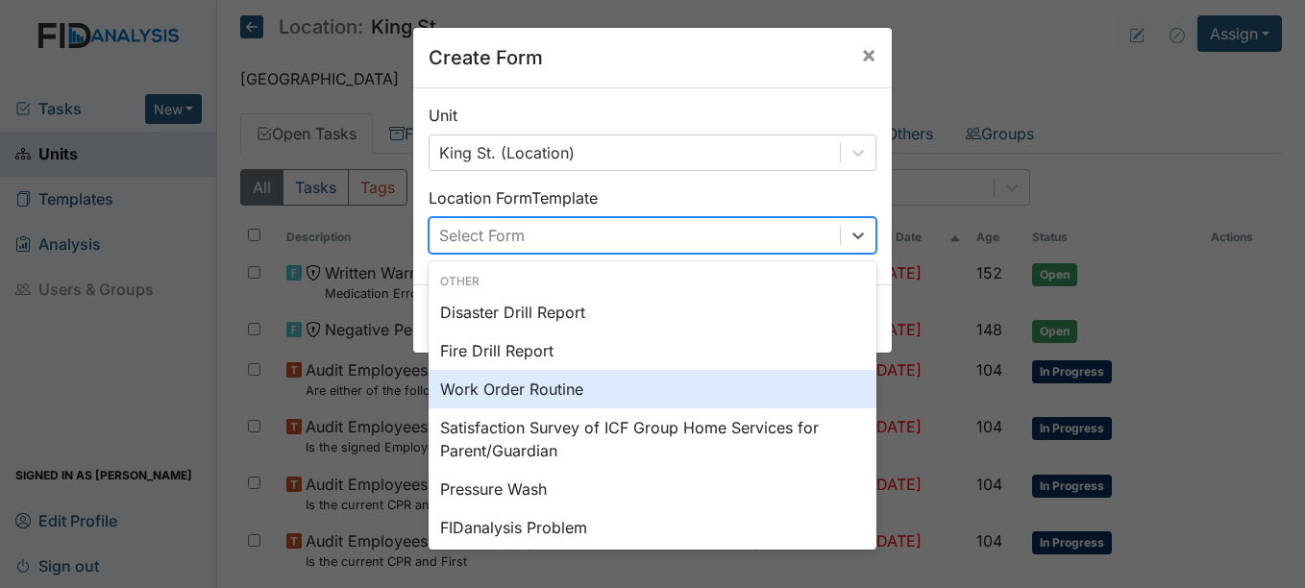
click at [568, 388] on div "Work Order Routine" at bounding box center [652, 389] width 448 height 38
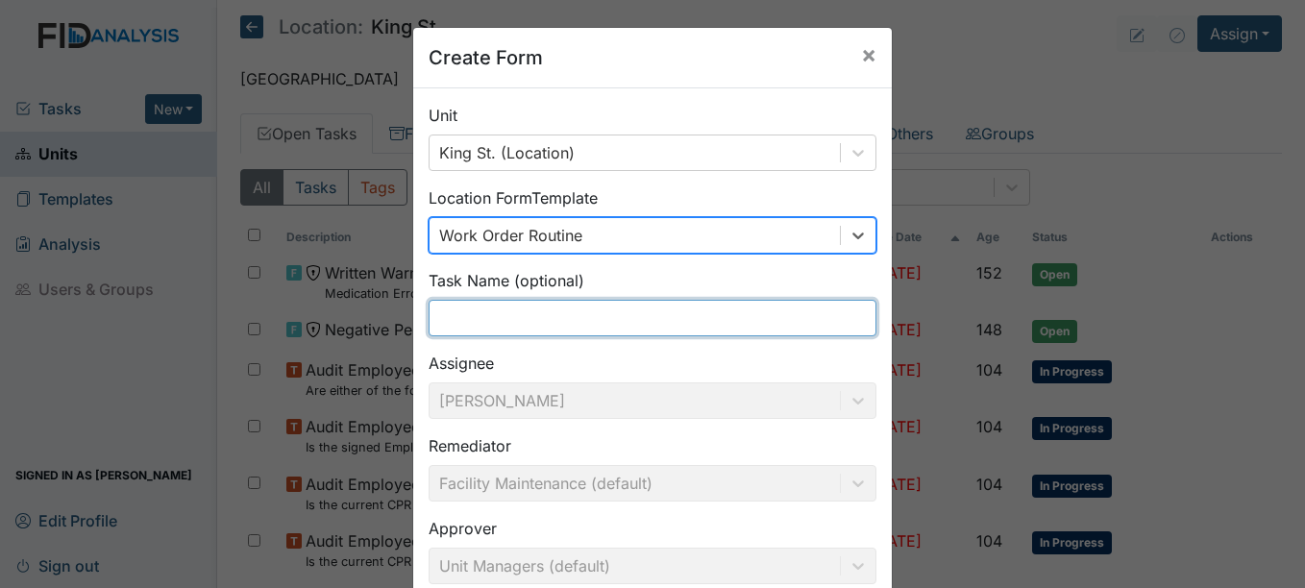
click at [435, 312] on input "text" at bounding box center [652, 318] width 448 height 37
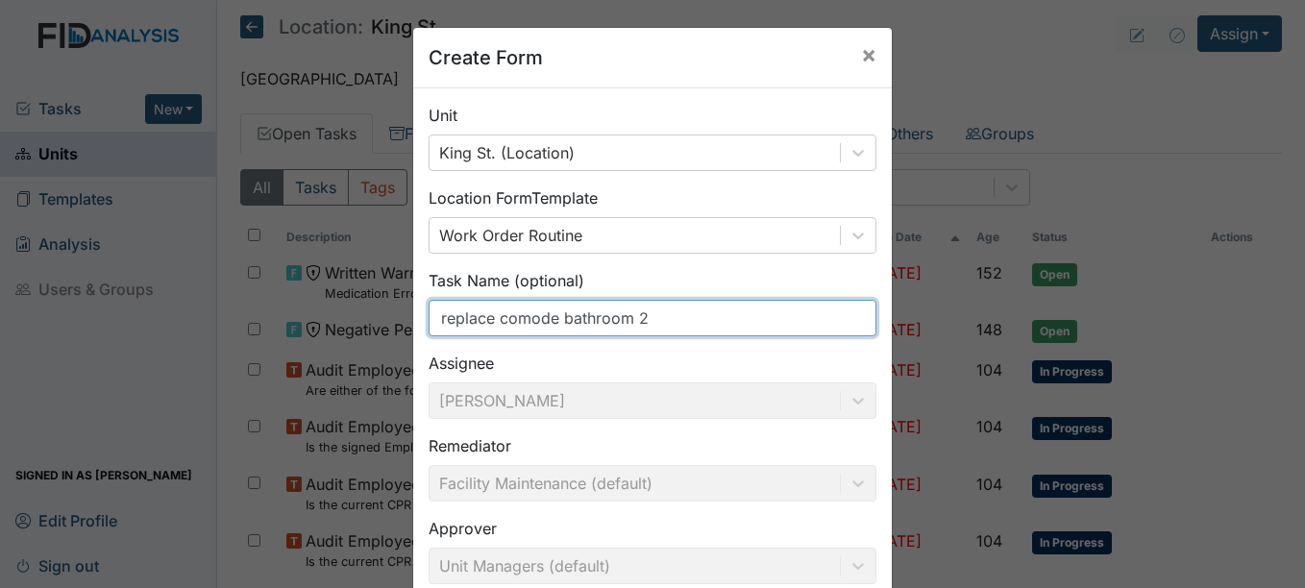
click at [516, 316] on input "replace comode bathroom 2" at bounding box center [652, 318] width 448 height 37
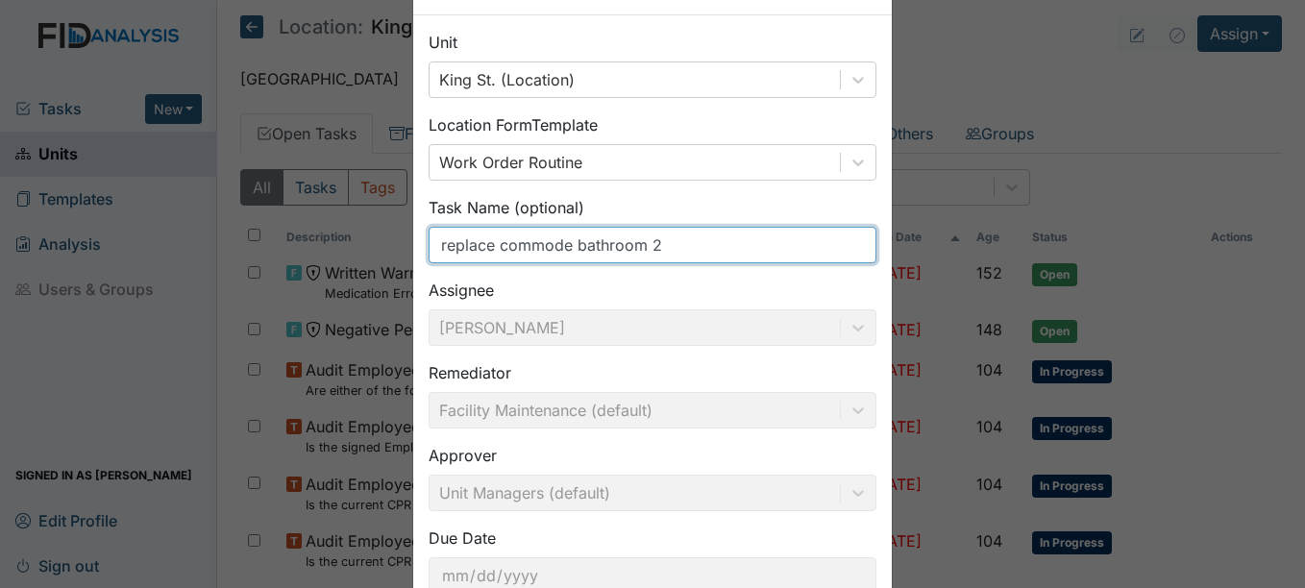
scroll to position [206, 0]
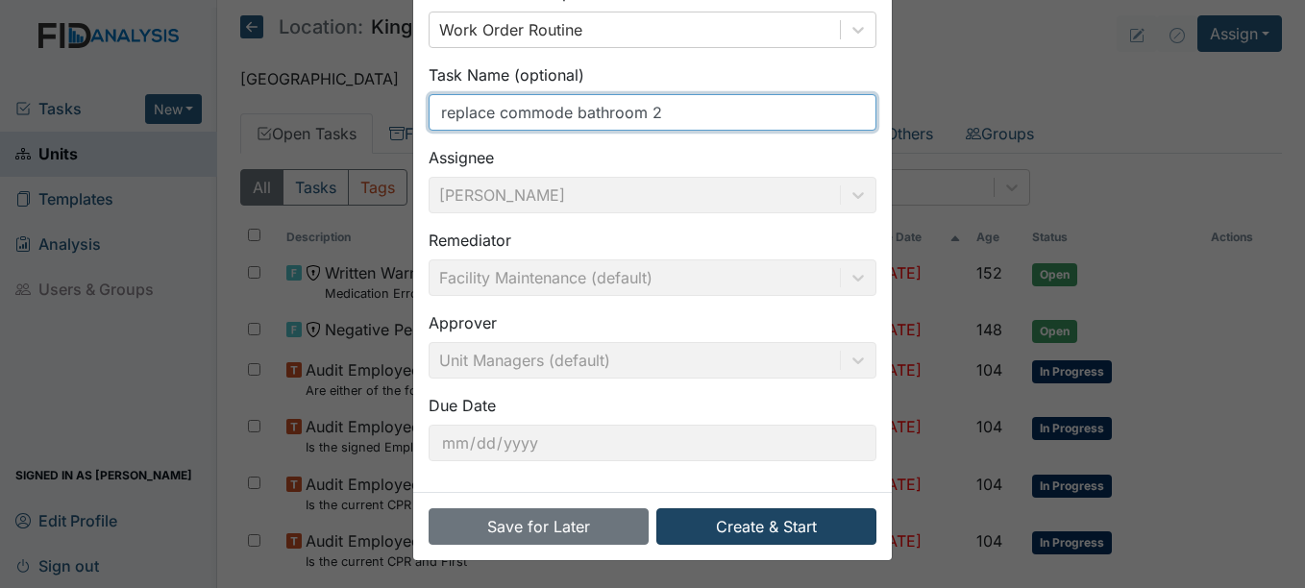
type input "replace commode bathroom 2"
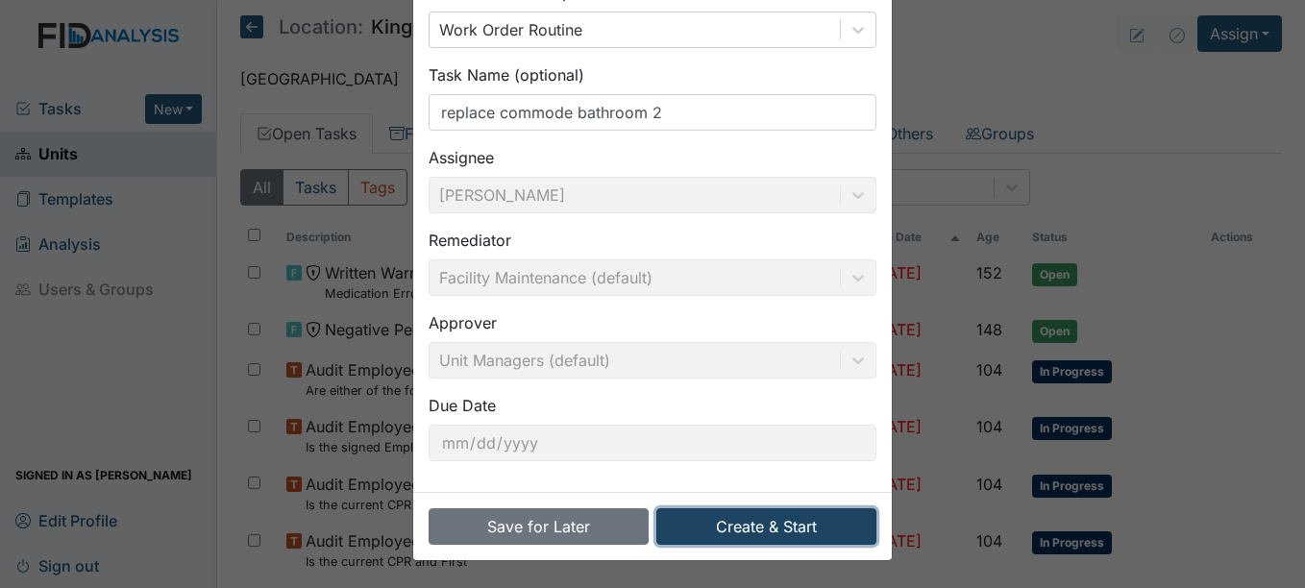
click at [779, 525] on button "Create & Start" at bounding box center [766, 526] width 220 height 37
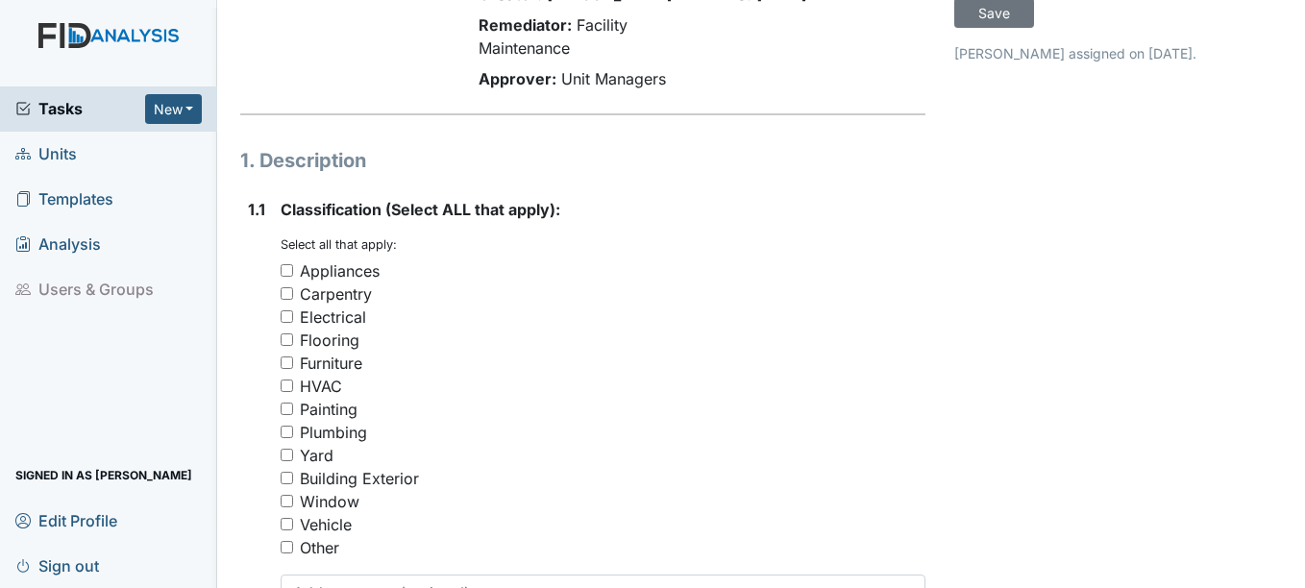
scroll to position [192, 0]
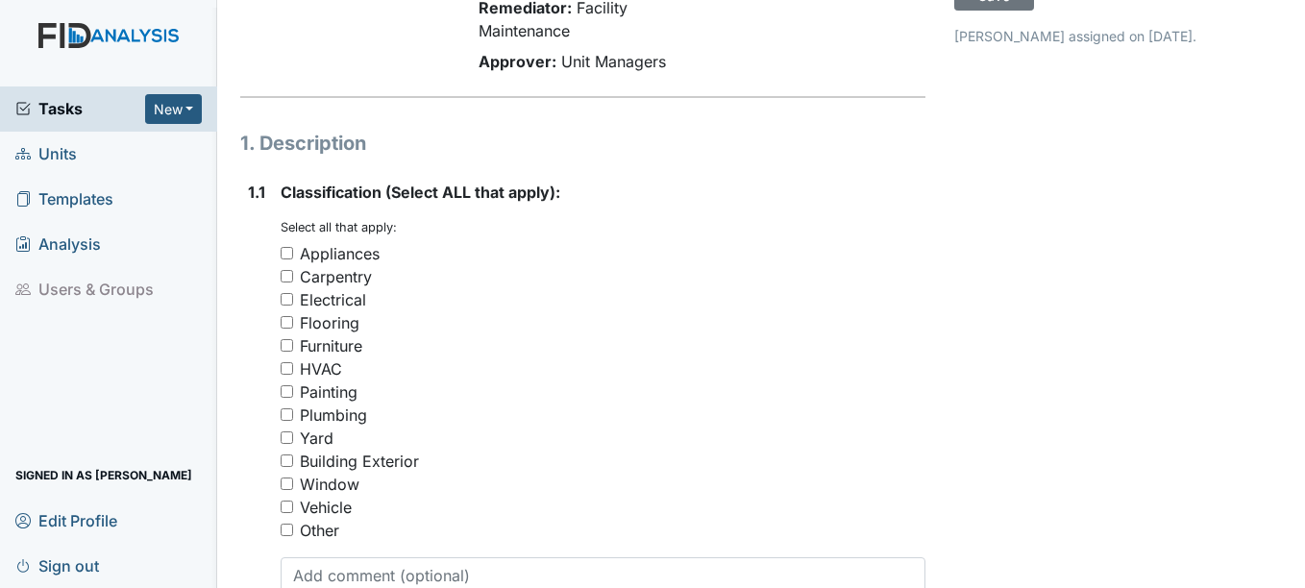
click at [285, 525] on input "Other" at bounding box center [286, 530] width 12 height 12
checkbox input "true"
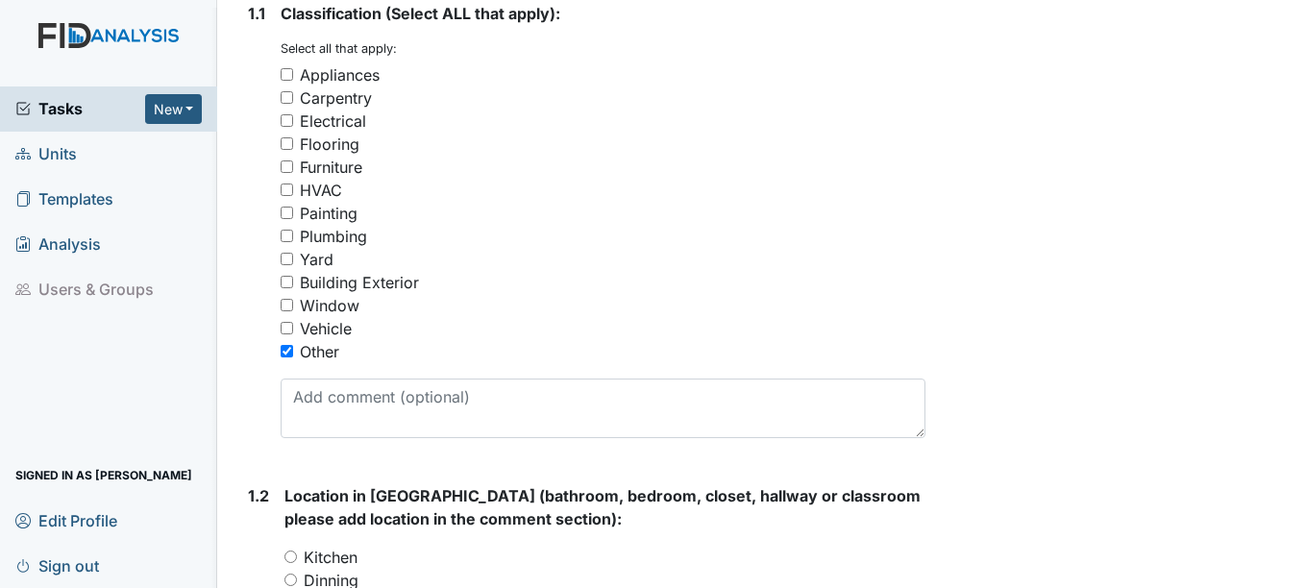
scroll to position [384, 0]
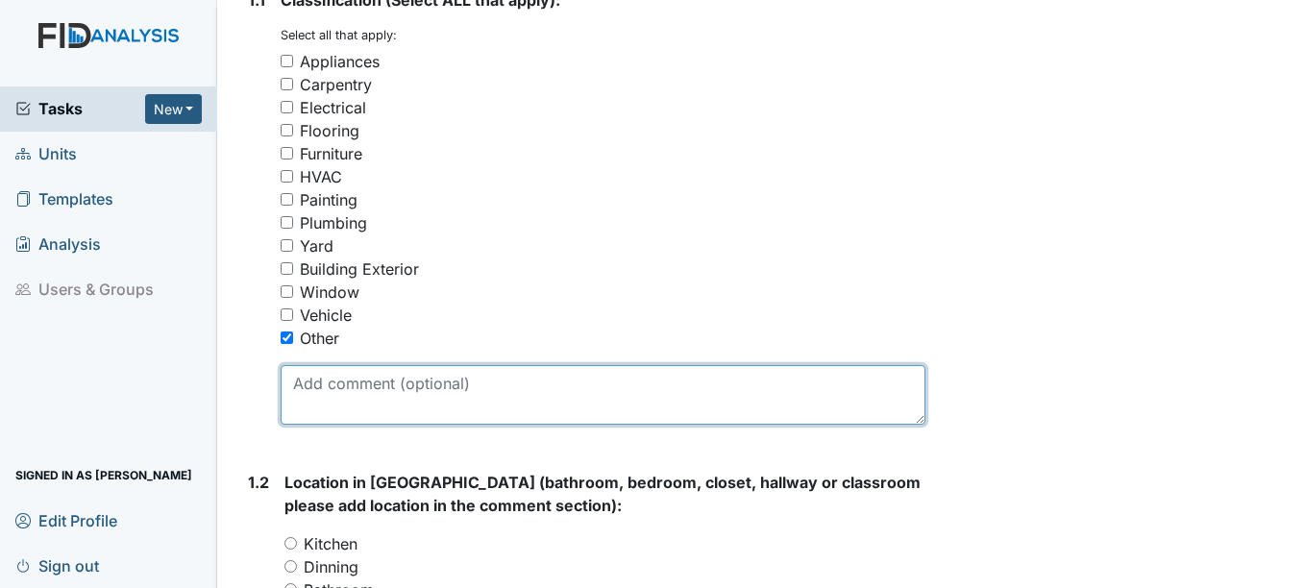
click at [316, 396] on textarea at bounding box center [602, 395] width 644 height 60
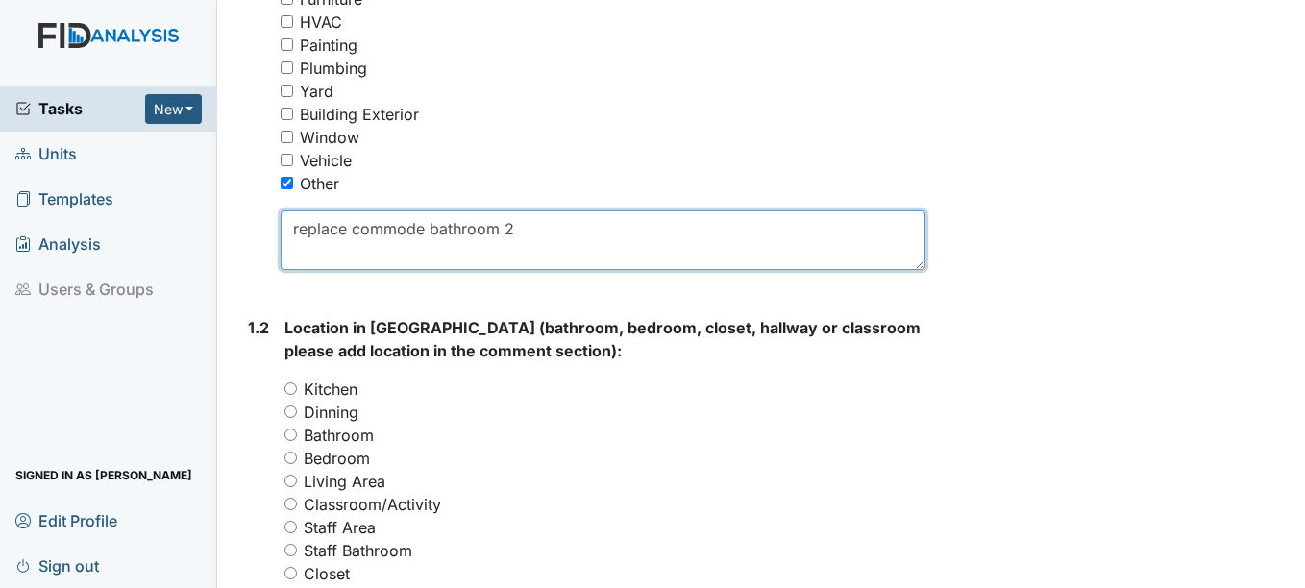
scroll to position [672, 0]
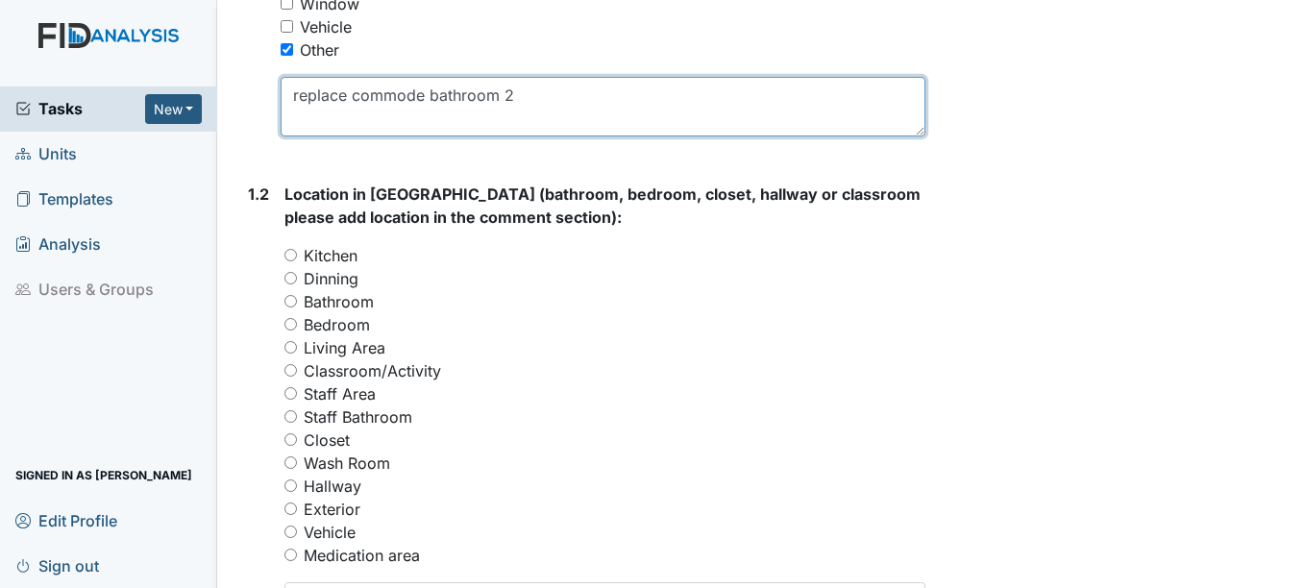
type textarea "replace commode bathroom 2"
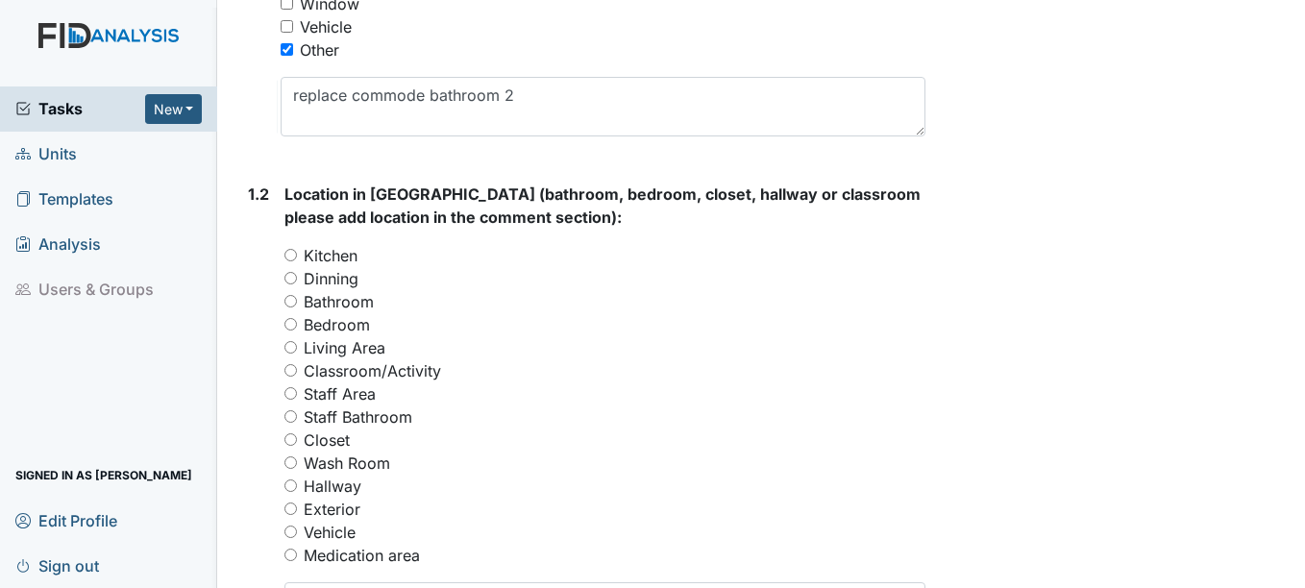
click at [293, 303] on input "Bathroom" at bounding box center [290, 301] width 12 height 12
radio input "true"
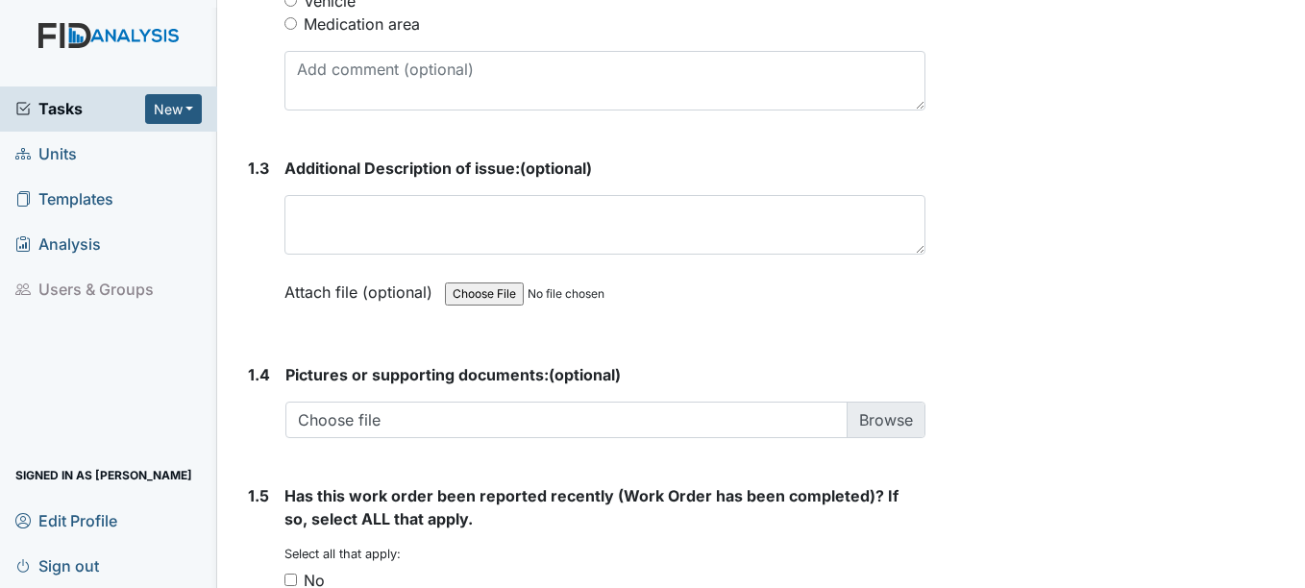
scroll to position [1249, 0]
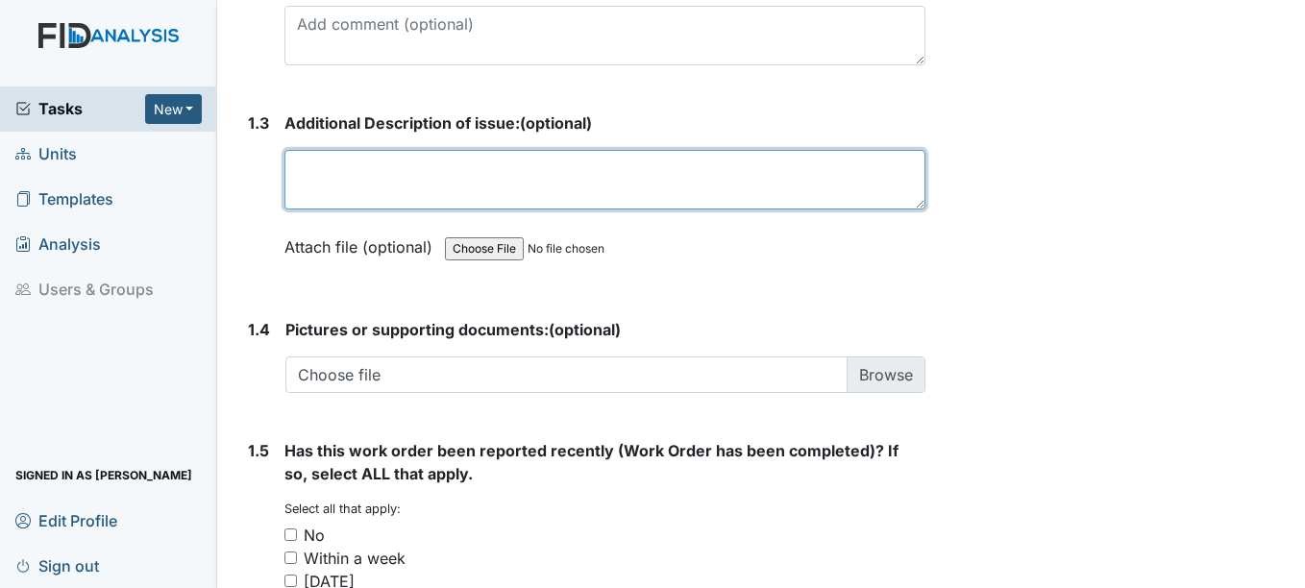
click at [319, 179] on textarea at bounding box center [604, 180] width 640 height 60
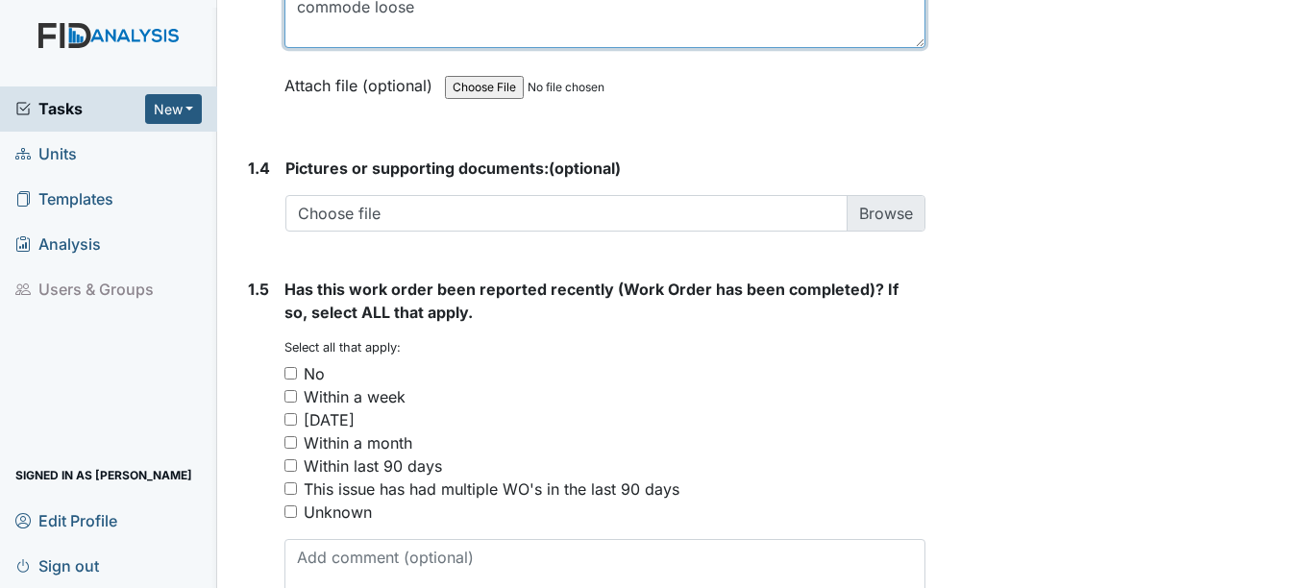
scroll to position [1441, 0]
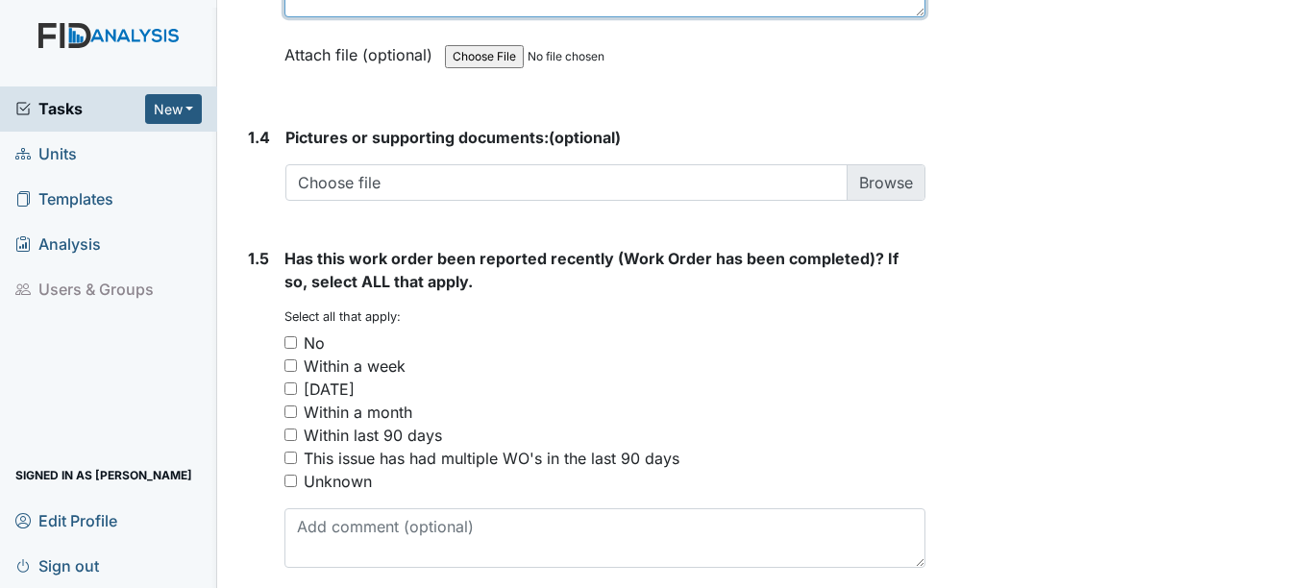
type textarea "commode loose"
click at [296, 478] on input "Unknown" at bounding box center [290, 481] width 12 height 12
checkbox input "true"
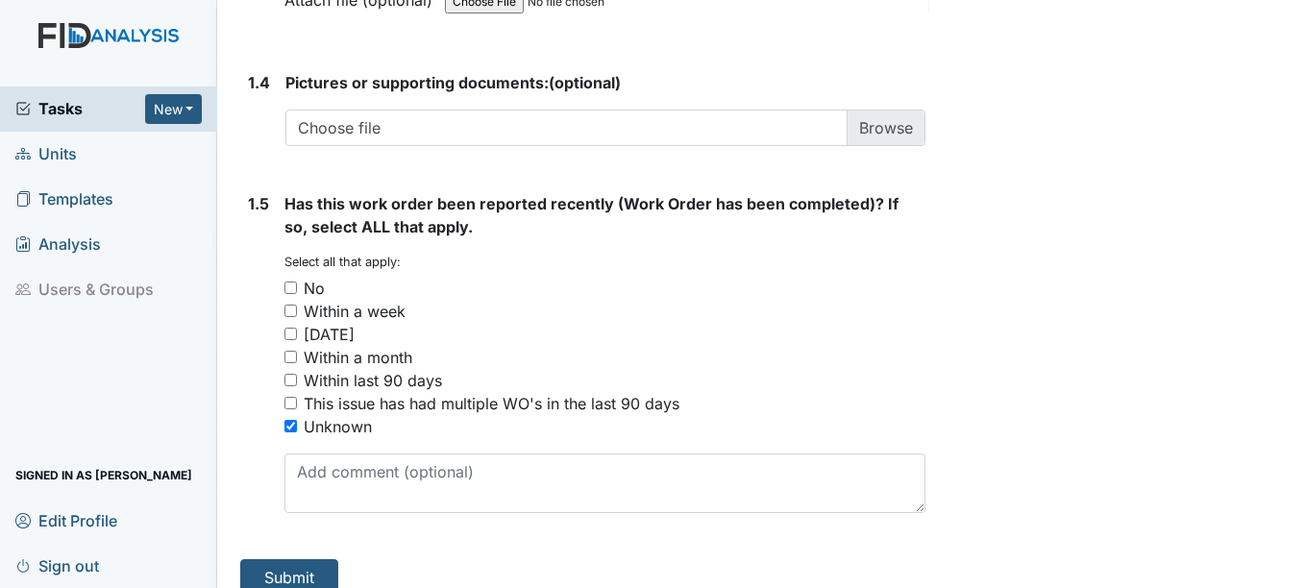
scroll to position [1519, 0]
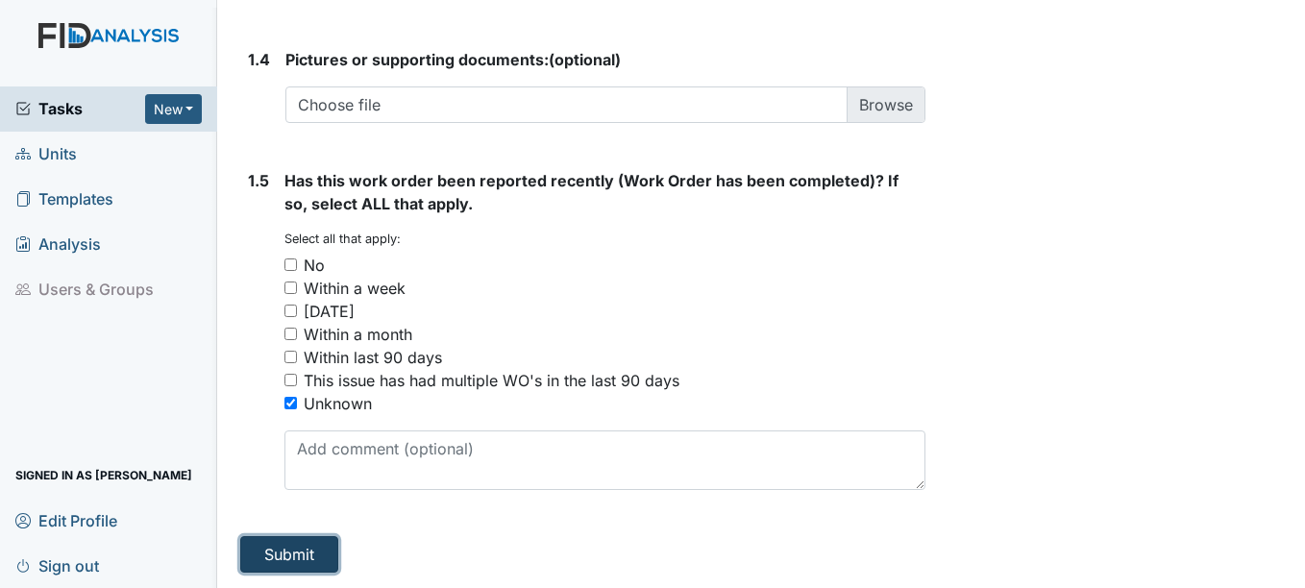
click at [295, 551] on button "Submit" at bounding box center [289, 554] width 98 height 37
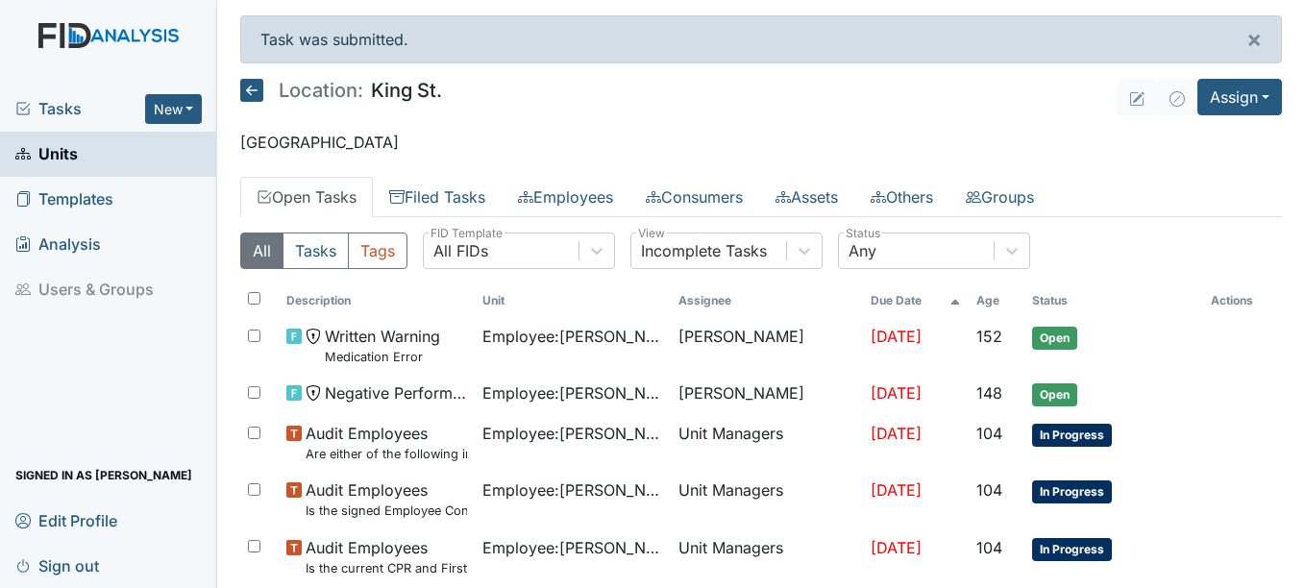
click at [77, 147] on span "Units" at bounding box center [46, 154] width 62 height 30
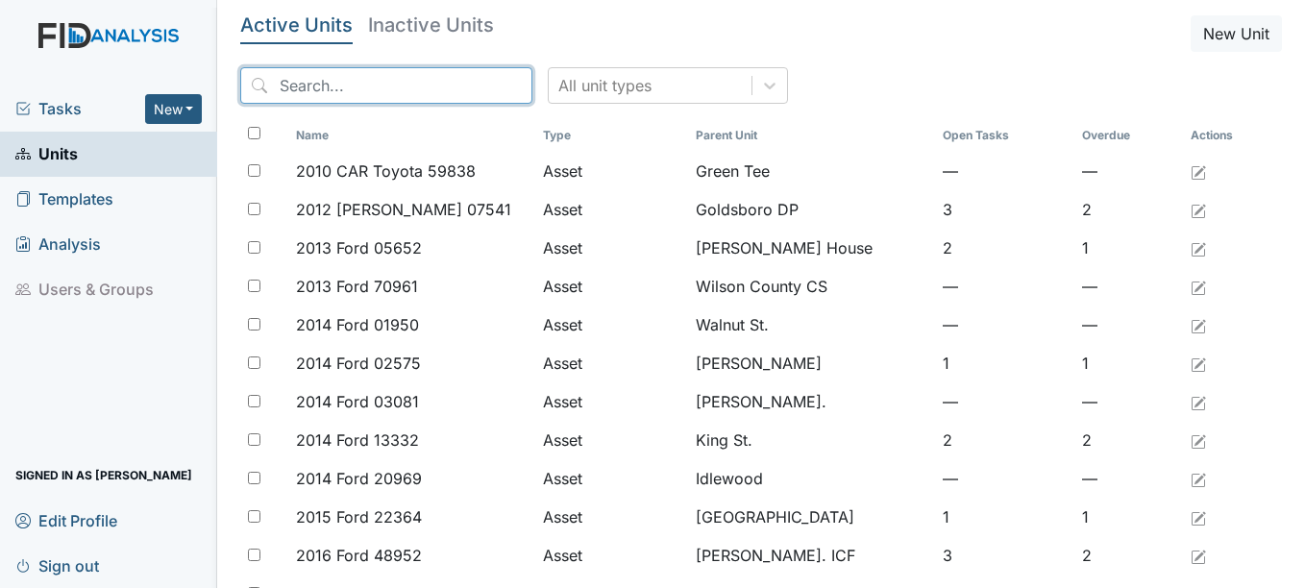
click at [355, 79] on input "search" at bounding box center [386, 85] width 292 height 37
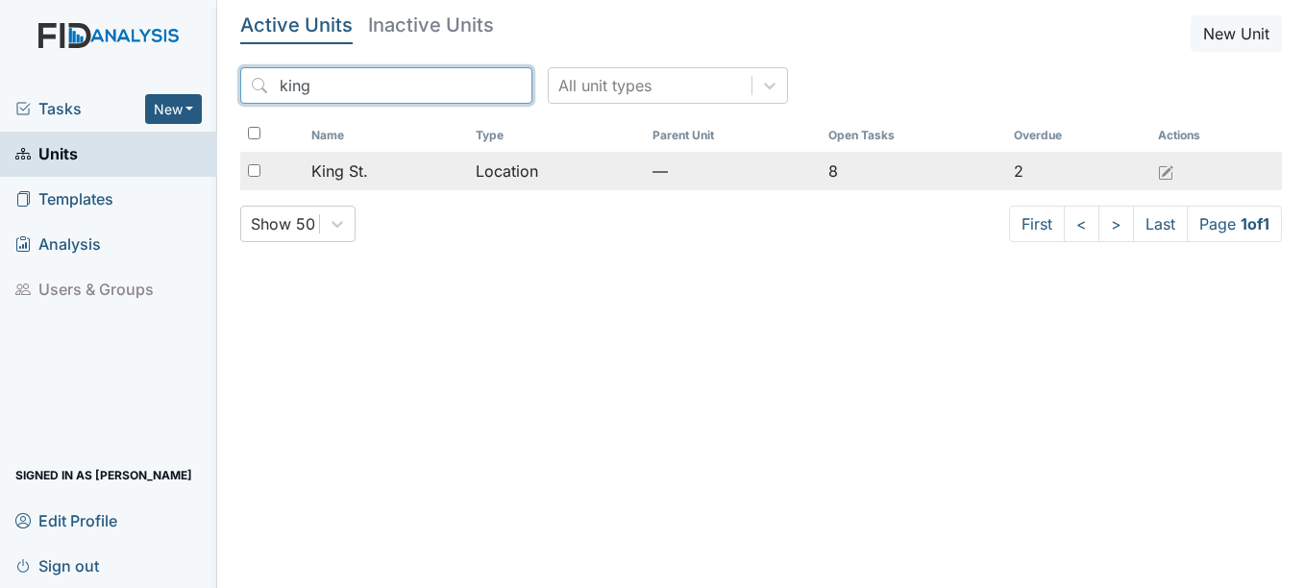
type input "king"
click at [357, 170] on span "King St." at bounding box center [339, 170] width 57 height 23
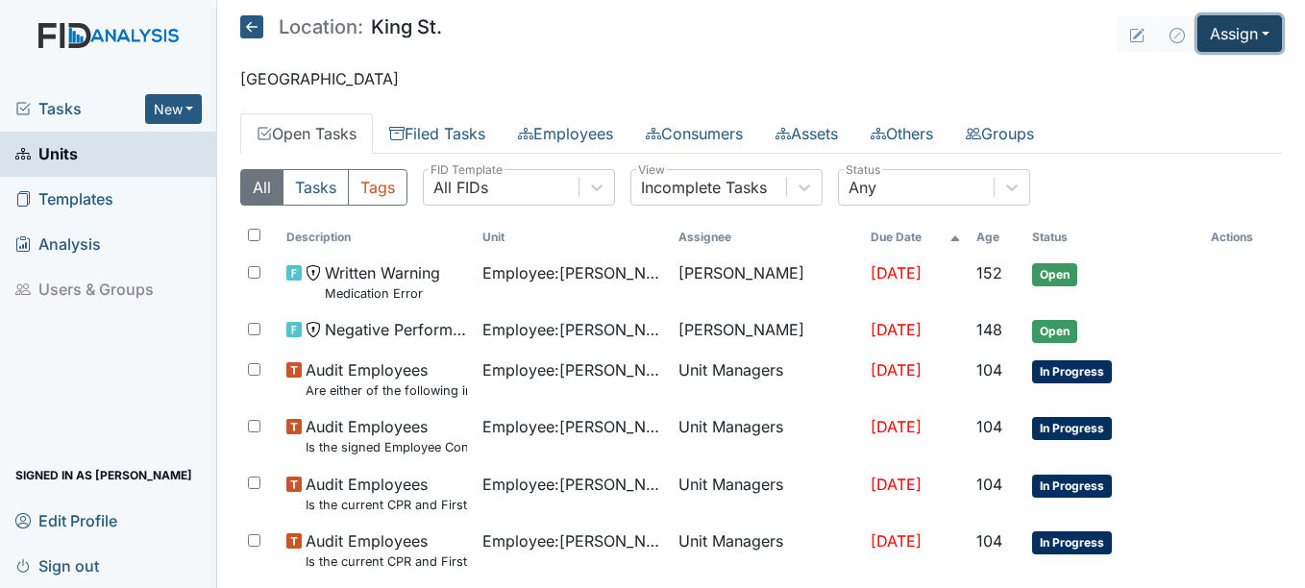
click at [1255, 31] on button "Assign" at bounding box center [1239, 33] width 85 height 37
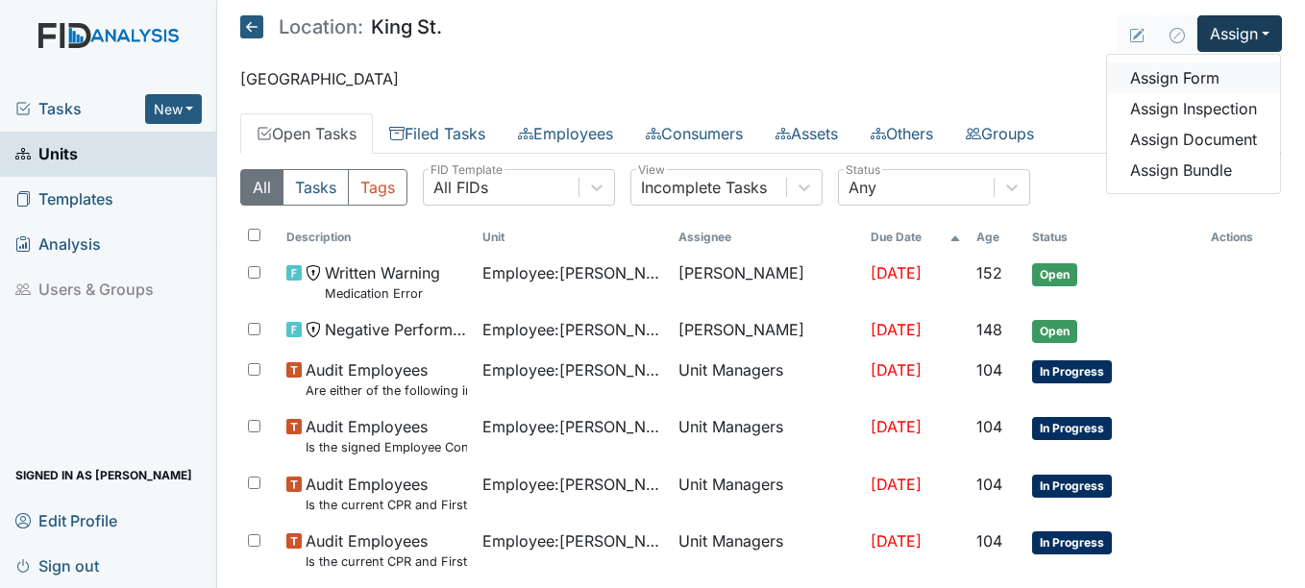
click at [1182, 73] on link "Assign Form" at bounding box center [1193, 77] width 173 height 31
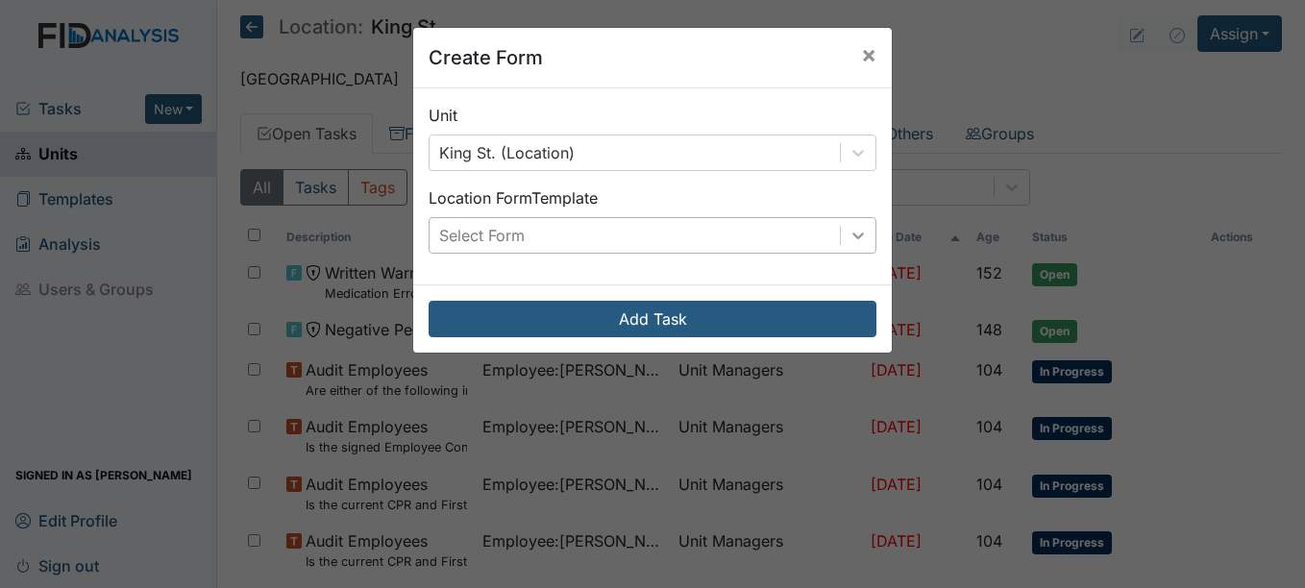
click at [852, 235] on icon at bounding box center [858, 235] width 12 height 7
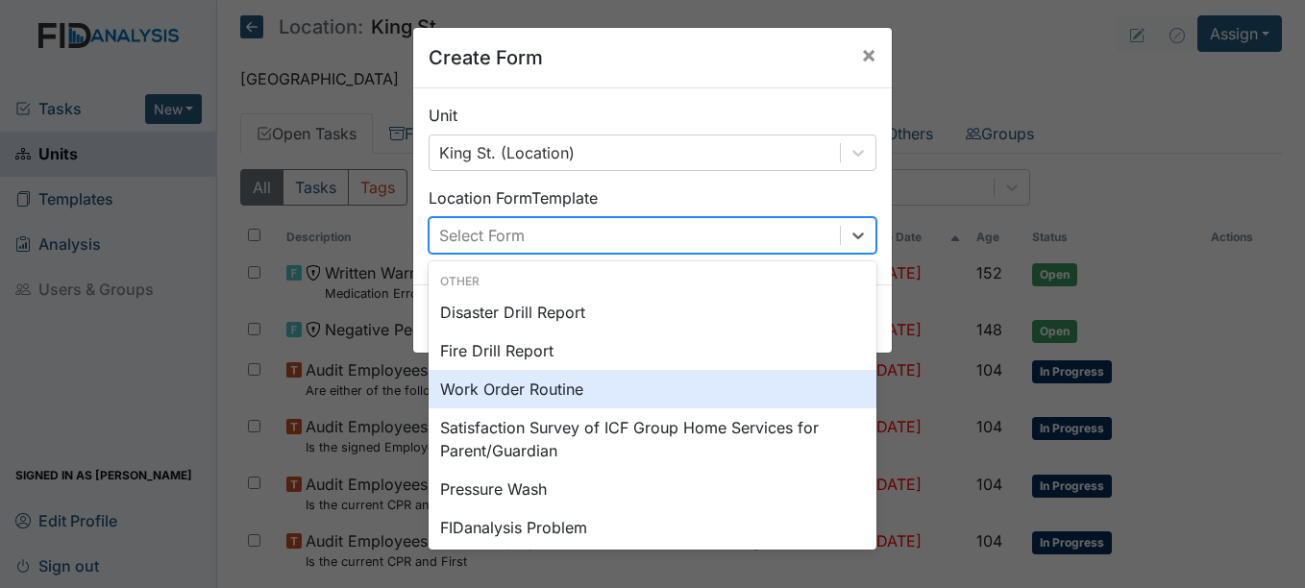
click at [566, 387] on div "Work Order Routine" at bounding box center [652, 389] width 448 height 38
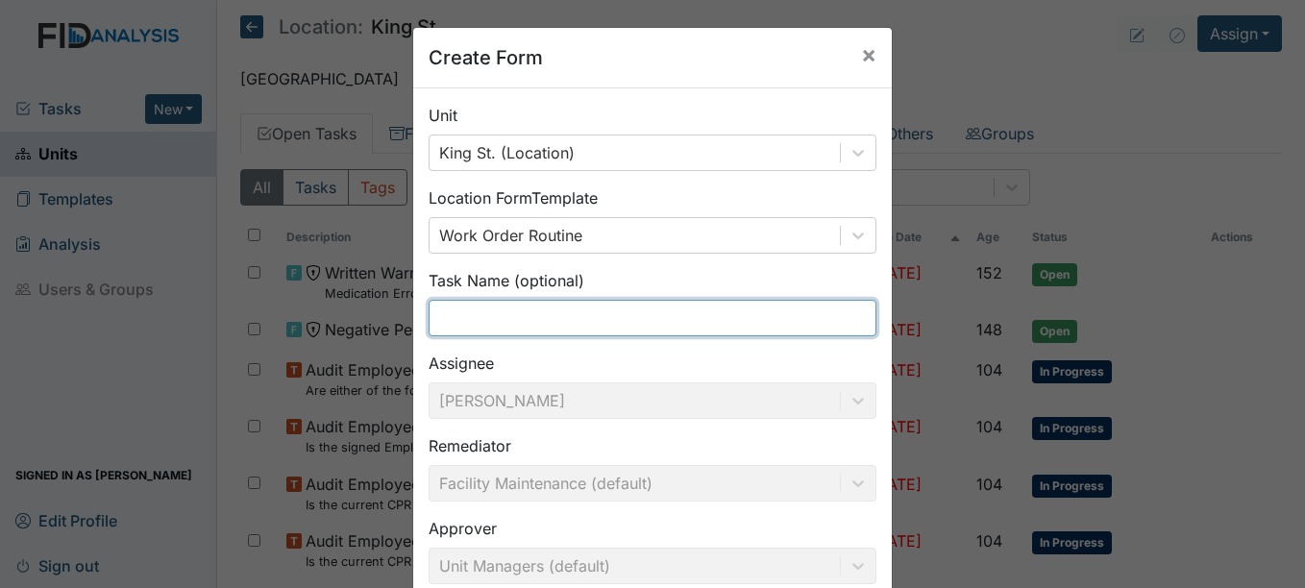
click at [448, 322] on input "text" at bounding box center [652, 318] width 448 height 37
click at [570, 316] on input "commode loose hanicap bathroom" at bounding box center [652, 318] width 448 height 37
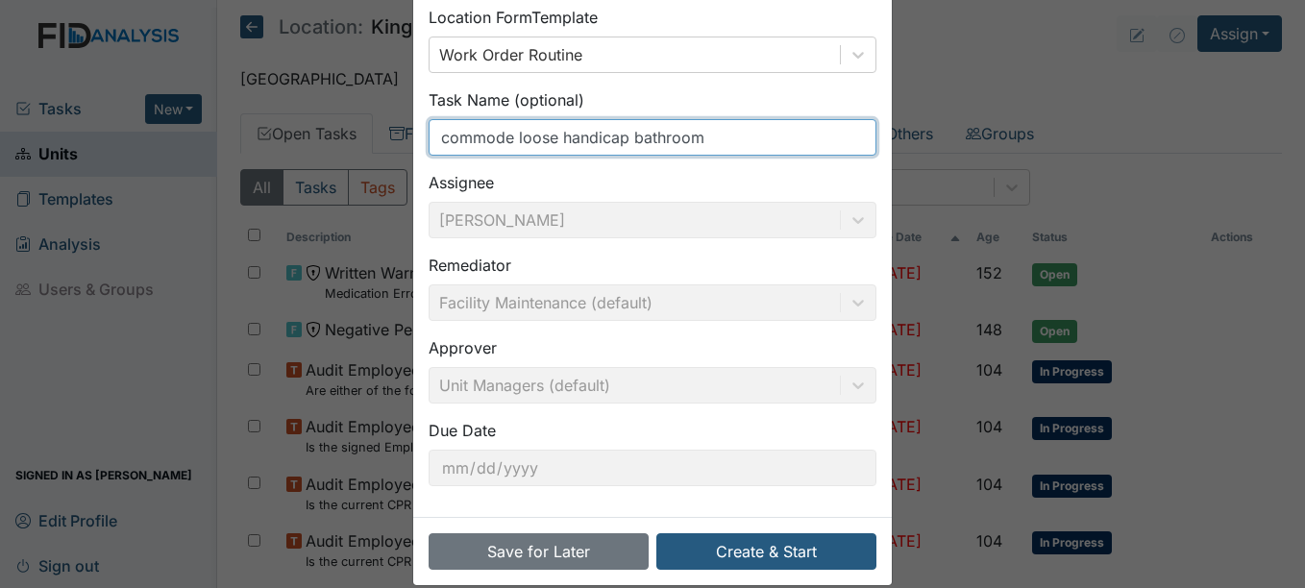
scroll to position [206, 0]
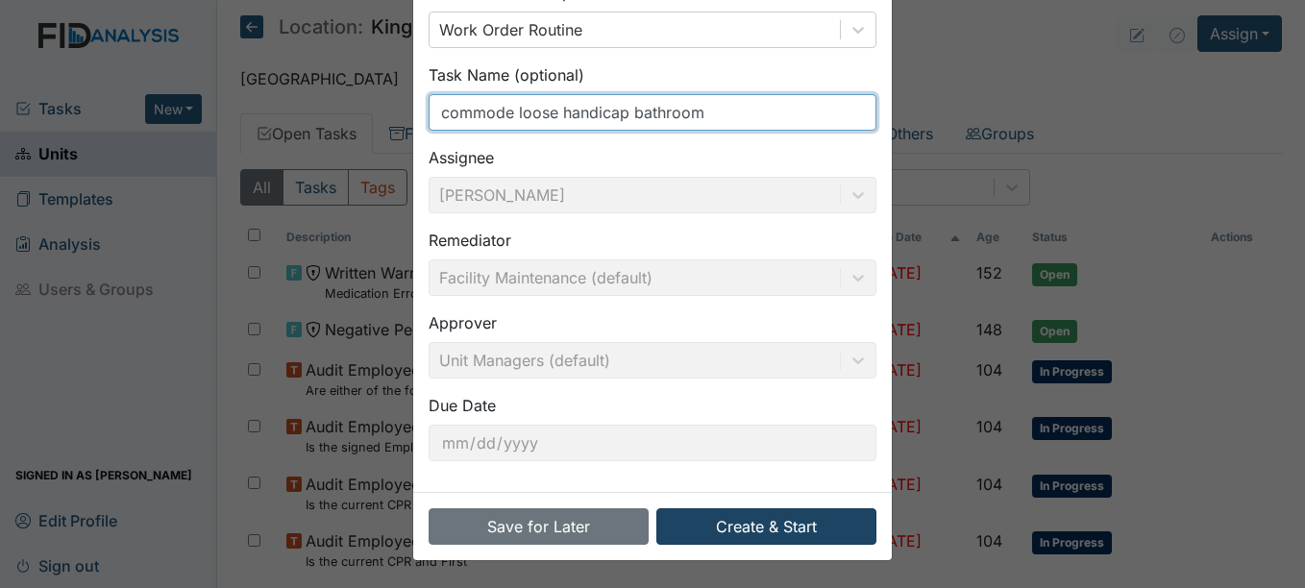
type input "commode loose handicap bathroom"
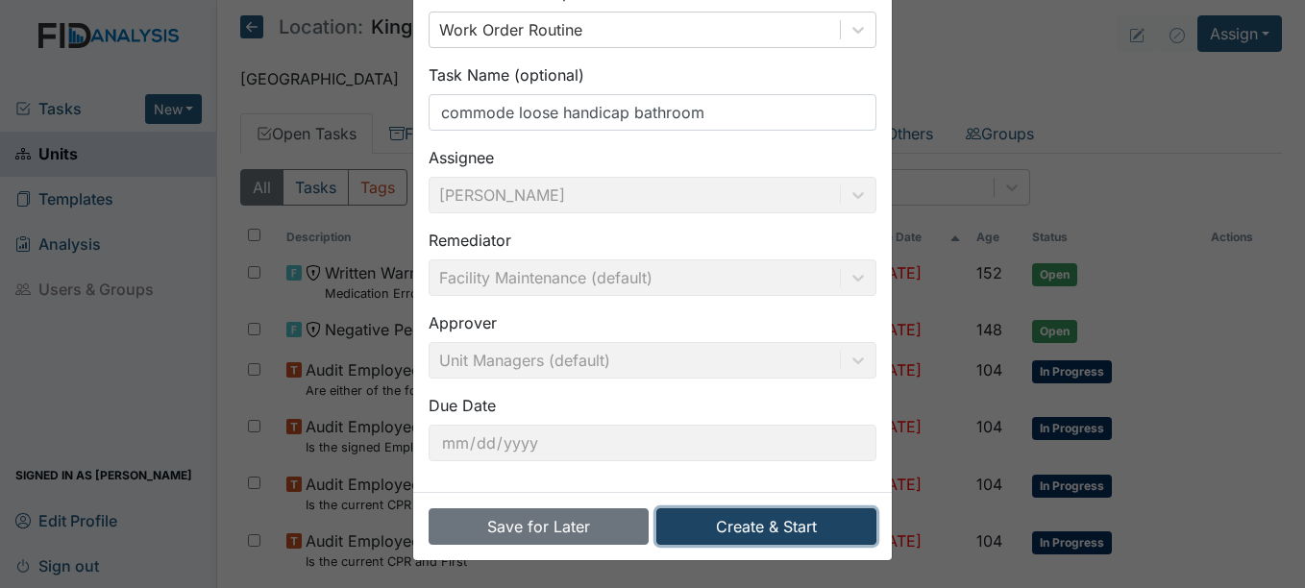
click at [800, 526] on button "Create & Start" at bounding box center [766, 526] width 220 height 37
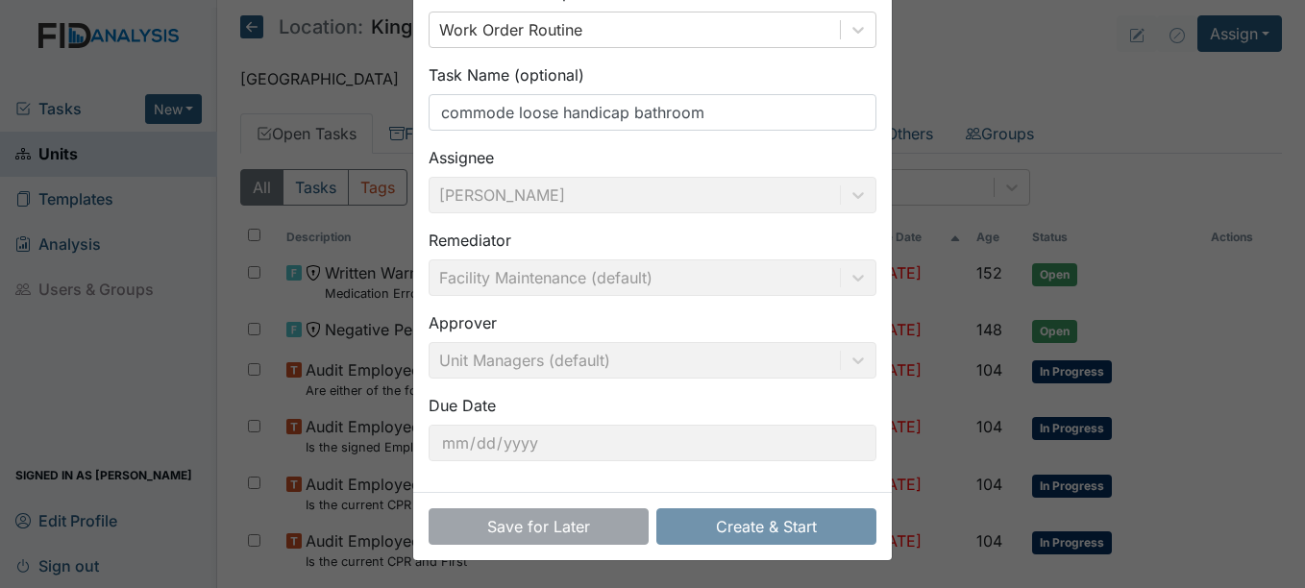
scroll to position [143, 0]
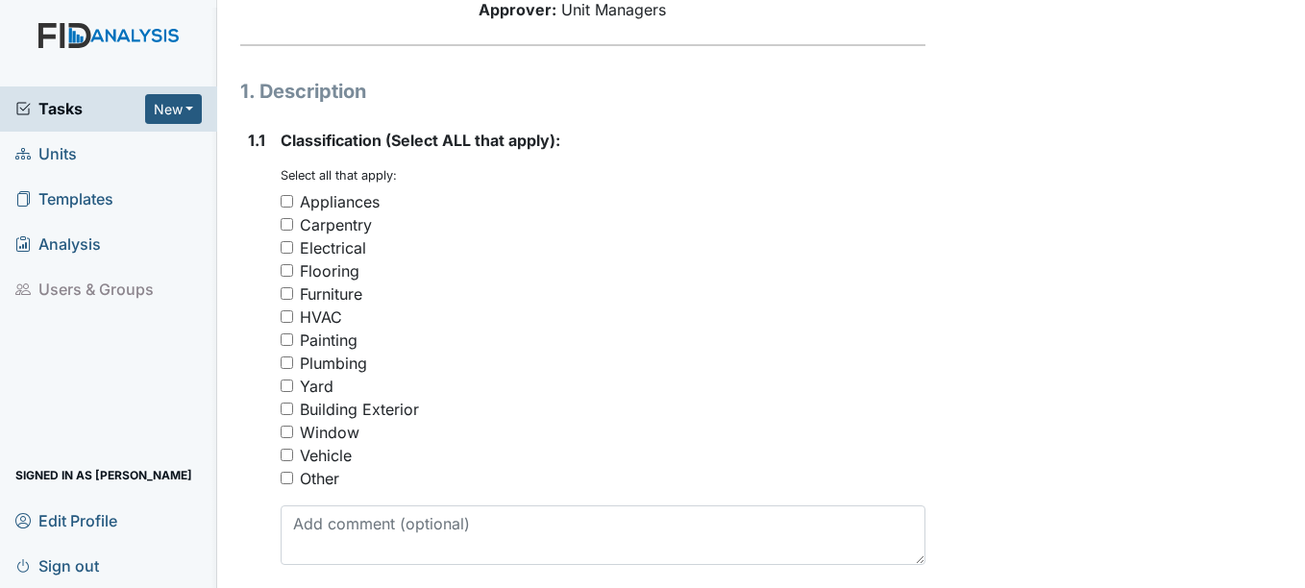
scroll to position [288, 0]
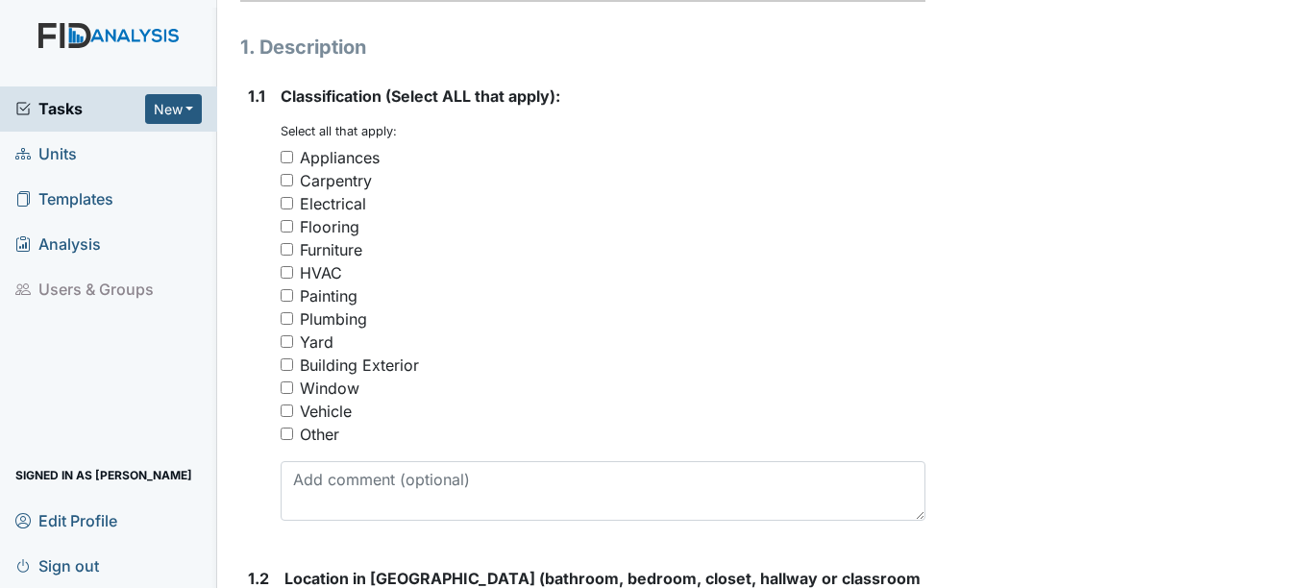
drag, startPoint x: 286, startPoint y: 431, endPoint x: 312, endPoint y: 421, distance: 28.0
click at [286, 430] on input "Other" at bounding box center [286, 433] width 12 height 12
checkbox input "true"
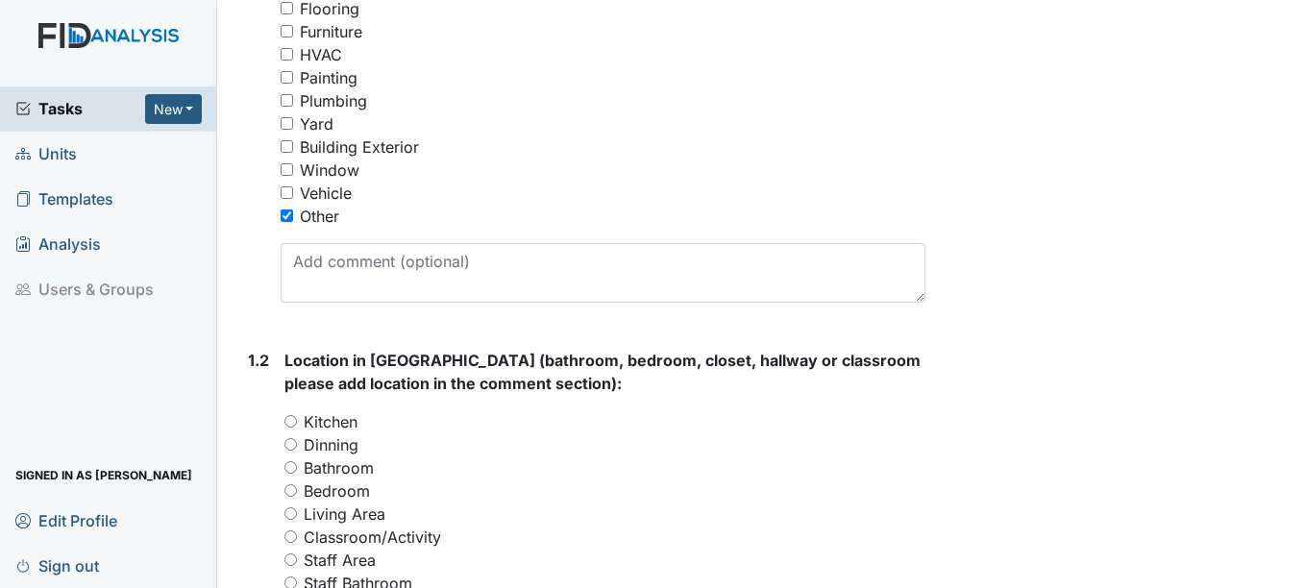
scroll to position [672, 0]
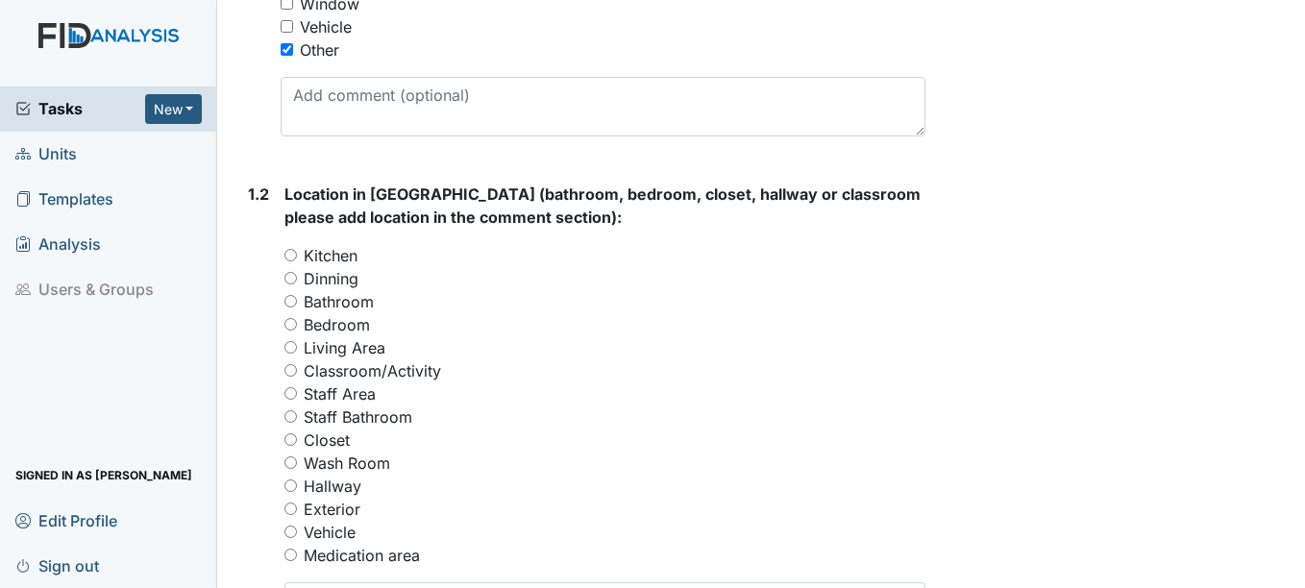
click at [291, 301] on input "Bathroom" at bounding box center [290, 301] width 12 height 12
radio input "true"
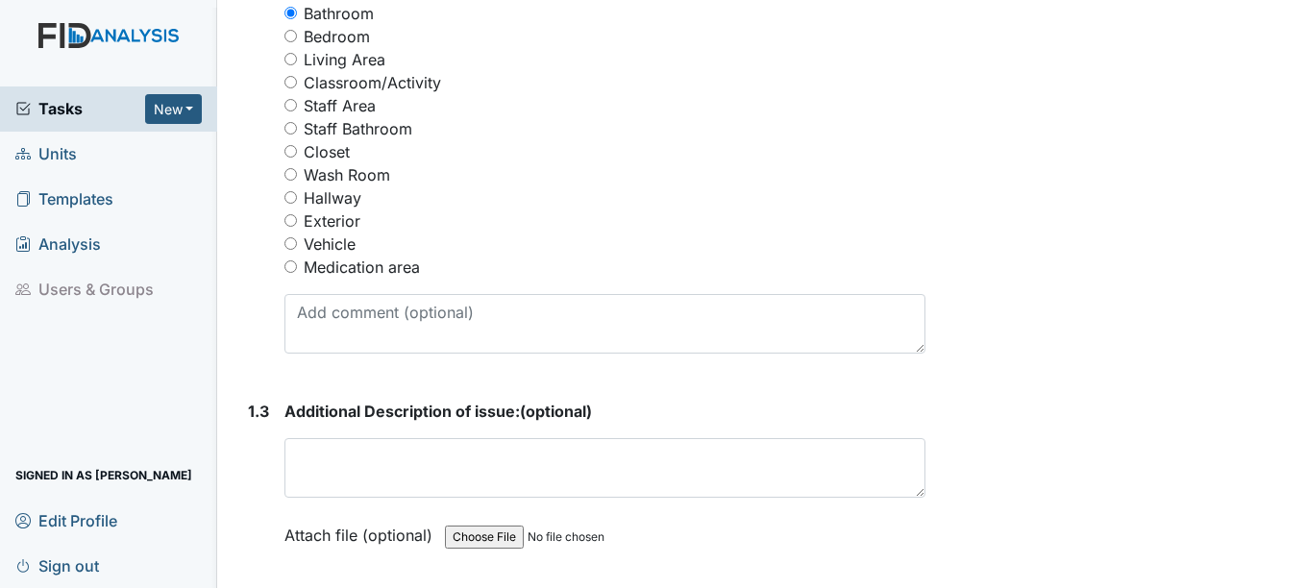
scroll to position [1057, 0]
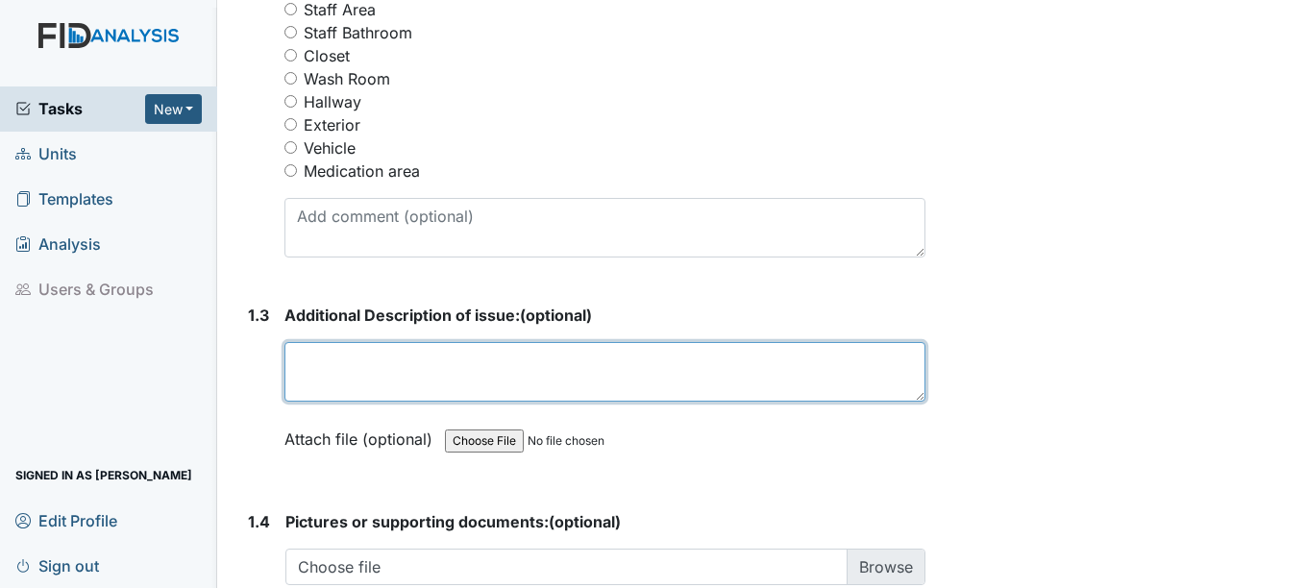
click at [458, 354] on textarea at bounding box center [604, 372] width 640 height 60
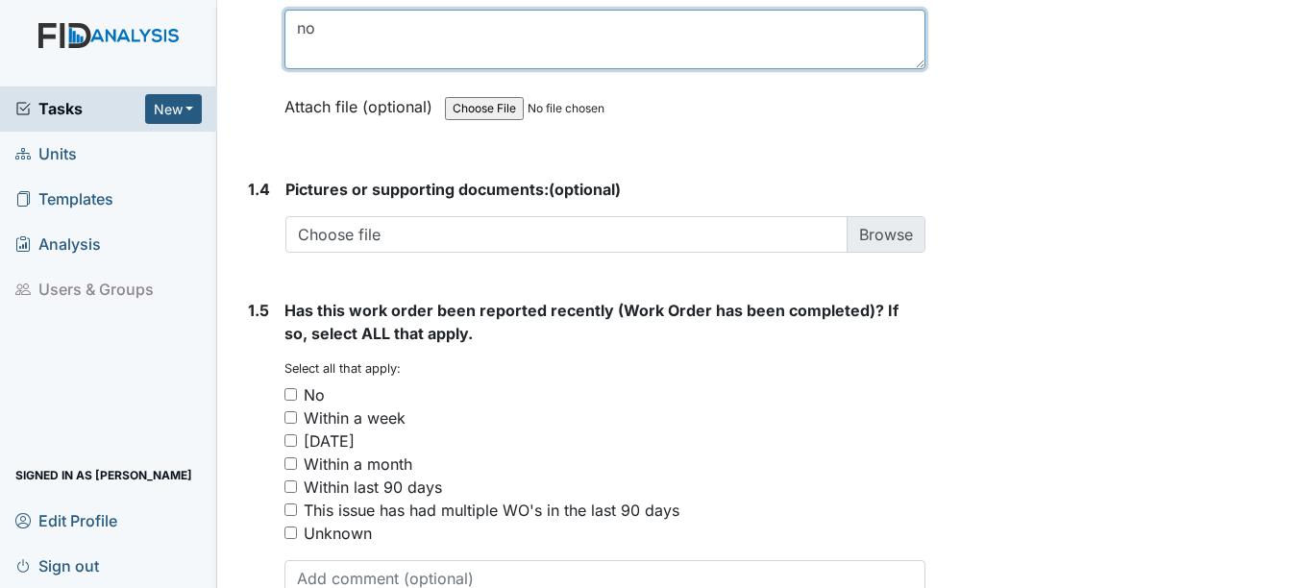
scroll to position [1423, 0]
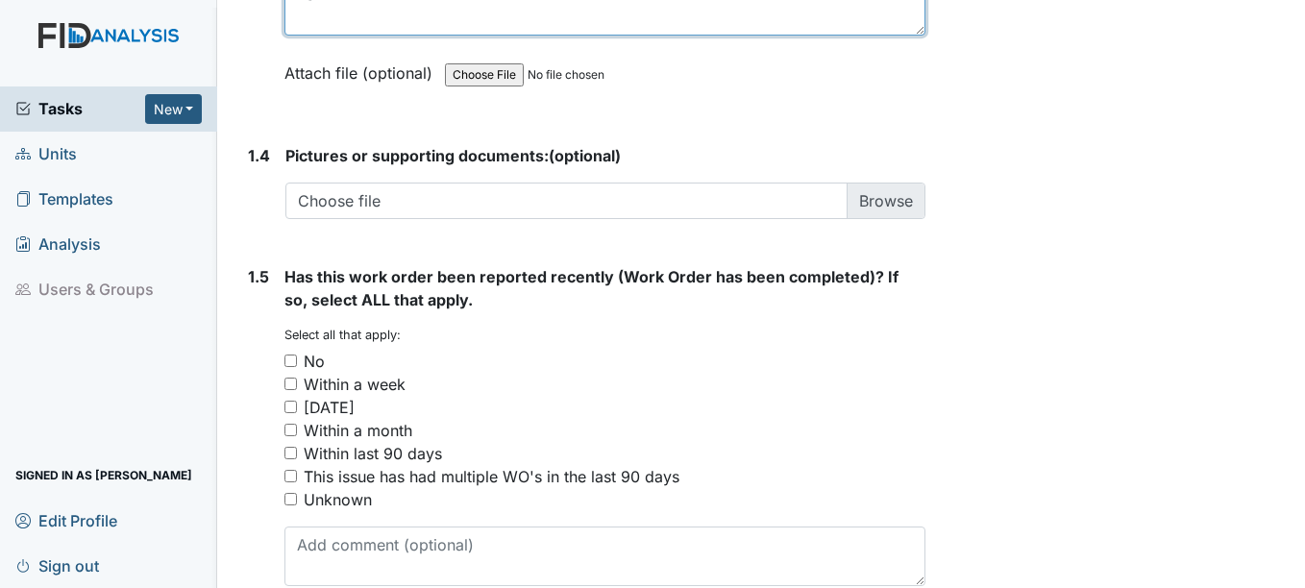
type textarea "no"
click at [291, 477] on input "This issue has had multiple WO's in the last 90 days" at bounding box center [290, 476] width 12 height 12
checkbox input "true"
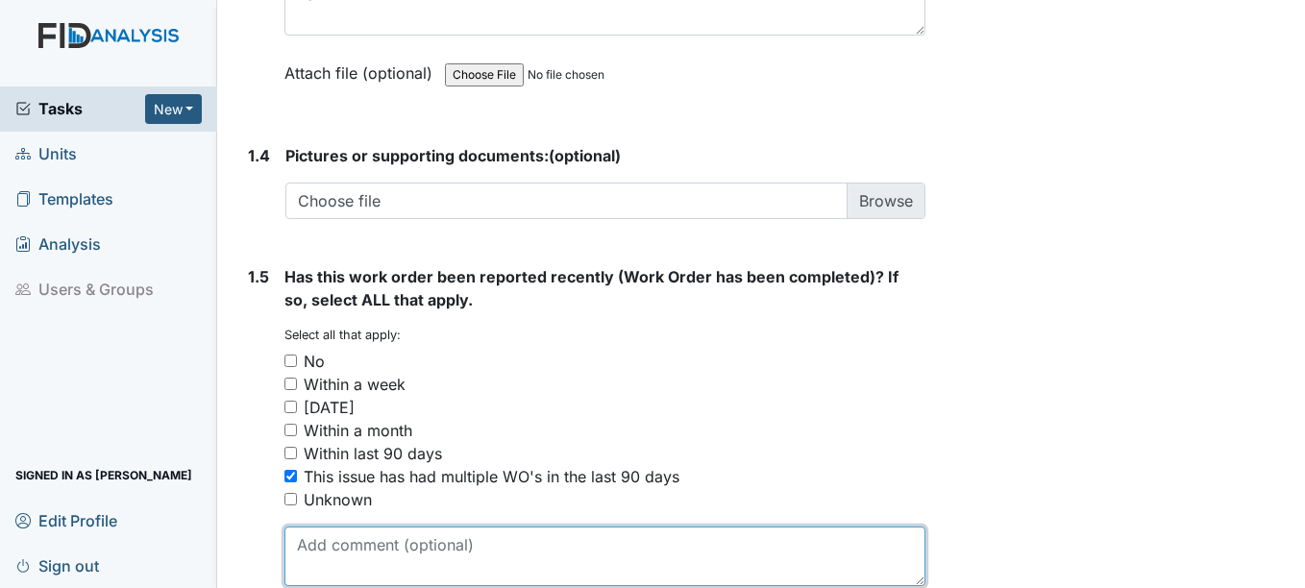
click at [347, 537] on textarea at bounding box center [604, 556] width 640 height 60
click at [499, 542] on textarea "Has been reported and completetd" at bounding box center [604, 556] width 640 height 60
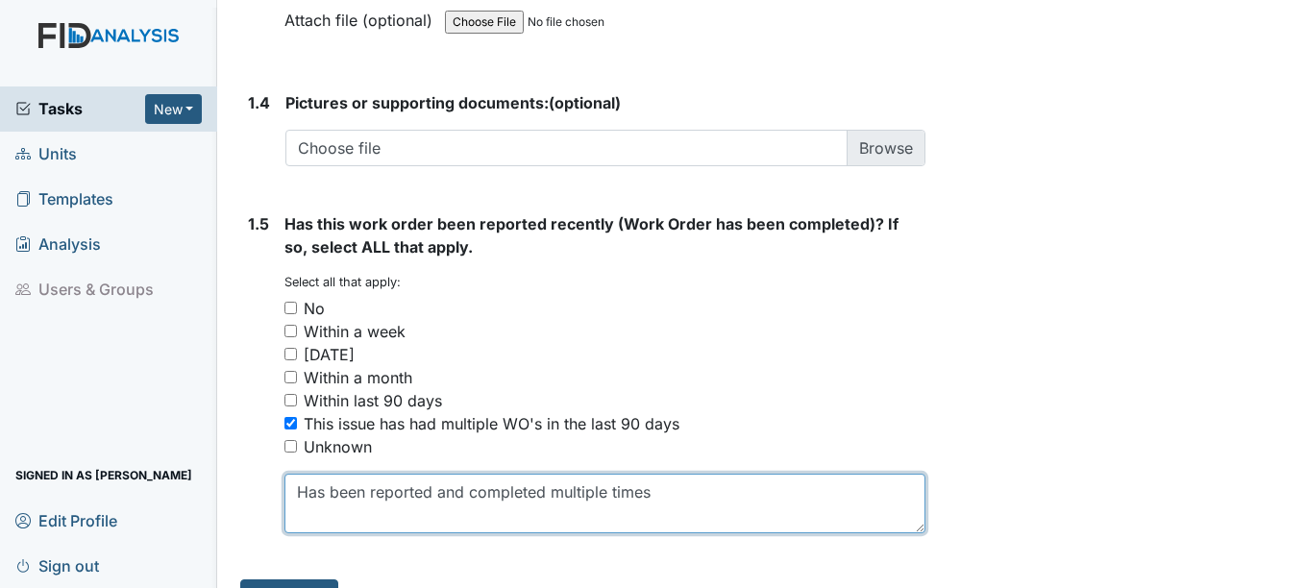
scroll to position [1519, 0]
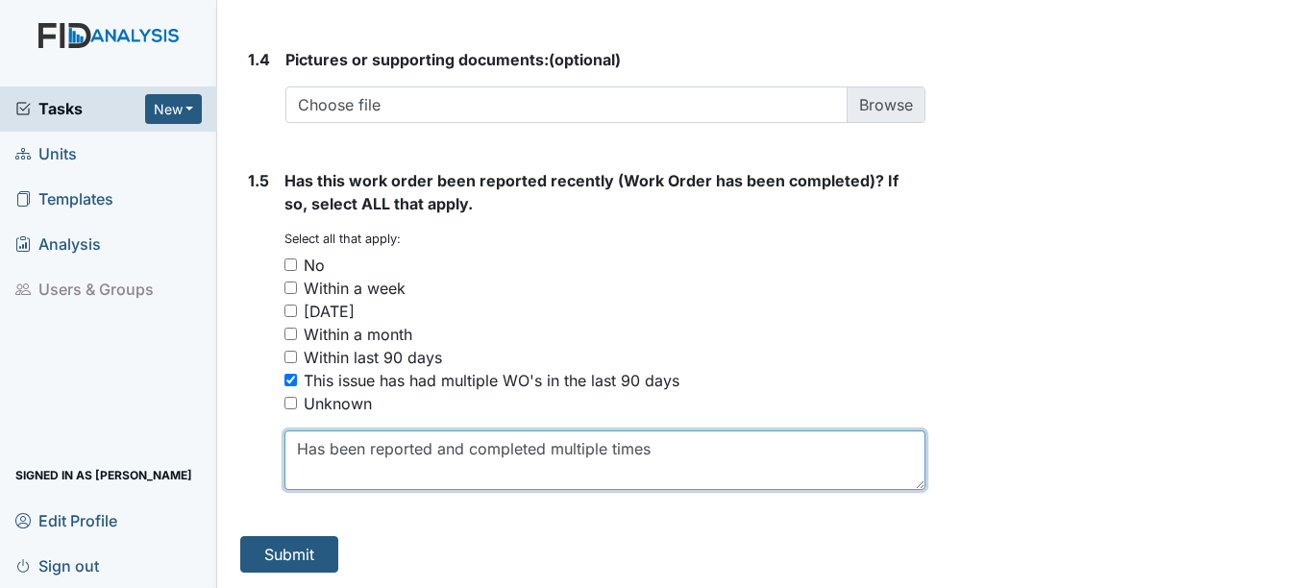
type textarea "Has been reported and completed multiple times"
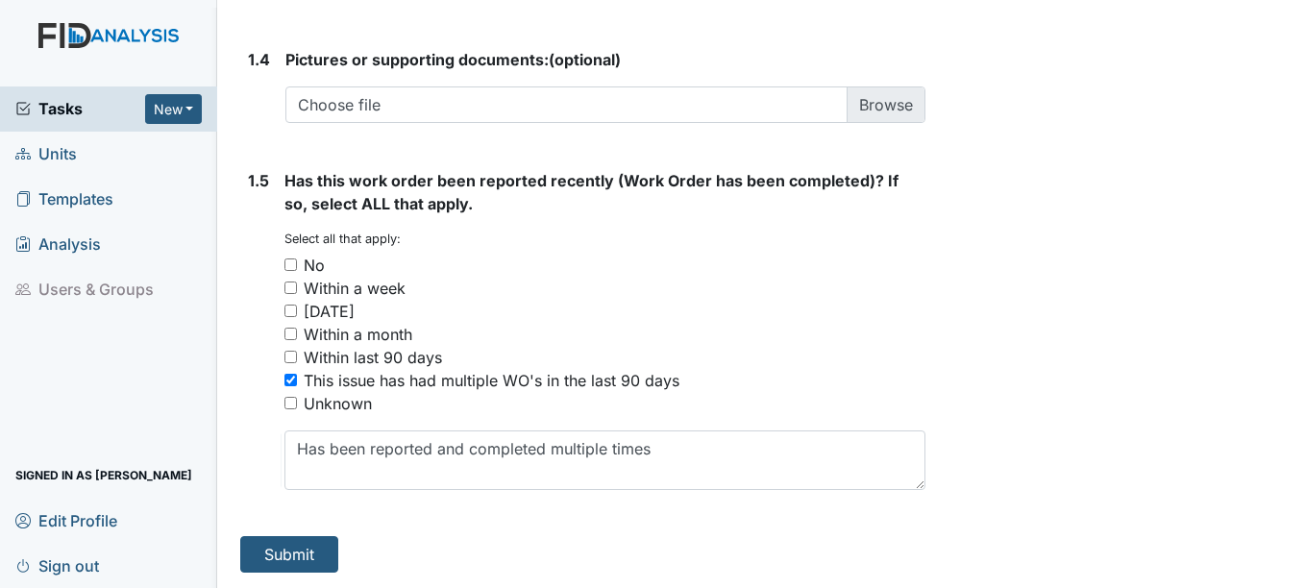
click at [293, 401] on input "Unknown" at bounding box center [290, 403] width 12 height 12
checkbox input "true"
click at [291, 378] on input "This issue has had multiple WO's in the last 90 days" at bounding box center [290, 380] width 12 height 12
checkbox input "false"
click at [304, 550] on button "Submit" at bounding box center [289, 554] width 98 height 37
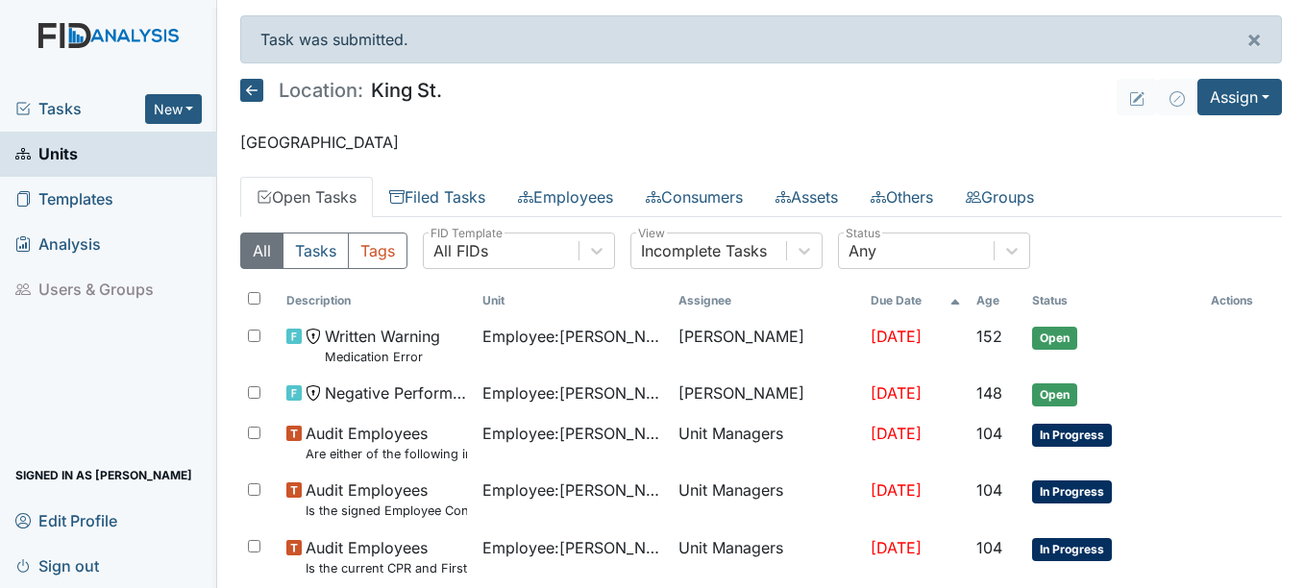
click at [62, 149] on span "Units" at bounding box center [46, 154] width 62 height 30
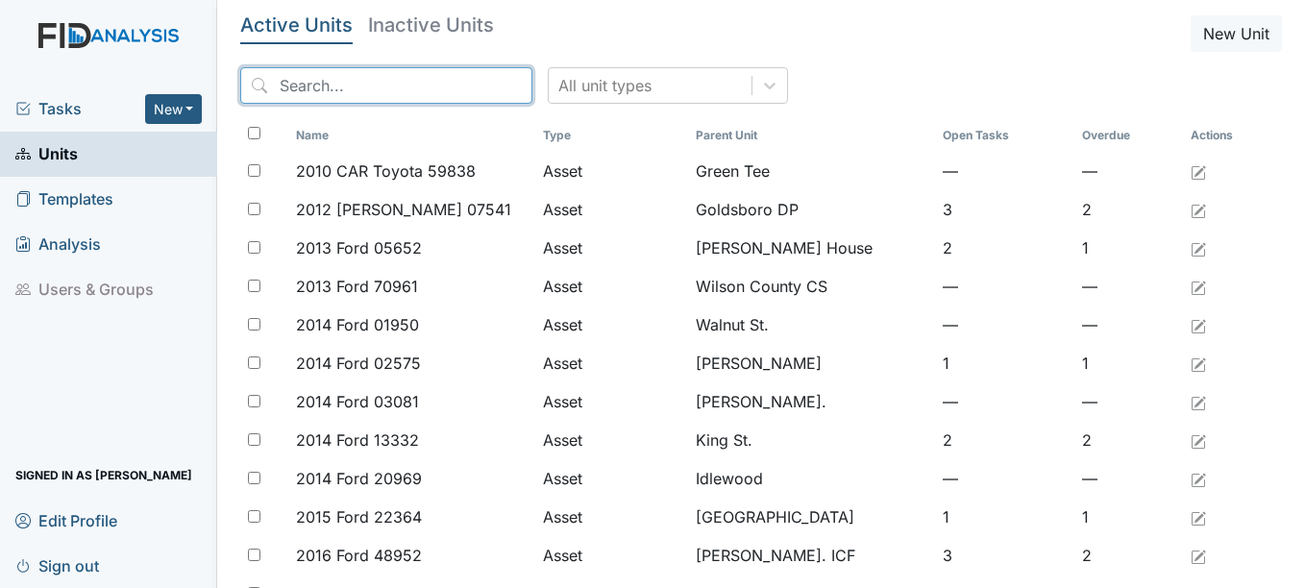
click at [389, 85] on input "search" at bounding box center [386, 85] width 292 height 37
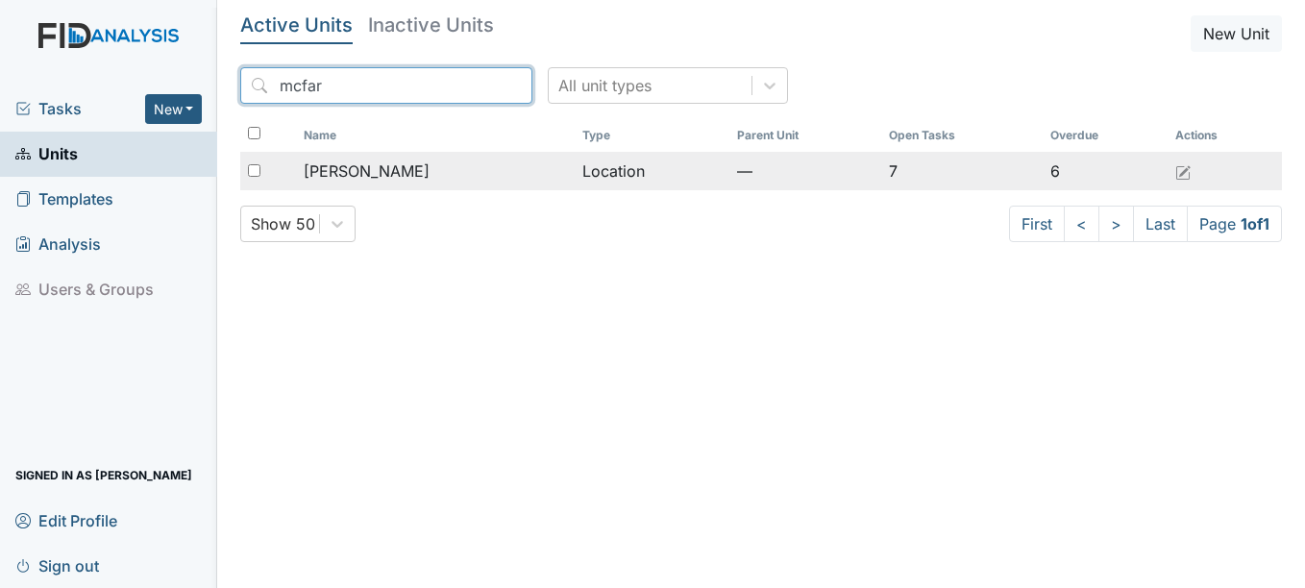
type input "mcfar"
click at [378, 170] on span "[PERSON_NAME]" at bounding box center [367, 170] width 126 height 23
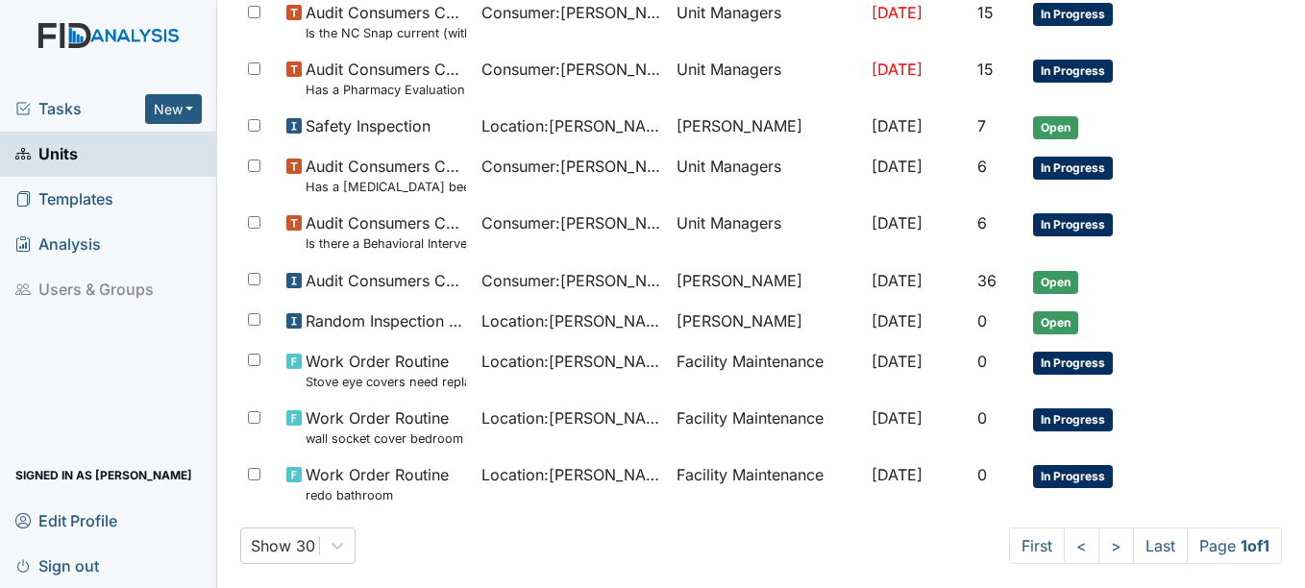
scroll to position [1297, 0]
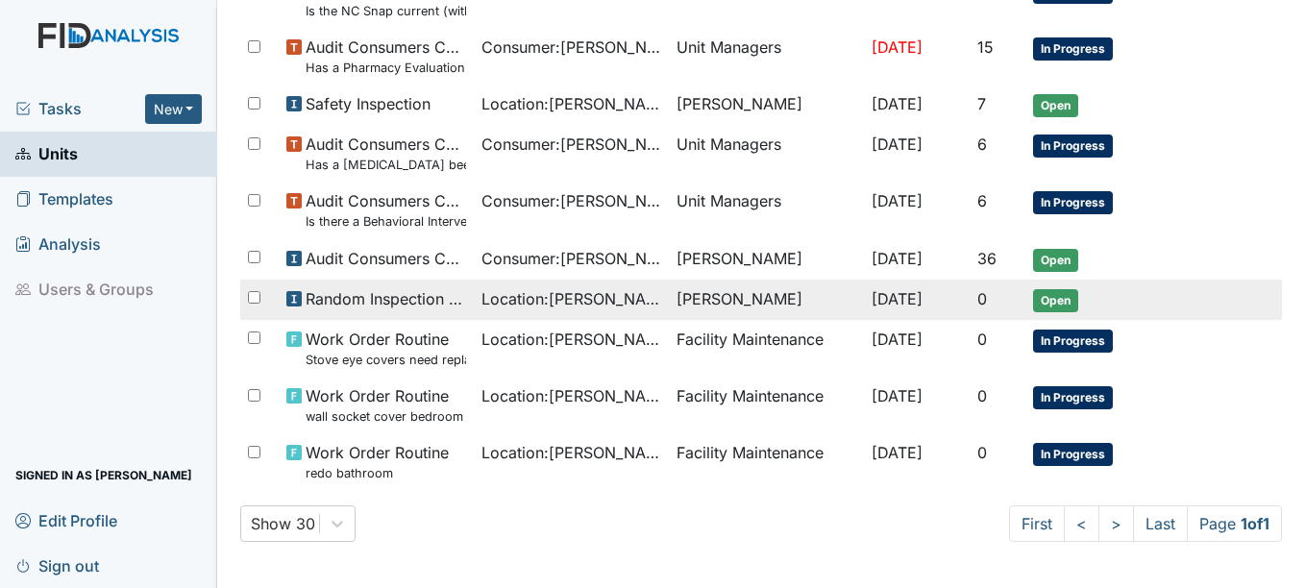
click at [1062, 296] on span "Open" at bounding box center [1055, 300] width 45 height 23
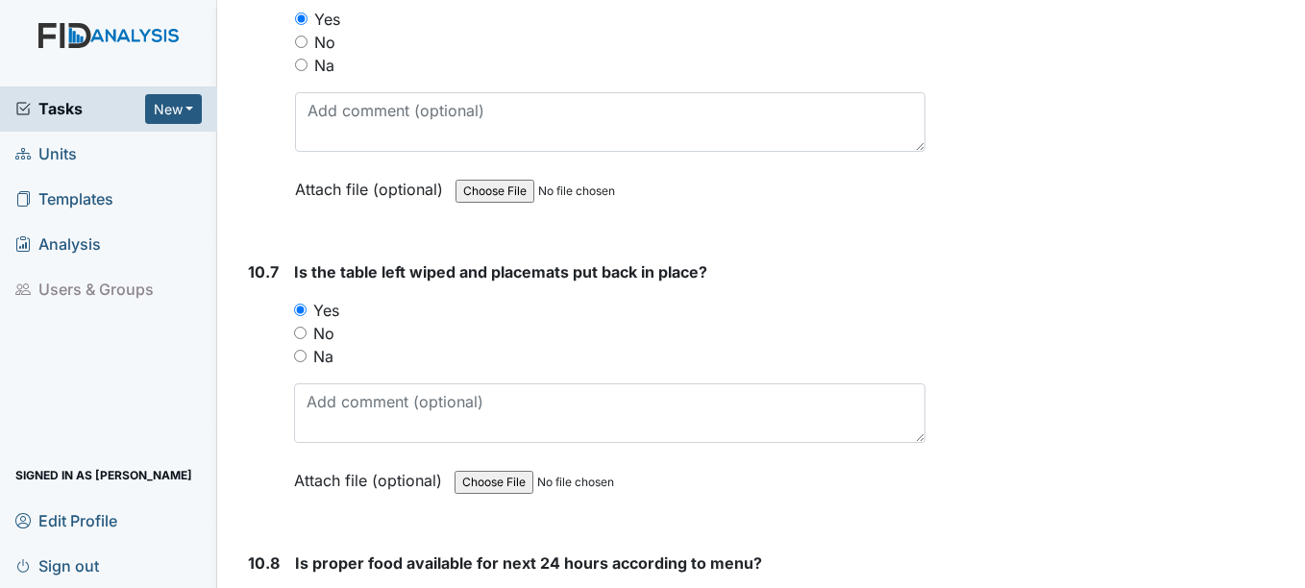
scroll to position [18540, 0]
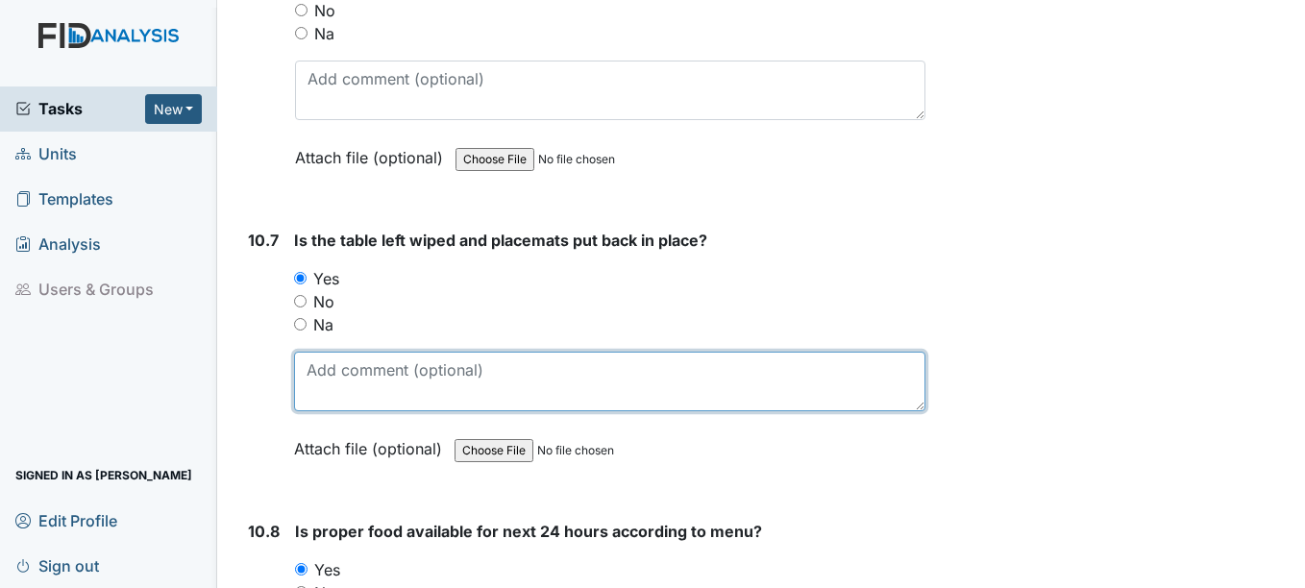
click at [328, 375] on textarea at bounding box center [609, 382] width 630 height 60
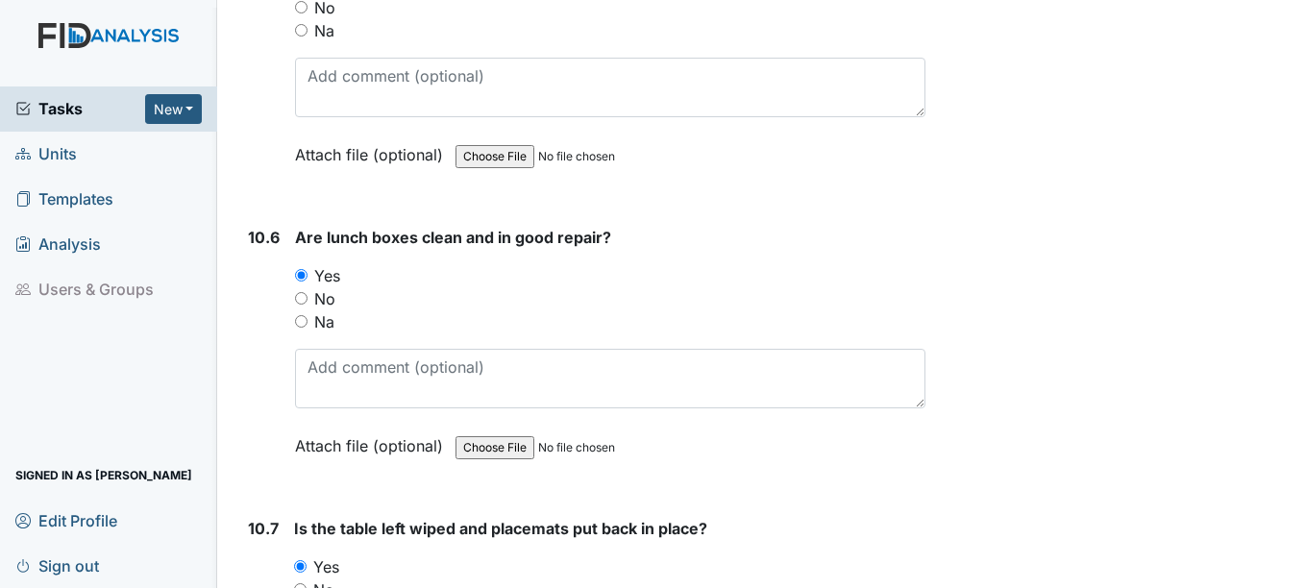
scroll to position [17771, 0]
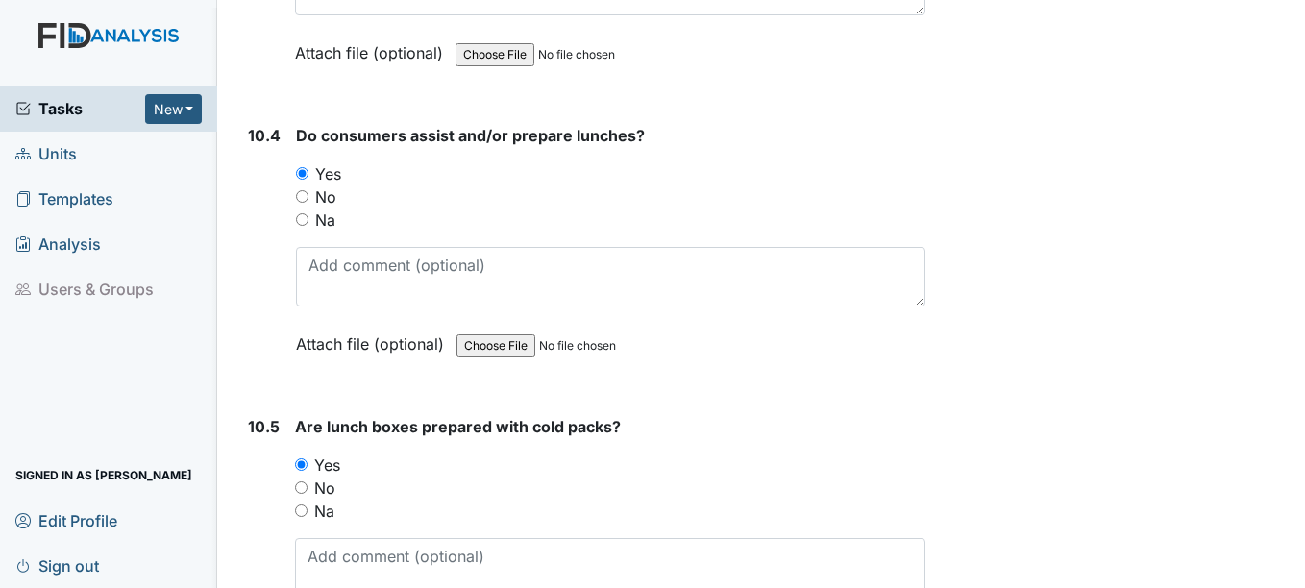
type textarea "Ronnie assisted"
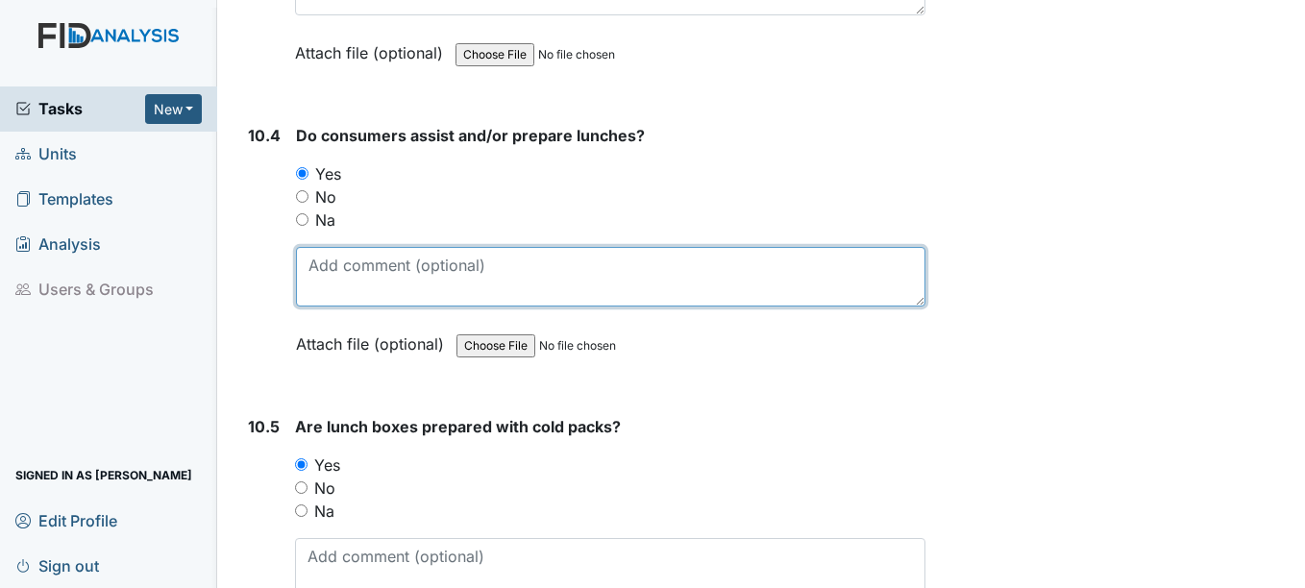
click at [318, 272] on textarea at bounding box center [610, 277] width 628 height 60
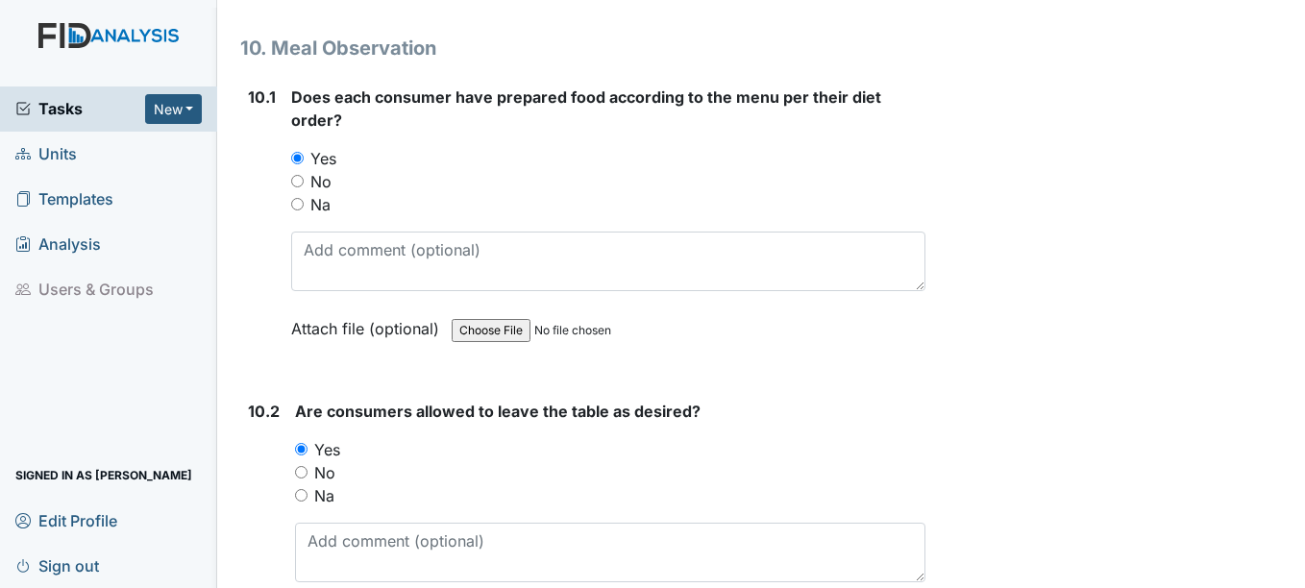
scroll to position [16907, 0]
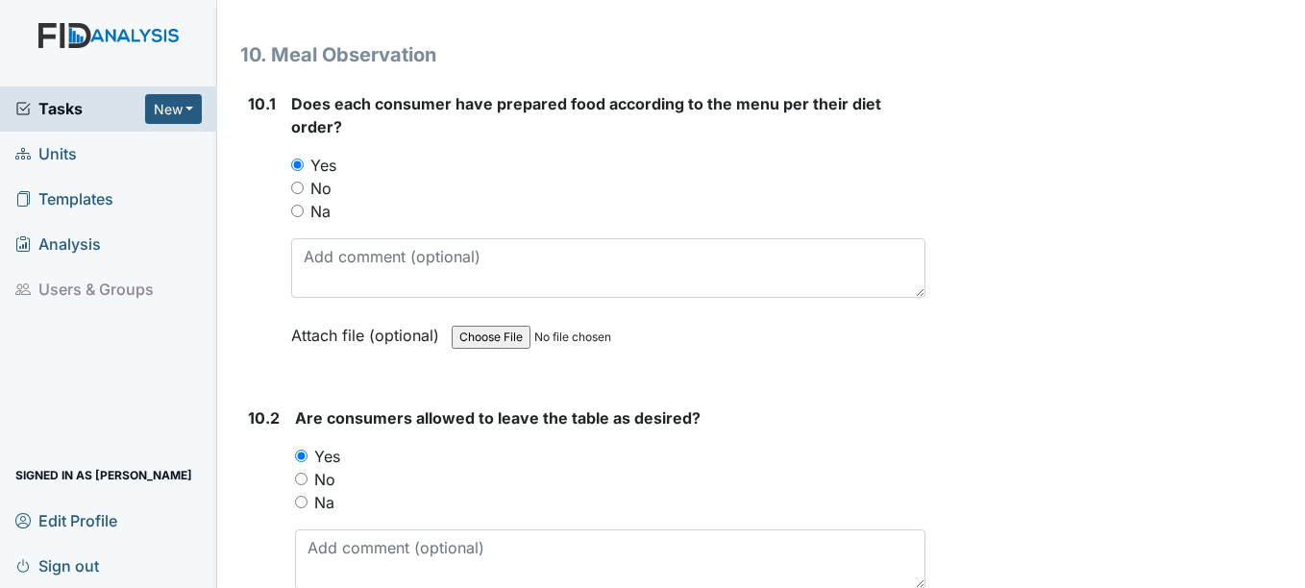
type textarea "David assisted"
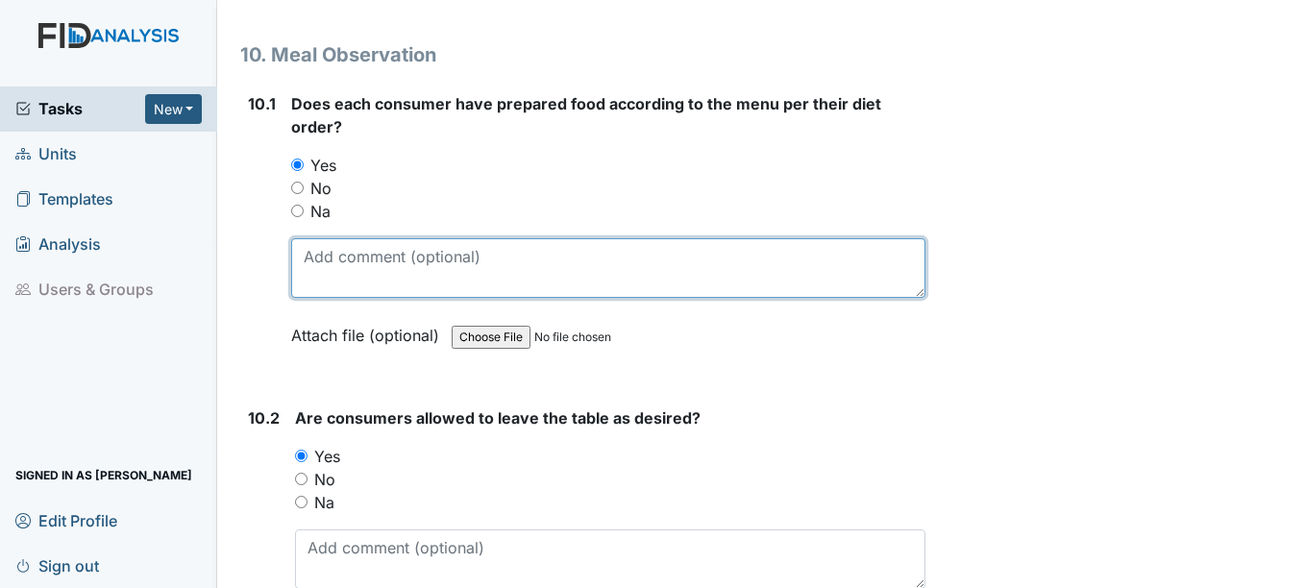
click at [313, 261] on textarea at bounding box center [607, 268] width 633 height 60
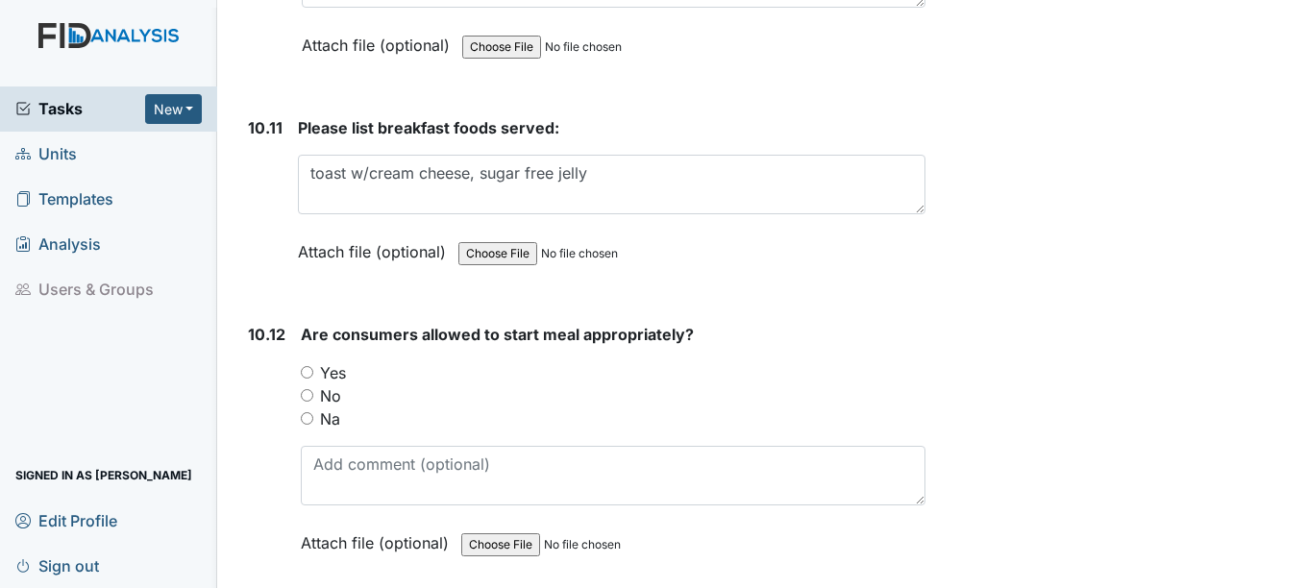
scroll to position [19789, 0]
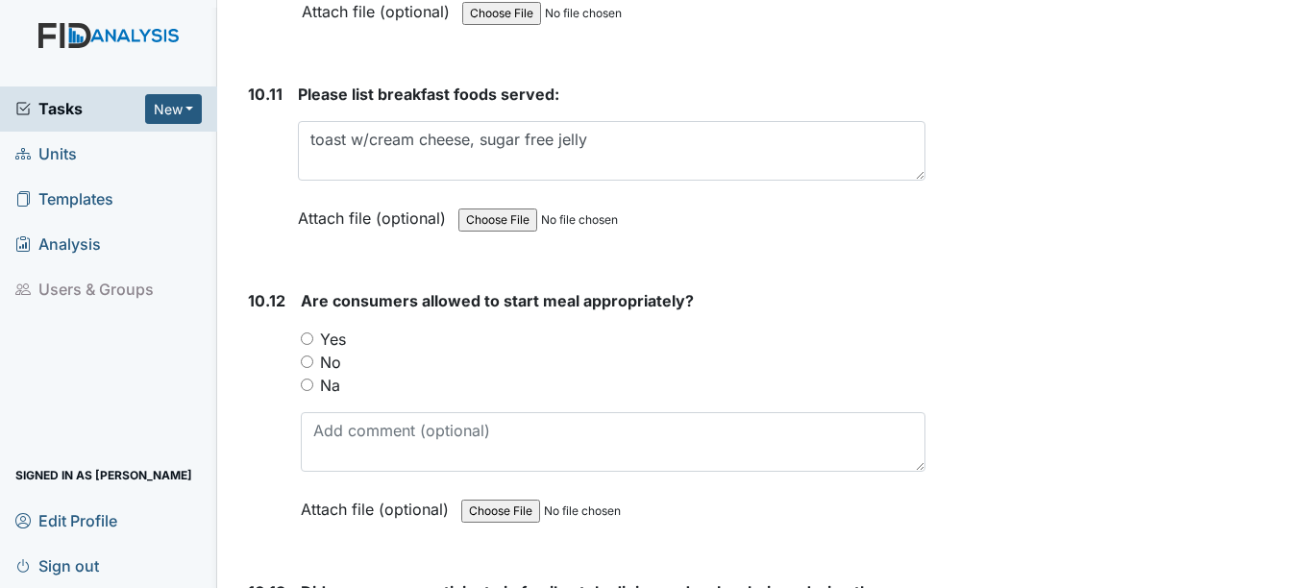
type textarea "David , Larry assisted"
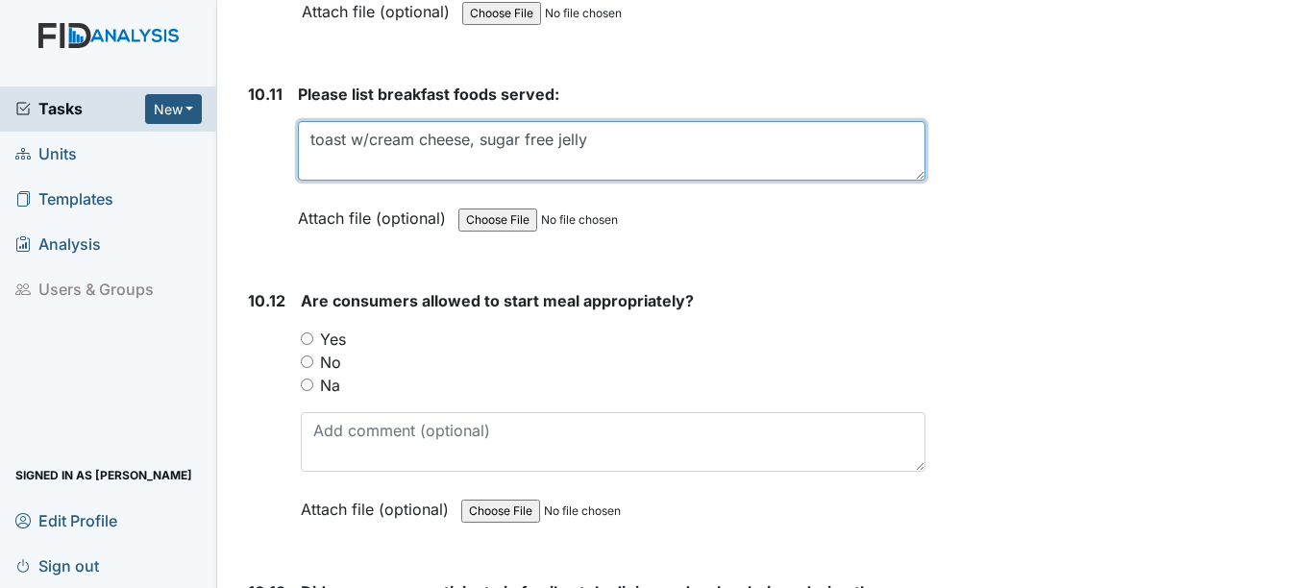
click at [596, 138] on textarea "toast w/cream cheese, sugar free jelly" at bounding box center [611, 151] width 626 height 60
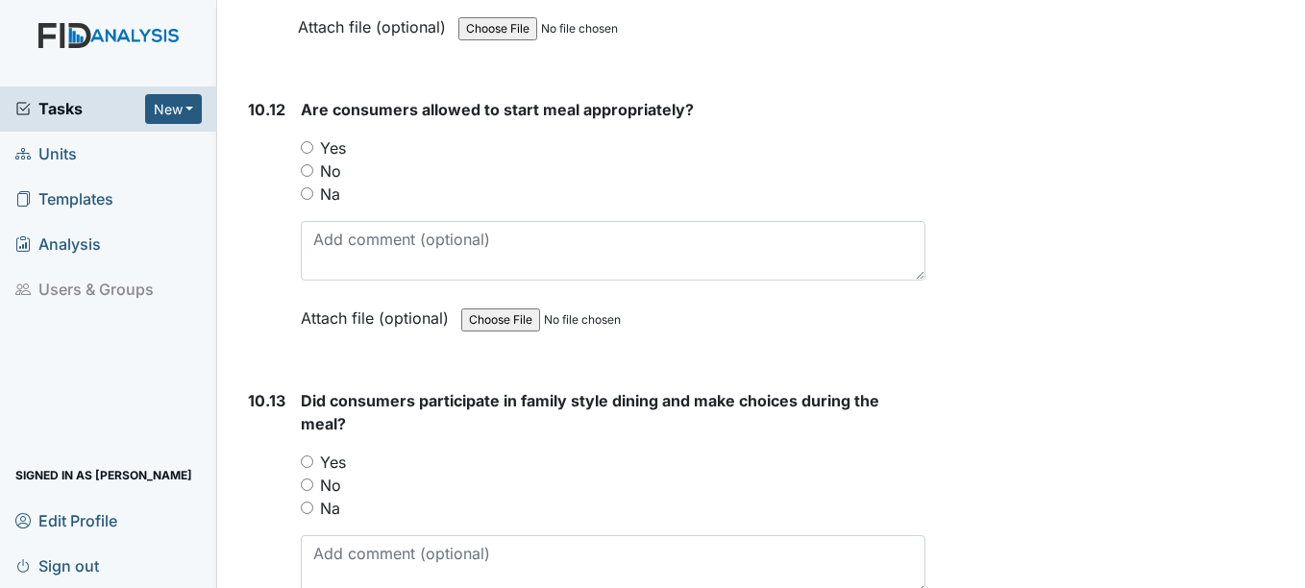
scroll to position [19981, 0]
type textarea "toast w/cream cheese, sugar free jelly, butter, water, milk yogurt, eggs, juice"
click at [307, 150] on input "Yes" at bounding box center [307, 146] width 12 height 12
radio input "true"
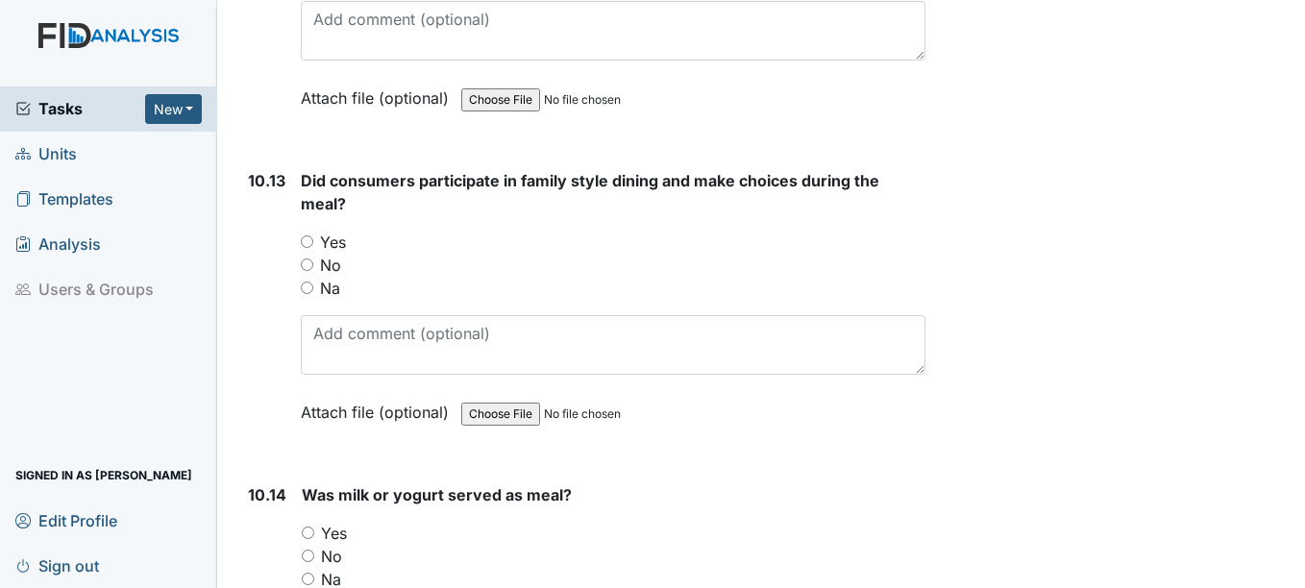
scroll to position [20269, 0]
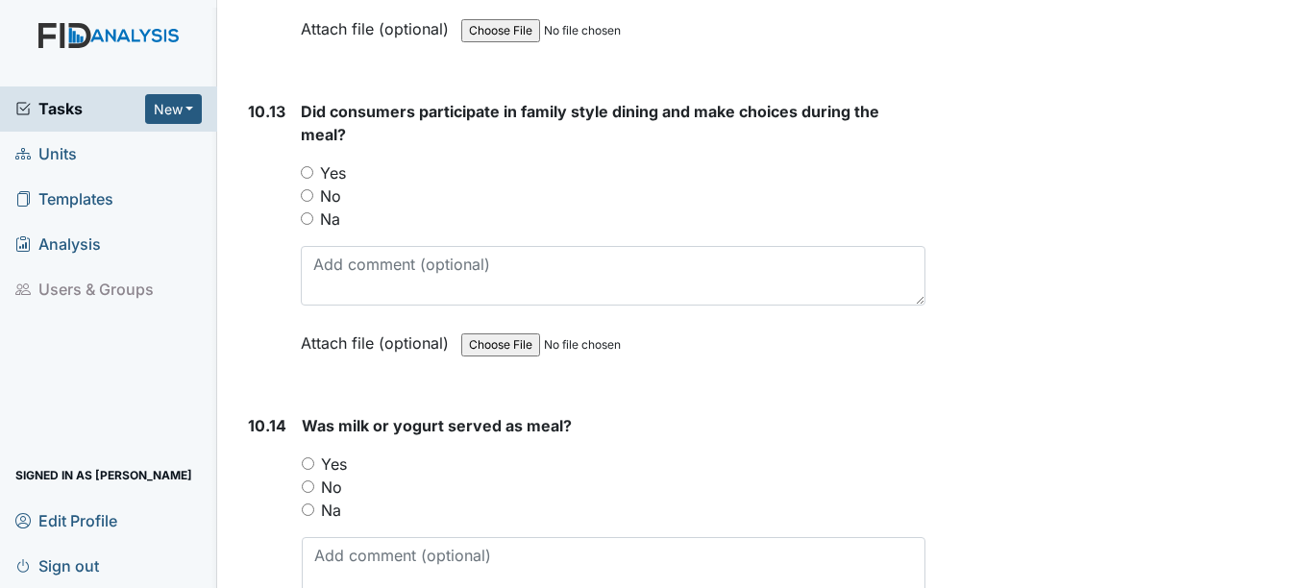
click at [309, 172] on input "Yes" at bounding box center [307, 172] width 12 height 12
radio input "true"
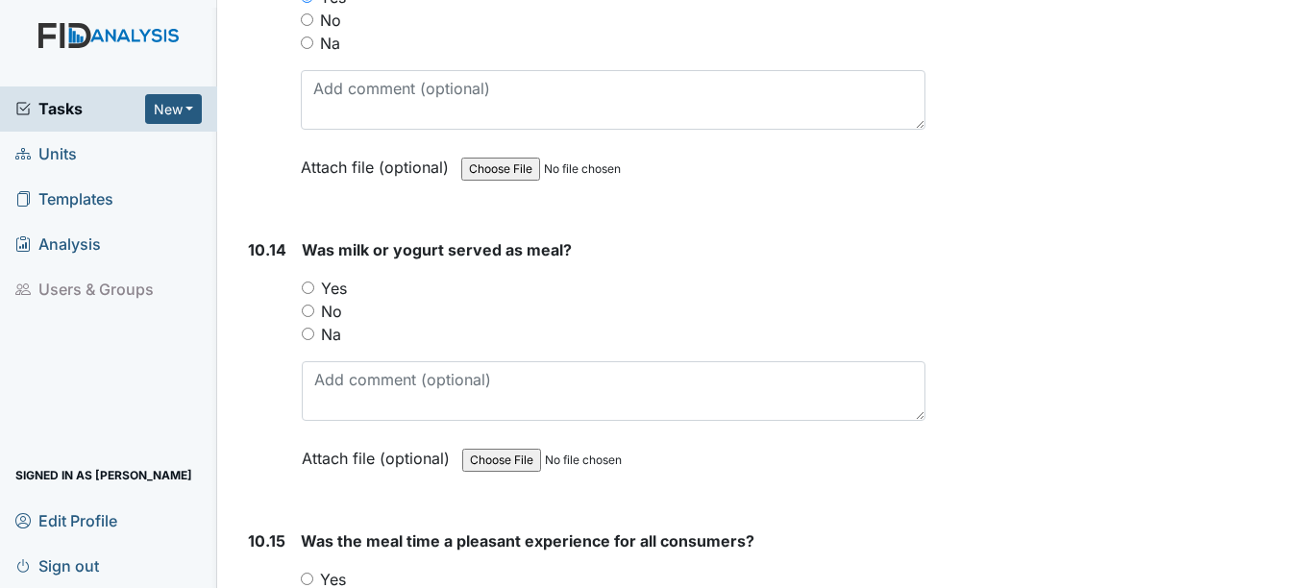
scroll to position [20461, 0]
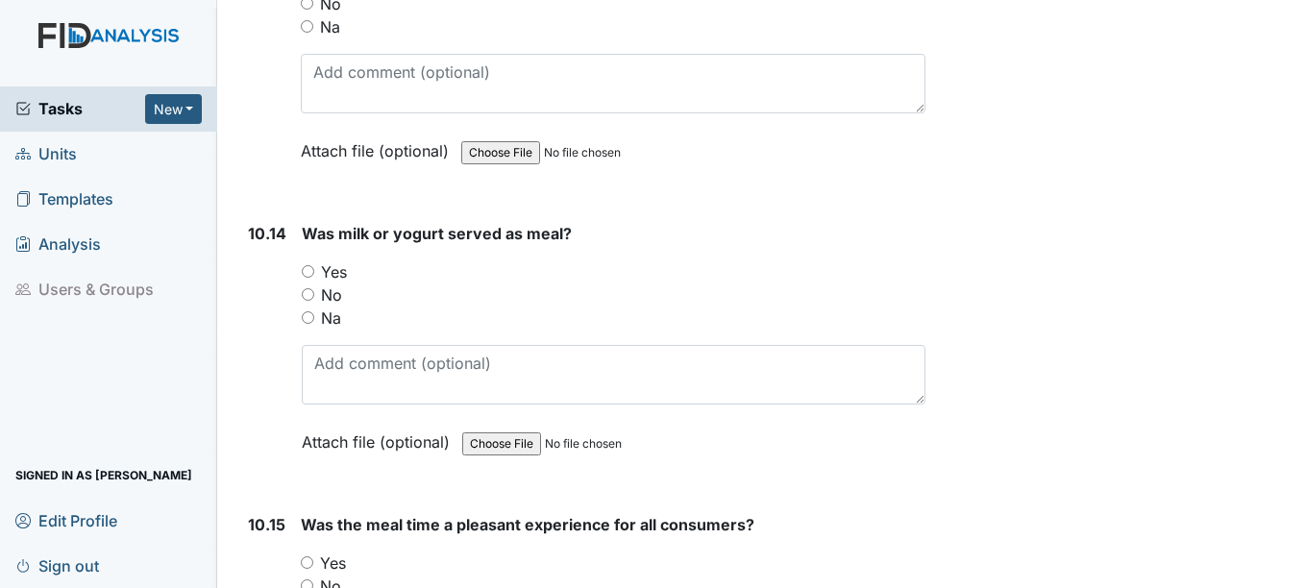
click at [305, 273] on input "Yes" at bounding box center [308, 271] width 12 height 12
radio input "true"
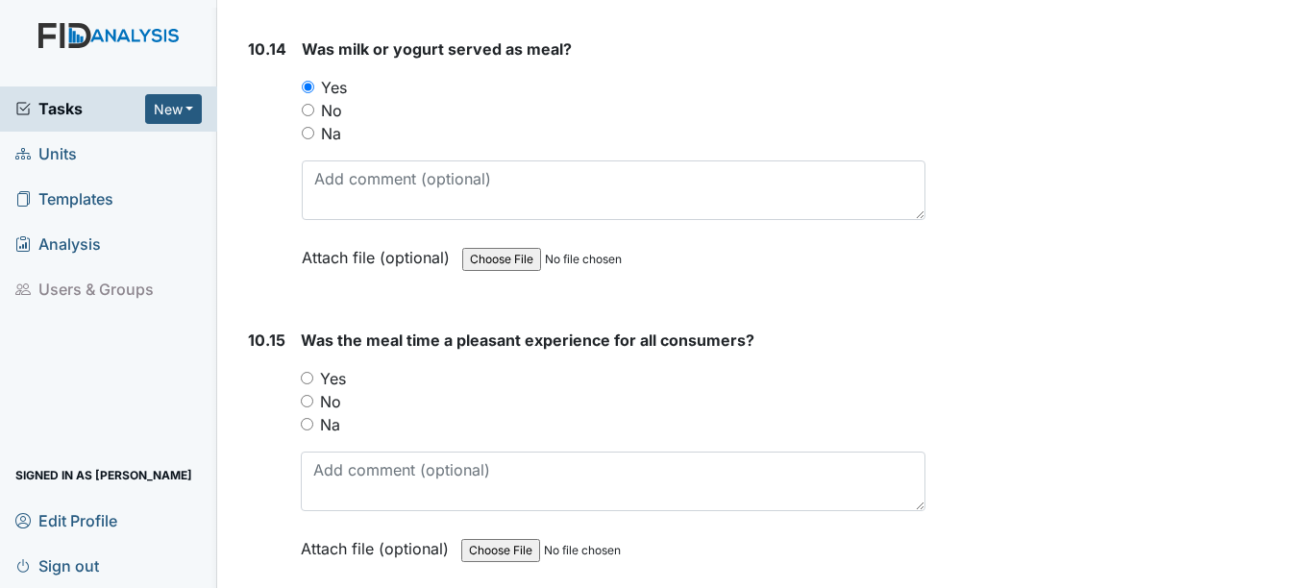
scroll to position [20653, 0]
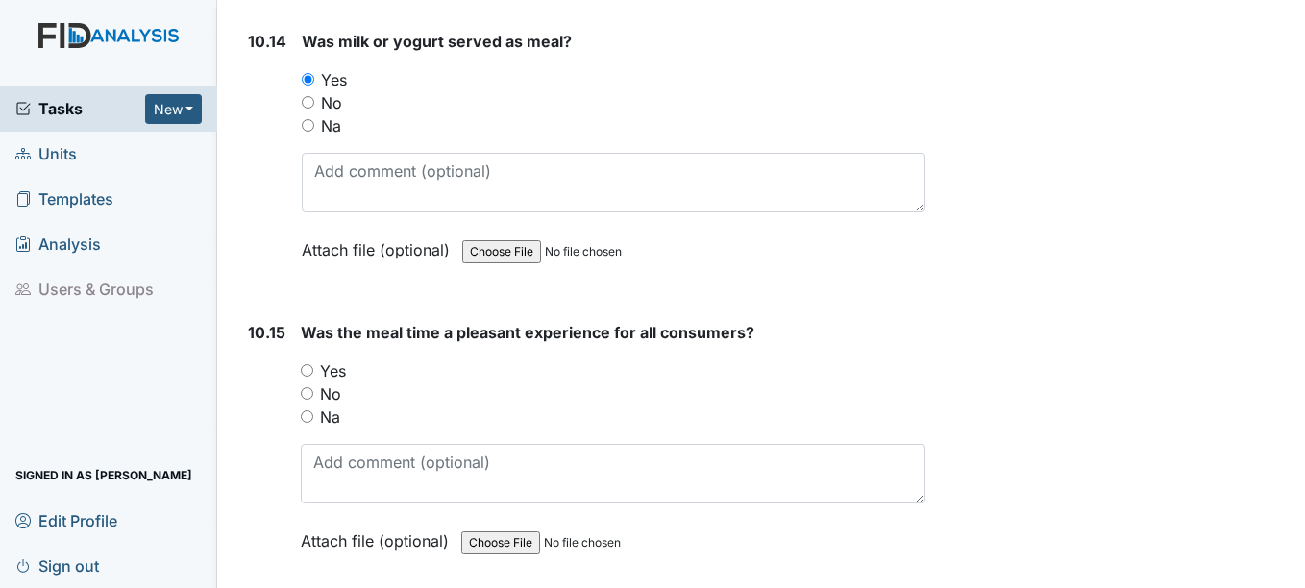
click at [306, 371] on input "Yes" at bounding box center [307, 370] width 12 height 12
radio input "true"
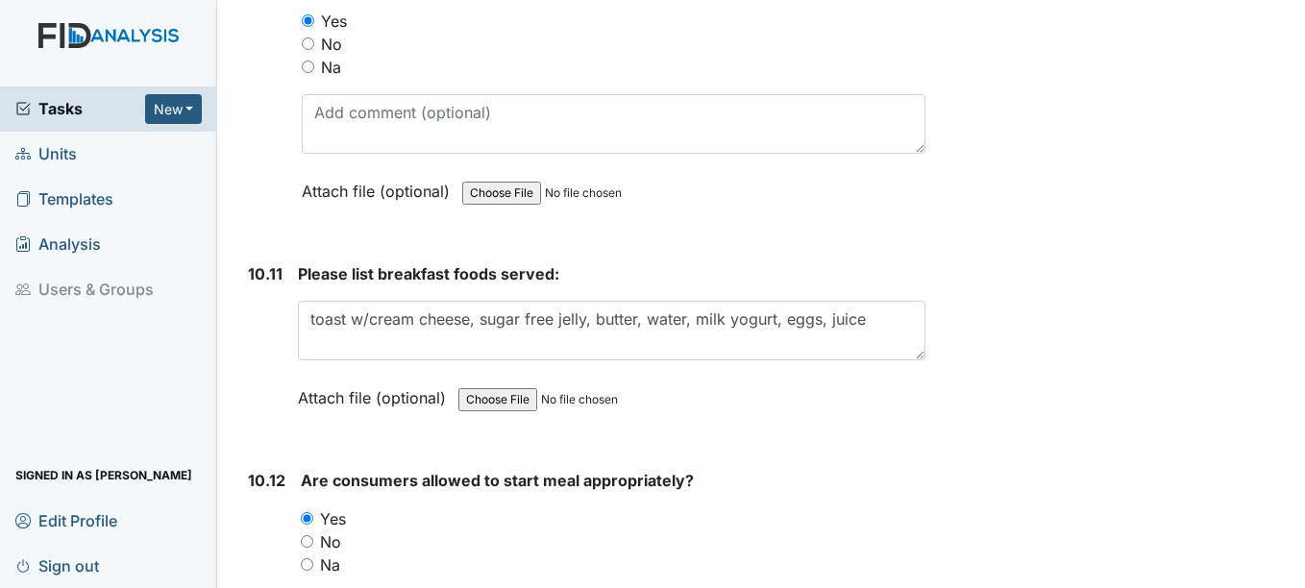
scroll to position [19596, 0]
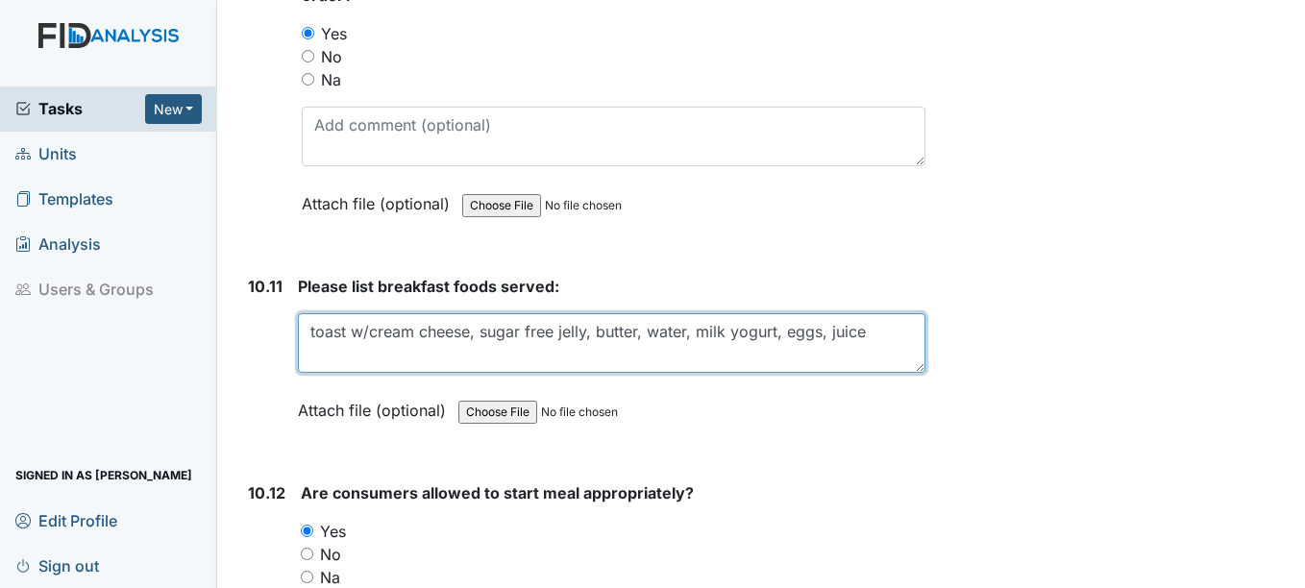
click at [878, 330] on textarea "toast w/cream cheese, sugar free jelly" at bounding box center [611, 343] width 626 height 60
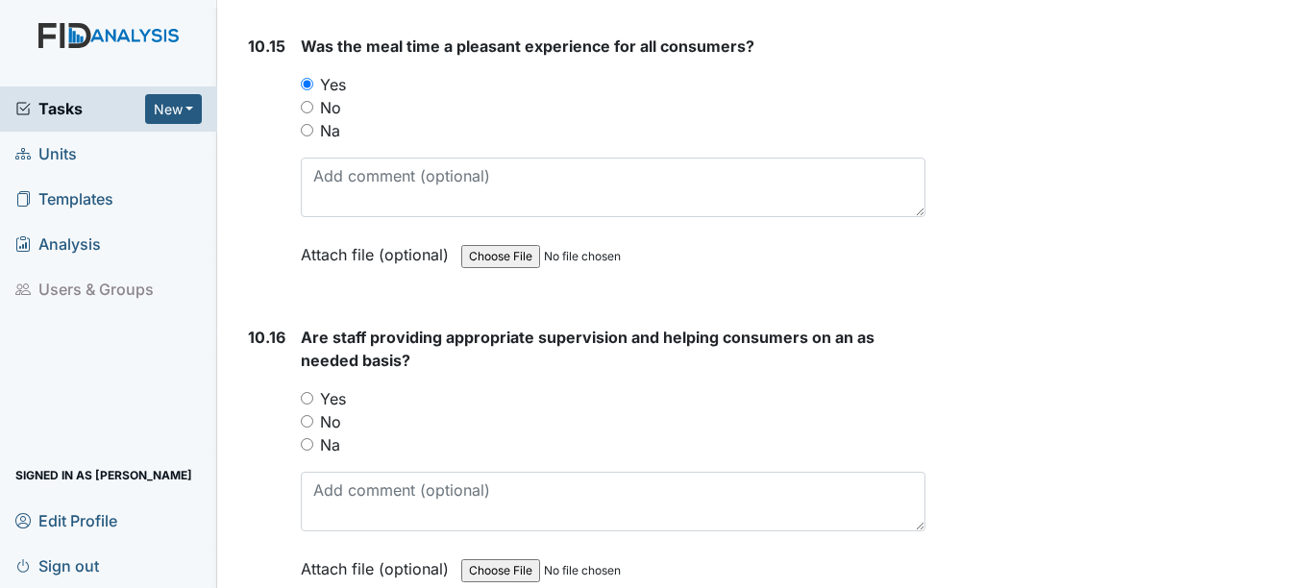
scroll to position [20941, 0]
type textarea "toast w/cream cheese, sugar free jelly, butter, water, milk yogurt, eggs, juice…"
click at [307, 397] on input "Yes" at bounding box center [307, 396] width 12 height 12
radio input "true"
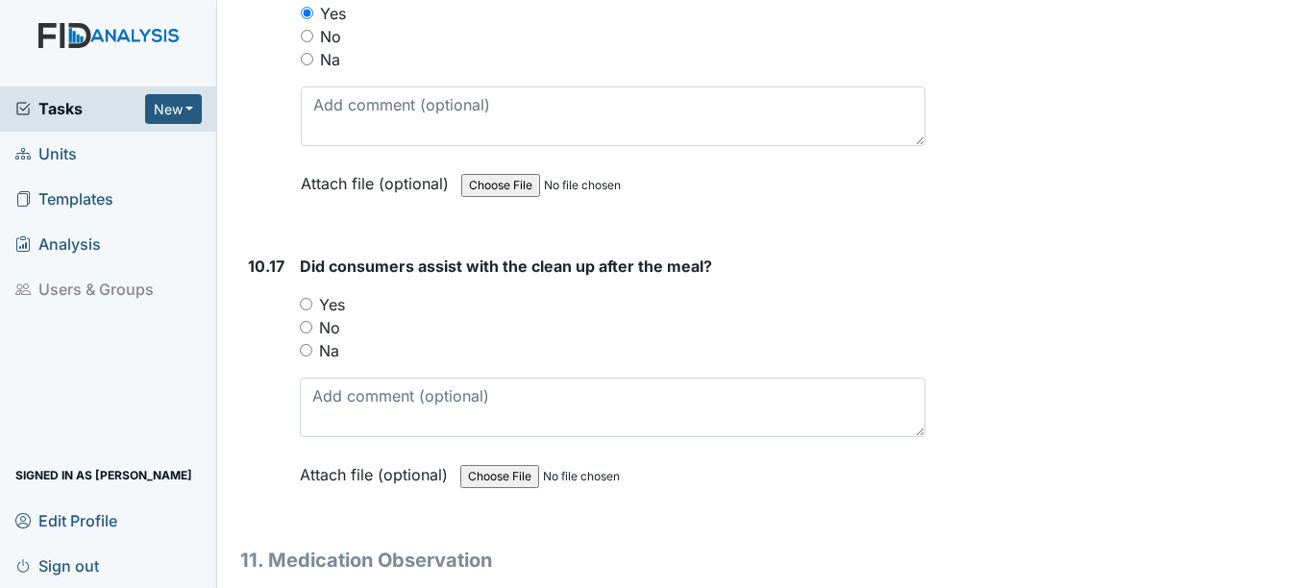
scroll to position [21326, 0]
click at [305, 300] on input "Yes" at bounding box center [306, 303] width 12 height 12
radio input "true"
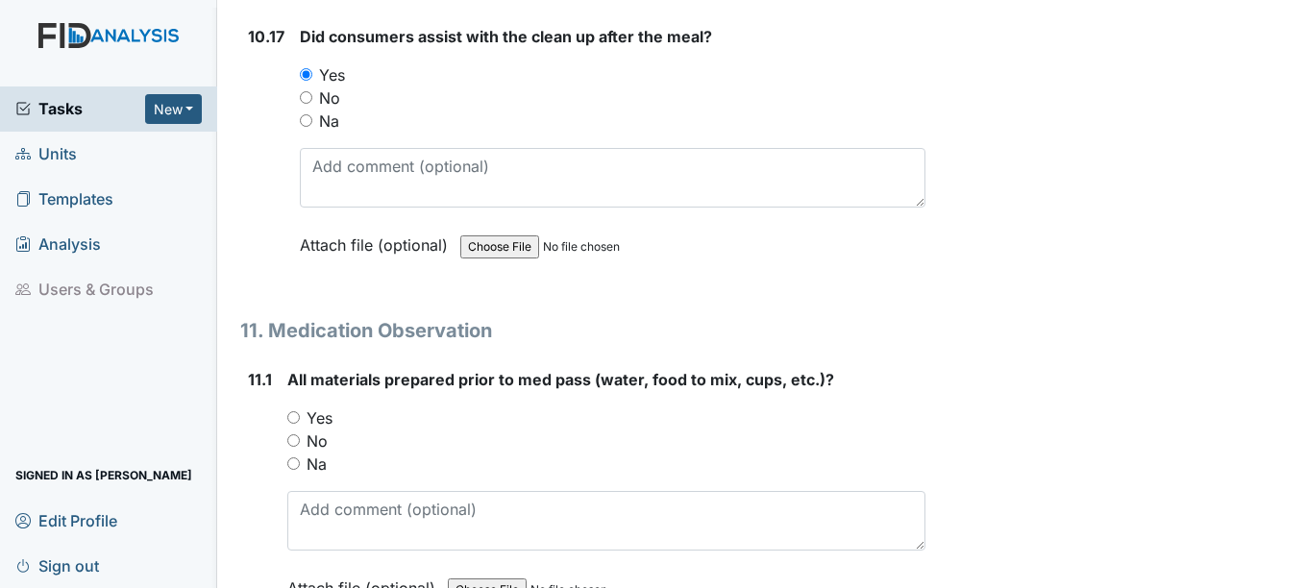
scroll to position [21614, 0]
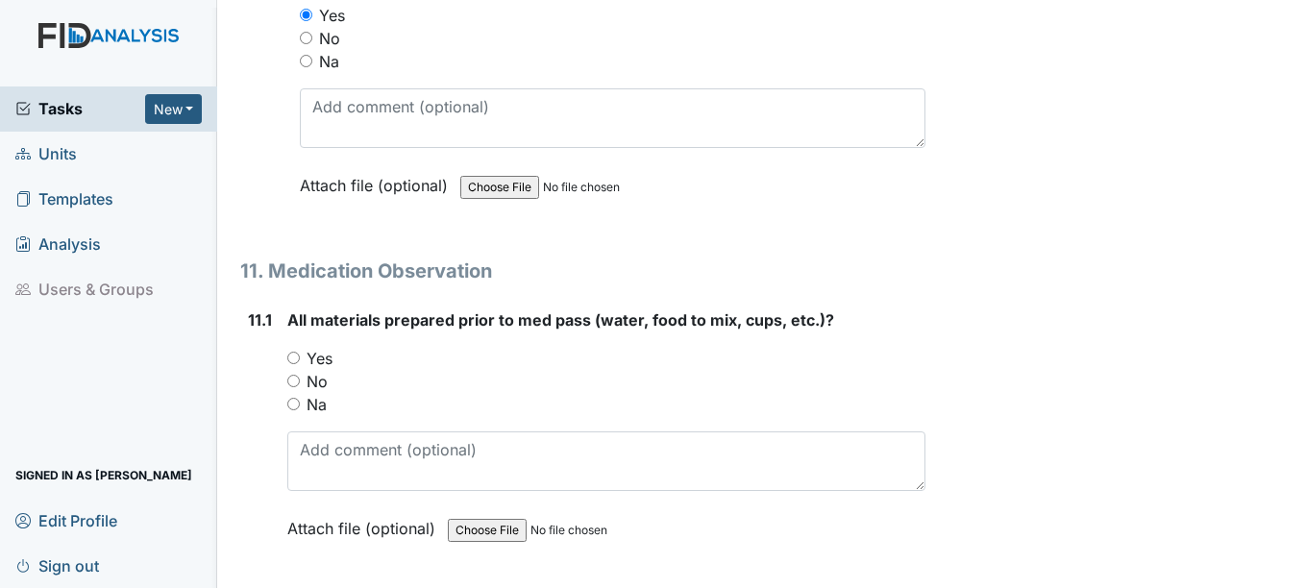
click at [291, 357] on input "Yes" at bounding box center [293, 358] width 12 height 12
radio input "true"
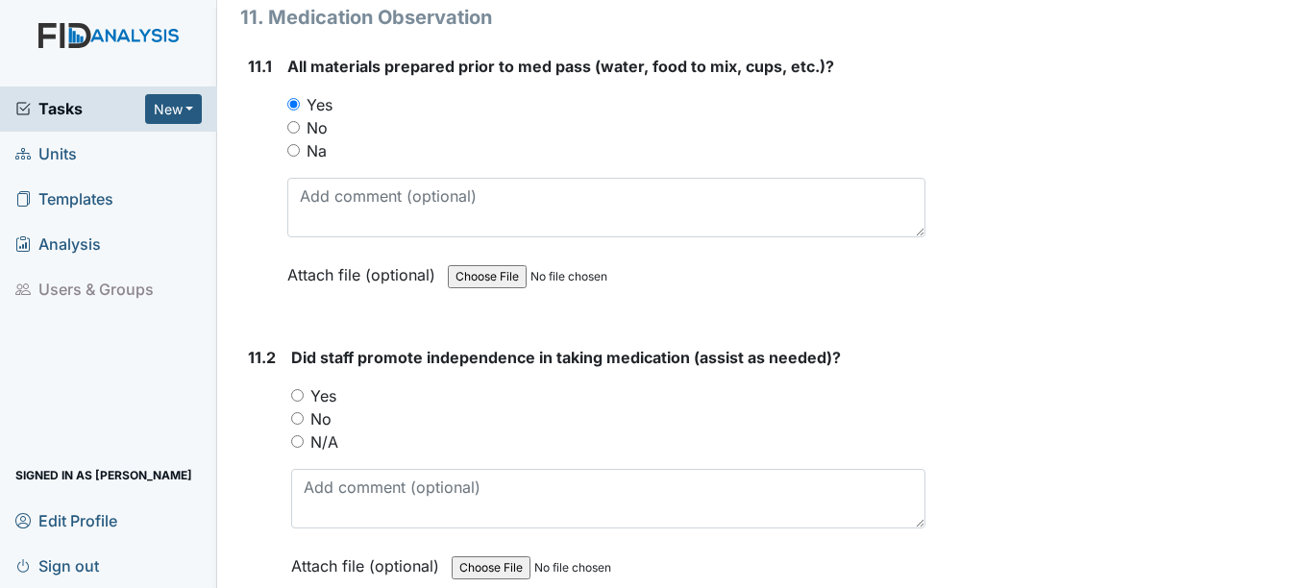
scroll to position [21902, 0]
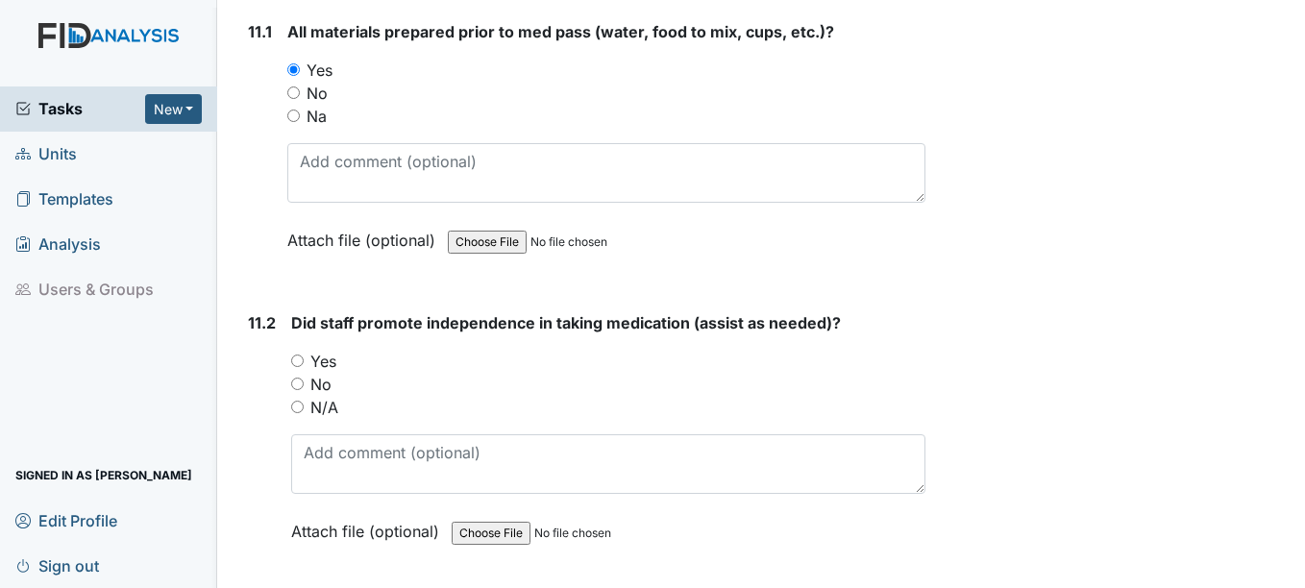
click at [298, 361] on input "Yes" at bounding box center [297, 360] width 12 height 12
radio input "true"
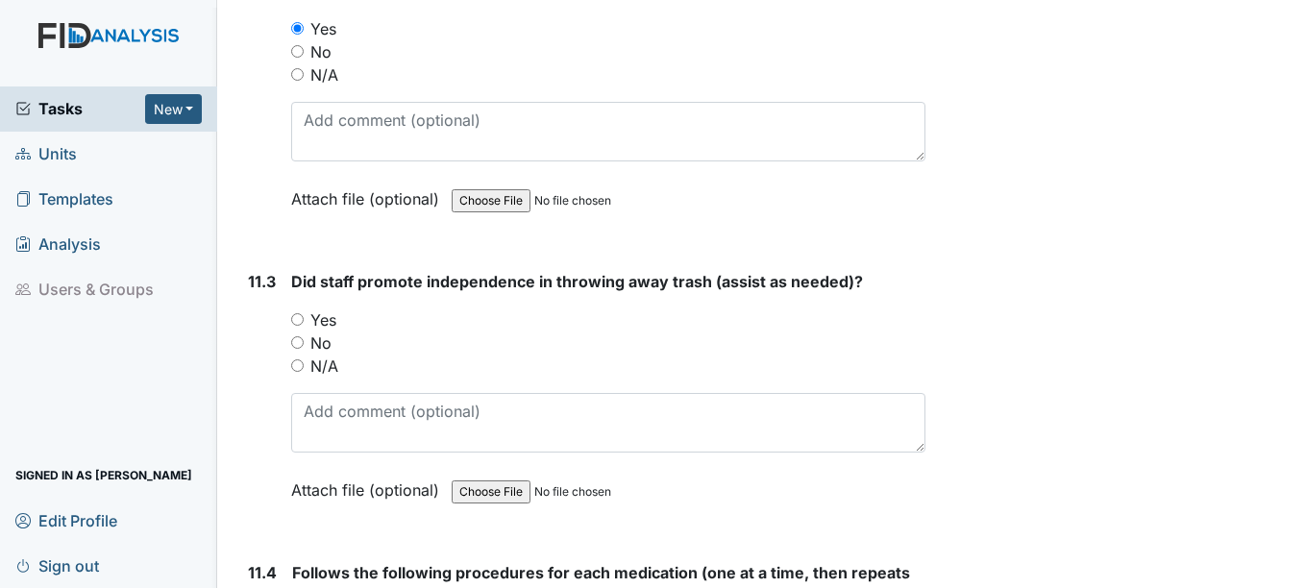
scroll to position [22286, 0]
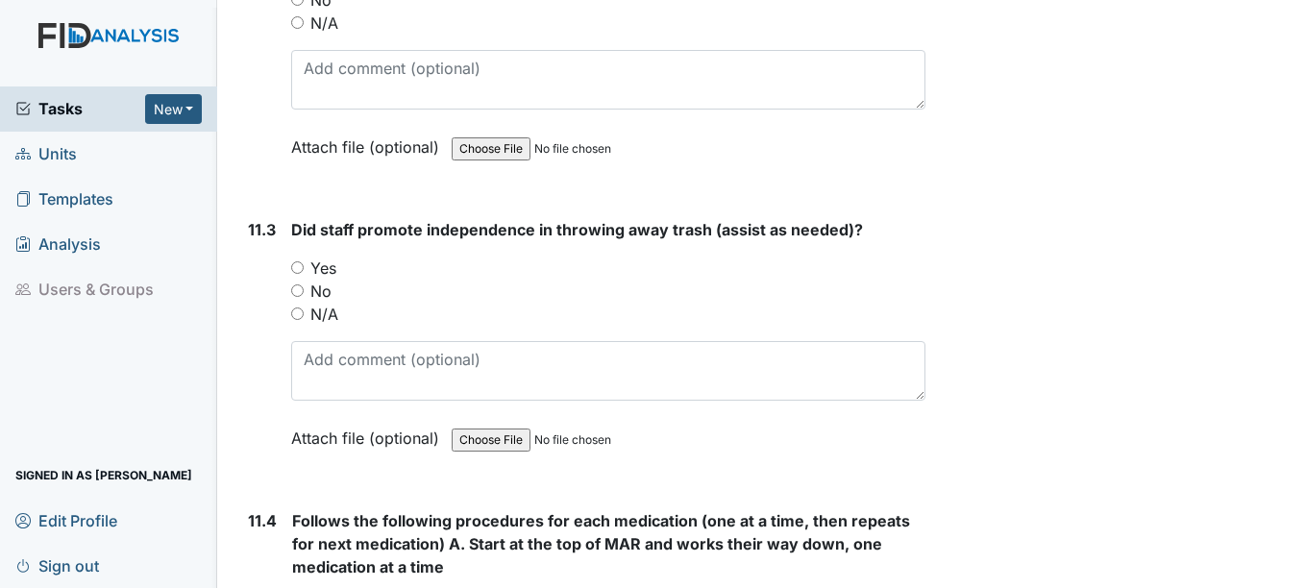
click at [295, 268] on input "Yes" at bounding box center [297, 267] width 12 height 12
radio input "true"
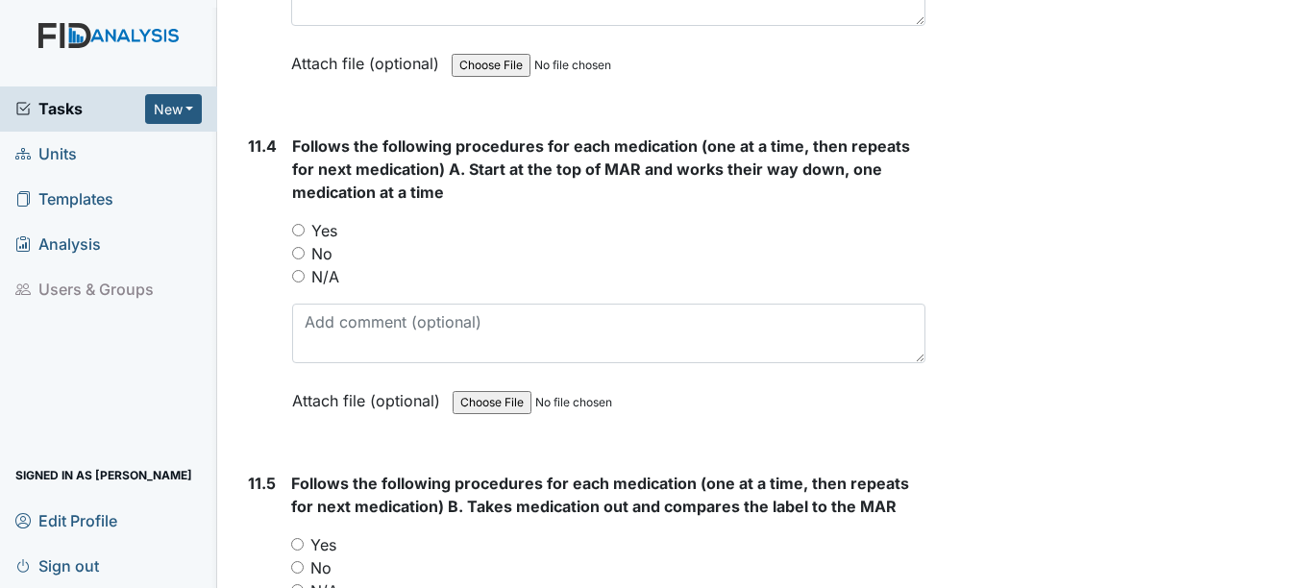
scroll to position [22670, 0]
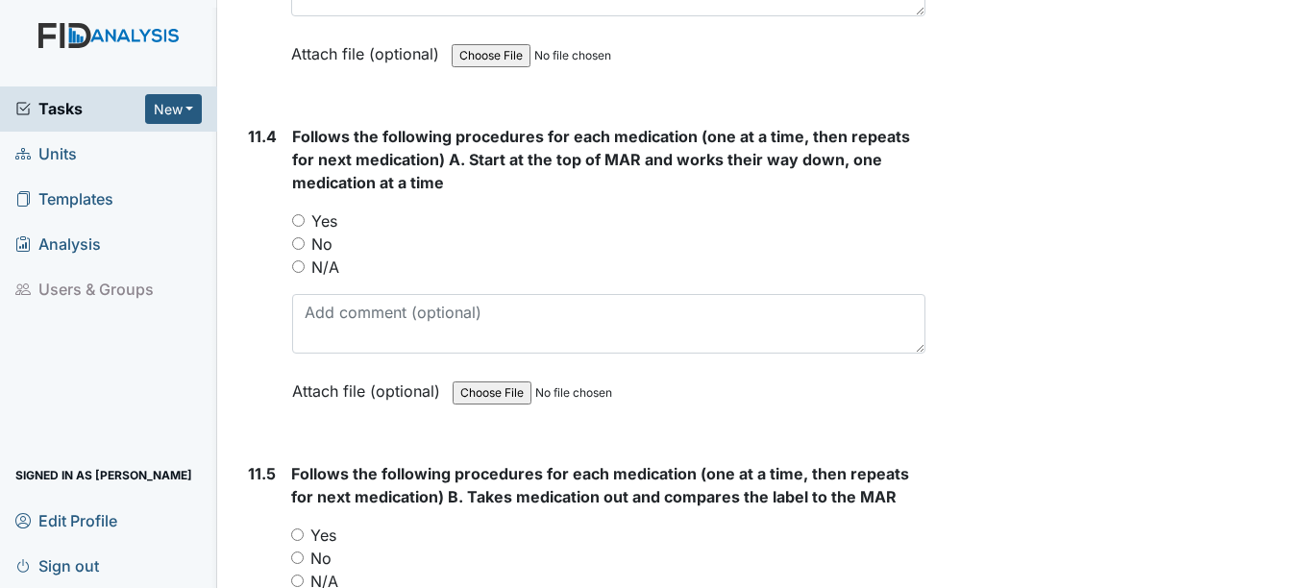
click at [297, 221] on input "Yes" at bounding box center [298, 220] width 12 height 12
radio input "true"
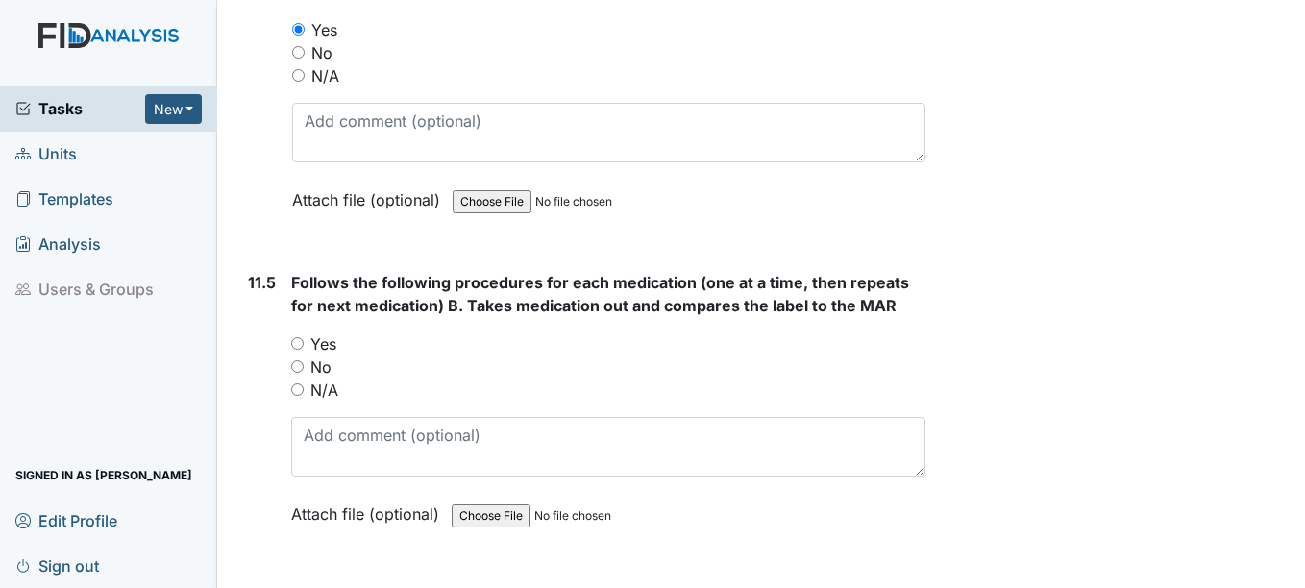
scroll to position [22863, 0]
click at [294, 343] on input "Yes" at bounding box center [297, 342] width 12 height 12
radio input "true"
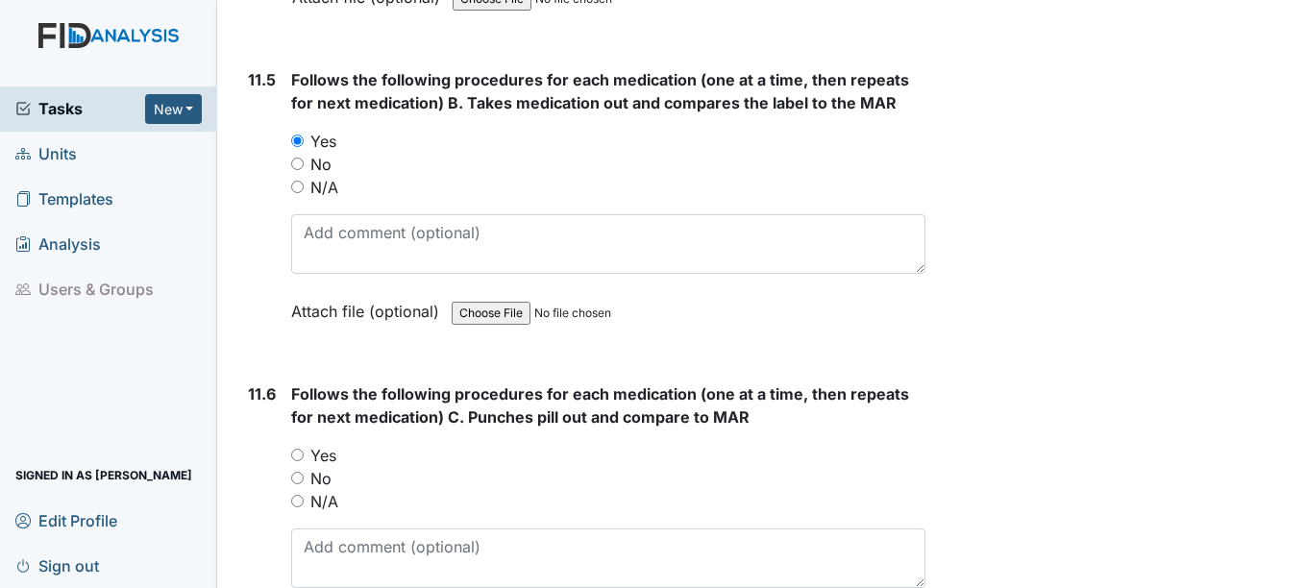
scroll to position [23151, 0]
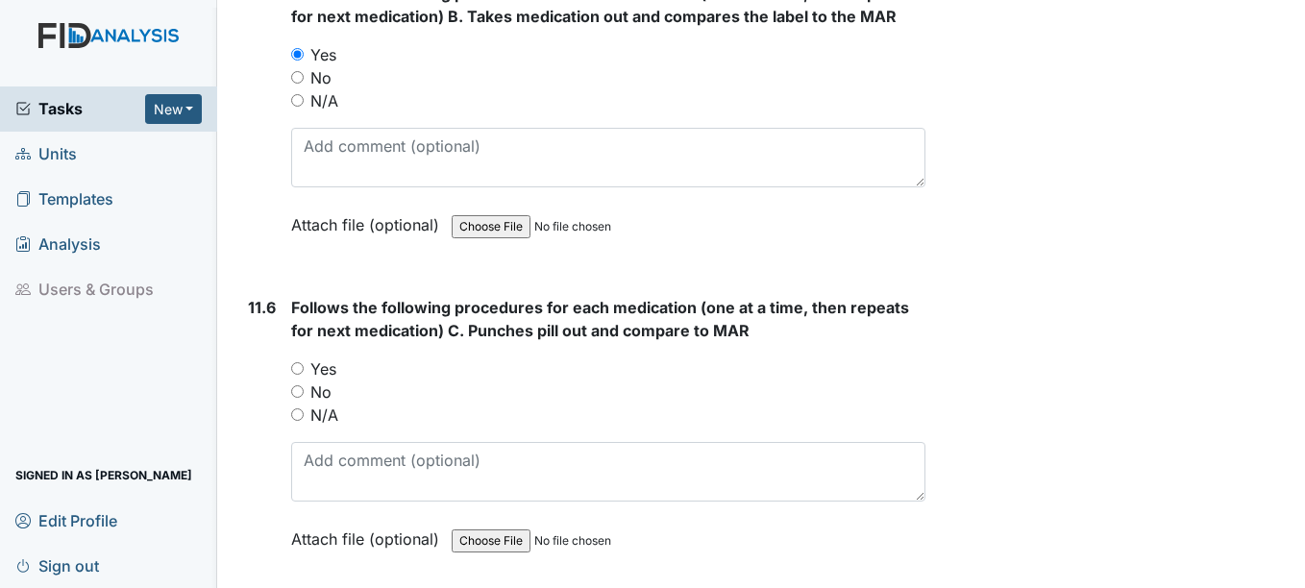
click at [298, 368] on input "Yes" at bounding box center [297, 368] width 12 height 12
radio input "true"
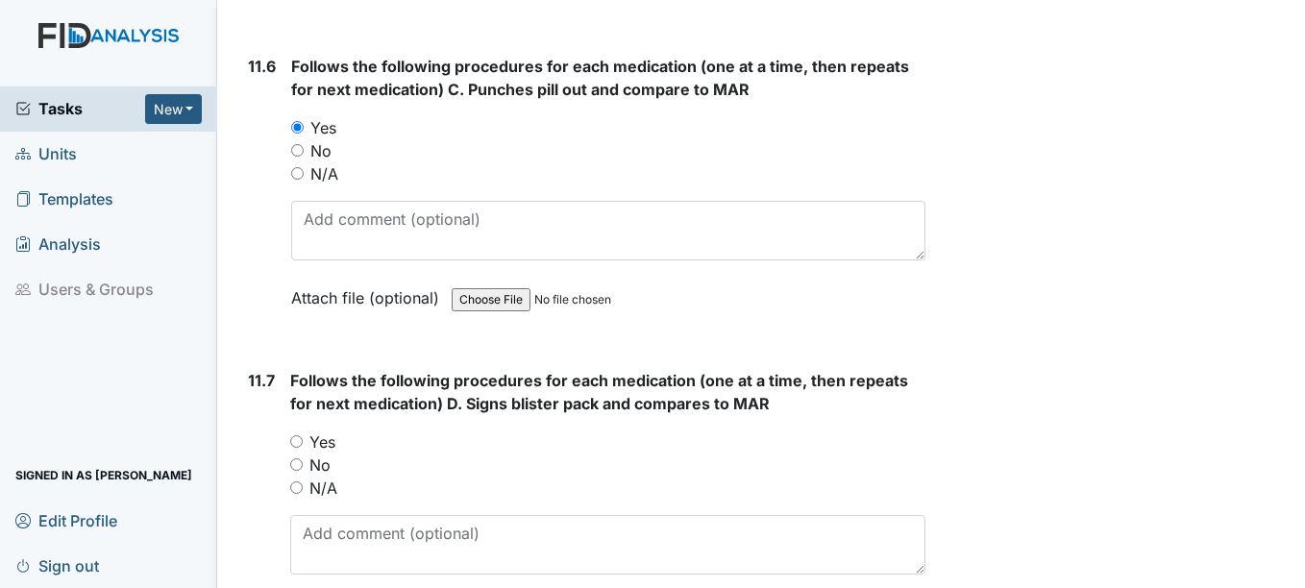
scroll to position [23439, 0]
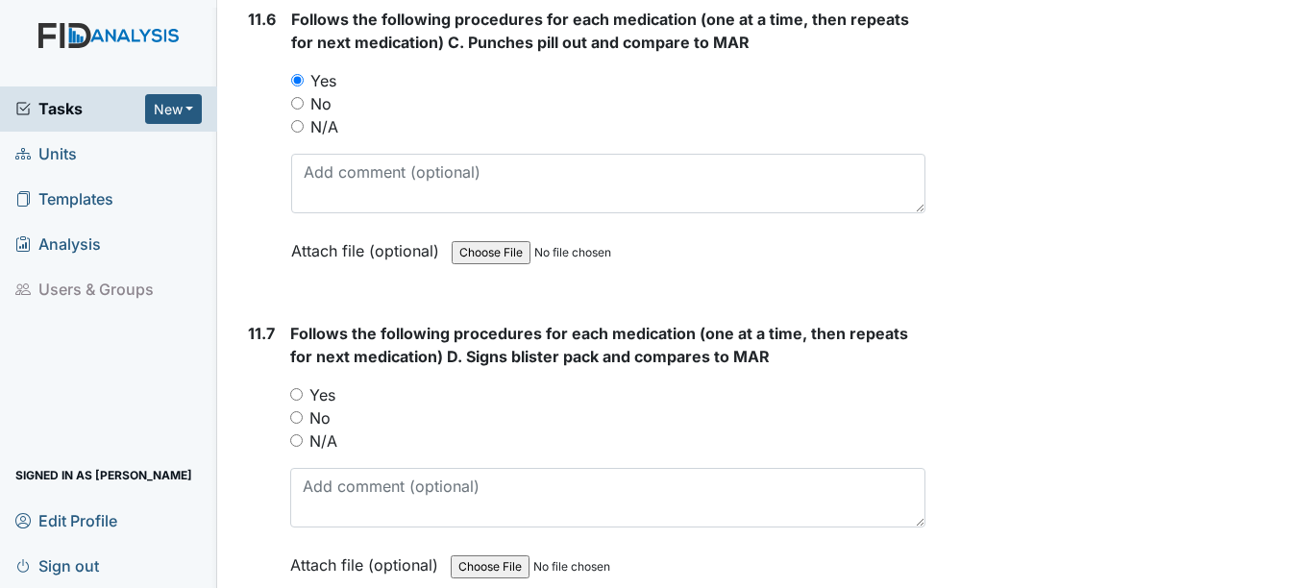
click at [299, 398] on input "Yes" at bounding box center [296, 394] width 12 height 12
radio input "true"
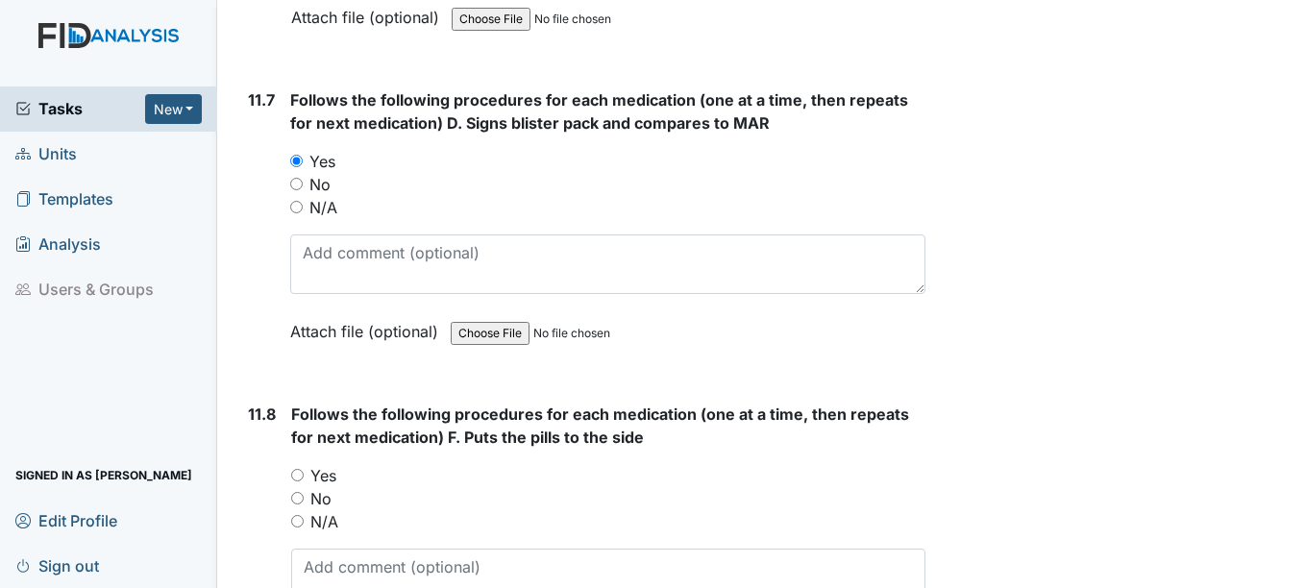
scroll to position [23727, 0]
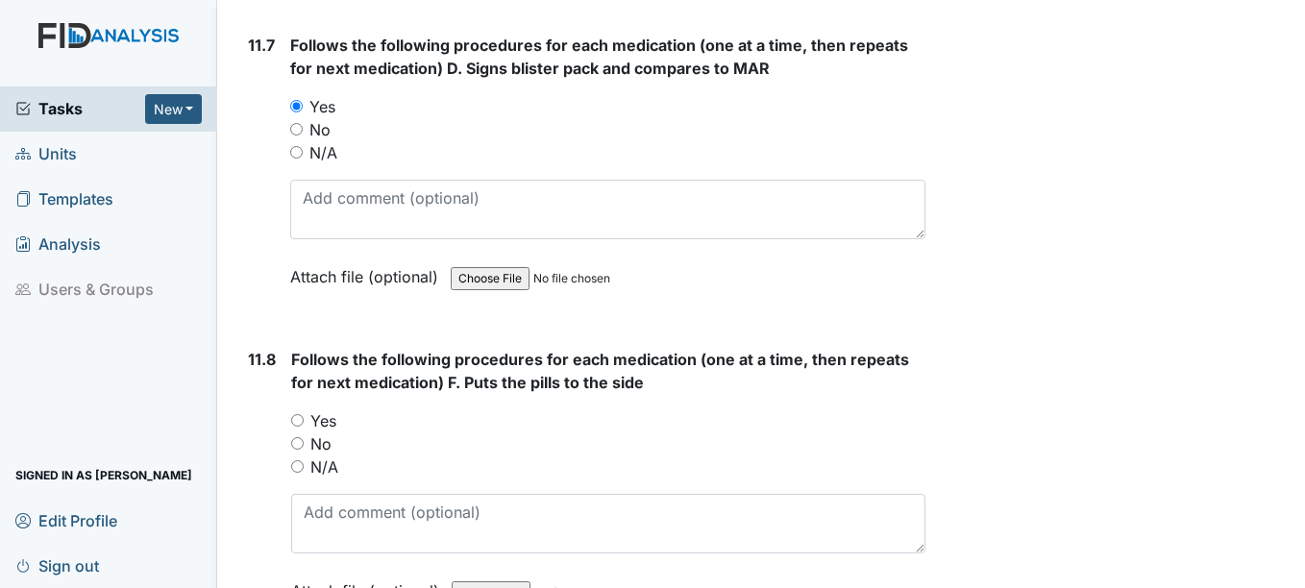
click at [296, 420] on input "Yes" at bounding box center [297, 420] width 12 height 12
radio input "true"
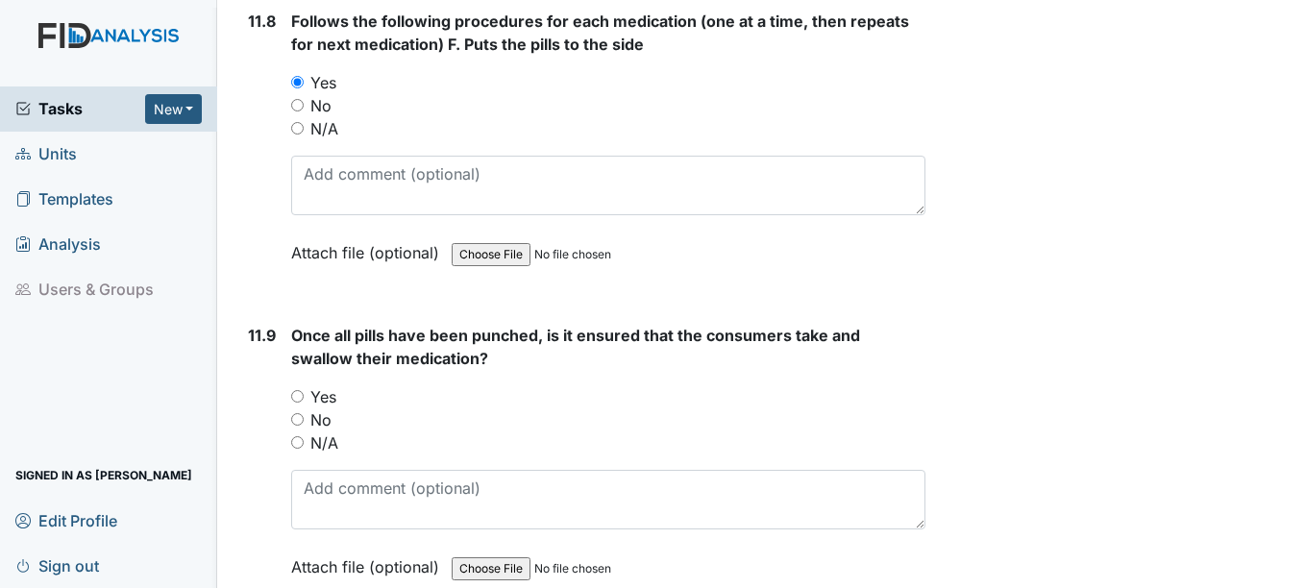
scroll to position [24111, 0]
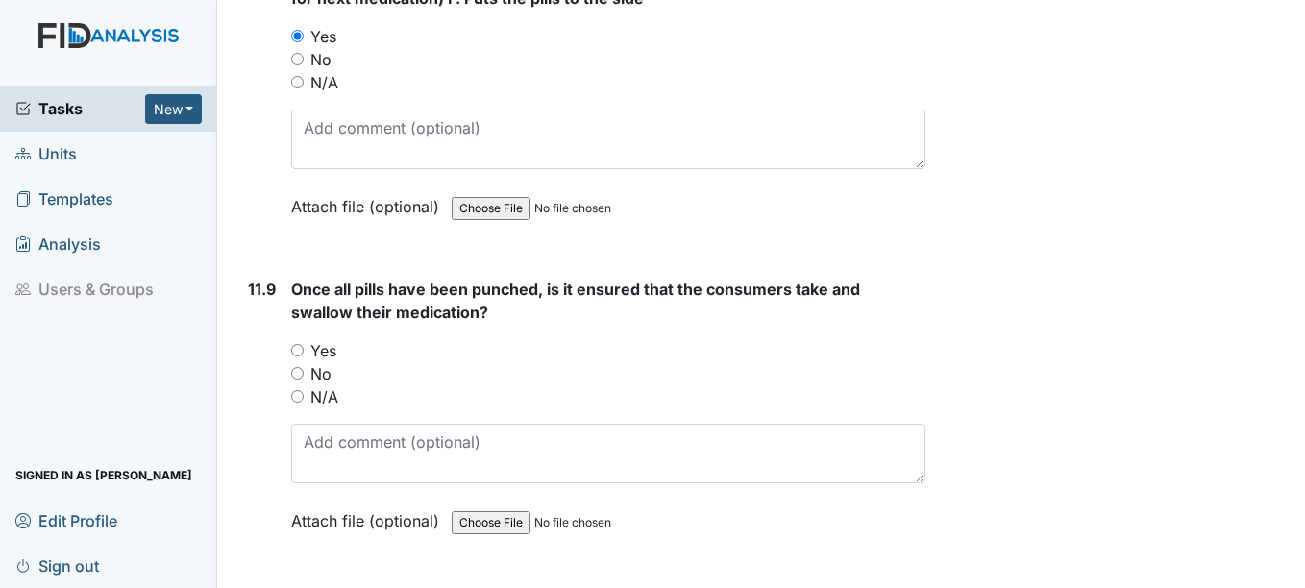
click at [299, 350] on input "Yes" at bounding box center [297, 350] width 12 height 12
radio input "true"
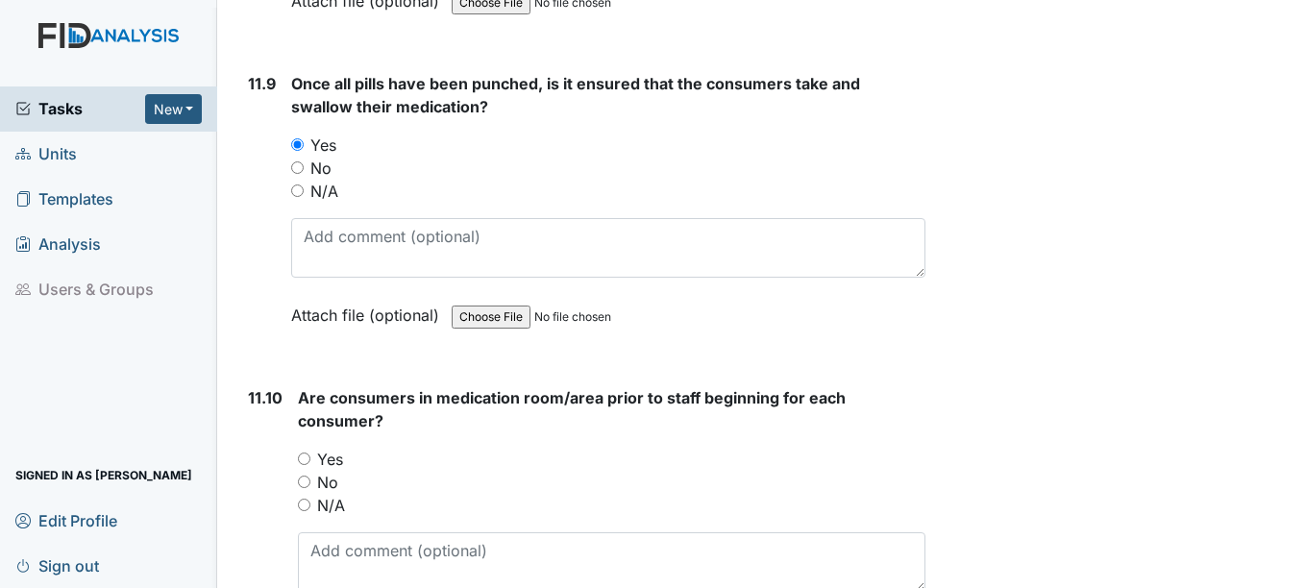
scroll to position [24400, 0]
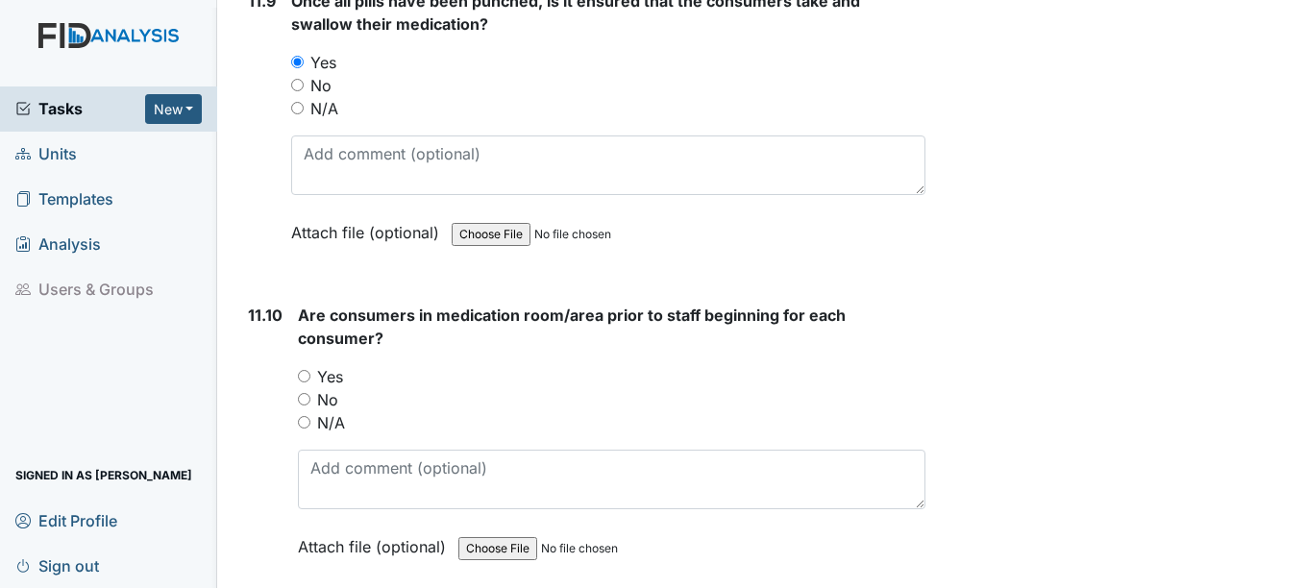
click at [307, 378] on input "Yes" at bounding box center [304, 376] width 12 height 12
radio input "true"
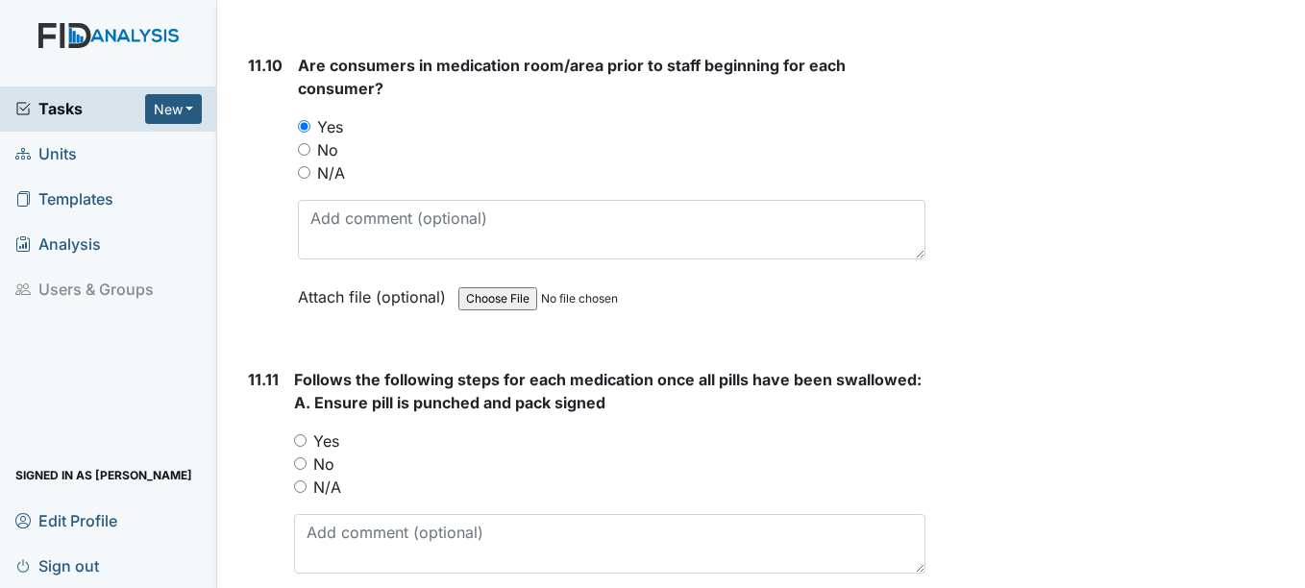
scroll to position [24688, 0]
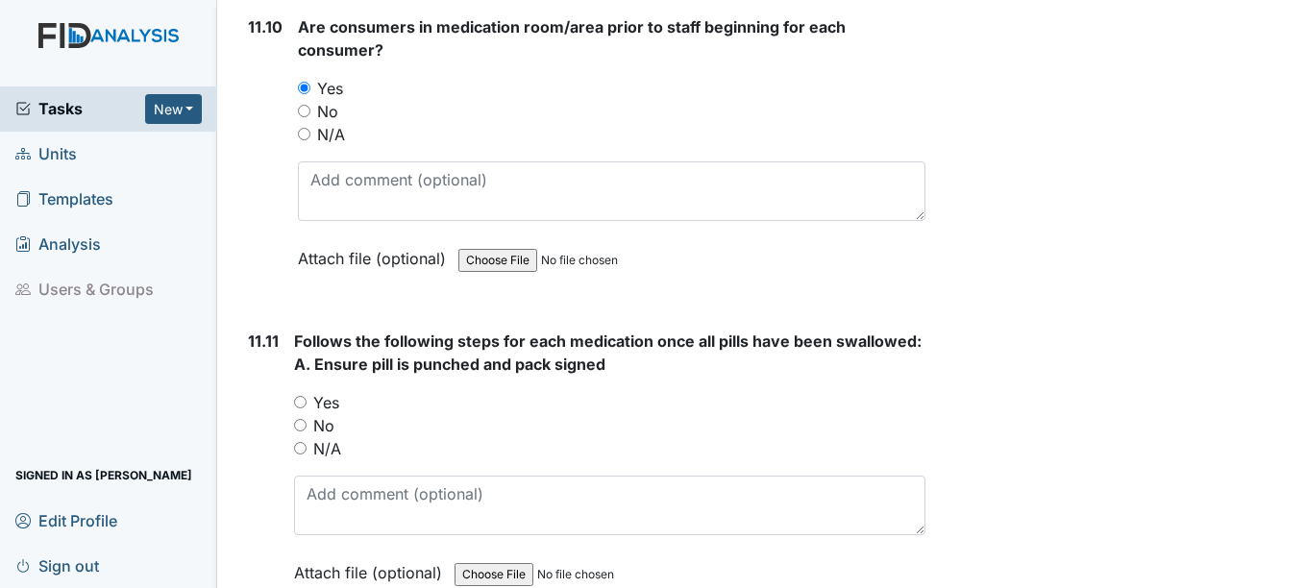
click at [297, 403] on input "Yes" at bounding box center [300, 402] width 12 height 12
radio input "true"
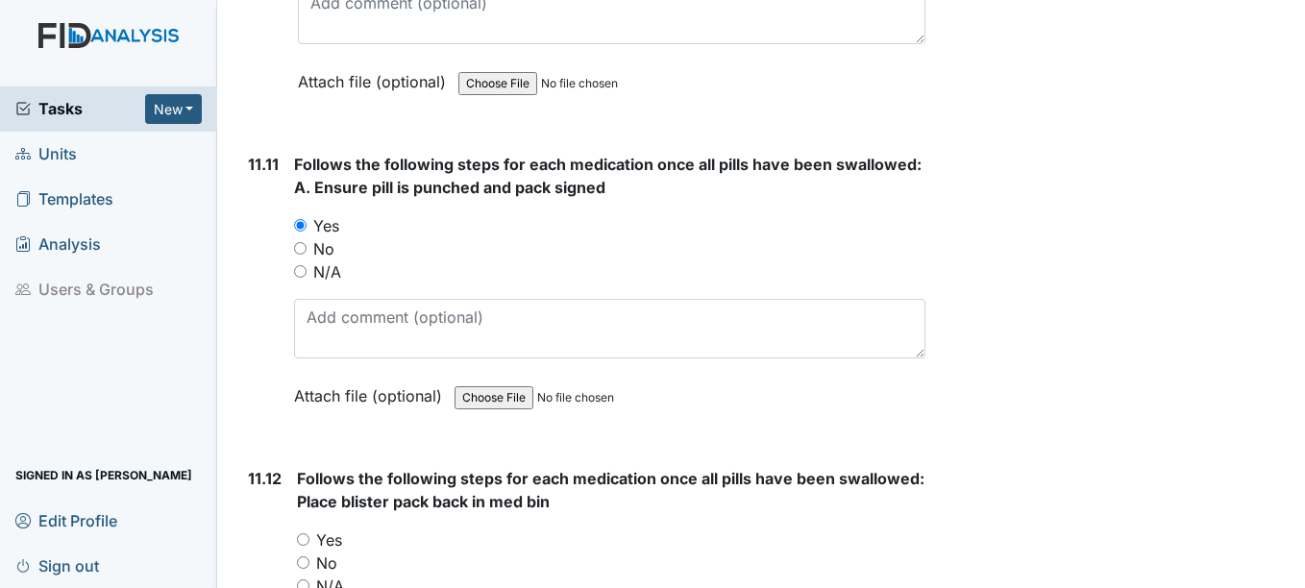
scroll to position [24976, 0]
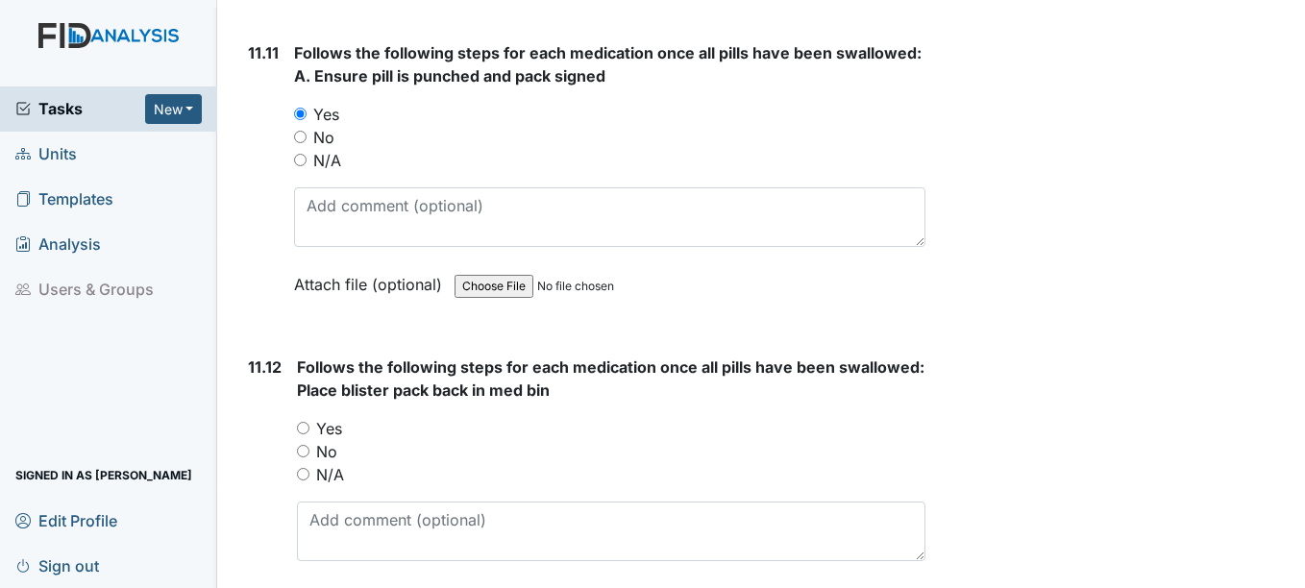
click at [305, 426] on input "Yes" at bounding box center [303, 428] width 12 height 12
radio input "true"
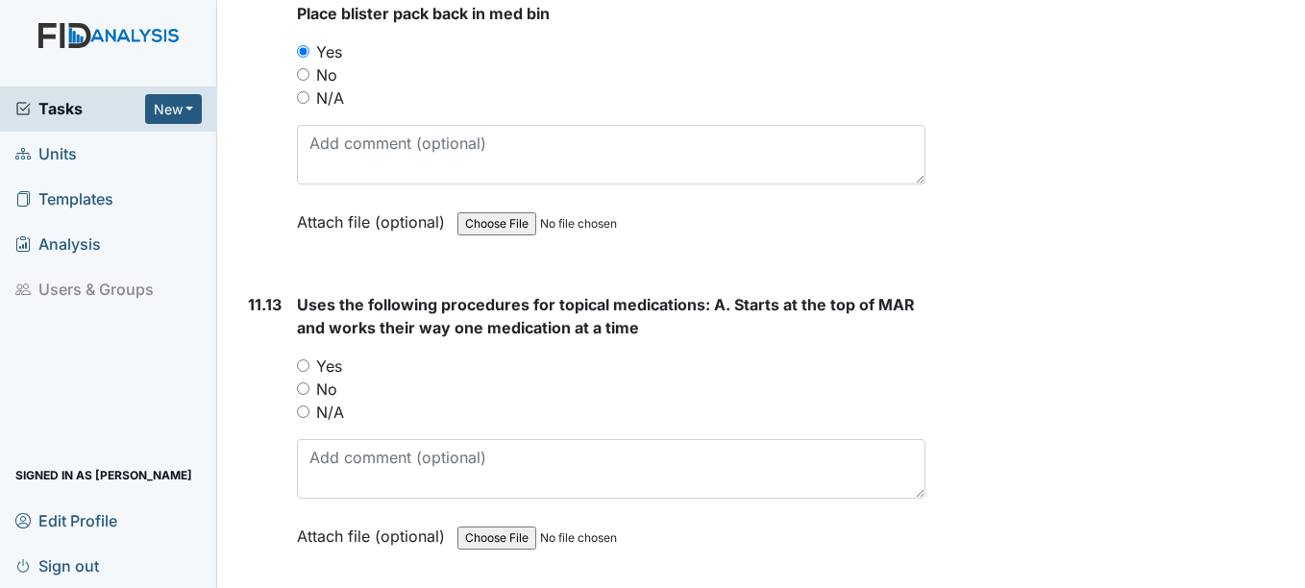
scroll to position [25360, 0]
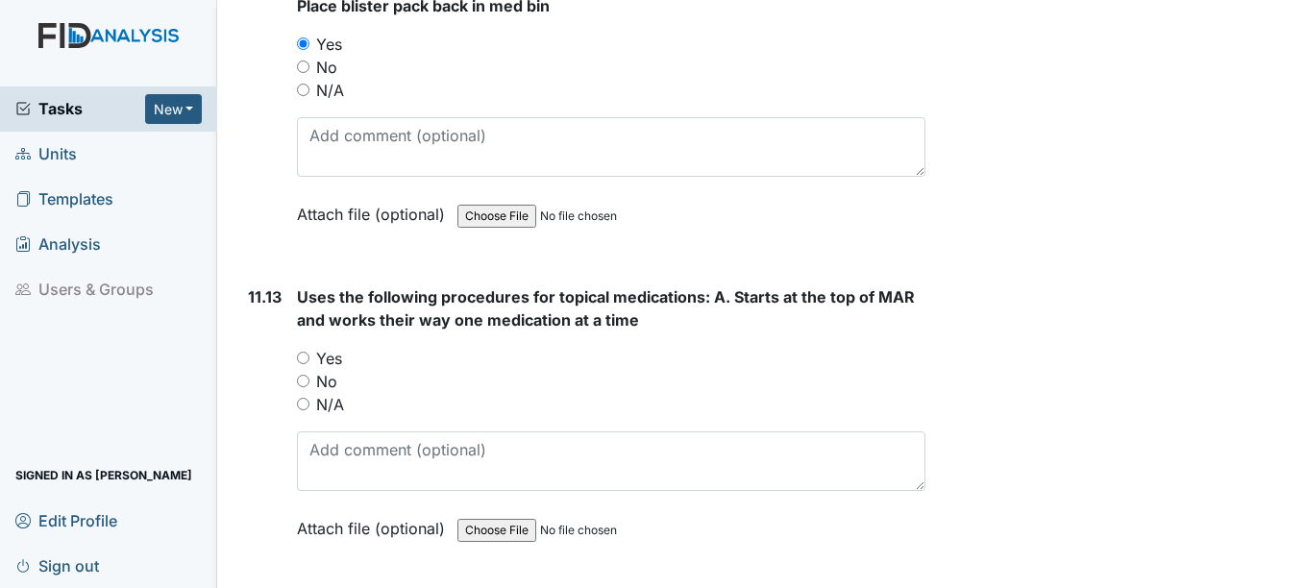
click at [302, 356] on input "Yes" at bounding box center [303, 358] width 12 height 12
radio input "true"
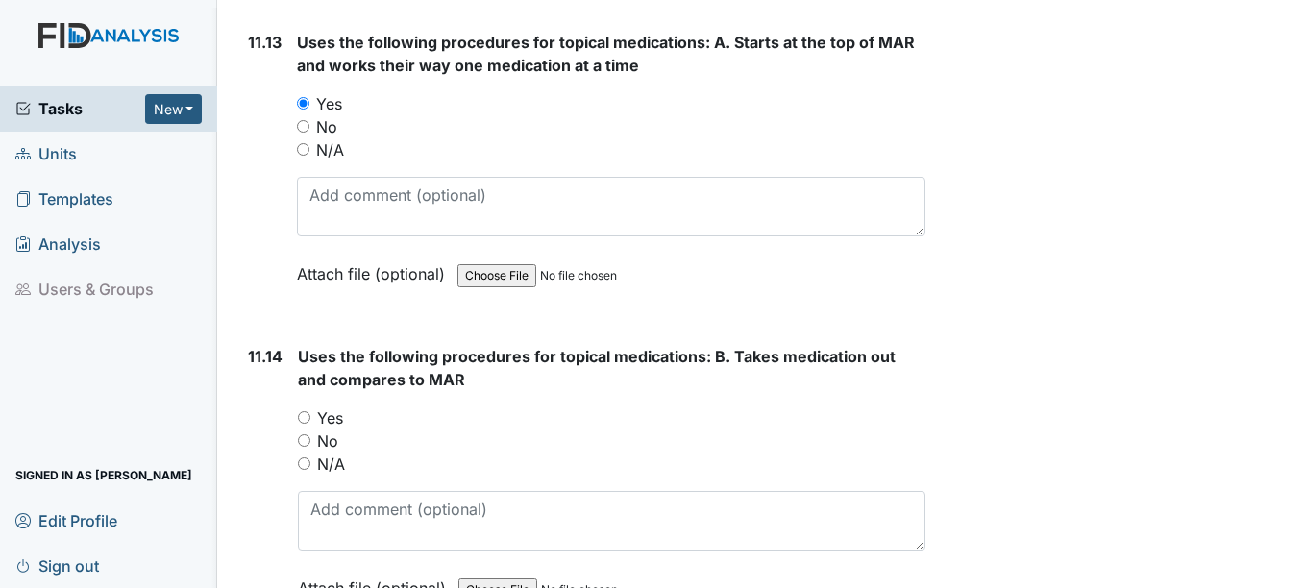
scroll to position [25648, 0]
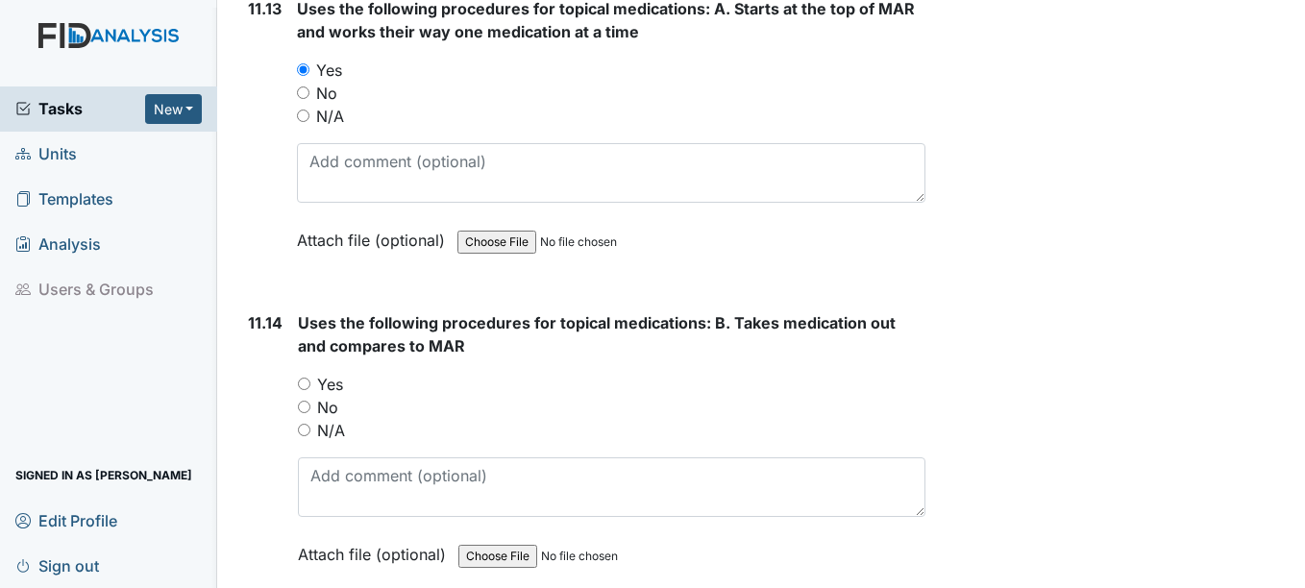
click at [306, 381] on input "Yes" at bounding box center [304, 384] width 12 height 12
radio input "true"
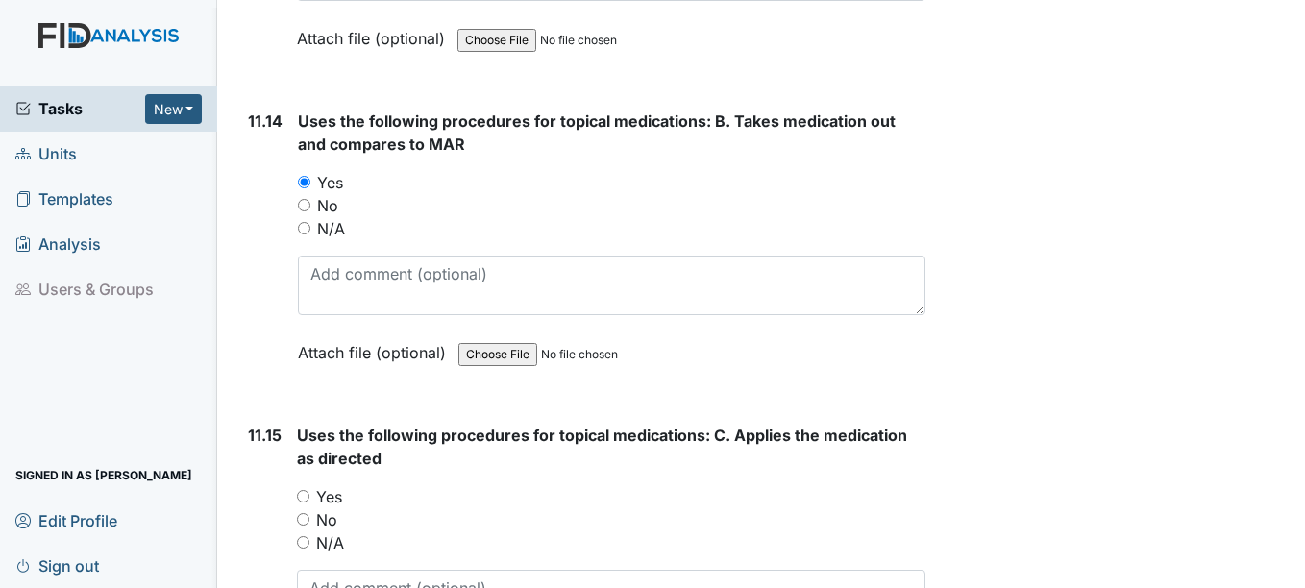
scroll to position [26033, 0]
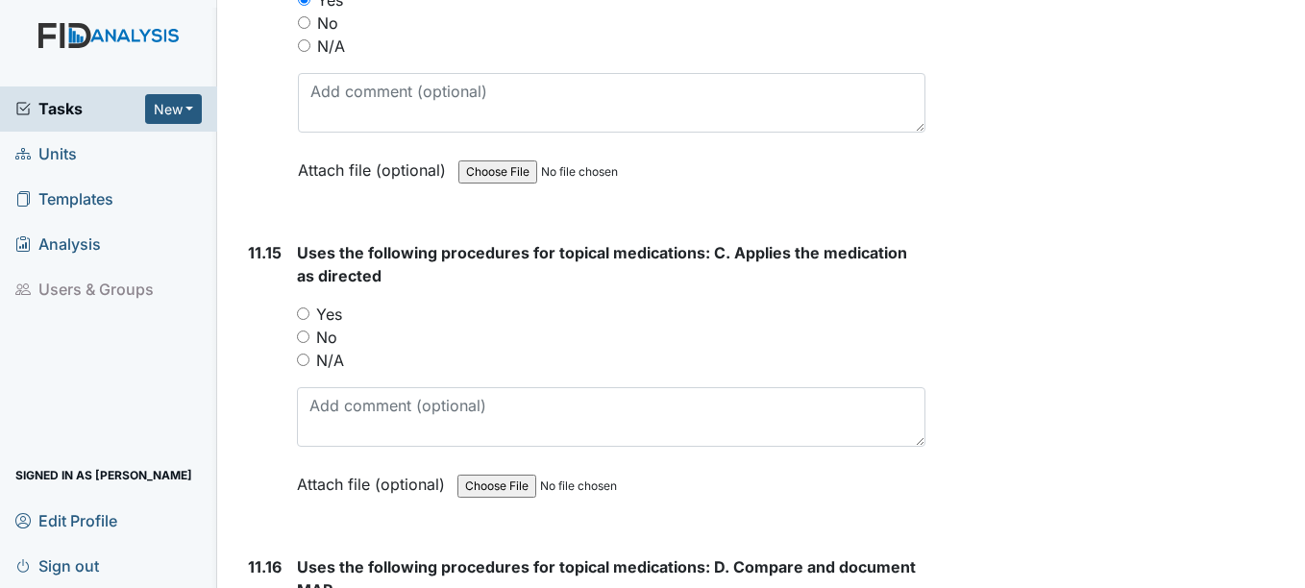
click at [302, 312] on input "Yes" at bounding box center [303, 313] width 12 height 12
radio input "true"
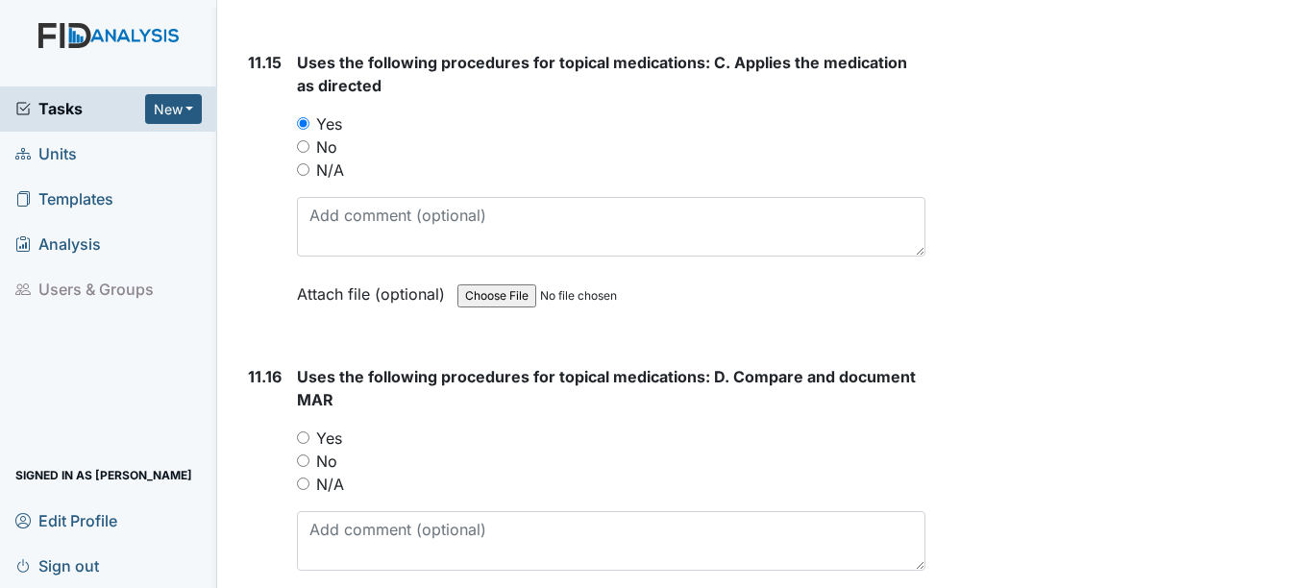
scroll to position [26225, 0]
click at [304, 438] on input "Yes" at bounding box center [303, 435] width 12 height 12
radio input "true"
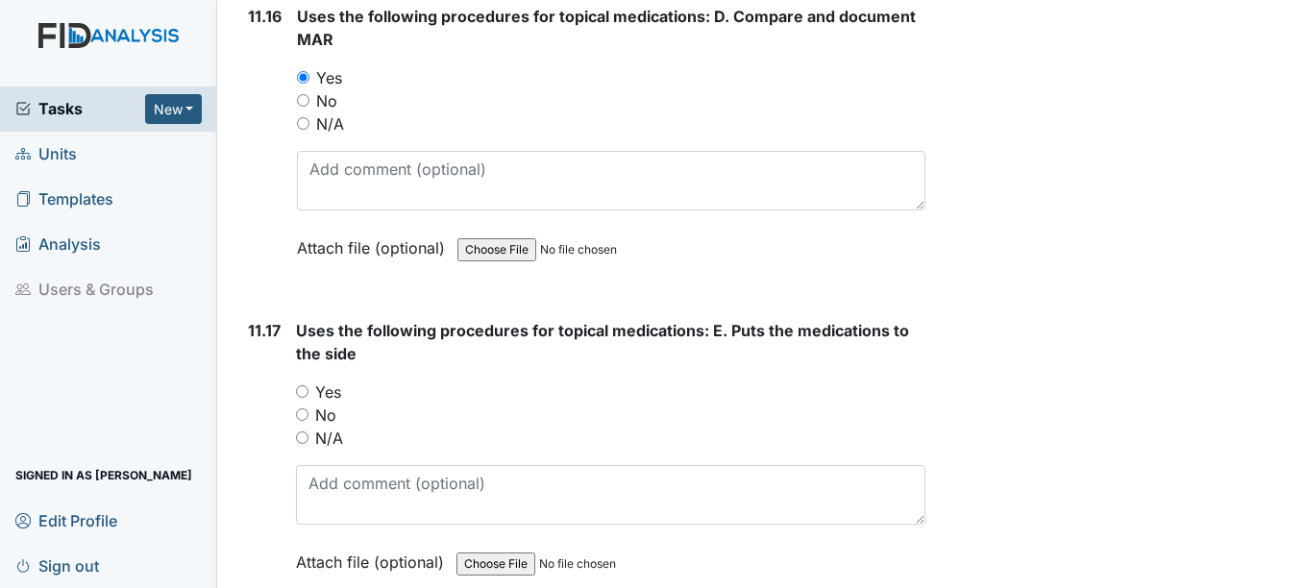
scroll to position [26609, 0]
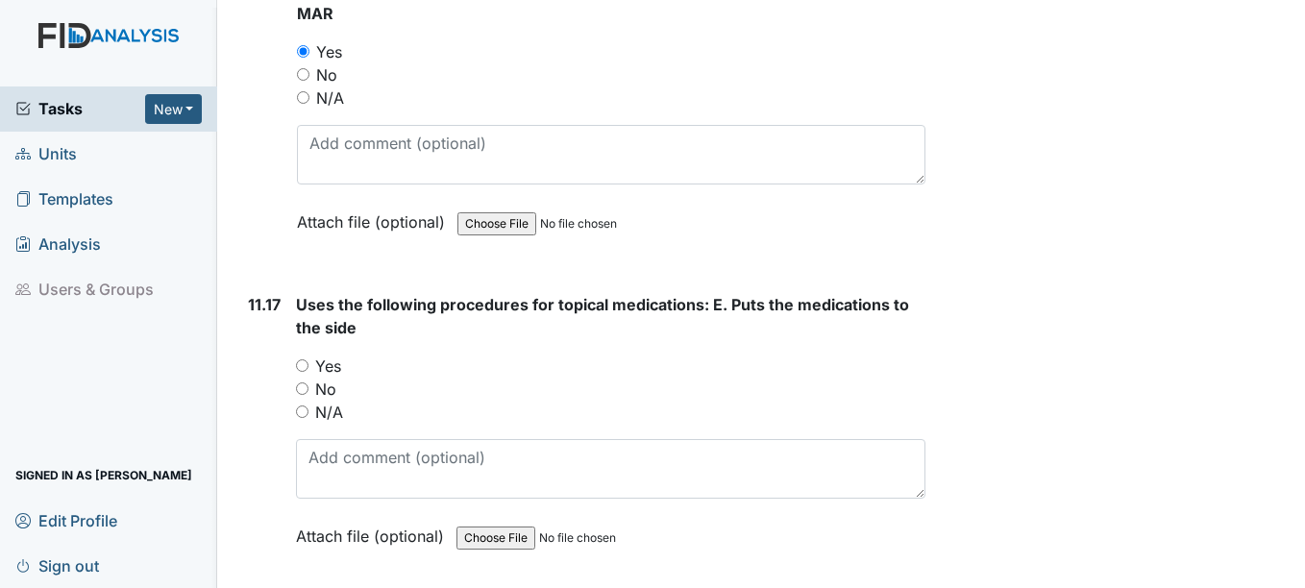
click at [302, 362] on input "Yes" at bounding box center [302, 365] width 12 height 12
radio input "true"
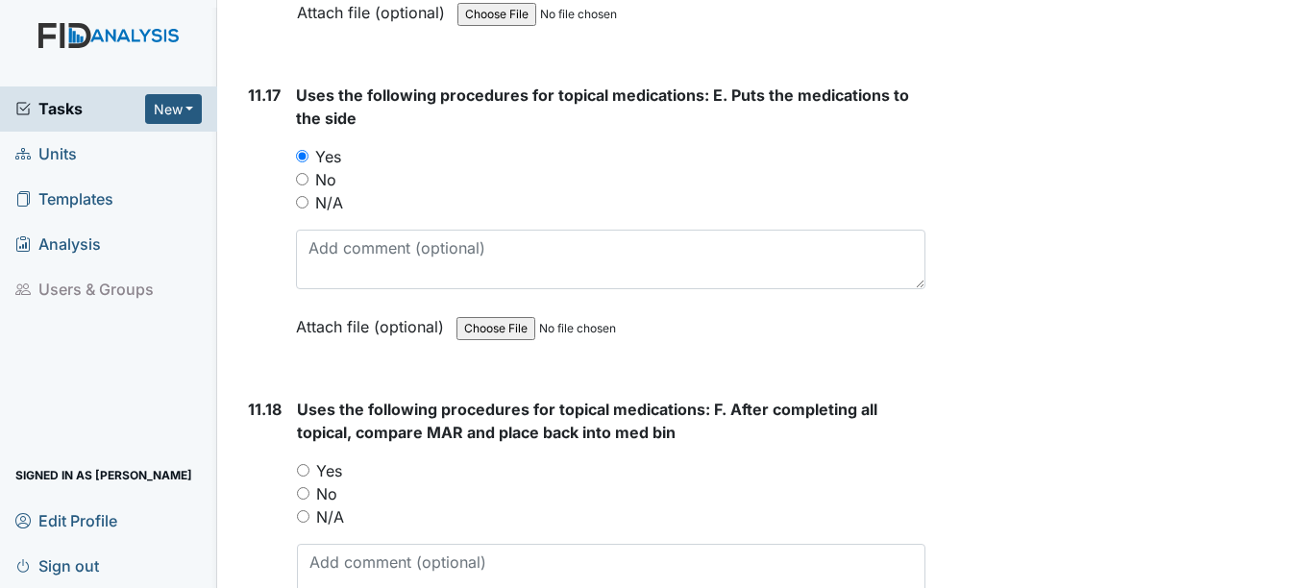
scroll to position [26897, 0]
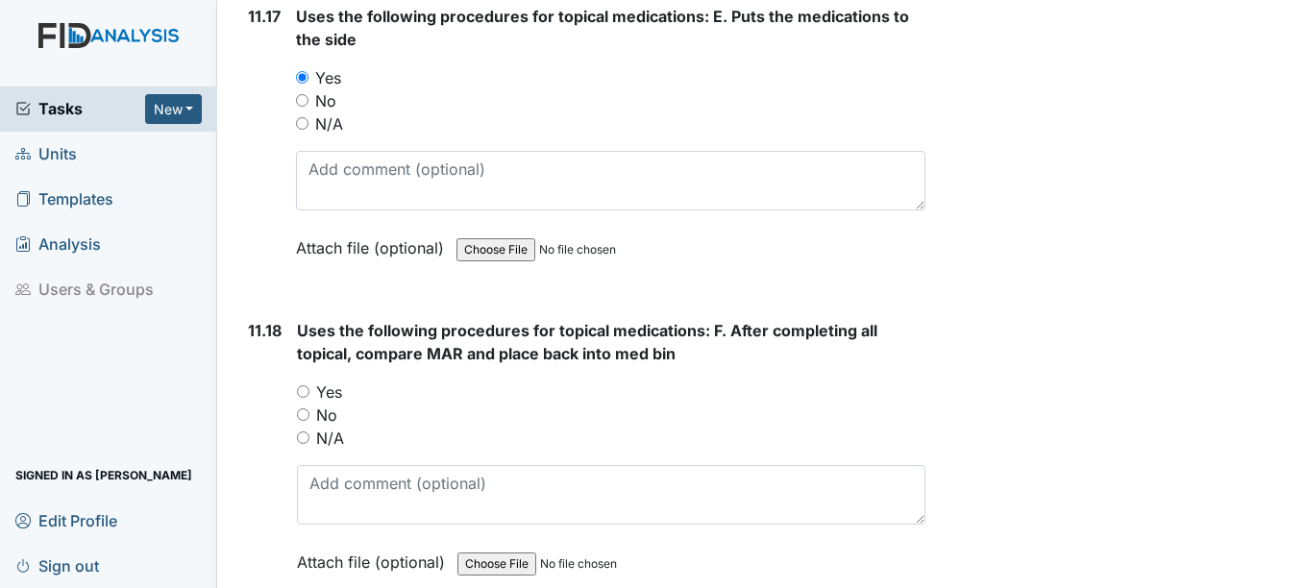
click at [305, 388] on input "Yes" at bounding box center [303, 391] width 12 height 12
radio input "true"
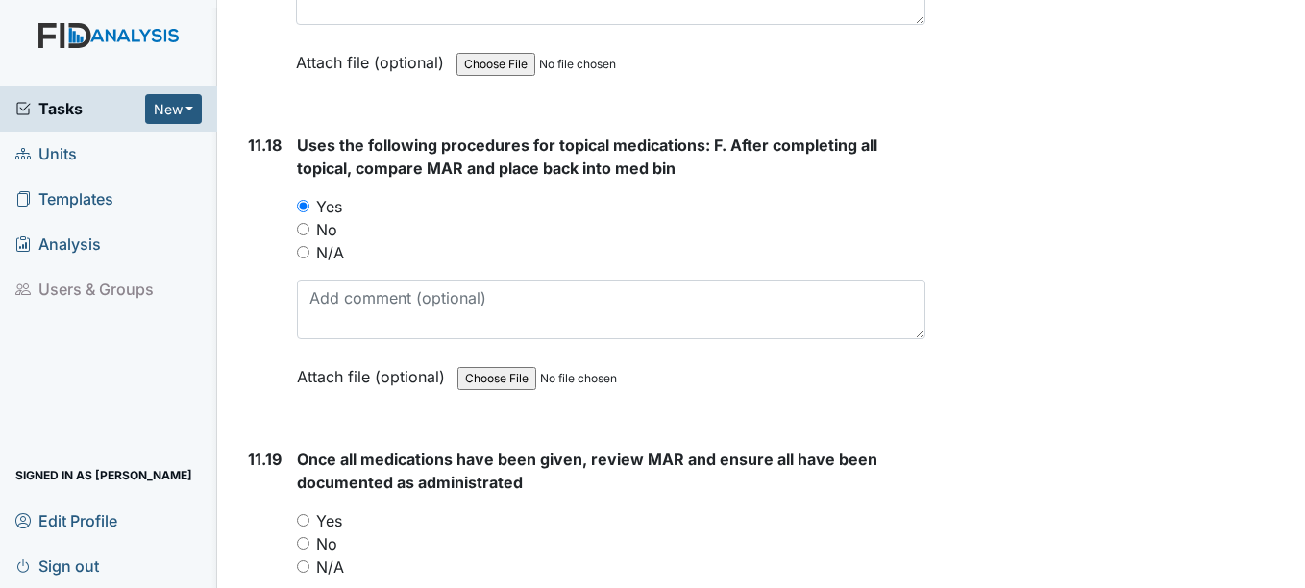
scroll to position [27185, 0]
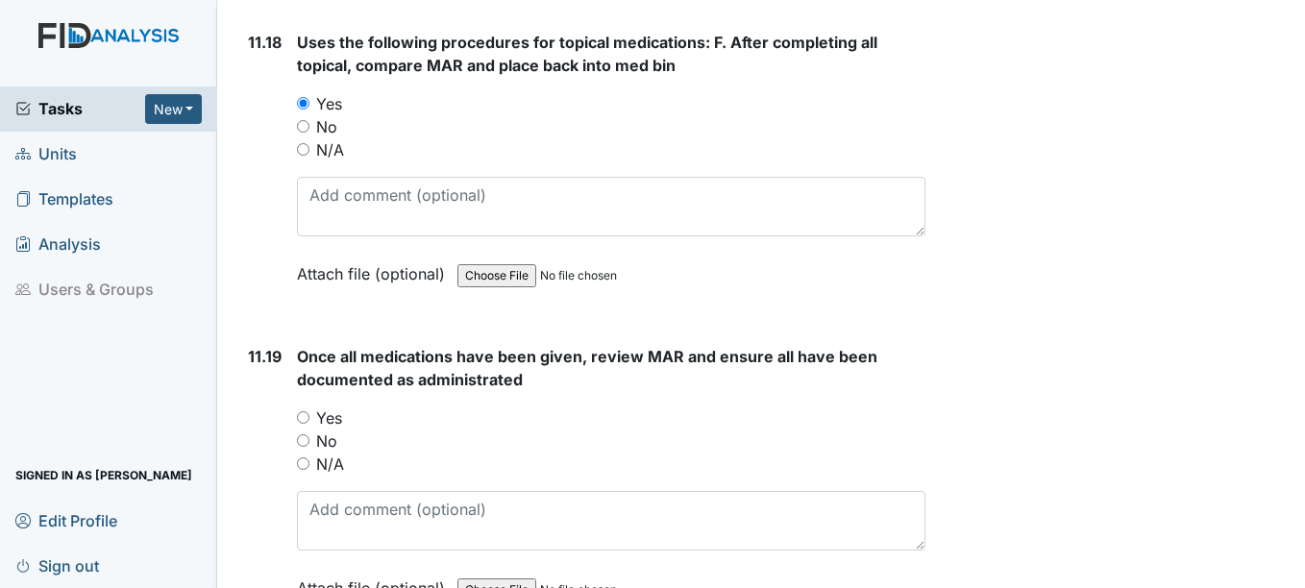
click at [303, 414] on input "Yes" at bounding box center [303, 417] width 12 height 12
radio input "true"
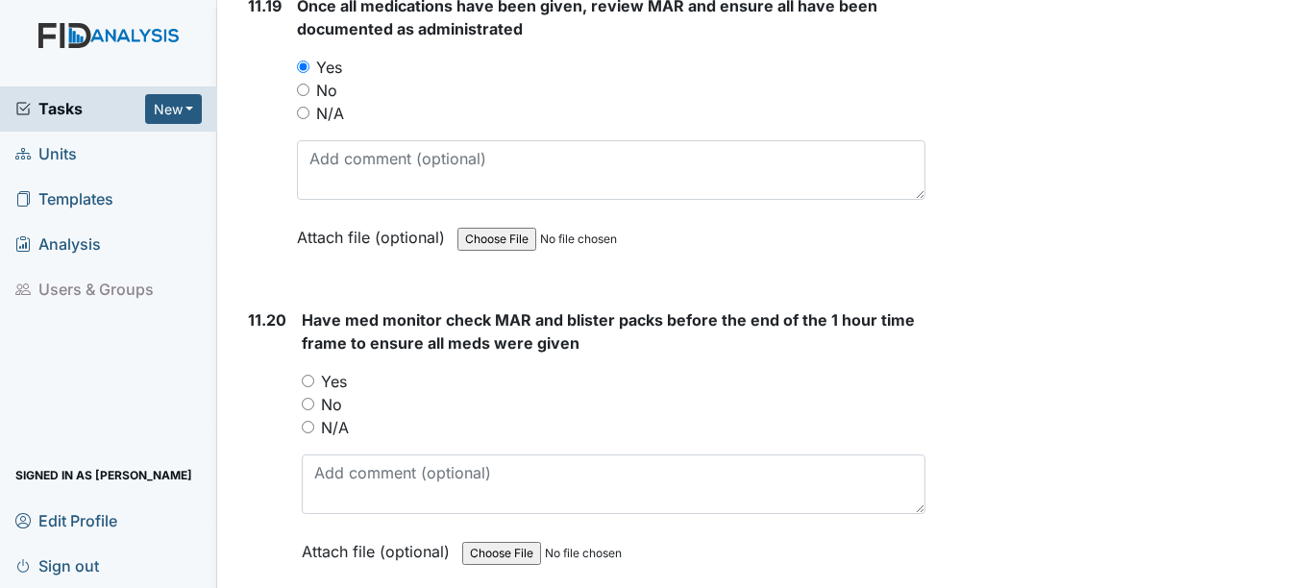
scroll to position [27570, 0]
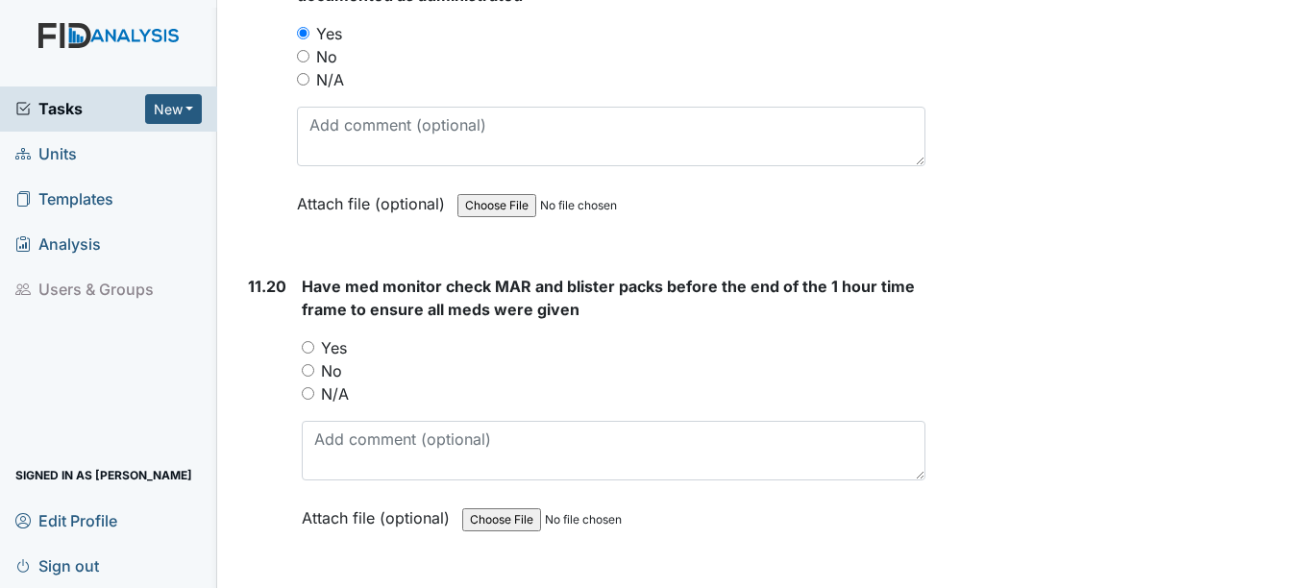
click at [309, 347] on input "Yes" at bounding box center [308, 347] width 12 height 12
radio input "true"
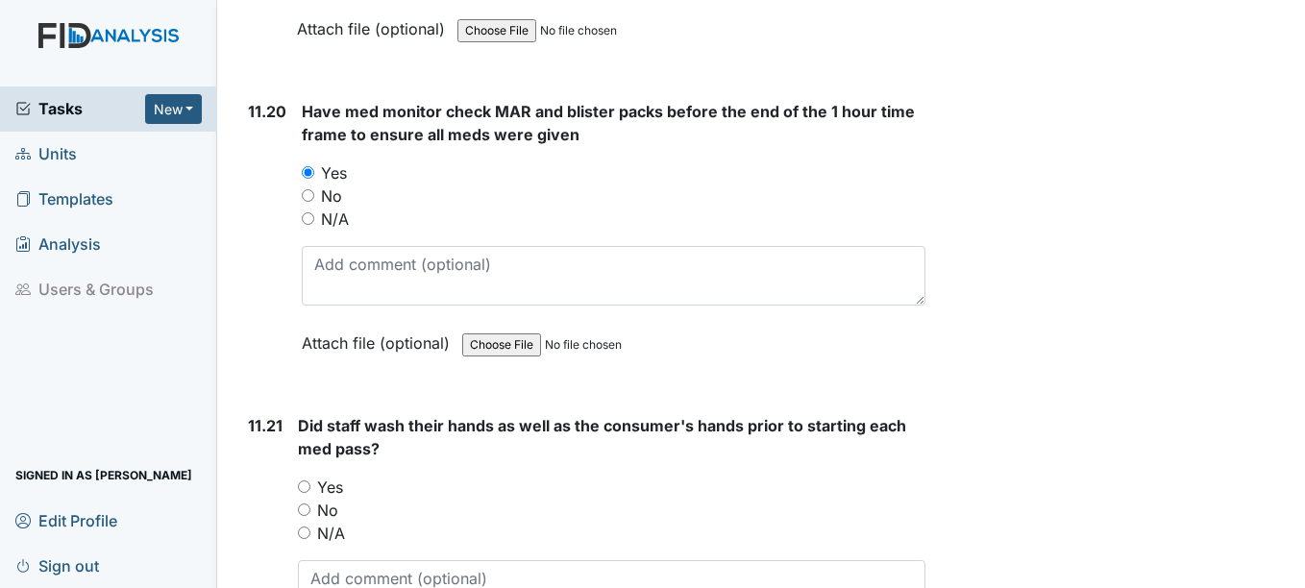
scroll to position [27762, 0]
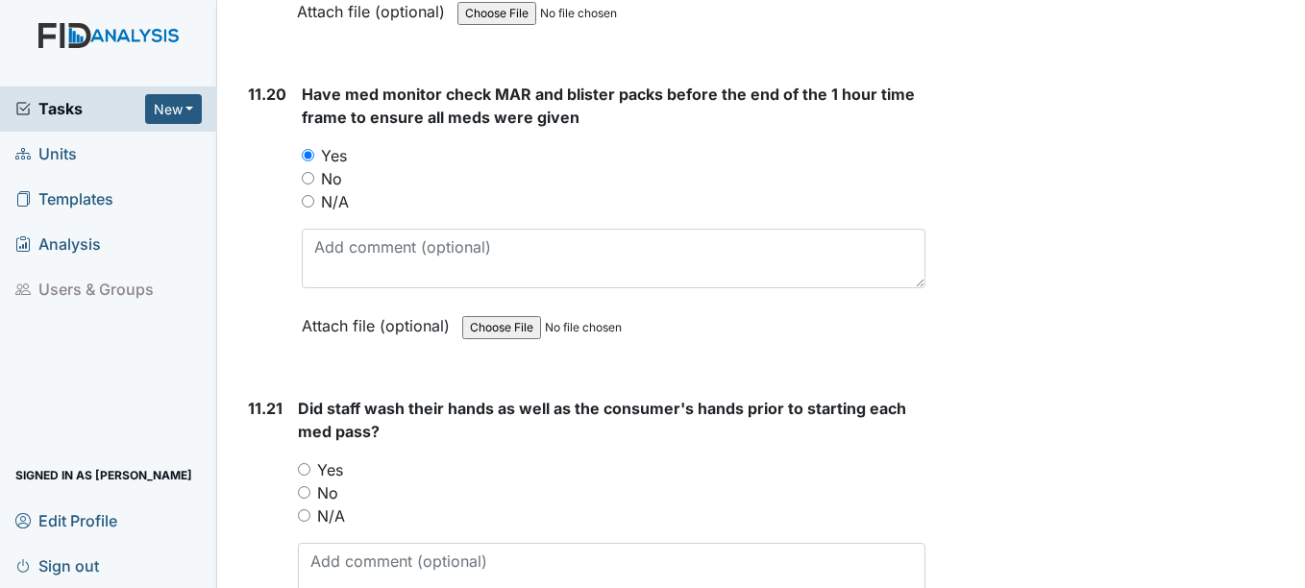
click at [306, 471] on input "Yes" at bounding box center [304, 469] width 12 height 12
radio input "true"
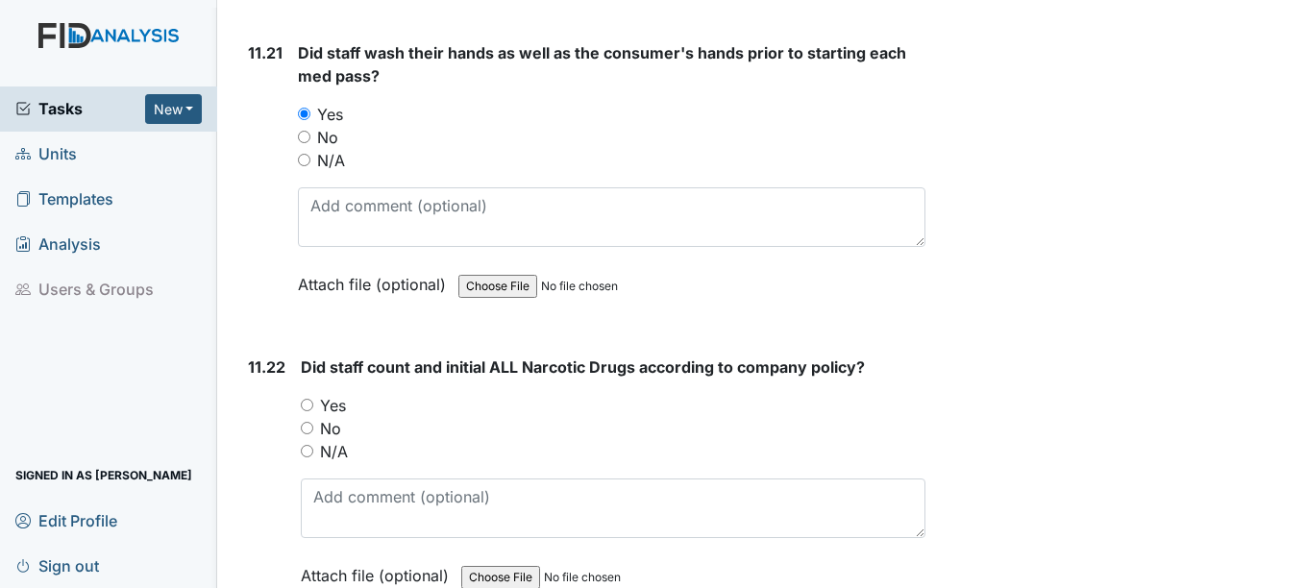
scroll to position [28146, 0]
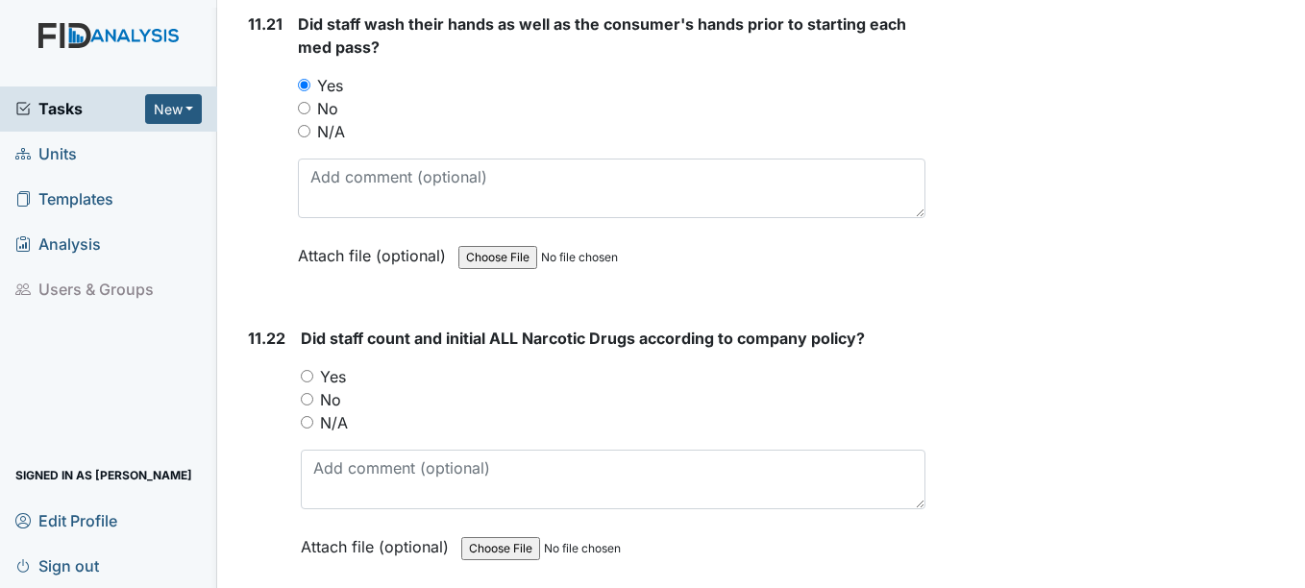
click at [309, 374] on input "Yes" at bounding box center [307, 376] width 12 height 12
radio input "true"
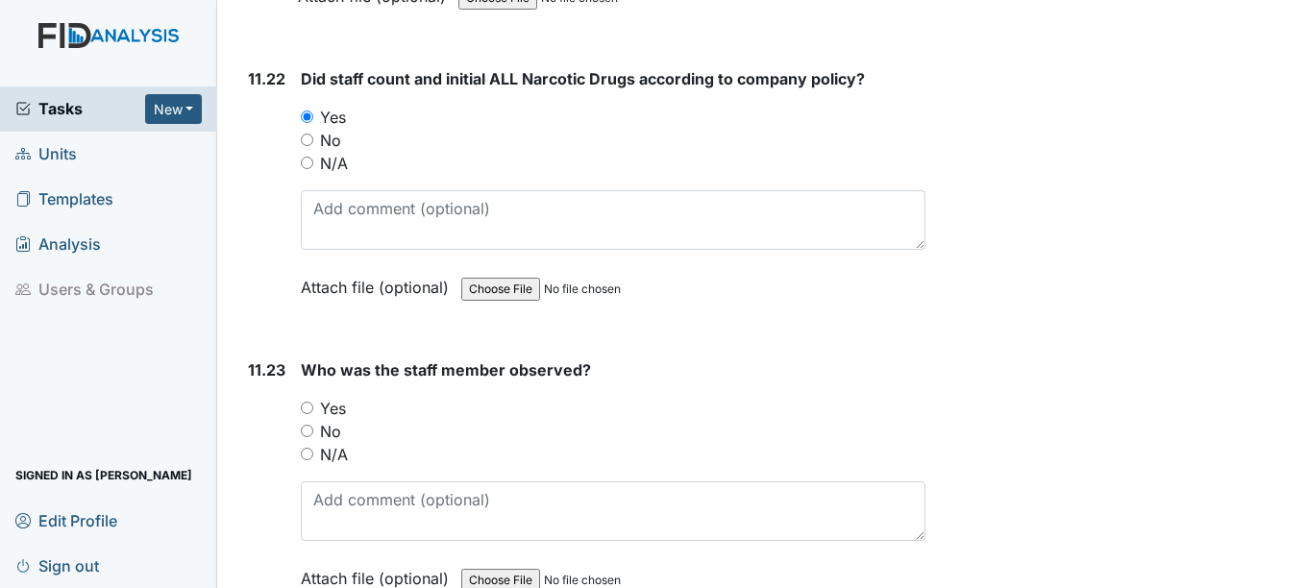
scroll to position [28434, 0]
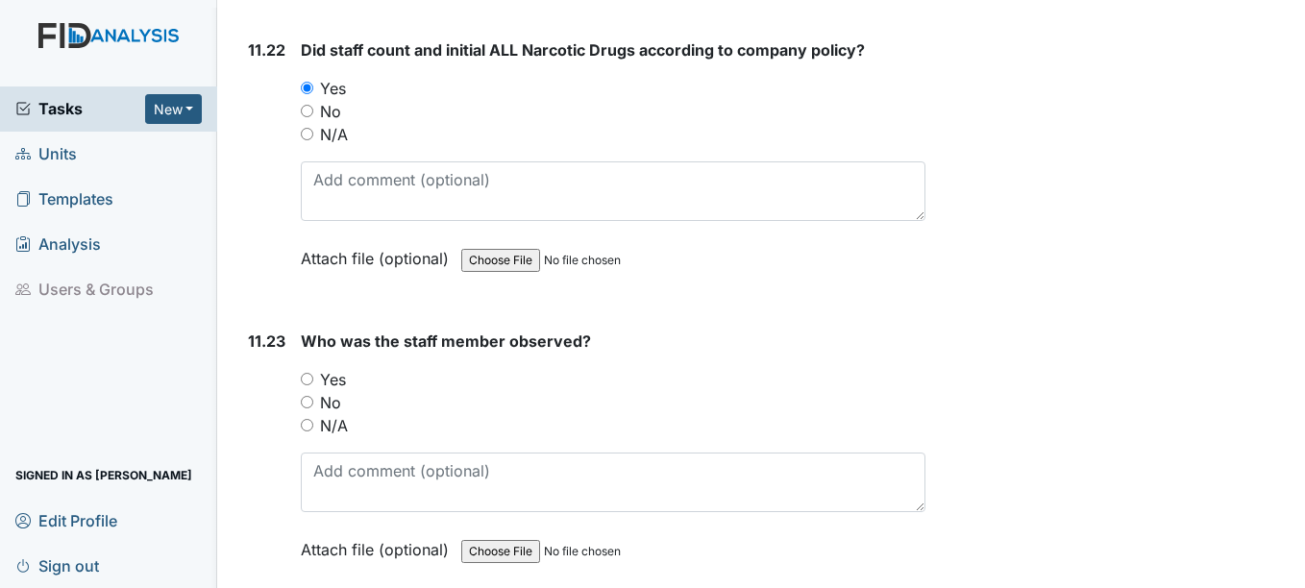
click at [310, 377] on input "Yes" at bounding box center [307, 379] width 12 height 12
radio input "true"
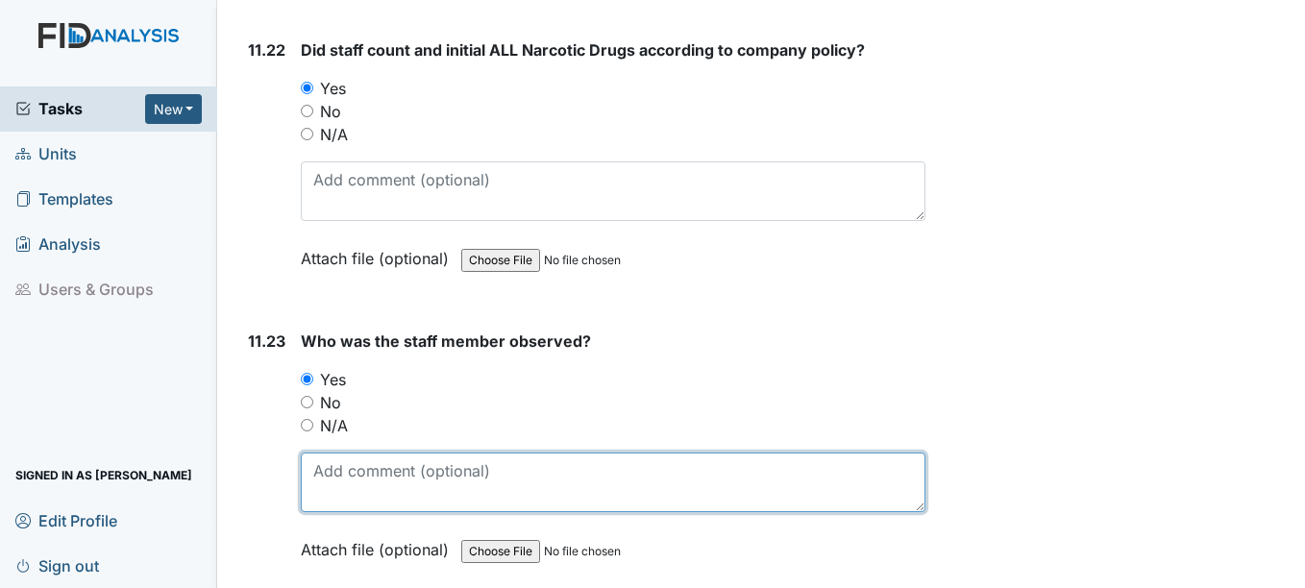
click at [353, 473] on textarea at bounding box center [612, 482] width 623 height 60
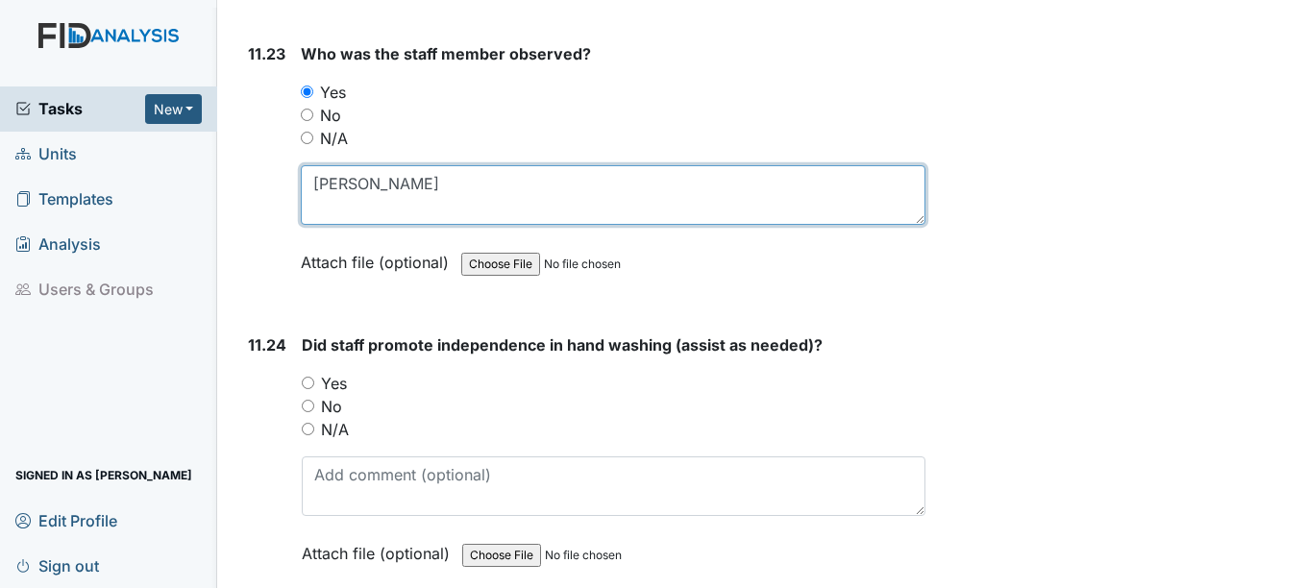
scroll to position [28722, 0]
type textarea "Sandra Alston"
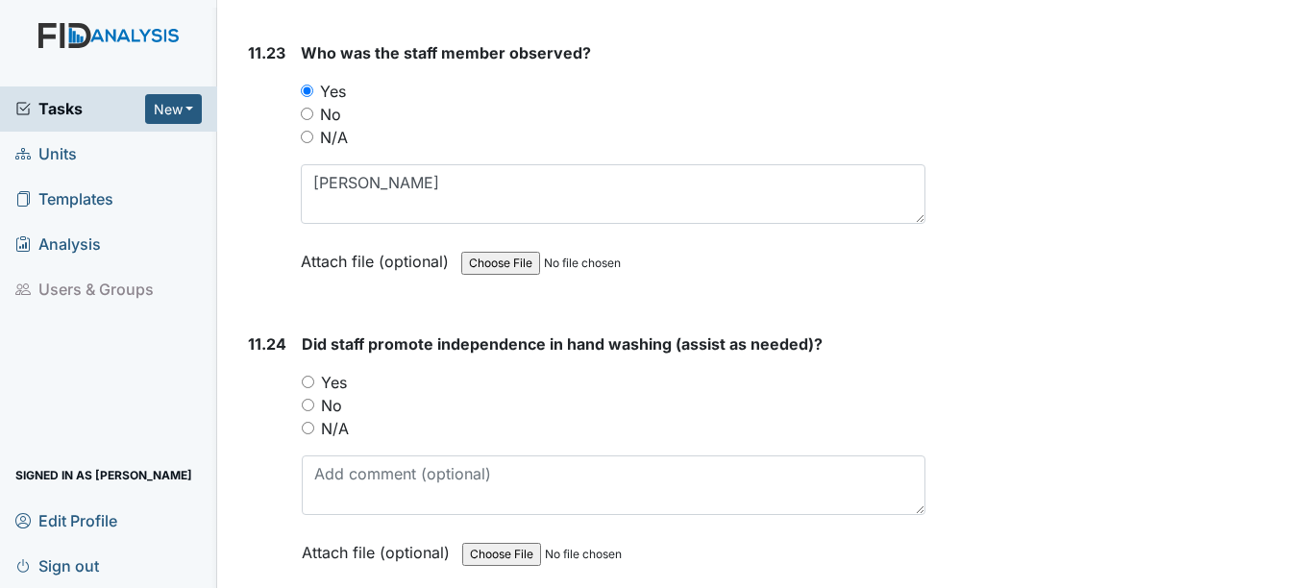
click at [305, 382] on input "Yes" at bounding box center [308, 382] width 12 height 12
radio input "true"
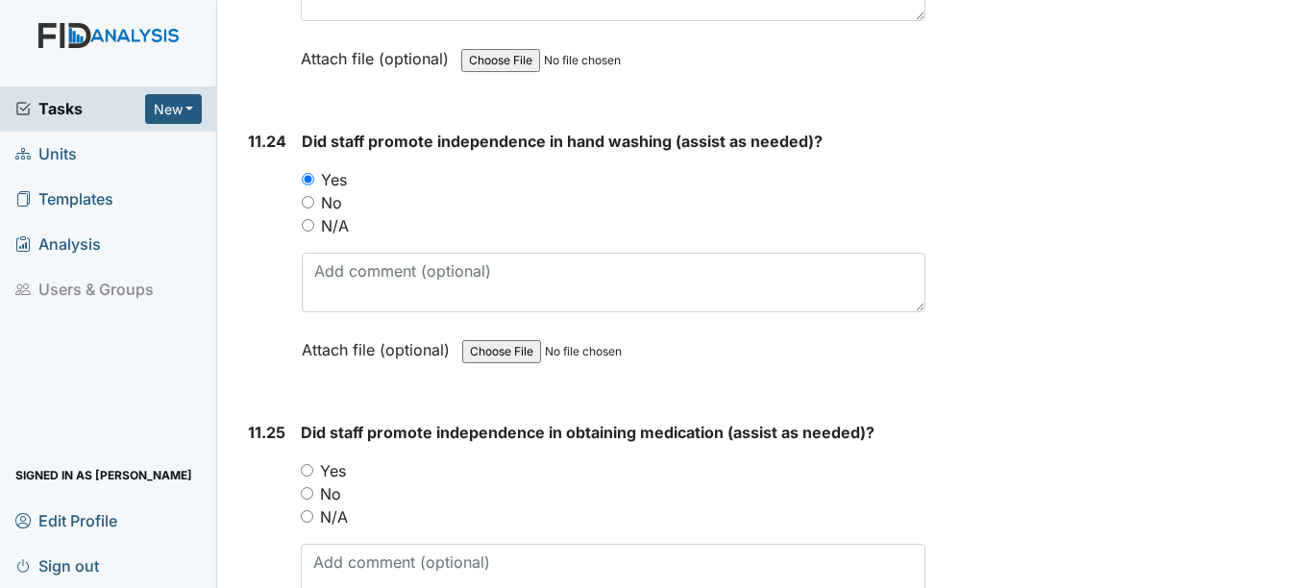
scroll to position [29010, 0]
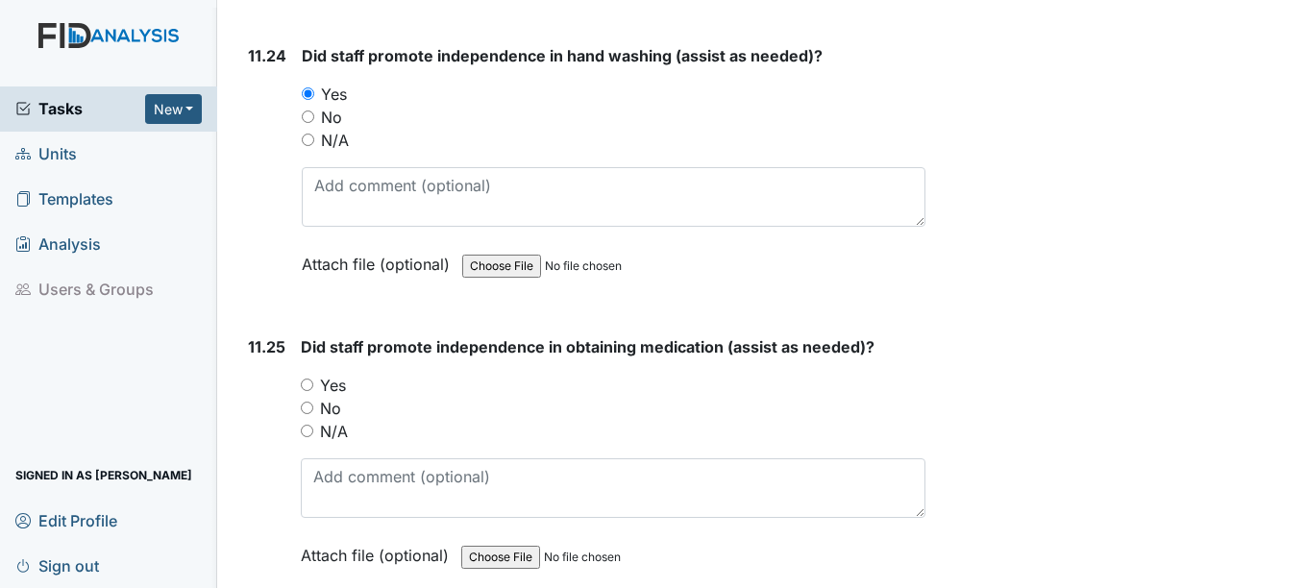
click at [310, 386] on input "Yes" at bounding box center [307, 384] width 12 height 12
radio input "true"
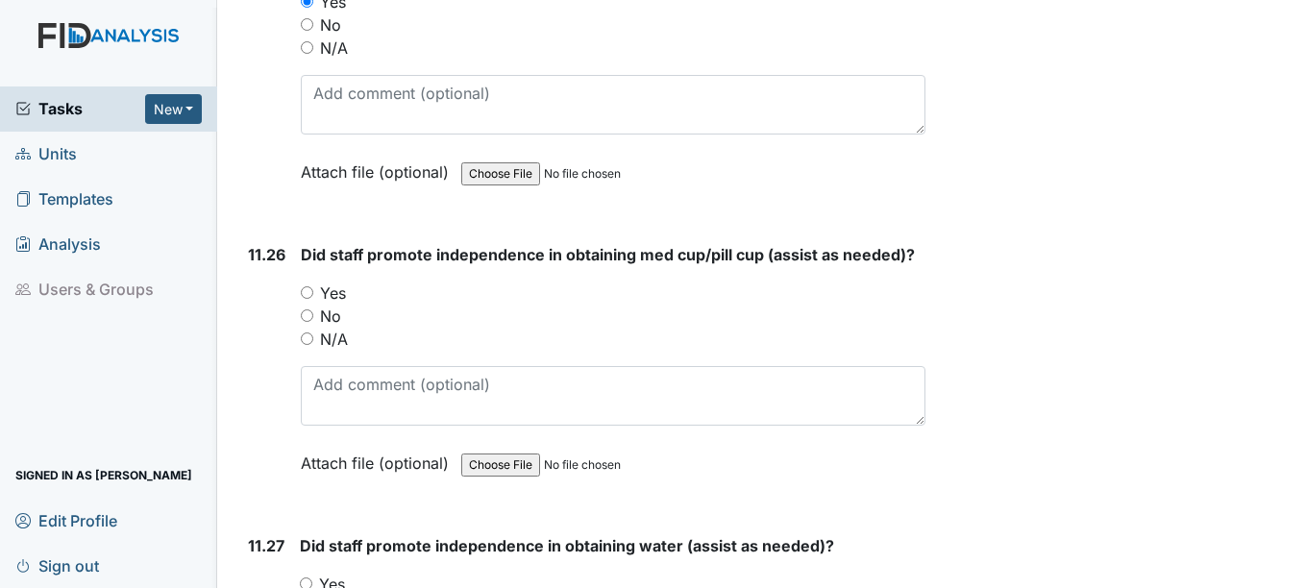
scroll to position [29395, 0]
click at [306, 289] on input "Yes" at bounding box center [307, 291] width 12 height 12
radio input "true"
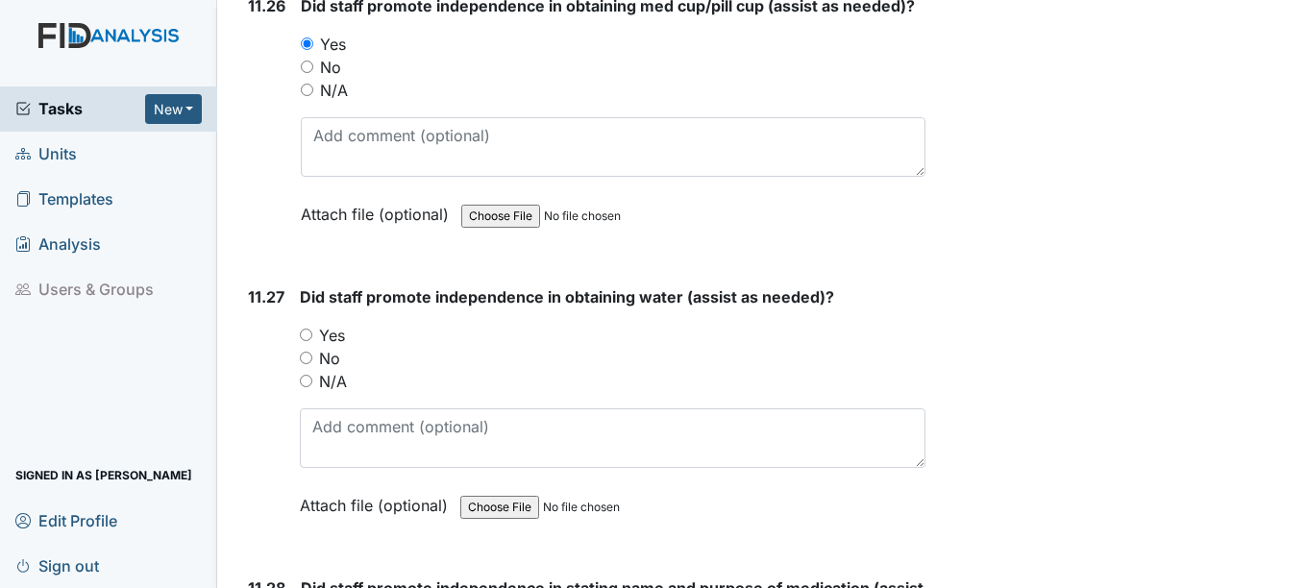
scroll to position [29683, 0]
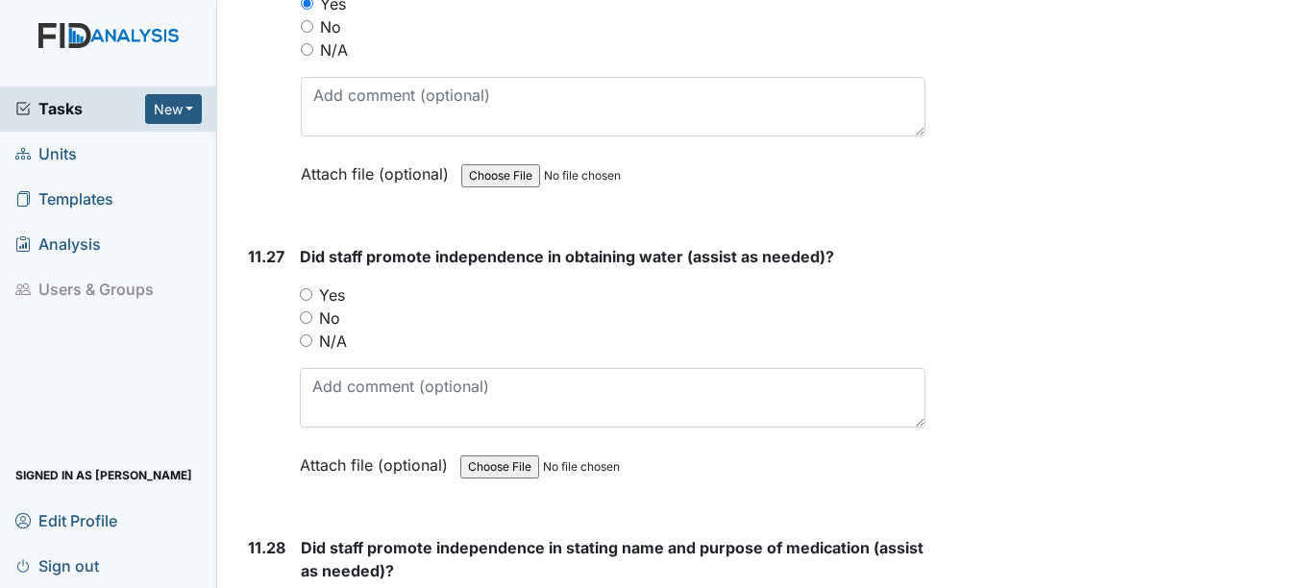
click at [306, 298] on input "Yes" at bounding box center [306, 294] width 12 height 12
radio input "true"
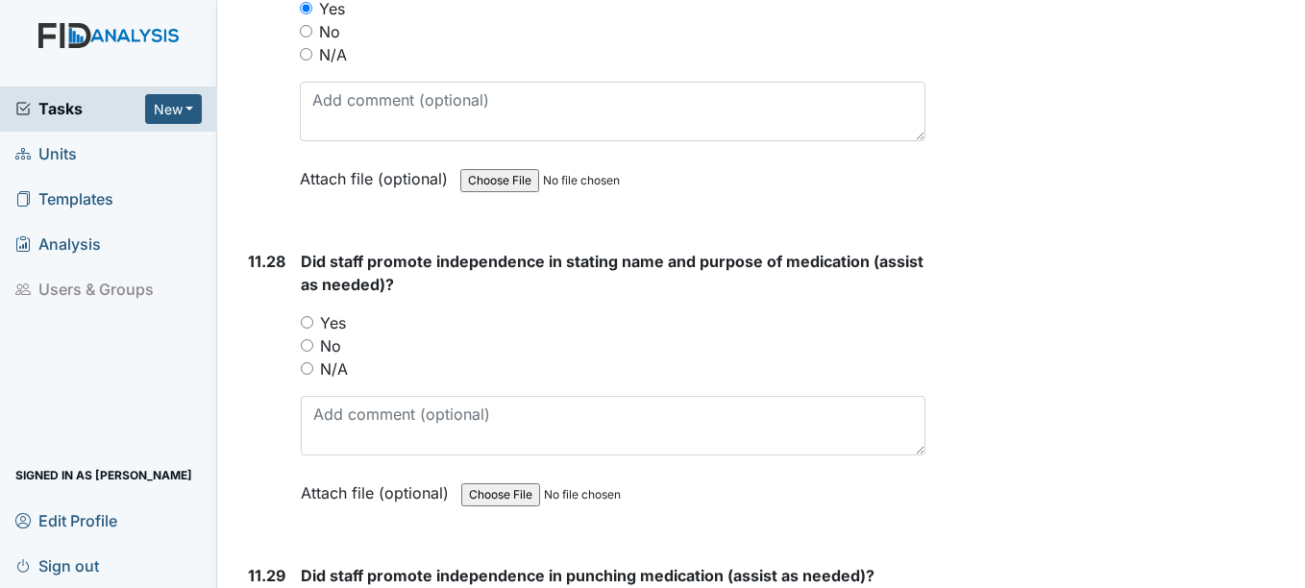
scroll to position [29971, 0]
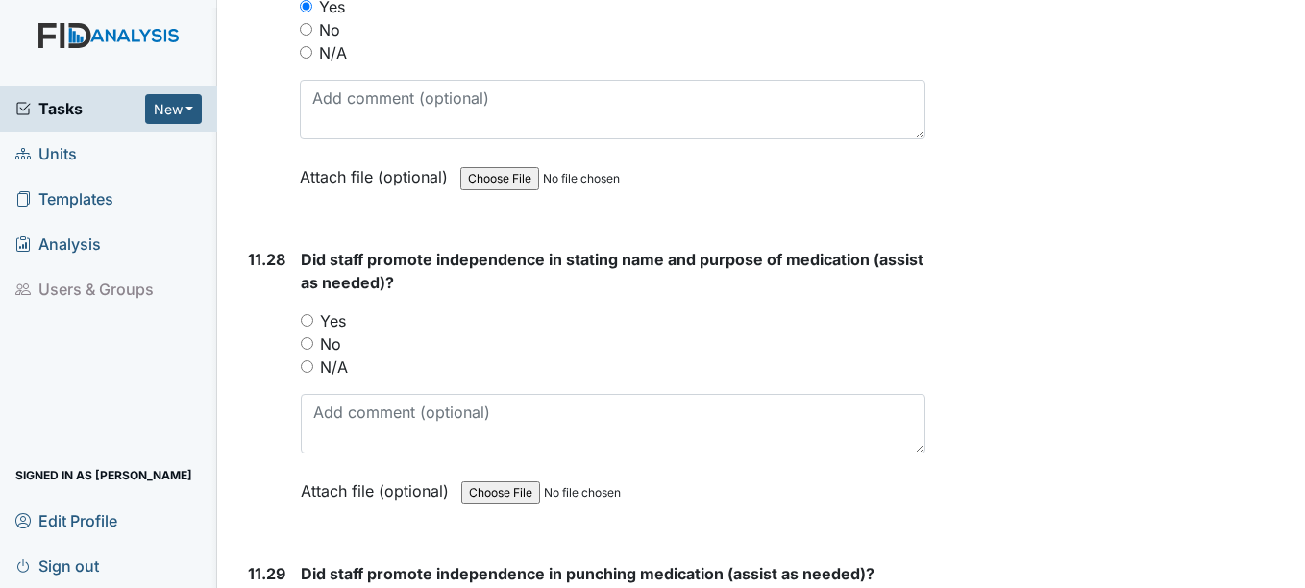
click at [309, 322] on input "Yes" at bounding box center [307, 320] width 12 height 12
radio input "true"
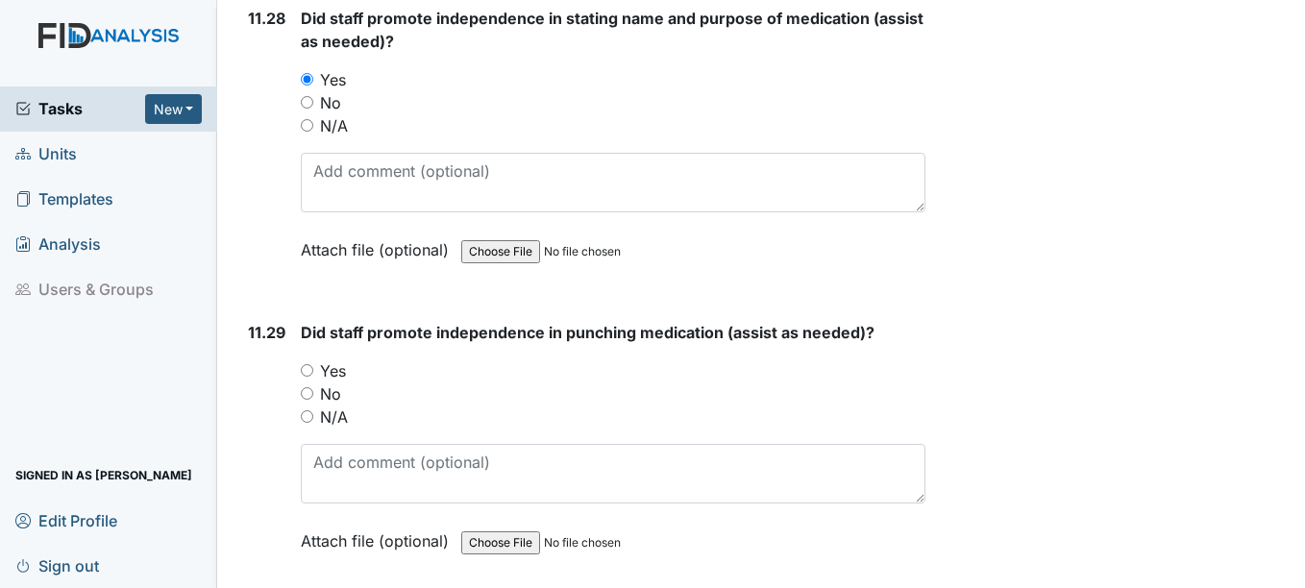
scroll to position [30259, 0]
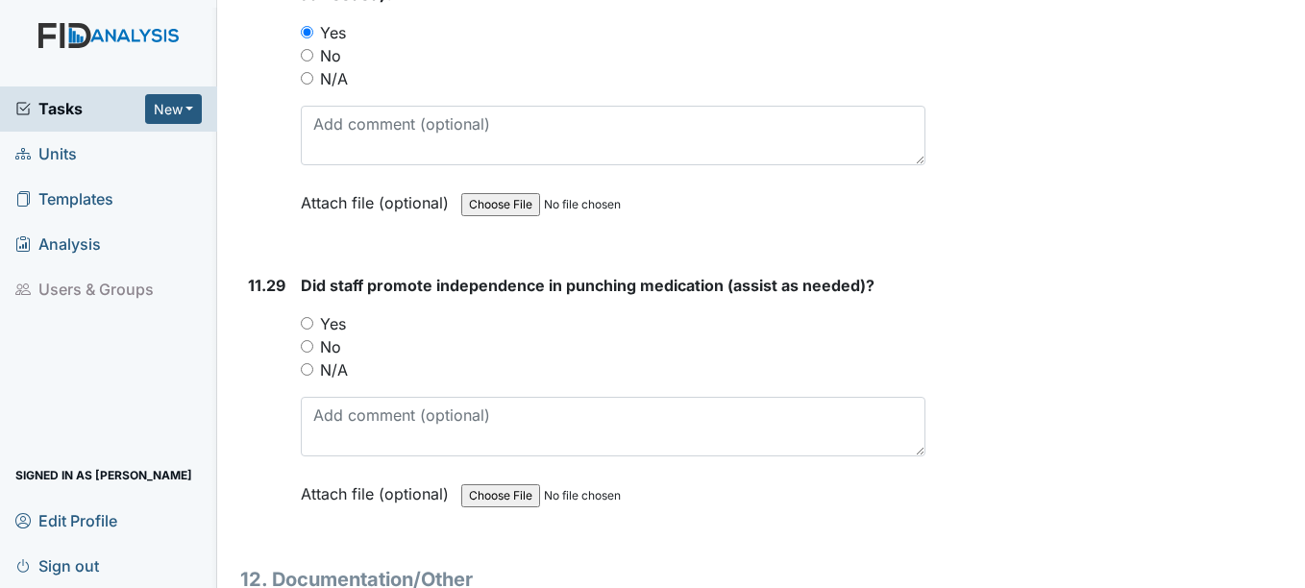
click at [309, 322] on input "Yes" at bounding box center [307, 323] width 12 height 12
radio input "true"
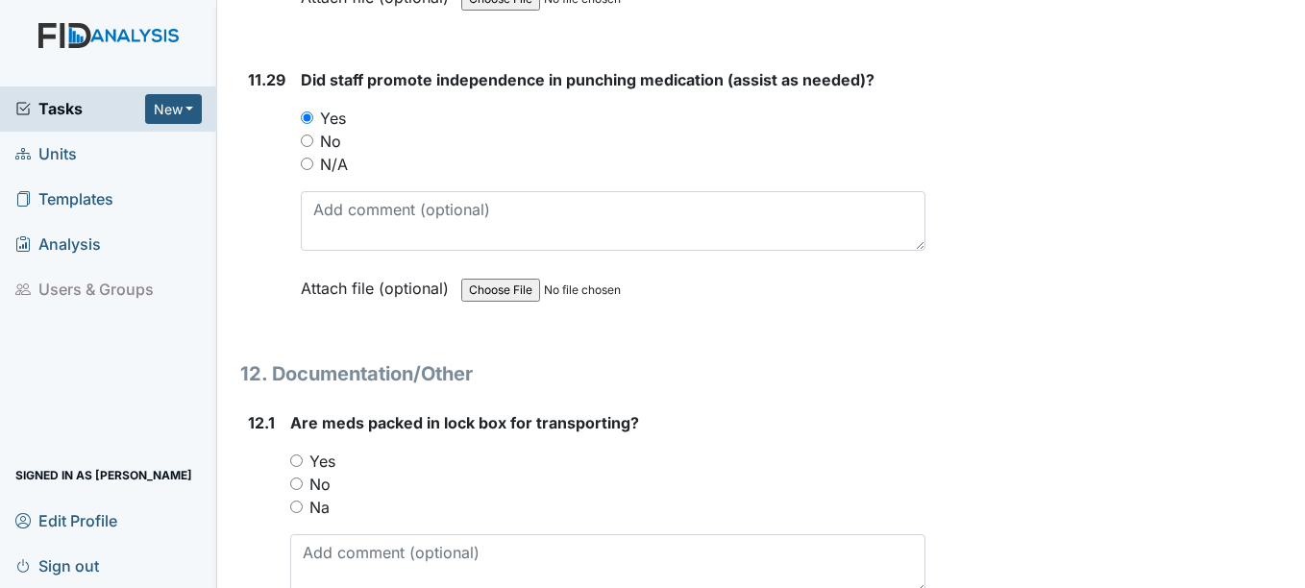
scroll to position [30643, 0]
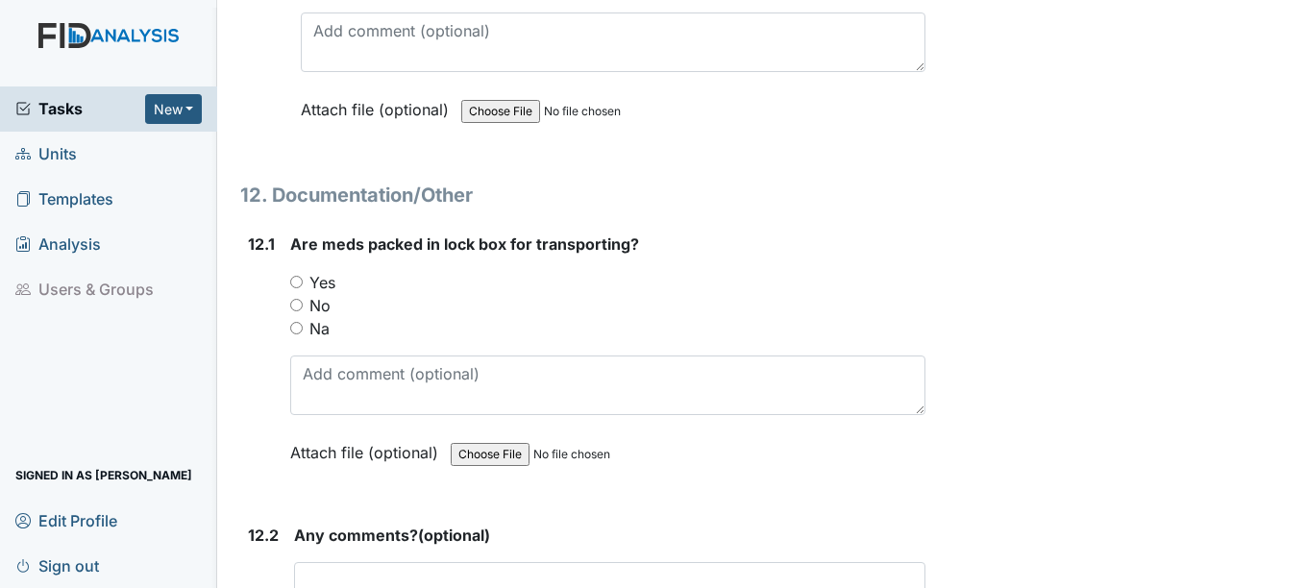
click at [298, 282] on input "Yes" at bounding box center [296, 282] width 12 height 12
radio input "true"
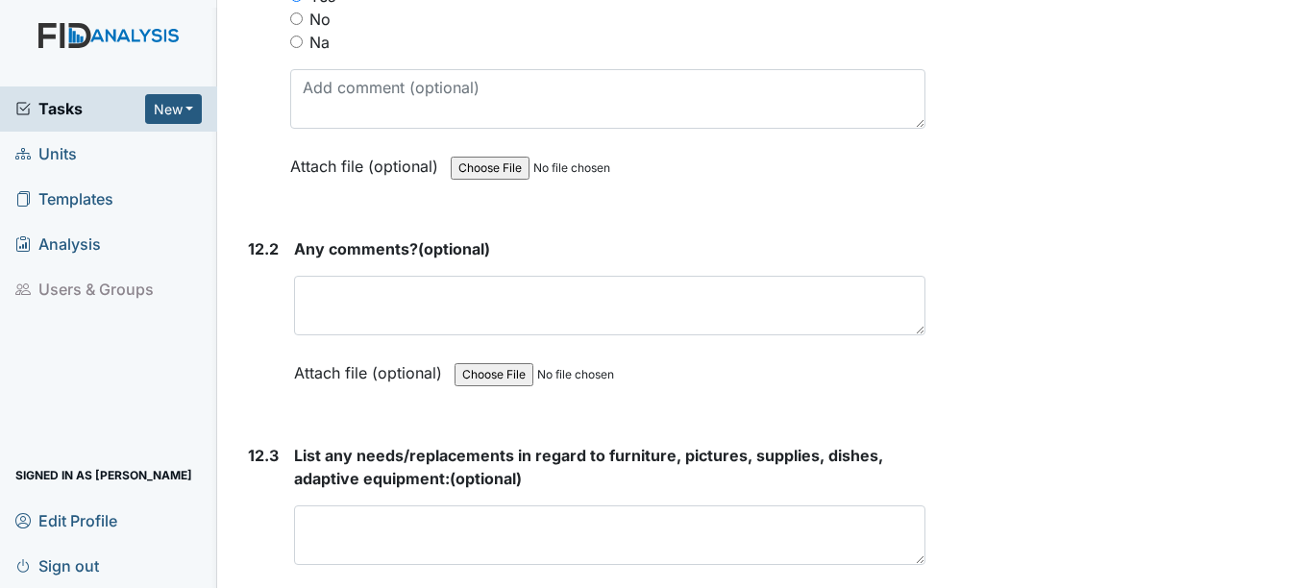
scroll to position [30932, 0]
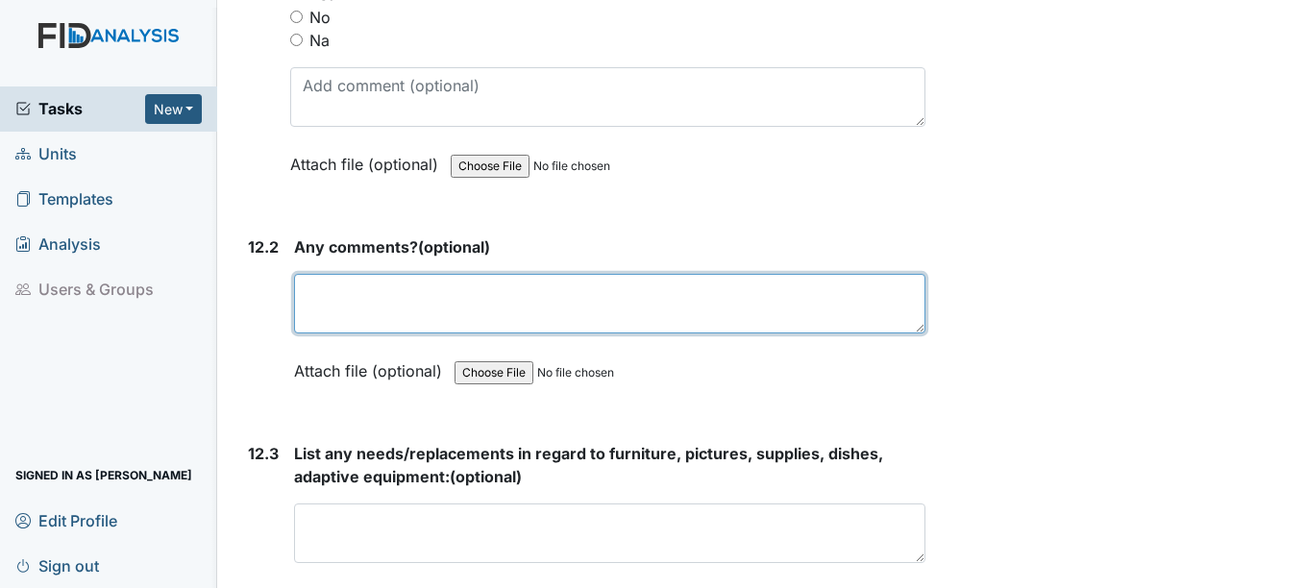
click at [344, 307] on textarea at bounding box center [609, 304] width 630 height 60
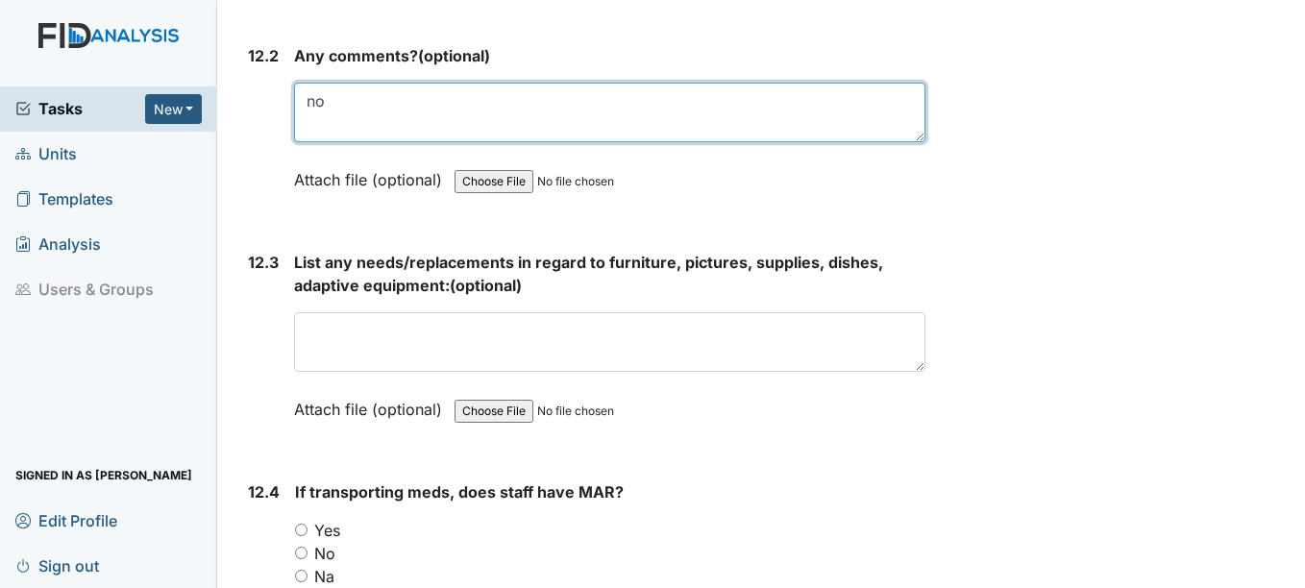
scroll to position [31124, 0]
type textarea "no"
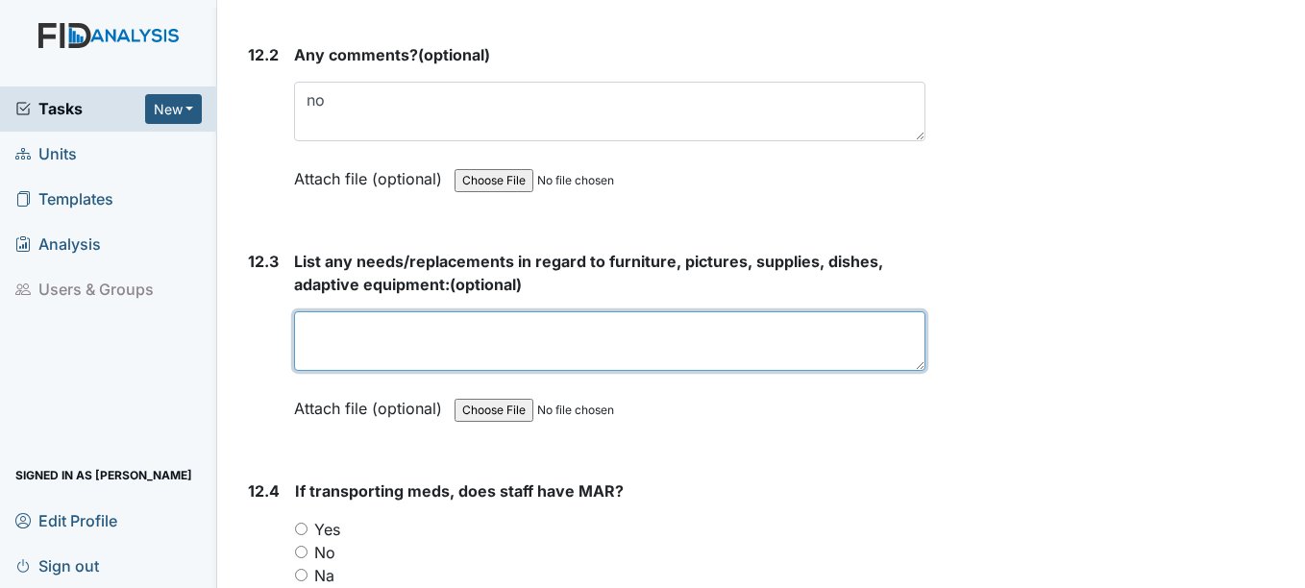
click at [341, 335] on textarea at bounding box center [609, 341] width 630 height 60
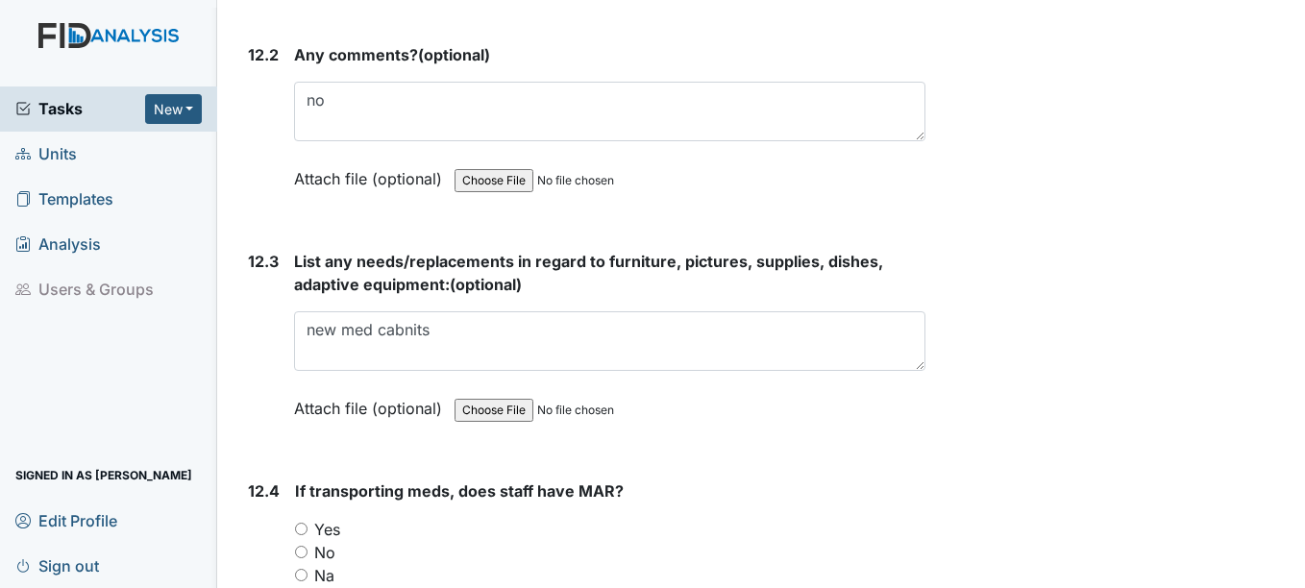
click at [662, 417] on input "file" at bounding box center [584, 410] width 261 height 46
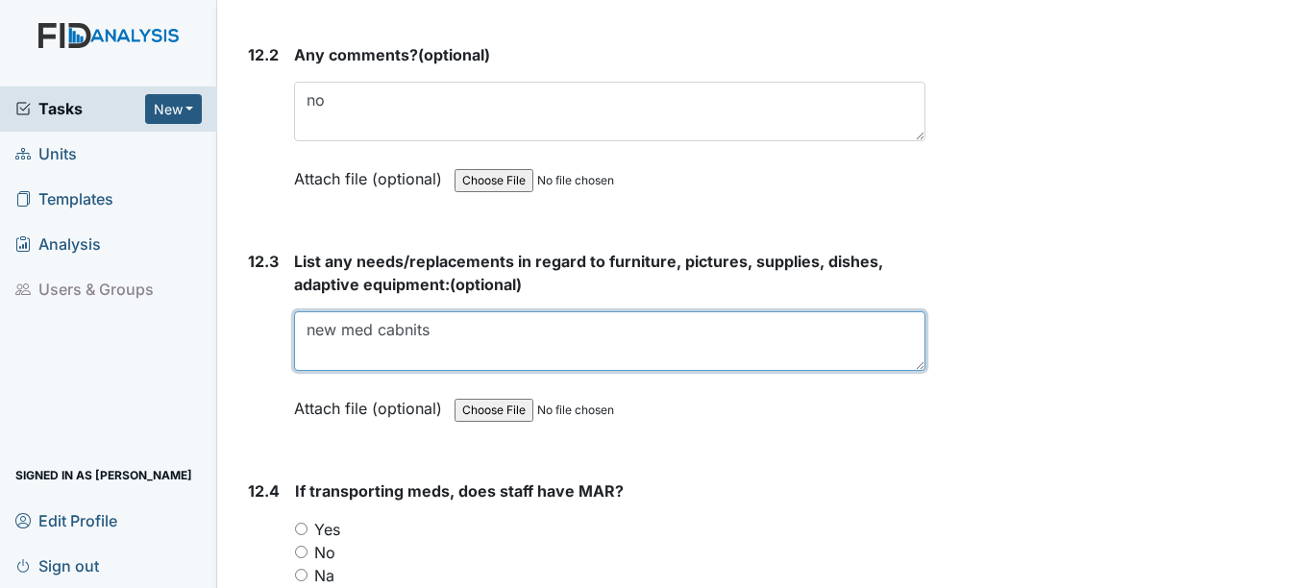
click at [404, 330] on textarea "new med cabnits" at bounding box center [609, 341] width 630 height 60
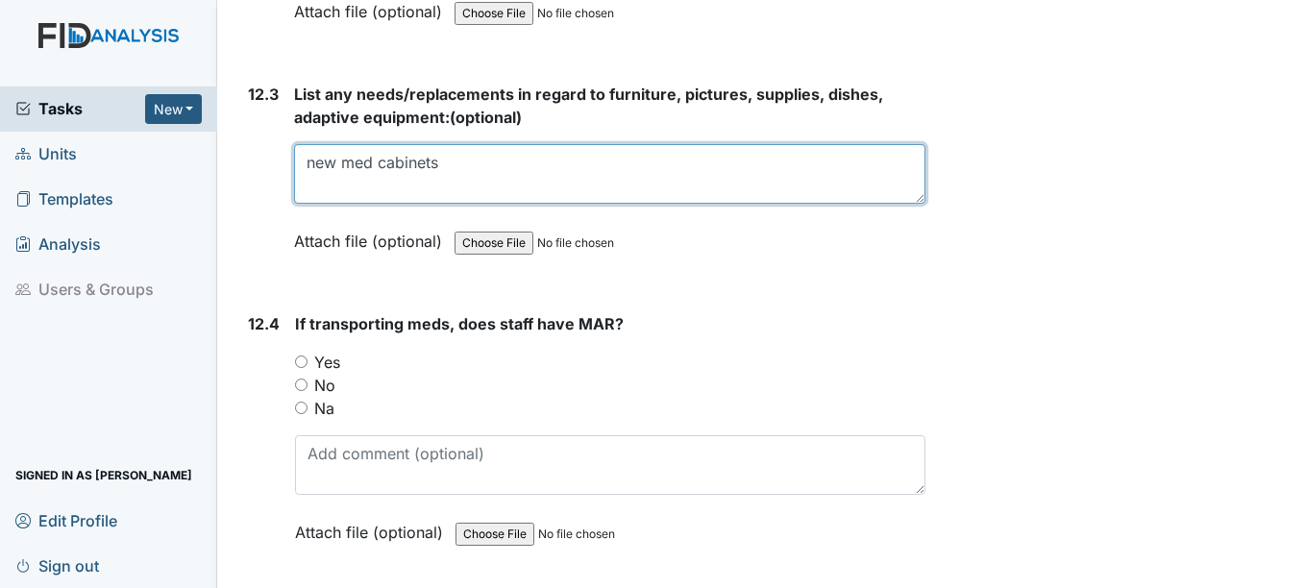
scroll to position [31316, 0]
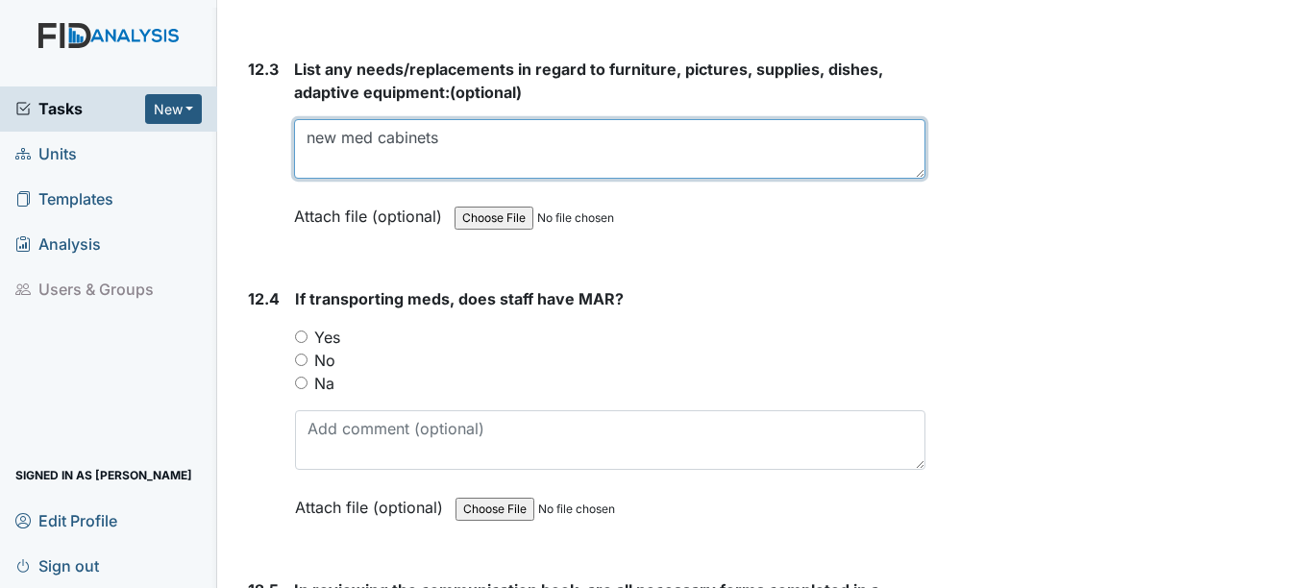
type textarea "new med cabinets"
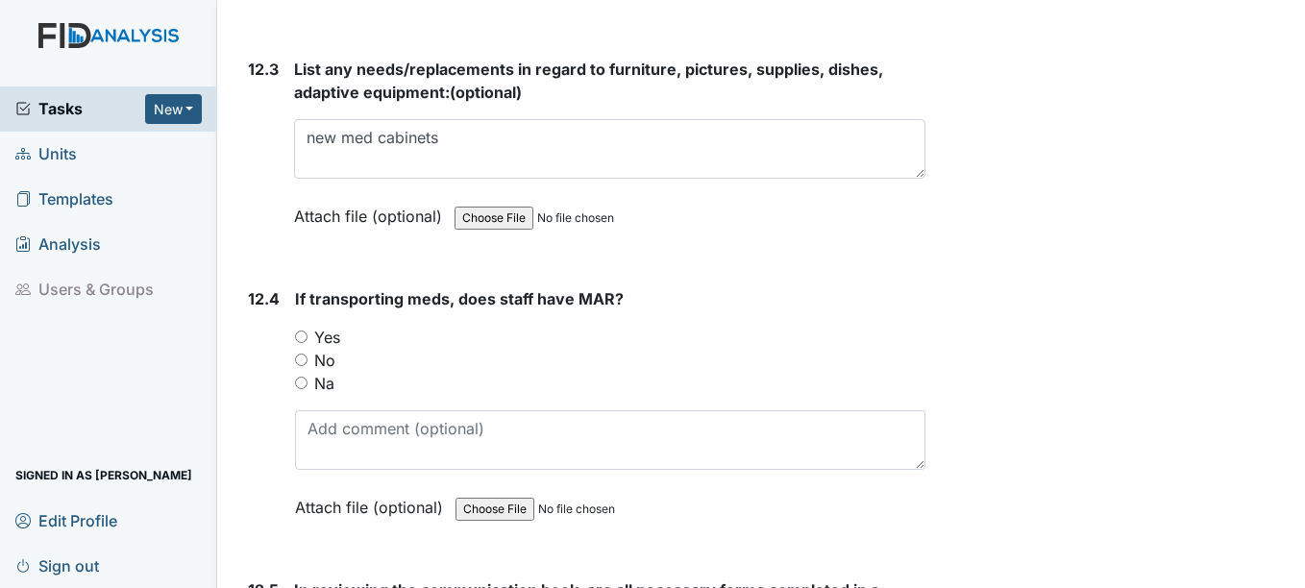
click at [301, 336] on input "Yes" at bounding box center [301, 336] width 12 height 12
radio input "true"
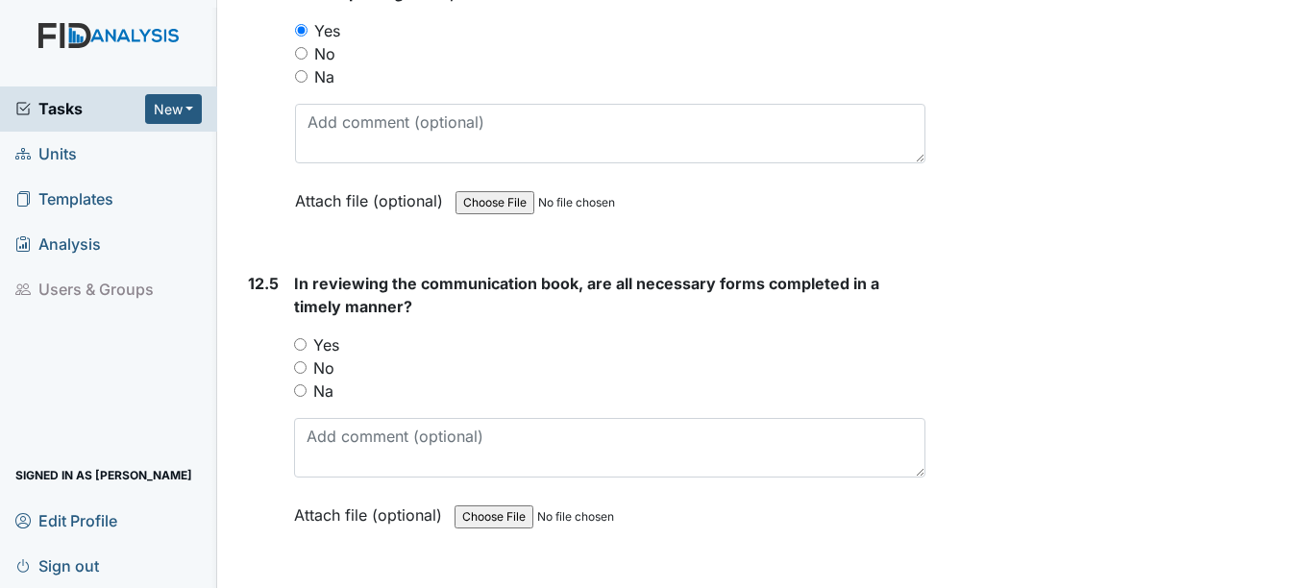
scroll to position [31700, 0]
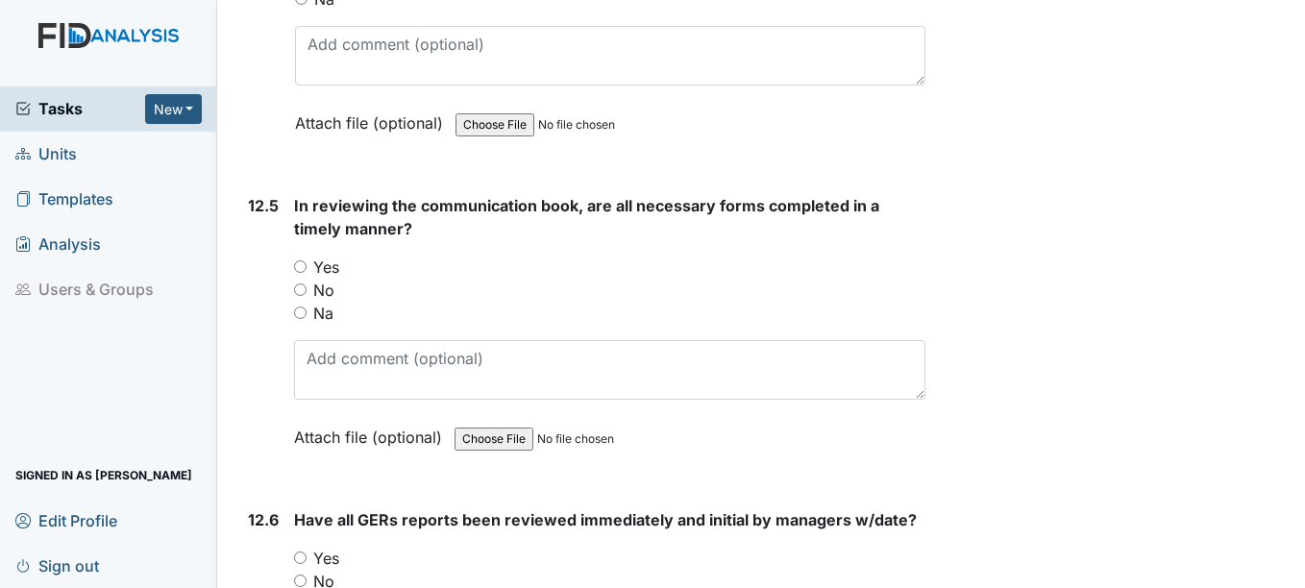
click at [304, 267] on input "Yes" at bounding box center [300, 266] width 12 height 12
radio input "true"
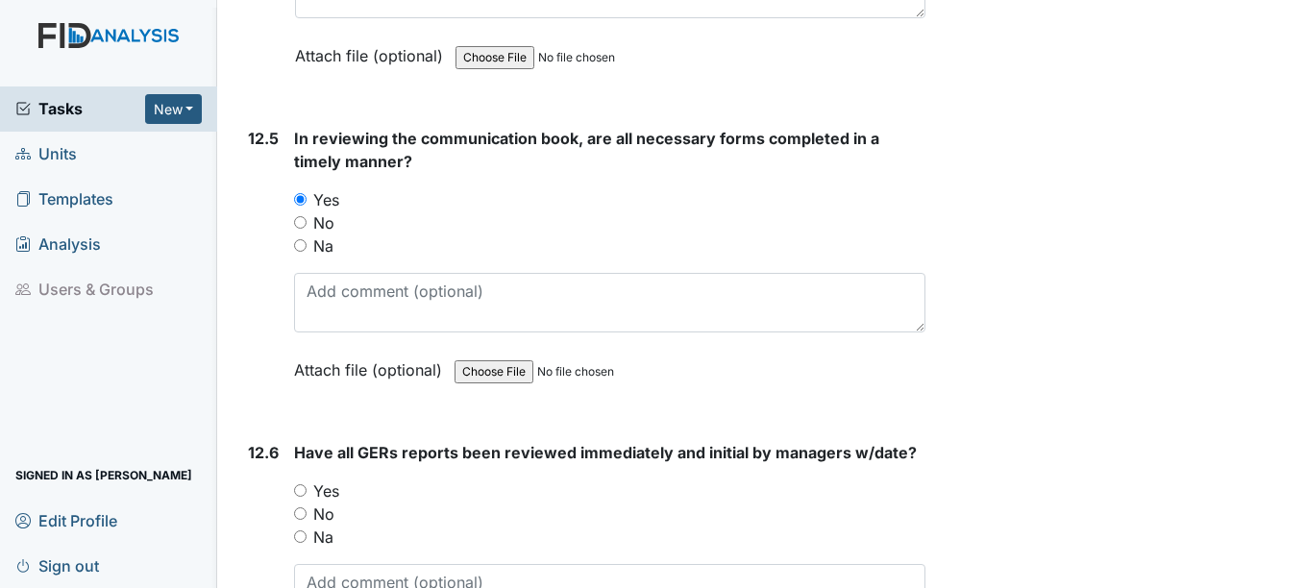
scroll to position [31988, 0]
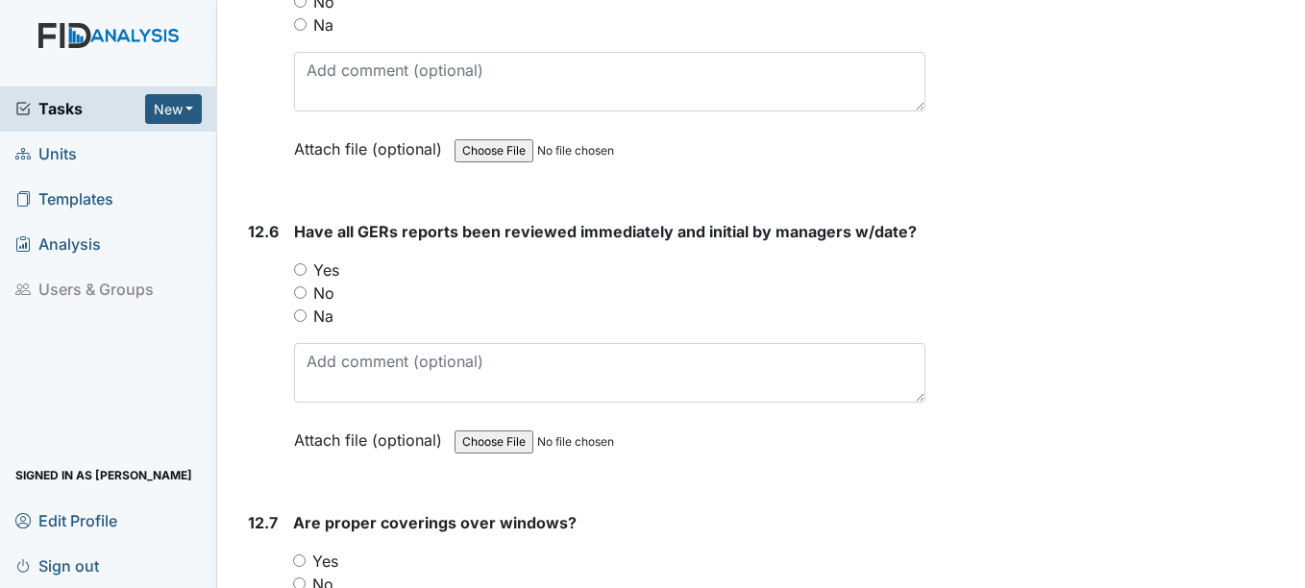
click at [302, 270] on input "Yes" at bounding box center [300, 269] width 12 height 12
radio input "true"
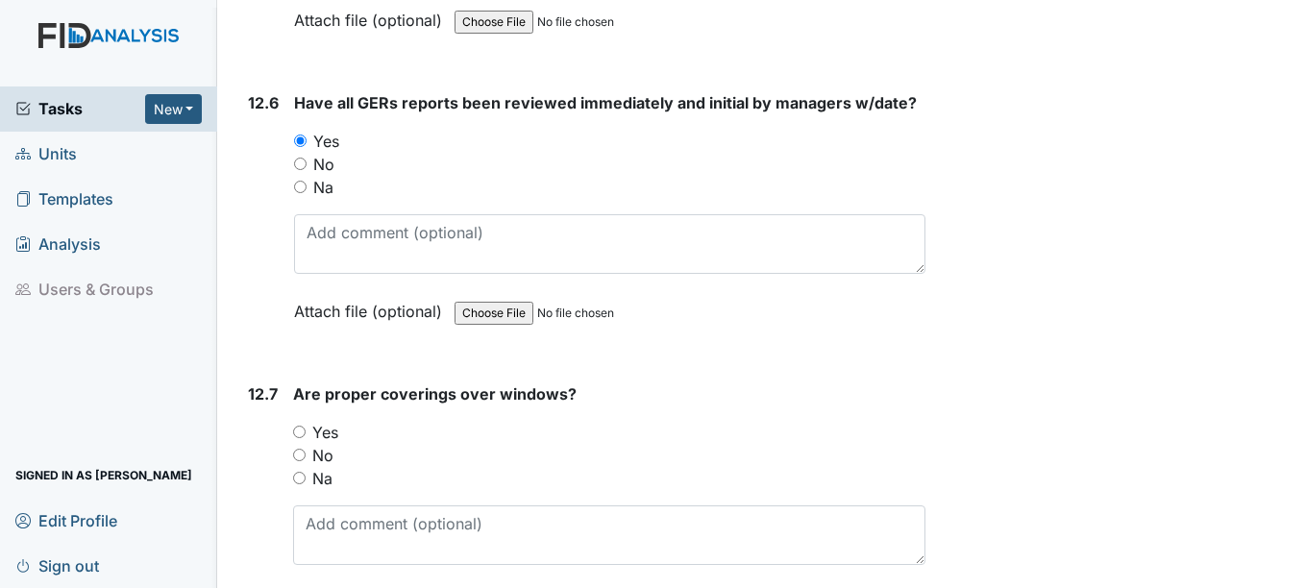
scroll to position [32180, 0]
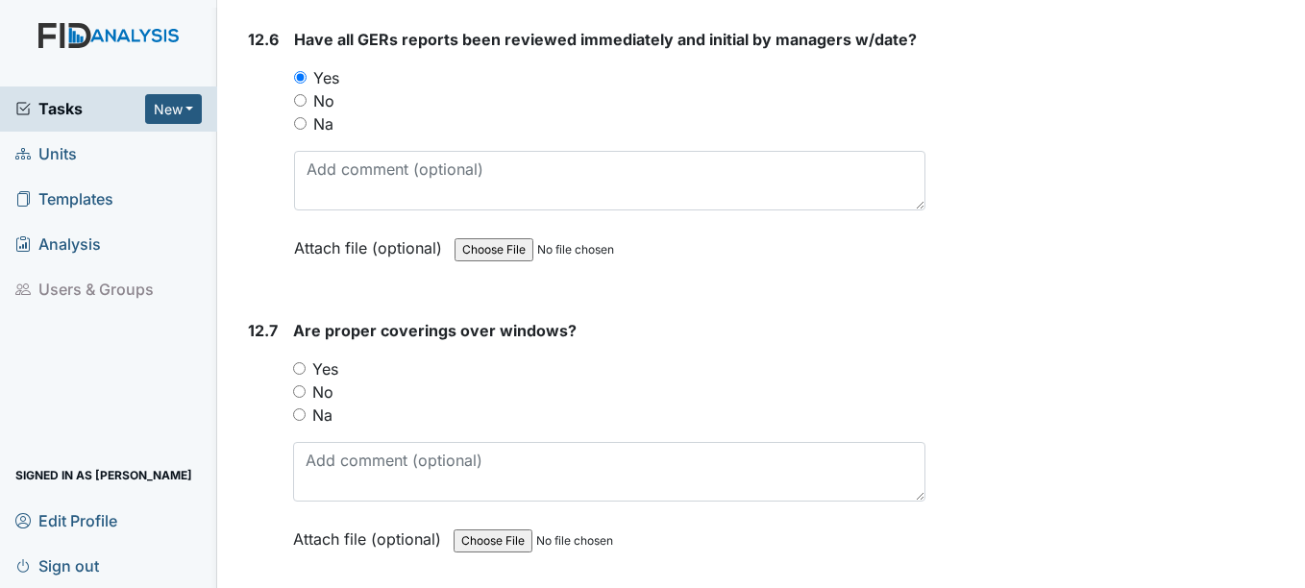
click at [299, 390] on input "No" at bounding box center [299, 391] width 12 height 12
radio input "true"
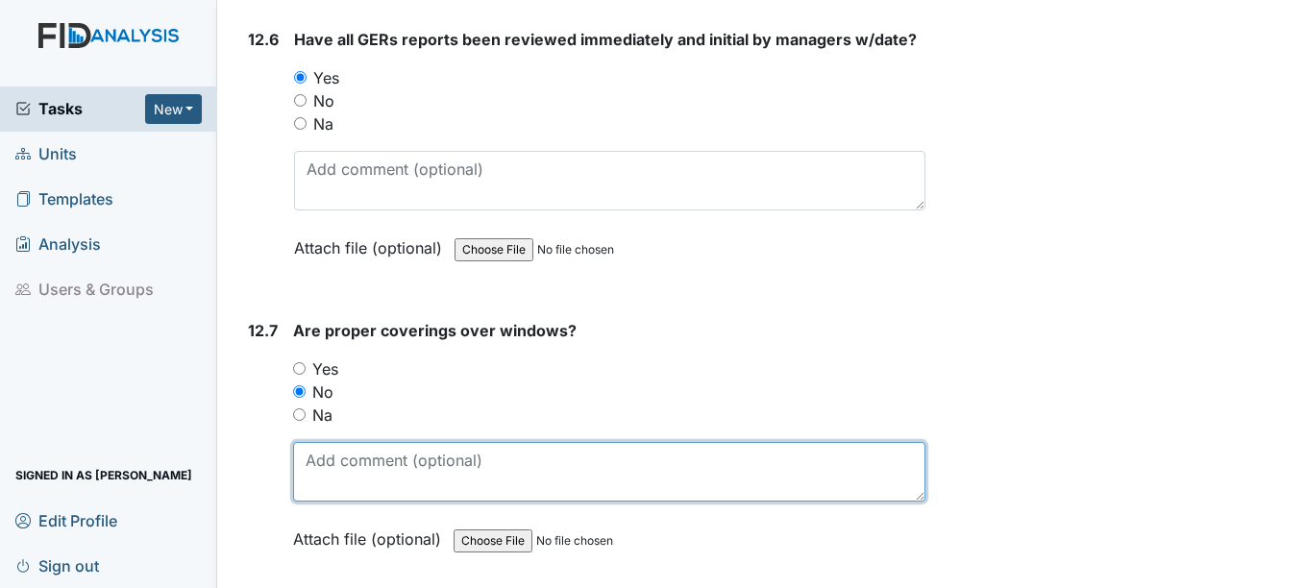
click at [315, 470] on textarea at bounding box center [608, 472] width 631 height 60
type textarea "D"
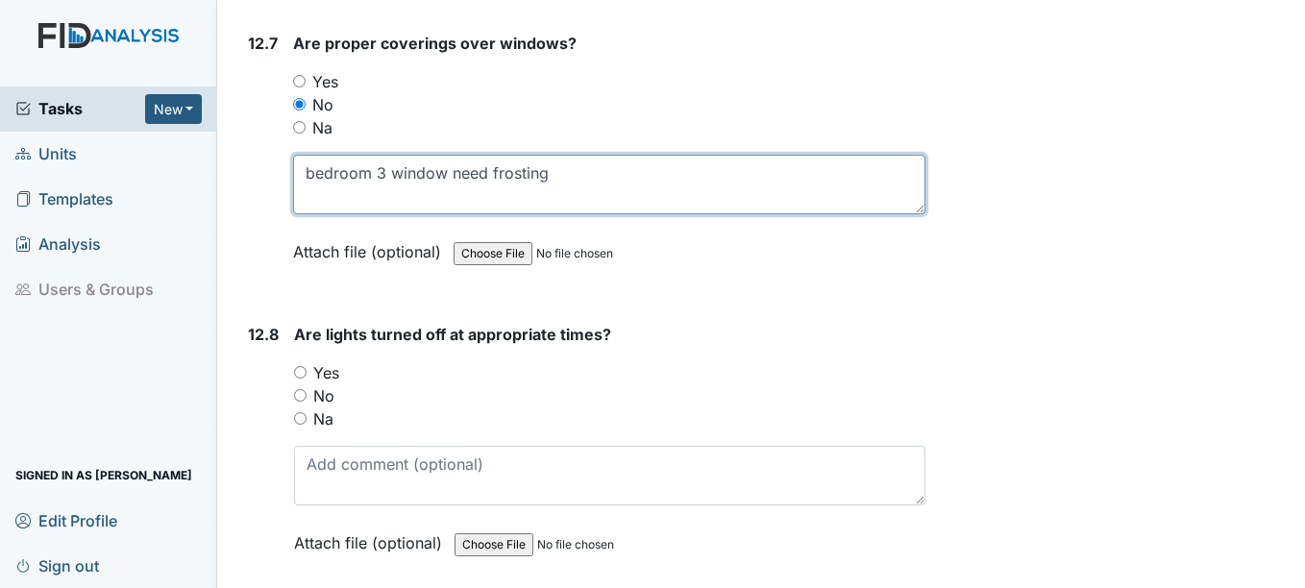
scroll to position [32469, 0]
type textarea "bedroom 3 window need frosting"
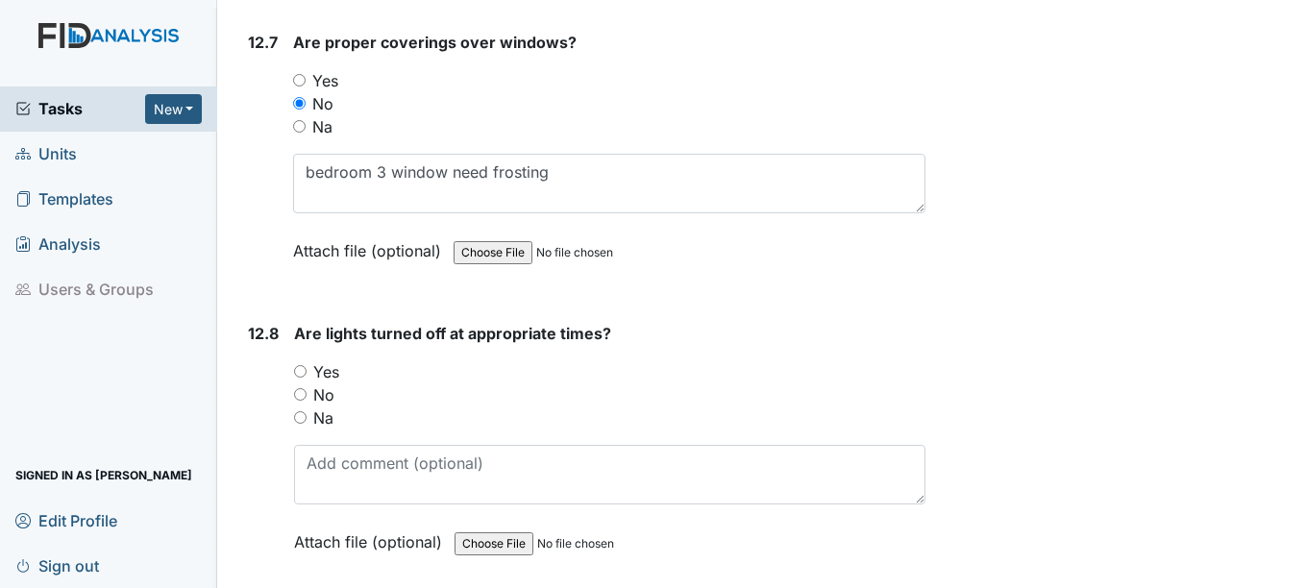
click at [298, 371] on input "Yes" at bounding box center [300, 371] width 12 height 12
radio input "true"
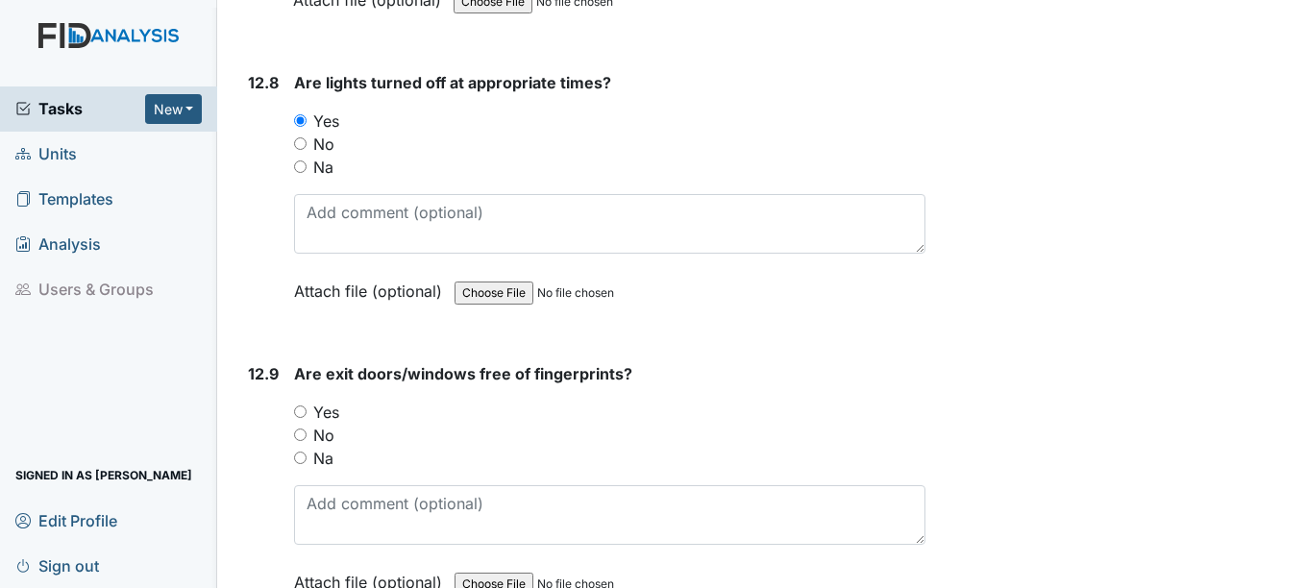
scroll to position [32757, 0]
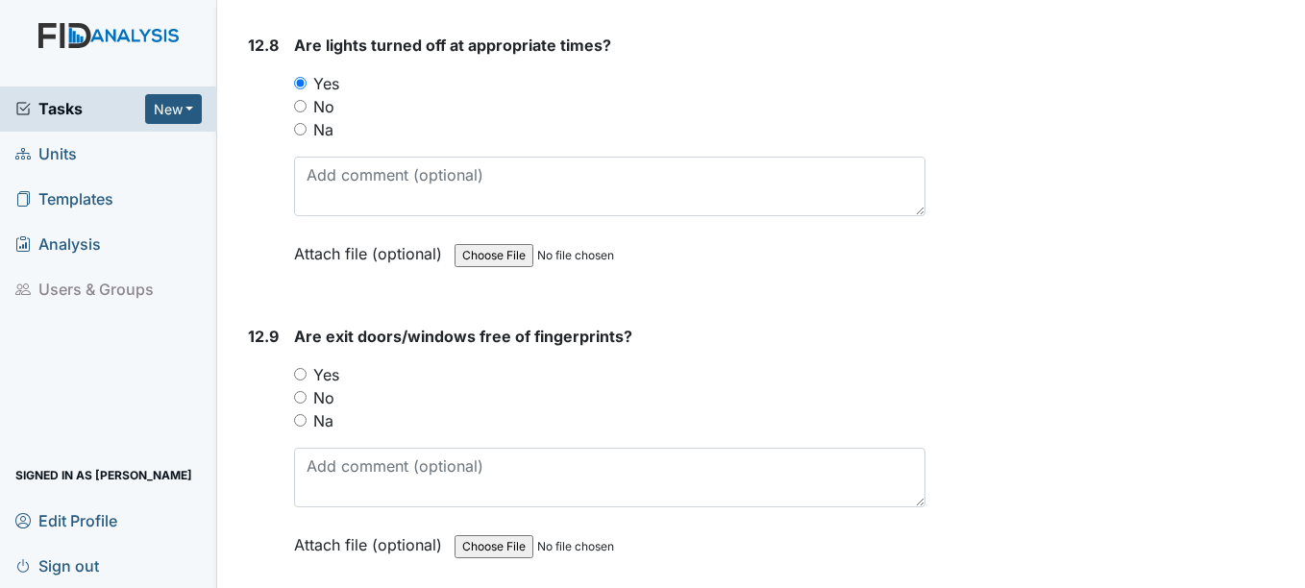
click at [303, 369] on input "Yes" at bounding box center [300, 374] width 12 height 12
radio input "true"
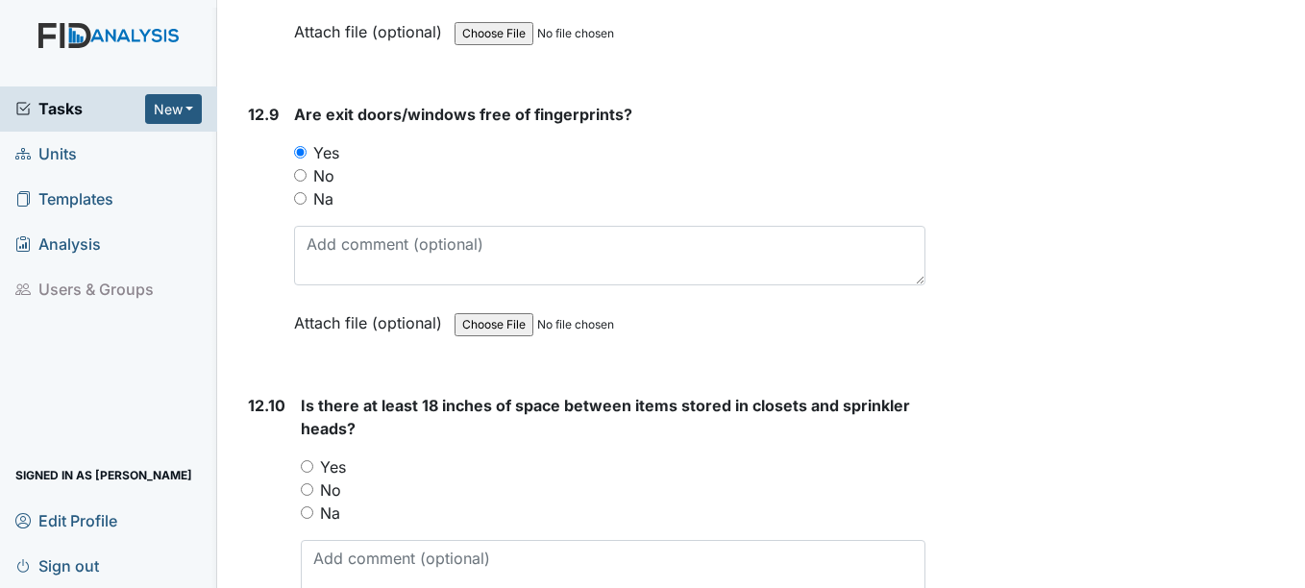
scroll to position [33045, 0]
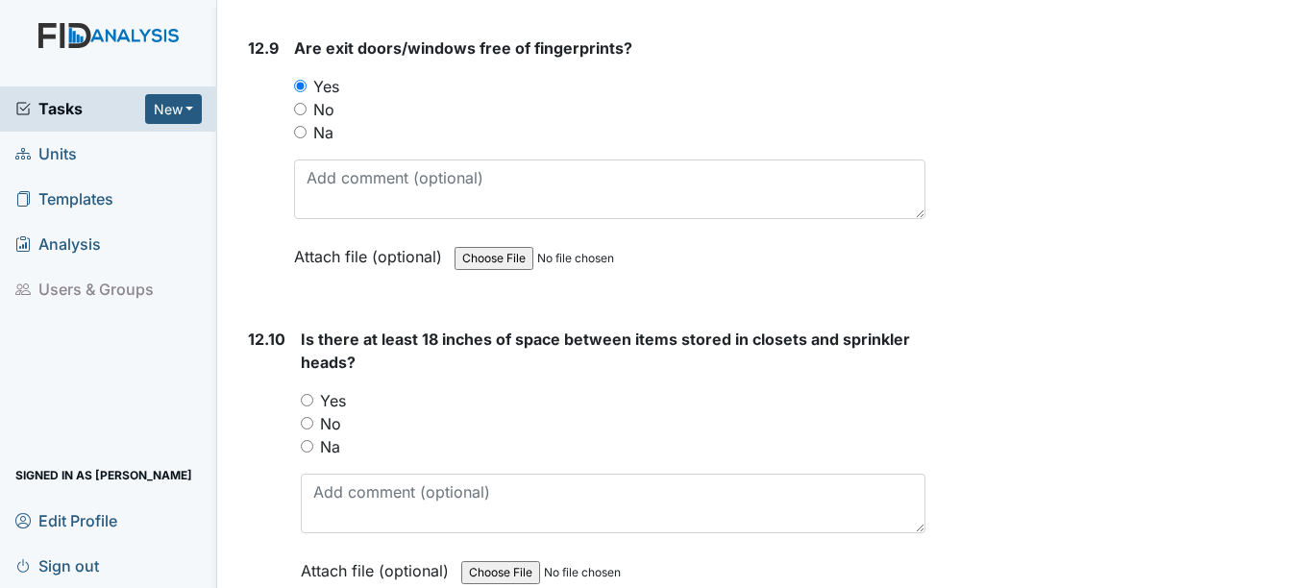
click at [309, 399] on input "Yes" at bounding box center [307, 400] width 12 height 12
radio input "true"
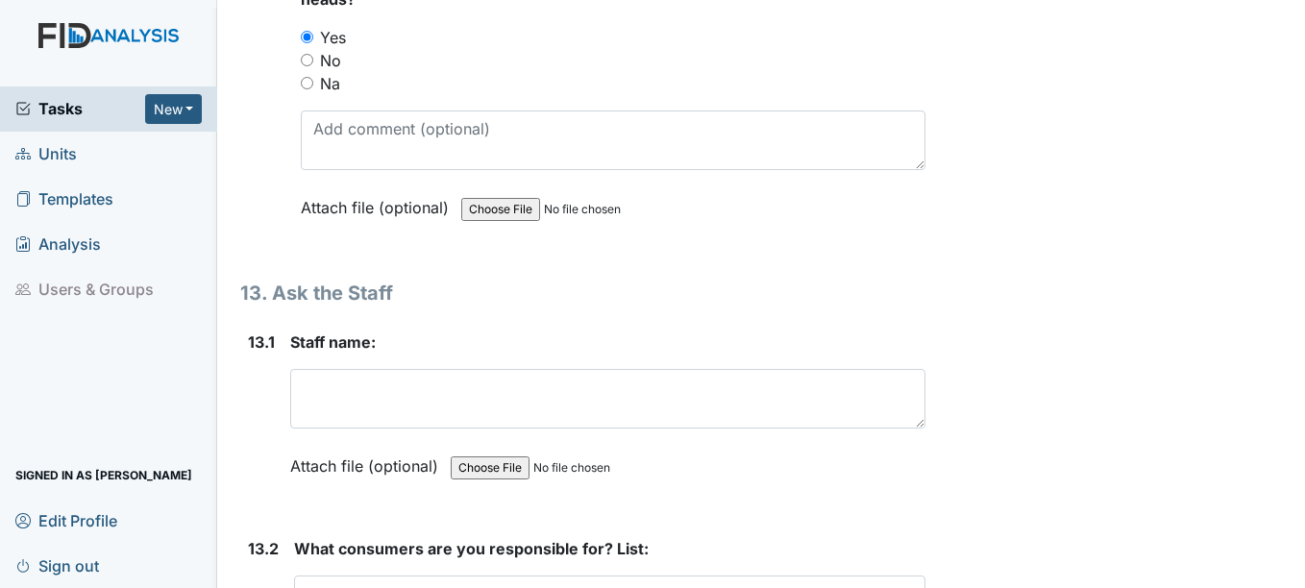
scroll to position [33429, 0]
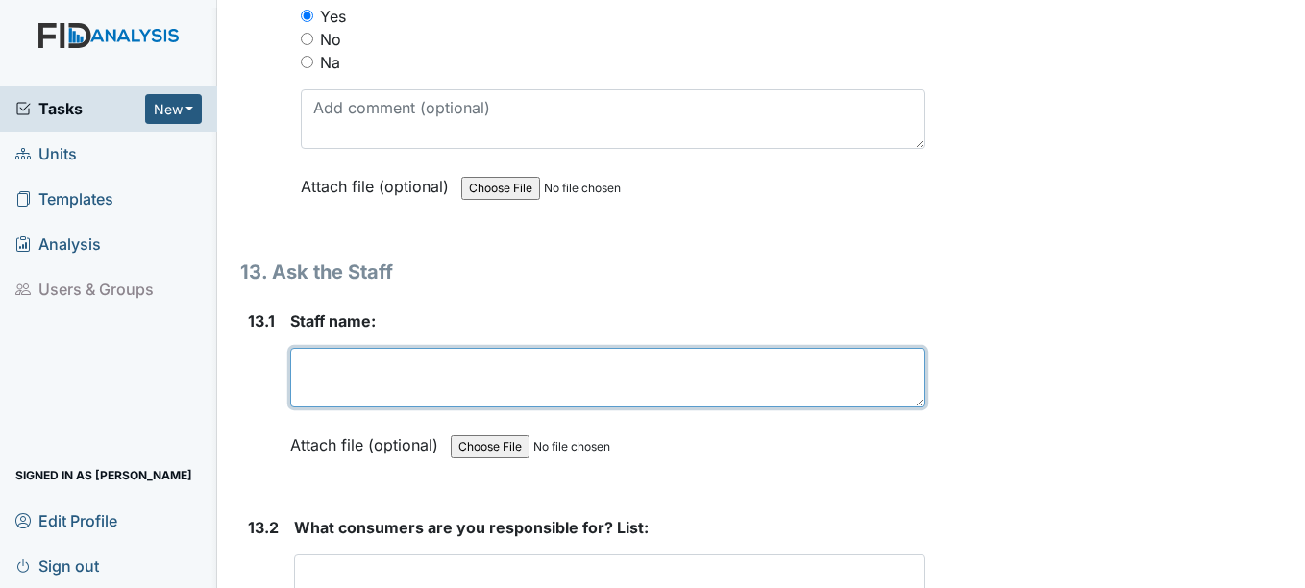
click at [329, 378] on textarea at bounding box center [607, 378] width 634 height 60
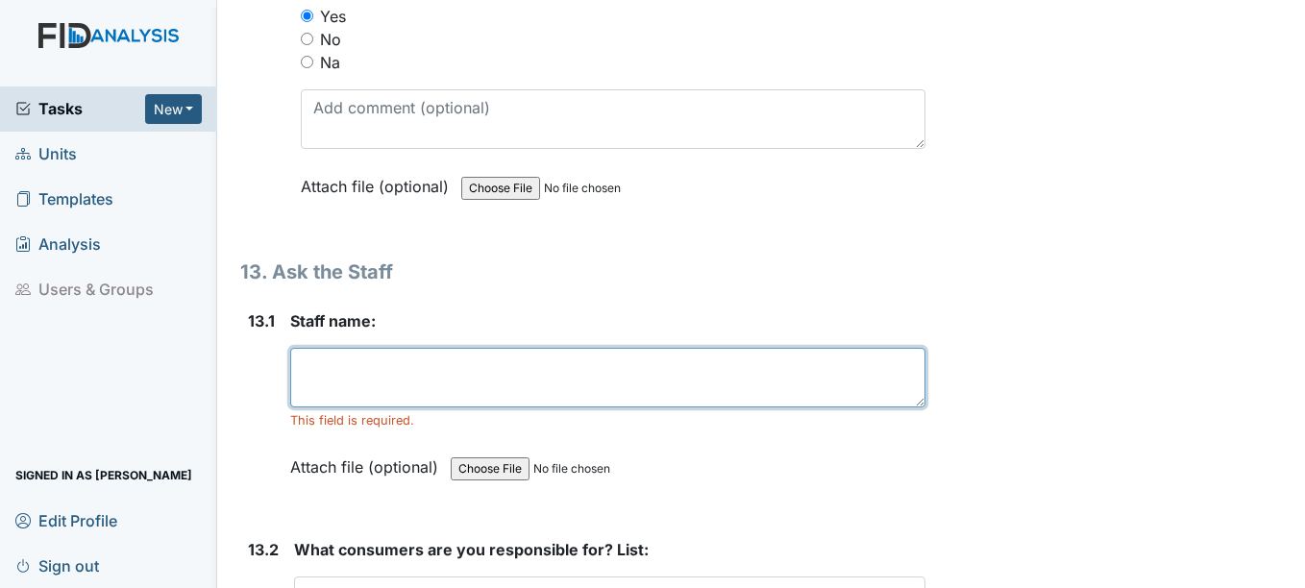
click at [370, 369] on textarea at bounding box center [607, 378] width 634 height 60
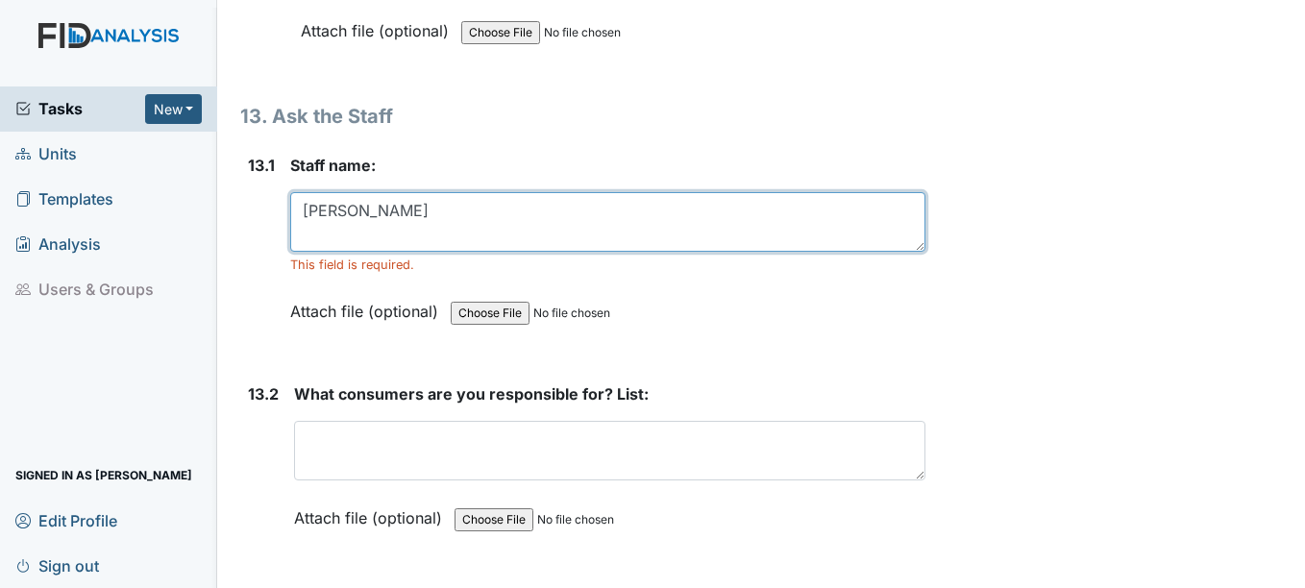
scroll to position [33621, 0]
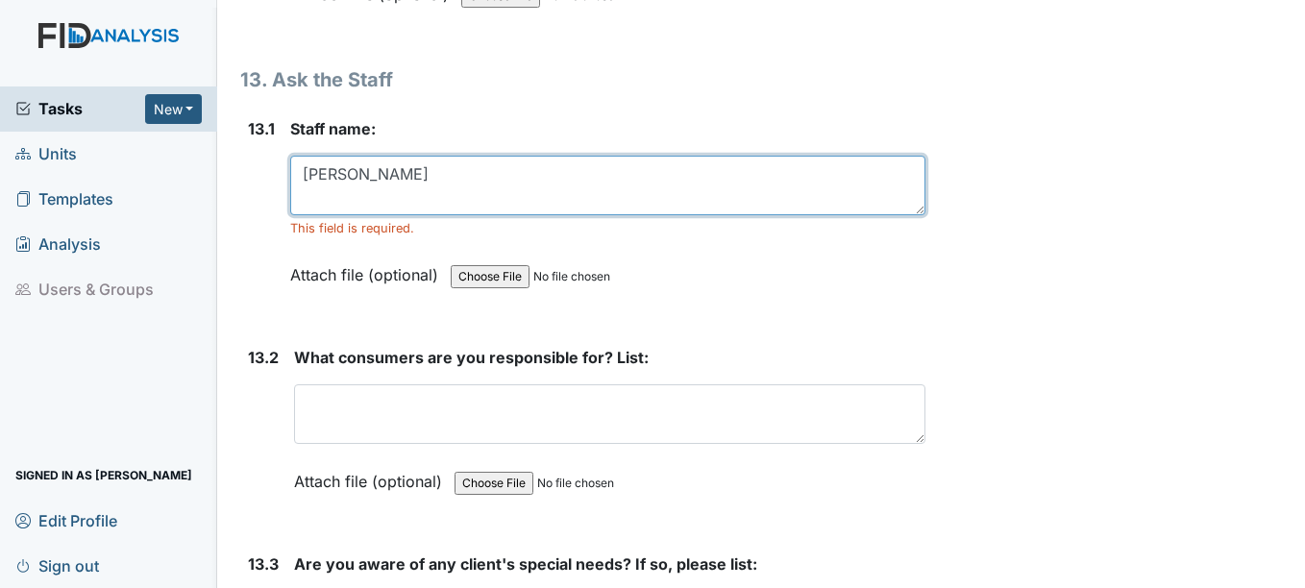
type textarea "Priscilla Davis"
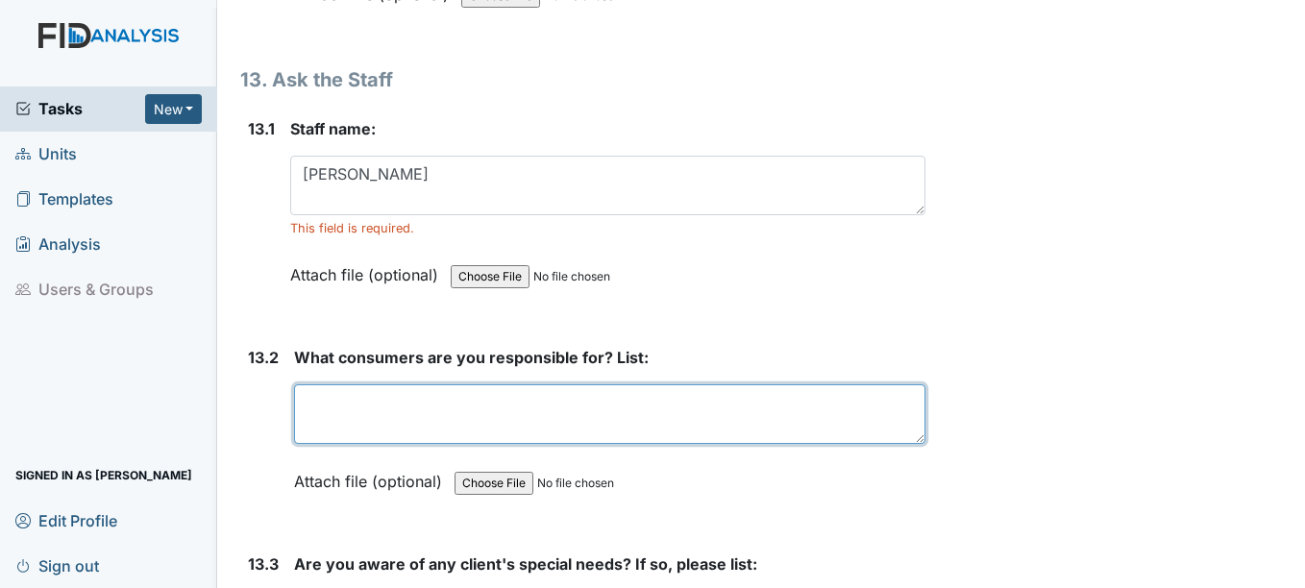
click at [370, 410] on textarea at bounding box center [609, 414] width 630 height 60
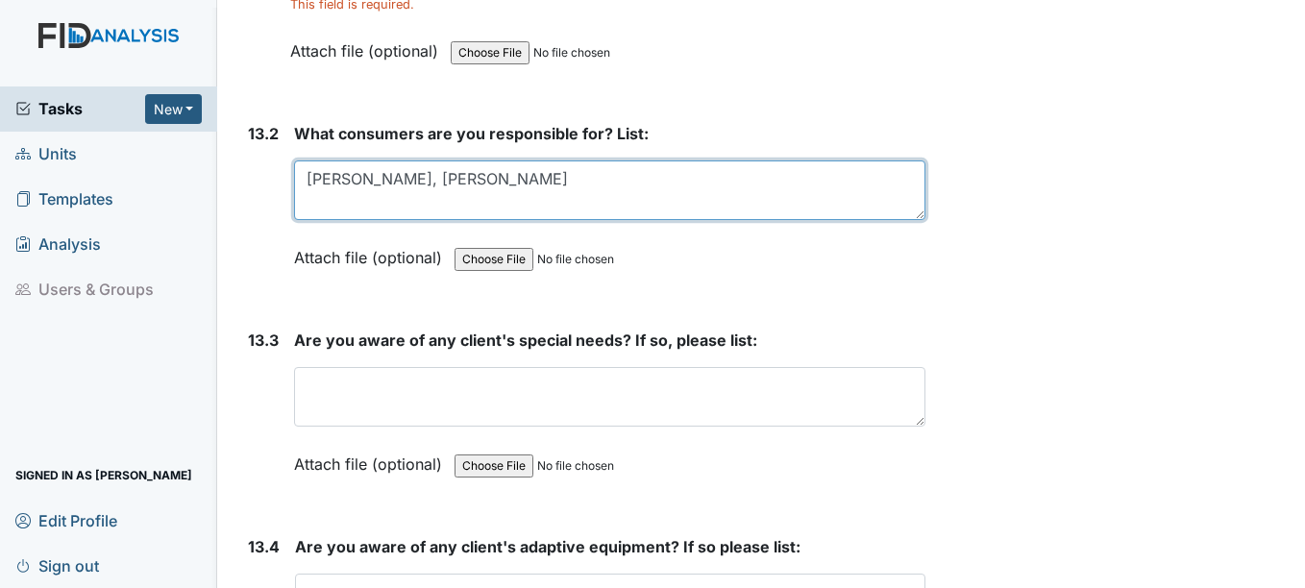
scroll to position [33910, 0]
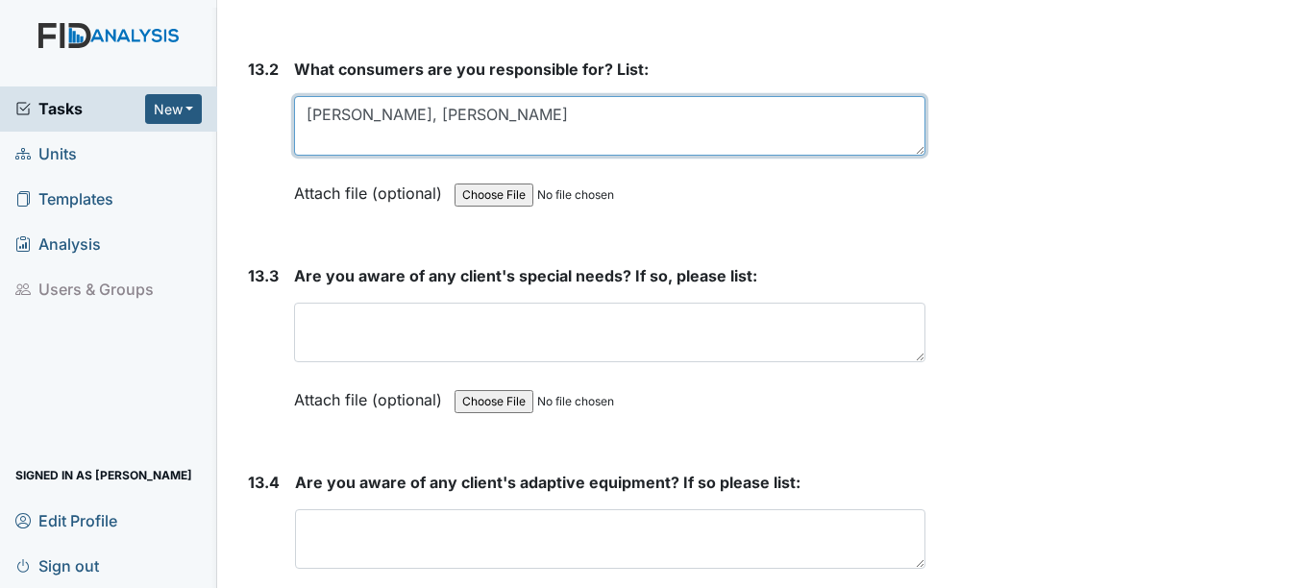
type textarea "Ronnie, Martez"
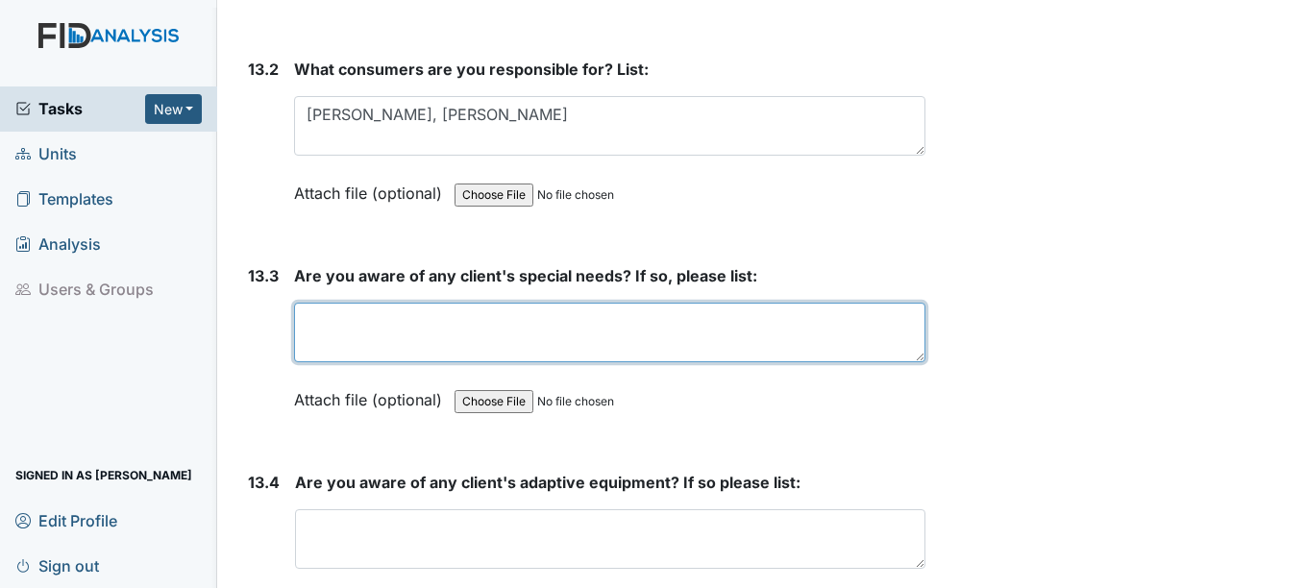
click at [346, 331] on textarea at bounding box center [609, 333] width 630 height 60
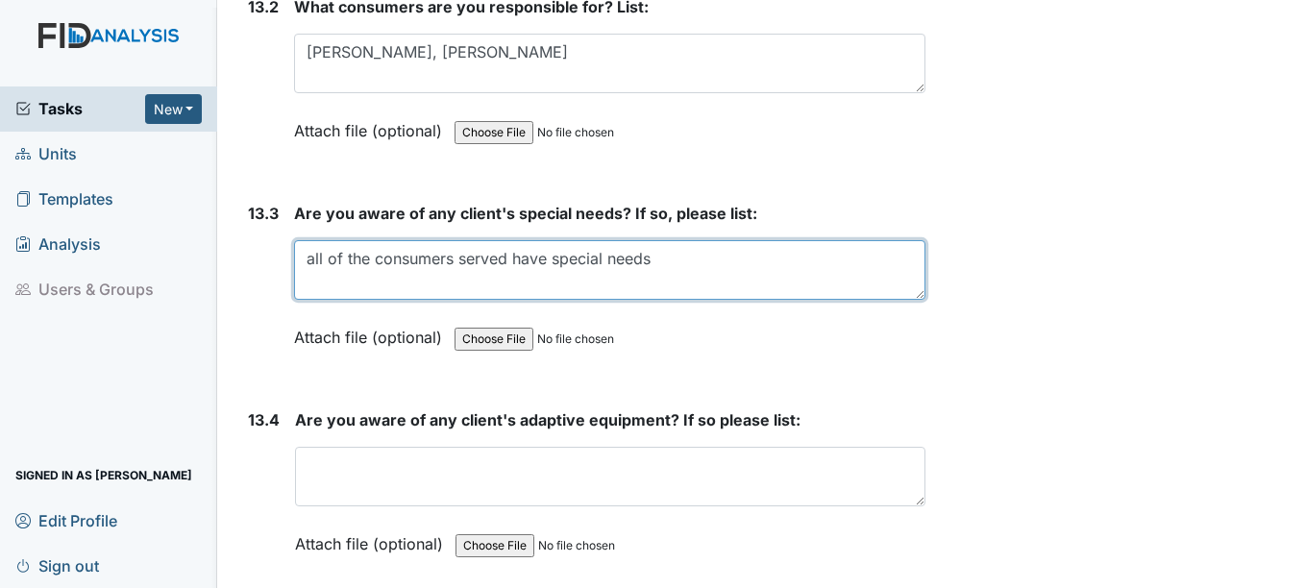
scroll to position [34006, 0]
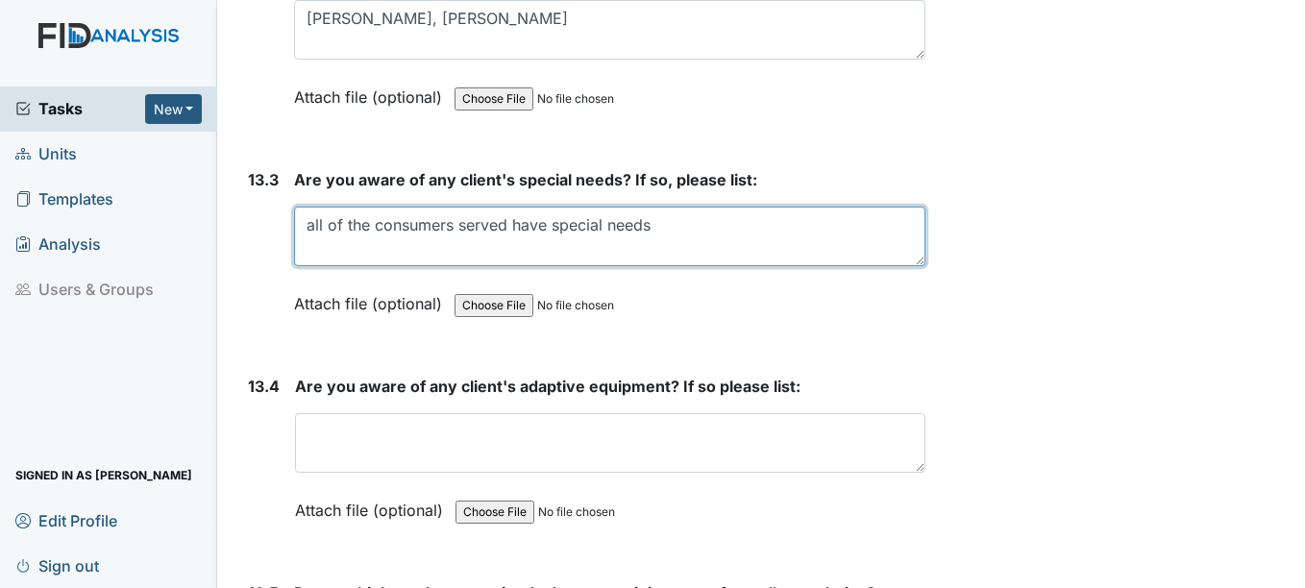
type textarea "all of the consumers served have special needs"
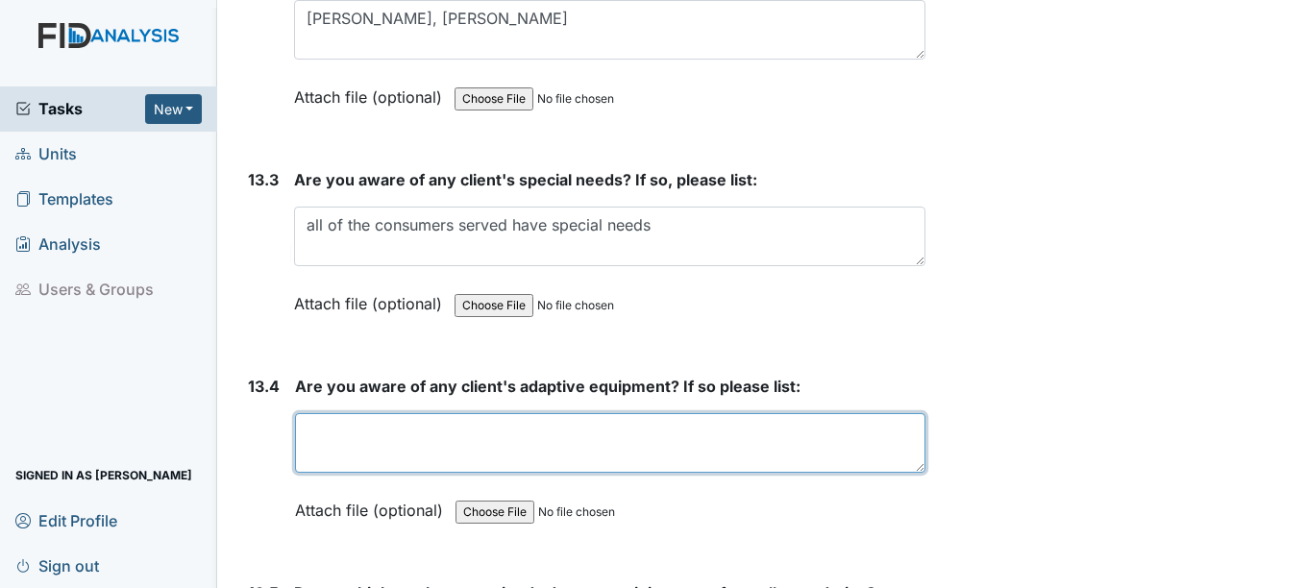
click at [327, 444] on textarea at bounding box center [609, 443] width 629 height 60
click at [689, 435] on textarea "RM eyeglasses, room key, BD plate guard, Petrie spoon, DV" at bounding box center [609, 443] width 629 height 60
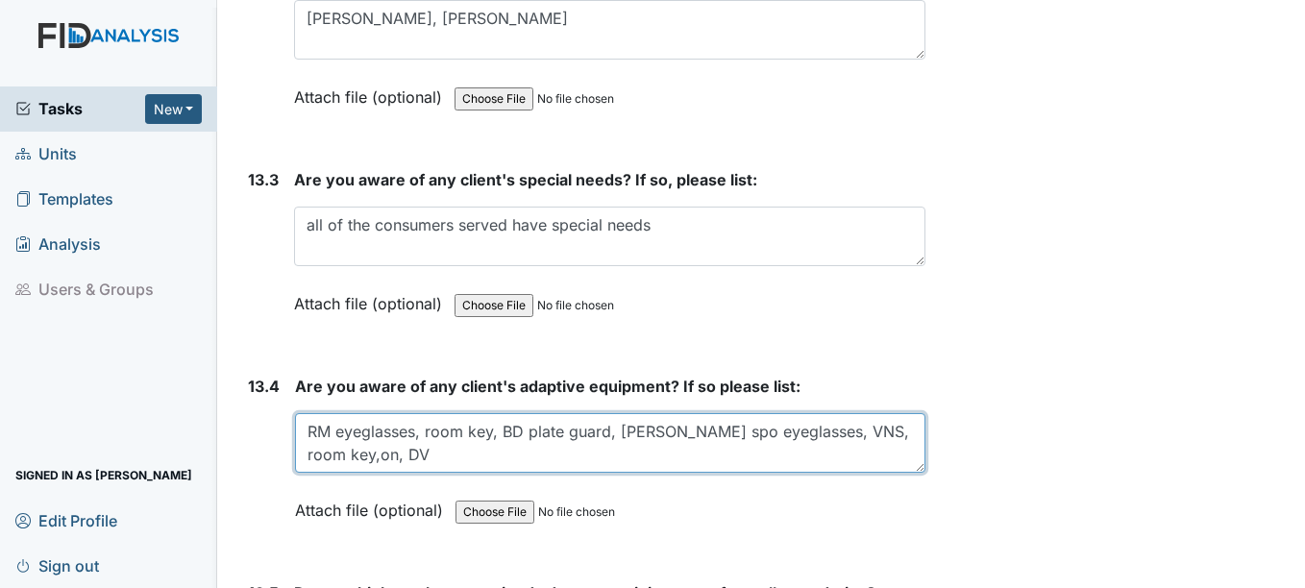
click at [394, 453] on textarea "RM eyeglasses, room key, BD plate guard, Petrie spo eyeglasses, VNS, room key,o…" at bounding box center [609, 443] width 629 height 60
click at [782, 427] on textarea "RM eyeglasses, room key, BD plate guard, Petrie spo eyeglasses, VNS, room key," at bounding box center [609, 443] width 629 height 60
click at [825, 455] on textarea "RM eyeglasses, room key, BD plate guard, Petrie spo eyeglasses,DV VNS, room key," at bounding box center [609, 443] width 629 height 60
click at [509, 452] on textarea "RM eyeglasses, room key, BD plate guard, Petrie spoon, DV VNS, eyeglasses, room…" at bounding box center [609, 443] width 629 height 60
click at [670, 457] on textarea "RM eyeglasses, room key, BD plate guard, Petrie spoon, DV VNS, eyeglasses, room…" at bounding box center [609, 443] width 629 height 60
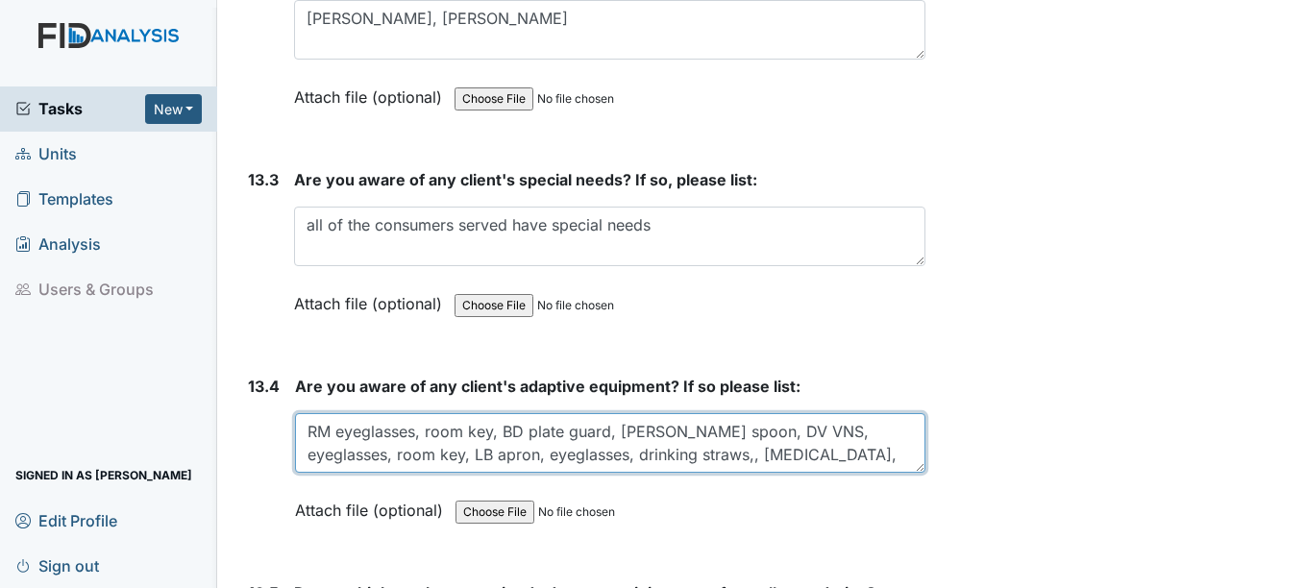
click at [633, 451] on textarea "RM eyeglasses, room key, BD plate guard, Petrie spoon, DV VNS, eyeglasses, room…" at bounding box center [609, 443] width 629 height 60
click at [753, 456] on textarea "RM eyeglasses, room key, BD plate guard, Petrie spoon, DV VNS, eyeglasses, room…" at bounding box center [609, 443] width 629 height 60
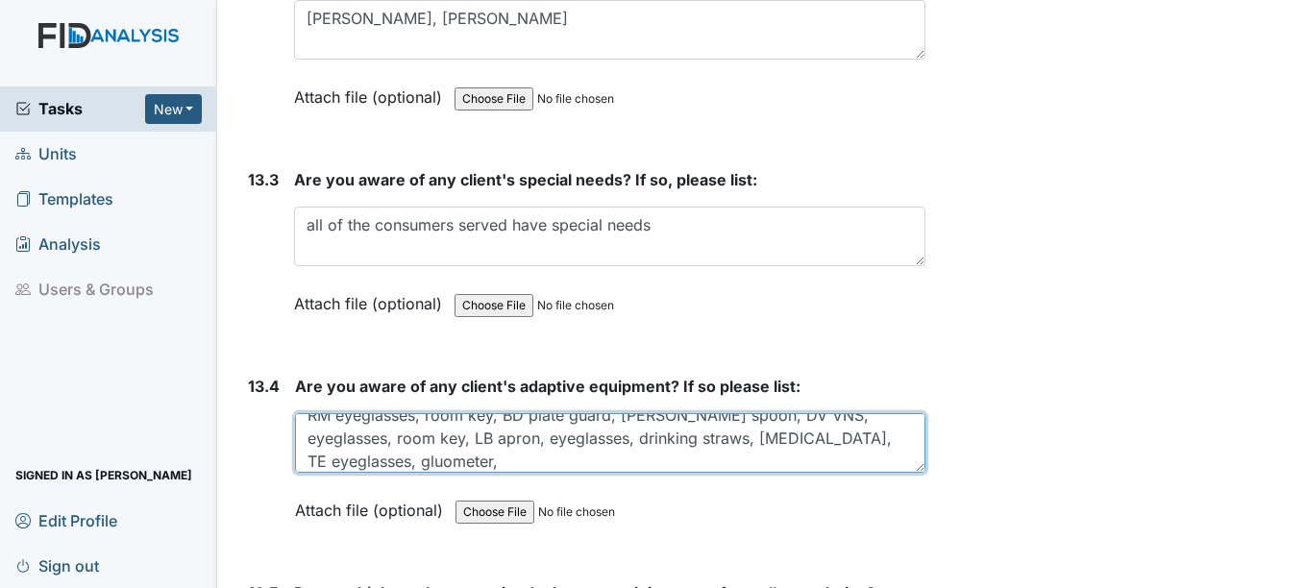
scroll to position [23, 0]
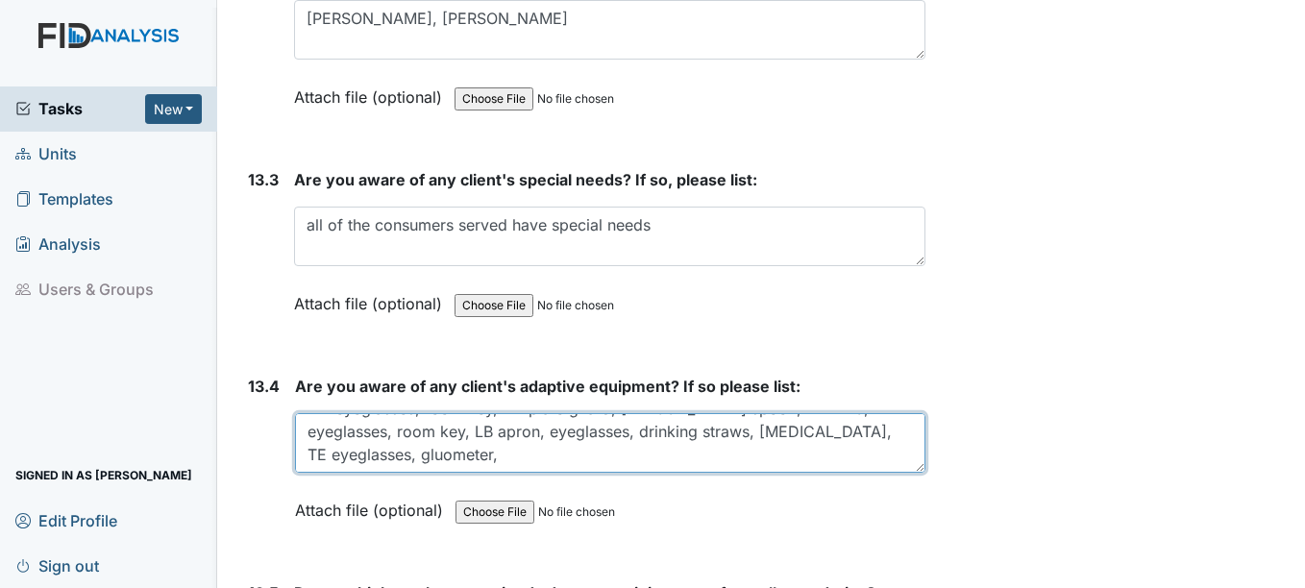
click at [332, 463] on textarea "RM eyeglasses, room key, BD plate guard, Petrie spoon, DV VNS, eyeglasses, room…" at bounding box center [609, 443] width 629 height 60
click at [423, 462] on textarea "RM eyeglasses, room key, BD plate guard, Petrie spoon, DV VNS, eyeglasses, room…" at bounding box center [609, 443] width 629 height 60
click at [418, 456] on textarea "RM eyeglasses, room key, BD plate guard, Petrie spoon, DV VNS, eyeglasses, room…" at bounding box center [609, 443] width 629 height 60
click at [505, 451] on textarea "RM eyeglasses, room key, BD plate guard, Petrie spoon, DV VNS, eyeglasses, room…" at bounding box center [609, 443] width 629 height 60
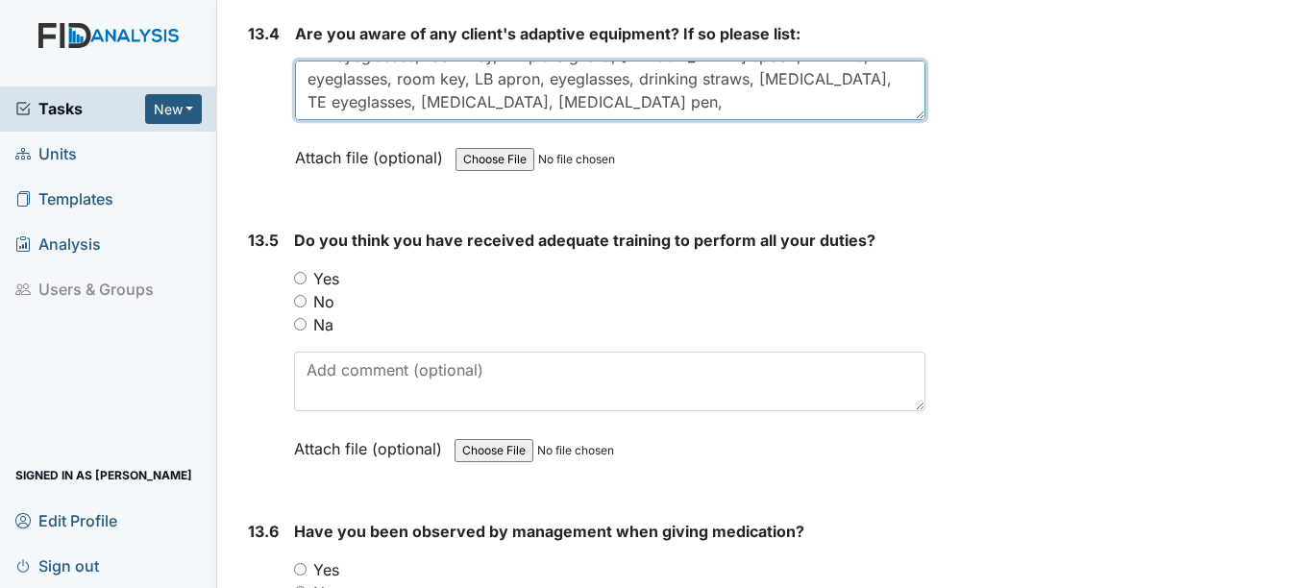
scroll to position [34390, 0]
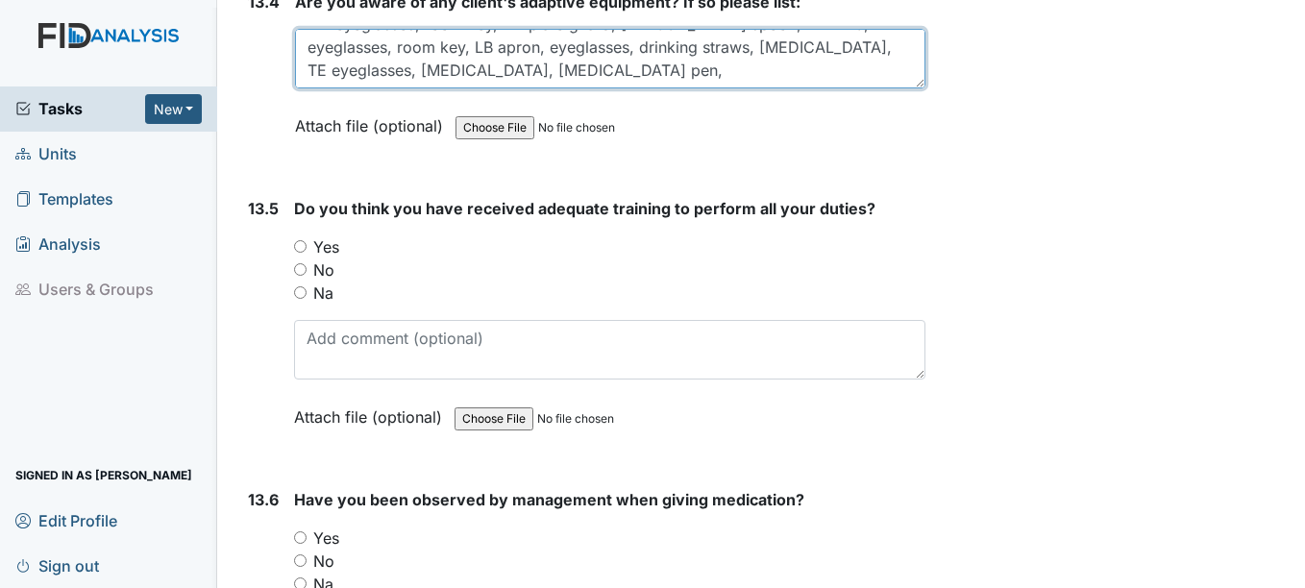
type textarea "RM eyeglasses, room key, BD plate guard, Petrie spoon, DV VNS, eyeglasses, room…"
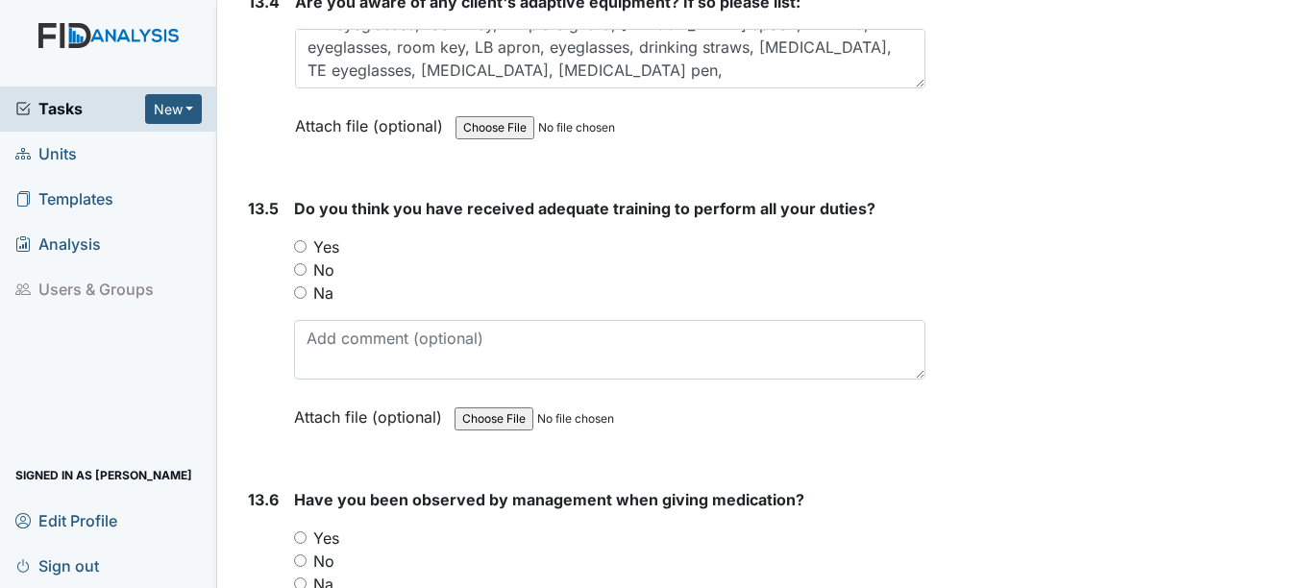
click at [303, 247] on input "Yes" at bounding box center [300, 246] width 12 height 12
radio input "true"
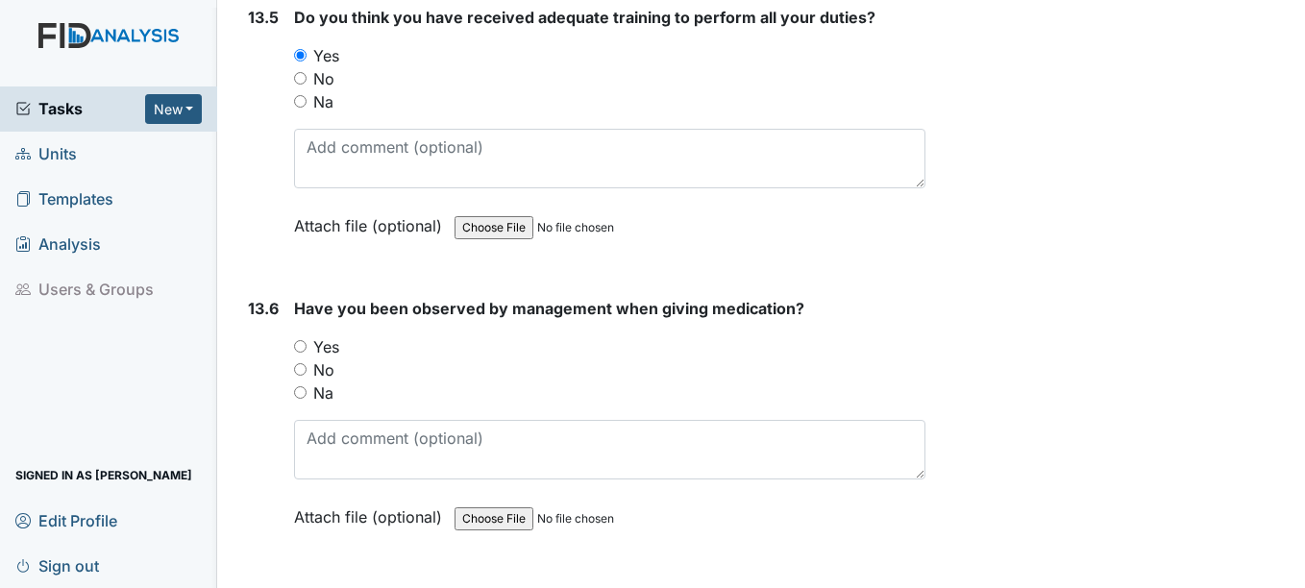
scroll to position [34582, 0]
drag, startPoint x: 301, startPoint y: 343, endPoint x: 305, endPoint y: 369, distance: 26.2
click at [301, 343] on input "Yes" at bounding box center [300, 345] width 12 height 12
radio input "true"
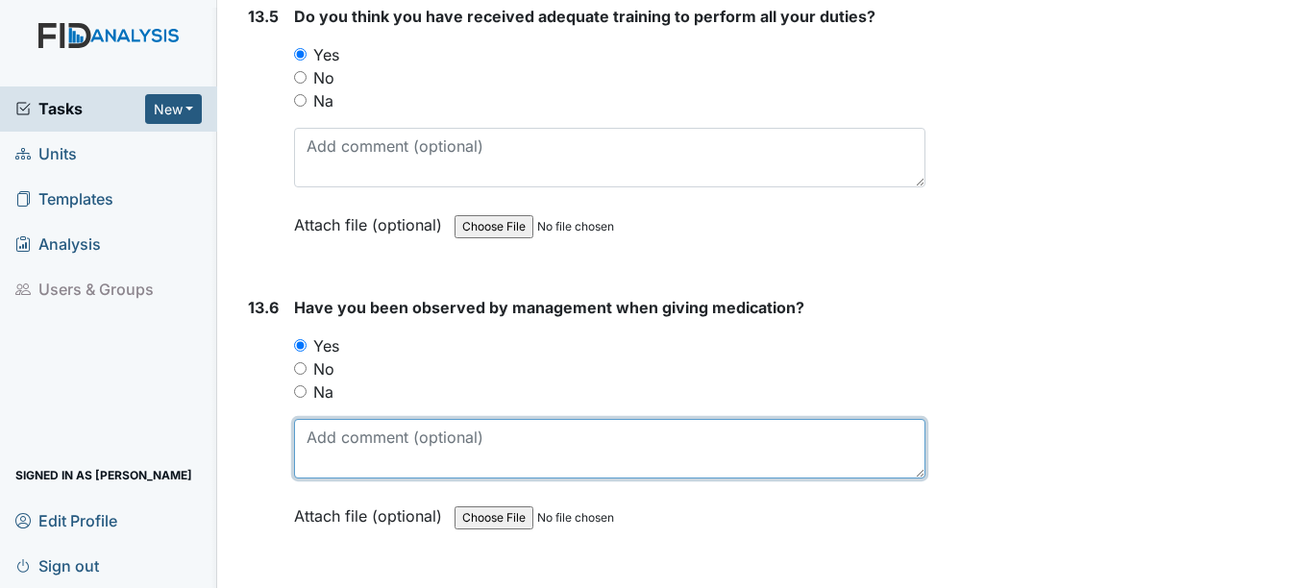
click at [327, 451] on textarea at bounding box center [609, 449] width 630 height 60
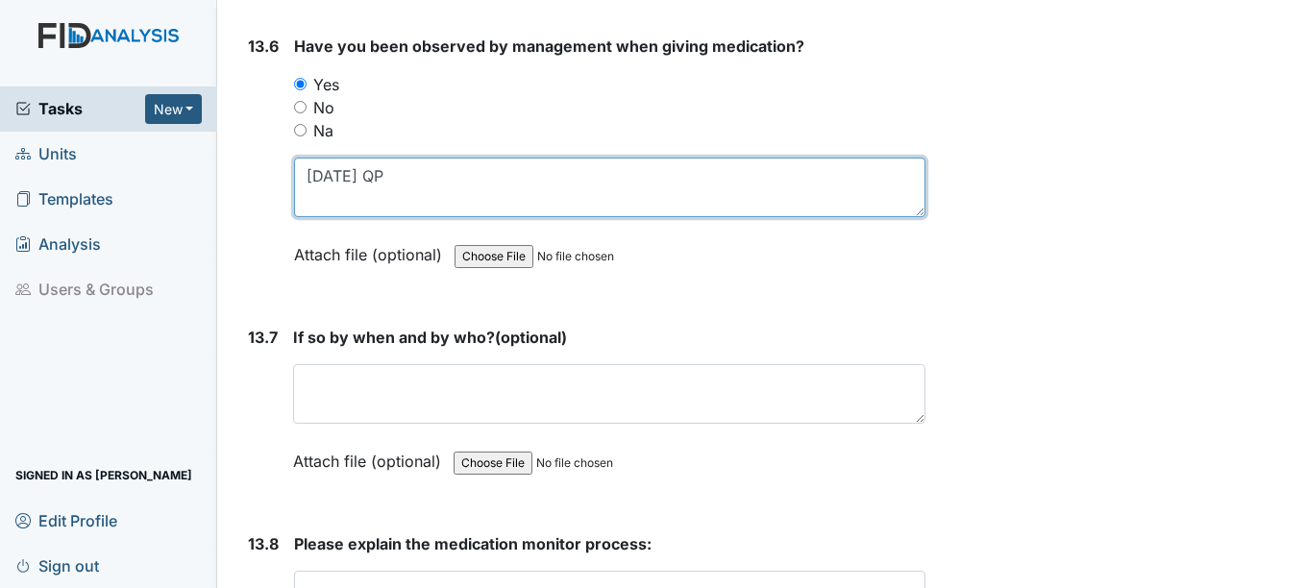
scroll to position [34870, 0]
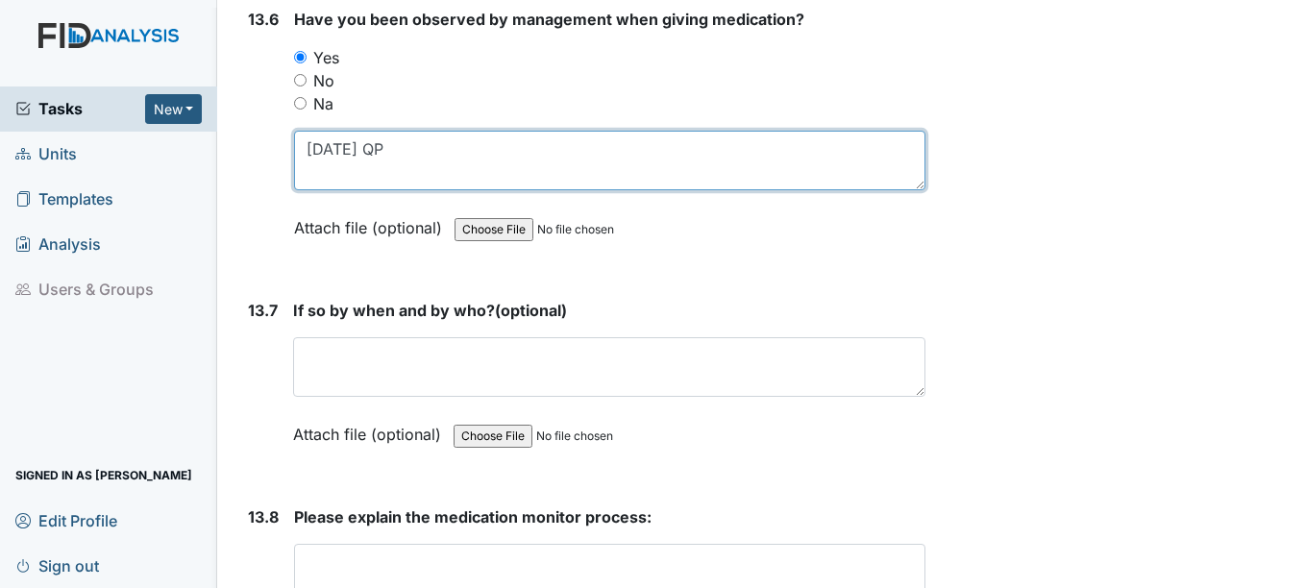
drag, startPoint x: 393, startPoint y: 137, endPoint x: 299, endPoint y: 159, distance: 96.7
click at [299, 159] on textarea "today QP" at bounding box center [609, 161] width 630 height 60
type textarea "today QP"
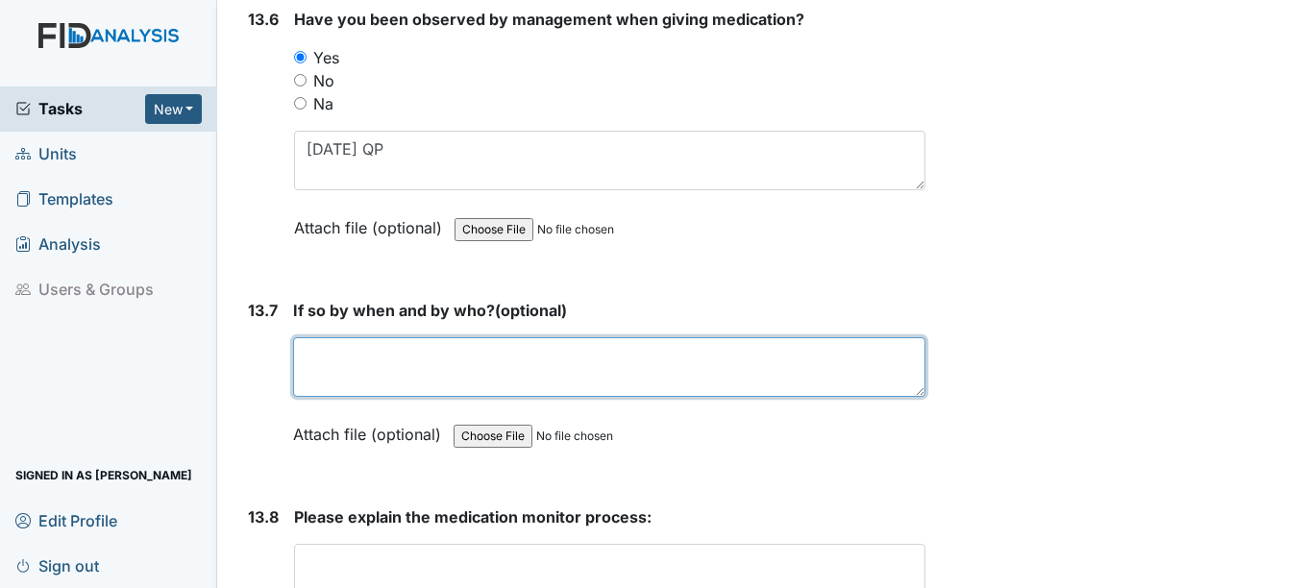
click at [308, 352] on textarea at bounding box center [608, 367] width 631 height 60
paste textarea "staff addressed immediately"
type textarea "staff addressed immediately"
drag, startPoint x: 531, startPoint y: 351, endPoint x: 309, endPoint y: 361, distance: 222.2
click at [309, 360] on textarea "staff addressed immediately" at bounding box center [608, 367] width 631 height 60
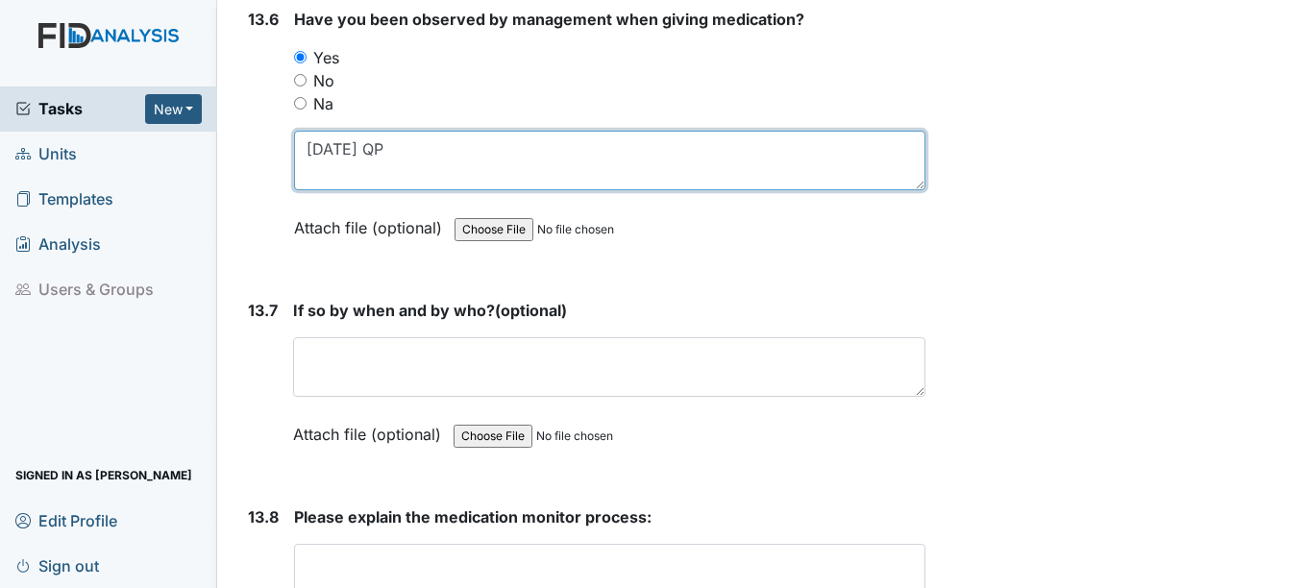
drag, startPoint x: 384, startPoint y: 147, endPoint x: 271, endPoint y: 134, distance: 114.1
click at [271, 134] on div "13.6 Have you been observed by management when giving medication? You must sele…" at bounding box center [582, 138] width 684 height 260
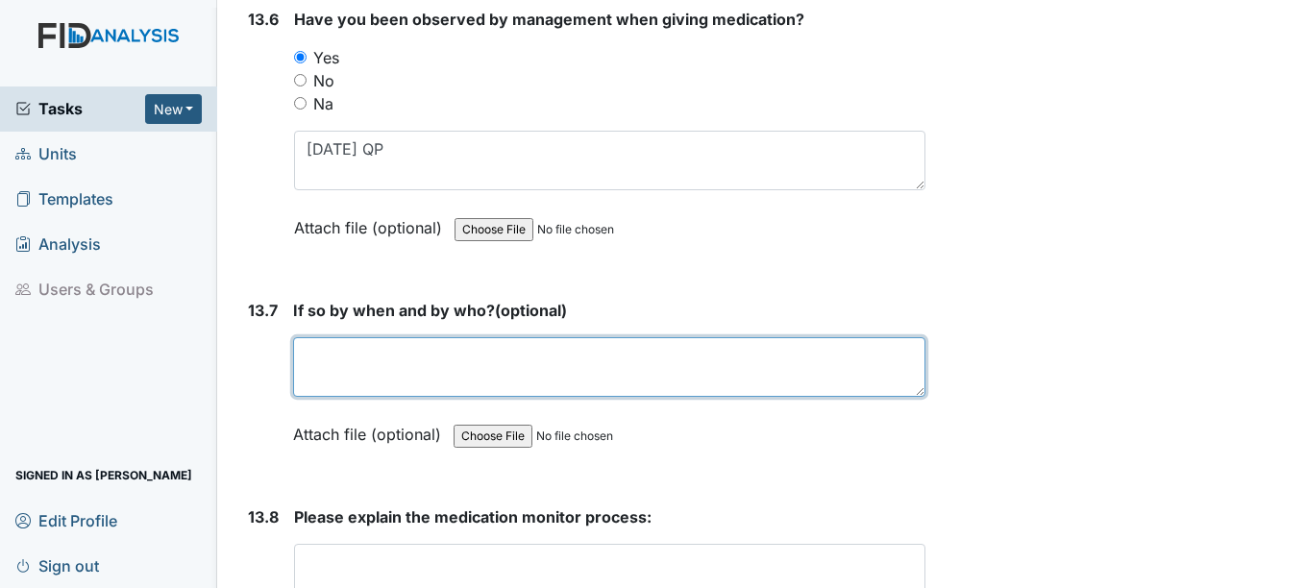
click at [340, 349] on textarea at bounding box center [608, 367] width 631 height 60
paste textarea "today QP"
click at [350, 350] on textarea "today QP" at bounding box center [608, 367] width 631 height 60
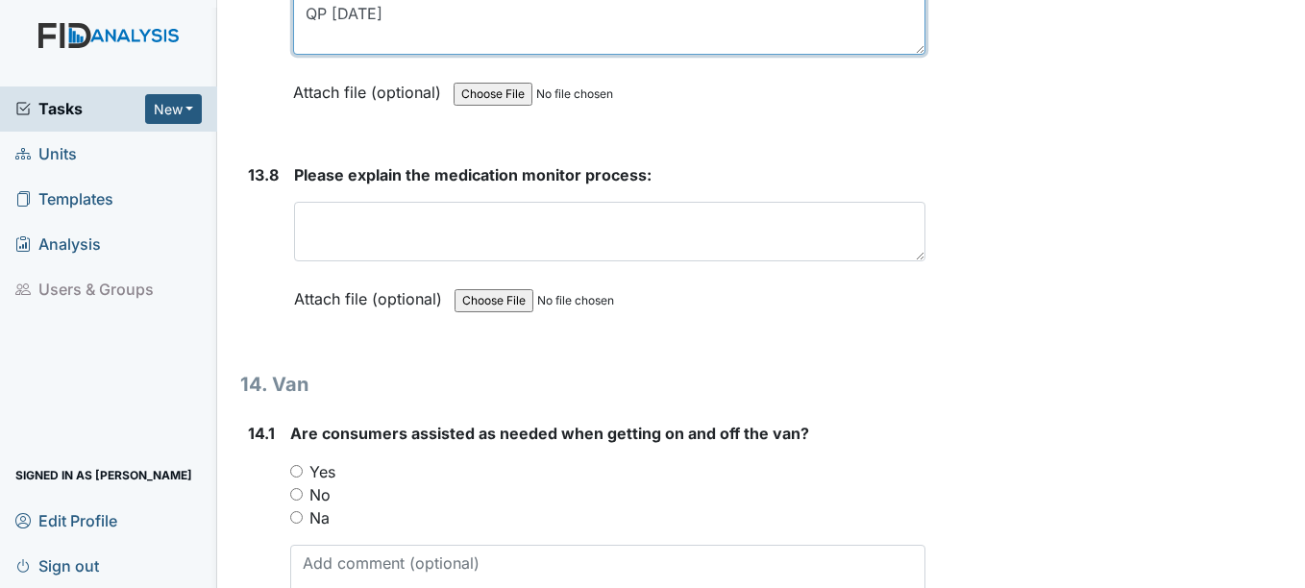
scroll to position [35254, 0]
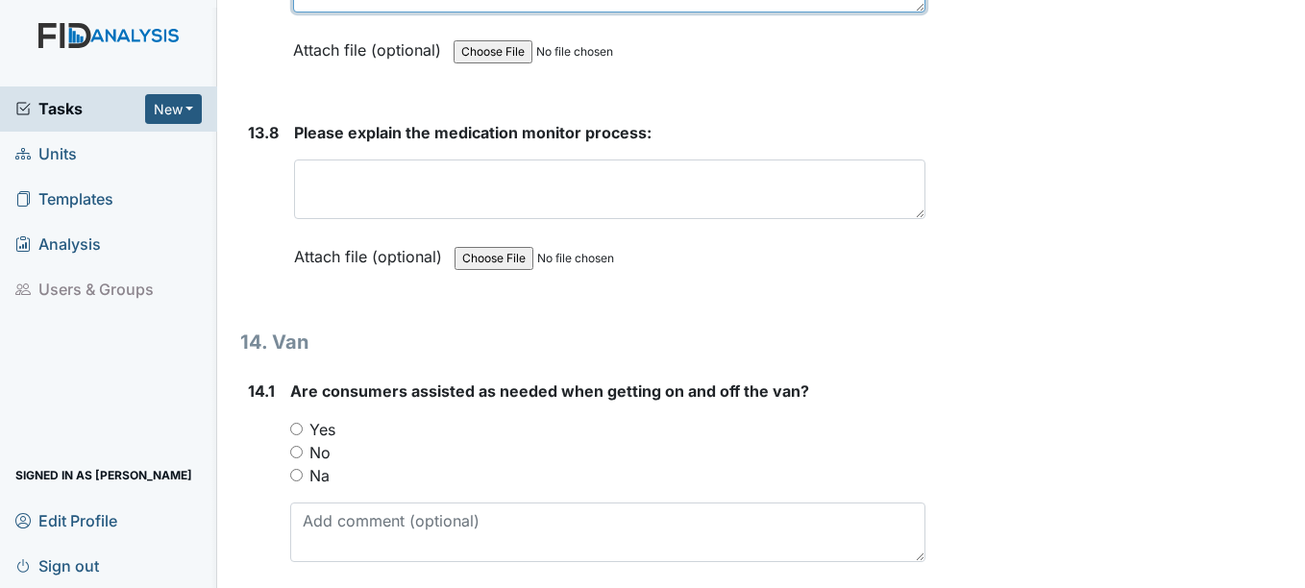
type textarea "QP today"
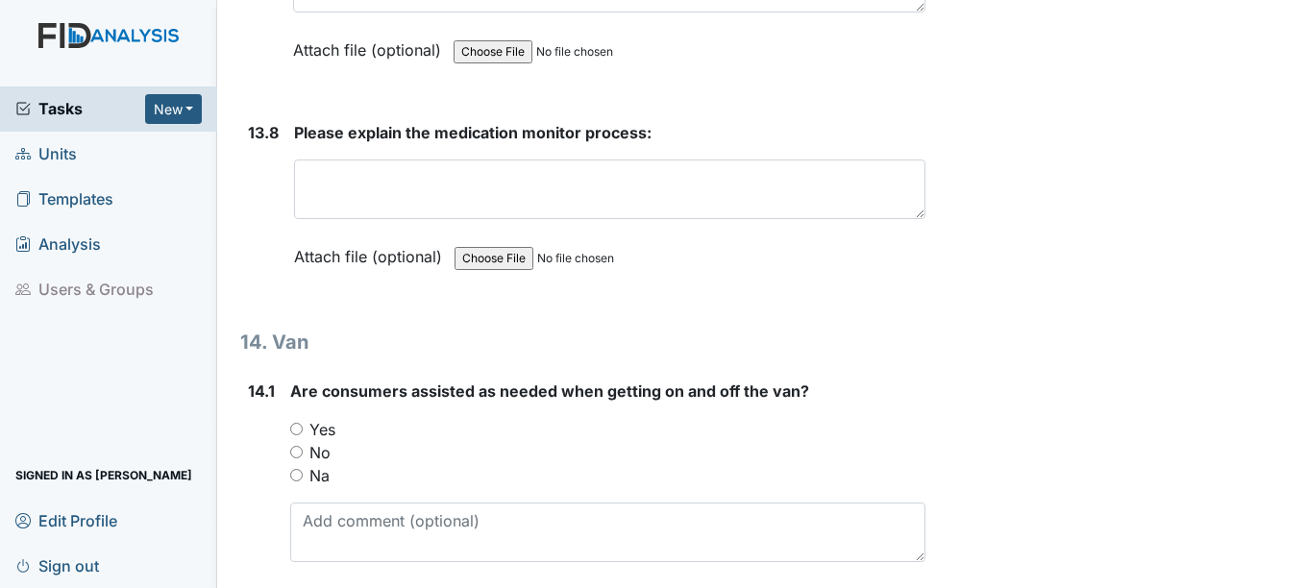
click at [299, 428] on input "Yes" at bounding box center [296, 429] width 12 height 12
radio input "true"
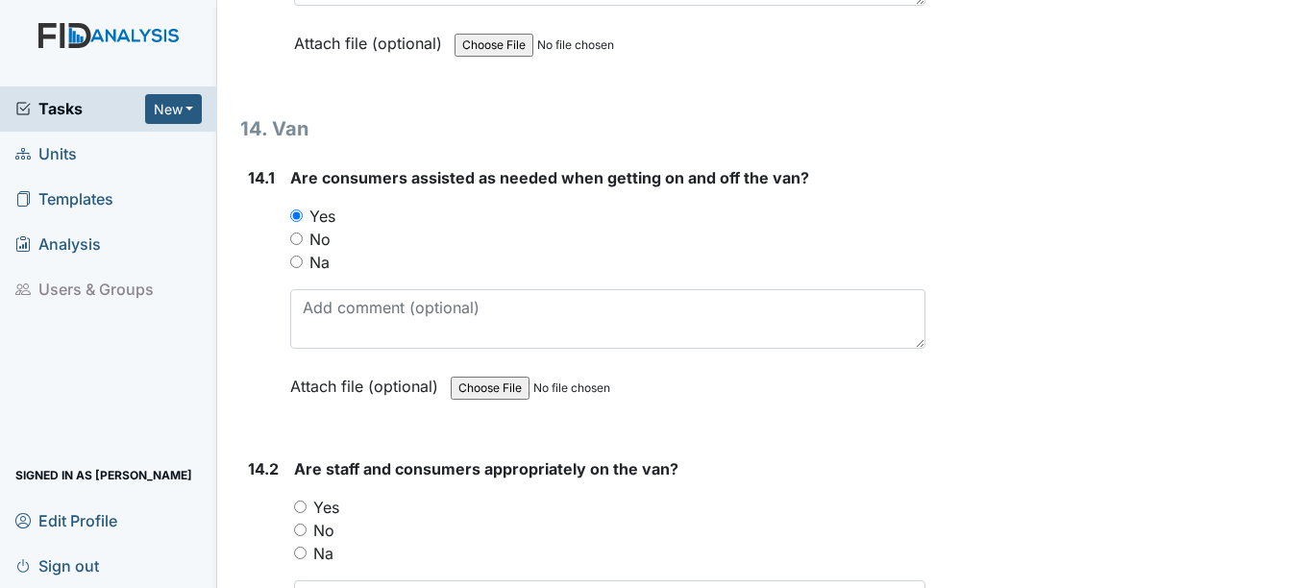
scroll to position [35543, 0]
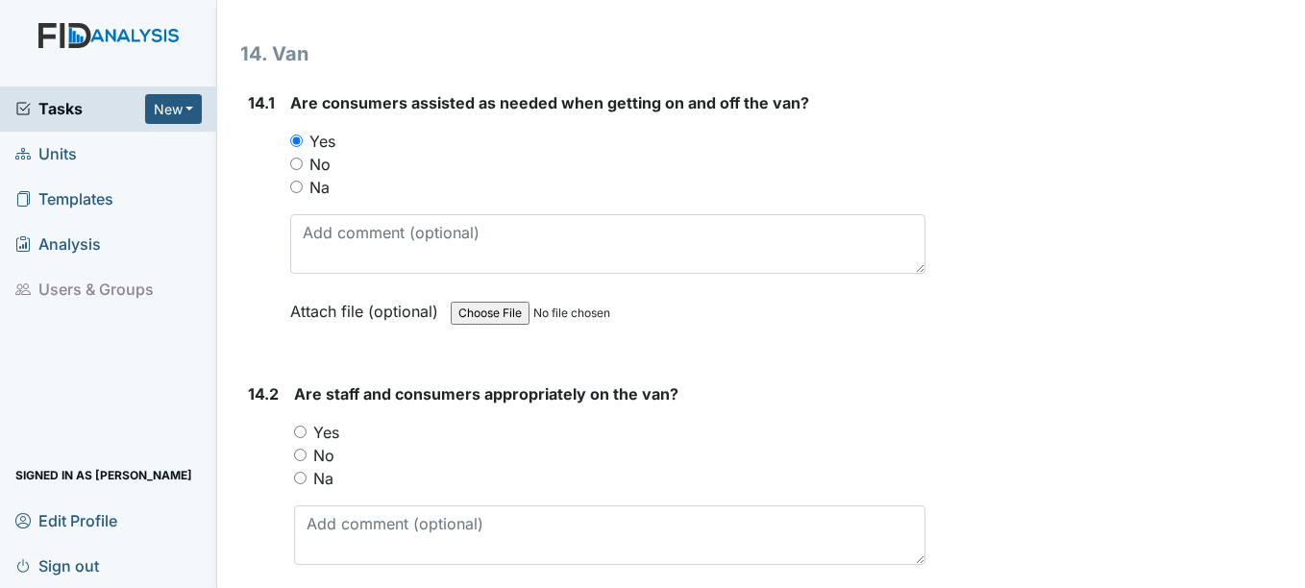
click at [306, 430] on input "Yes" at bounding box center [300, 432] width 12 height 12
radio input "true"
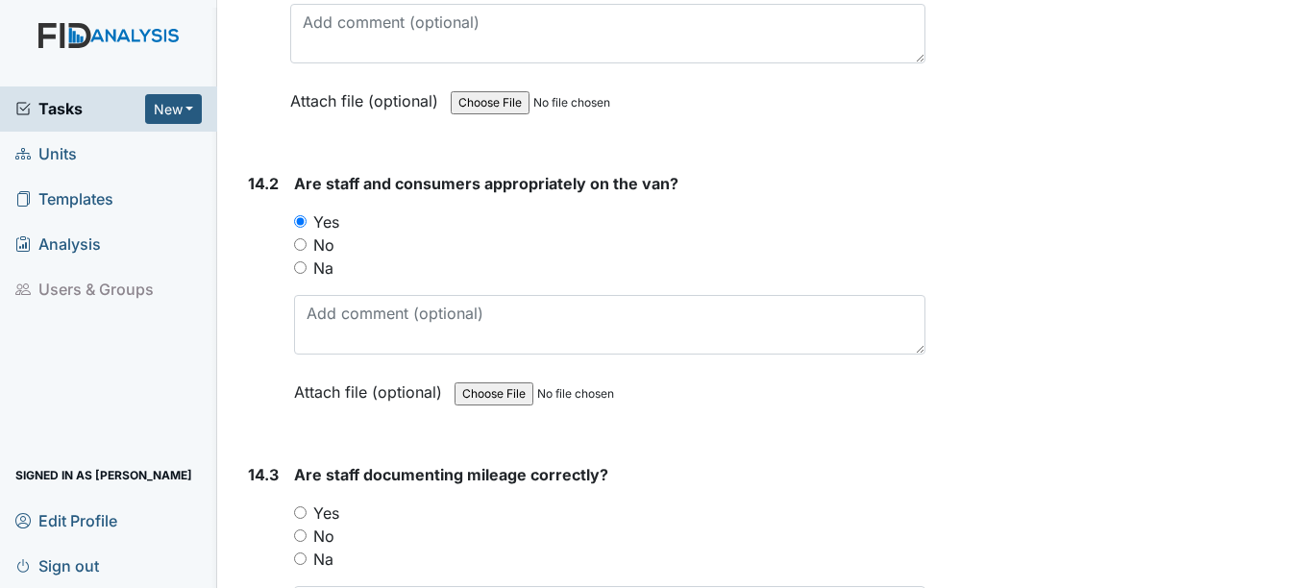
scroll to position [35831, 0]
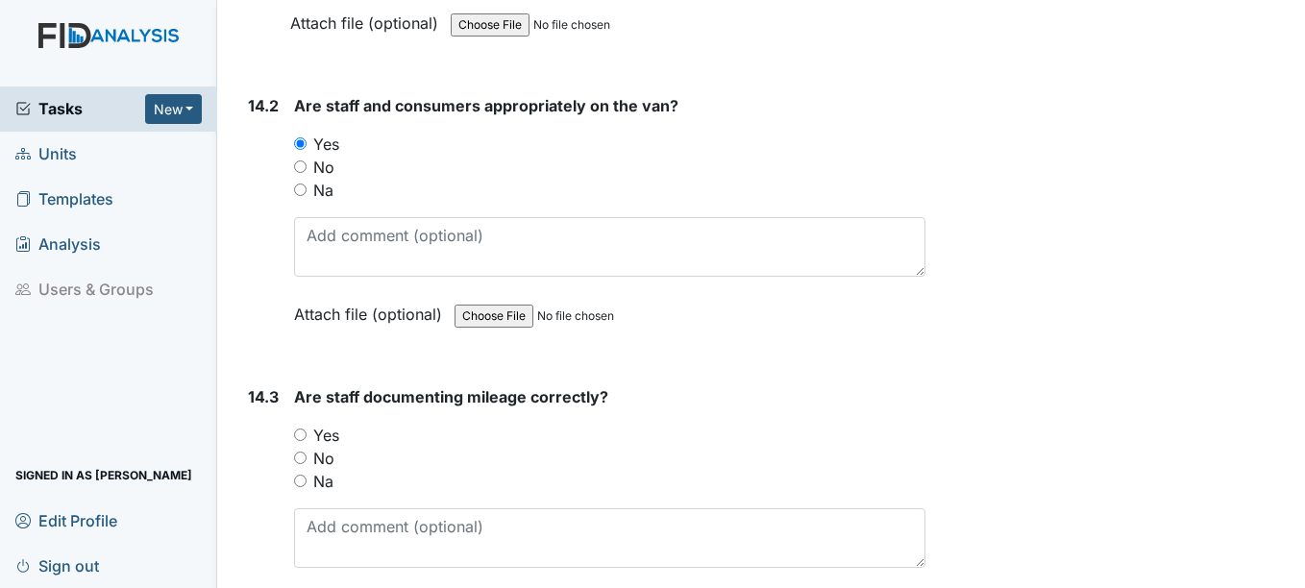
click at [304, 433] on input "Yes" at bounding box center [300, 434] width 12 height 12
radio input "true"
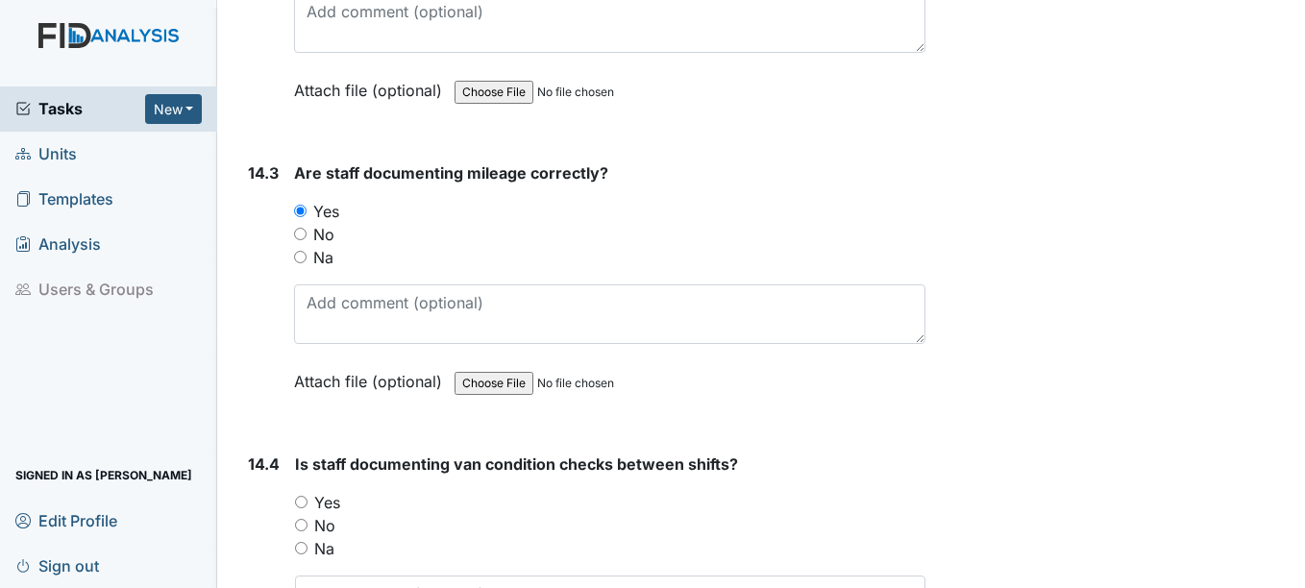
scroll to position [36119, 0]
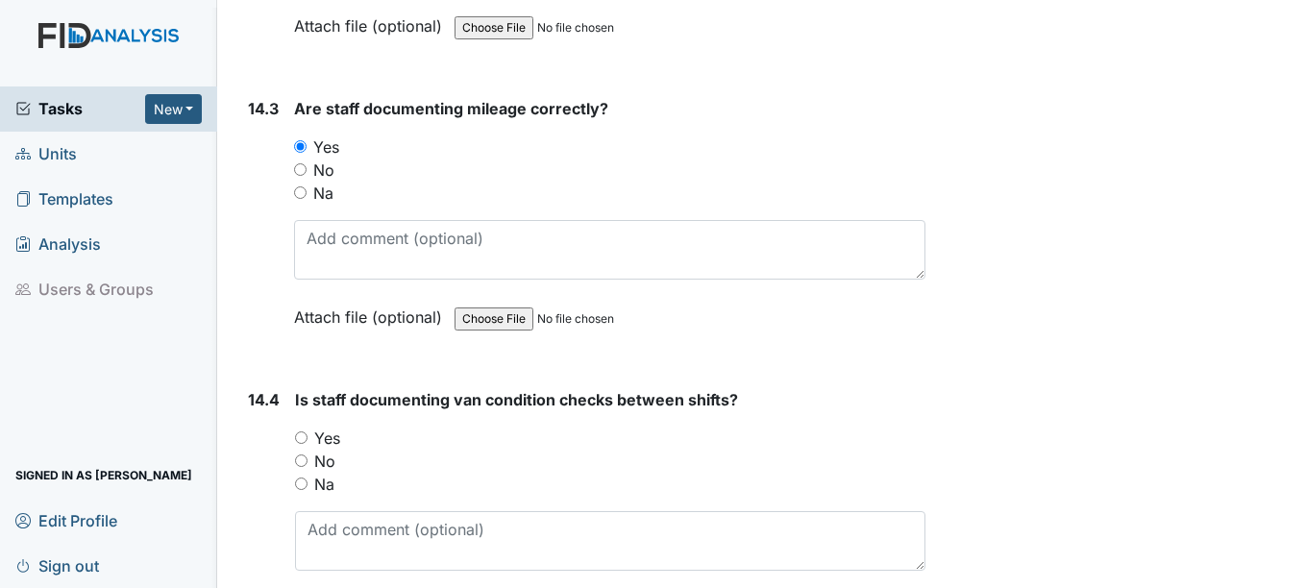
click at [301, 434] on input "Yes" at bounding box center [301, 437] width 12 height 12
radio input "true"
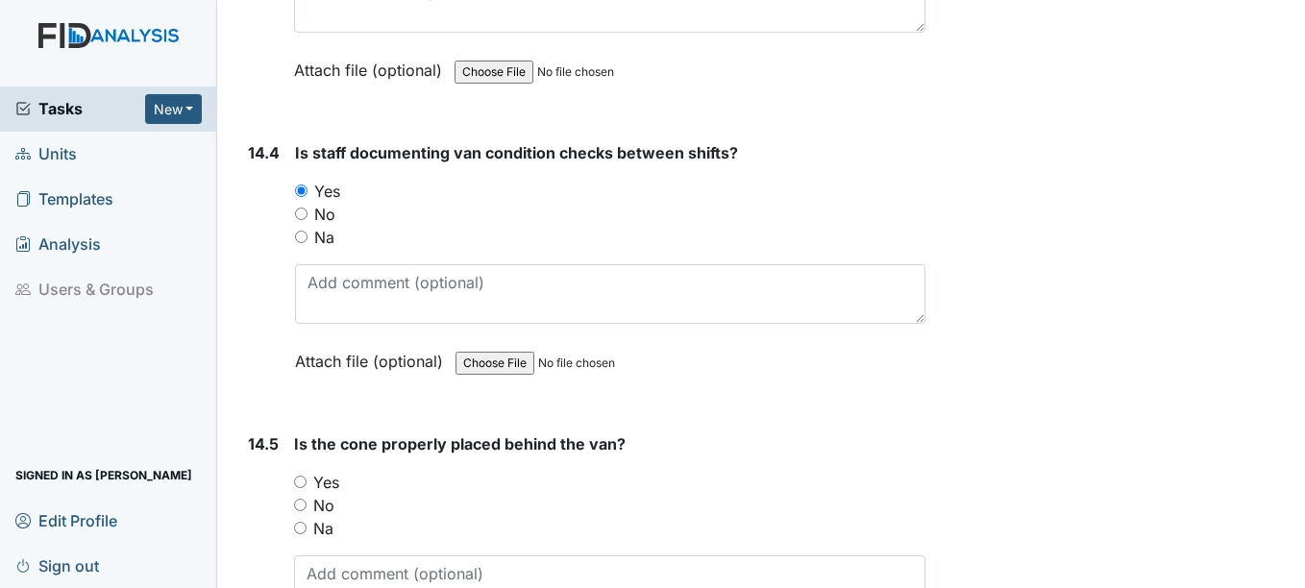
scroll to position [36407, 0]
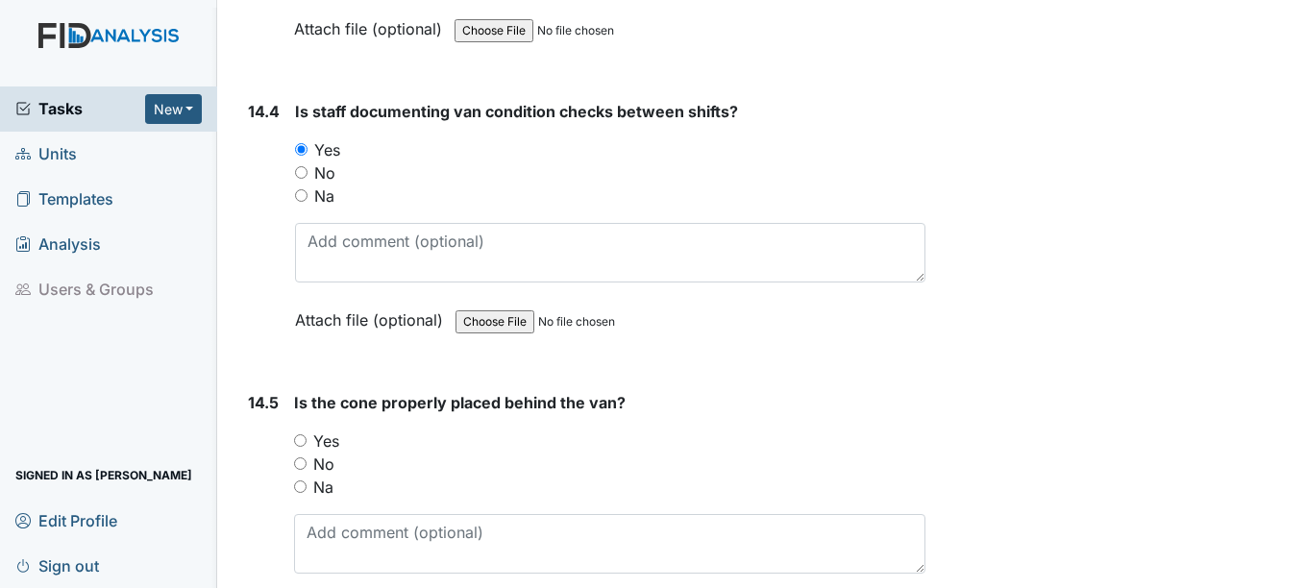
click at [304, 461] on input "No" at bounding box center [300, 463] width 12 height 12
radio input "true"
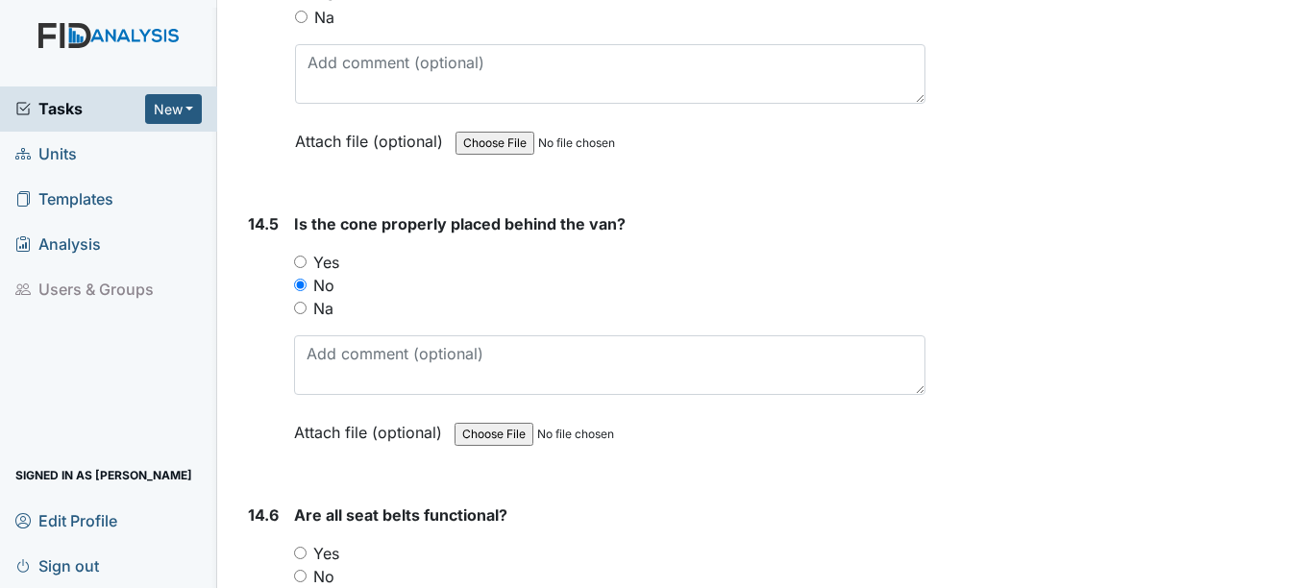
scroll to position [36599, 0]
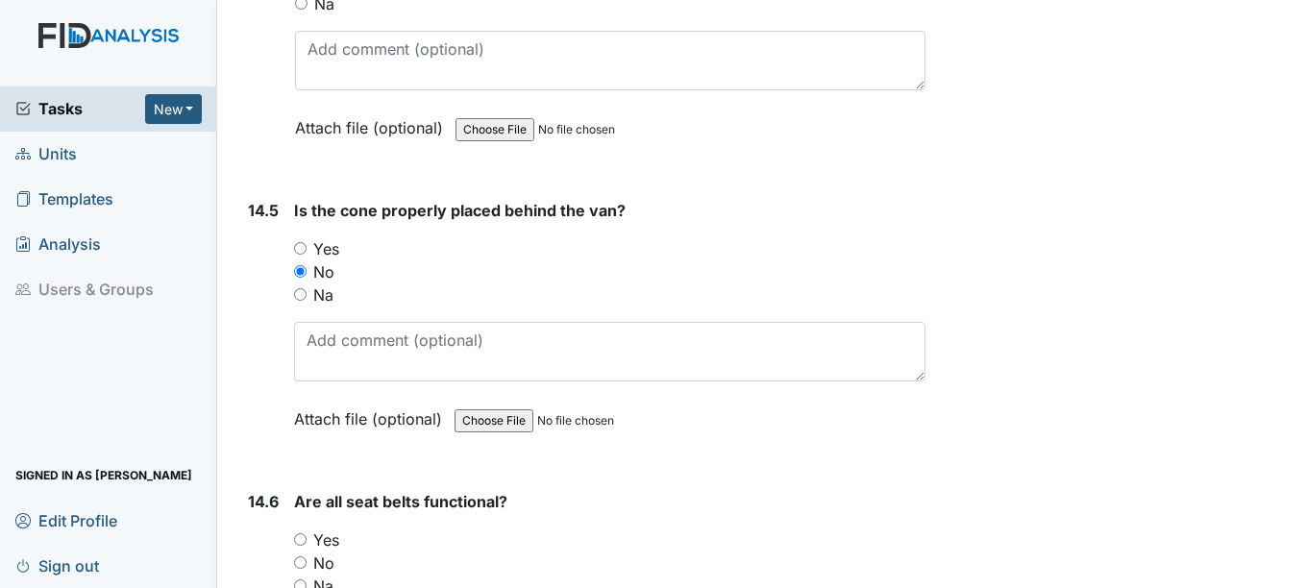
click at [299, 539] on input "Yes" at bounding box center [300, 539] width 12 height 12
radio input "true"
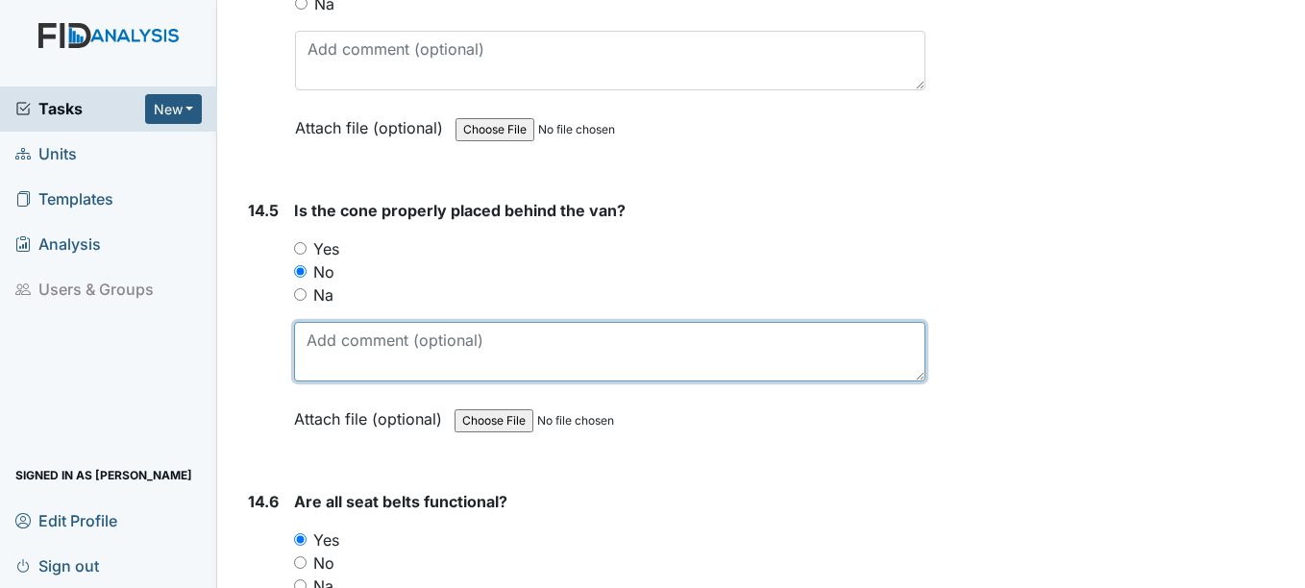
click at [328, 357] on textarea at bounding box center [609, 352] width 630 height 60
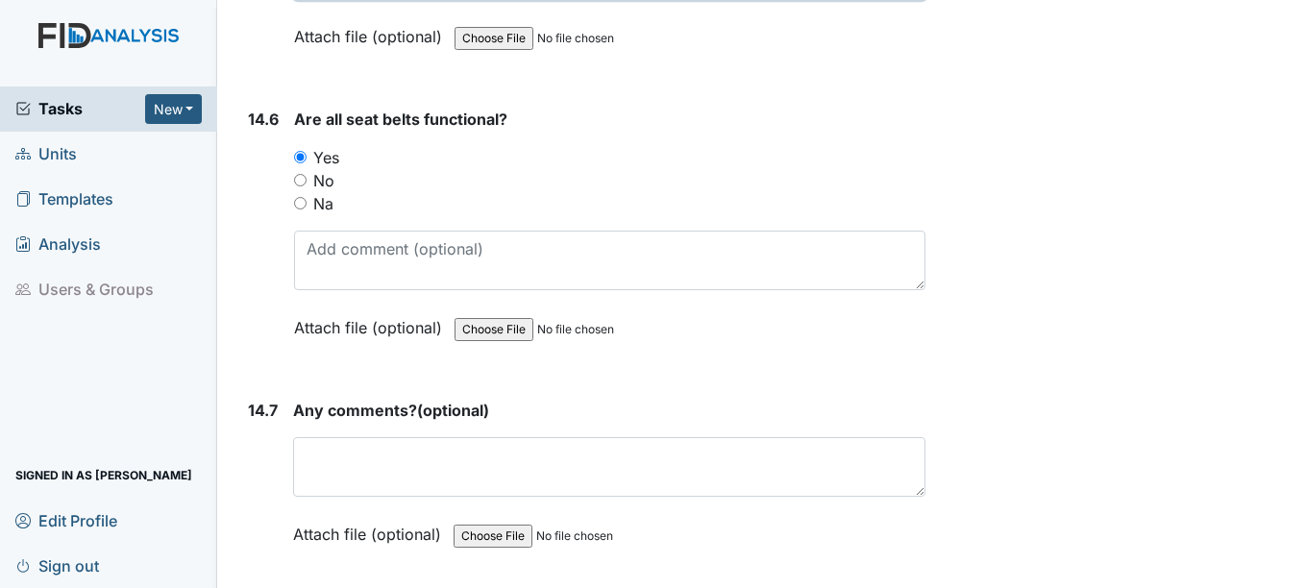
scroll to position [36984, 0]
type textarea "cone is removed for transporting"
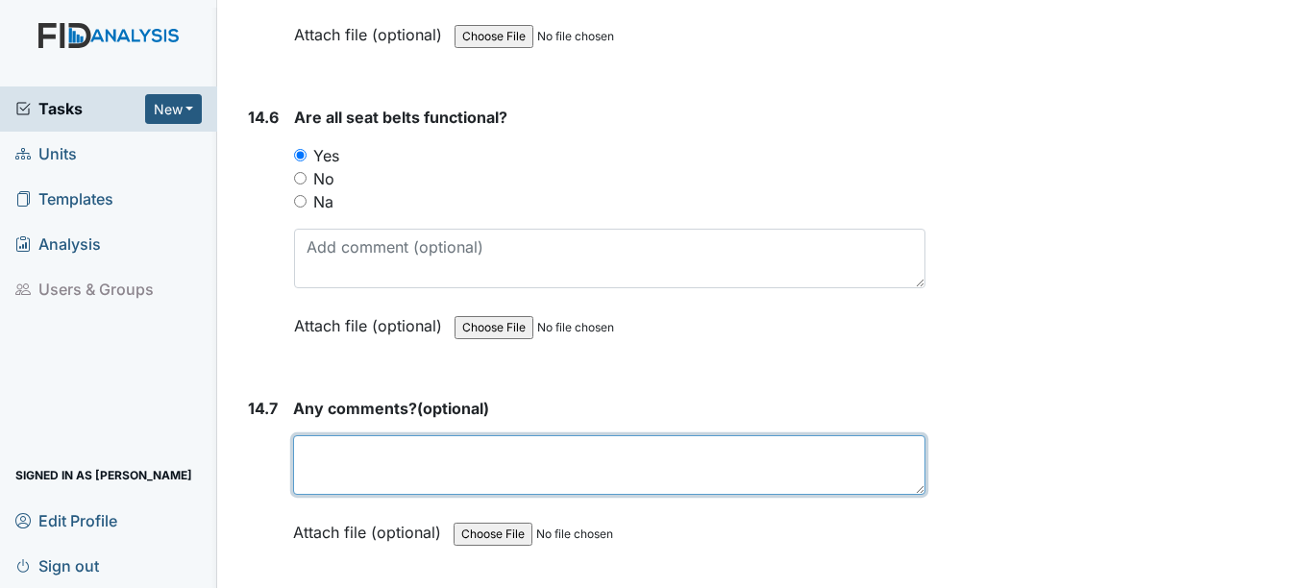
click at [331, 457] on textarea at bounding box center [608, 465] width 631 height 60
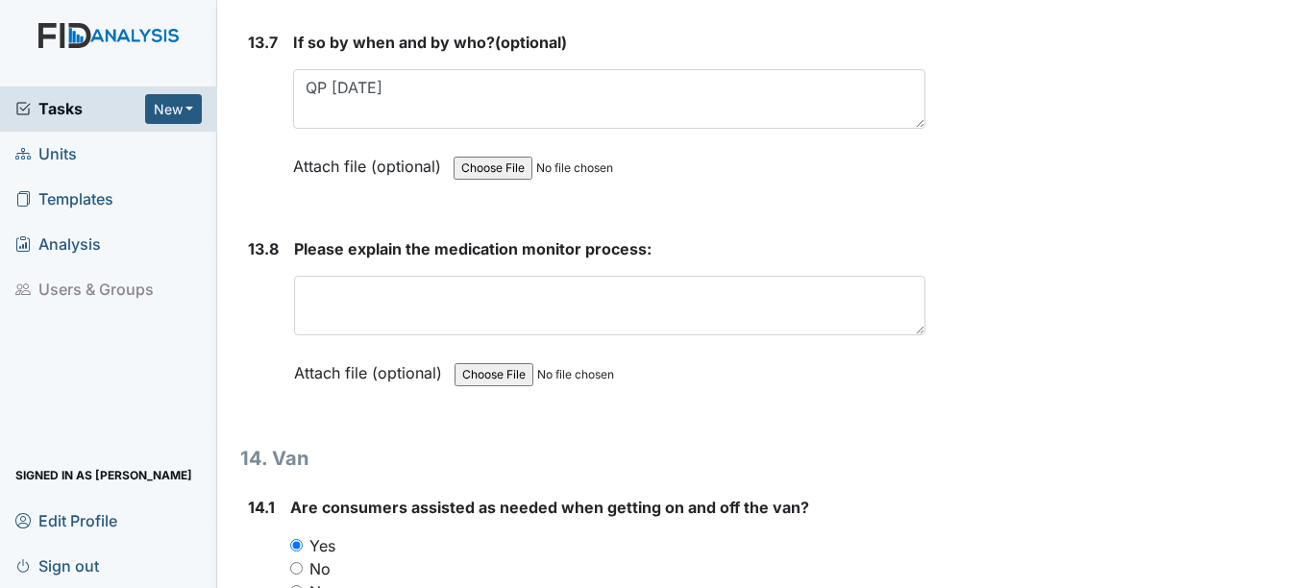
scroll to position [35130, 0]
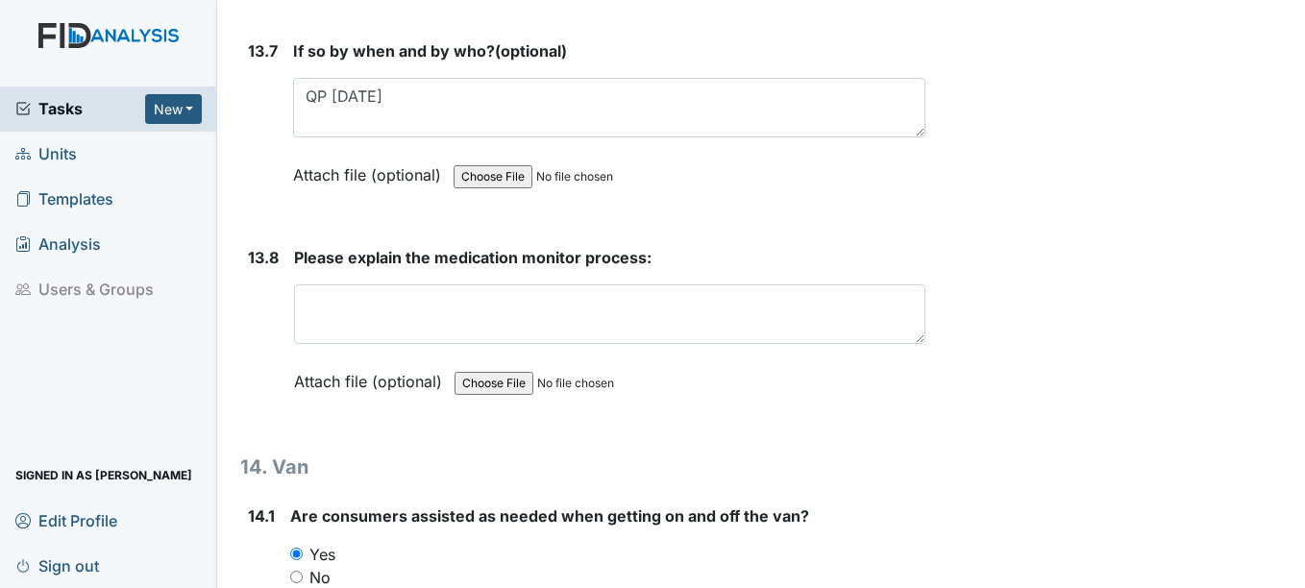
type textarea "no"
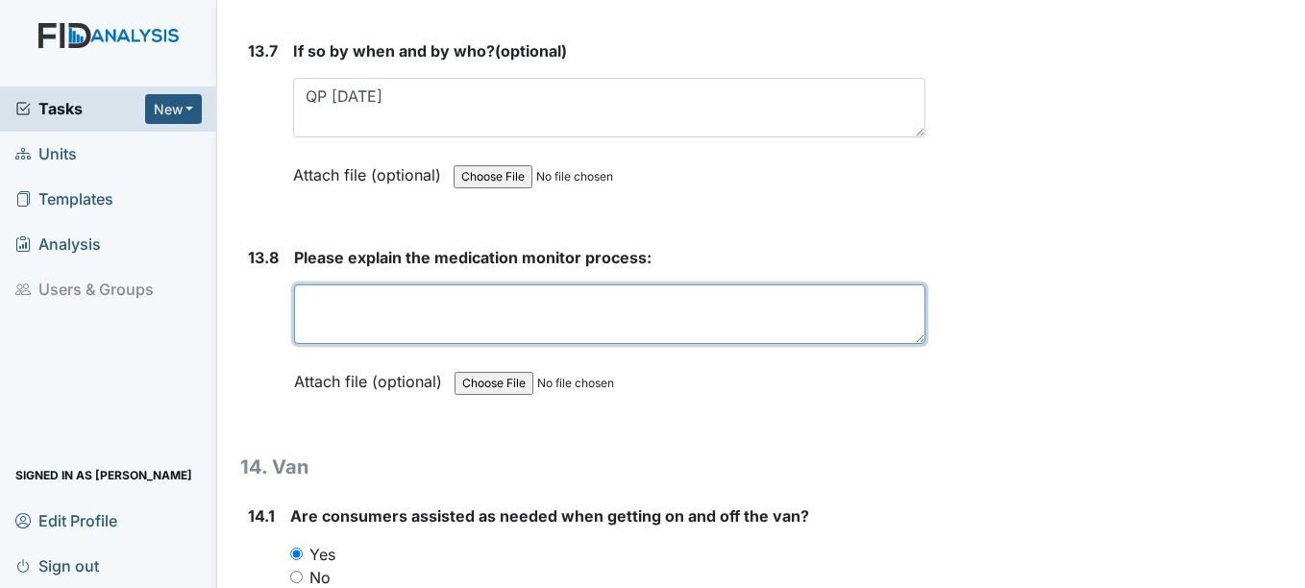
click at [347, 316] on textarea at bounding box center [609, 314] width 630 height 60
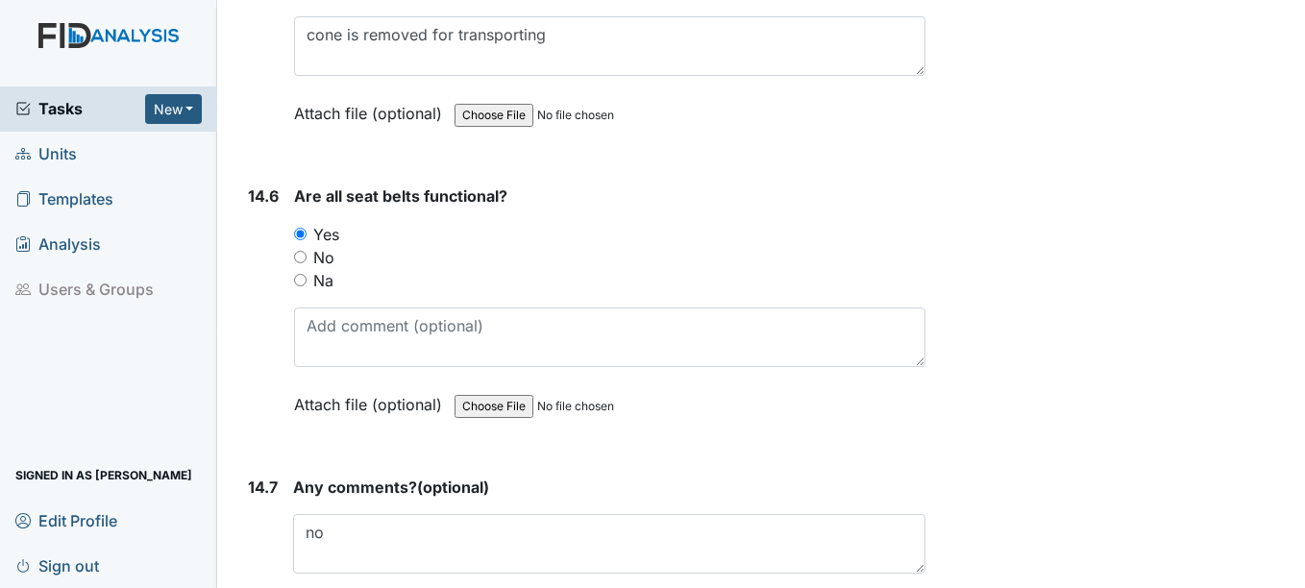
scroll to position [37051, 0]
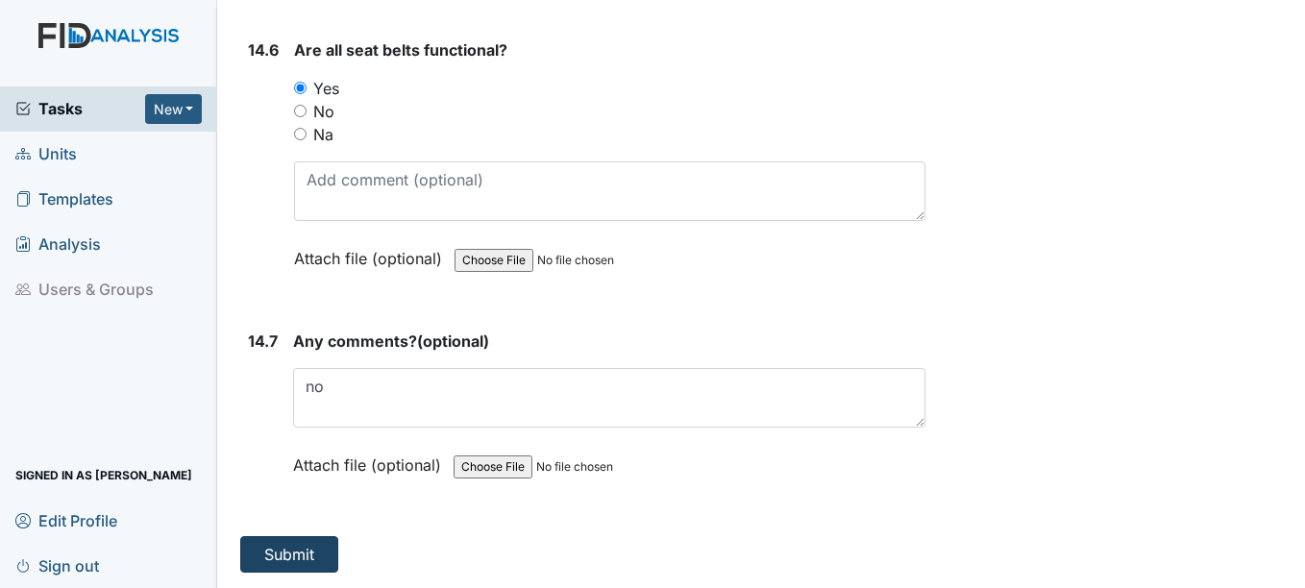
type textarea "check for right medication, dose, person, time, route, documentation"
click at [317, 552] on button "Submit" at bounding box center [289, 554] width 98 height 37
